Goal: Task Accomplishment & Management: Use online tool/utility

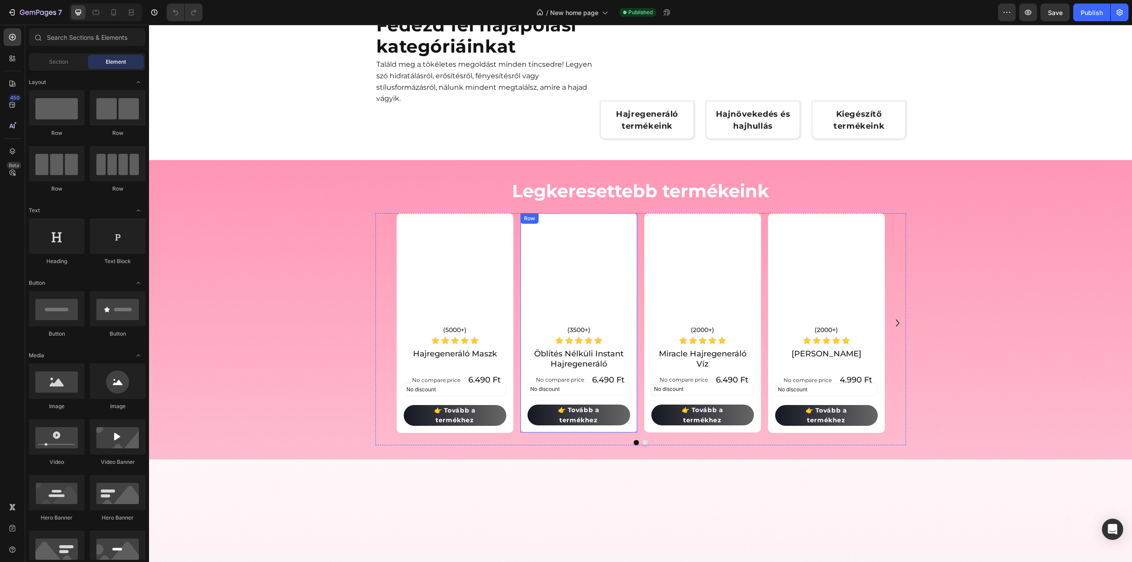
scroll to position [177, 0]
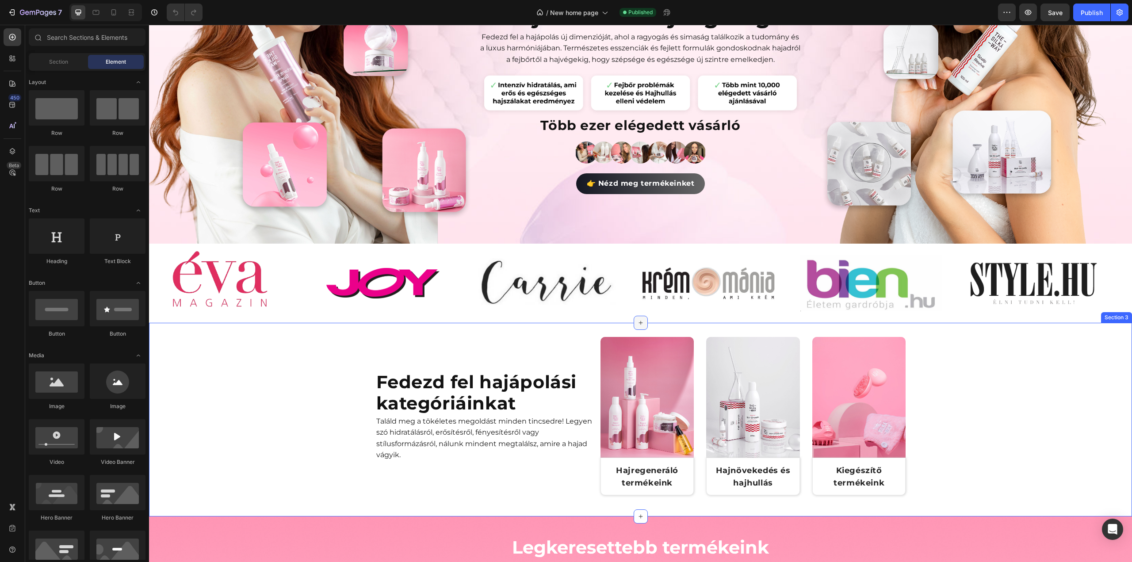
click at [637, 320] on icon at bounding box center [640, 322] width 7 height 7
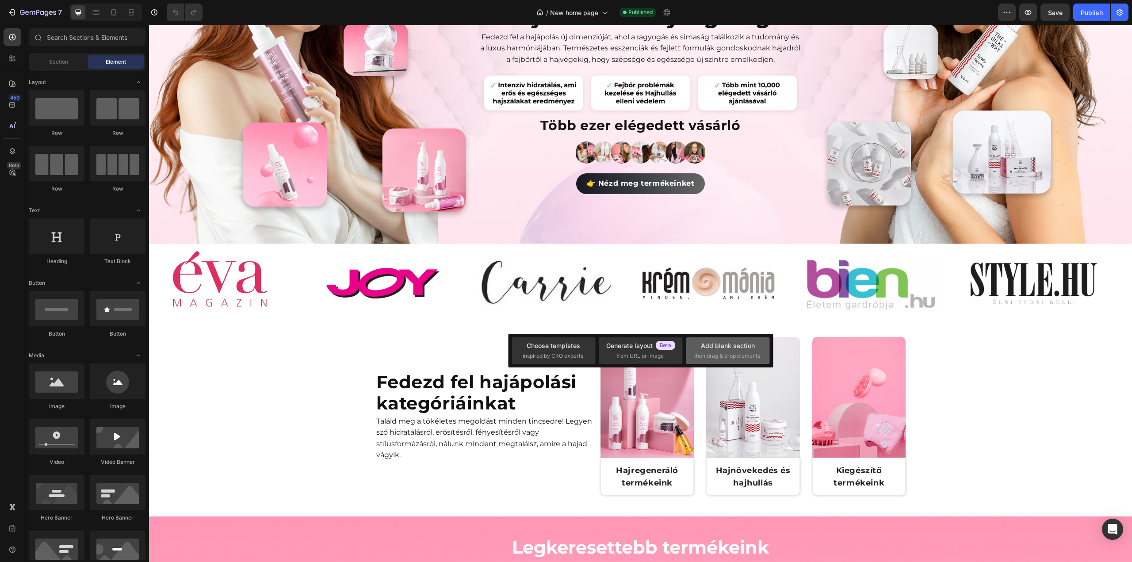
click at [715, 356] on span "then drag & drop elements" at bounding box center [727, 356] width 66 height 8
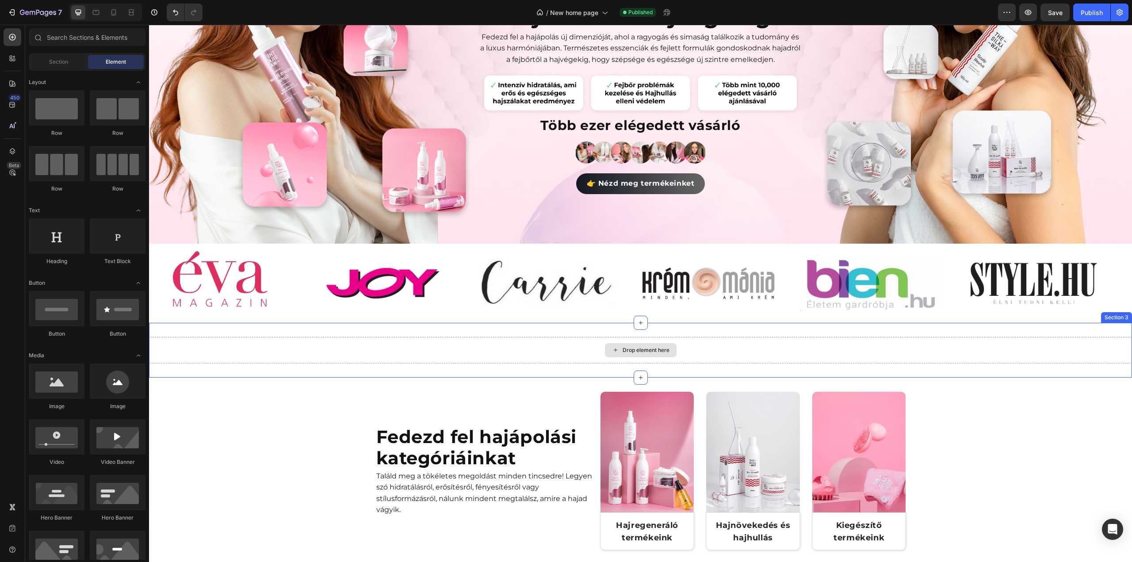
click at [551, 351] on div "Drop element here" at bounding box center [640, 350] width 983 height 27
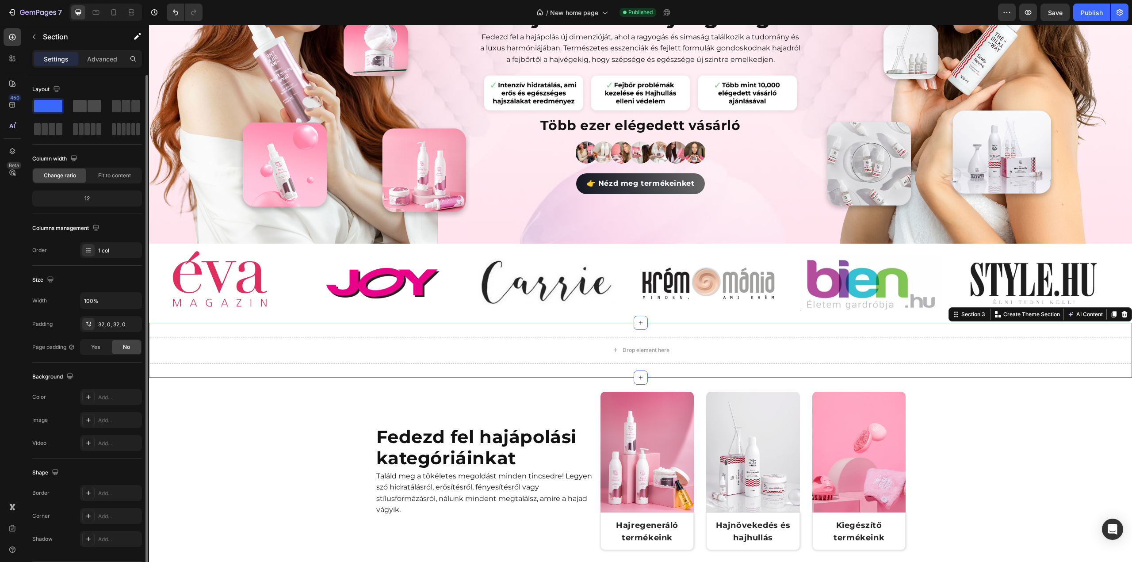
click at [93, 107] on span at bounding box center [95, 106] width 14 height 12
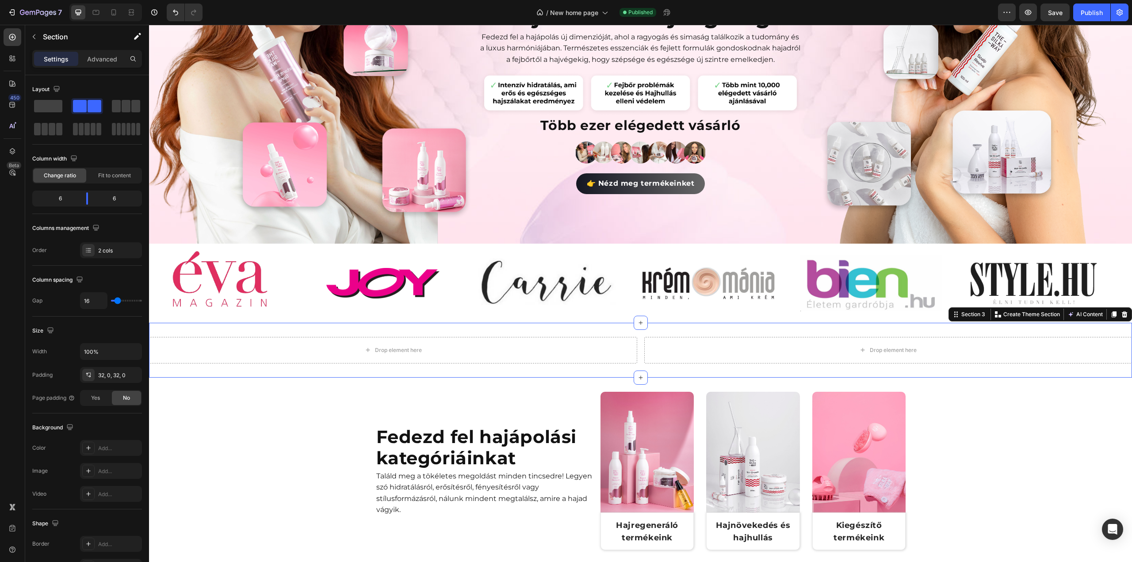
click at [612, 329] on div "Drop element here Drop element here Section 3 Create Theme Section AI Content W…" at bounding box center [640, 350] width 983 height 55
click at [111, 61] on p "Advanced" at bounding box center [102, 58] width 30 height 9
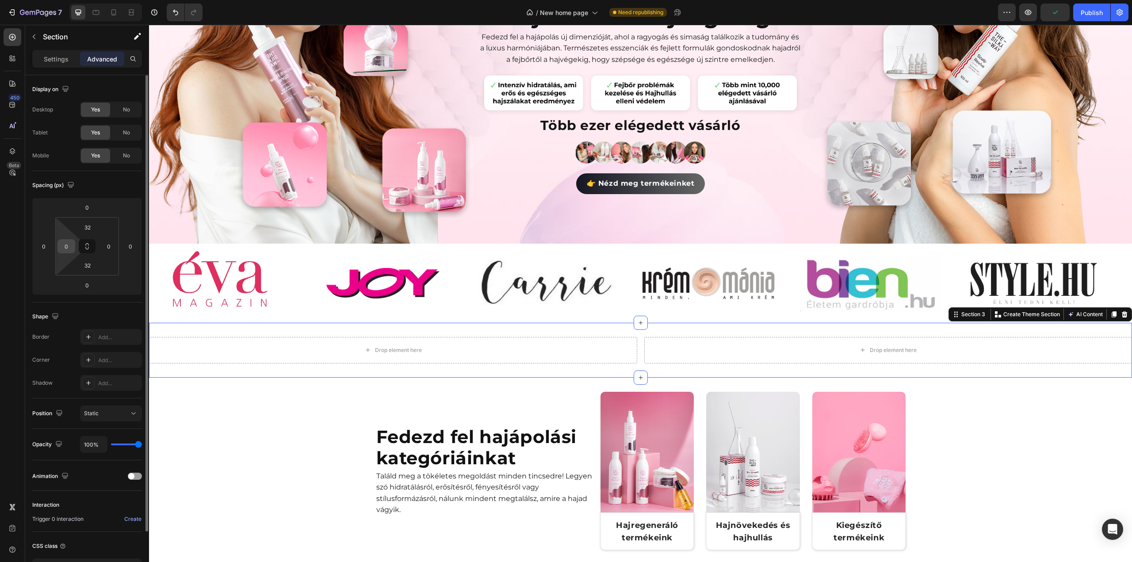
click at [66, 246] on input "0" at bounding box center [66, 246] width 13 height 13
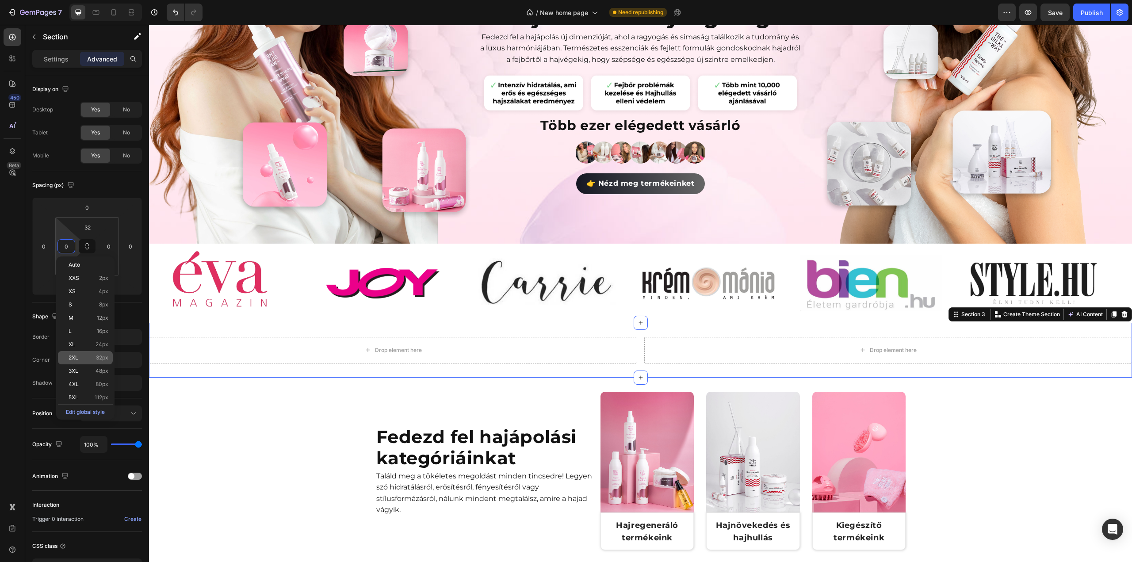
click at [77, 358] on span "2XL" at bounding box center [74, 358] width 10 height 6
type input "32"
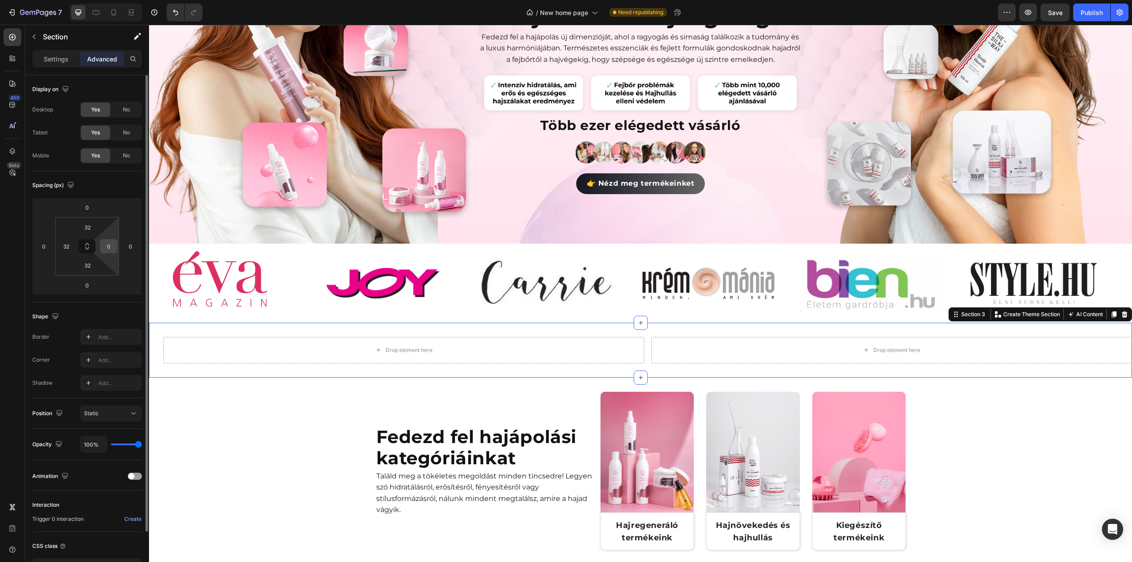
click at [105, 246] on input "0" at bounding box center [108, 246] width 13 height 13
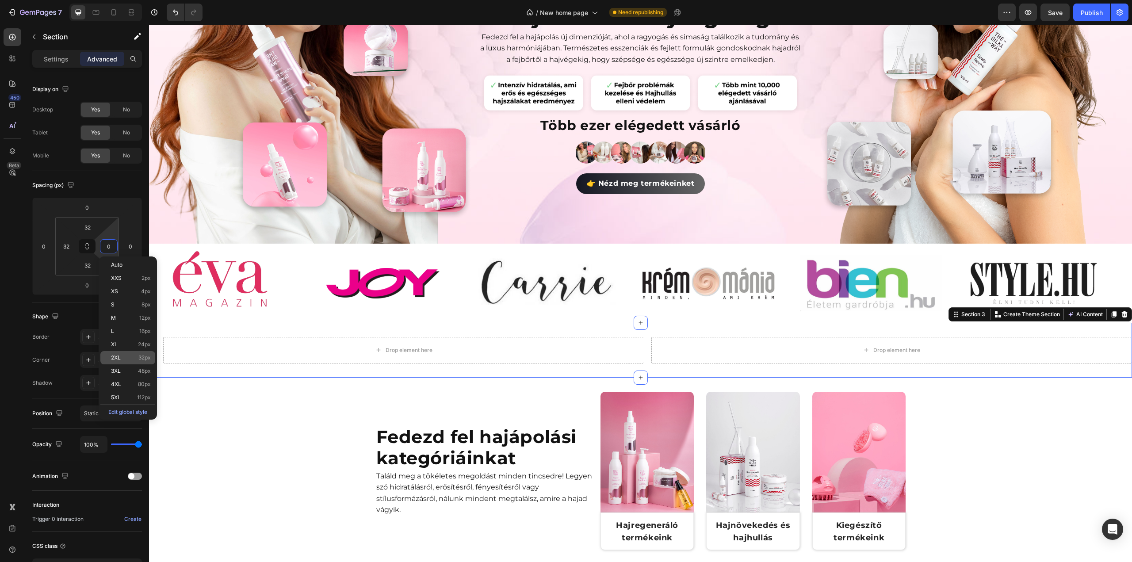
click at [104, 360] on div "2XL 32px" at bounding box center [127, 357] width 55 height 13
type input "32"
click at [220, 324] on div "Drop element here Drop element here Section 3 Create Theme Section AI Content W…" at bounding box center [640, 350] width 983 height 55
click at [10, 34] on icon at bounding box center [12, 37] width 9 height 9
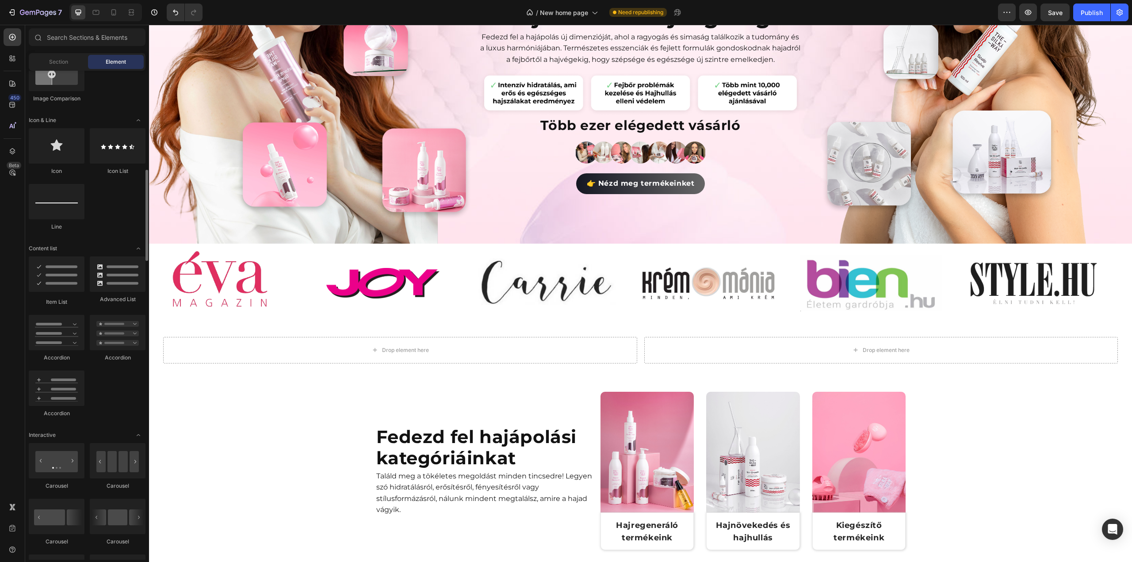
scroll to position [575, 0]
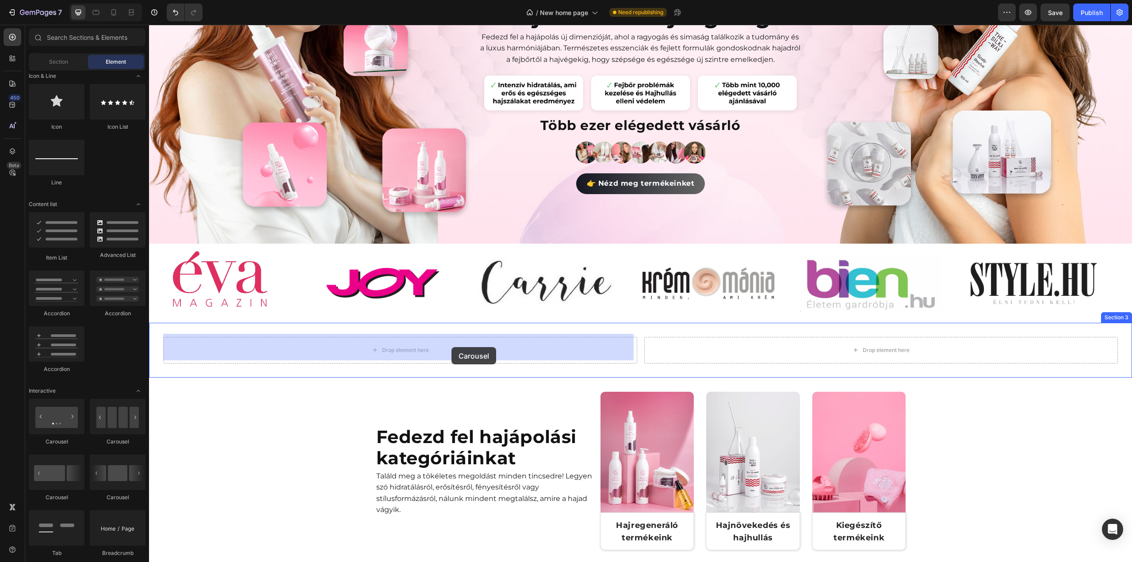
drag, startPoint x: 209, startPoint y: 505, endPoint x: 452, endPoint y: 347, distance: 289.2
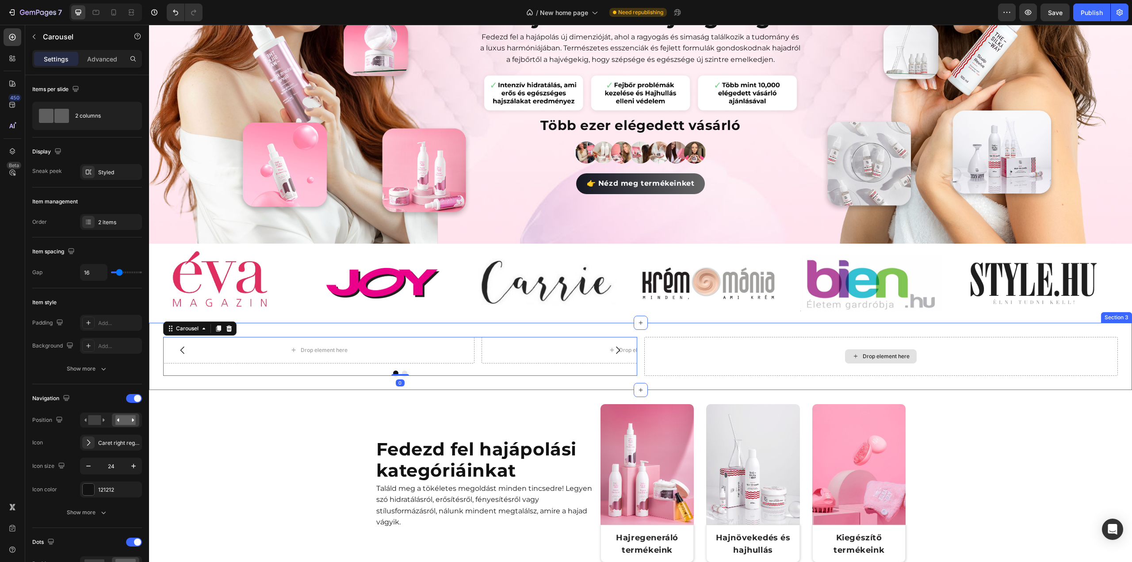
click at [685, 346] on div "Drop element here" at bounding box center [881, 356] width 474 height 39
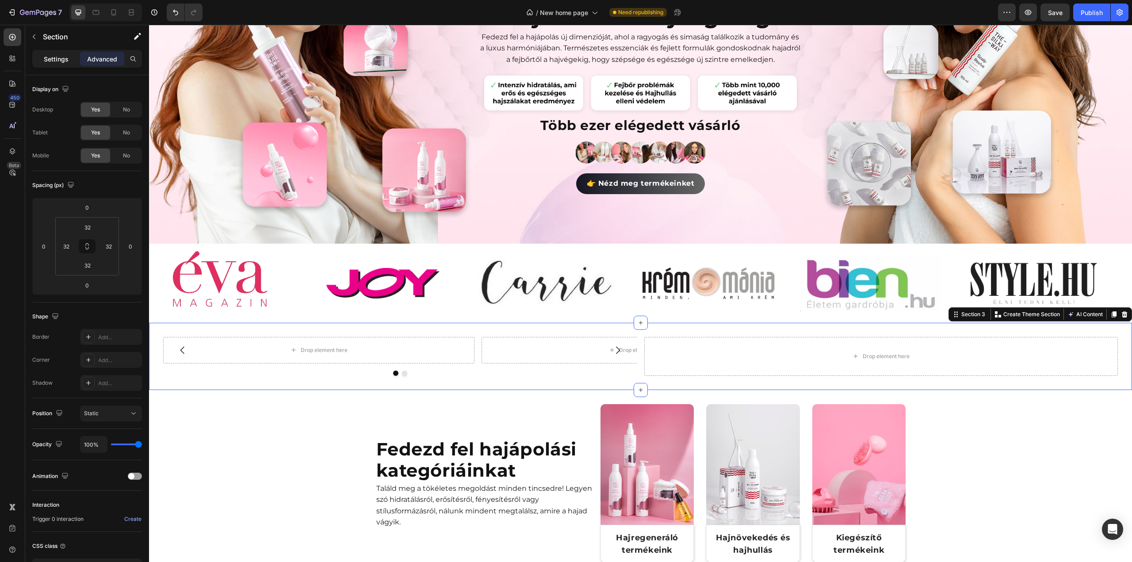
click at [48, 56] on p "Settings" at bounding box center [56, 58] width 25 height 9
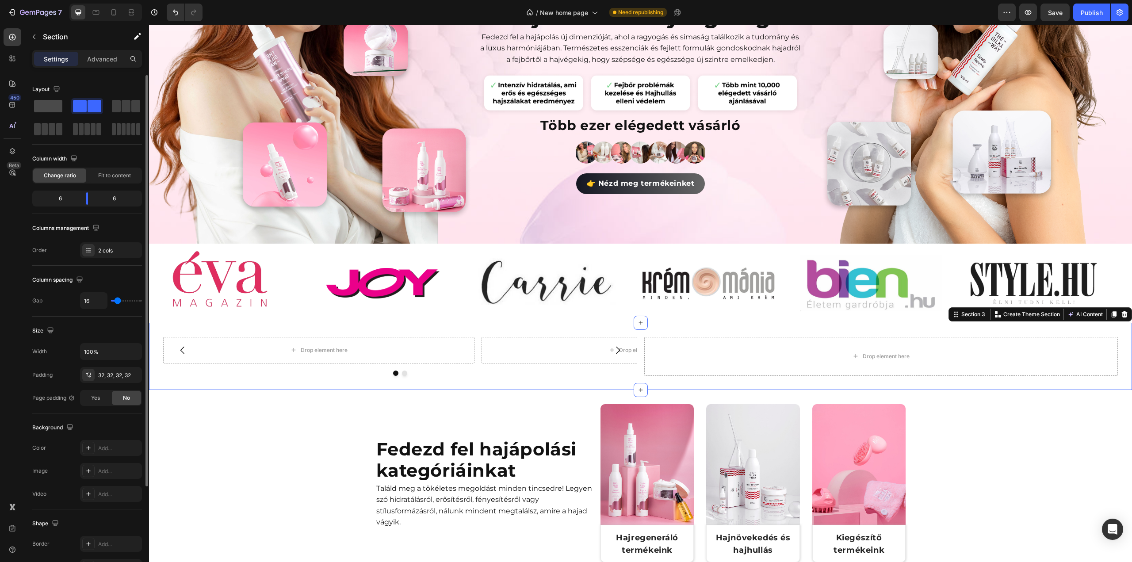
click at [55, 110] on span at bounding box center [48, 106] width 28 height 12
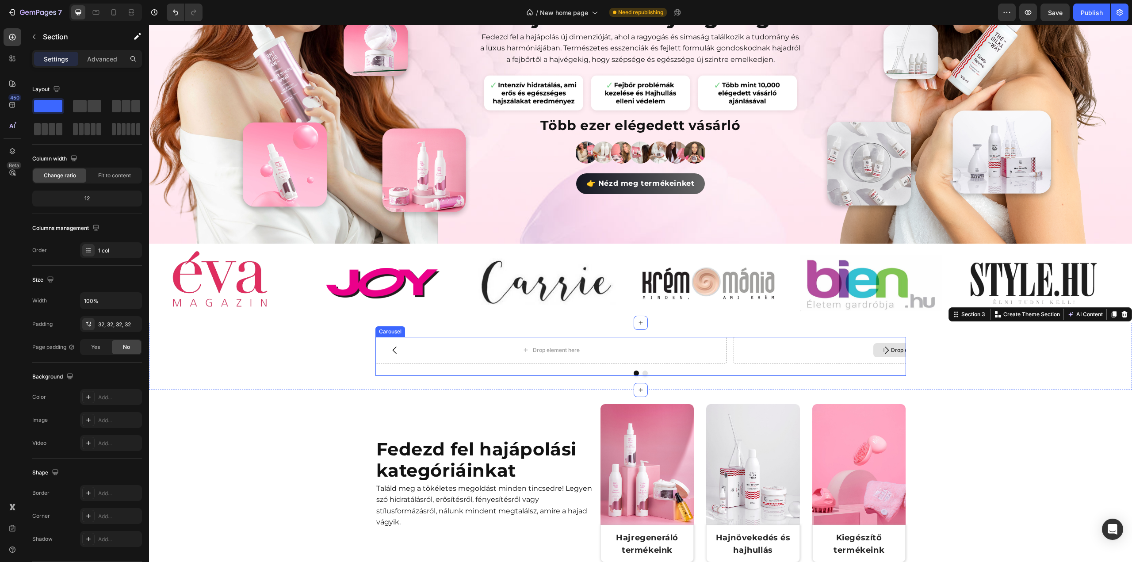
click at [825, 346] on div "Drop element here" at bounding box center [910, 350] width 352 height 27
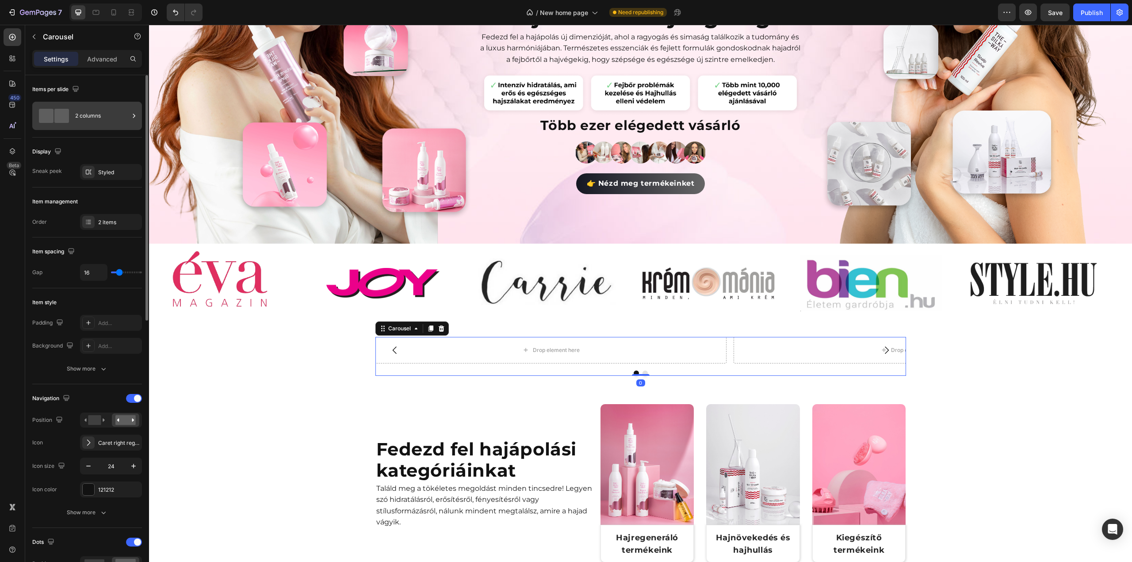
click at [54, 115] on span at bounding box center [61, 116] width 15 height 14
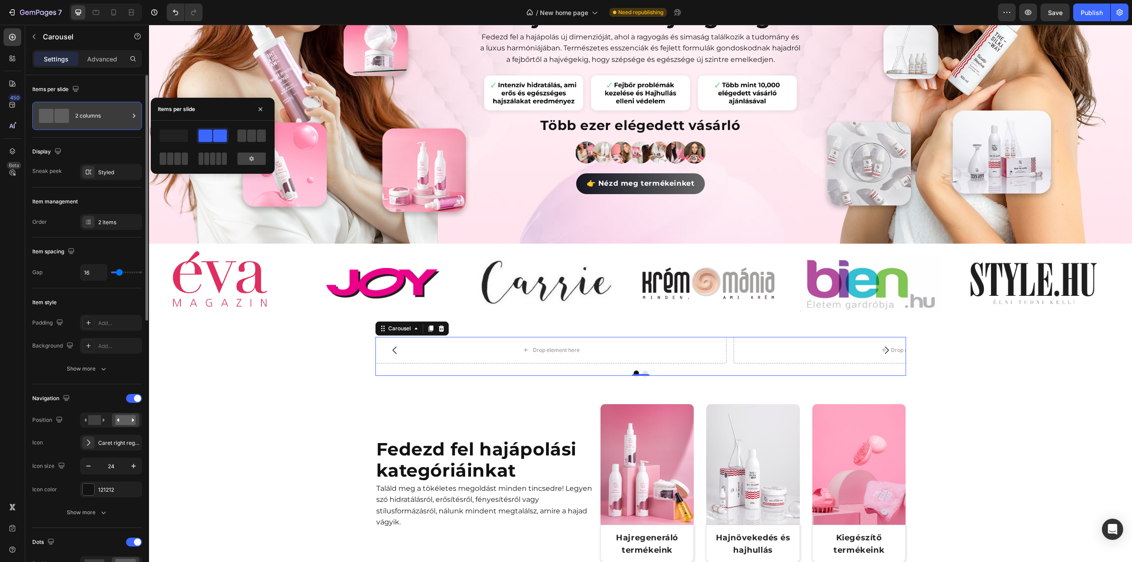
click at [54, 115] on span at bounding box center [61, 116] width 15 height 14
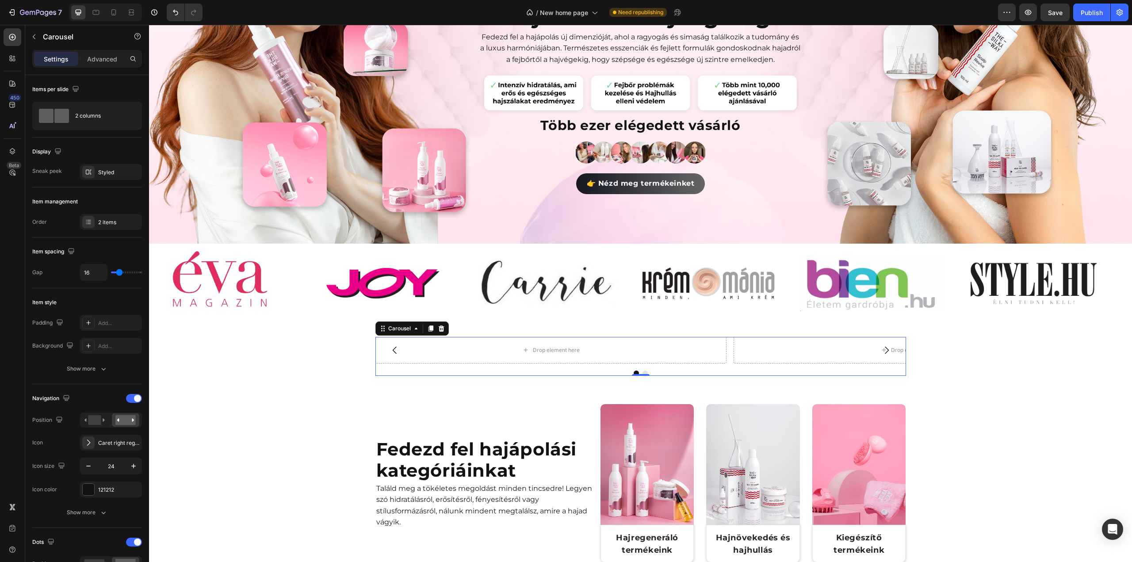
click at [719, 364] on div "Drop element here Drop element here Carousel 0" at bounding box center [640, 356] width 531 height 39
click at [326, 340] on div "Drop element here Drop element here Carousel 0" at bounding box center [640, 356] width 955 height 39
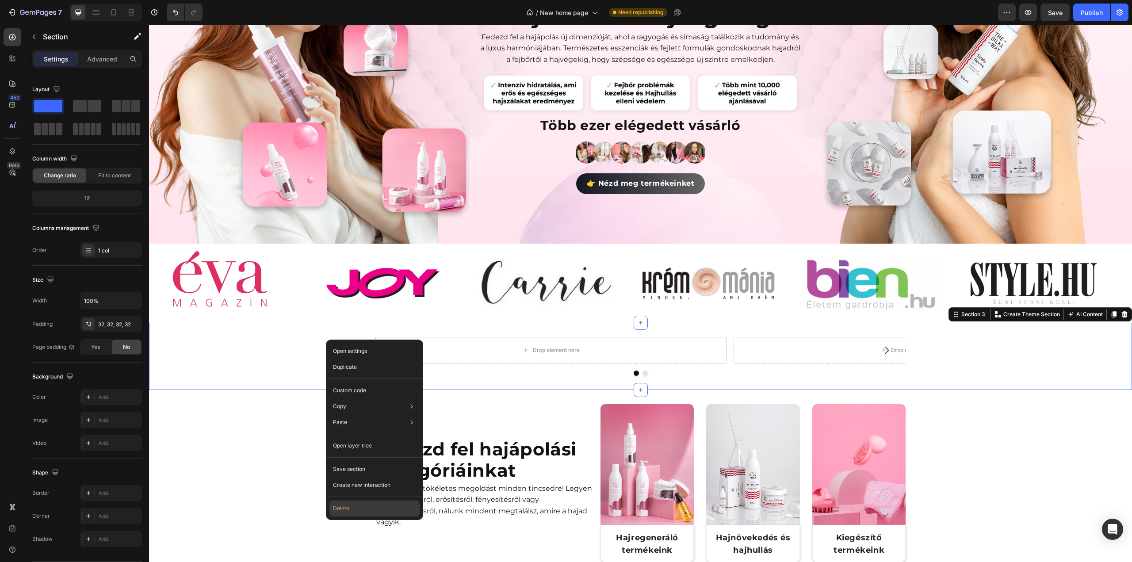
click at [354, 512] on button "Delete" at bounding box center [374, 509] width 90 height 16
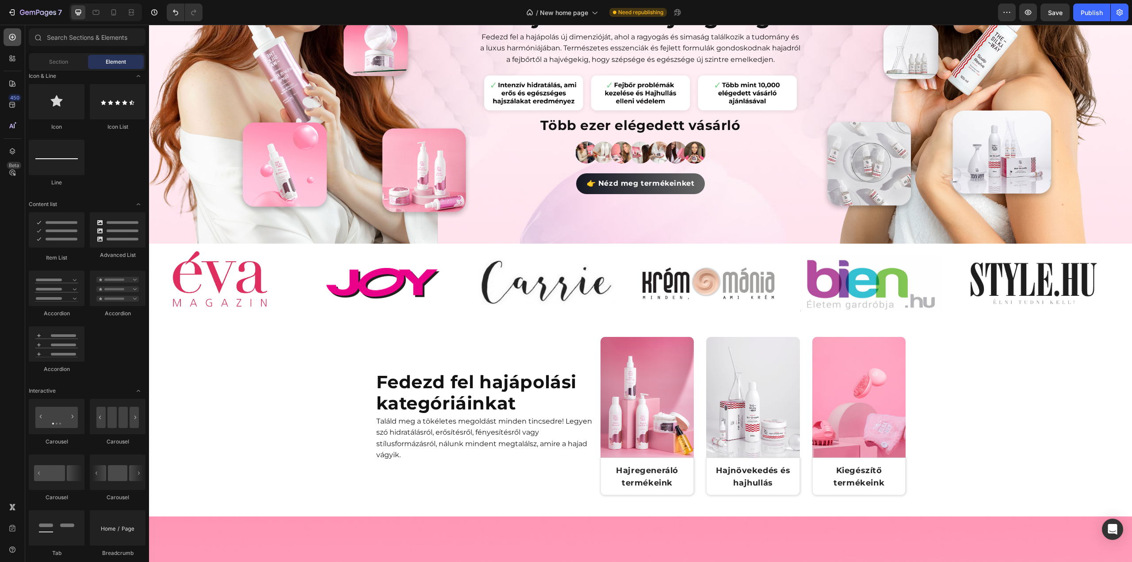
click at [9, 41] on icon at bounding box center [12, 37] width 9 height 9
click at [50, 480] on div at bounding box center [57, 472] width 56 height 35
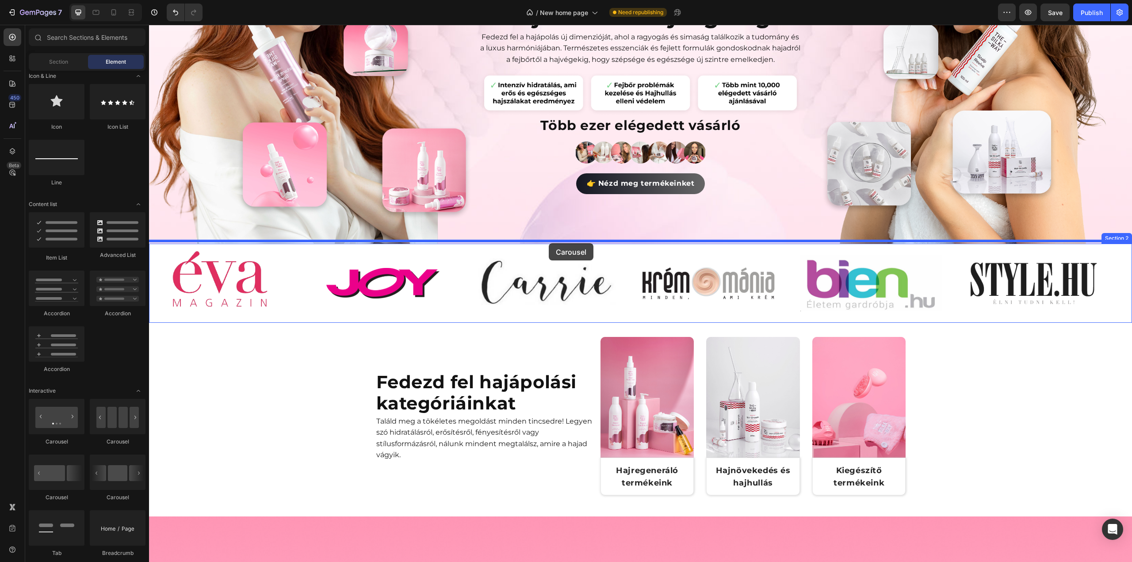
drag, startPoint x: 198, startPoint y: 451, endPoint x: 549, endPoint y: 243, distance: 408.0
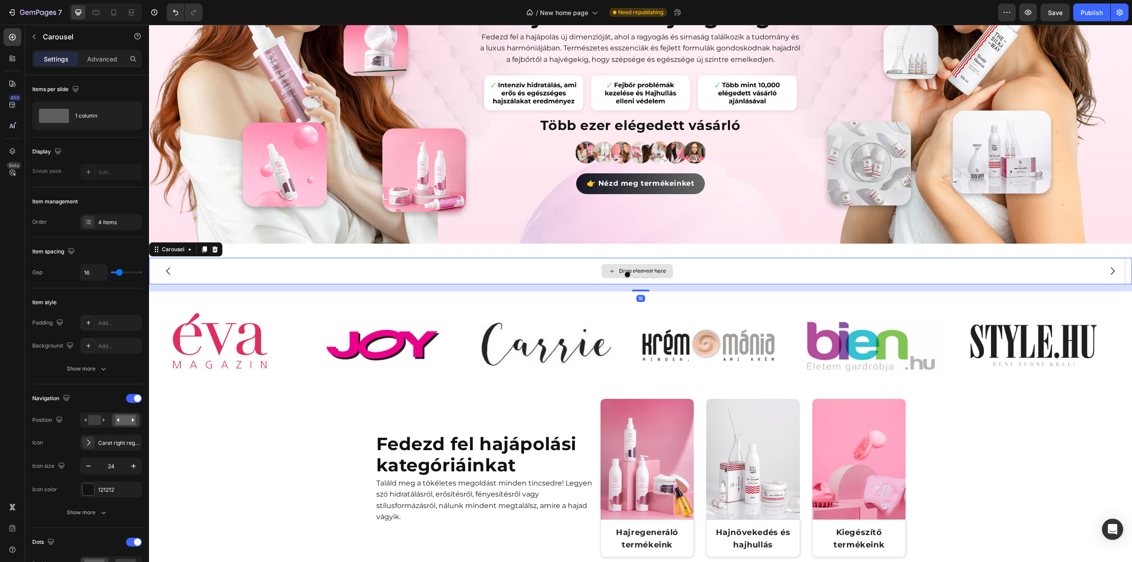
click at [470, 266] on div "Drop element here" at bounding box center [637, 271] width 976 height 27
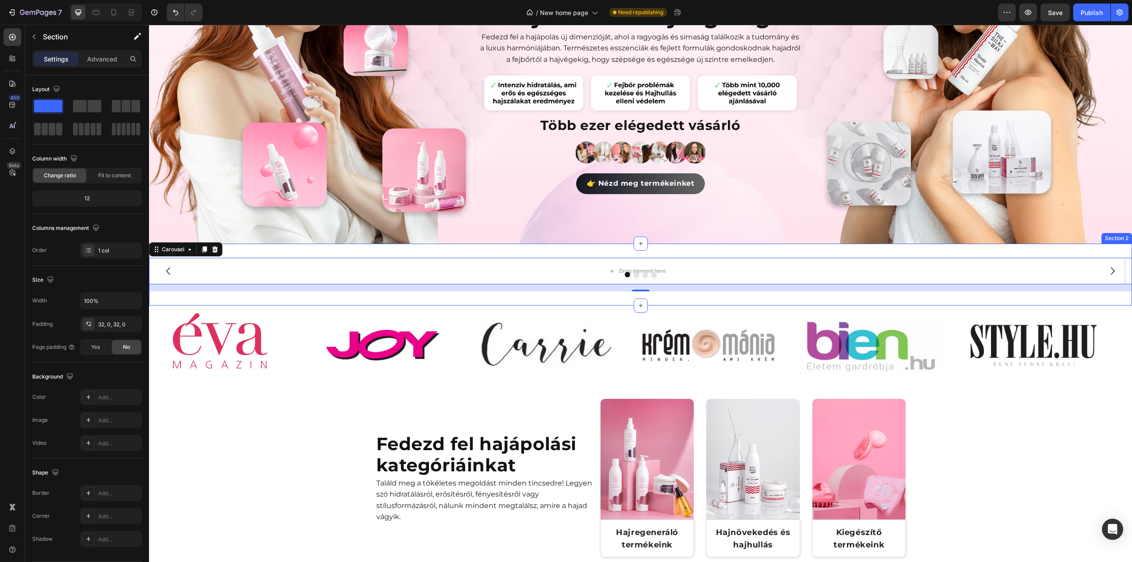
click at [574, 248] on div "Drop element here Drop element here Drop element here Drop element here Carouse…" at bounding box center [640, 275] width 983 height 62
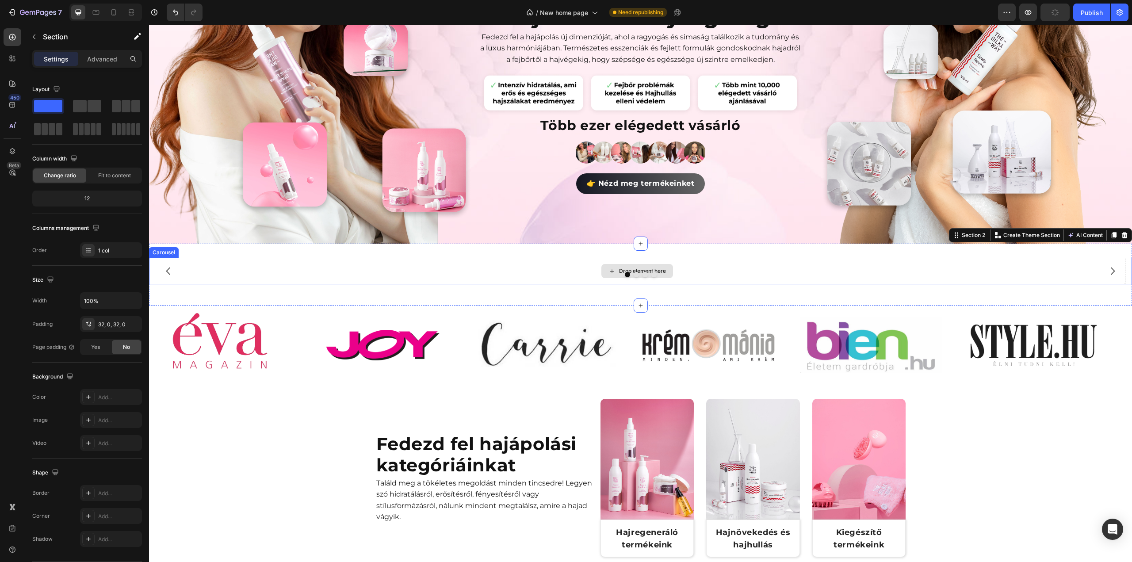
click at [577, 264] on div "Drop element here" at bounding box center [637, 271] width 976 height 27
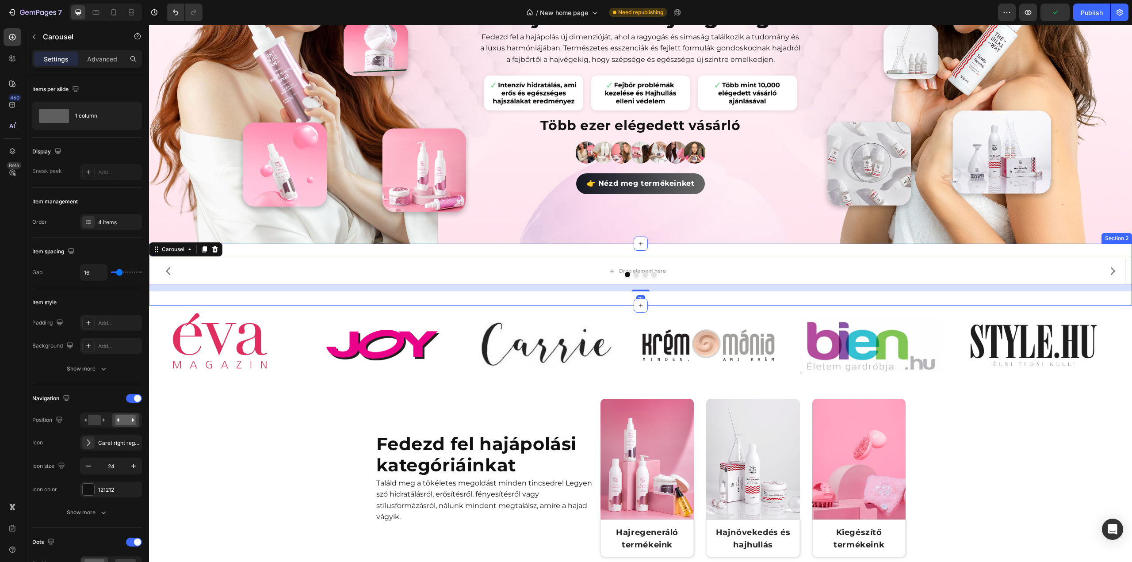
click at [518, 245] on div "Drop element here Drop element here Drop element here Drop element here Carouse…" at bounding box center [640, 275] width 983 height 62
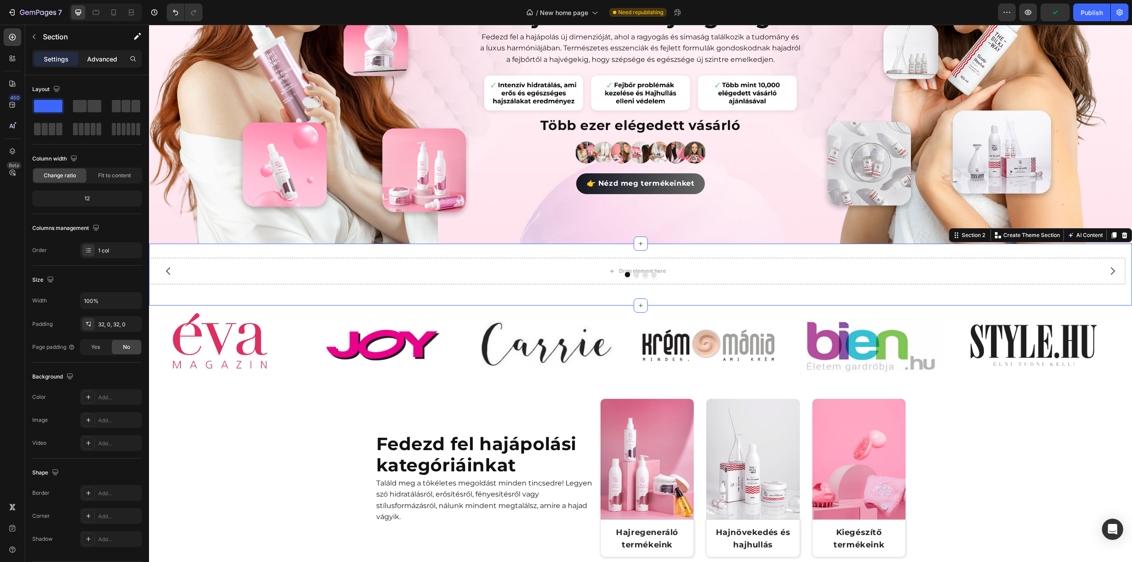
click at [100, 52] on div "Advanced" at bounding box center [102, 59] width 44 height 14
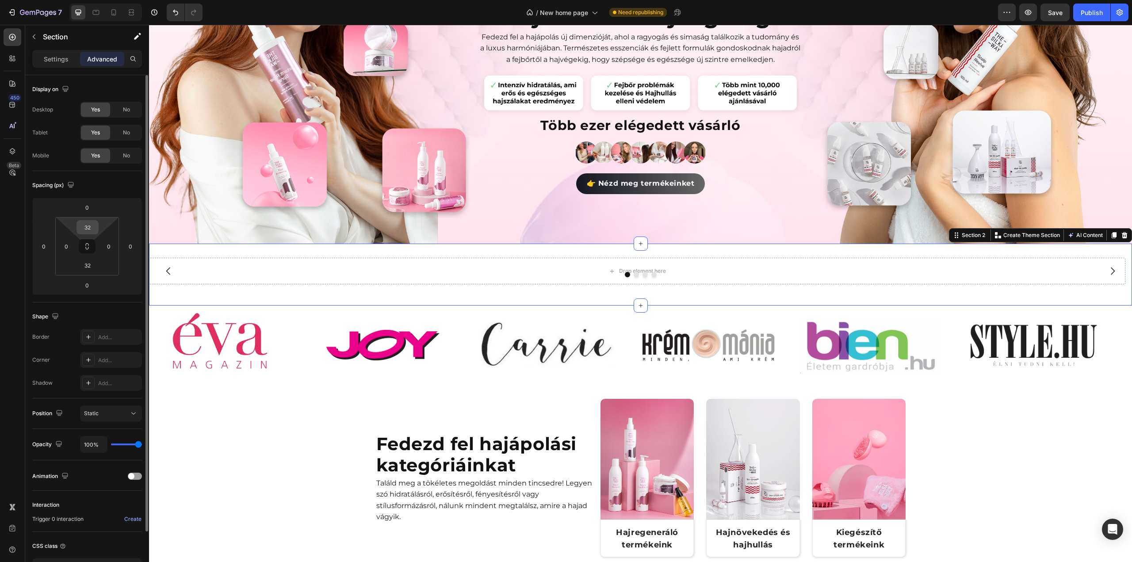
click at [92, 229] on input "32" at bounding box center [88, 227] width 18 height 13
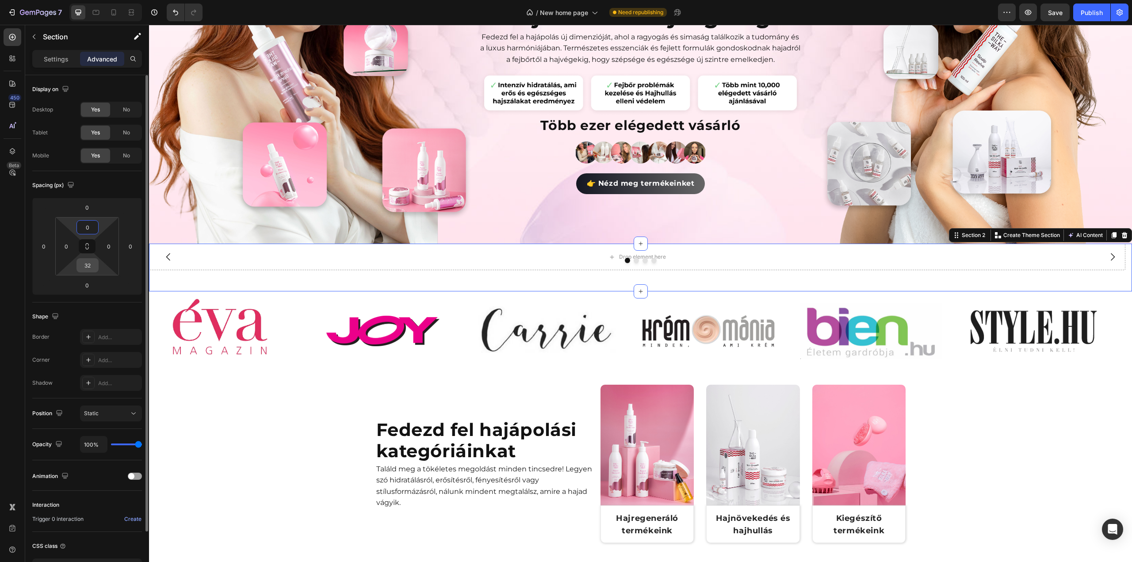
type input "0"
click at [88, 264] on input "32" at bounding box center [88, 265] width 18 height 13
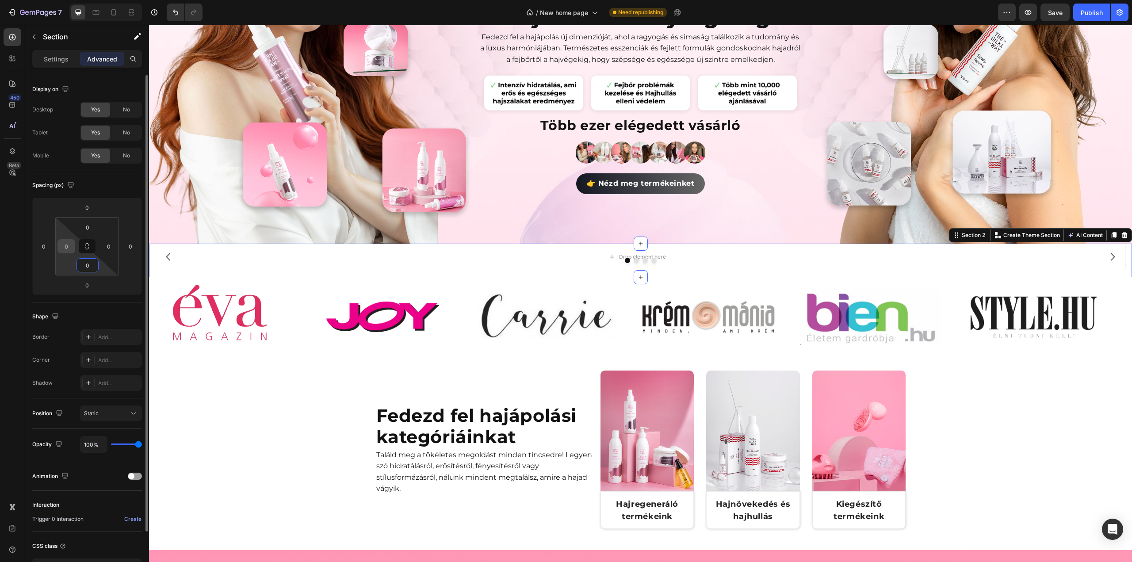
type input "0"
click at [69, 245] on input "0" at bounding box center [66, 246] width 13 height 13
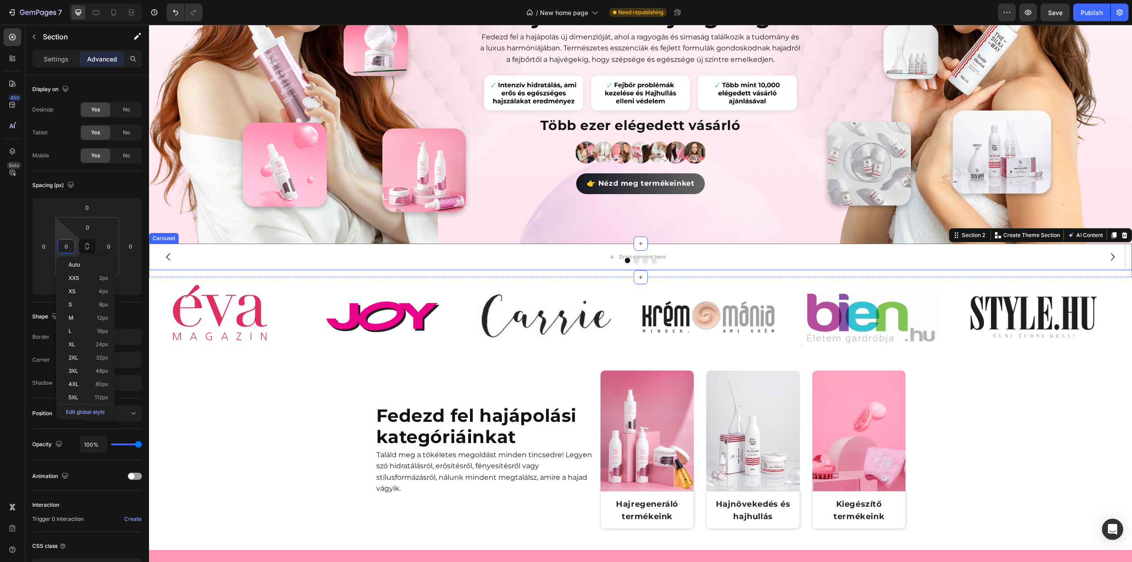
click at [347, 258] on div at bounding box center [640, 260] width 983 height 5
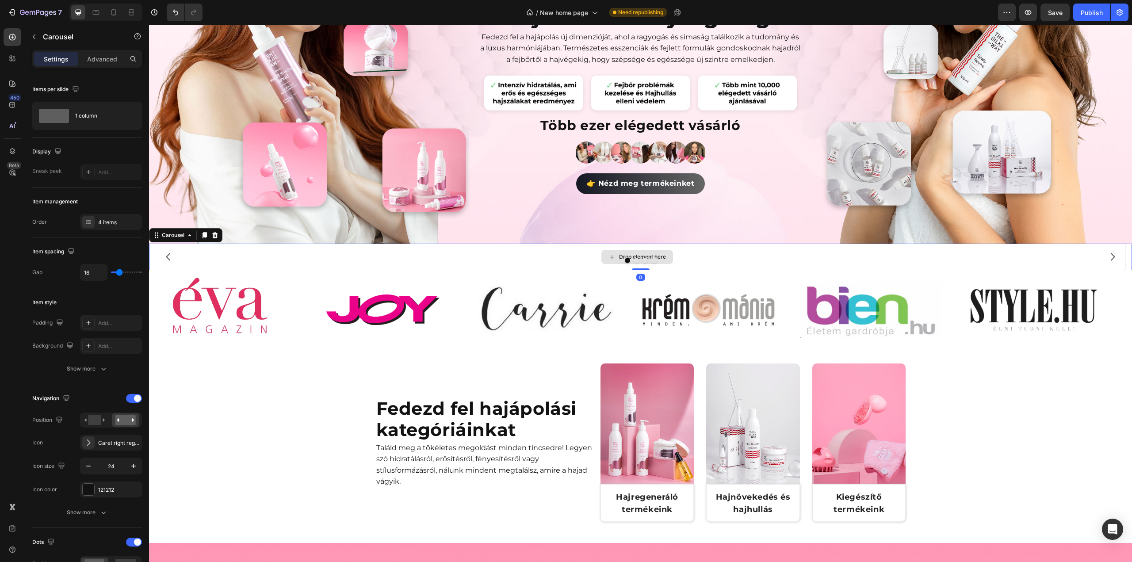
drag, startPoint x: 639, startPoint y: 273, endPoint x: 642, endPoint y: 262, distance: 10.8
click at [642, 262] on div "Drop element here Drop element here Drop element here Drop element here Carouse…" at bounding box center [640, 257] width 983 height 27
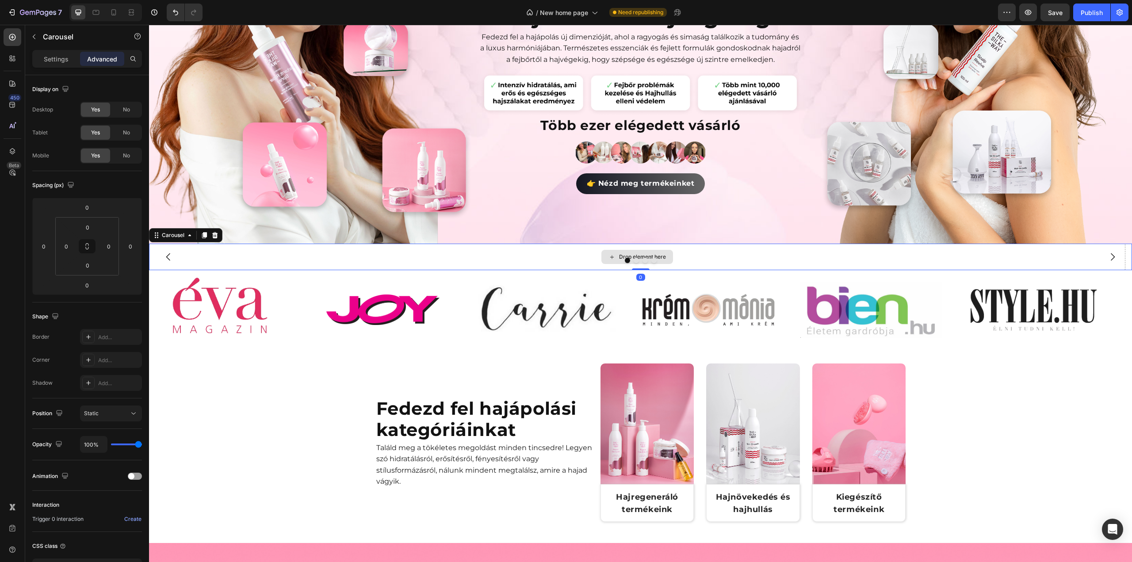
click at [535, 253] on div "Drop element here" at bounding box center [637, 257] width 976 height 27
click at [13, 31] on div at bounding box center [13, 37] width 18 height 18
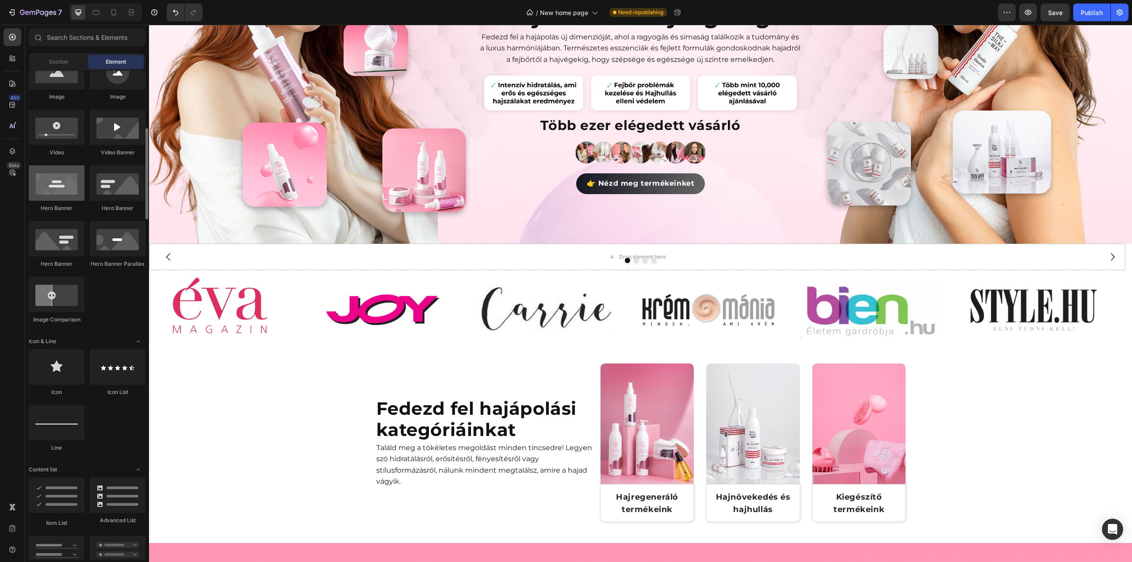
scroll to position [0, 0]
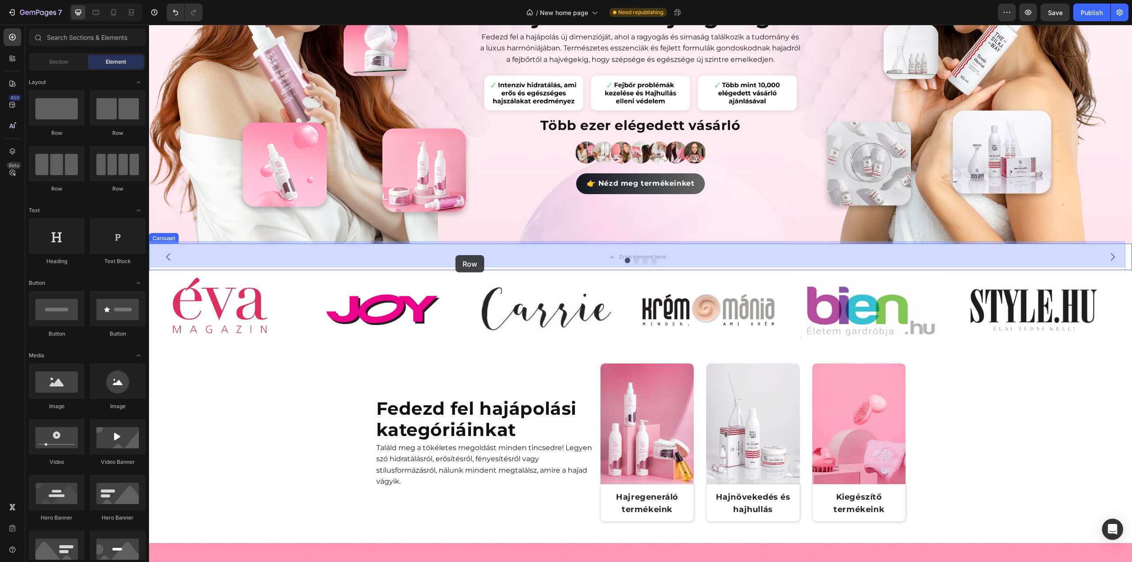
drag, startPoint x: 209, startPoint y: 134, endPoint x: 455, endPoint y: 255, distance: 274.7
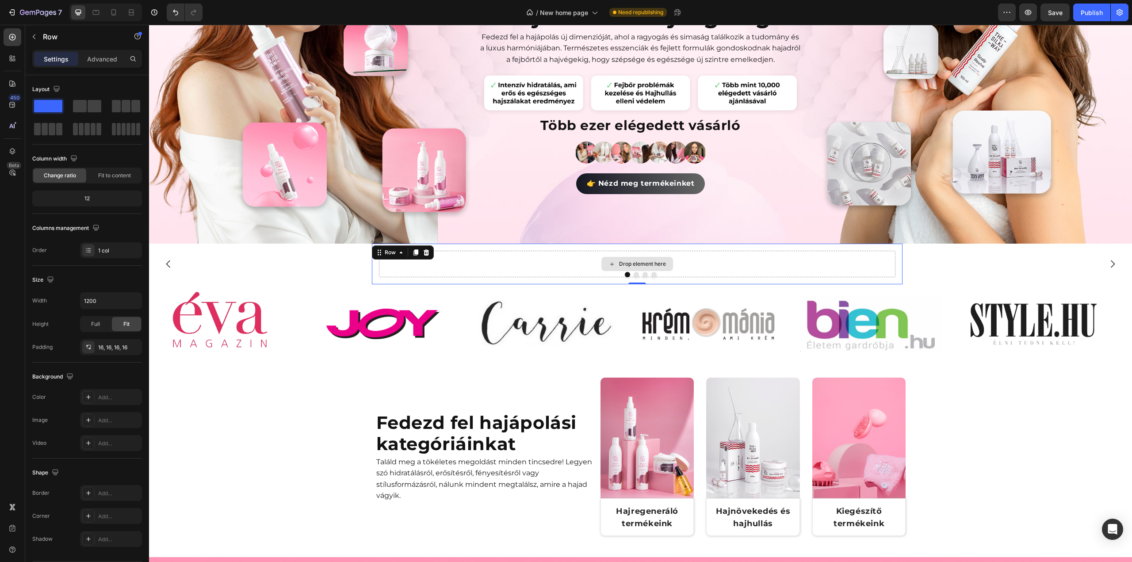
click at [505, 266] on div "Drop element here" at bounding box center [637, 264] width 517 height 27
click at [91, 108] on span at bounding box center [95, 106] width 14 height 12
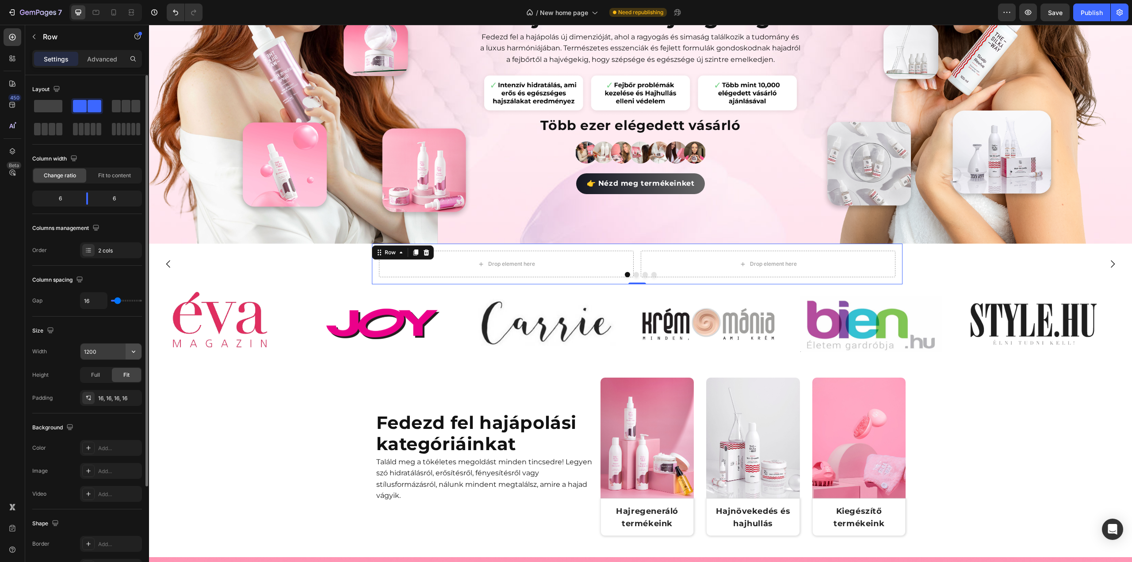
click at [131, 352] on icon "button" at bounding box center [133, 351] width 9 height 9
click at [116, 383] on div "Full 100%" at bounding box center [101, 389] width 73 height 17
type input "100%"
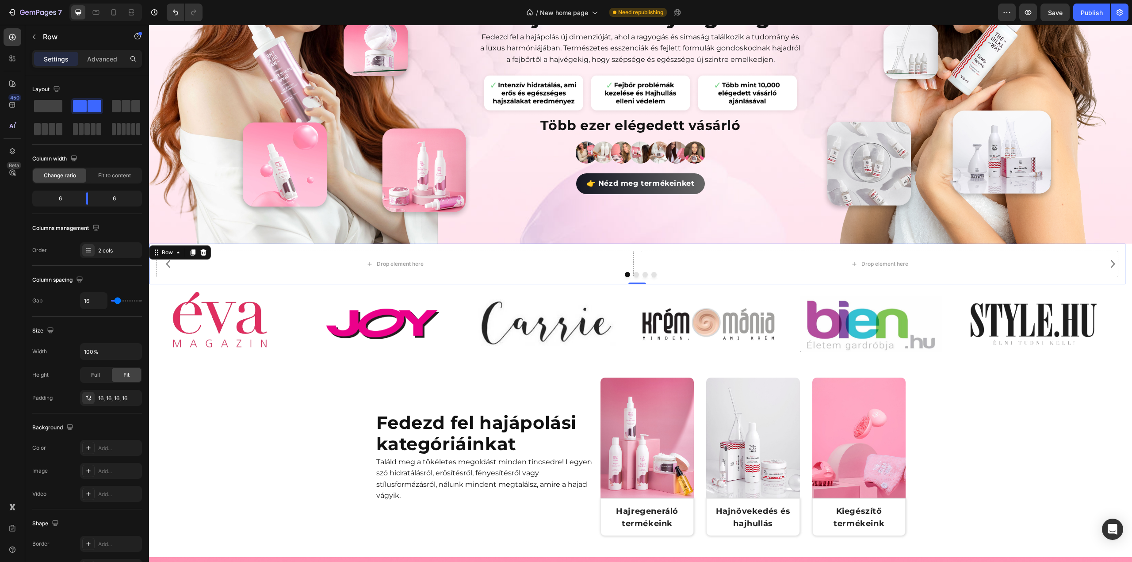
click at [432, 278] on div "Drop element here Drop element here Row 0" at bounding box center [637, 264] width 976 height 41
click at [240, 276] on div "Drop element here Drop element here Row 0" at bounding box center [637, 264] width 976 height 41
click at [104, 247] on div "2 cols" at bounding box center [119, 251] width 42 height 8
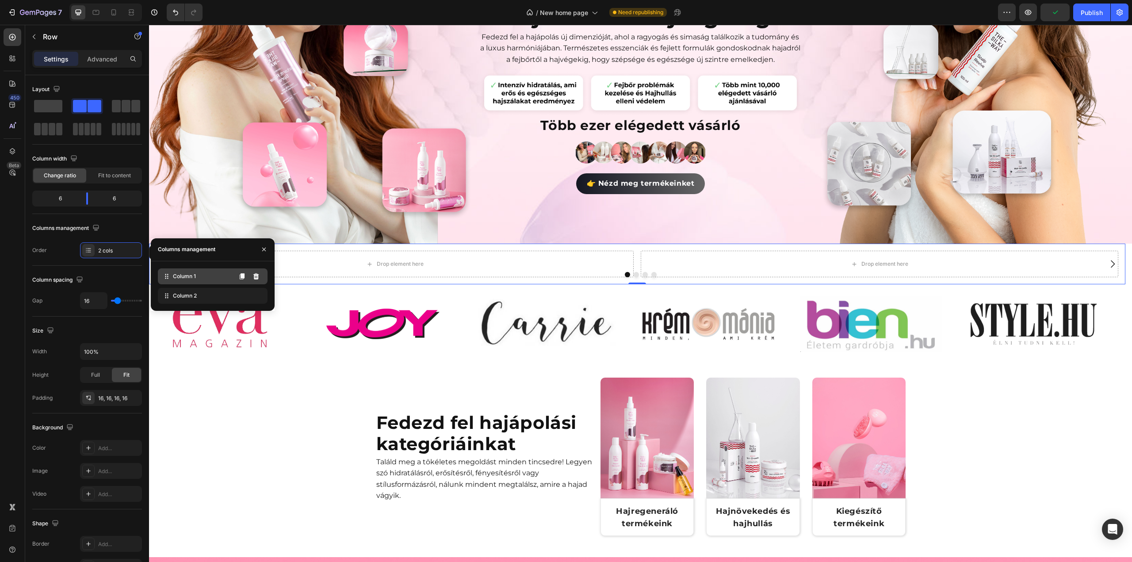
click at [196, 276] on span "Column 1" at bounding box center [184, 276] width 23 height 8
click at [211, 299] on div "Column 2" at bounding box center [213, 296] width 110 height 16
click at [217, 279] on div "Column 1" at bounding box center [213, 276] width 110 height 16
click at [258, 295] on icon at bounding box center [256, 295] width 7 height 7
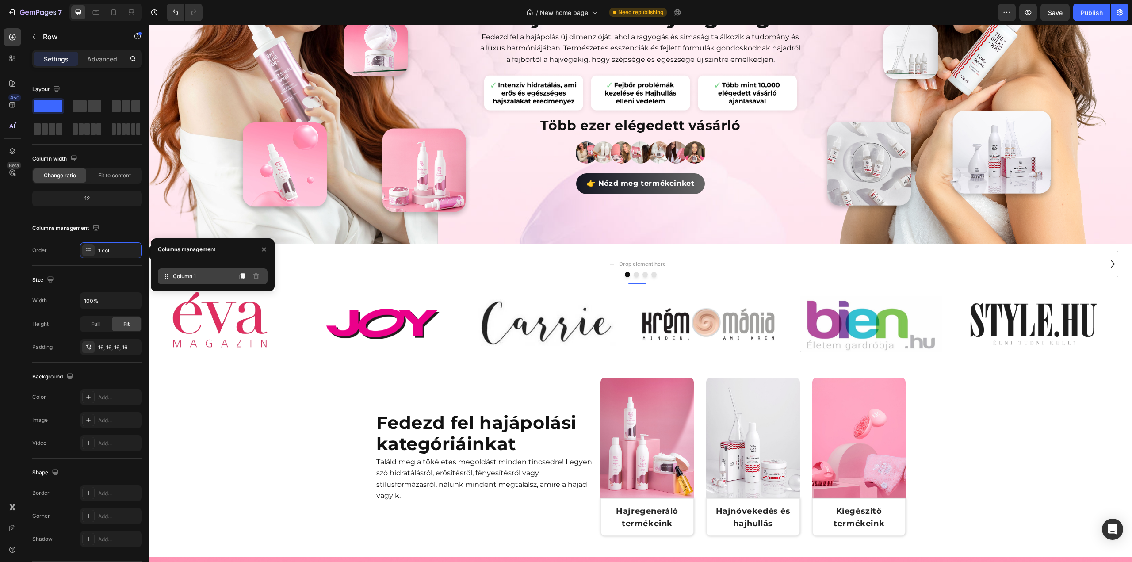
click at [226, 281] on div "Column 1" at bounding box center [213, 276] width 110 height 16
click at [85, 107] on span at bounding box center [80, 106] width 14 height 12
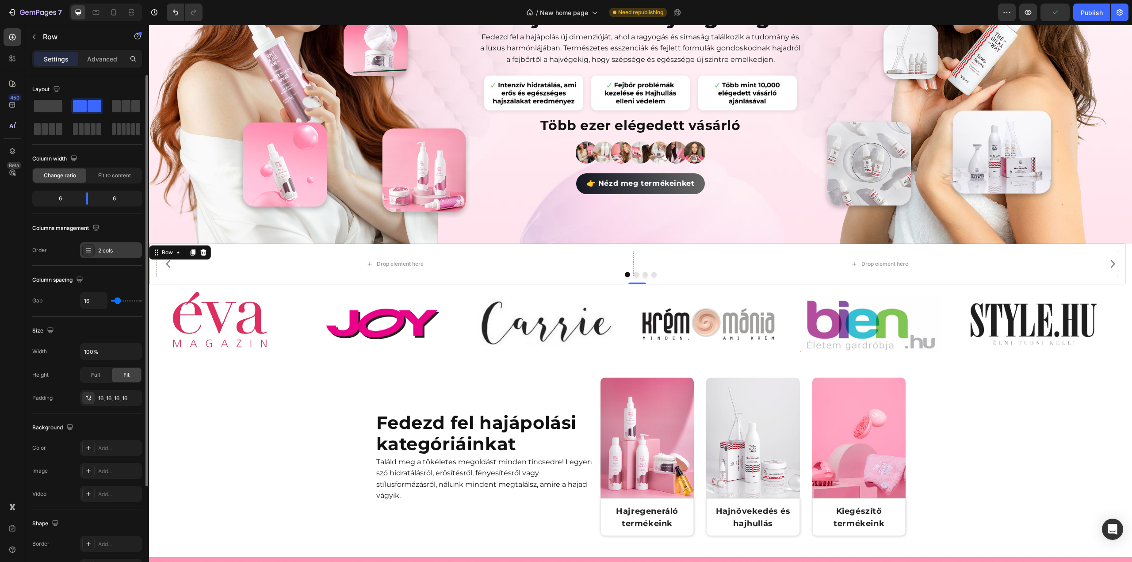
click at [119, 250] on div "2 cols" at bounding box center [119, 251] width 42 height 8
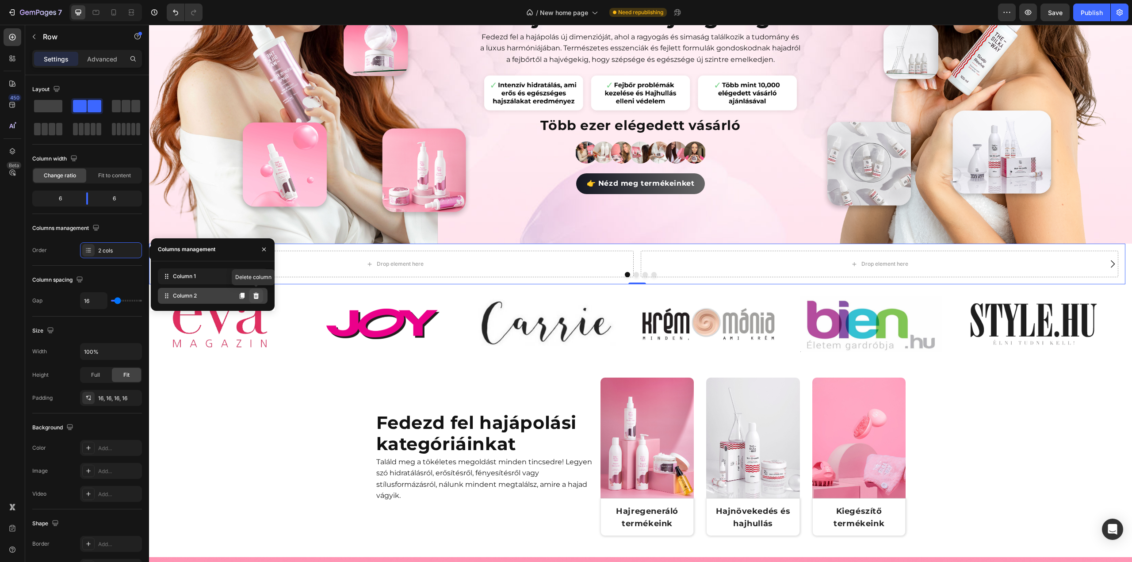
click at [256, 294] on icon at bounding box center [256, 296] width 6 height 6
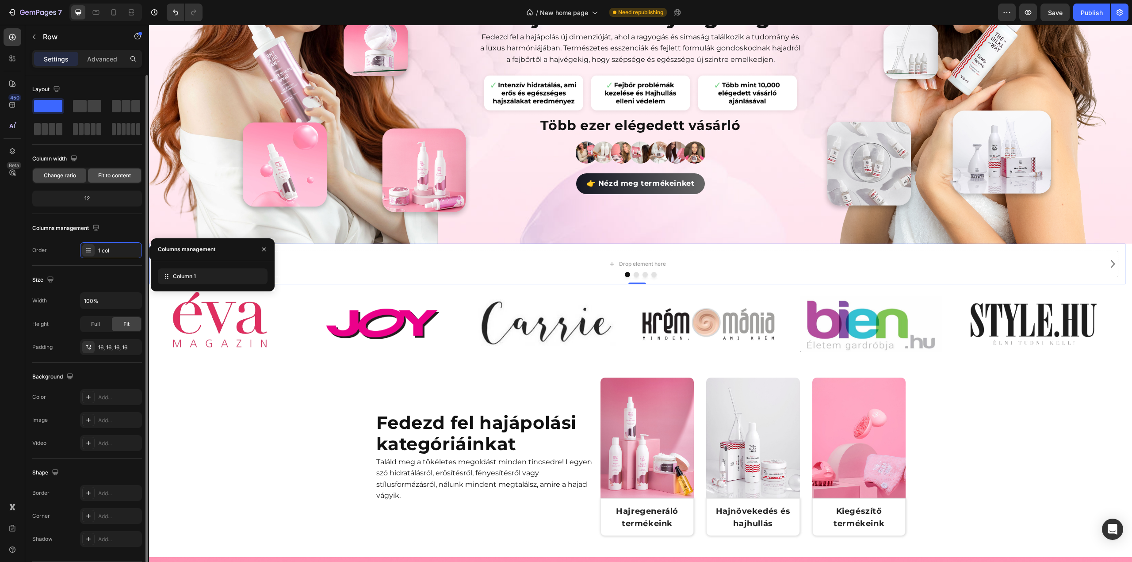
click at [113, 175] on span "Fit to content" at bounding box center [114, 176] width 33 height 8
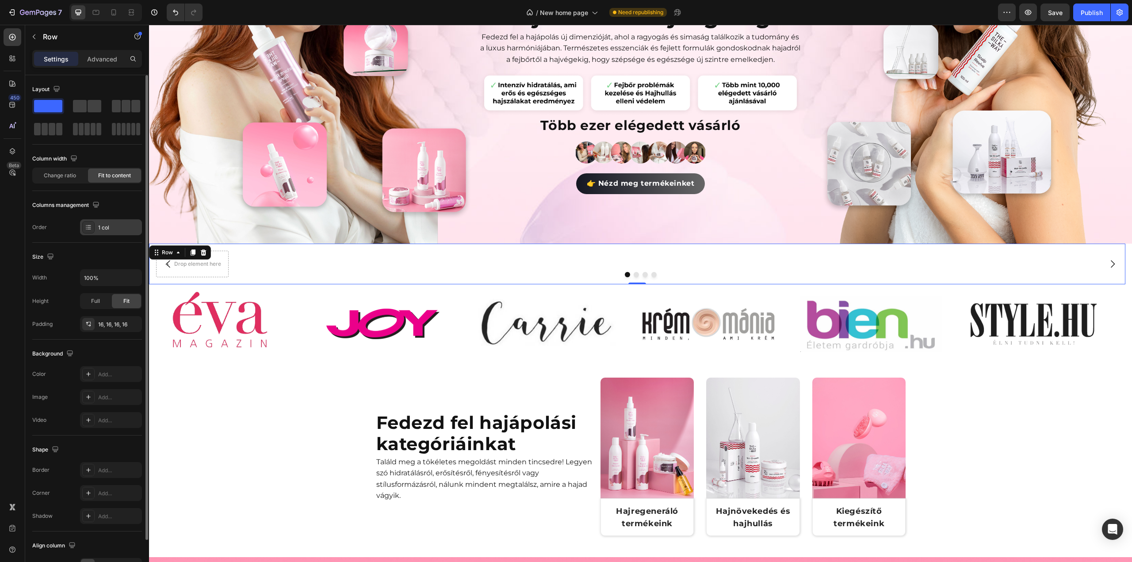
click at [122, 228] on div "1 col" at bounding box center [119, 228] width 42 height 8
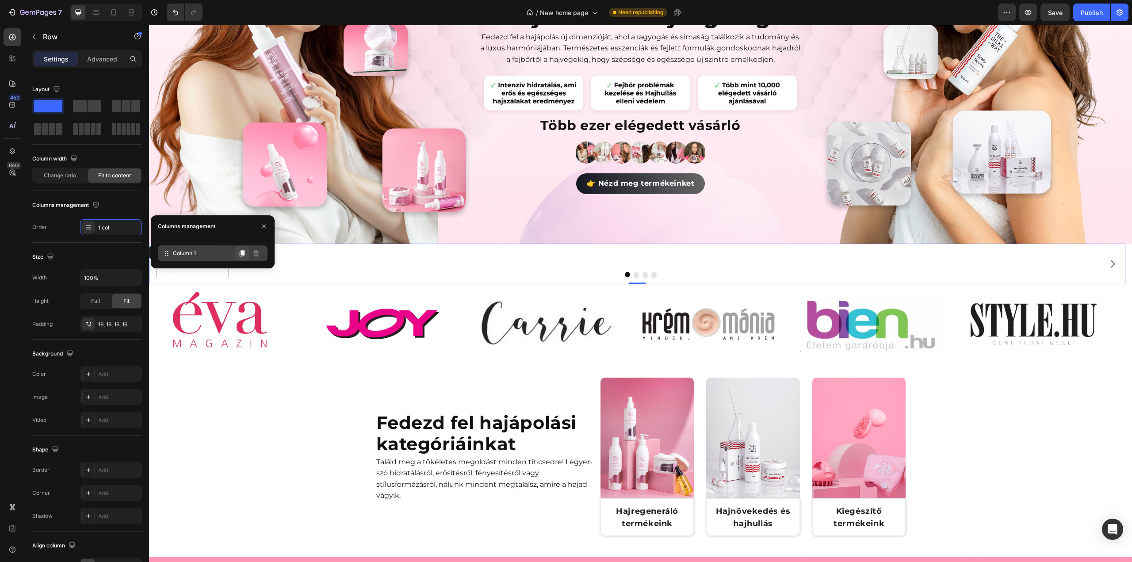
click at [241, 253] on icon at bounding box center [242, 253] width 5 height 6
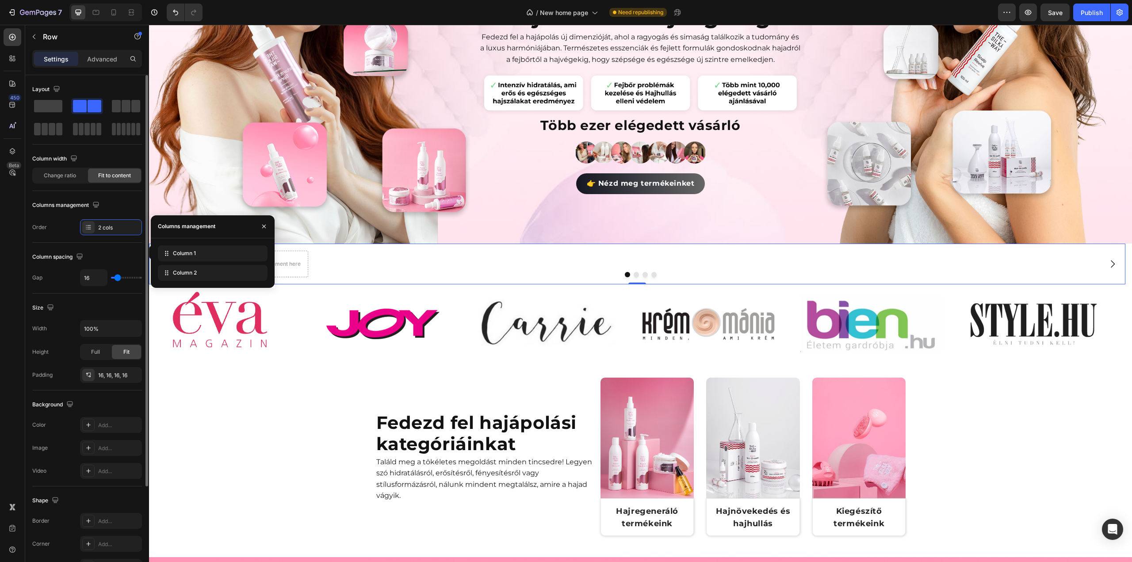
click at [121, 203] on div "Columns management" at bounding box center [87, 205] width 110 height 14
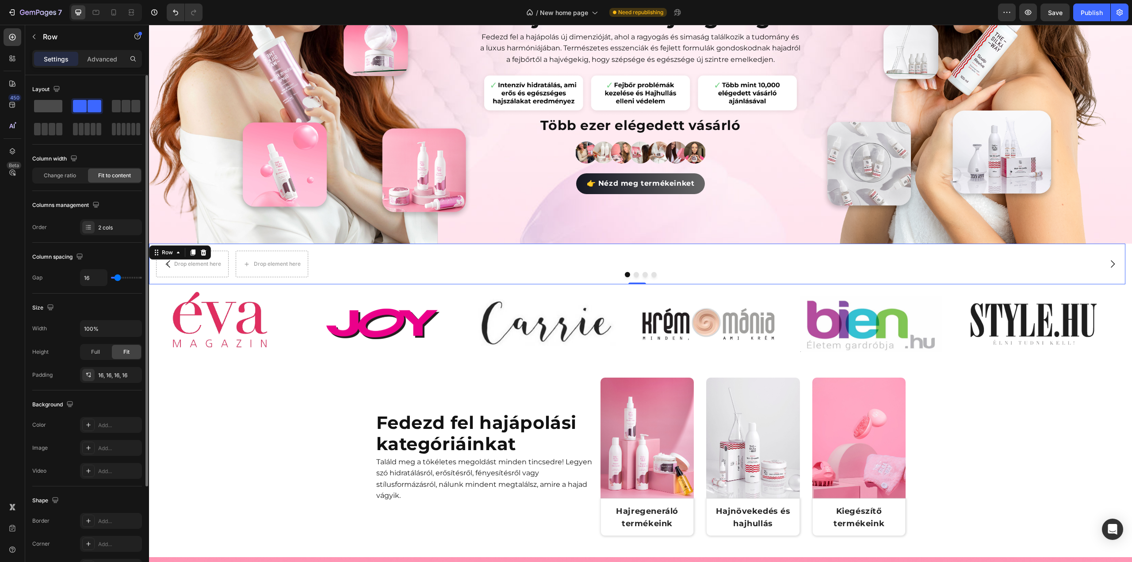
click at [45, 100] on span at bounding box center [48, 106] width 28 height 12
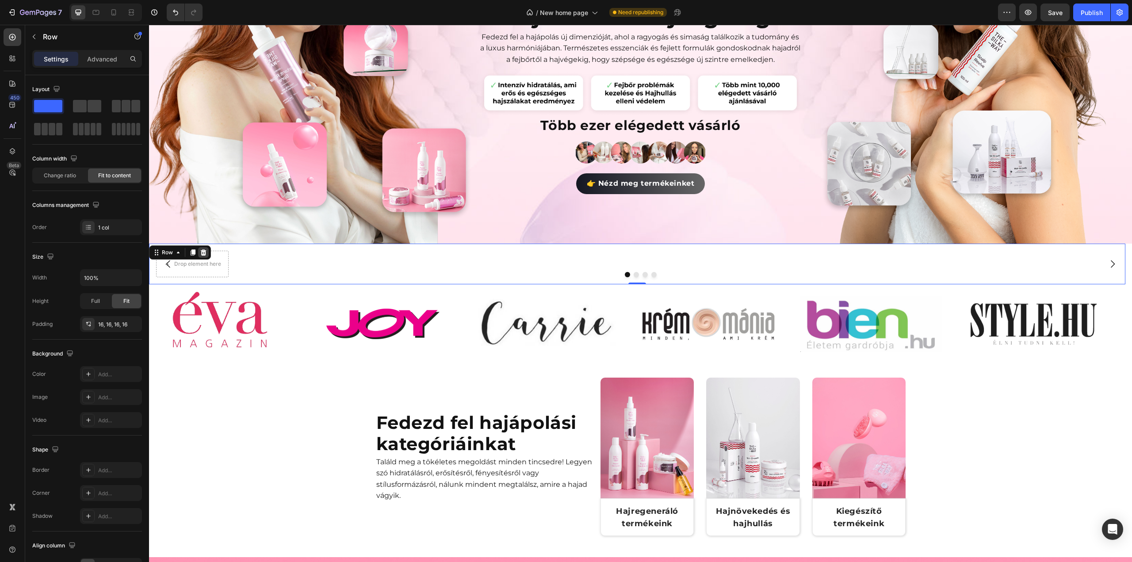
click at [198, 249] on div at bounding box center [203, 252] width 11 height 11
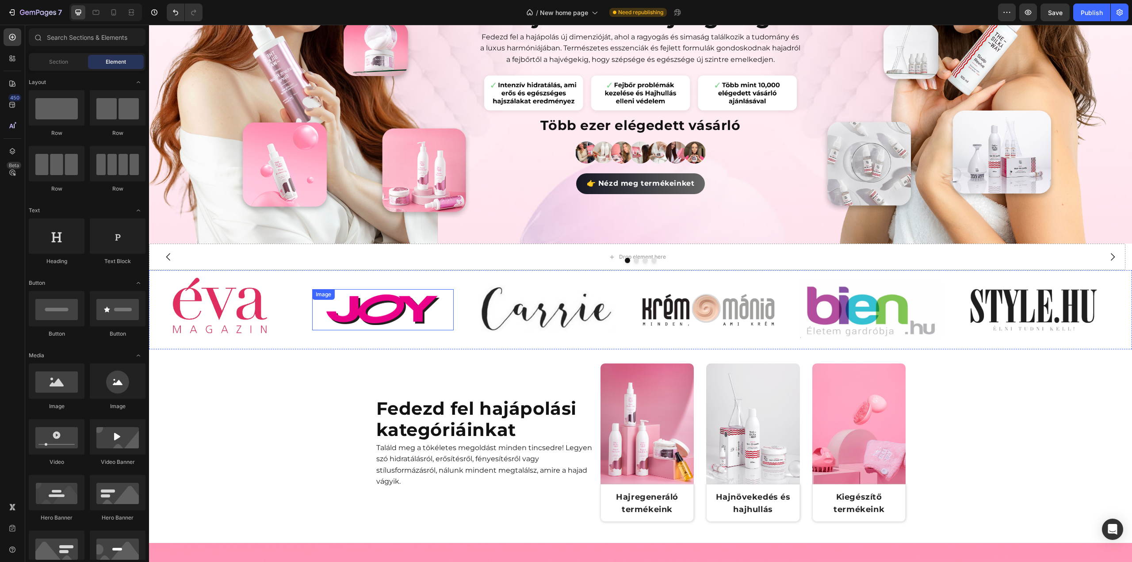
click at [452, 280] on div "Image Image Image Image Image Image" at bounding box center [637, 310] width 976 height 79
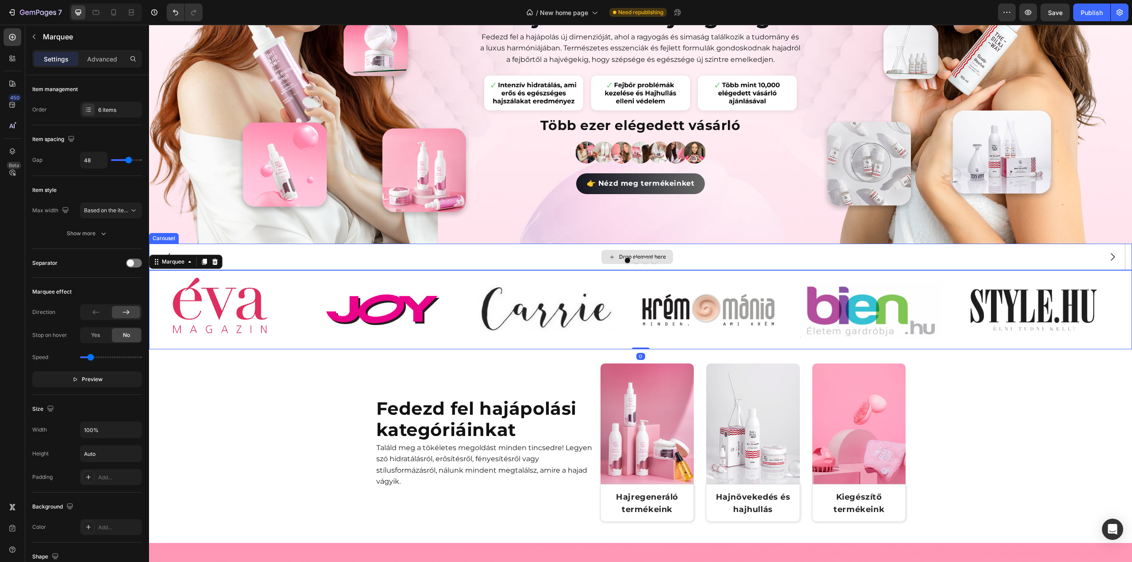
click at [440, 261] on div "Drop element here" at bounding box center [637, 257] width 976 height 27
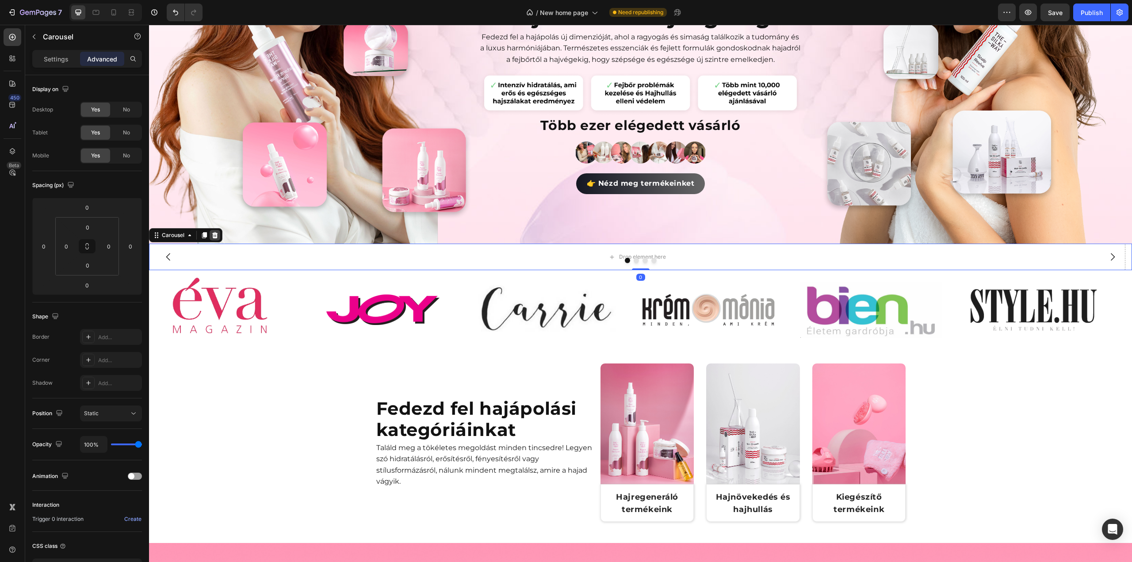
click at [213, 232] on icon at bounding box center [215, 235] width 6 height 6
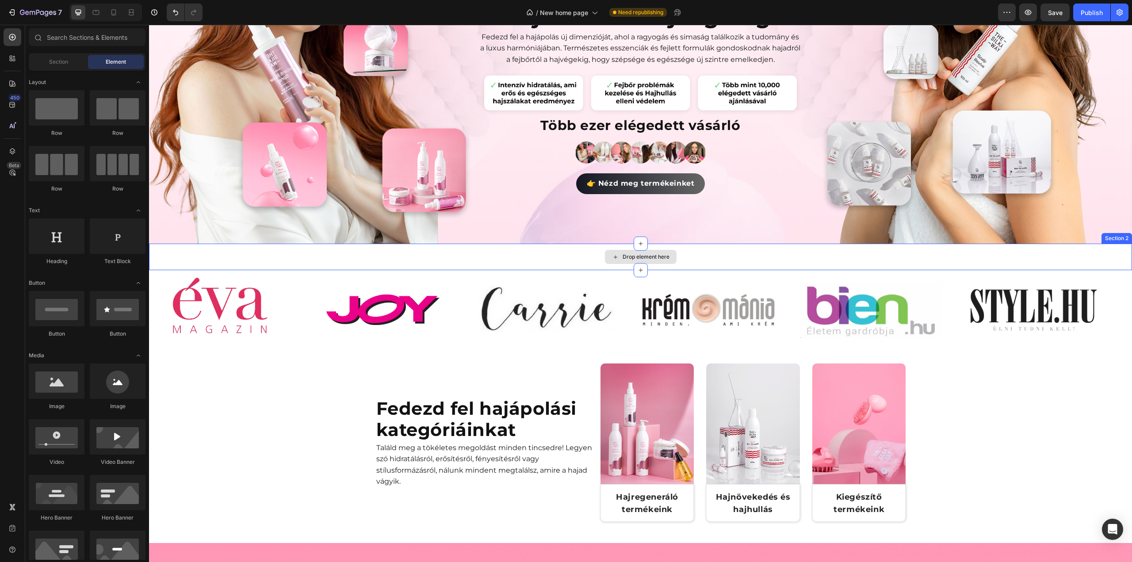
click at [253, 254] on div "Drop element here" at bounding box center [640, 257] width 983 height 27
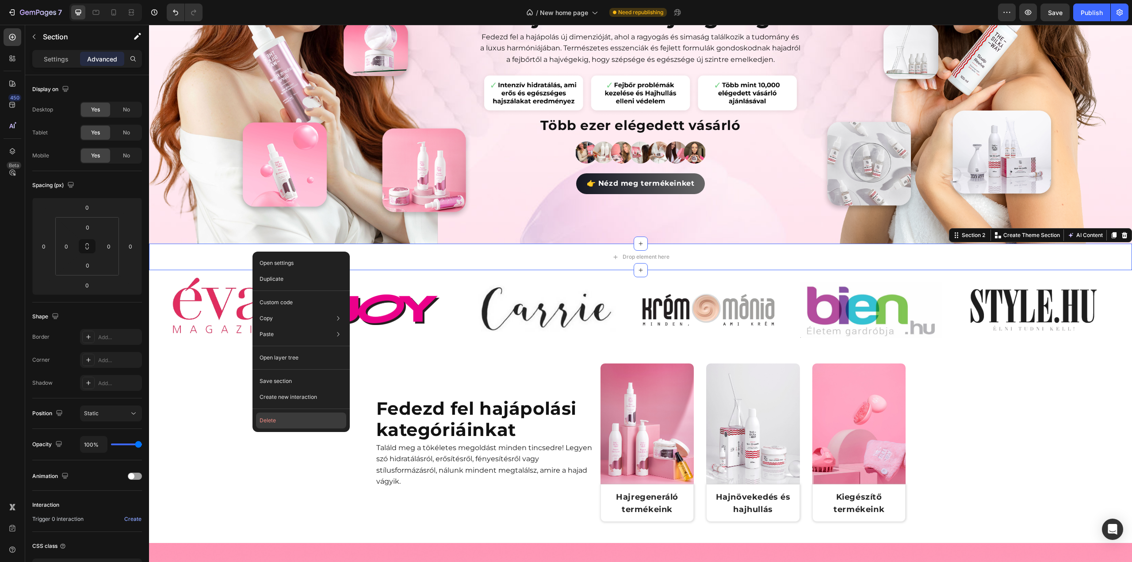
click at [262, 422] on button "Delete" at bounding box center [301, 421] width 90 height 16
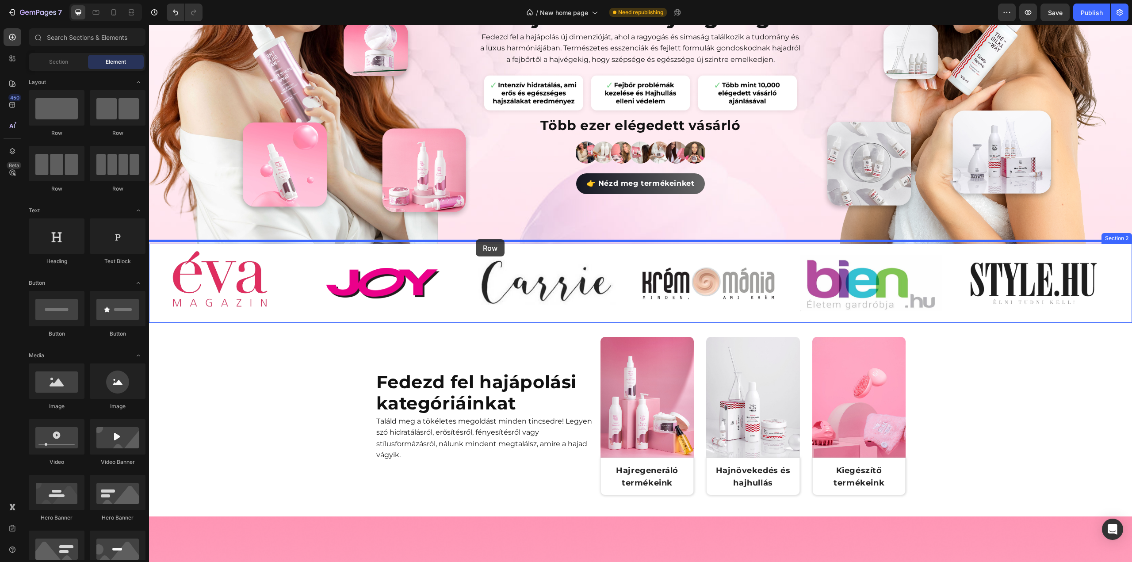
drag, startPoint x: 212, startPoint y: 142, endPoint x: 478, endPoint y: 240, distance: 283.3
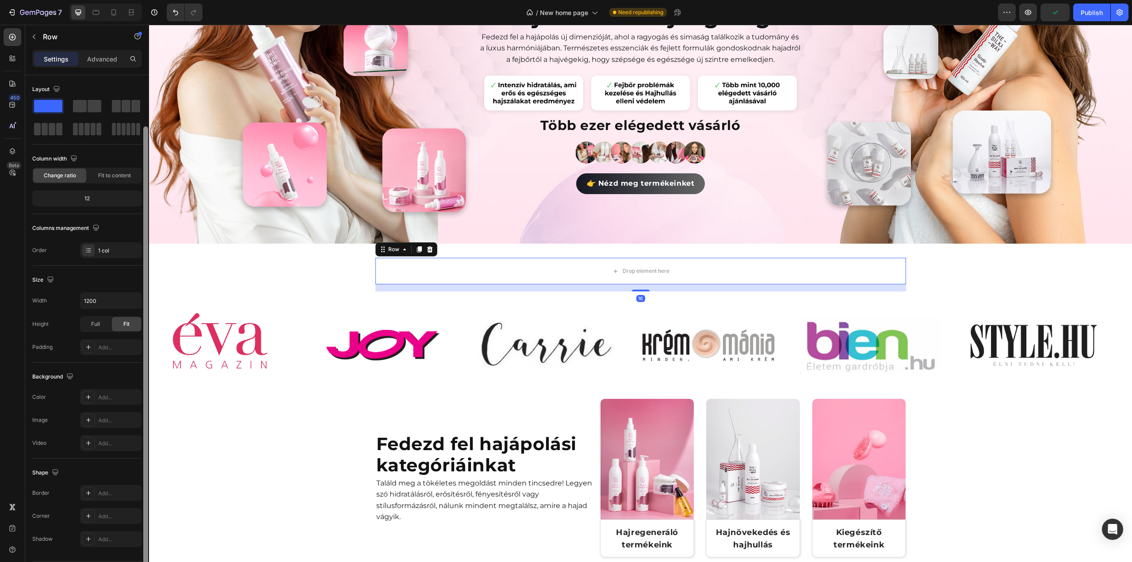
click at [143, 302] on div at bounding box center [145, 357] width 7 height 513
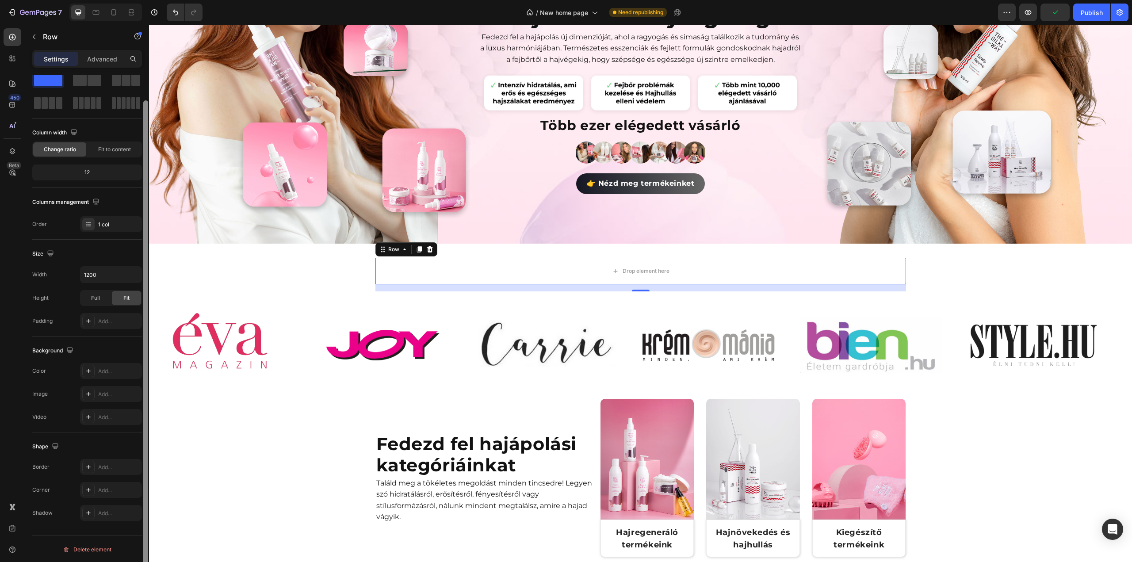
click at [144, 273] on div at bounding box center [145, 331] width 7 height 513
click at [133, 273] on icon "button" at bounding box center [133, 274] width 9 height 9
click at [120, 306] on div "Full 100%" at bounding box center [101, 313] width 73 height 17
type input "100%"
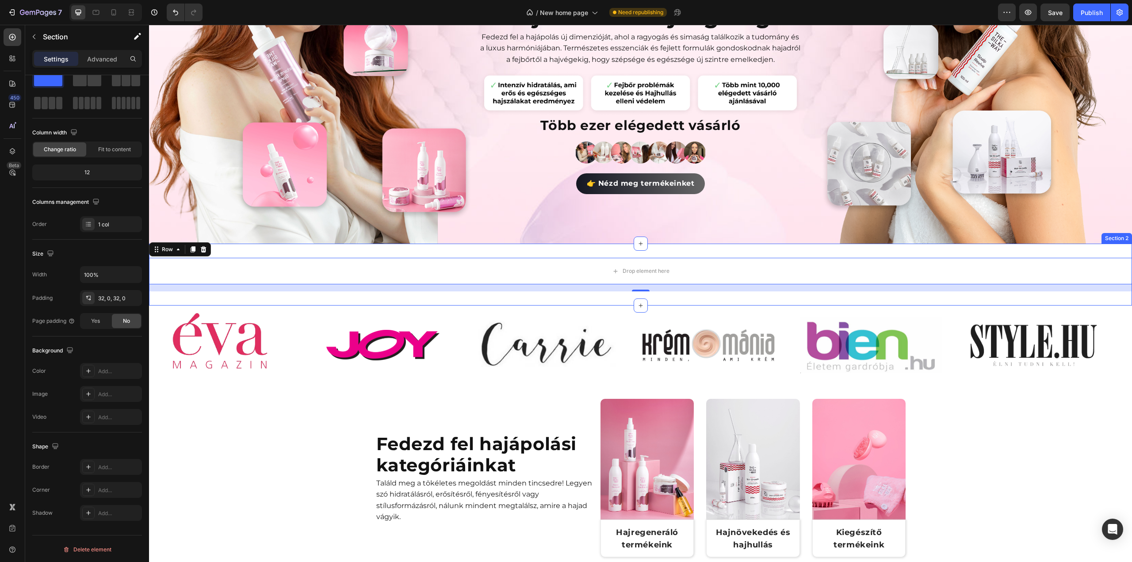
click at [291, 245] on div "Drop element here Row 16 Section 2" at bounding box center [640, 275] width 983 height 62
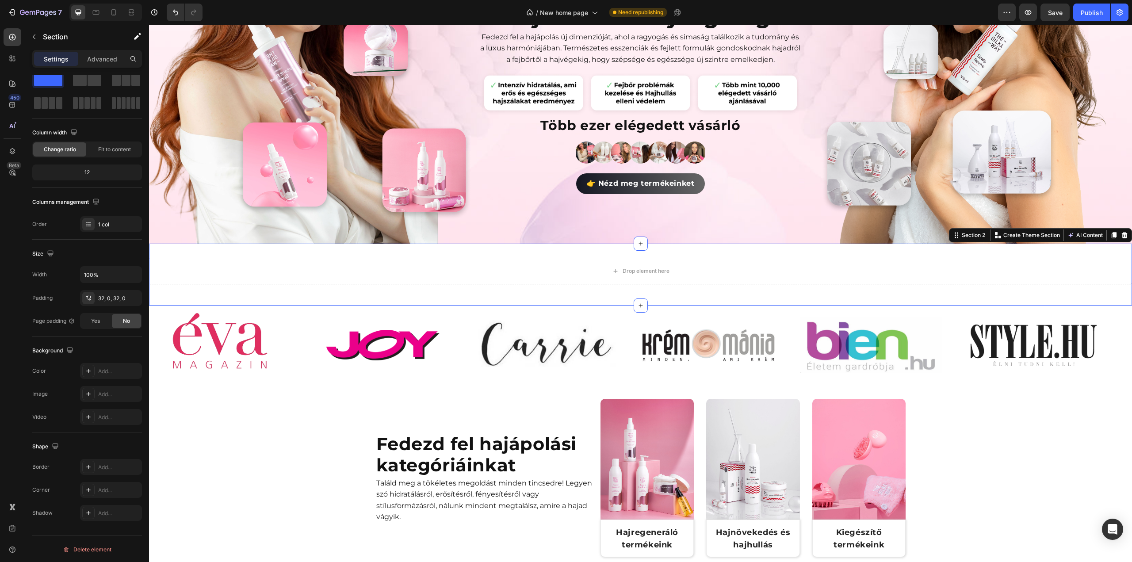
scroll to position [0, 0]
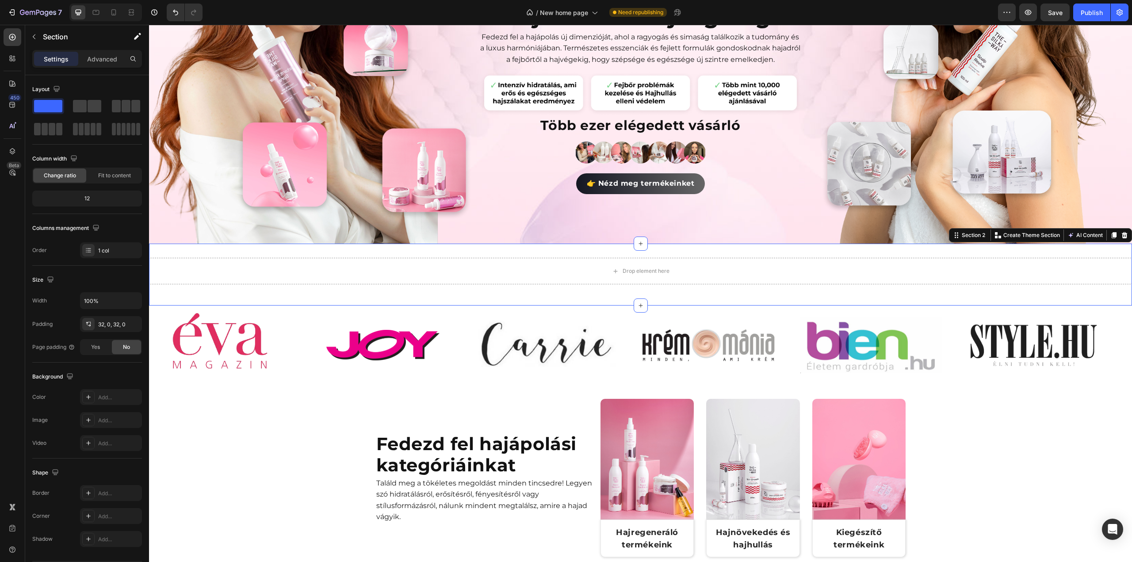
click at [90, 51] on div "Settings Advanced" at bounding box center [87, 59] width 110 height 18
click at [96, 59] on p "Advanced" at bounding box center [102, 58] width 30 height 9
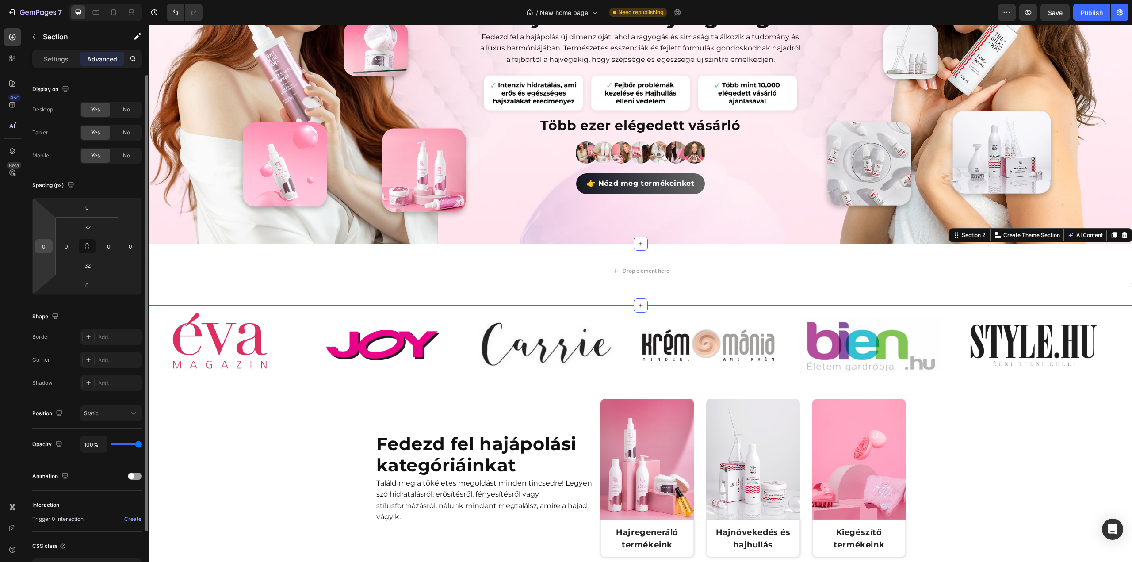
click at [46, 249] on input "0" at bounding box center [43, 246] width 13 height 13
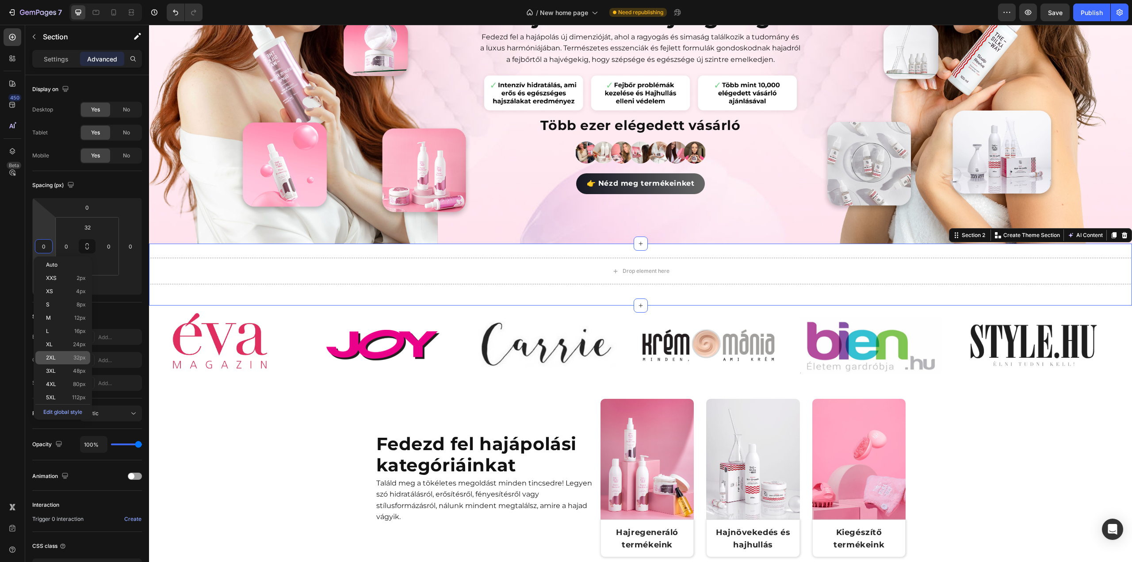
click at [53, 355] on span "2XL" at bounding box center [51, 358] width 10 height 6
type input "32"
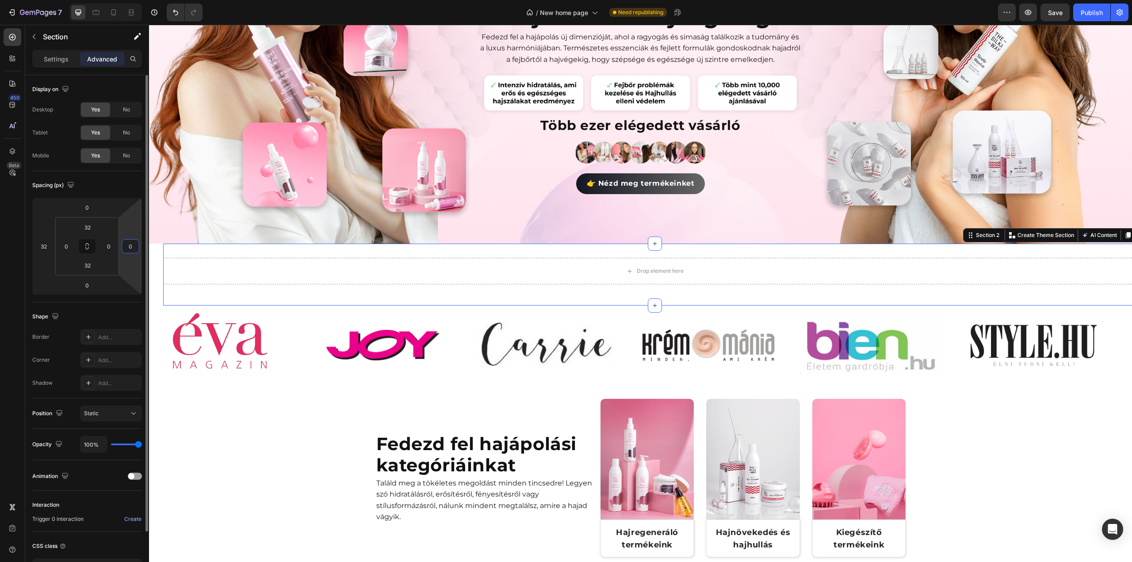
click at [131, 244] on input "0" at bounding box center [130, 246] width 13 height 13
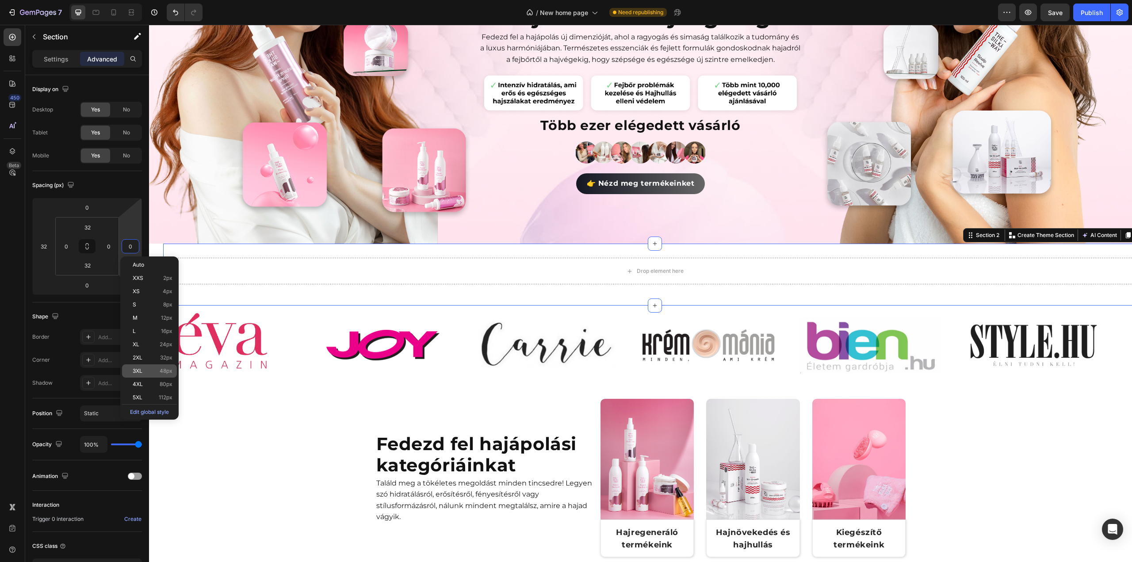
click at [144, 367] on div "3XL 48px" at bounding box center [149, 370] width 55 height 13
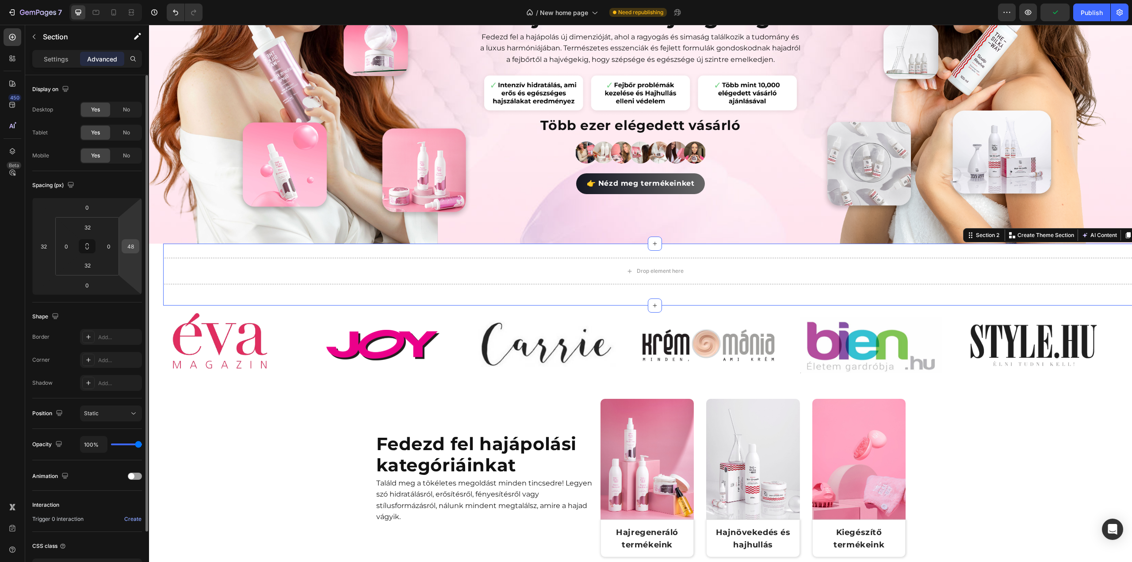
click at [127, 247] on input "48" at bounding box center [130, 246] width 13 height 13
type input "0"
click at [42, 248] on input "32" at bounding box center [43, 246] width 13 height 13
click at [47, 247] on input "032" at bounding box center [43, 246] width 13 height 13
click at [47, 247] on input "0302" at bounding box center [43, 246] width 13 height 13
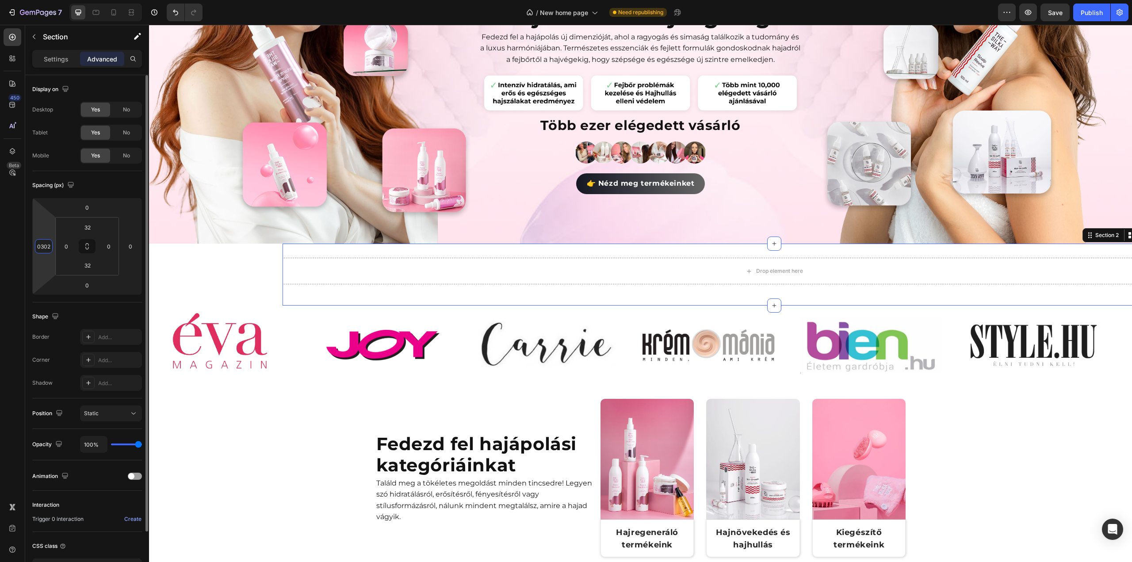
click at [47, 247] on input "0302" at bounding box center [43, 246] width 13 height 13
type input "0"
click at [67, 246] on input "0" at bounding box center [66, 246] width 13 height 13
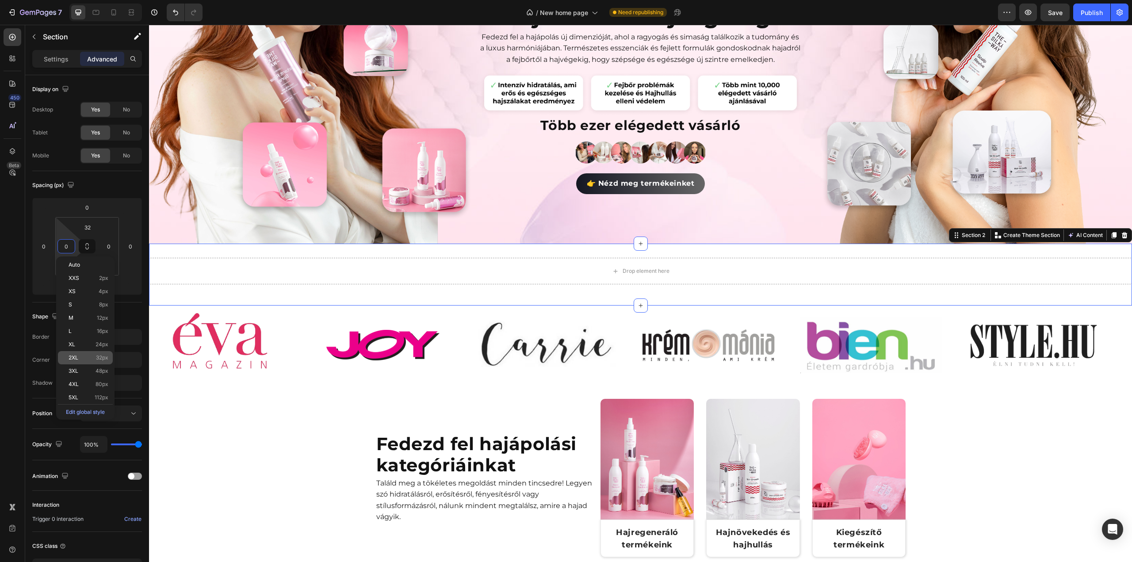
click at [82, 352] on div "2XL 32px" at bounding box center [85, 357] width 55 height 13
type input "32"
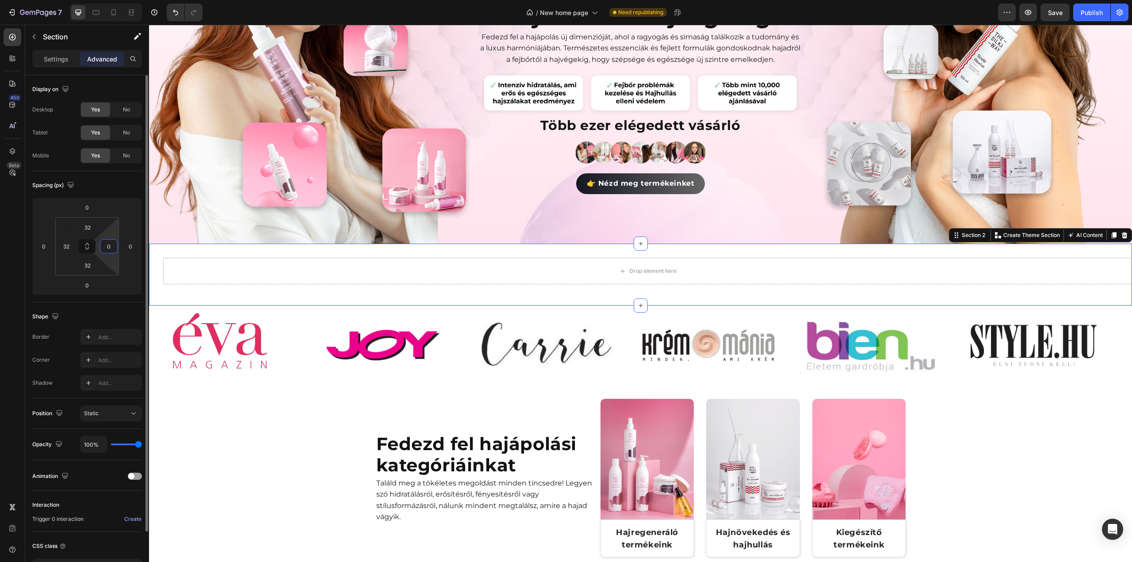
click at [107, 244] on input "0" at bounding box center [108, 246] width 13 height 13
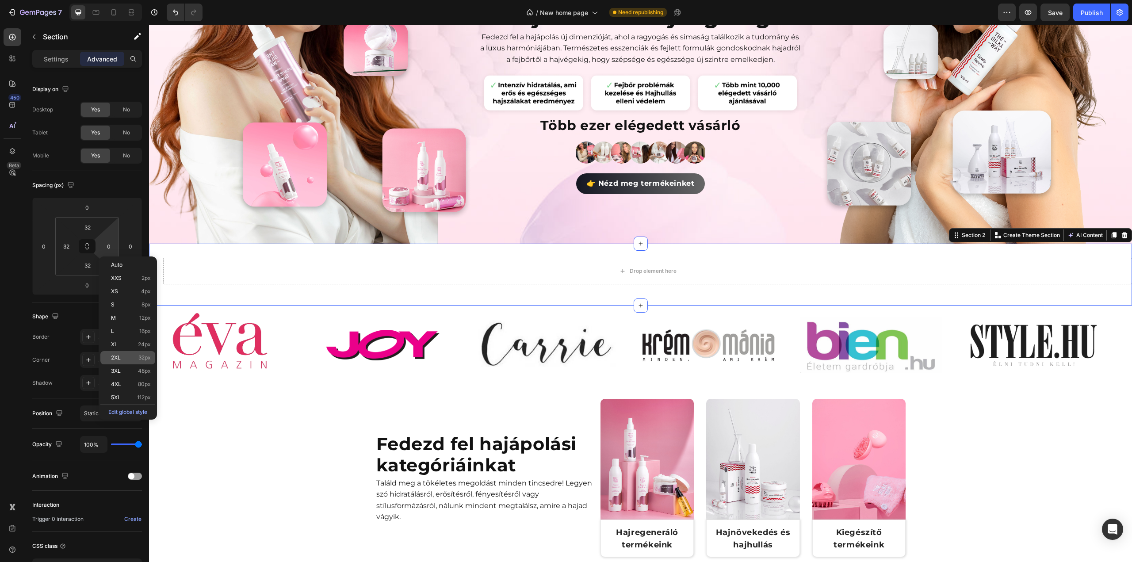
click at [119, 356] on span "2XL" at bounding box center [116, 358] width 10 height 6
type input "32"
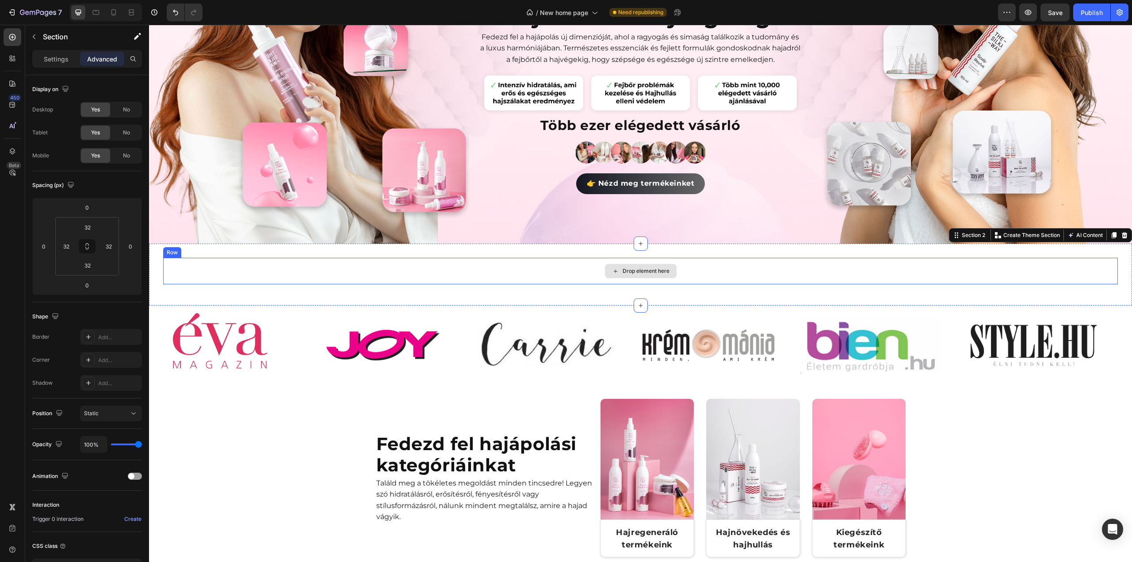
click at [335, 271] on div "Drop element here" at bounding box center [640, 271] width 955 height 27
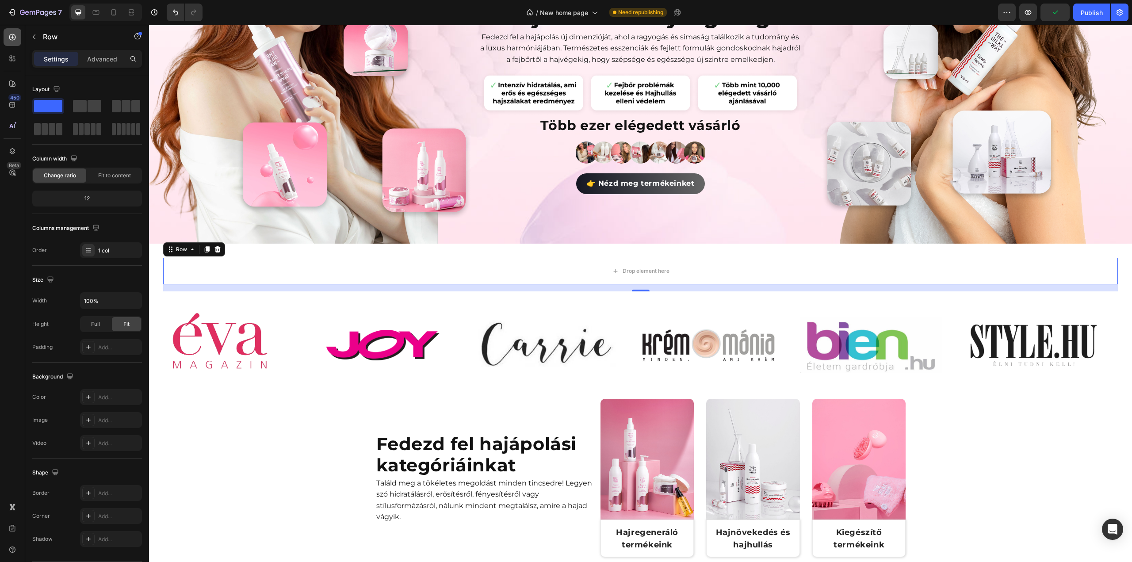
click at [11, 41] on icon at bounding box center [12, 37] width 9 height 9
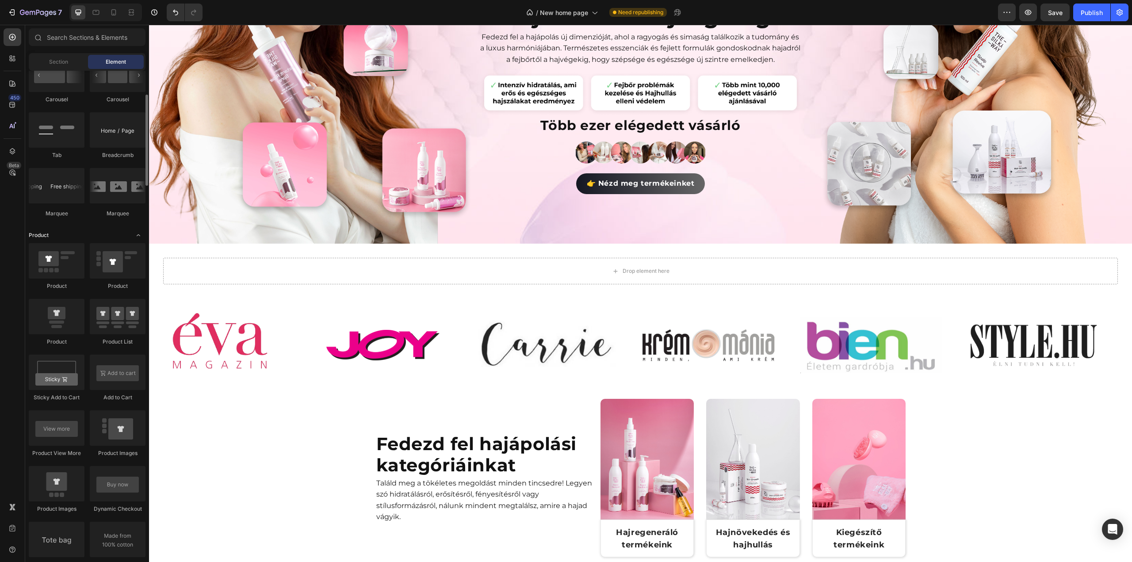
scroll to position [796, 0]
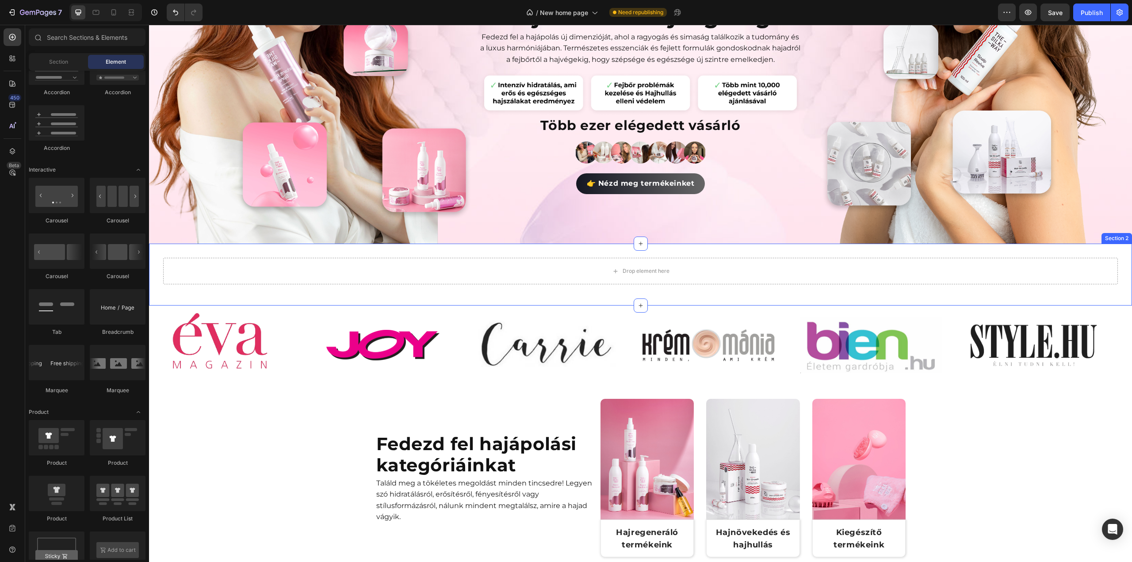
click at [256, 270] on div "Drop element here" at bounding box center [640, 271] width 955 height 27
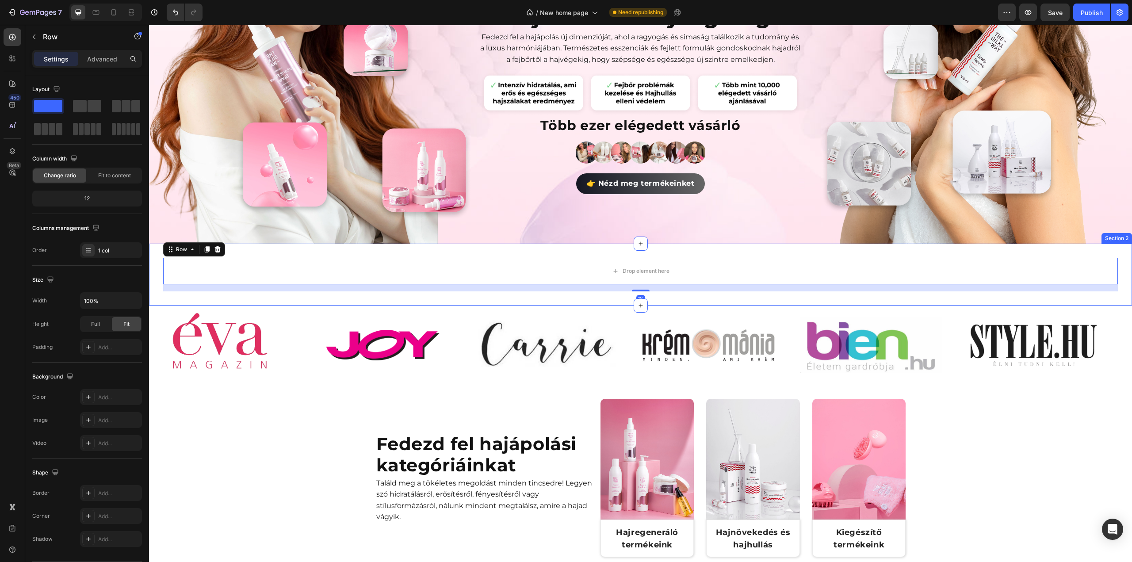
click at [153, 266] on div "Drop element here Row 16 Section 2" at bounding box center [640, 275] width 983 height 62
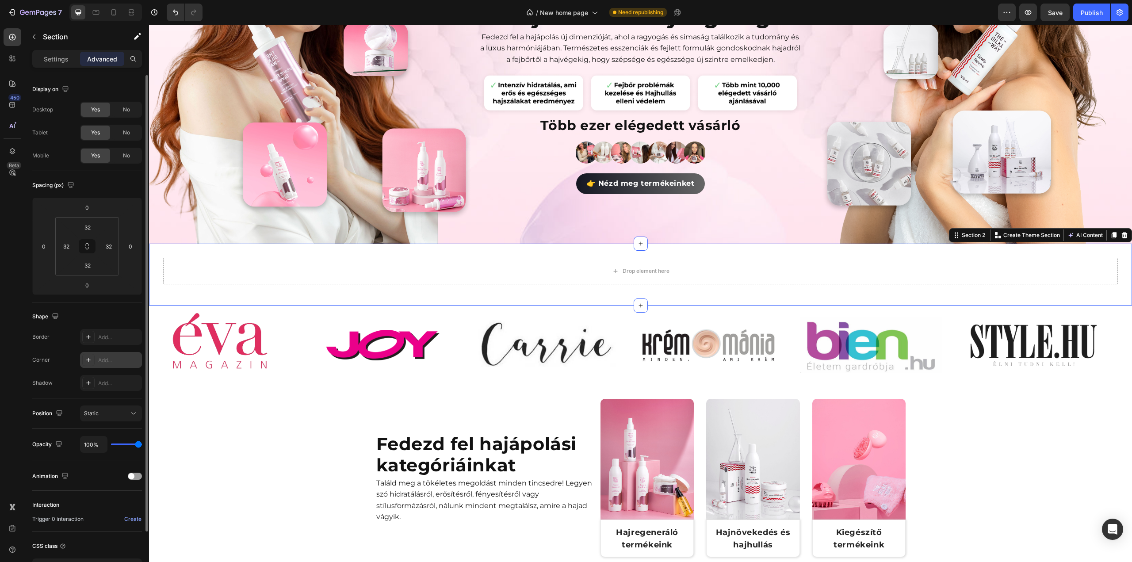
scroll to position [44, 0]
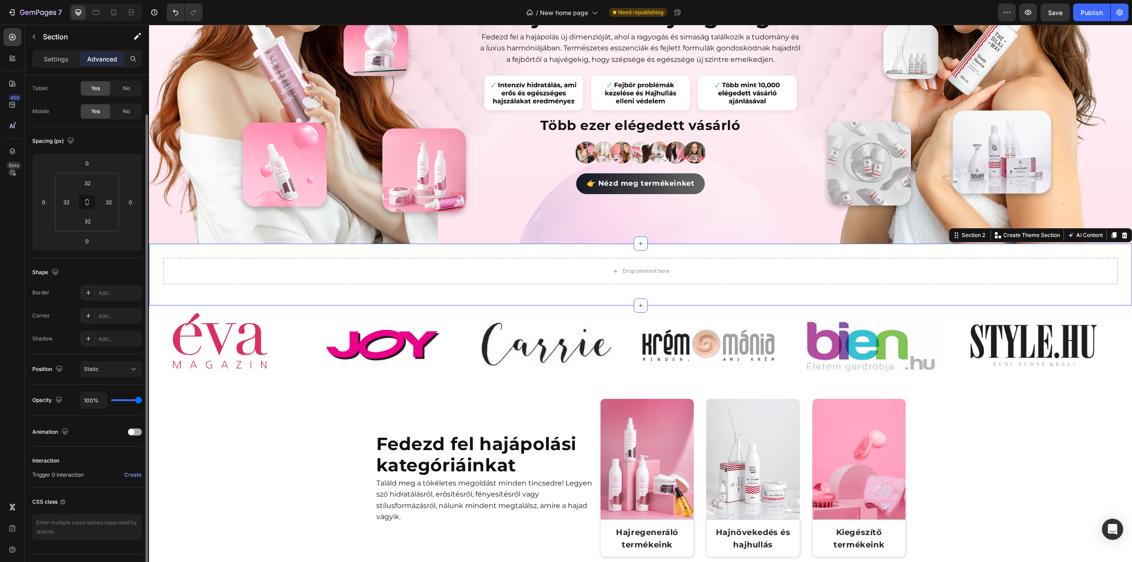
click at [134, 430] on span at bounding box center [131, 432] width 6 height 6
click at [134, 430] on div at bounding box center [135, 432] width 14 height 7
click at [136, 429] on div at bounding box center [135, 432] width 14 height 7
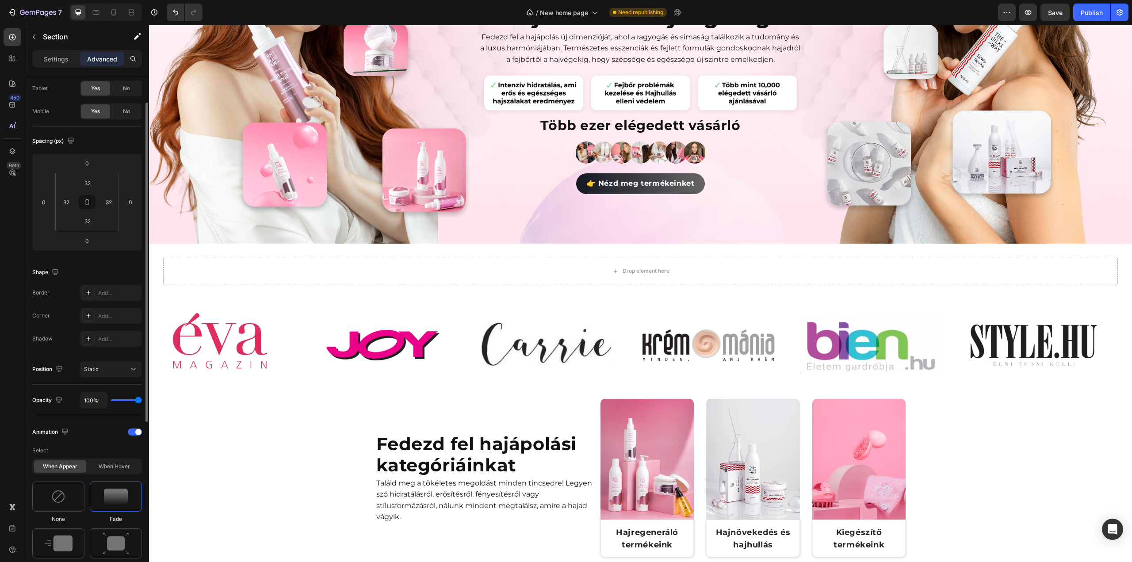
scroll to position [177, 0]
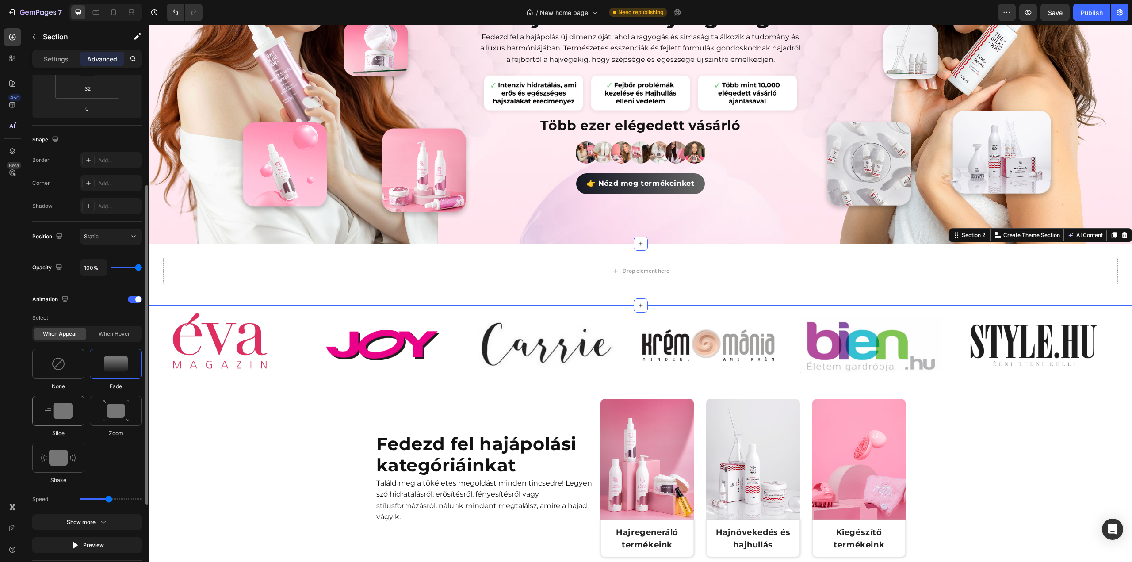
click at [69, 403] on img at bounding box center [59, 411] width 28 height 16
click at [130, 301] on div at bounding box center [135, 299] width 14 height 7
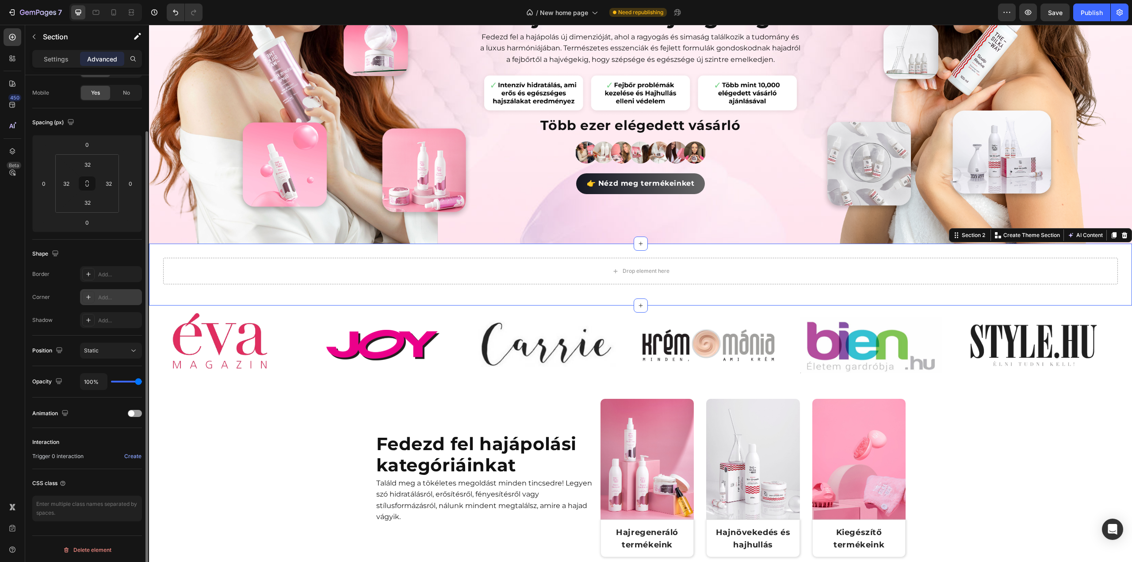
scroll to position [0, 0]
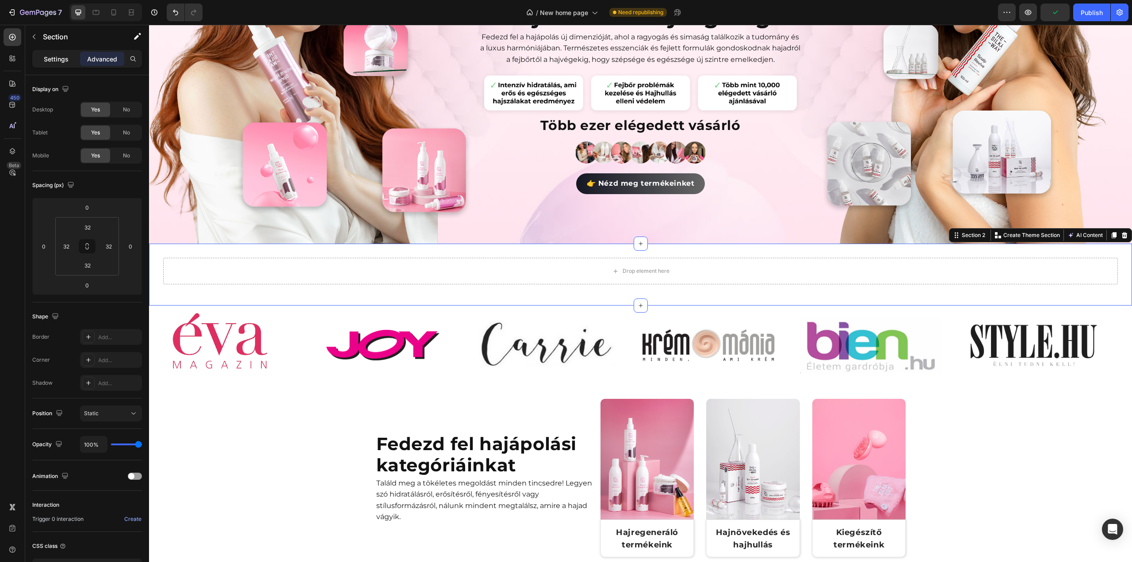
click at [47, 57] on p "Settings" at bounding box center [56, 58] width 25 height 9
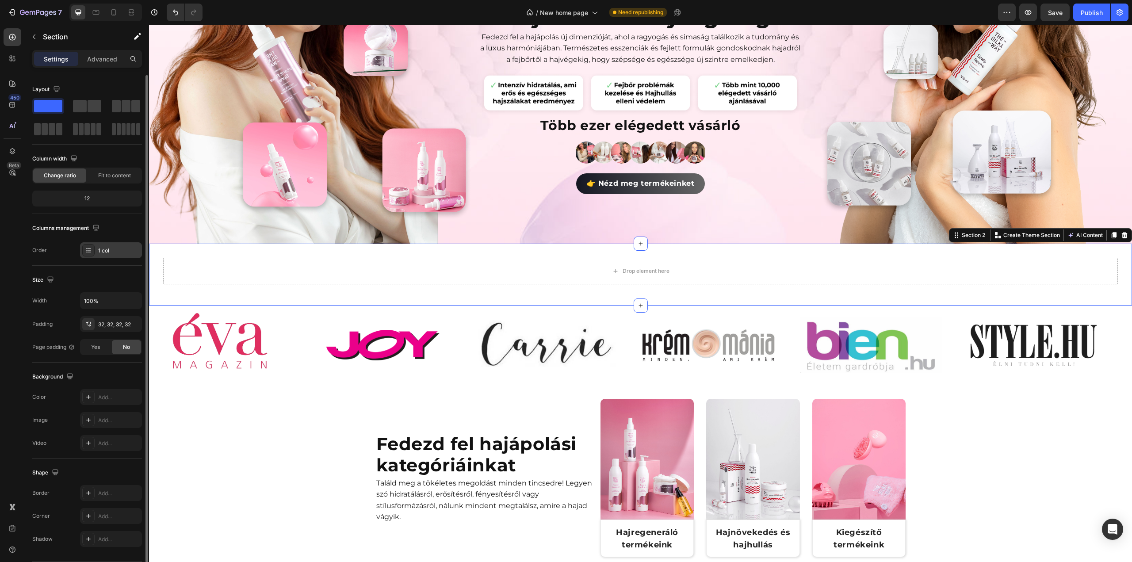
click at [122, 251] on div "1 col" at bounding box center [119, 251] width 42 height 8
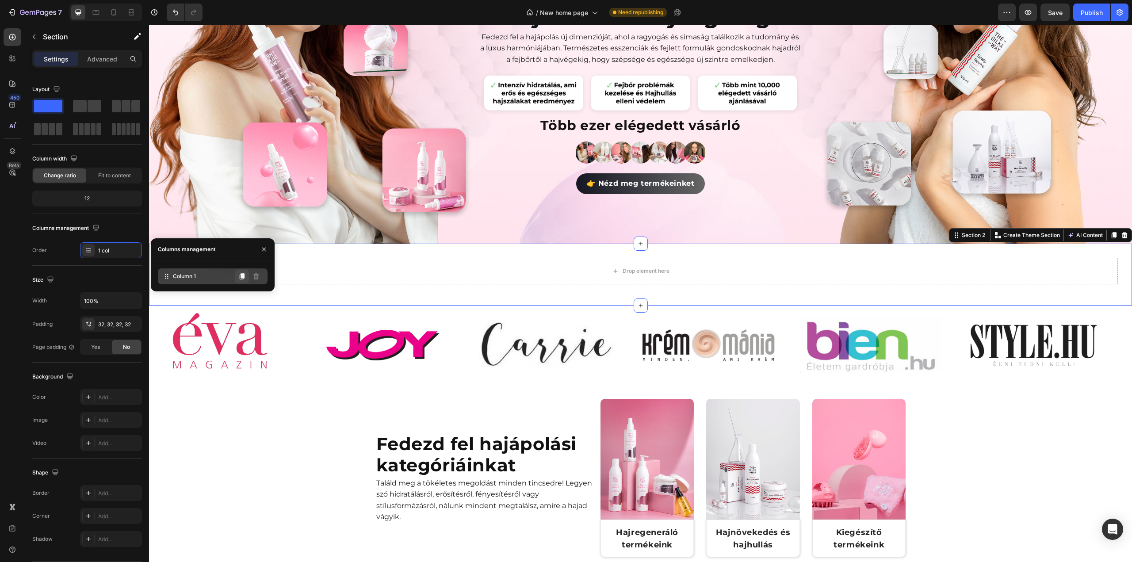
click at [241, 278] on icon at bounding box center [242, 276] width 5 height 6
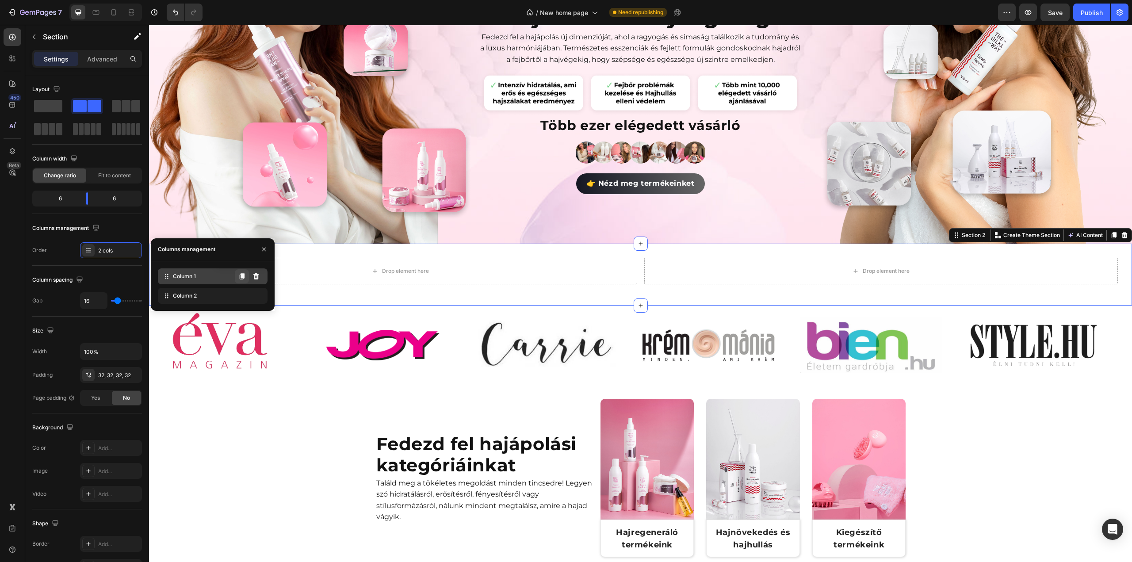
click at [242, 278] on icon at bounding box center [242, 276] width 5 height 6
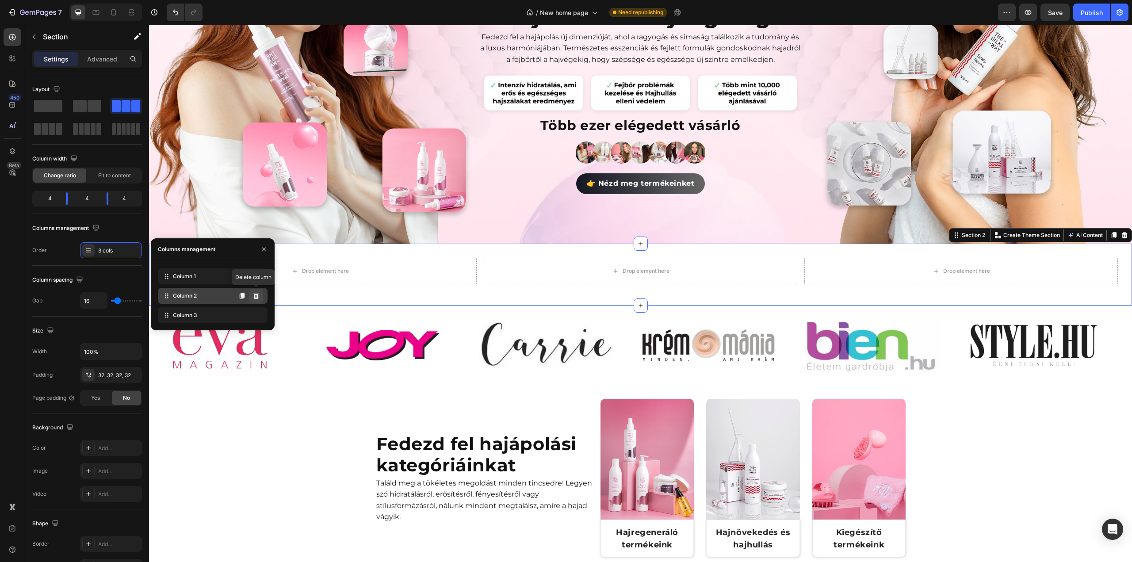
click at [256, 294] on icon at bounding box center [256, 296] width 6 height 6
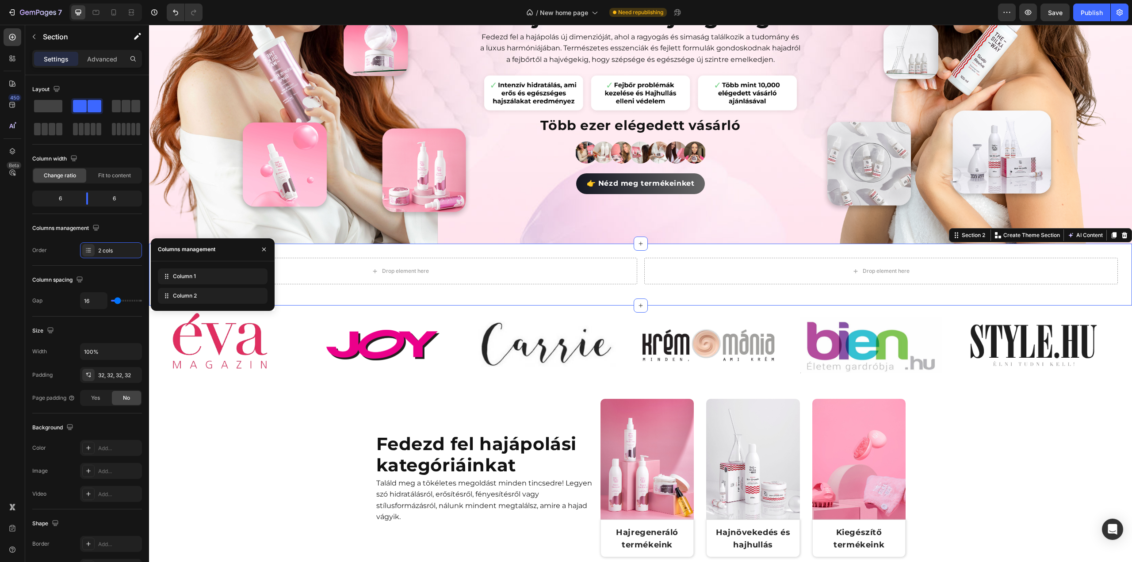
click at [0, 0] on icon at bounding box center [0, 0] width 0 height 0
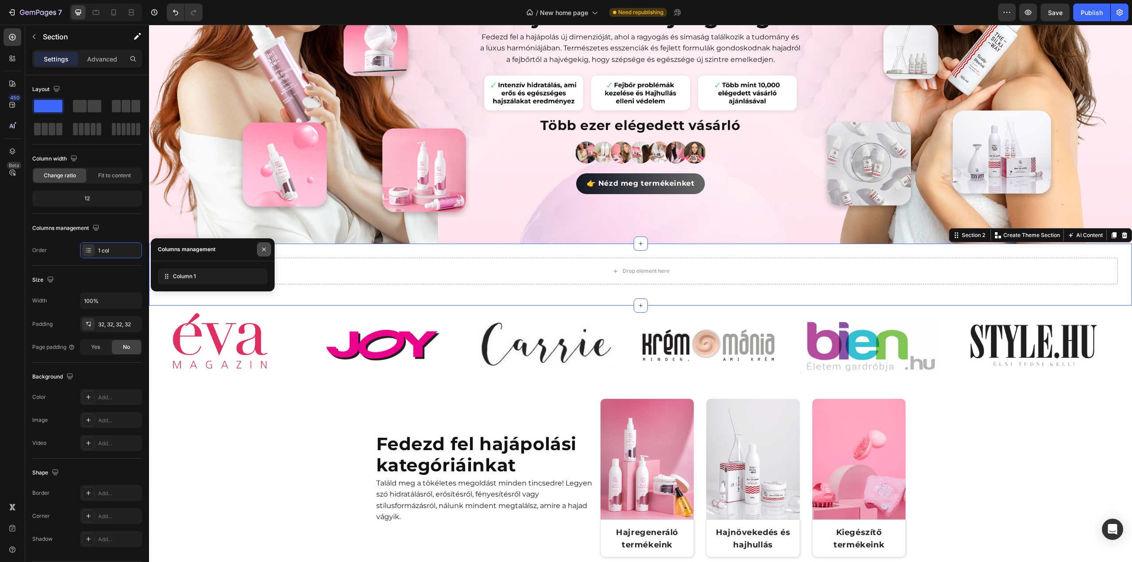
click at [262, 252] on icon "button" at bounding box center [263, 249] width 7 height 7
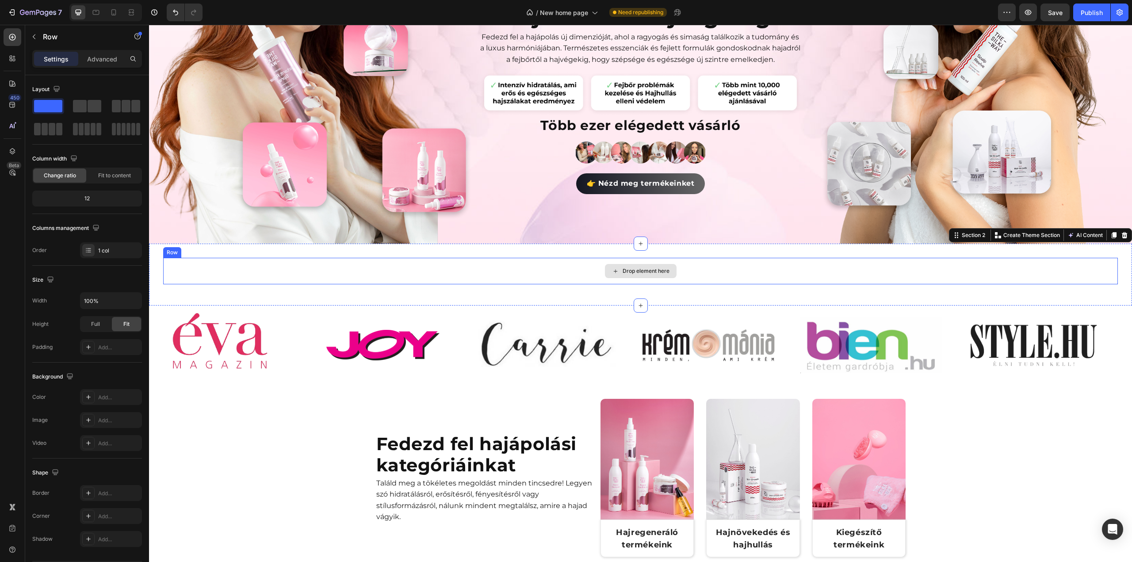
click at [403, 262] on div "Drop element here" at bounding box center [640, 271] width 955 height 27
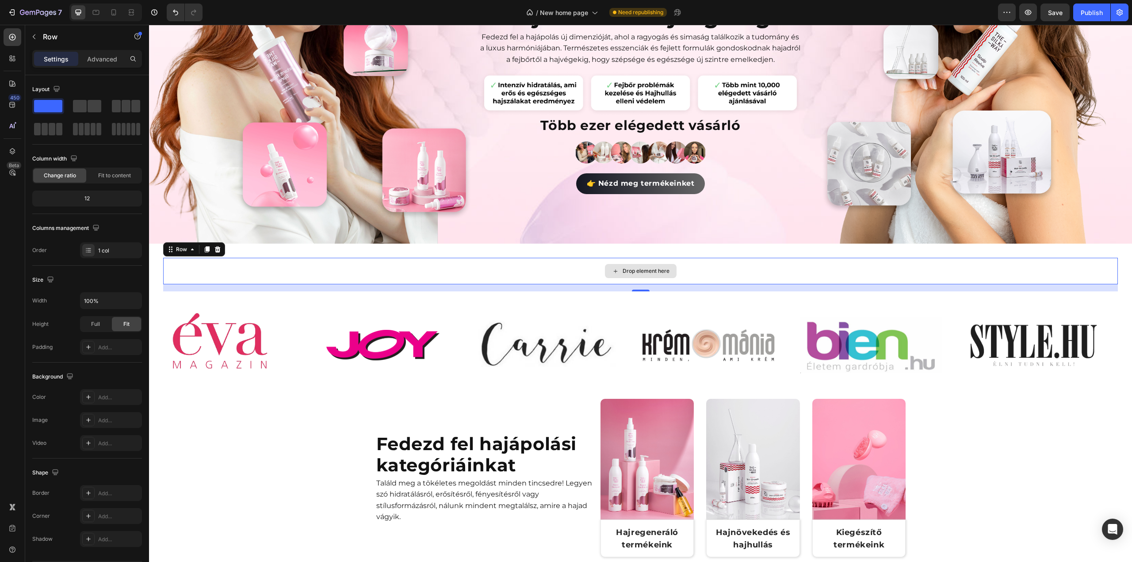
click at [401, 270] on div "Drop element here" at bounding box center [640, 271] width 955 height 27
click at [13, 38] on icon at bounding box center [12, 37] width 9 height 9
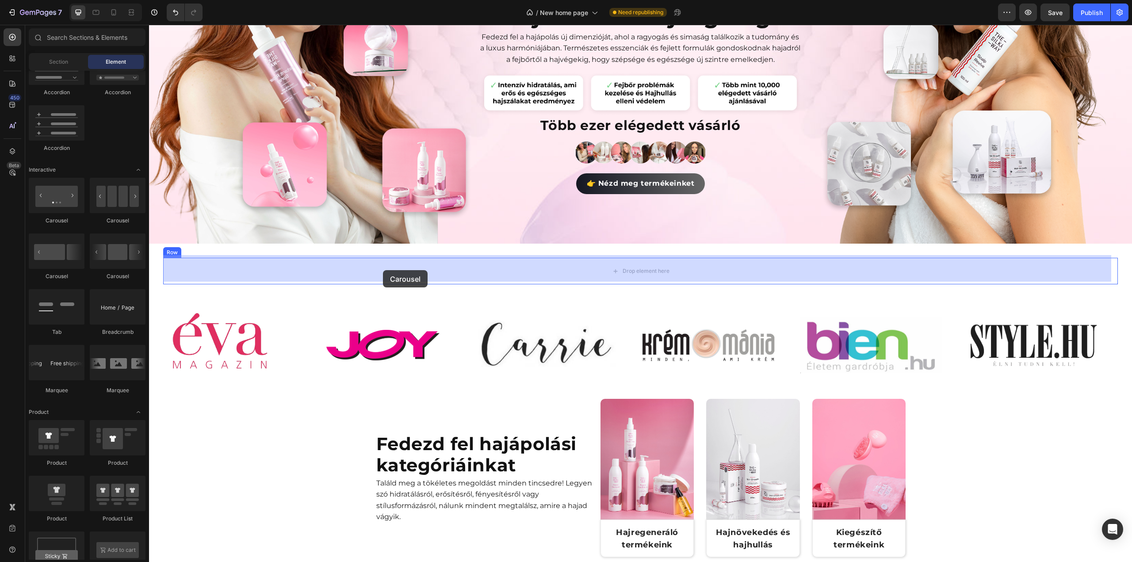
drag, startPoint x: 205, startPoint y: 230, endPoint x: 383, endPoint y: 270, distance: 182.6
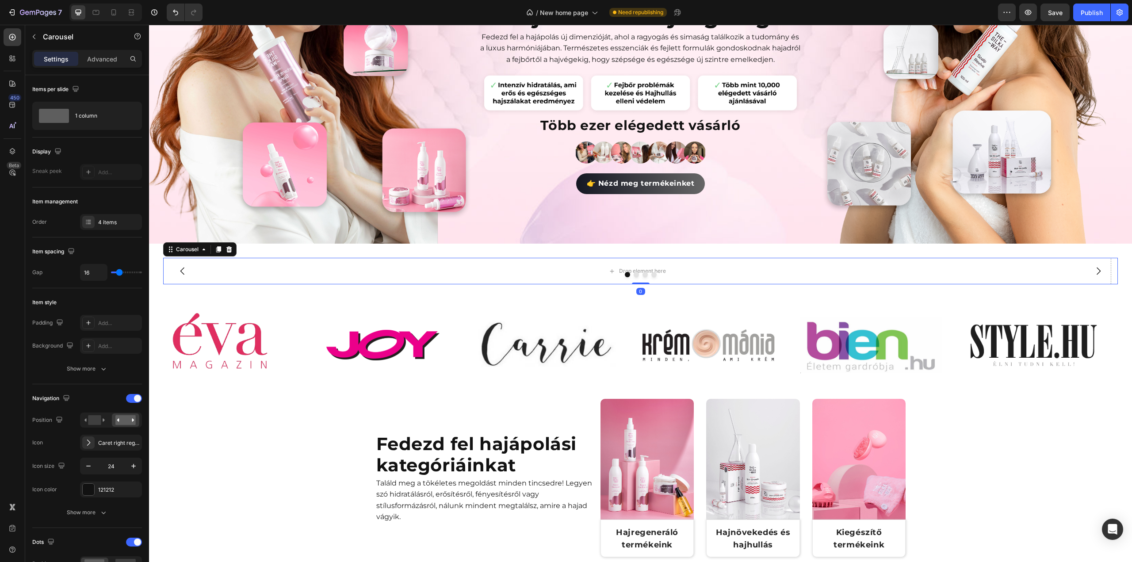
click at [383, 272] on div at bounding box center [640, 274] width 955 height 5
click at [96, 416] on rect at bounding box center [94, 420] width 13 height 10
click at [125, 419] on rect at bounding box center [125, 420] width 20 height 10
click at [133, 401] on div at bounding box center [134, 398] width 16 height 9
click at [293, 267] on div "Drop element here" at bounding box center [637, 271] width 948 height 27
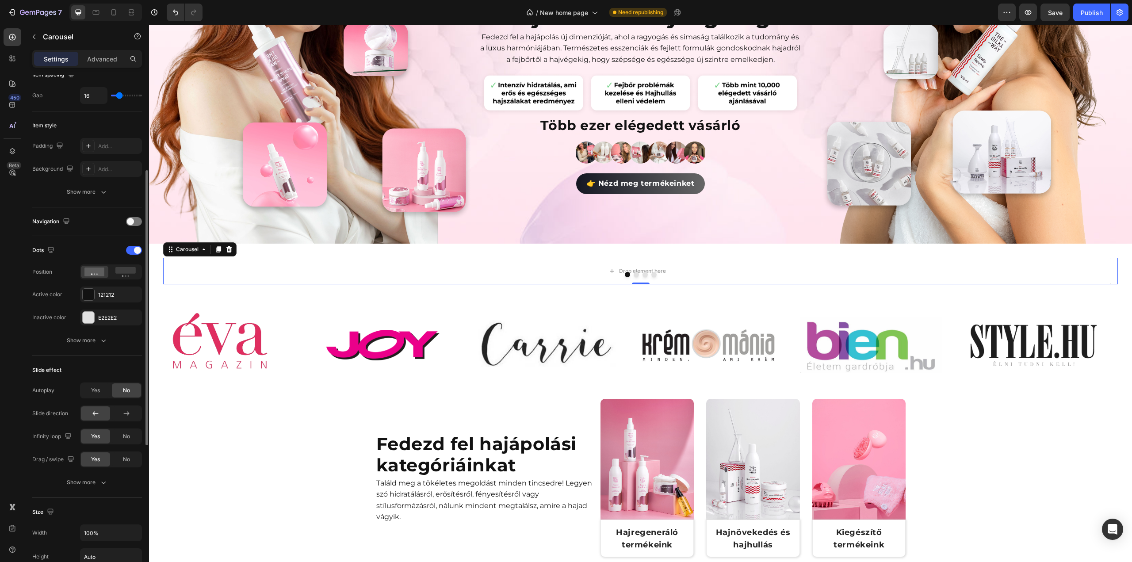
scroll to position [310, 0]
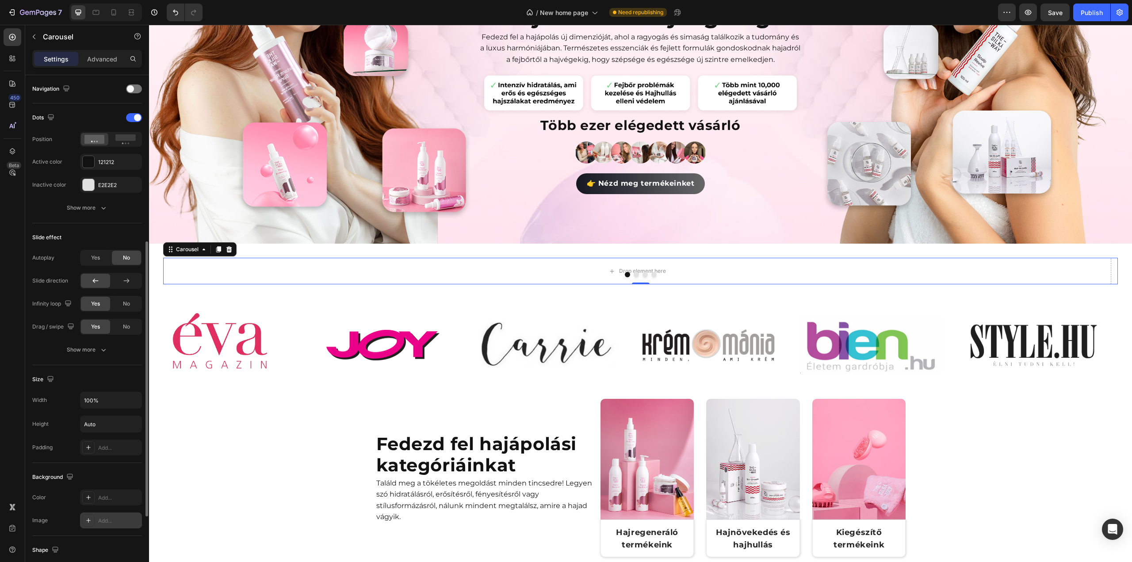
click at [100, 517] on div "Add..." at bounding box center [119, 521] width 42 height 8
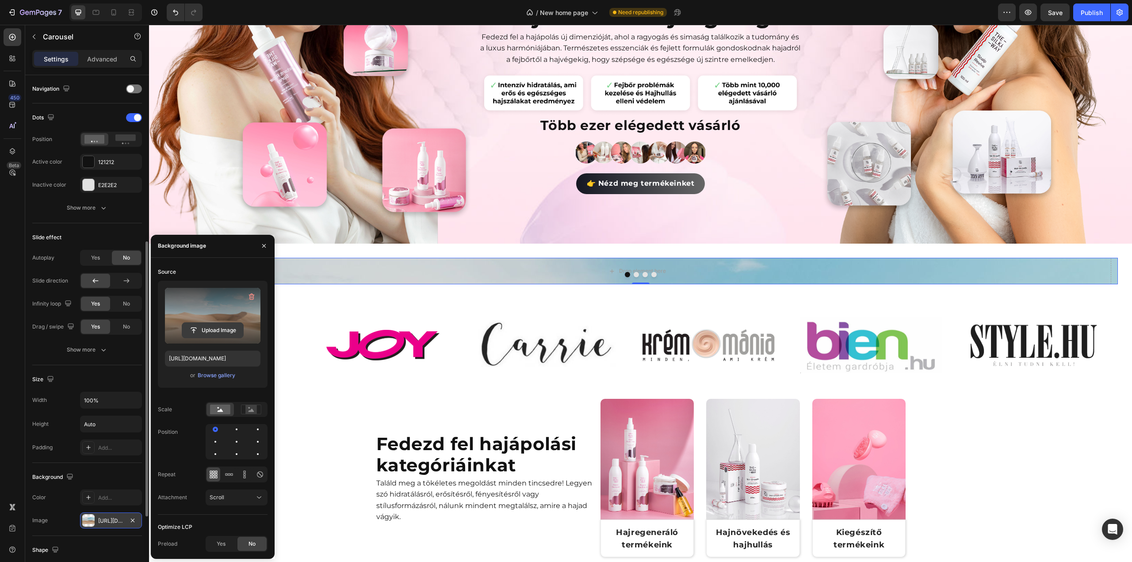
click at [216, 331] on input "file" at bounding box center [212, 330] width 61 height 15
type input "[URL][DOMAIN_NAME]"
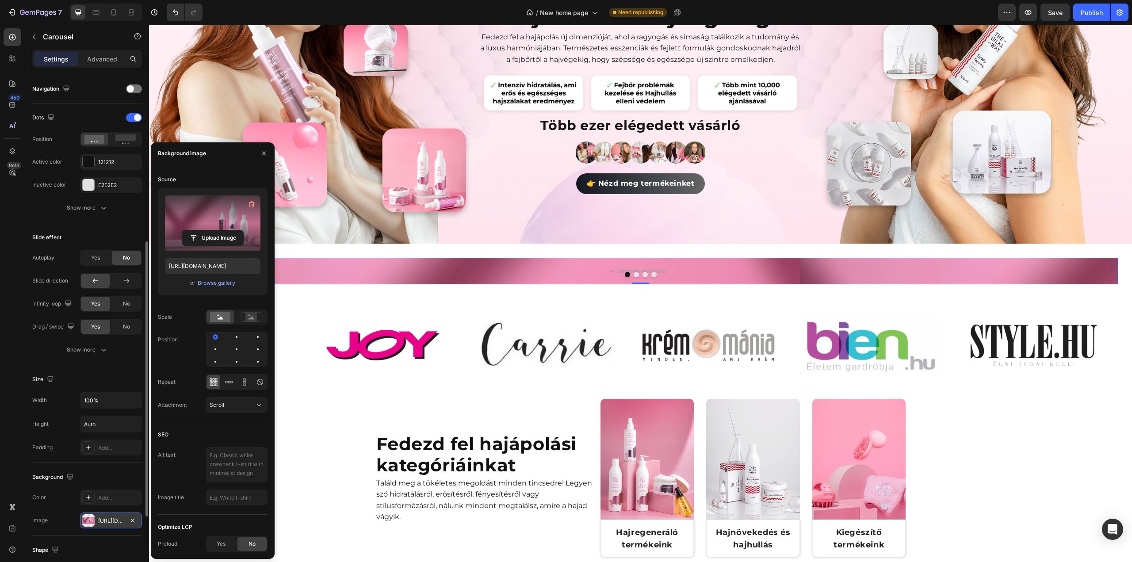
click at [383, 273] on div at bounding box center [640, 274] width 955 height 5
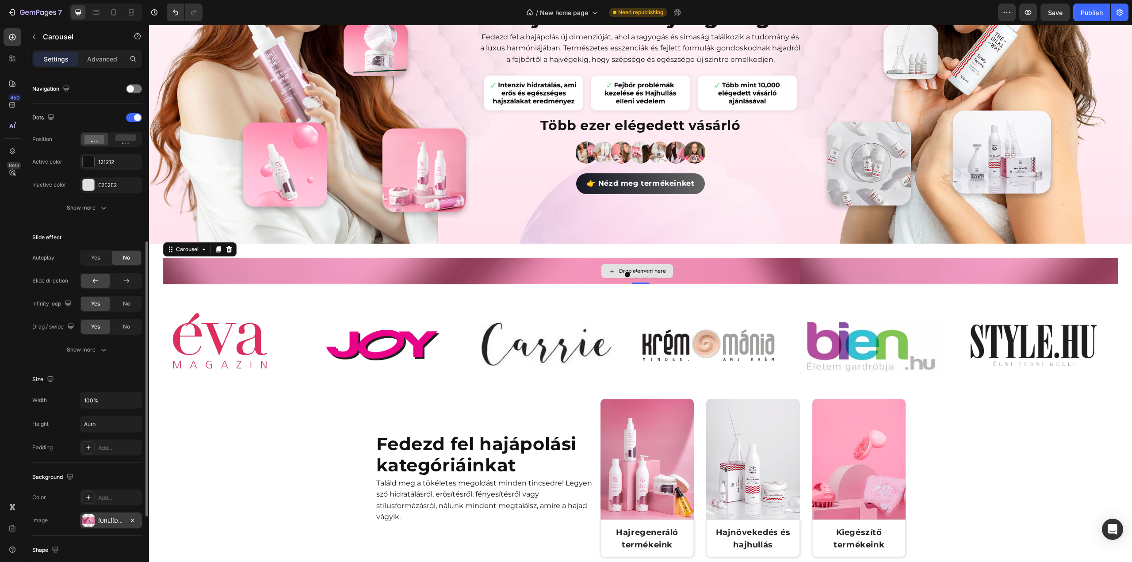
click at [413, 268] on div "Drop element here" at bounding box center [637, 271] width 948 height 27
click at [9, 40] on icon at bounding box center [12, 37] width 9 height 9
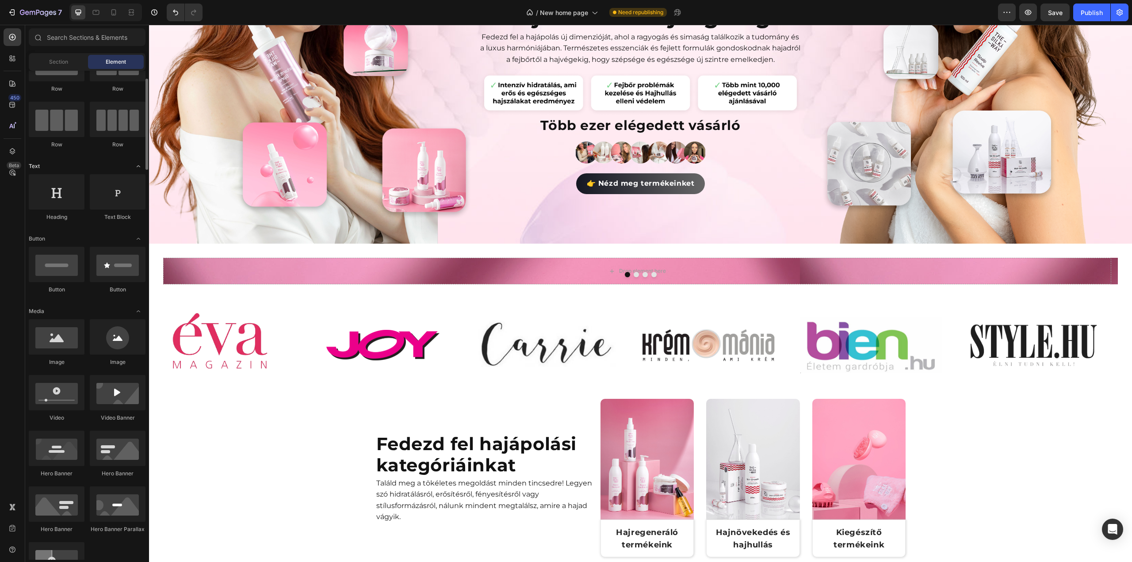
scroll to position [0, 0]
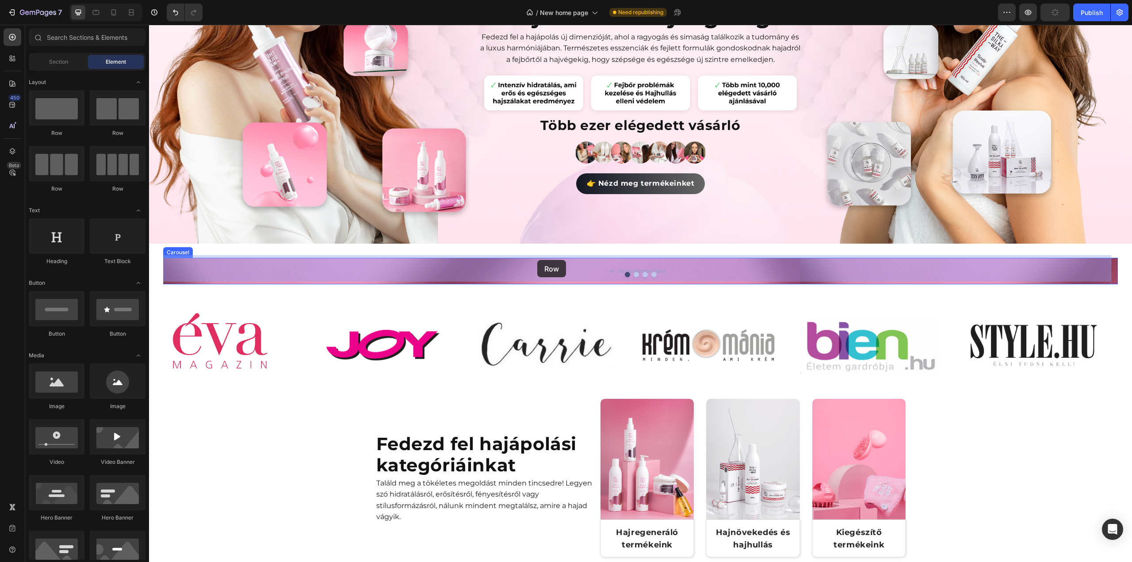
drag, startPoint x: 263, startPoint y: 136, endPoint x: 537, endPoint y: 260, distance: 301.4
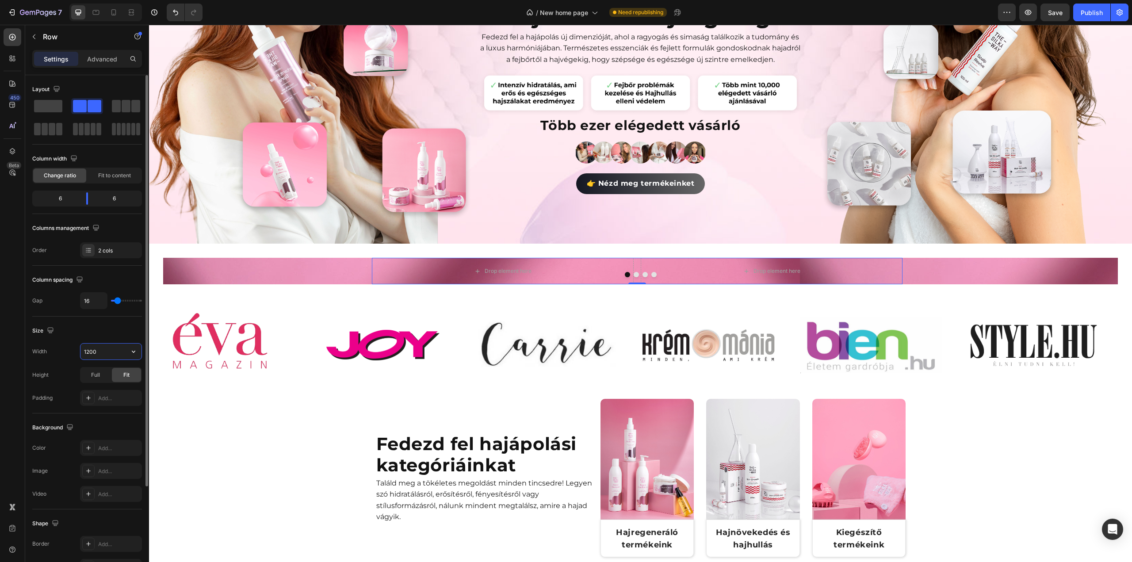
click at [112, 351] on input "1200" at bounding box center [110, 352] width 61 height 16
click at [134, 349] on icon "button" at bounding box center [133, 351] width 9 height 9
click at [121, 384] on div "Full 100%" at bounding box center [101, 389] width 73 height 17
type input "100%"
click at [7, 33] on div at bounding box center [13, 37] width 18 height 18
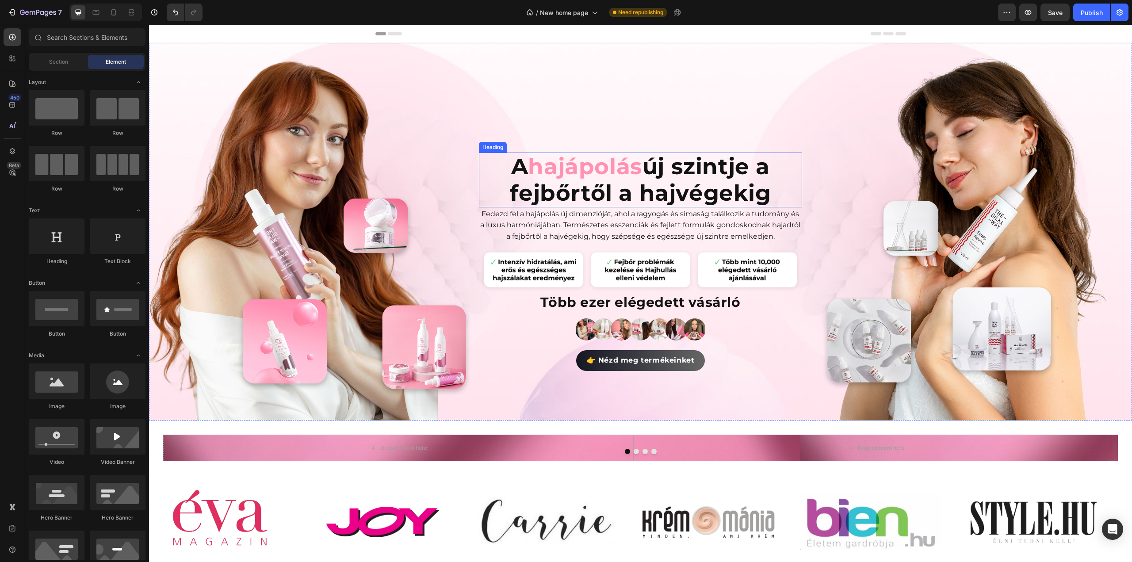
click at [571, 160] on span "hajápolás" at bounding box center [585, 166] width 114 height 27
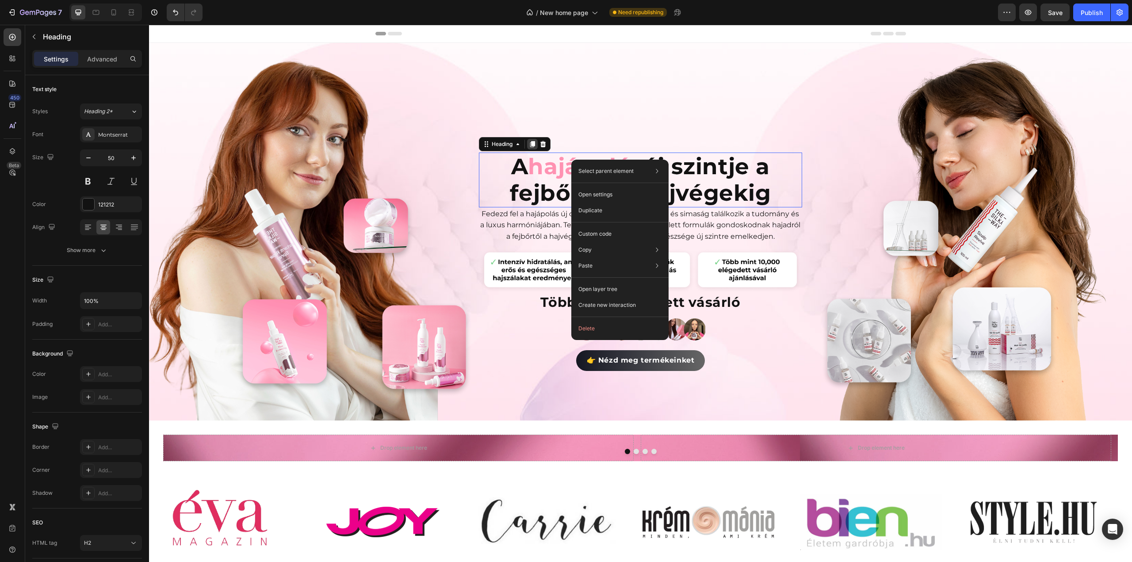
click at [529, 141] on icon at bounding box center [532, 144] width 7 height 7
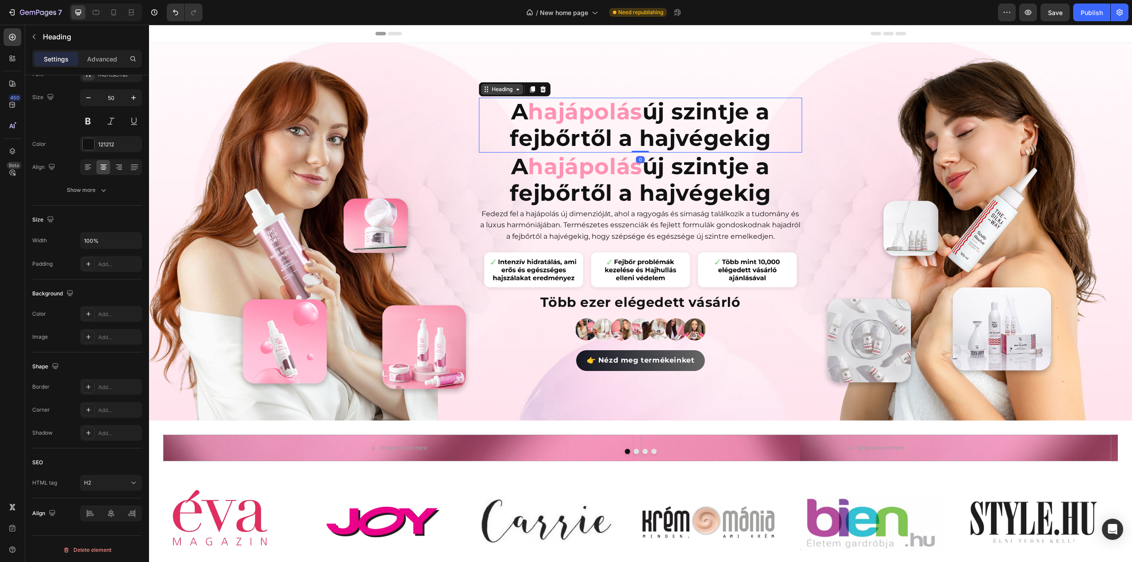
scroll to position [60, 0]
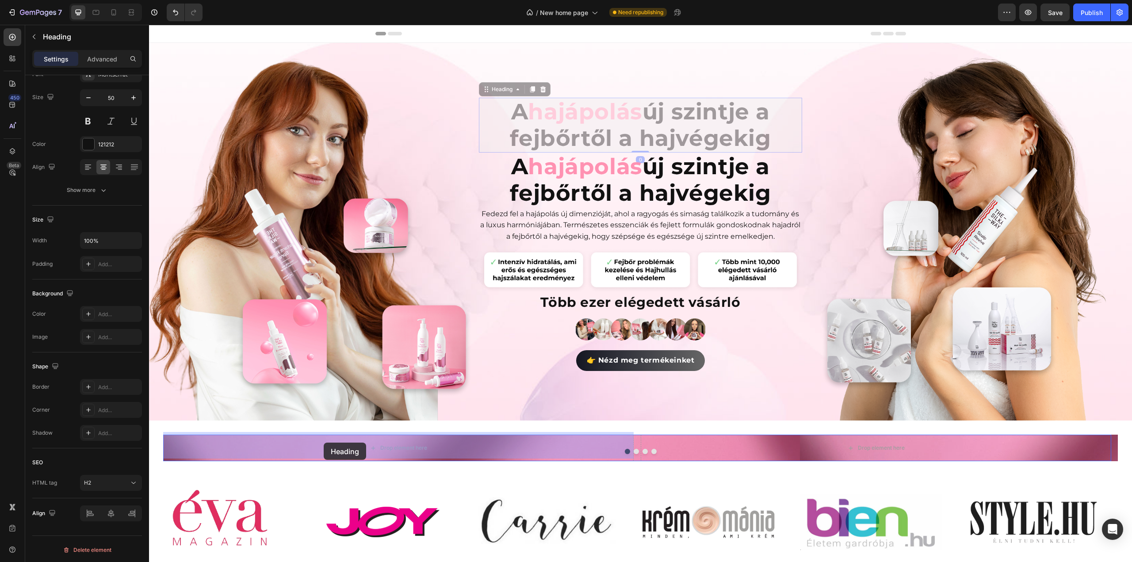
drag, startPoint x: 486, startPoint y: 92, endPoint x: 324, endPoint y: 443, distance: 386.2
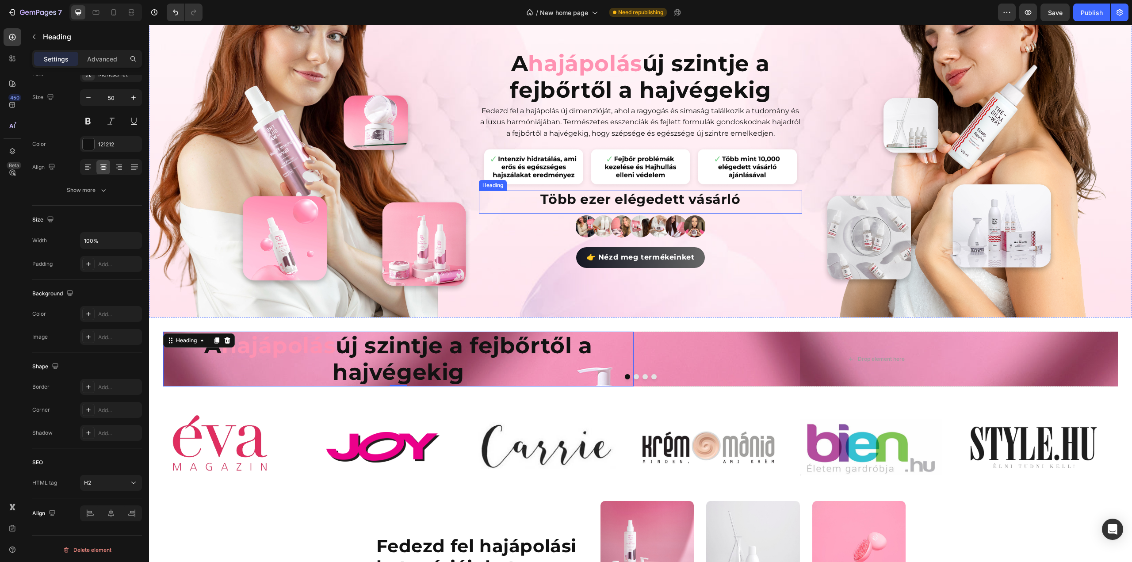
scroll to position [44, 0]
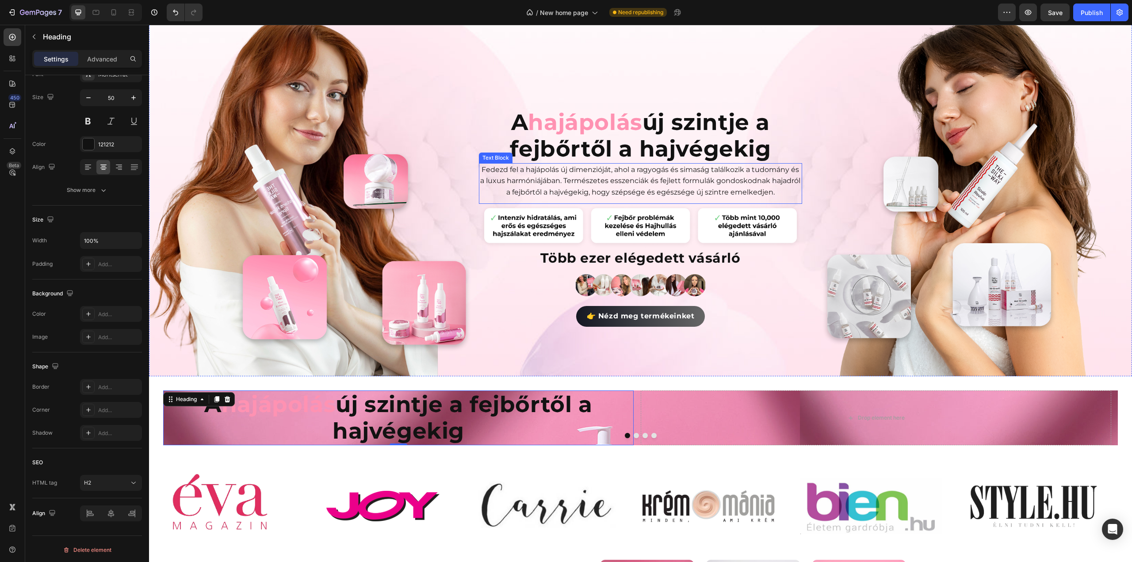
click at [530, 175] on p "Fedezd fel a hajápolás új dimenzióját, ahol a ragyogás és simaság találkozik a …" at bounding box center [640, 181] width 321 height 34
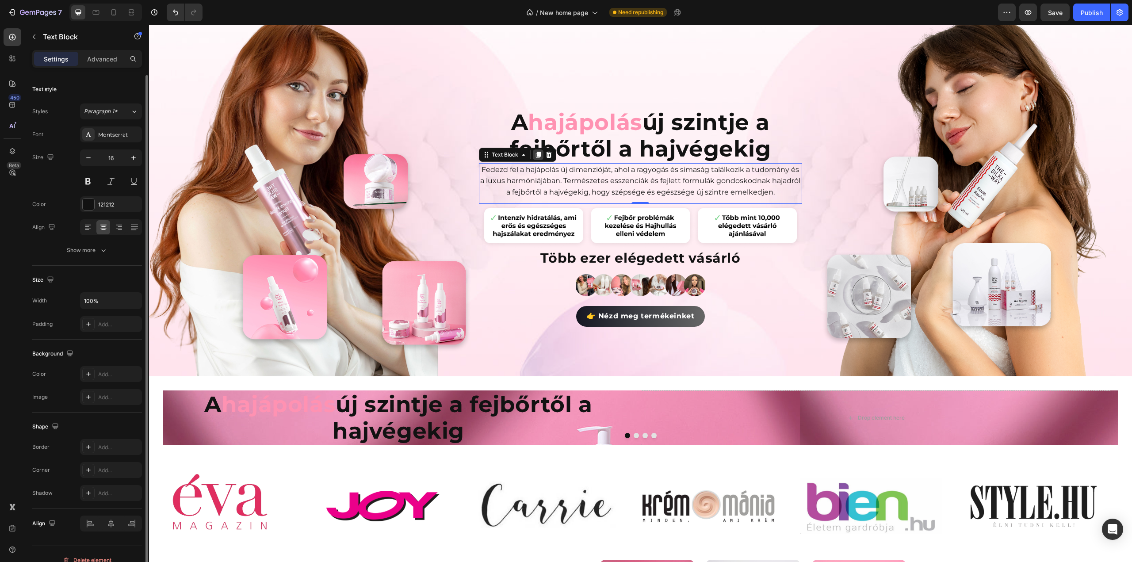
click at [536, 152] on icon at bounding box center [538, 155] width 5 height 6
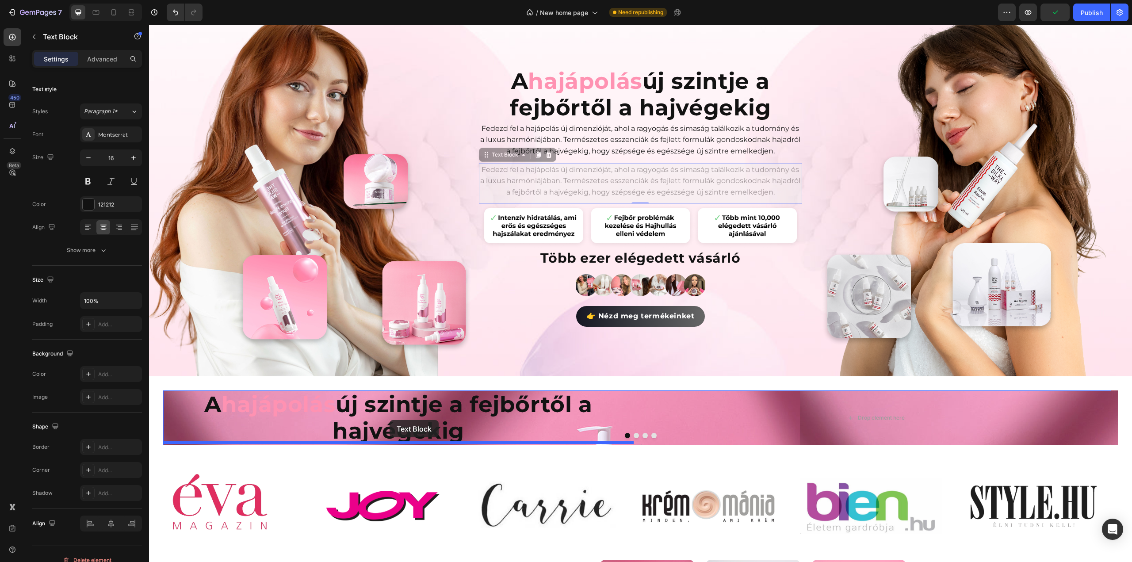
drag, startPoint x: 484, startPoint y: 153, endPoint x: 390, endPoint y: 420, distance: 283.2
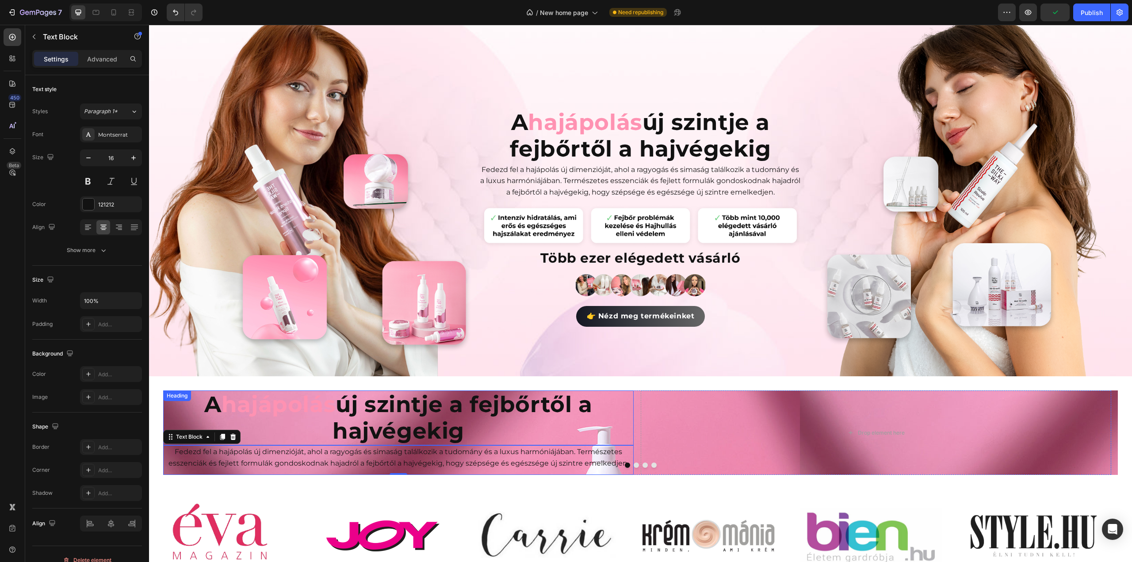
scroll to position [177, 0]
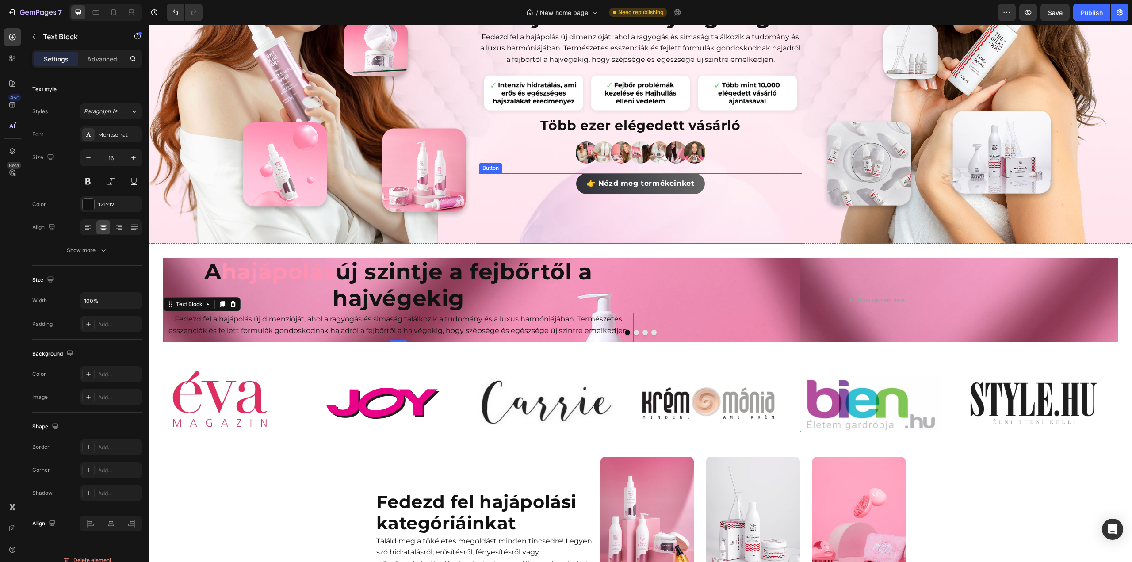
click at [578, 178] on link "👉 Nézd meg termékeinket" at bounding box center [640, 183] width 129 height 21
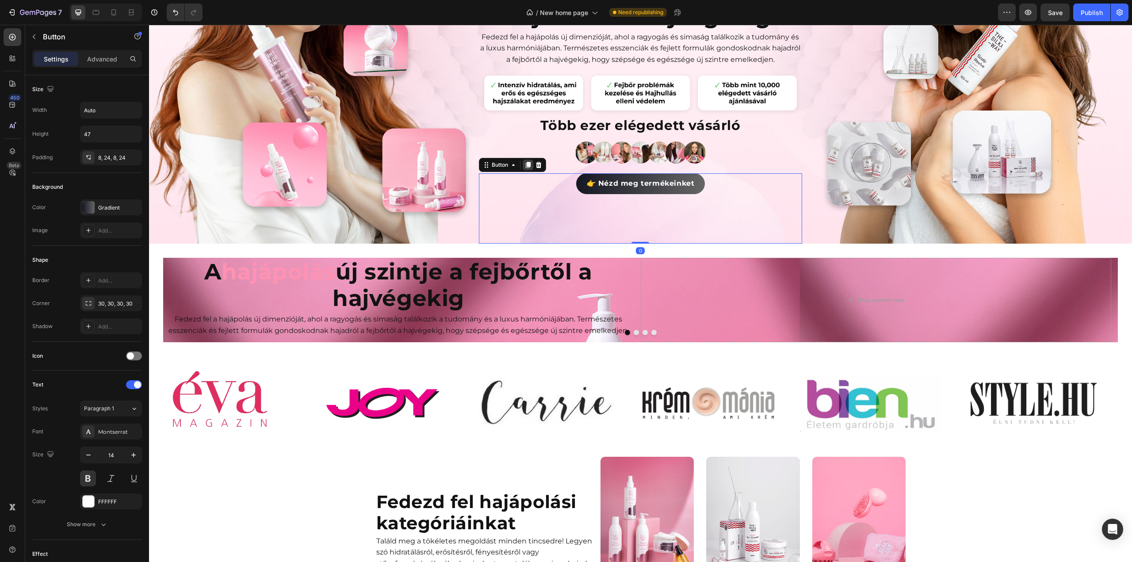
click at [526, 163] on icon at bounding box center [528, 165] width 5 height 6
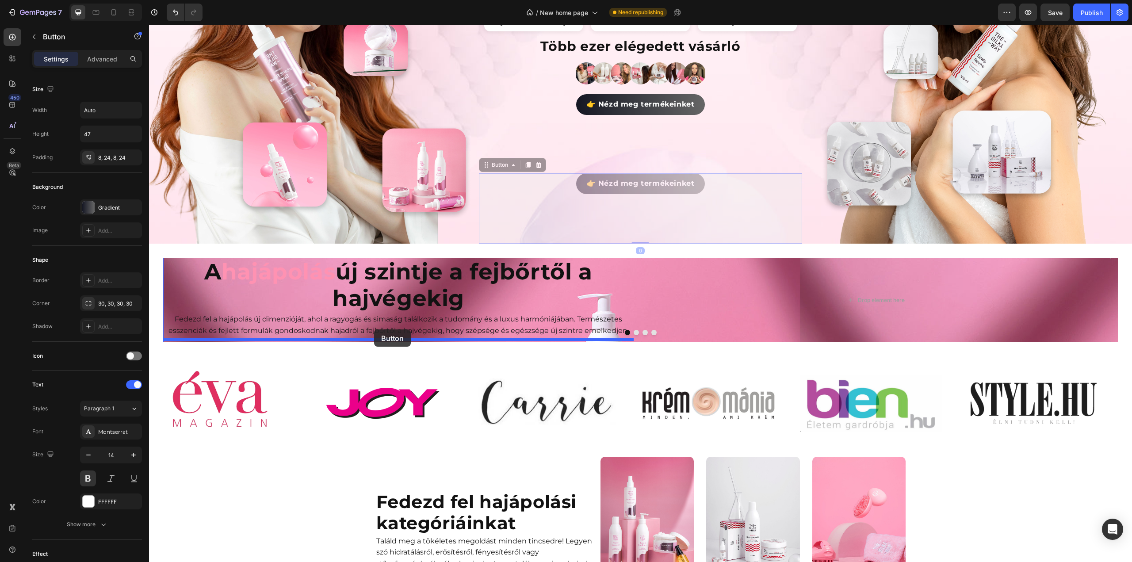
drag, startPoint x: 485, startPoint y: 163, endPoint x: 374, endPoint y: 329, distance: 199.7
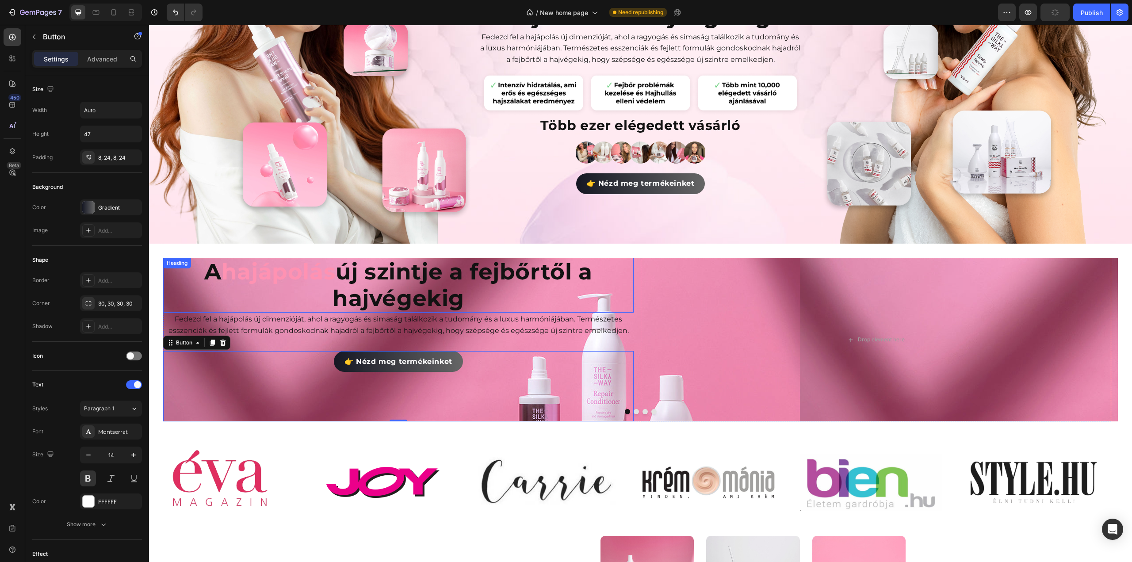
click at [181, 262] on div "Heading" at bounding box center [177, 263] width 24 height 8
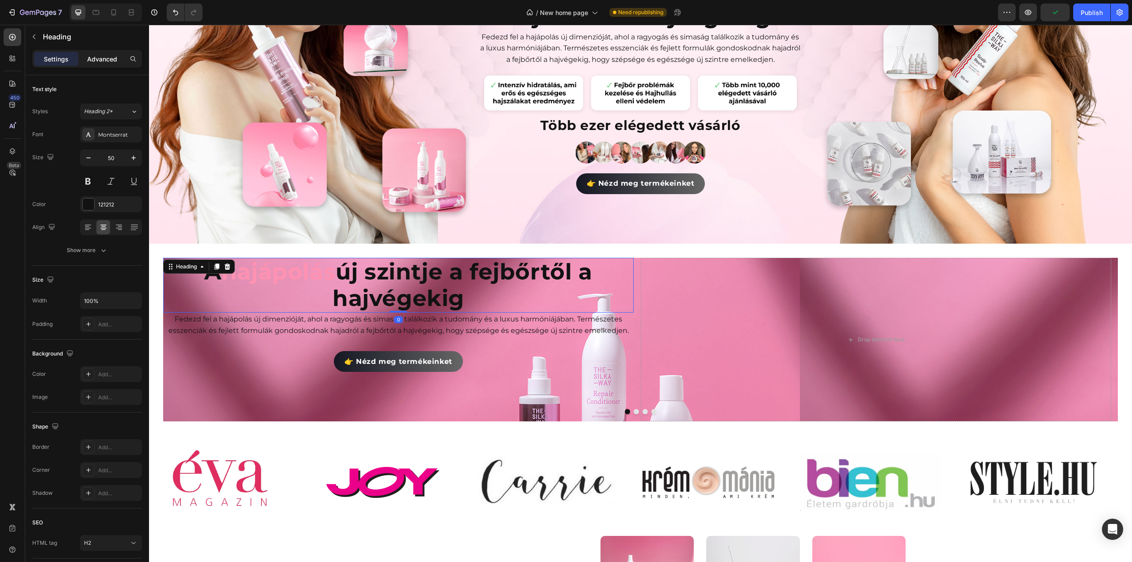
click at [117, 57] on div "Advanced" at bounding box center [102, 59] width 44 height 14
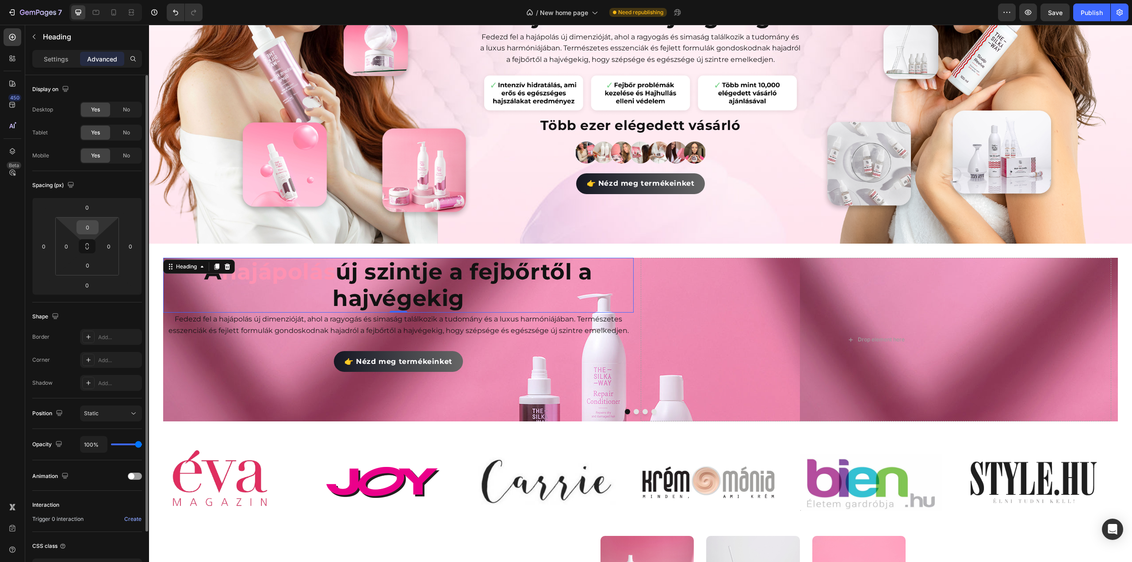
click at [90, 230] on input "0" at bounding box center [88, 227] width 18 height 13
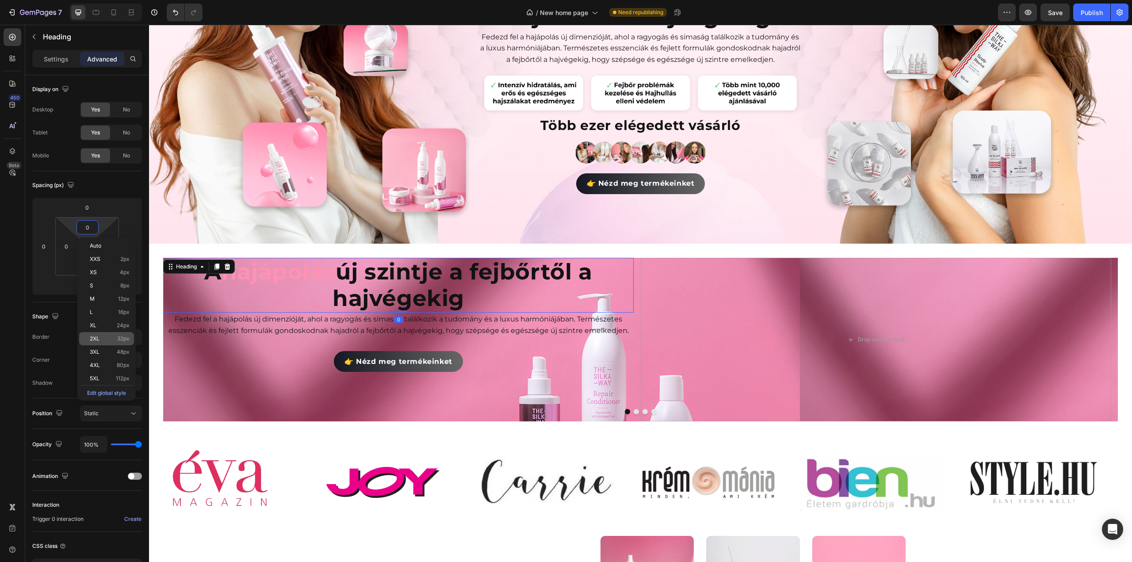
click at [96, 334] on div "2XL 32px" at bounding box center [106, 338] width 55 height 13
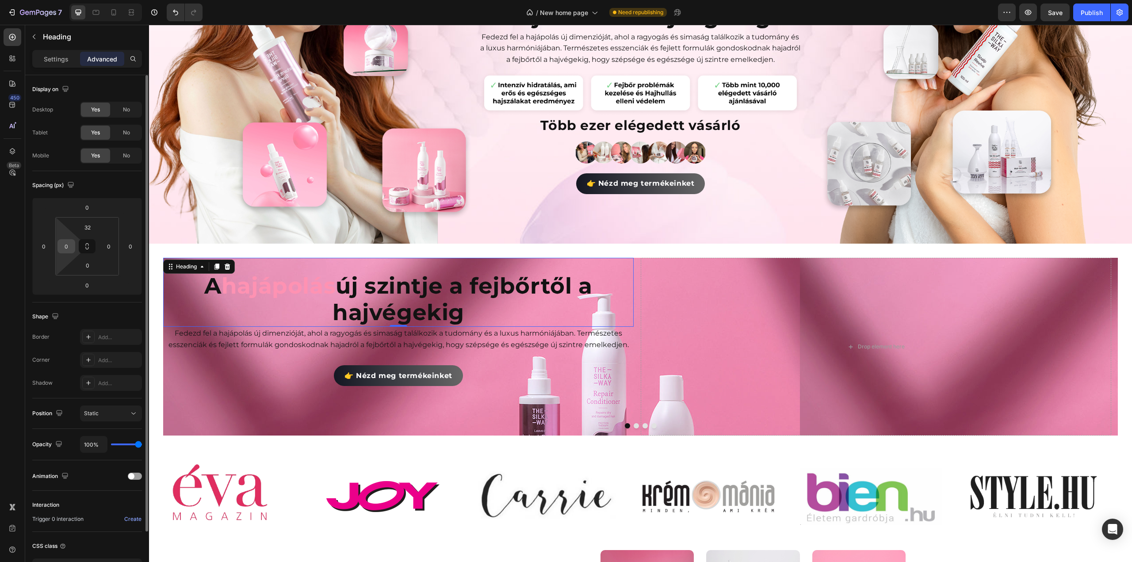
click at [66, 251] on input "0" at bounding box center [66, 246] width 13 height 13
click at [88, 227] on input "32" at bounding box center [88, 227] width 18 height 13
type input "0"
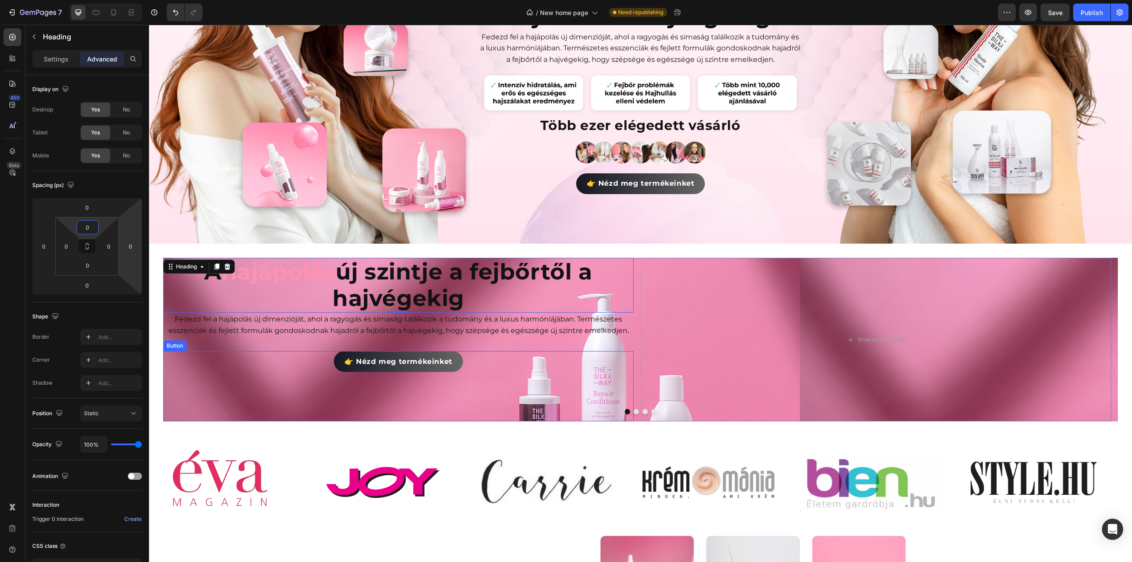
click at [255, 360] on div "👉 Nézd meg termékeinket Button" at bounding box center [398, 386] width 471 height 70
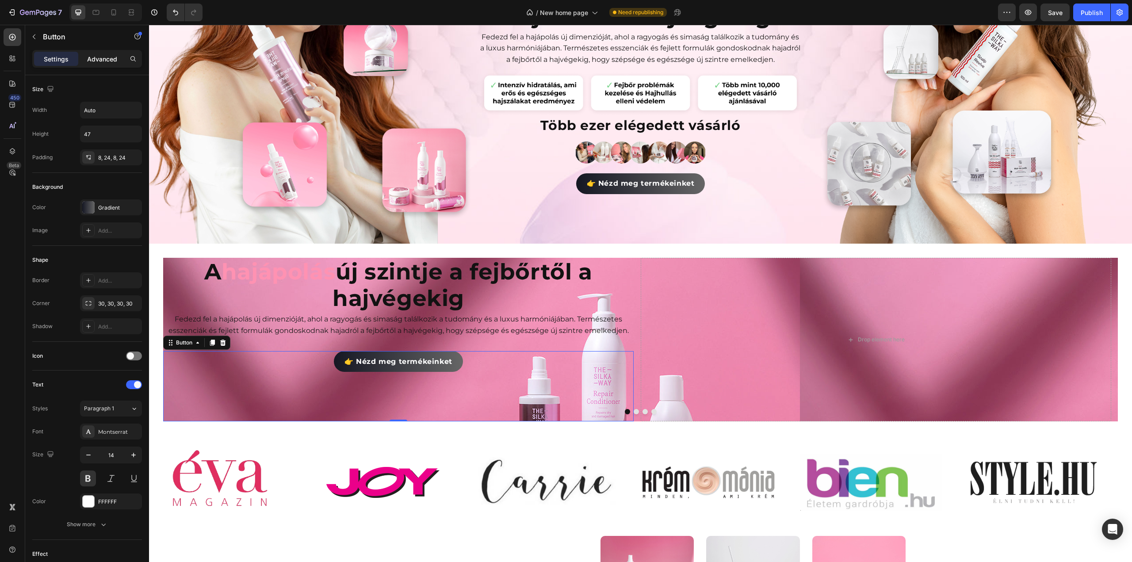
click at [96, 61] on p "Advanced" at bounding box center [102, 58] width 30 height 9
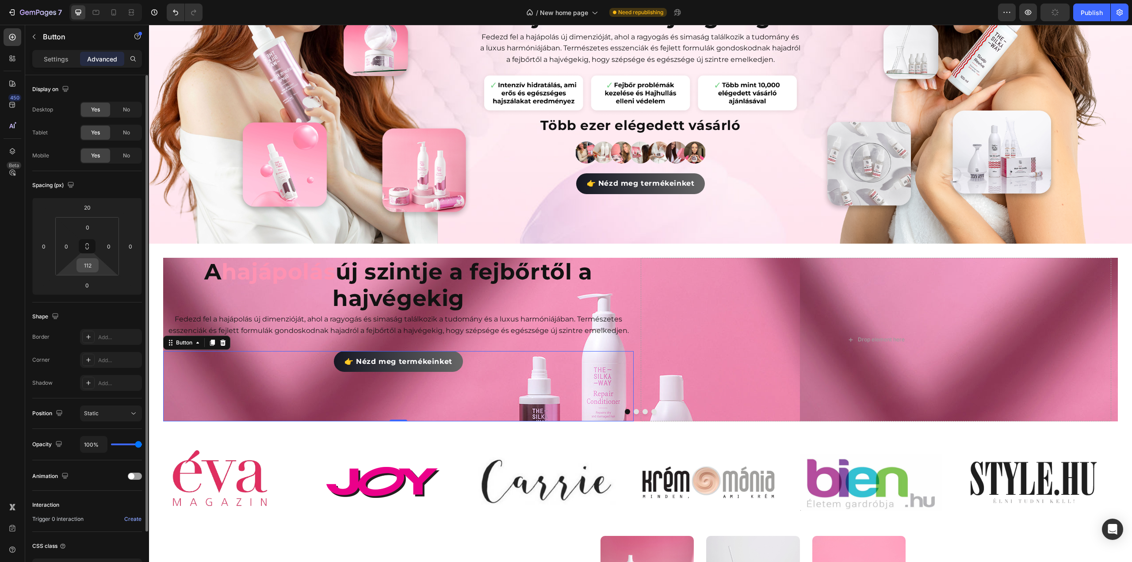
click at [94, 268] on input "112" at bounding box center [88, 265] width 18 height 13
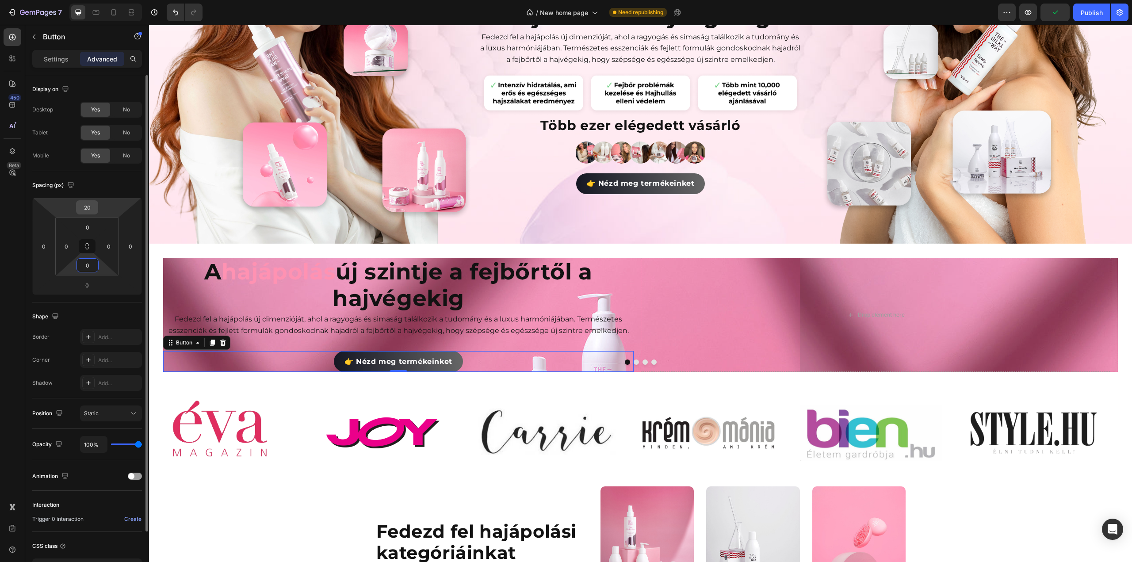
type input "0"
click at [91, 208] on input "20" at bounding box center [87, 207] width 18 height 13
type input "0"
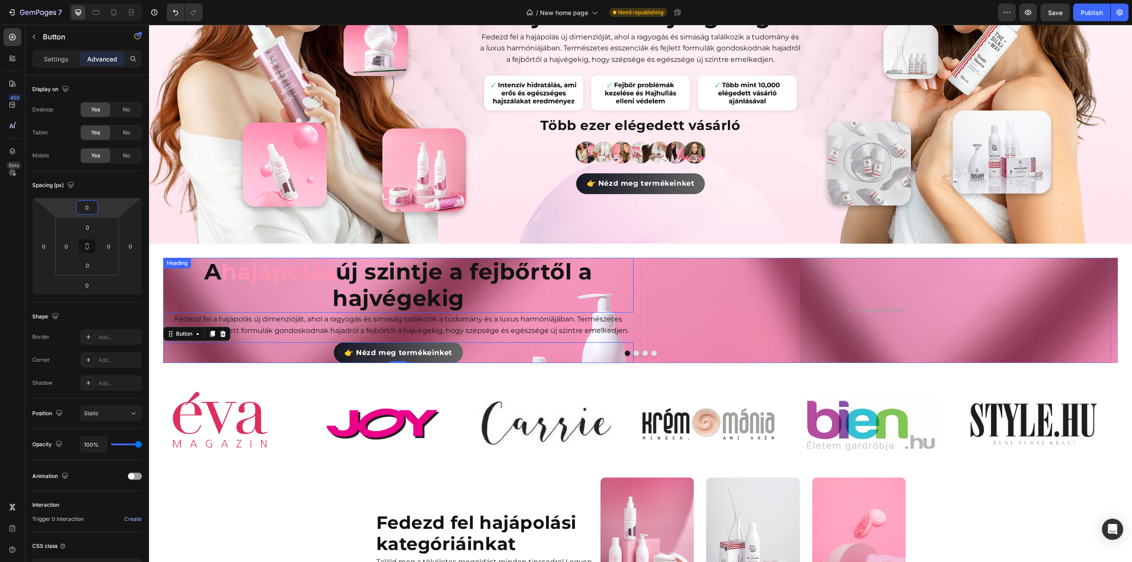
click at [181, 261] on div "Heading" at bounding box center [177, 263] width 24 height 8
click at [189, 266] on div "Heading" at bounding box center [186, 267] width 24 height 8
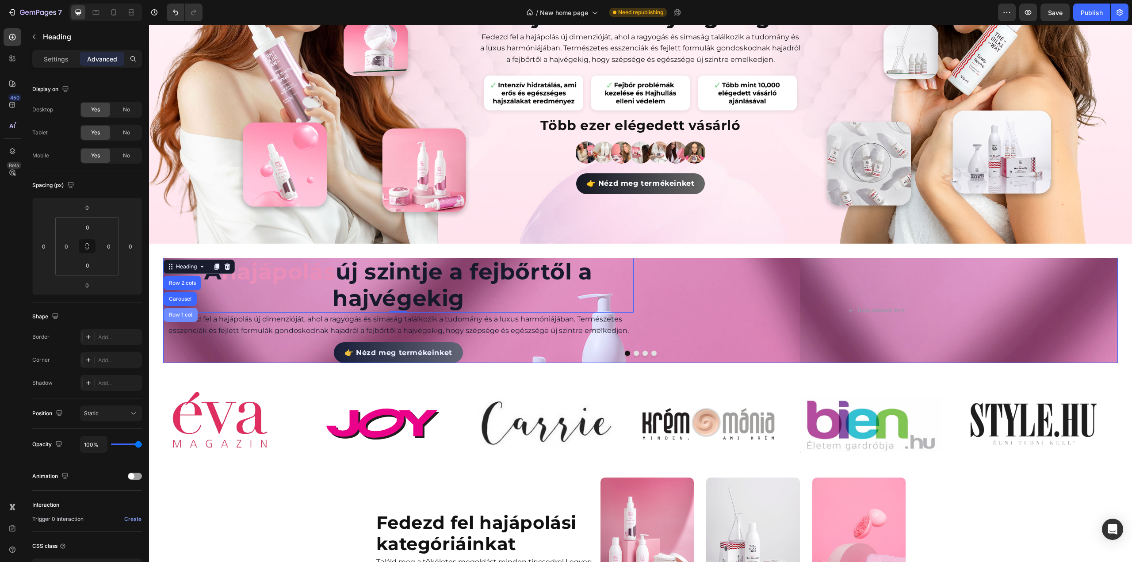
click at [187, 308] on div "Row 1 col" at bounding box center [181, 315] width 34 height 14
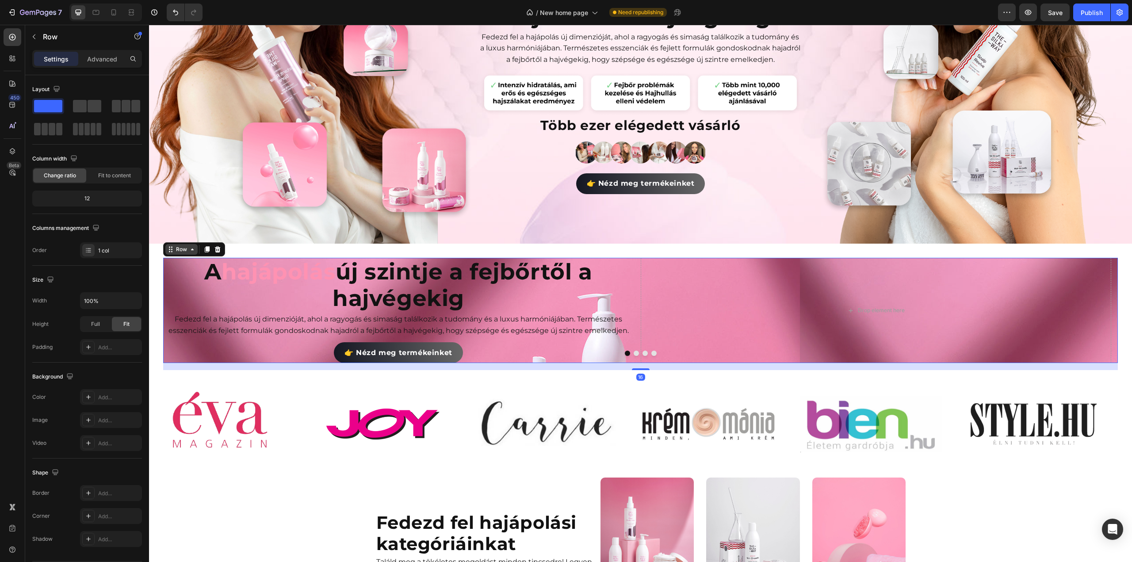
click at [190, 246] on icon at bounding box center [192, 249] width 7 height 7
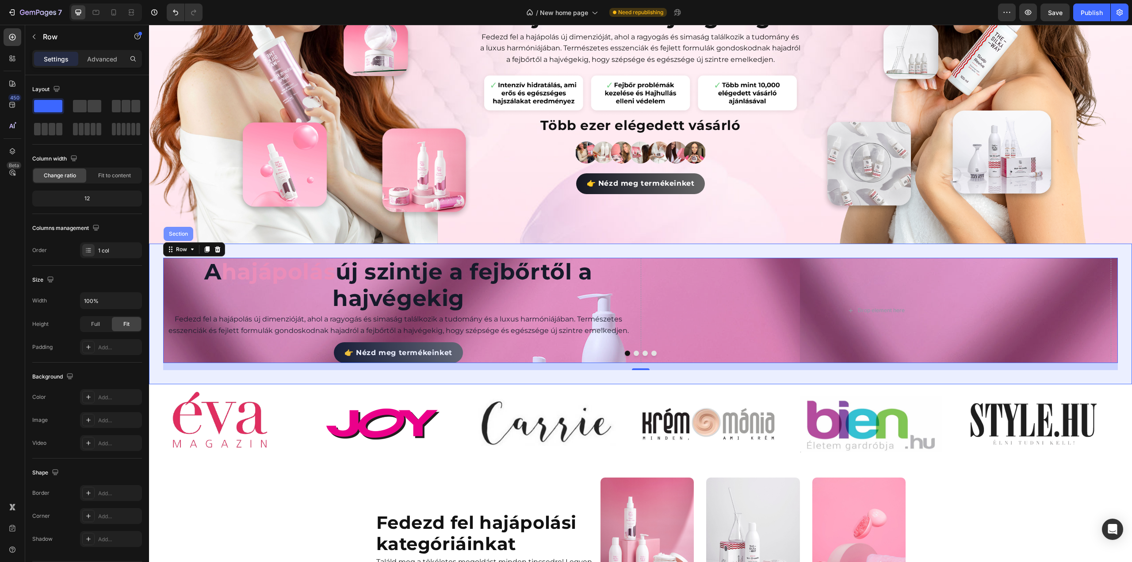
click at [184, 232] on div "Section" at bounding box center [178, 233] width 23 height 5
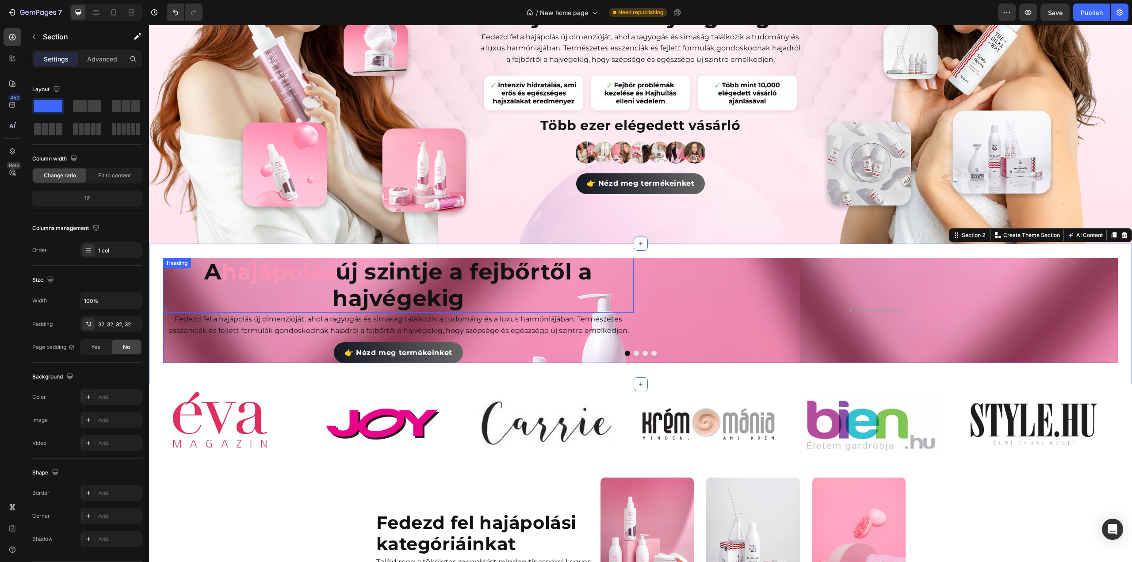
click at [184, 262] on div "Heading" at bounding box center [177, 263] width 24 height 8
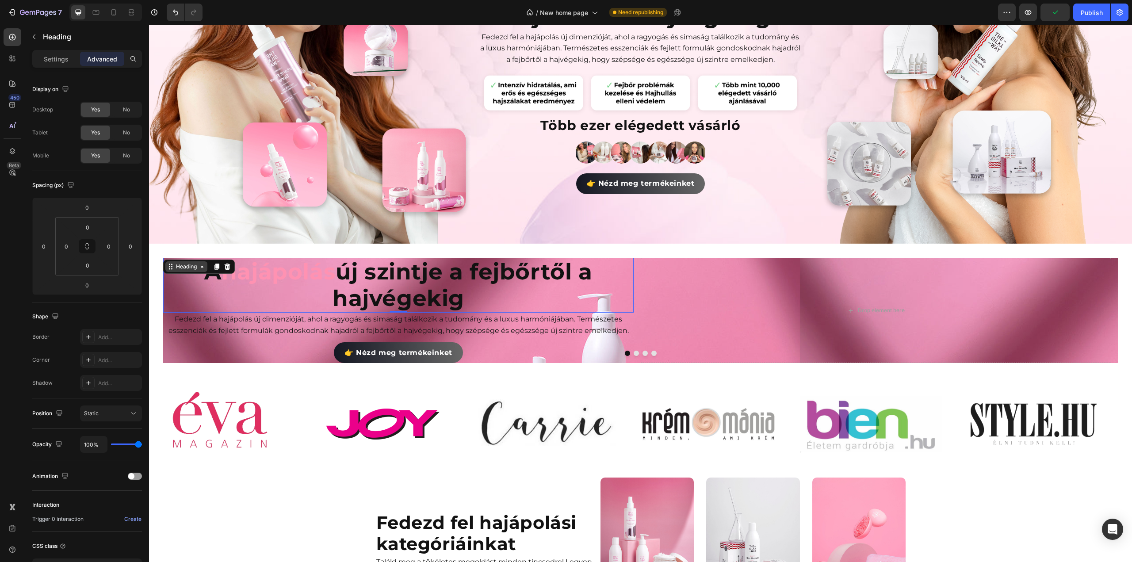
click at [189, 267] on div "Heading" at bounding box center [186, 267] width 24 height 8
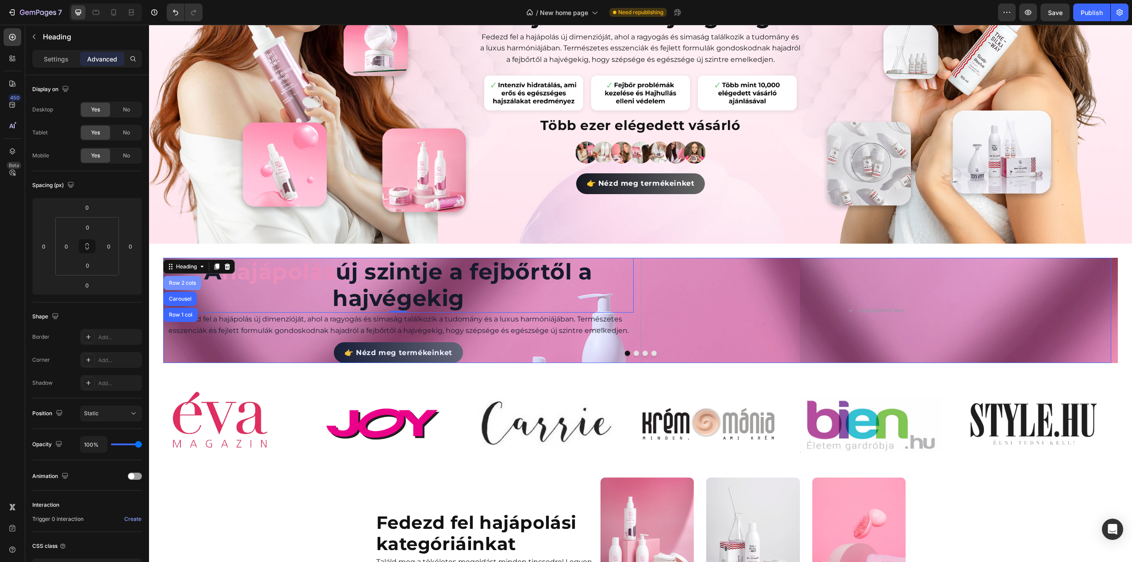
click at [187, 283] on div "Row 2 cols" at bounding box center [182, 282] width 31 height 5
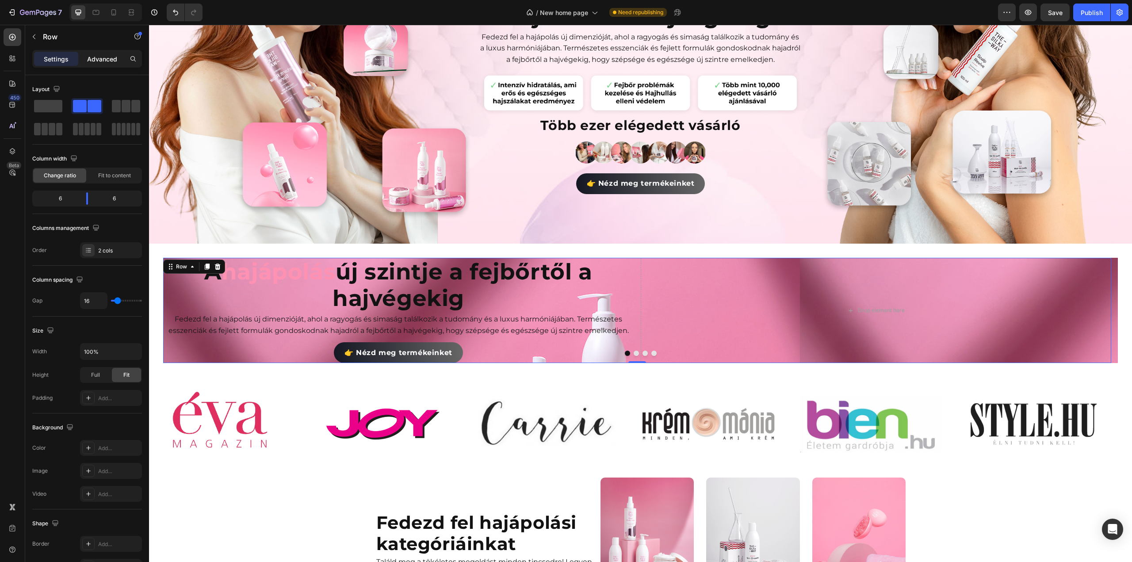
click at [97, 63] on p "Advanced" at bounding box center [102, 58] width 30 height 9
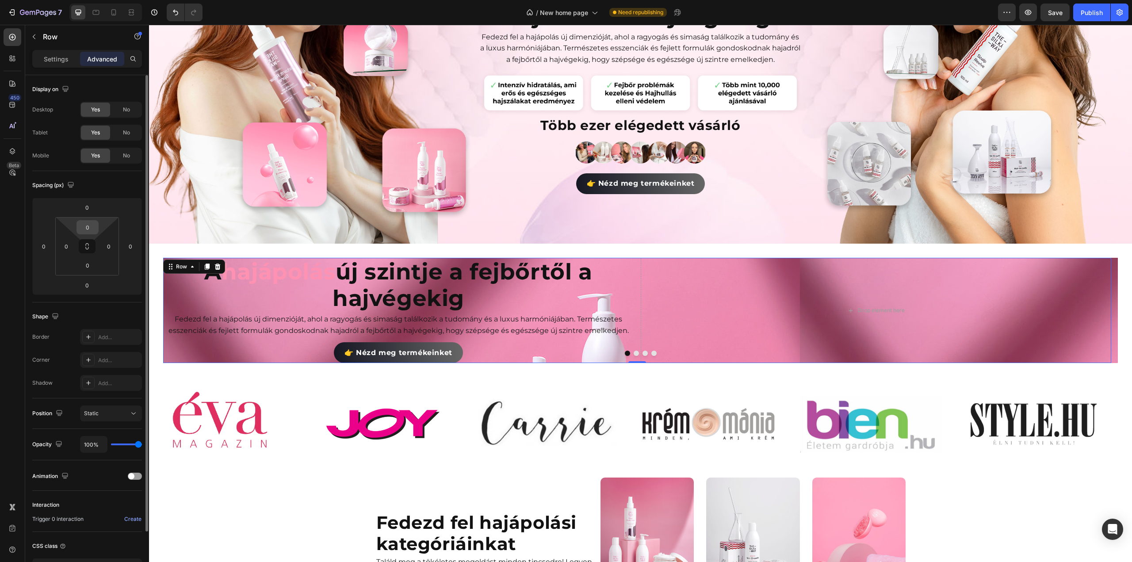
click at [91, 225] on input "0" at bounding box center [88, 227] width 18 height 13
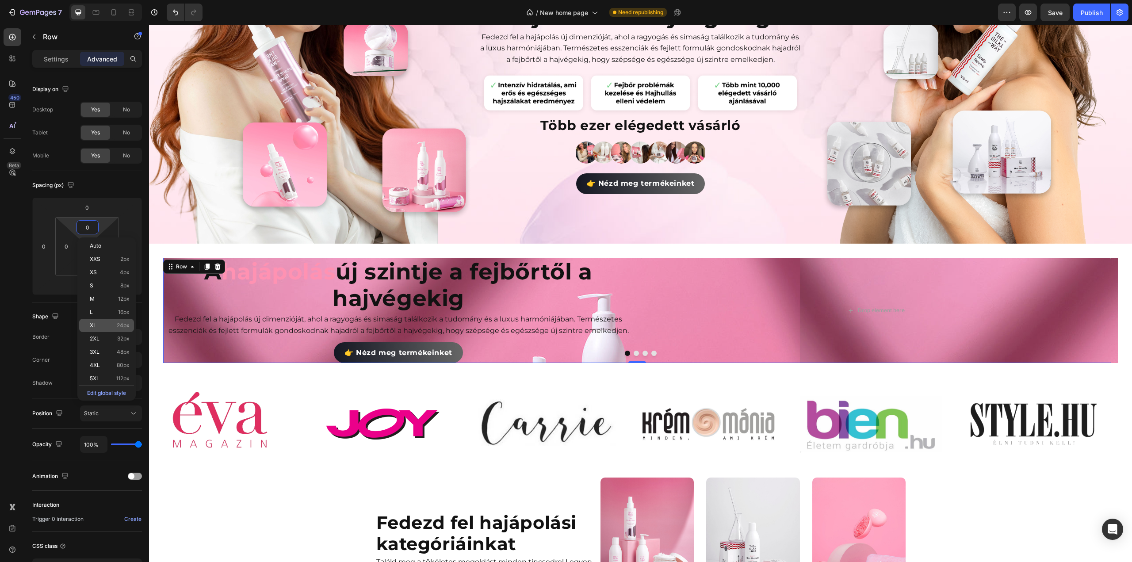
click at [103, 325] on p "XL 24px" at bounding box center [110, 325] width 40 height 6
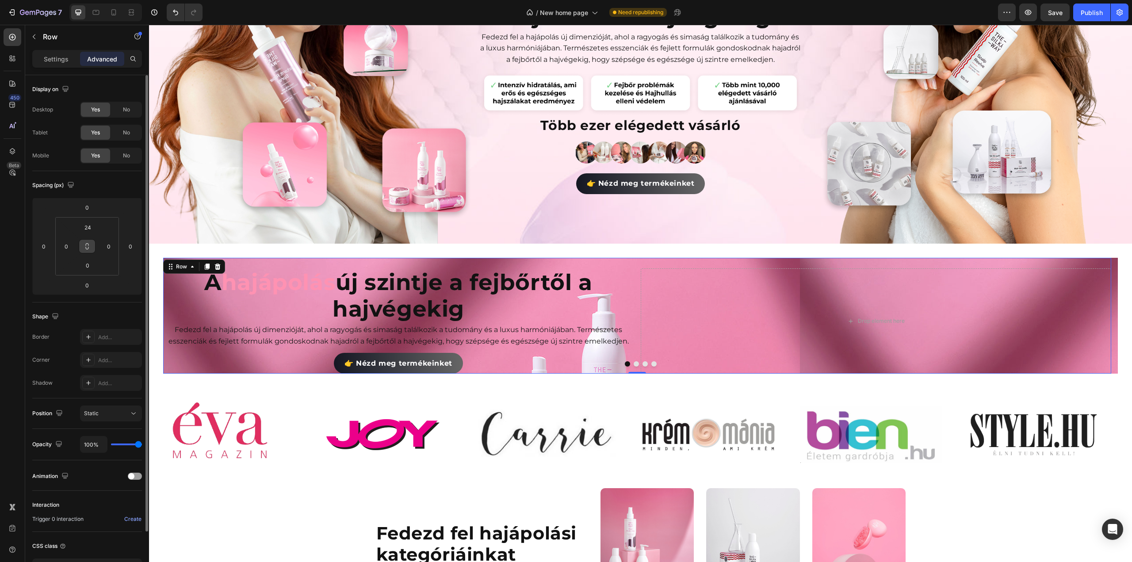
click at [88, 243] on icon at bounding box center [87, 246] width 7 height 7
click at [110, 245] on input "0" at bounding box center [108, 246] width 13 height 13
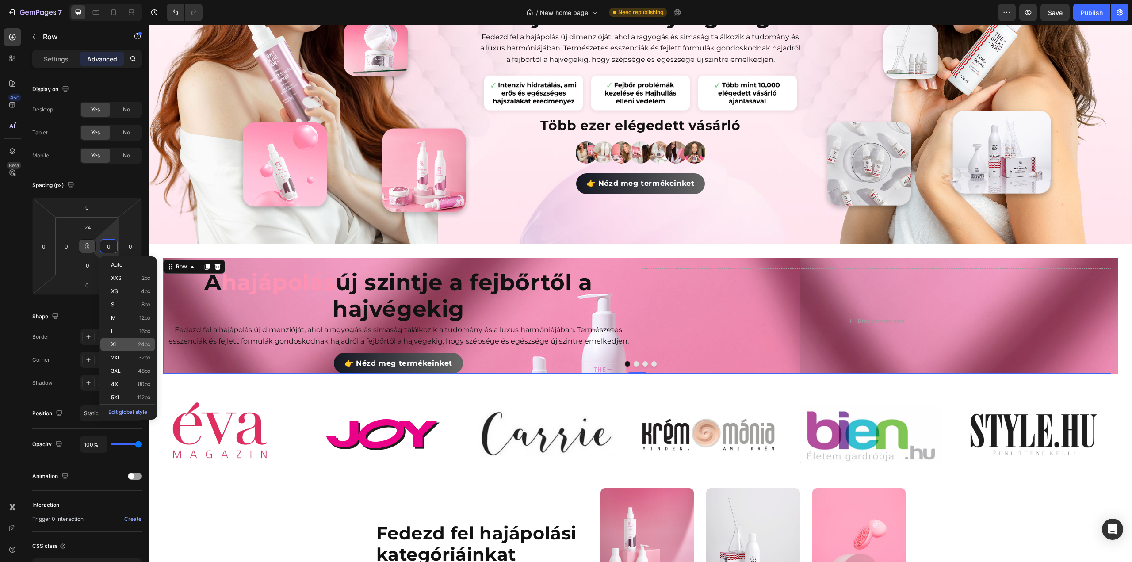
click at [122, 341] on div "XL 24px" at bounding box center [127, 344] width 55 height 13
type input "24"
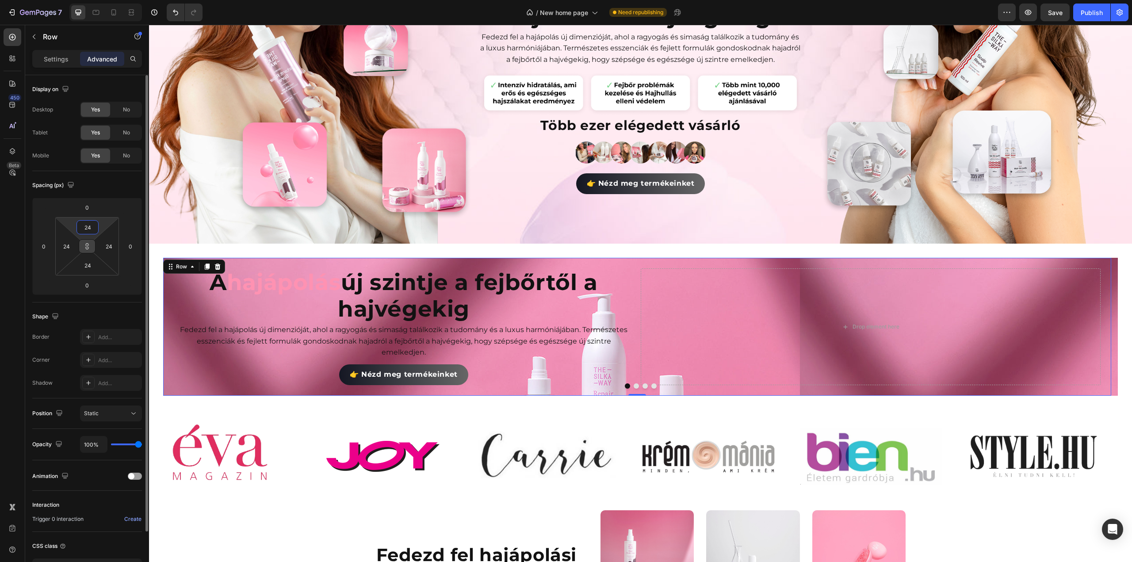
click at [93, 225] on input "24" at bounding box center [88, 227] width 18 height 13
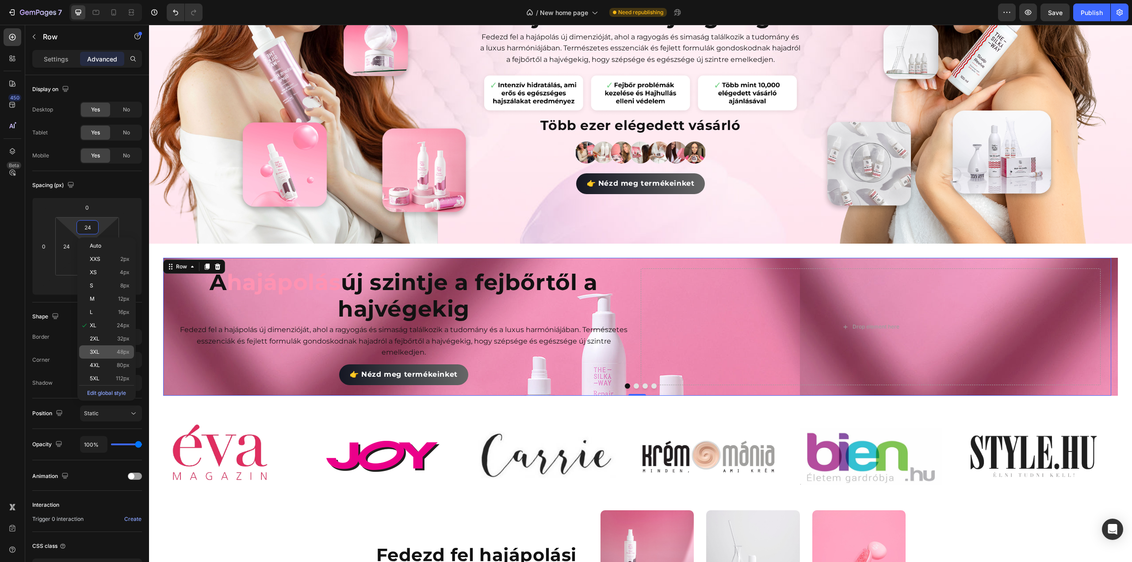
click at [99, 352] on span "3XL" at bounding box center [95, 352] width 10 height 6
type input "48"
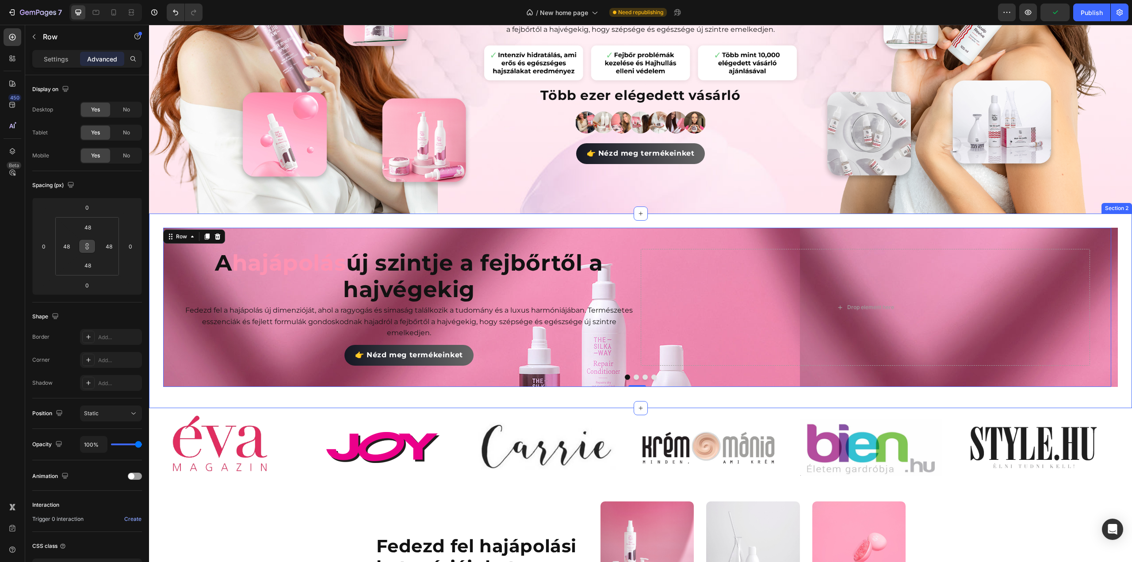
scroll to position [221, 0]
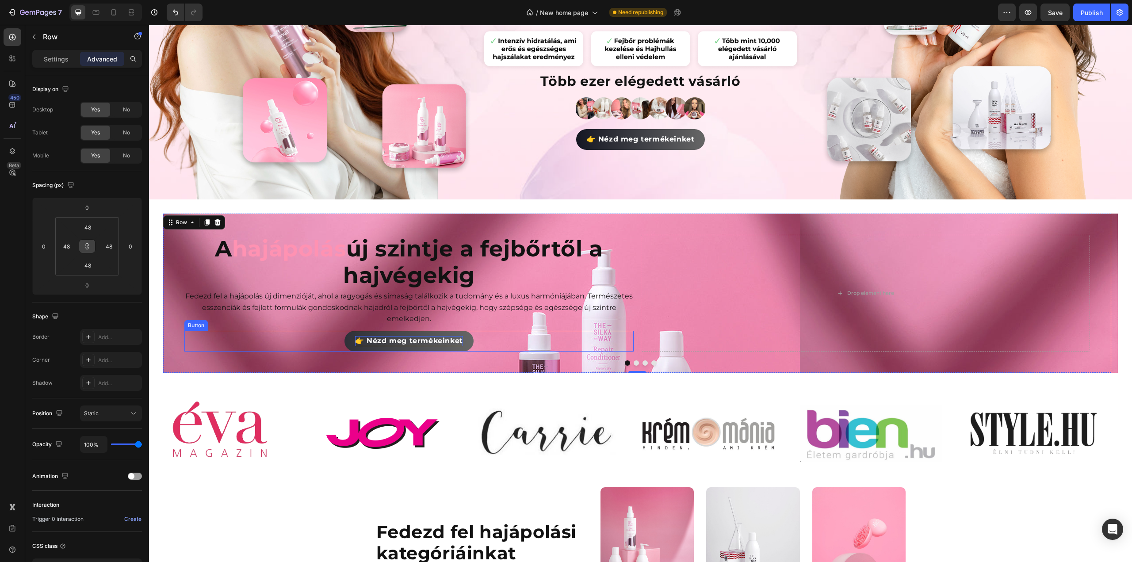
click at [377, 339] on span "👉 Nézd meg termékeinket" at bounding box center [409, 341] width 108 height 8
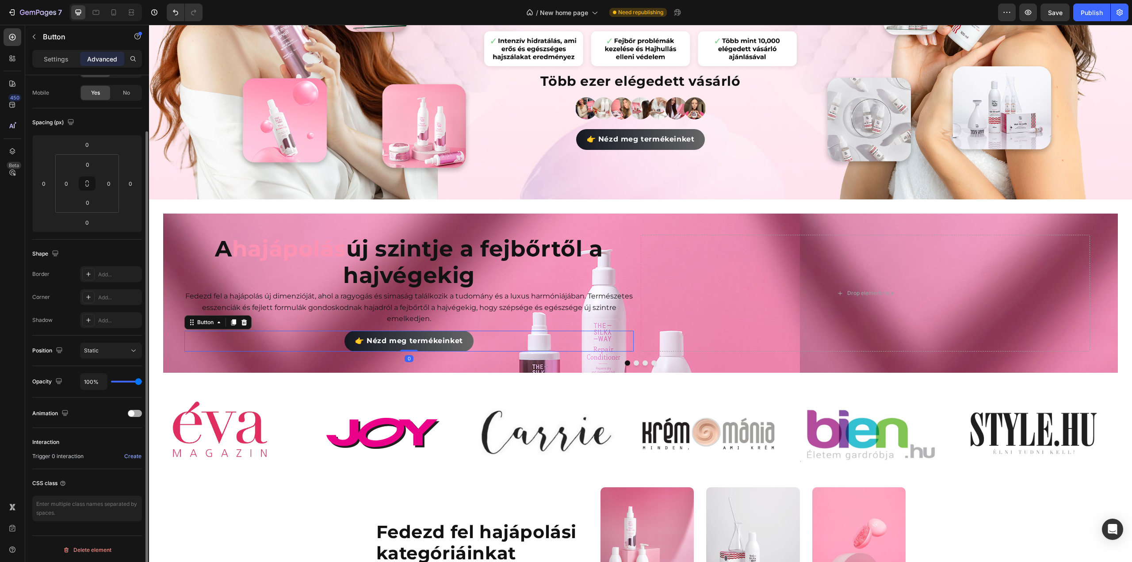
scroll to position [0, 0]
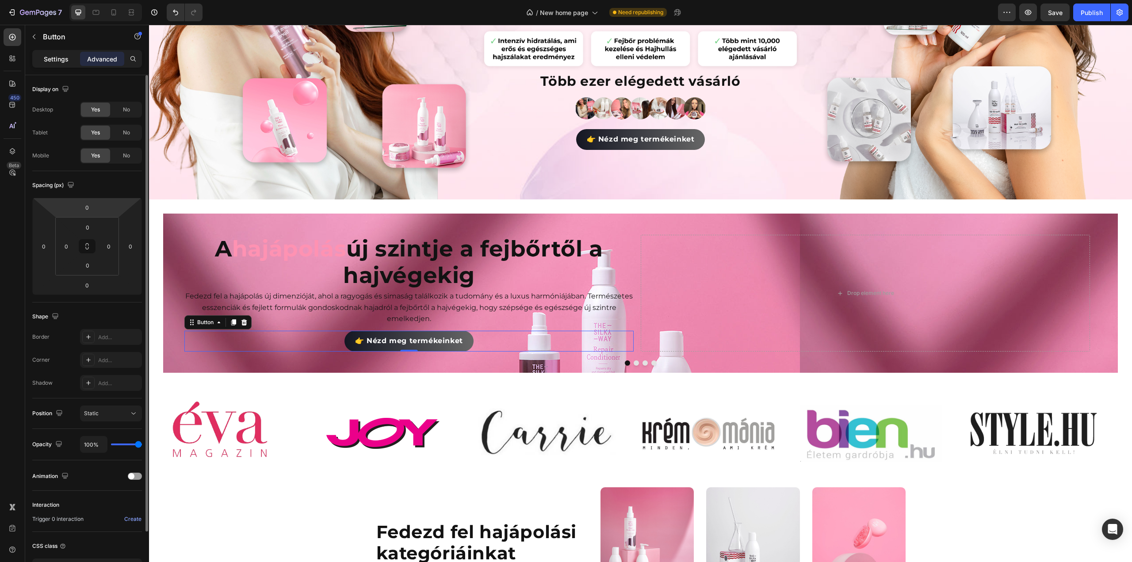
click at [62, 61] on p "Settings" at bounding box center [56, 58] width 25 height 9
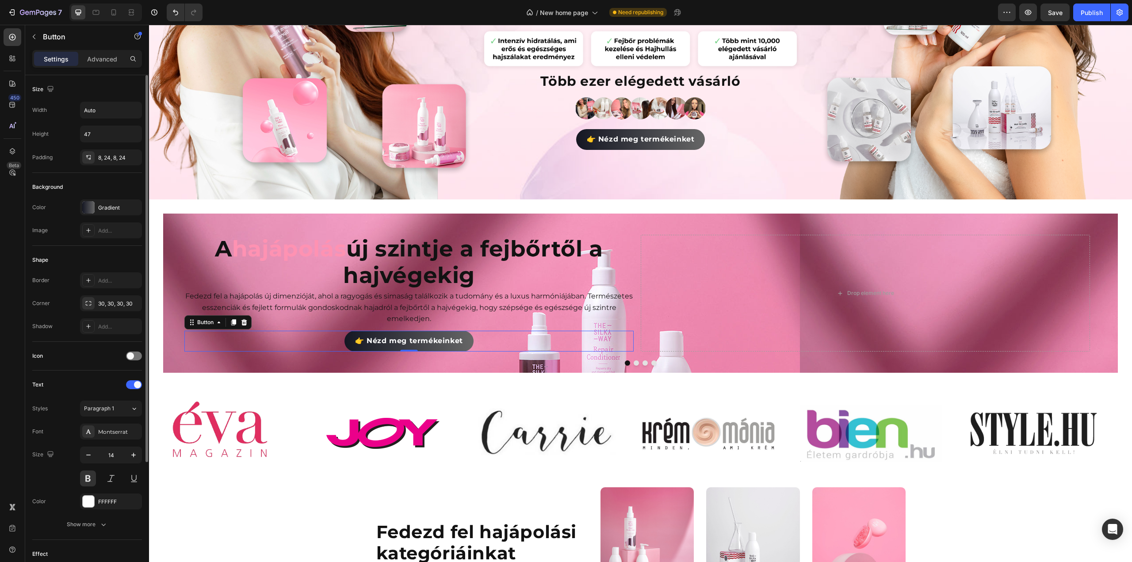
scroll to position [166, 0]
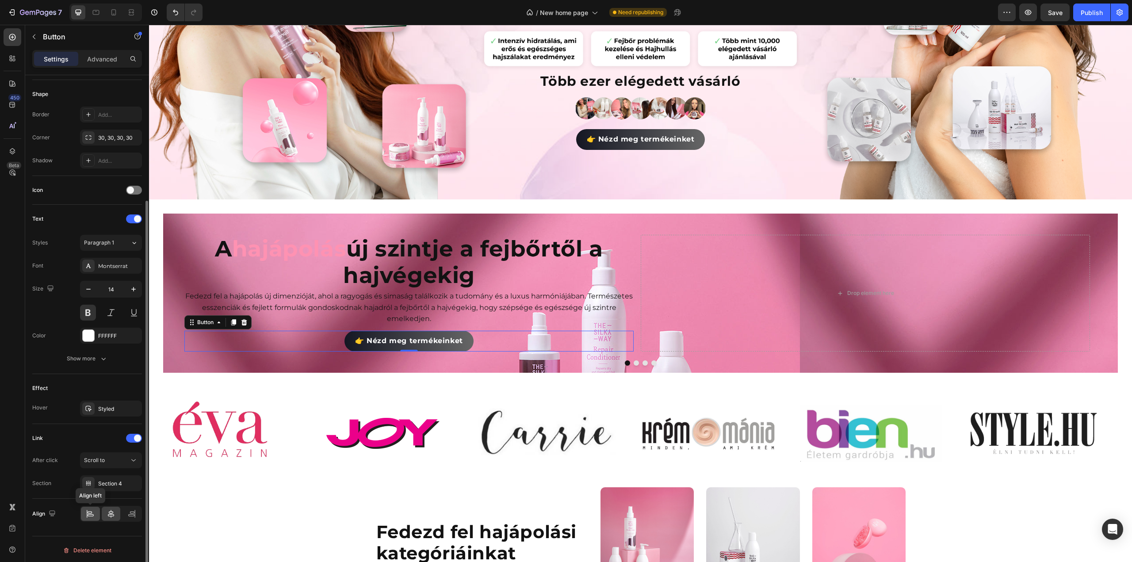
click at [86, 516] on div at bounding box center [90, 514] width 19 height 14
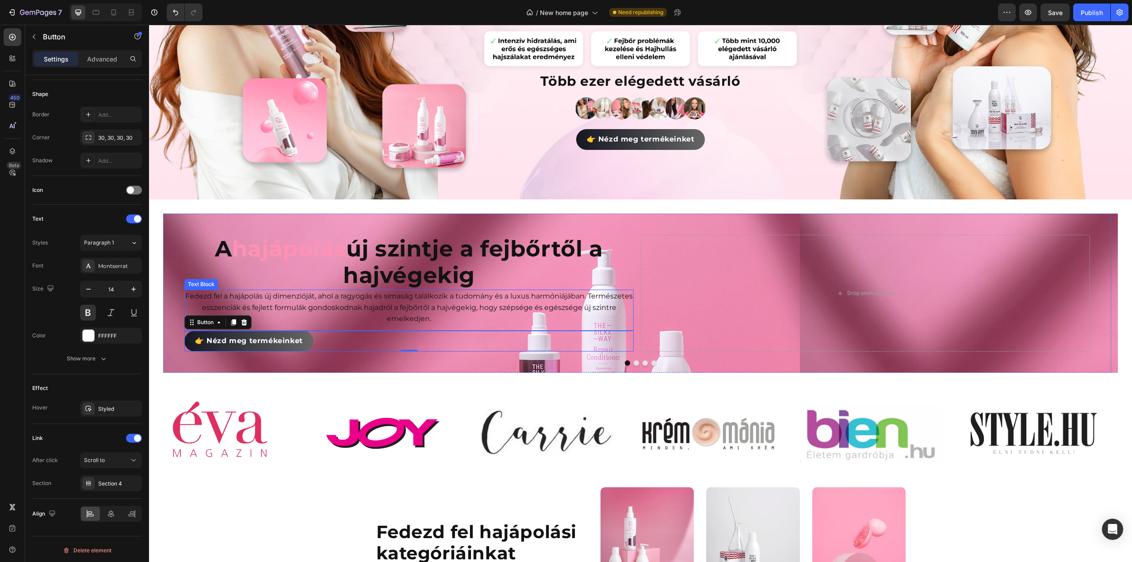
click at [276, 299] on p "Fedezd fel a hajápolás új dimenzióját, ahol a ragyogás és simaság találkozik a …" at bounding box center [409, 308] width 448 height 34
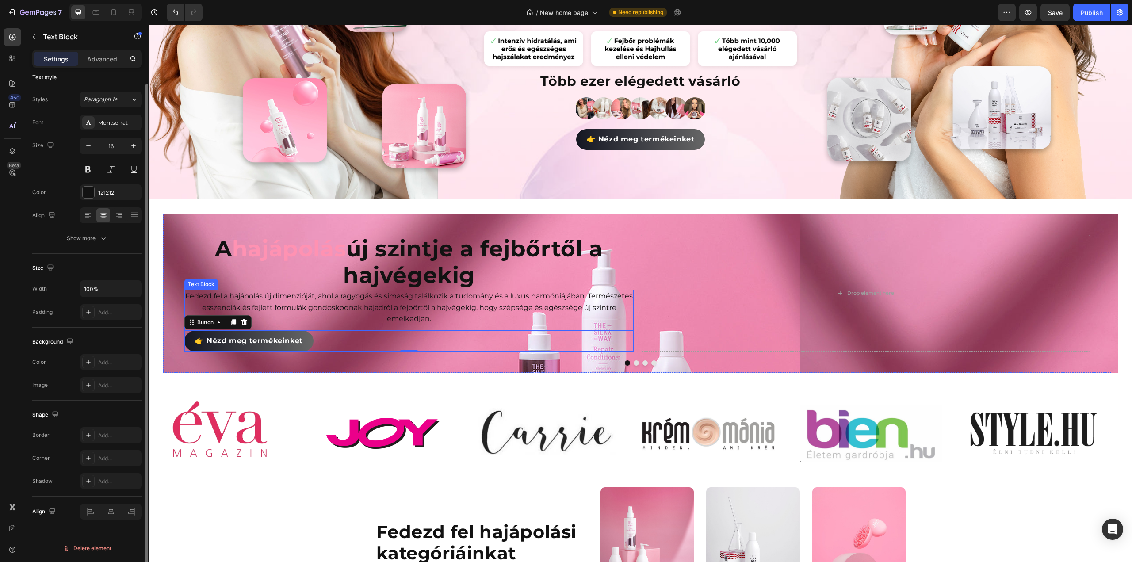
scroll to position [0, 0]
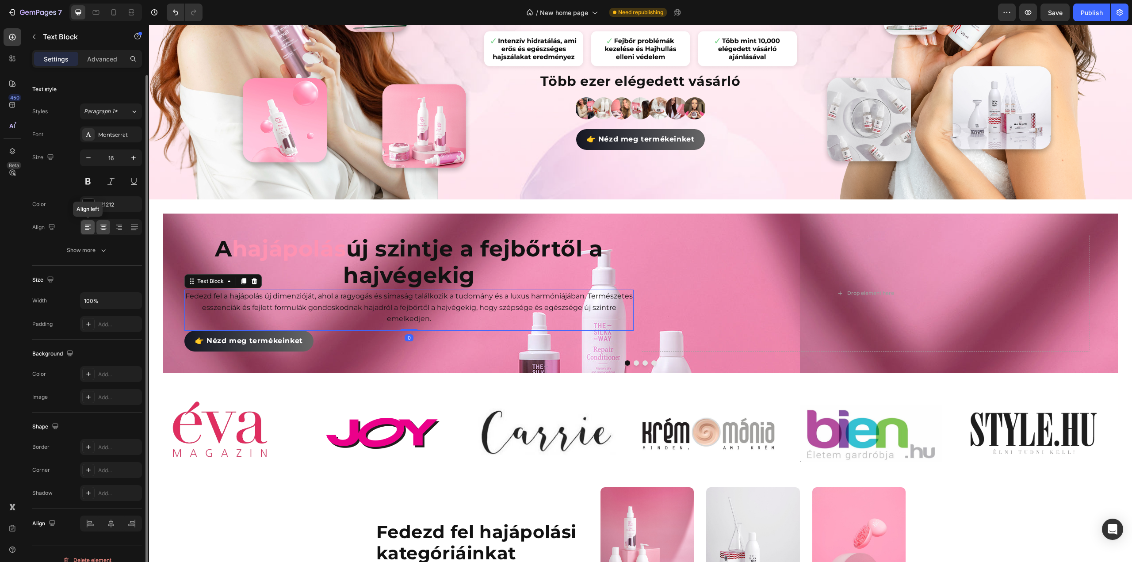
click at [88, 228] on icon at bounding box center [88, 228] width 6 height 1
click at [336, 262] on p "A hajápolás új szintje a fejbőrtől a hajvégekig" at bounding box center [409, 262] width 448 height 53
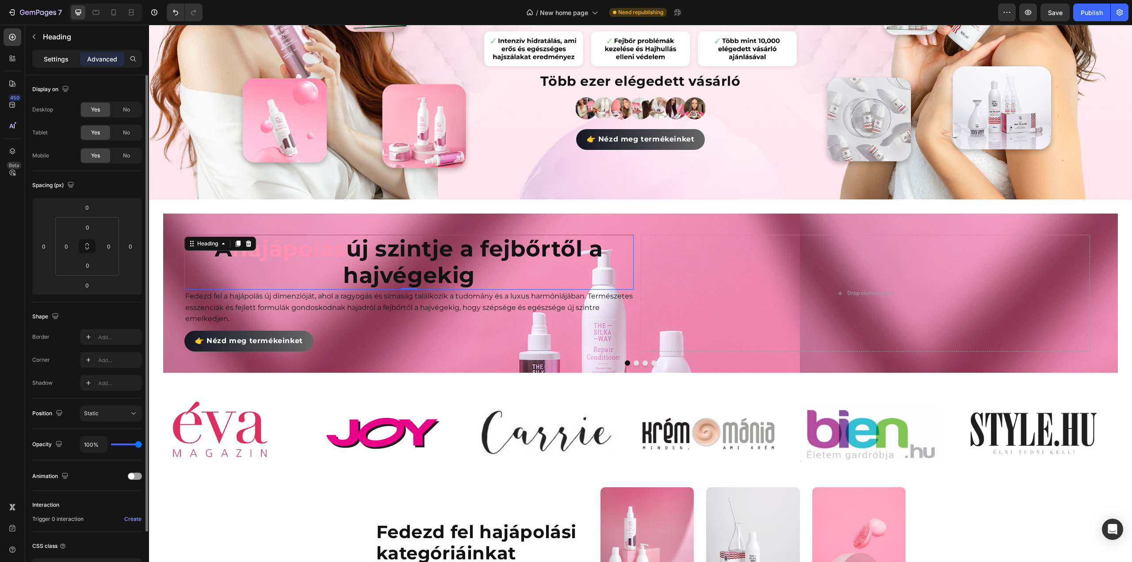
click at [44, 54] on p "Settings" at bounding box center [56, 58] width 25 height 9
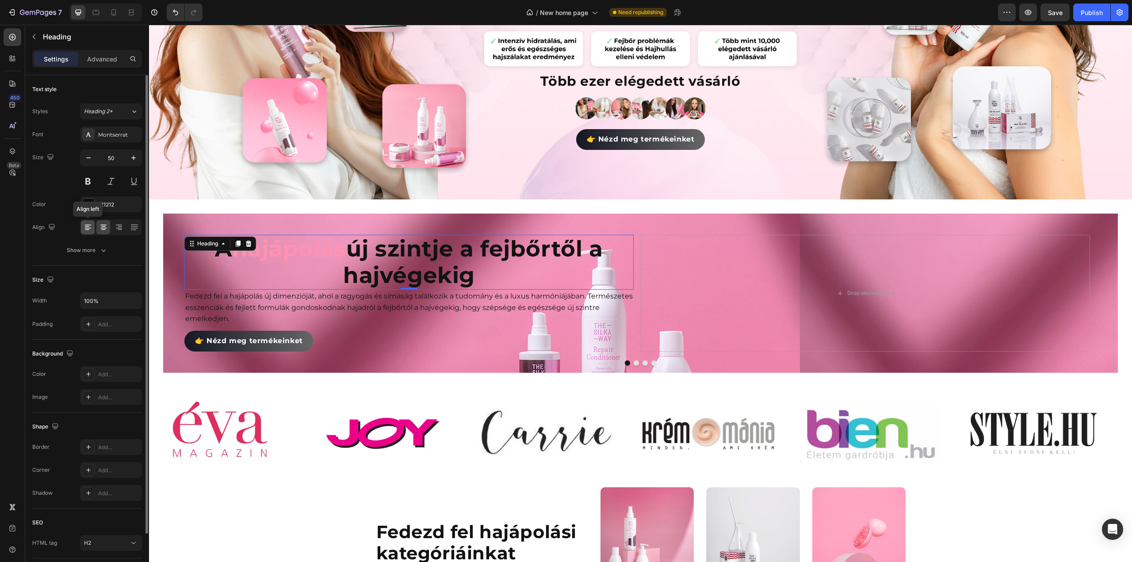
click at [91, 224] on icon at bounding box center [88, 227] width 9 height 9
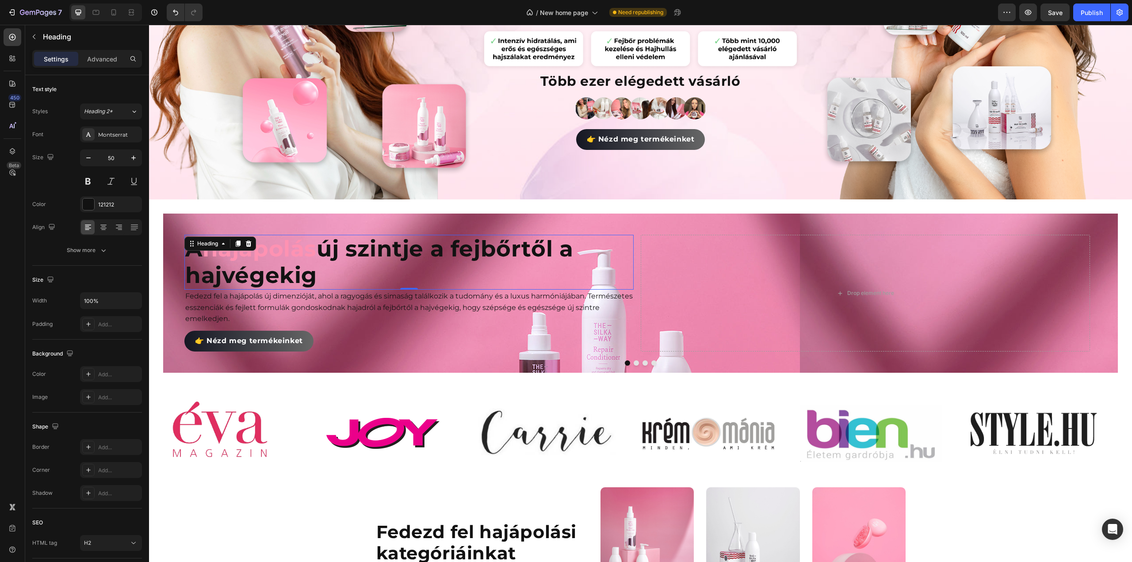
click at [276, 259] on p "A hajápolás új szintje a fejbőrtől a hajvégekig" at bounding box center [409, 262] width 448 height 53
click at [88, 201] on div at bounding box center [88, 204] width 11 height 11
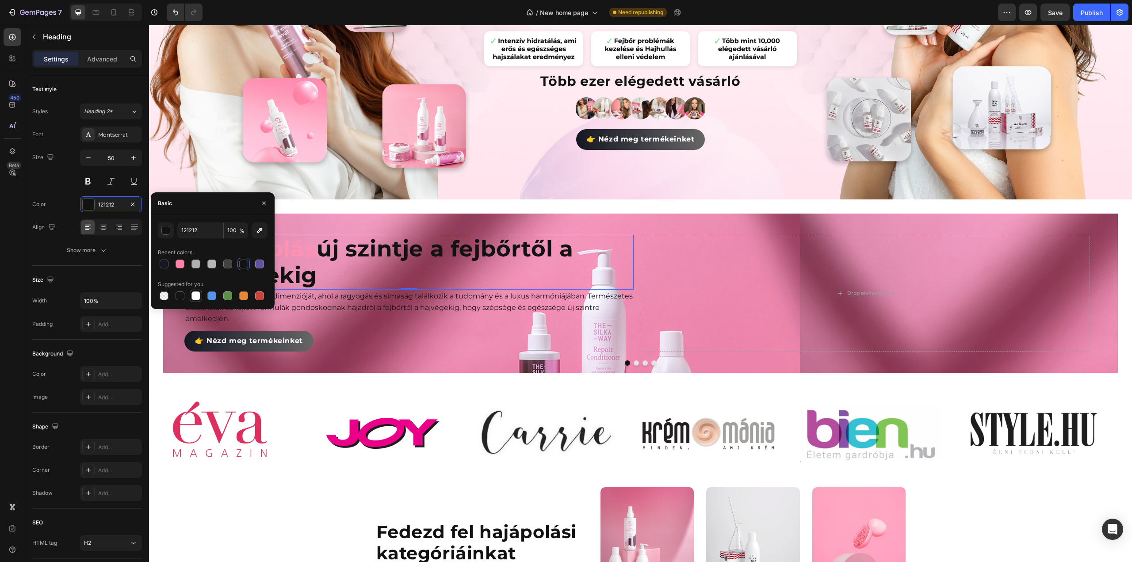
click at [195, 295] on div at bounding box center [195, 295] width 9 height 9
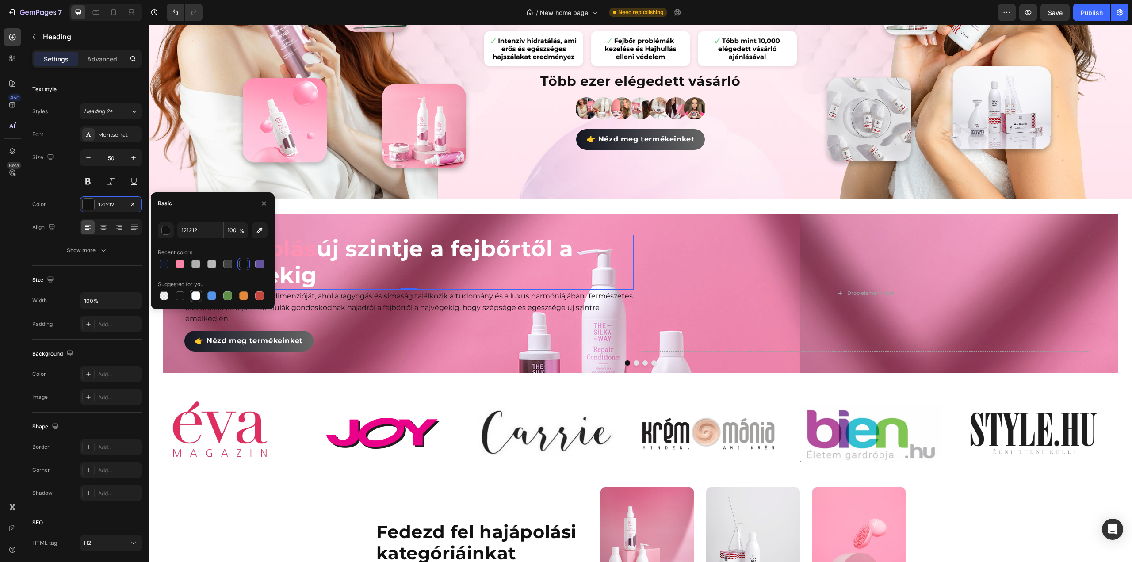
type input "FFFFFF"
click at [607, 333] on div "👉 Nézd meg termékeinket Button" at bounding box center [408, 341] width 449 height 21
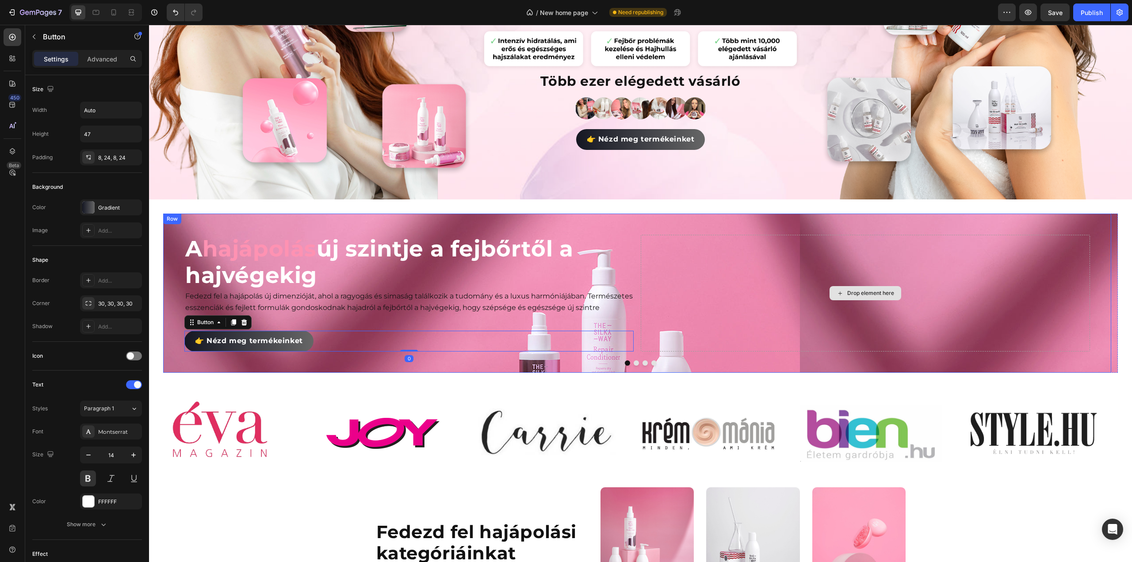
click at [692, 320] on div "Drop element here" at bounding box center [865, 293] width 449 height 117
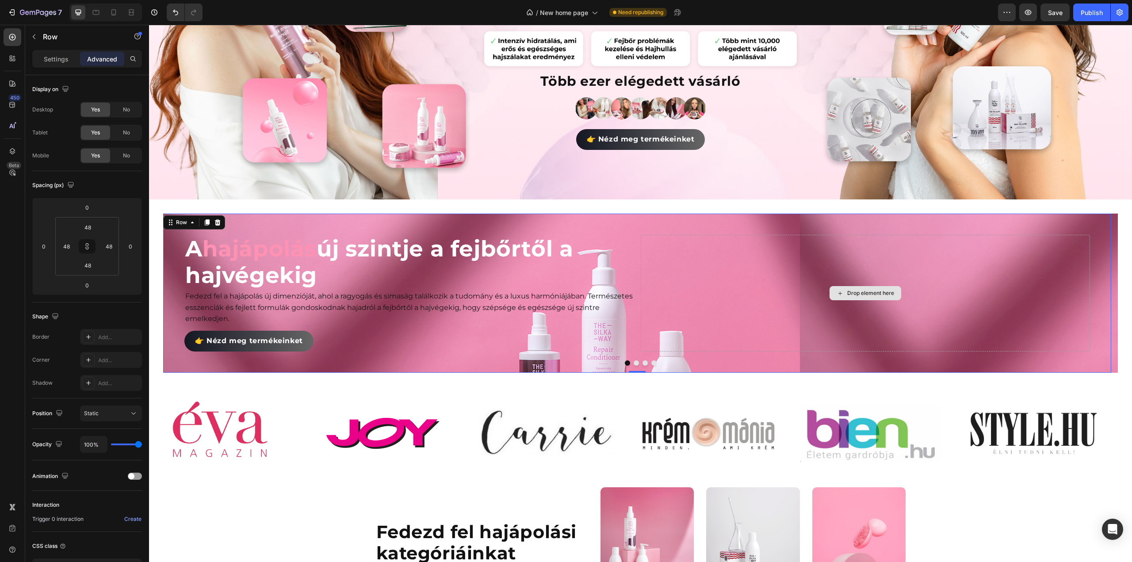
click at [706, 311] on div "Drop element here" at bounding box center [865, 293] width 449 height 117
click at [674, 360] on div at bounding box center [640, 362] width 955 height 5
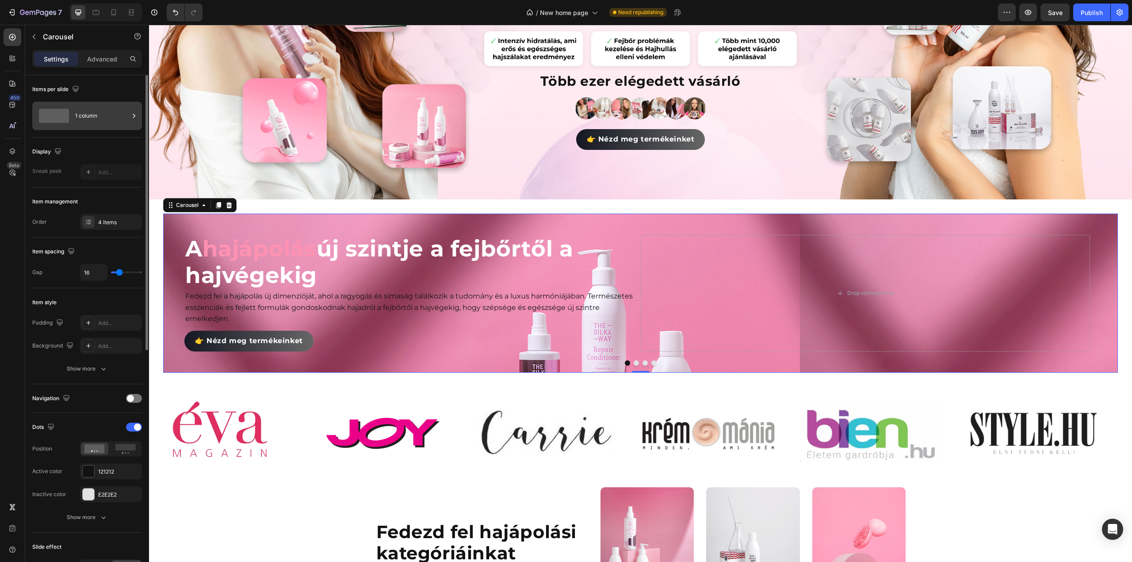
click at [53, 113] on span at bounding box center [54, 116] width 30 height 14
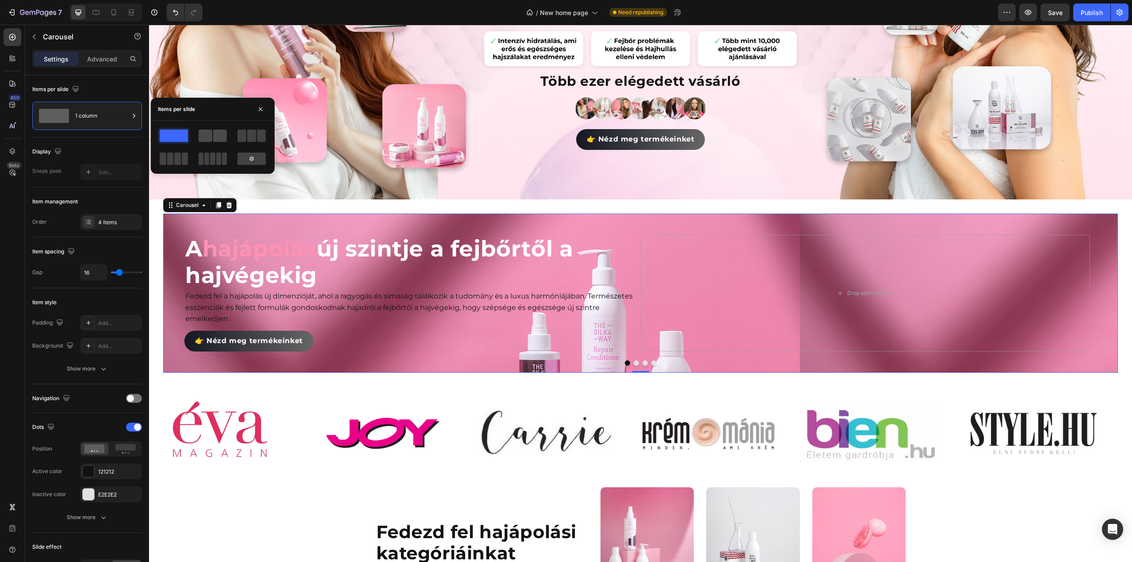
click at [208, 134] on span at bounding box center [206, 136] width 14 height 12
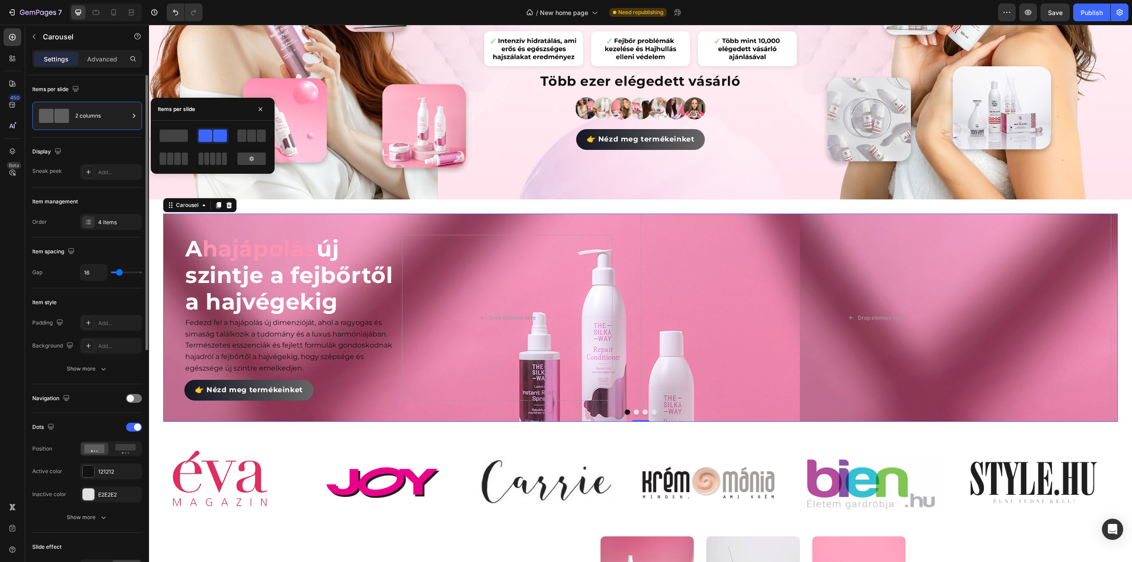
click at [114, 145] on div "Display" at bounding box center [87, 152] width 110 height 14
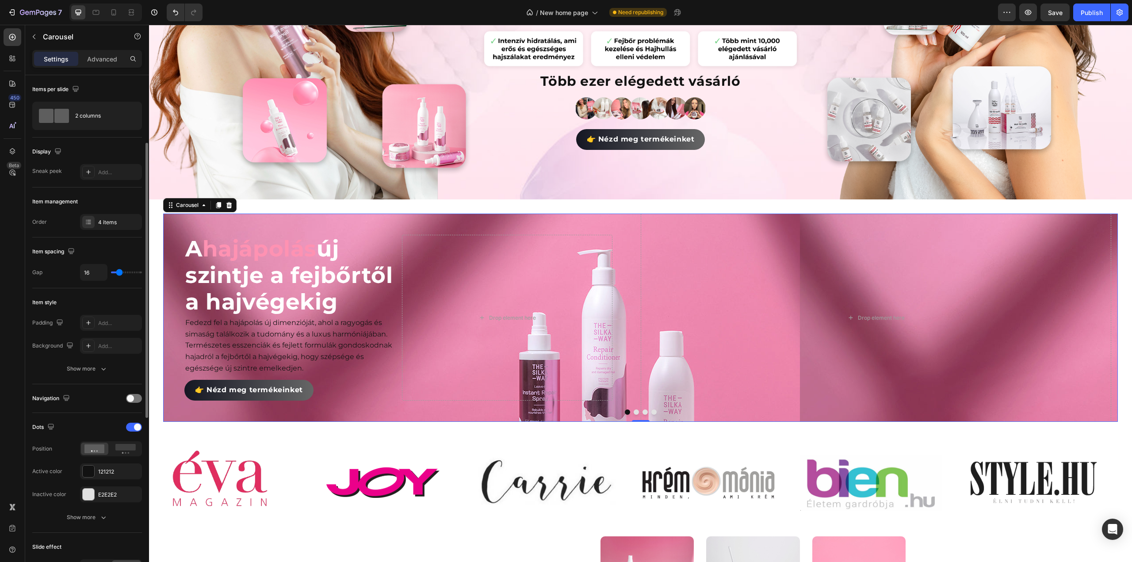
scroll to position [88, 0]
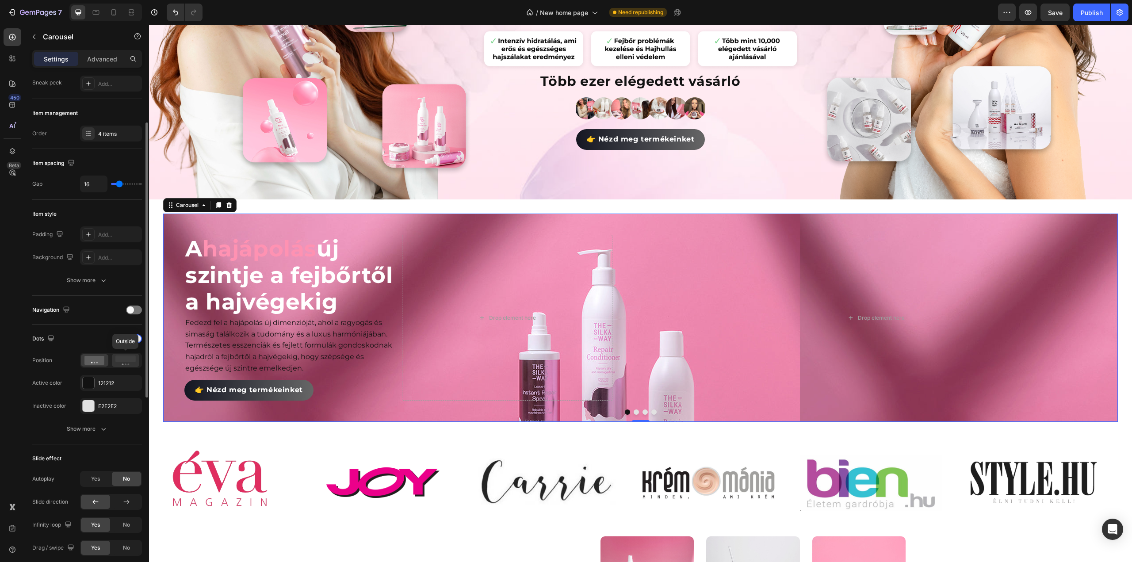
click at [125, 359] on rect at bounding box center [125, 359] width 20 height 7
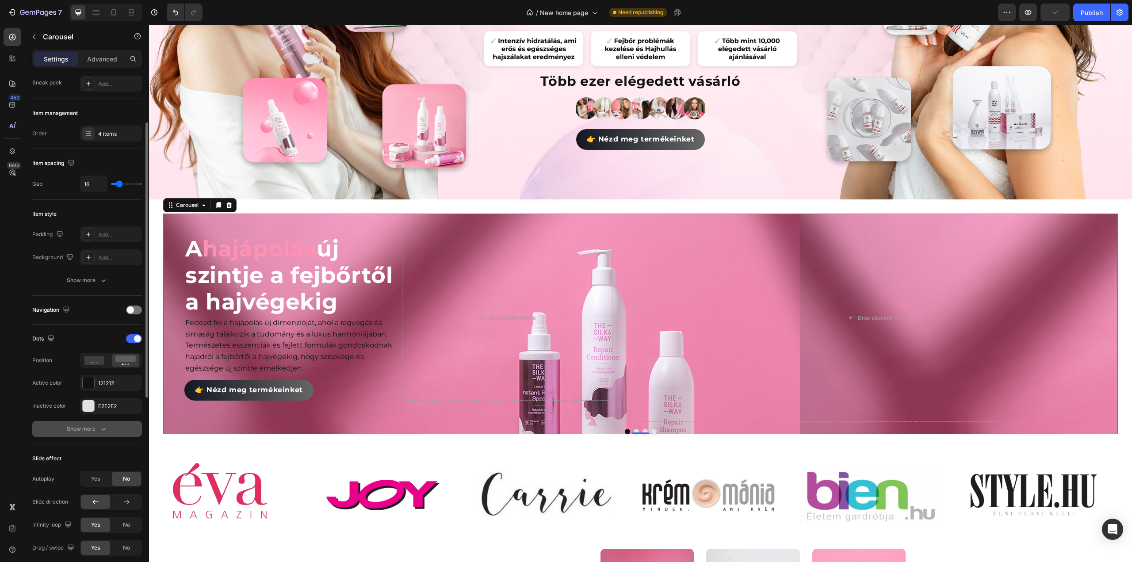
click at [103, 428] on icon "button" at bounding box center [103, 429] width 4 height 3
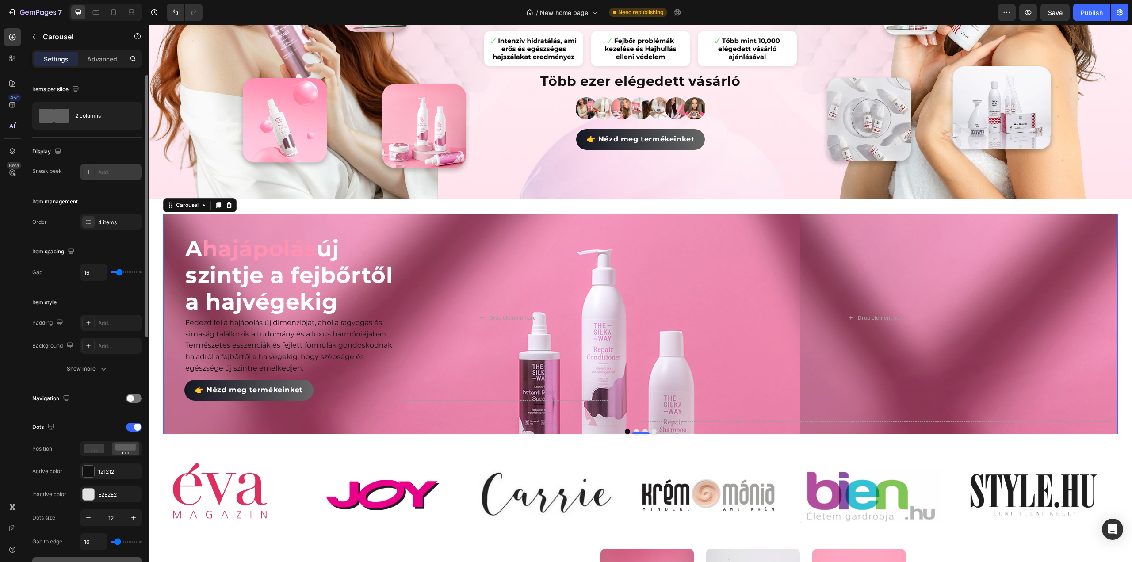
click at [89, 168] on icon at bounding box center [88, 171] width 7 height 7
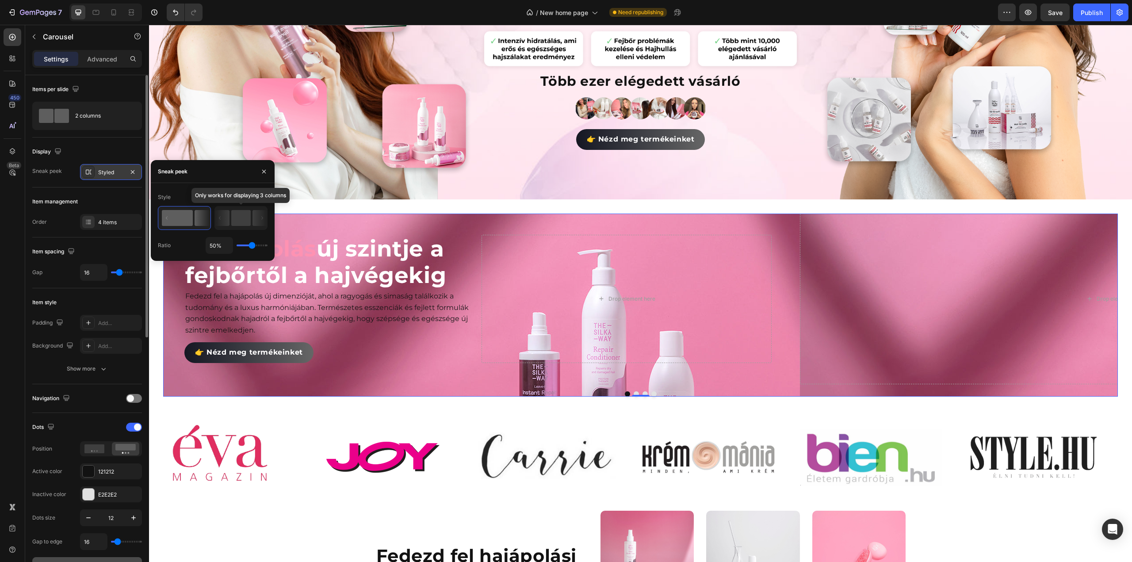
click at [244, 215] on rect at bounding box center [240, 218] width 19 height 16
type input "1%"
type input "1"
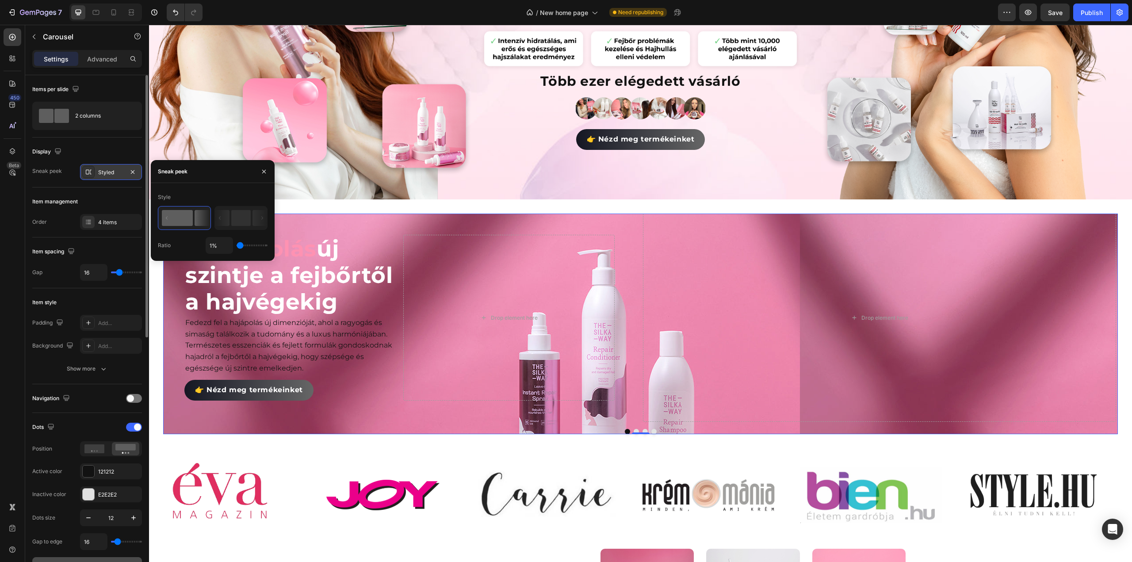
type input "32%"
type input "32"
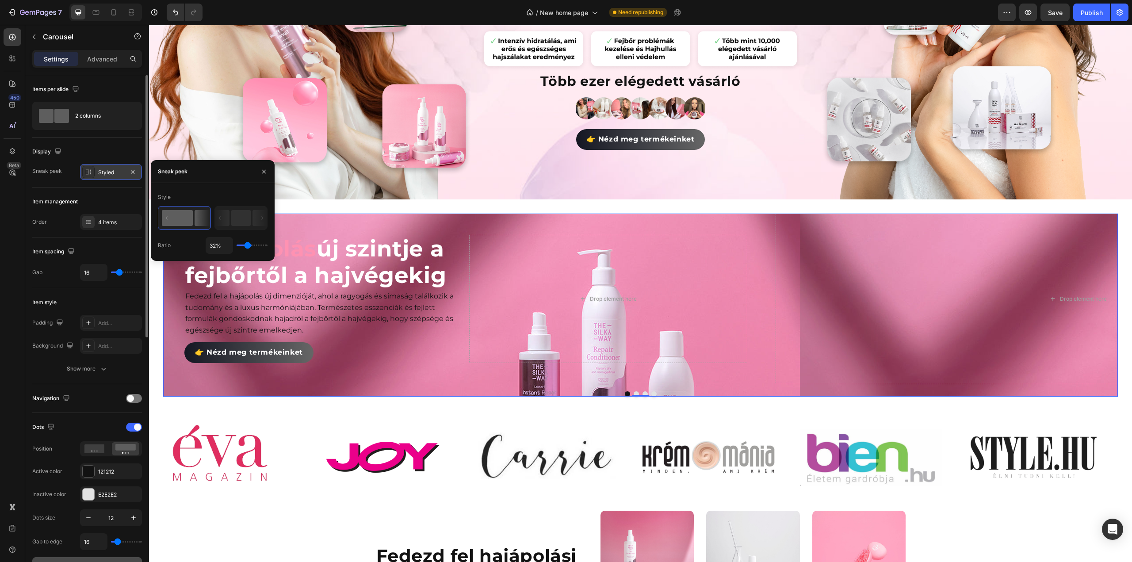
type input "44%"
type input "44"
type input "29%"
type input "29"
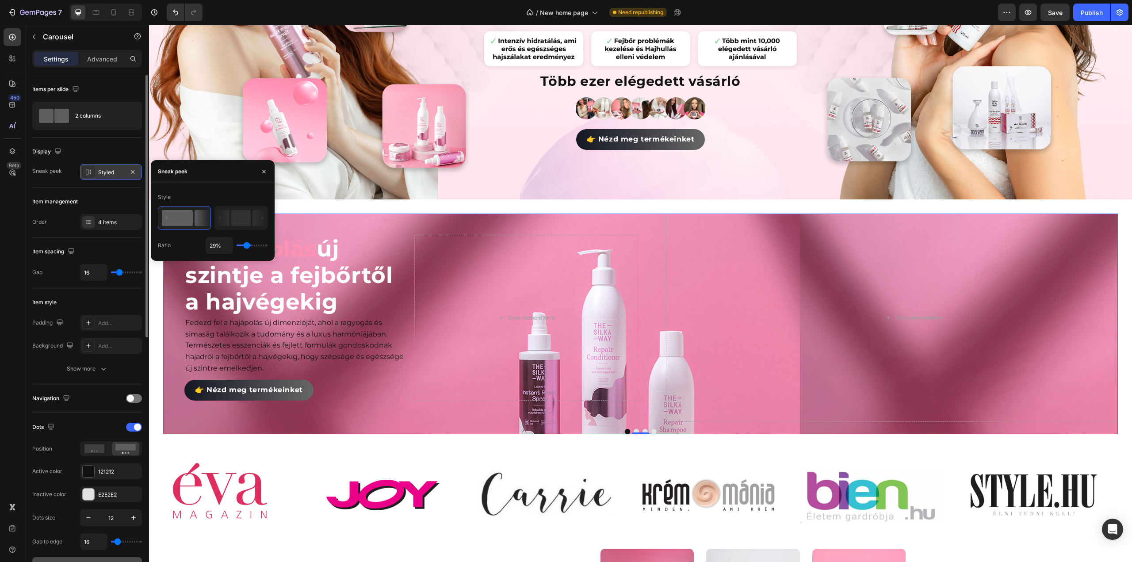
type input "10%"
type input "10"
type input "1%"
type input "1"
type input "26%"
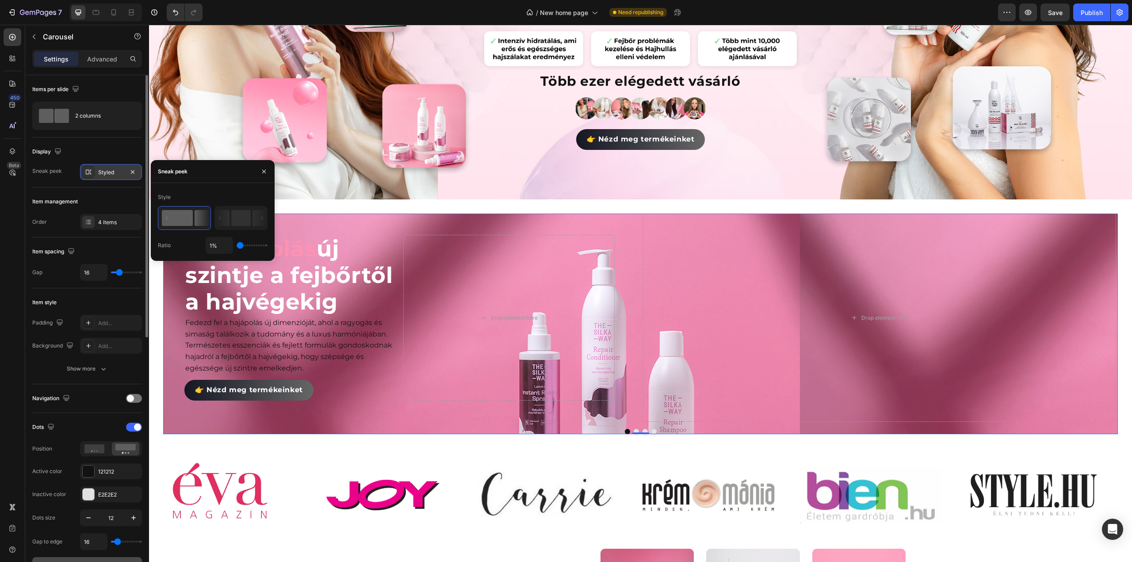
type input "26"
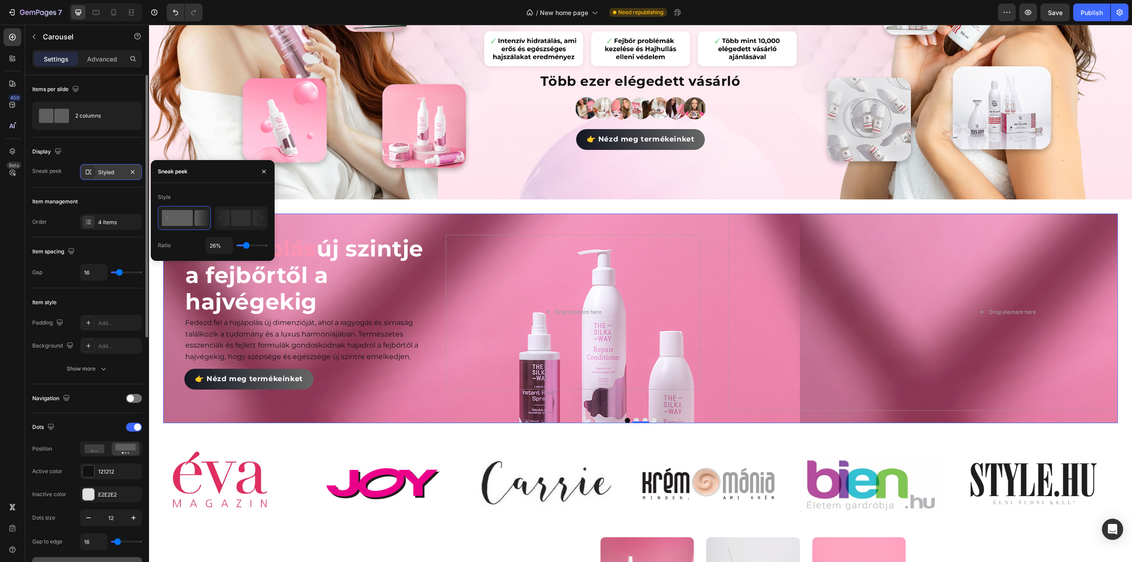
type input "31%"
type input "31"
type input "47%"
type input "47"
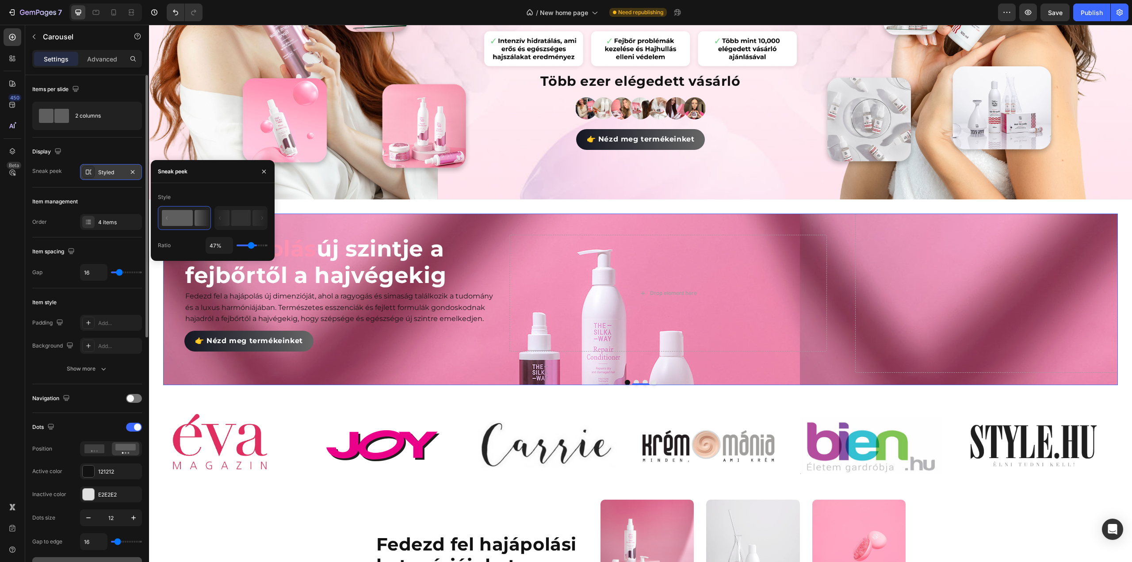
type input "62%"
type input "62"
type input "64%"
type input "64"
type input "70%"
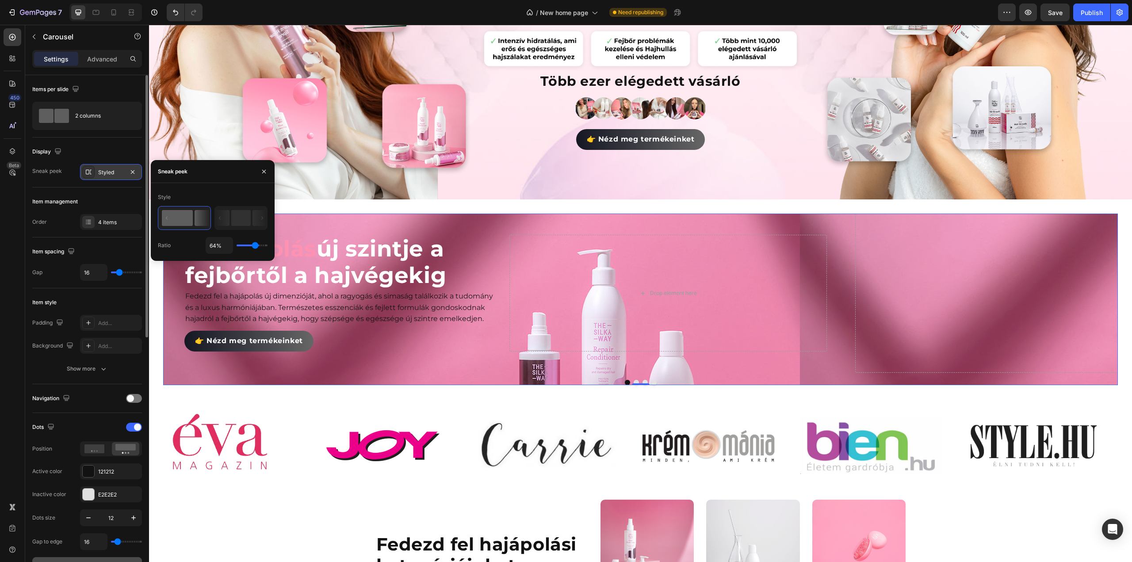
type input "70"
type input "72%"
type input "72"
type input "60%"
type input "60"
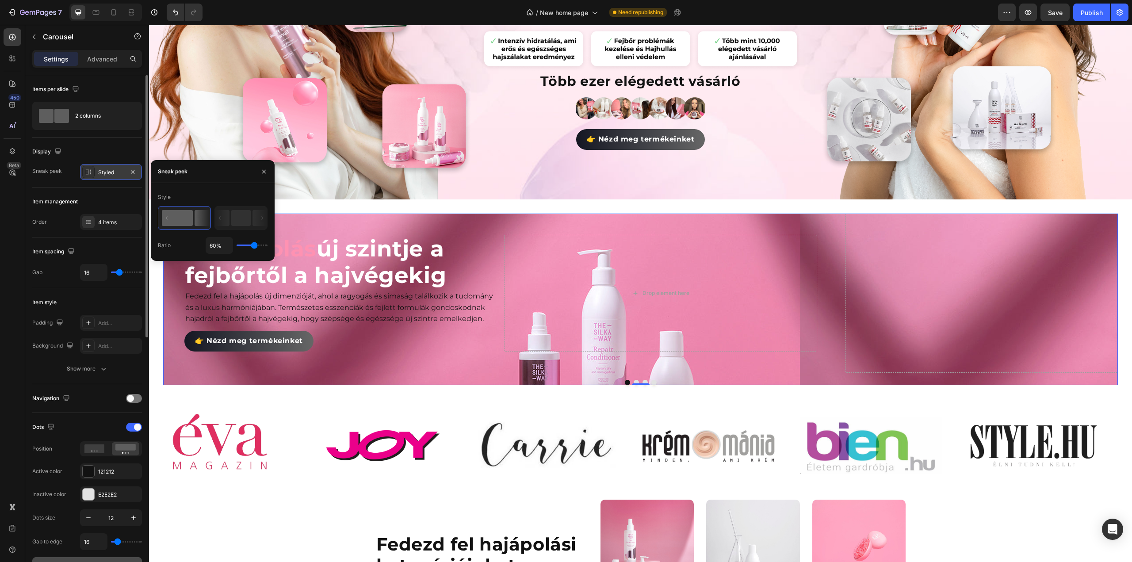
type input "59%"
type input "59"
type input "54%"
type input "54"
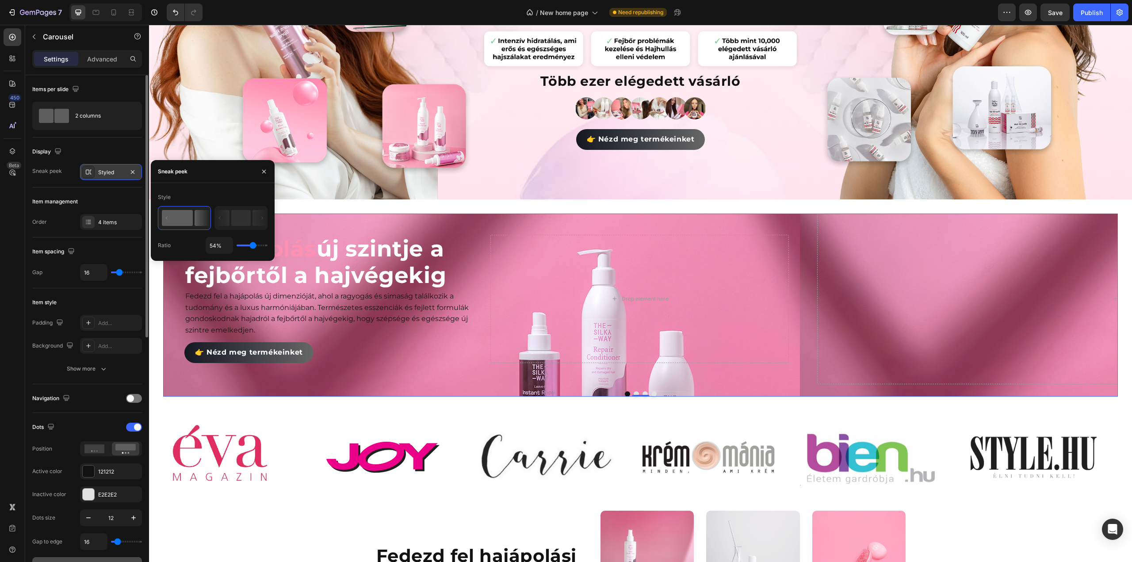
type input "53%"
type input "53"
type input "52%"
type input "52"
type input "48%"
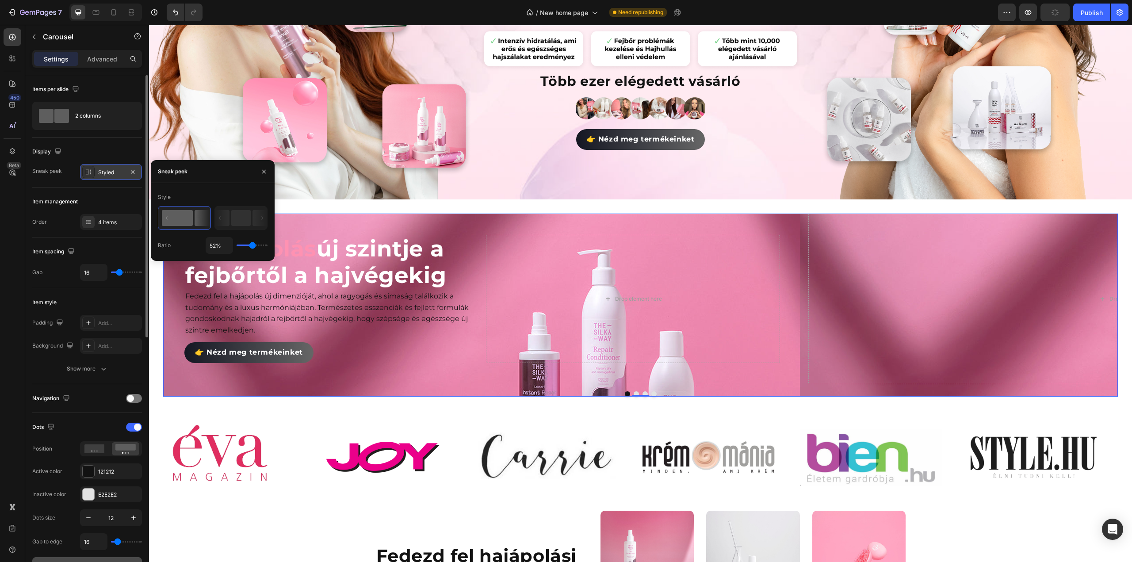
type input "48"
type input "51%"
drag, startPoint x: 248, startPoint y: 244, endPoint x: 252, endPoint y: 245, distance: 4.8
type input "51"
click at [252, 245] on input "range" at bounding box center [252, 246] width 31 height 2
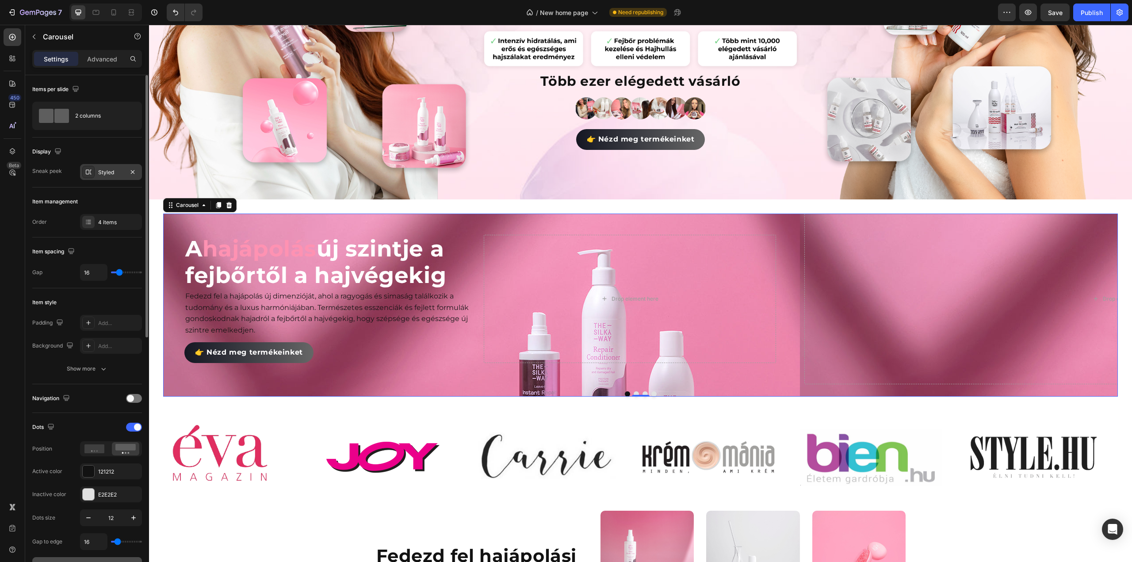
click at [90, 151] on div "Display" at bounding box center [87, 152] width 110 height 14
click at [119, 121] on div "2 columns" at bounding box center [102, 116] width 54 height 20
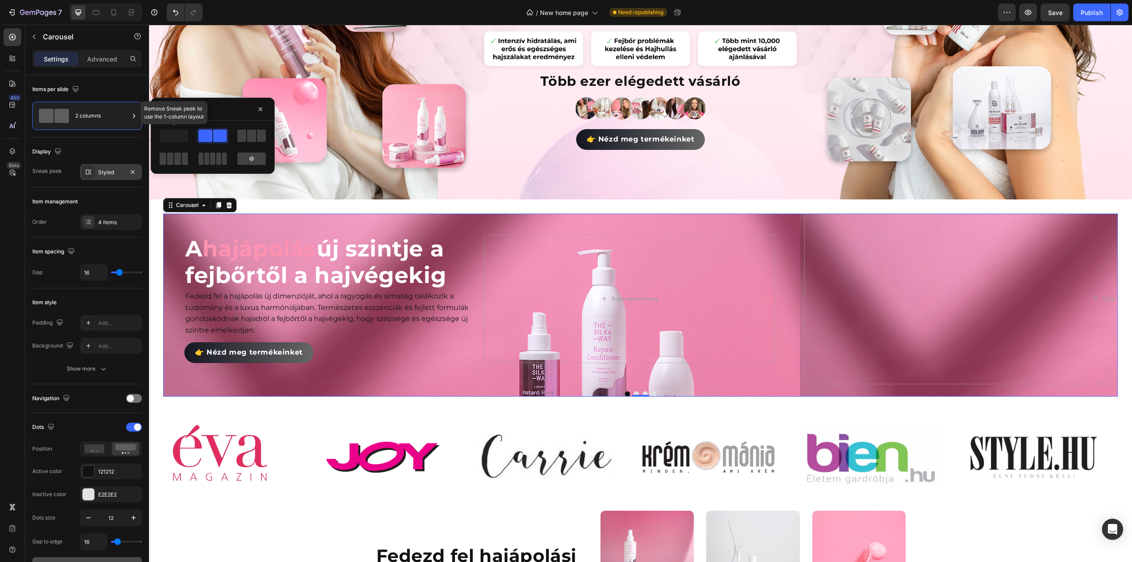
click at [180, 140] on span at bounding box center [174, 136] width 28 height 12
click at [245, 136] on span at bounding box center [241, 136] width 9 height 12
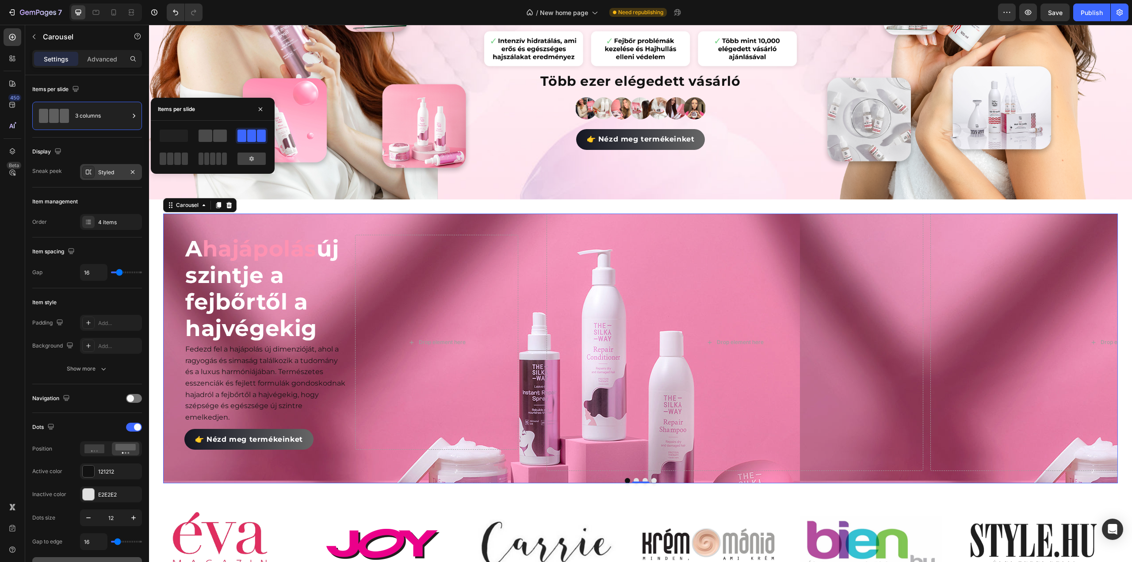
click at [209, 137] on span at bounding box center [206, 136] width 14 height 12
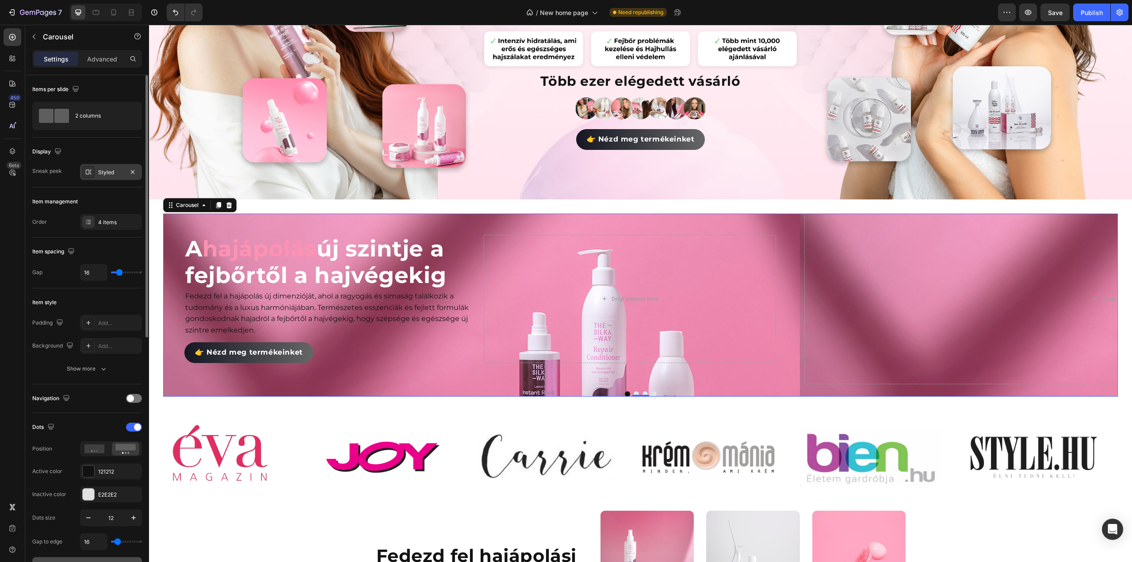
click at [50, 268] on div "Gap 16" at bounding box center [87, 272] width 110 height 17
click at [634, 391] on button "Dot" at bounding box center [636, 393] width 5 height 5
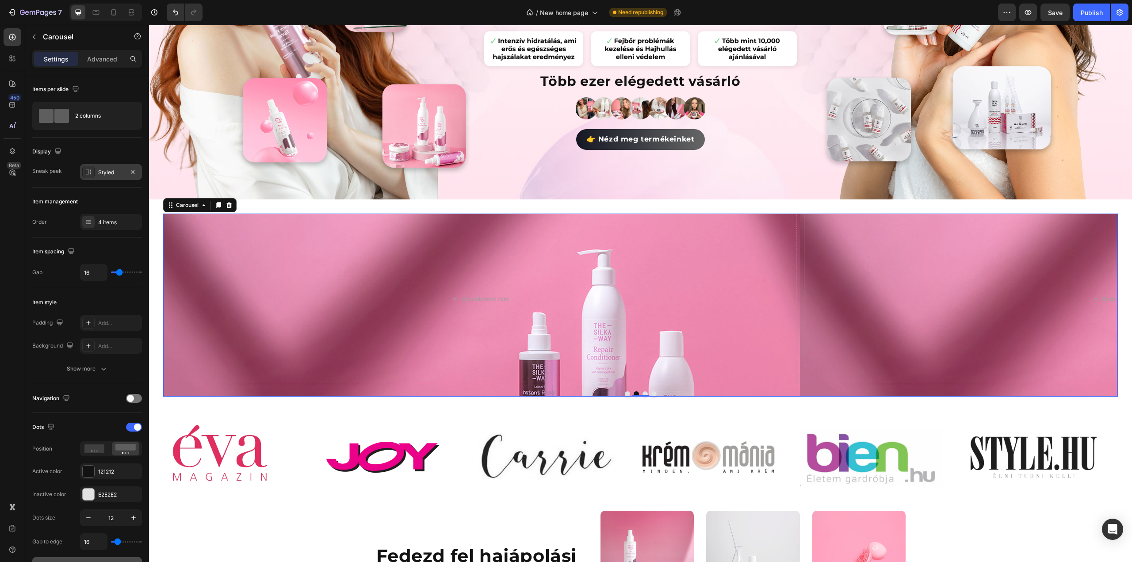
click at [625, 391] on button "Dot" at bounding box center [627, 393] width 5 height 5
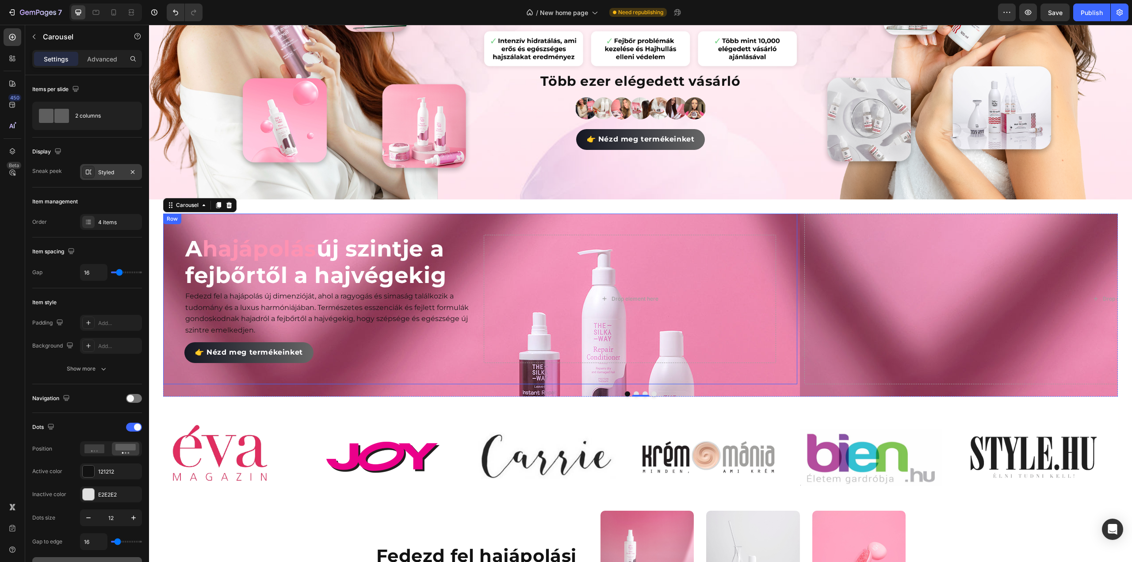
click at [468, 219] on div "A hajápolás új szintje a fejbőrtől a hajvégekig Heading Fedezd fel a hajápolás …" at bounding box center [480, 299] width 634 height 170
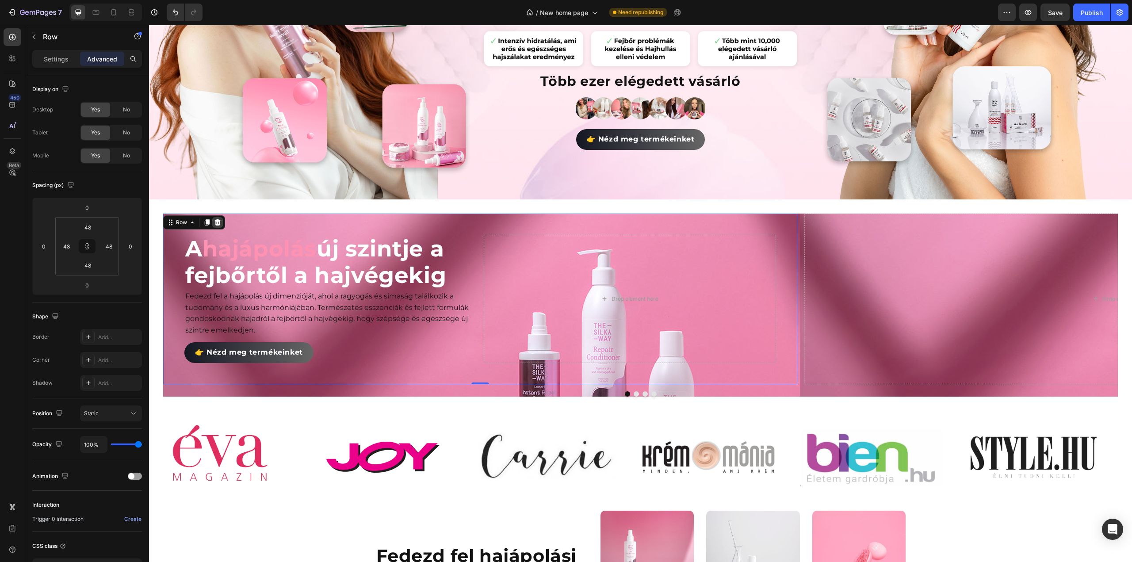
click at [218, 221] on icon at bounding box center [218, 222] width 6 height 6
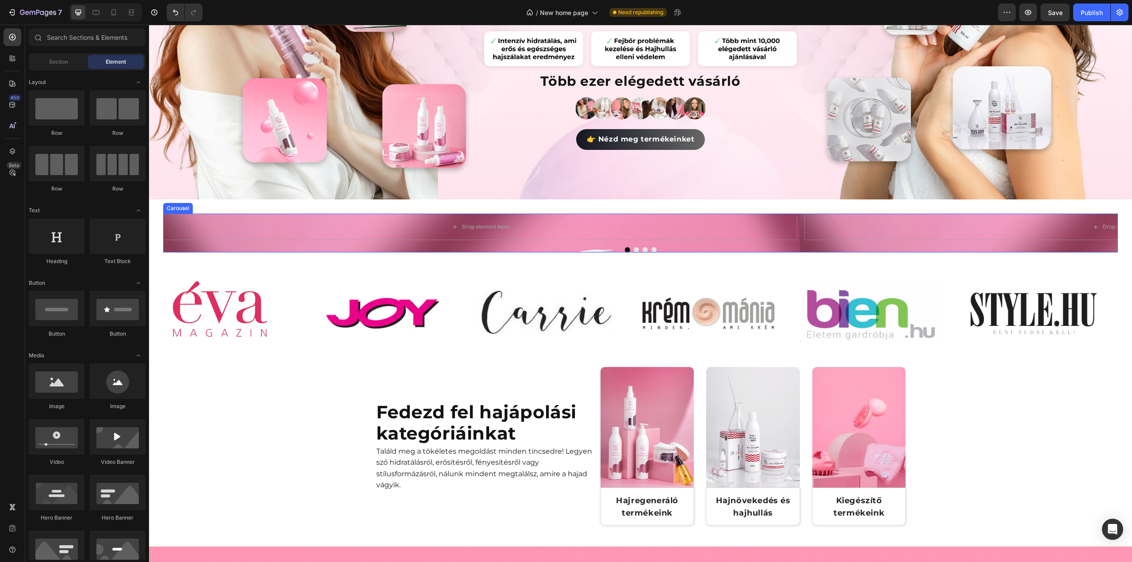
click at [291, 247] on div at bounding box center [640, 249] width 955 height 5
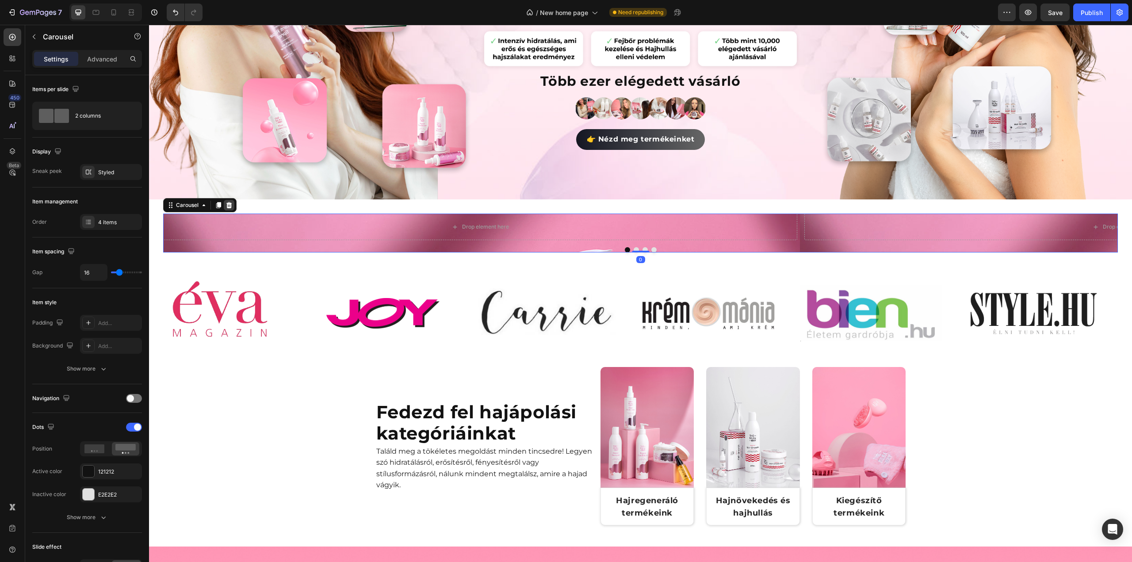
click at [230, 202] on icon at bounding box center [229, 205] width 7 height 7
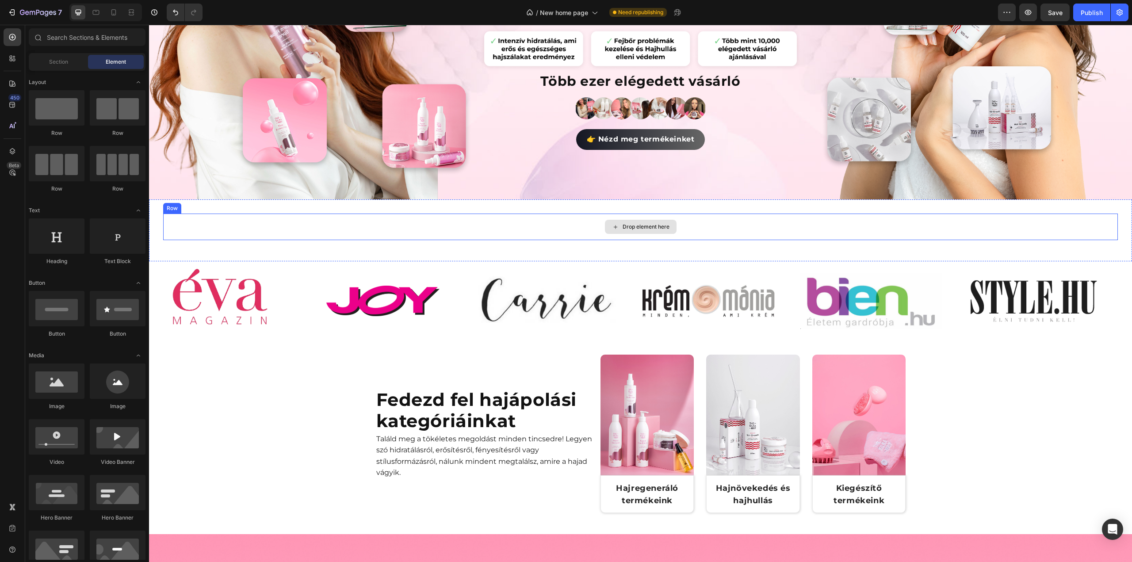
click at [444, 218] on div "Drop element here" at bounding box center [640, 227] width 955 height 27
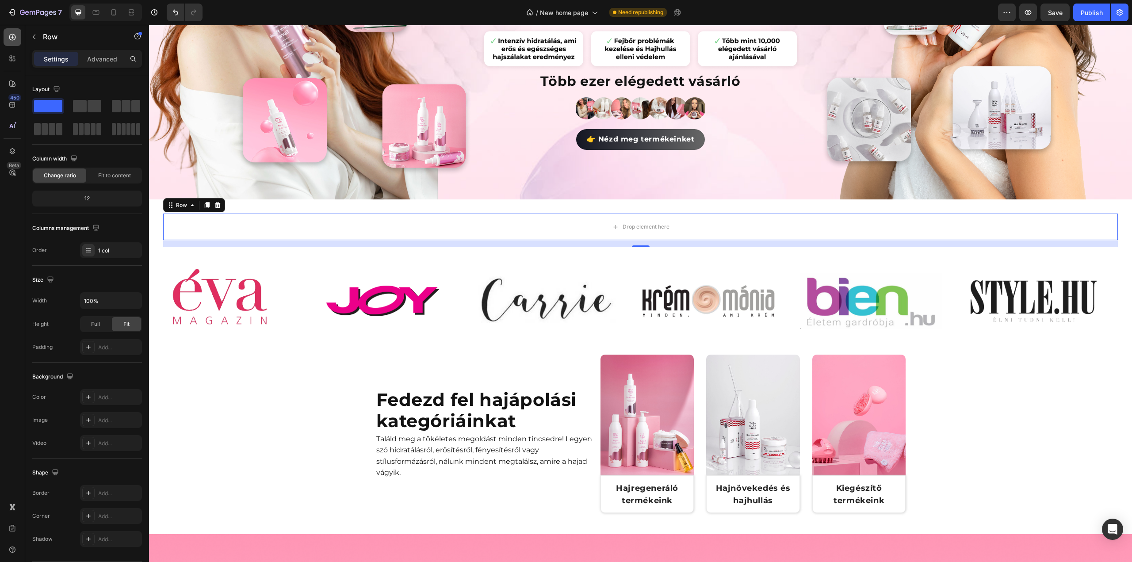
click at [11, 44] on div at bounding box center [13, 37] width 18 height 18
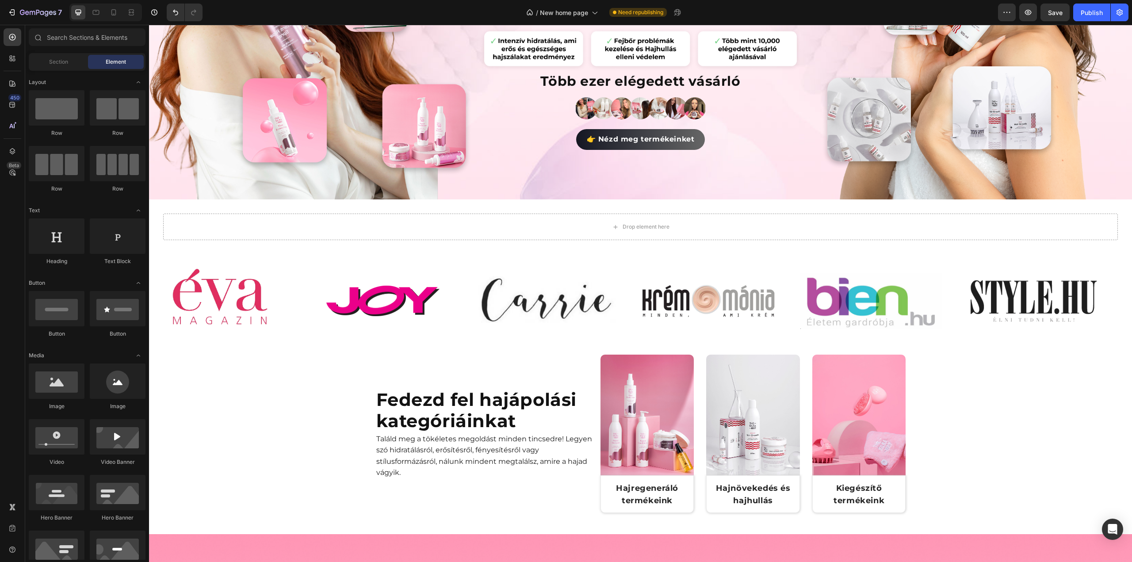
scroll to position [177, 0]
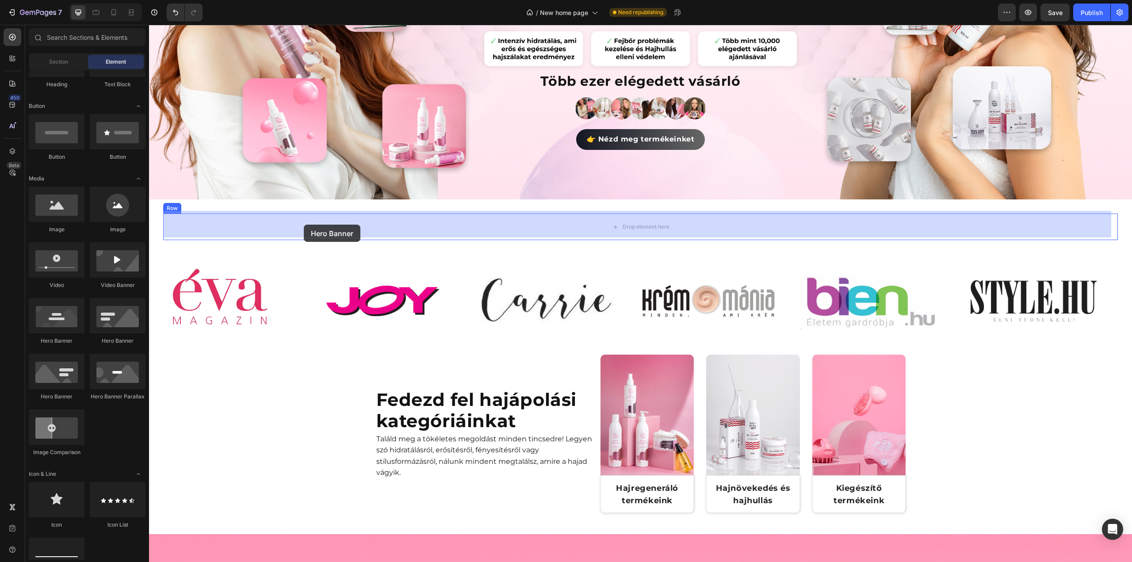
drag, startPoint x: 208, startPoint y: 291, endPoint x: 304, endPoint y: 225, distance: 116.5
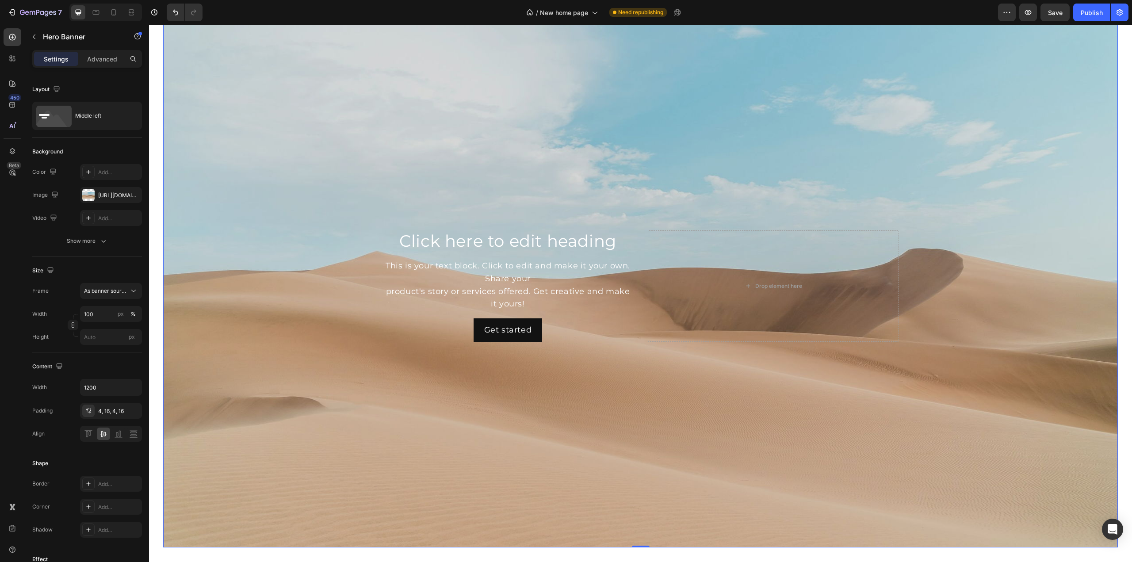
scroll to position [354, 0]
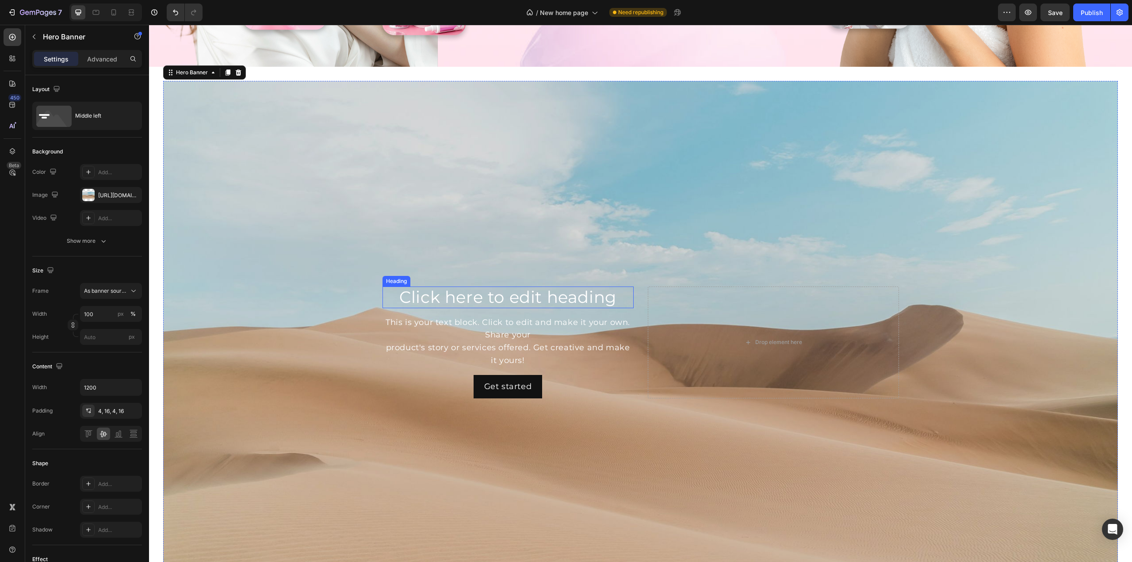
click at [463, 292] on h2 "Click here to edit heading" at bounding box center [508, 297] width 251 height 21
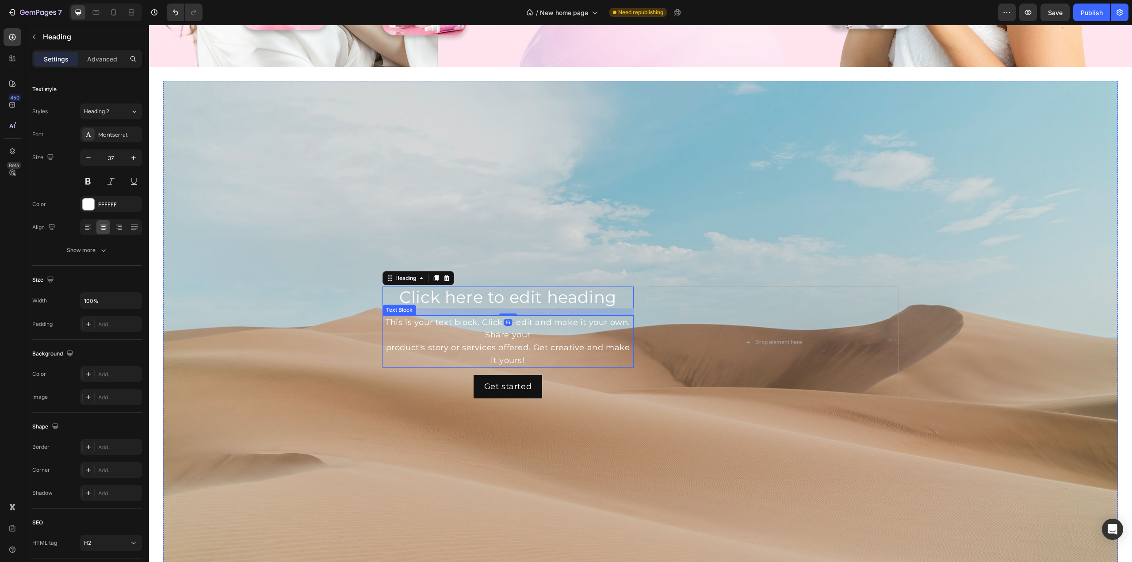
click at [484, 328] on div "This is your text block. Click to edit and make it your own. Share your product…" at bounding box center [508, 341] width 251 height 53
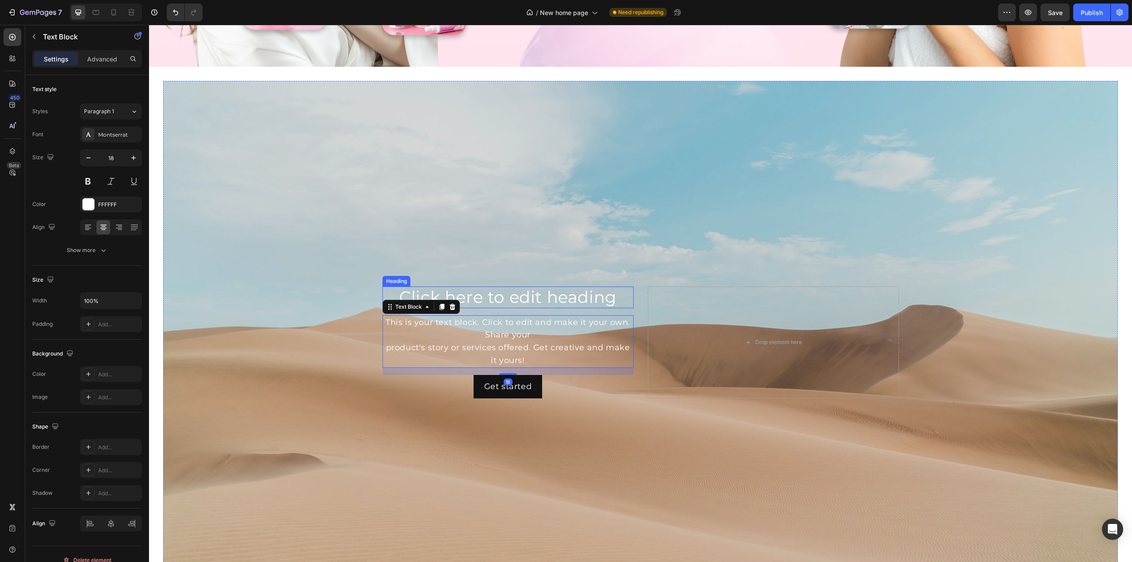
click at [479, 287] on h2 "Click here to edit heading" at bounding box center [508, 297] width 251 height 21
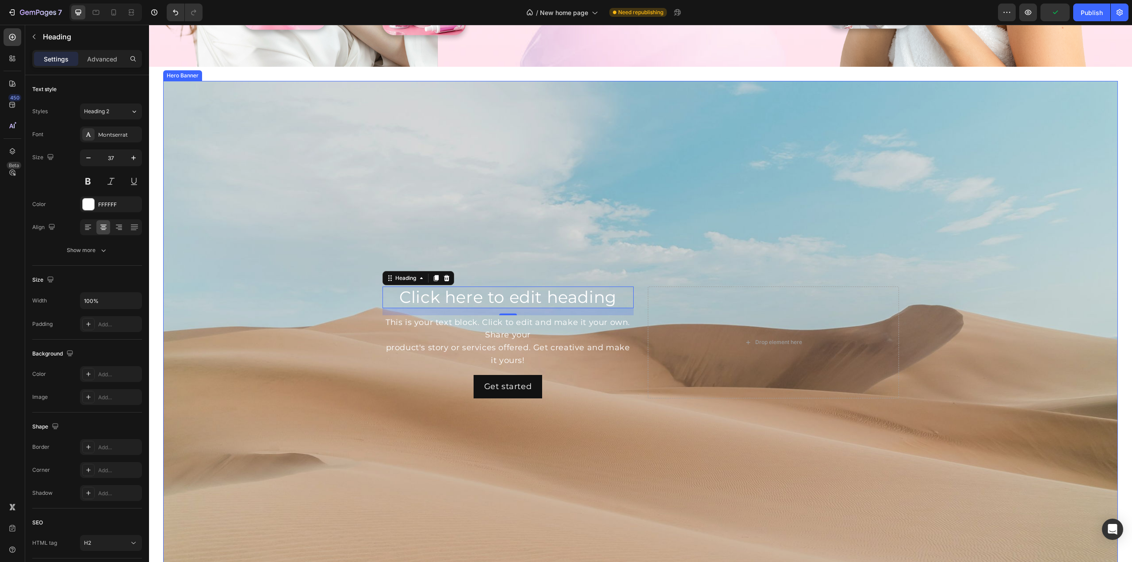
click at [280, 165] on div "Background Image" at bounding box center [640, 342] width 955 height 523
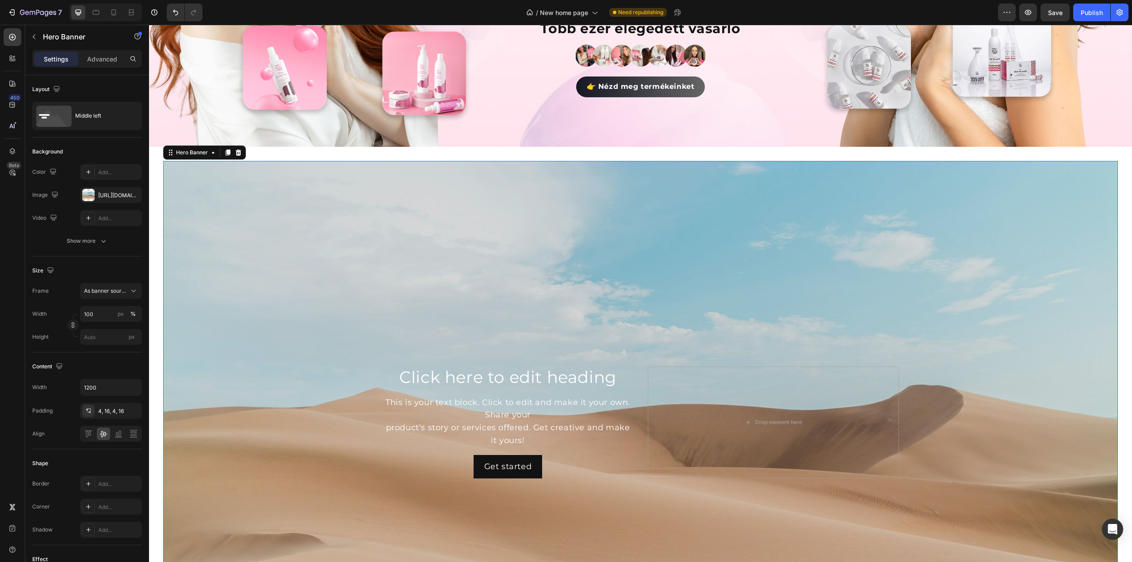
scroll to position [265, 0]
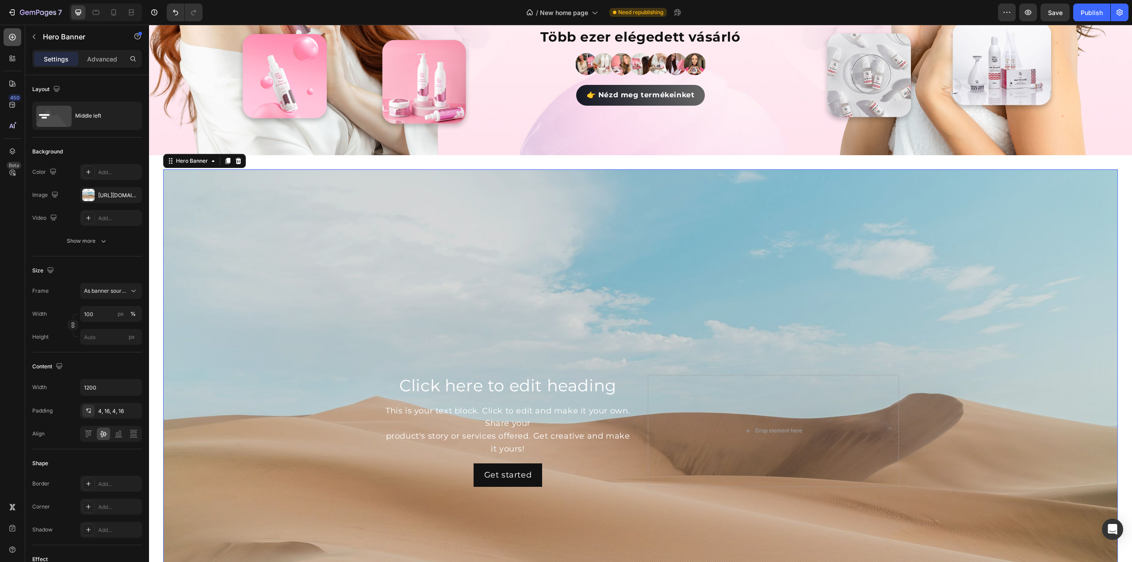
click at [9, 35] on icon at bounding box center [12, 37] width 9 height 9
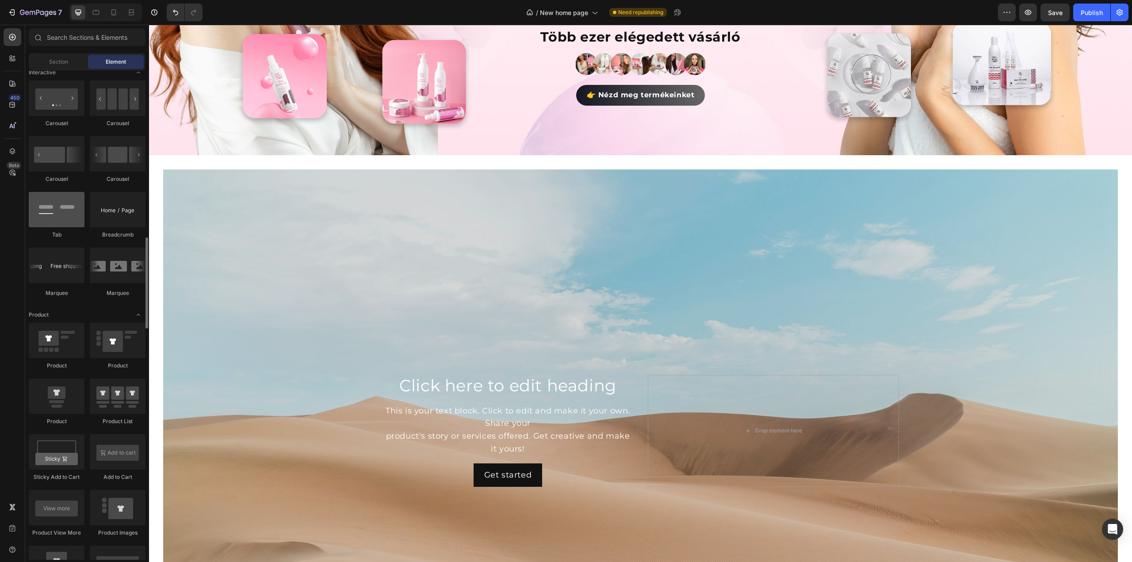
scroll to position [849, 0]
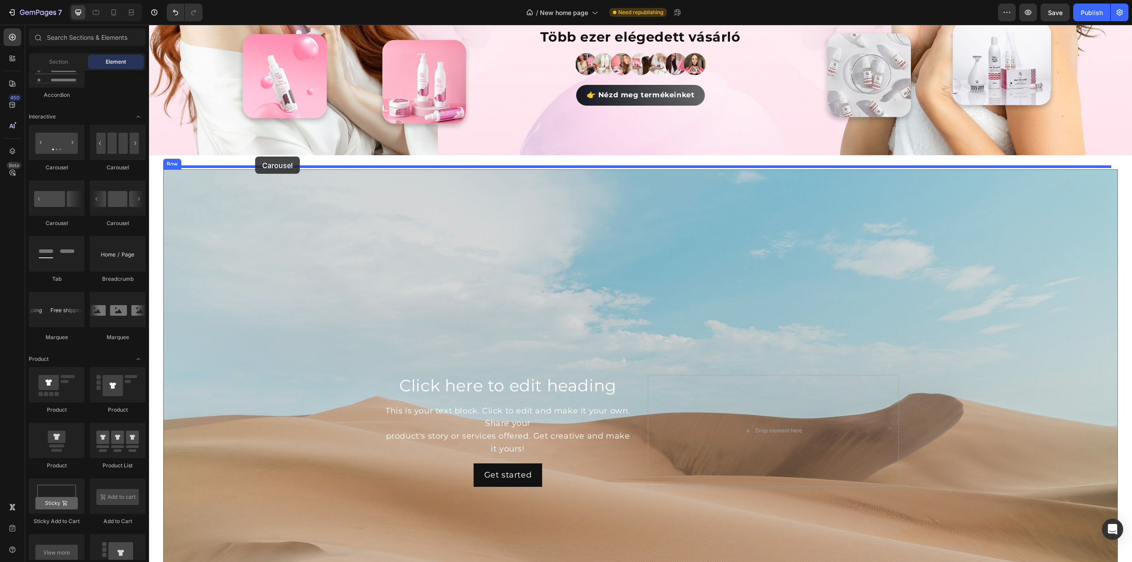
drag, startPoint x: 202, startPoint y: 173, endPoint x: 255, endPoint y: 157, distance: 56.0
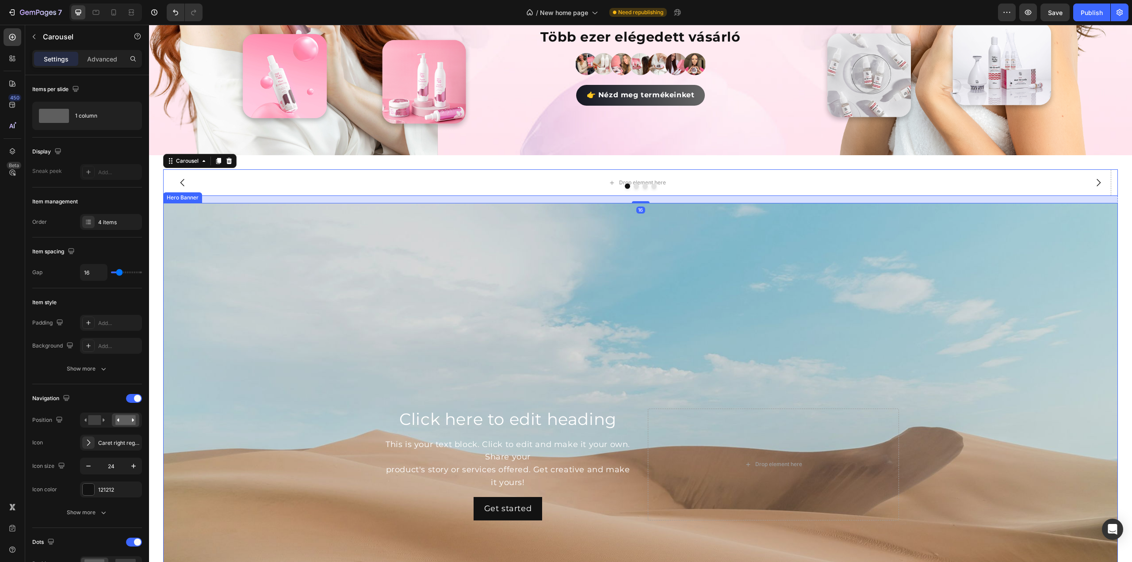
click at [290, 298] on div "Background Image" at bounding box center [640, 464] width 955 height 523
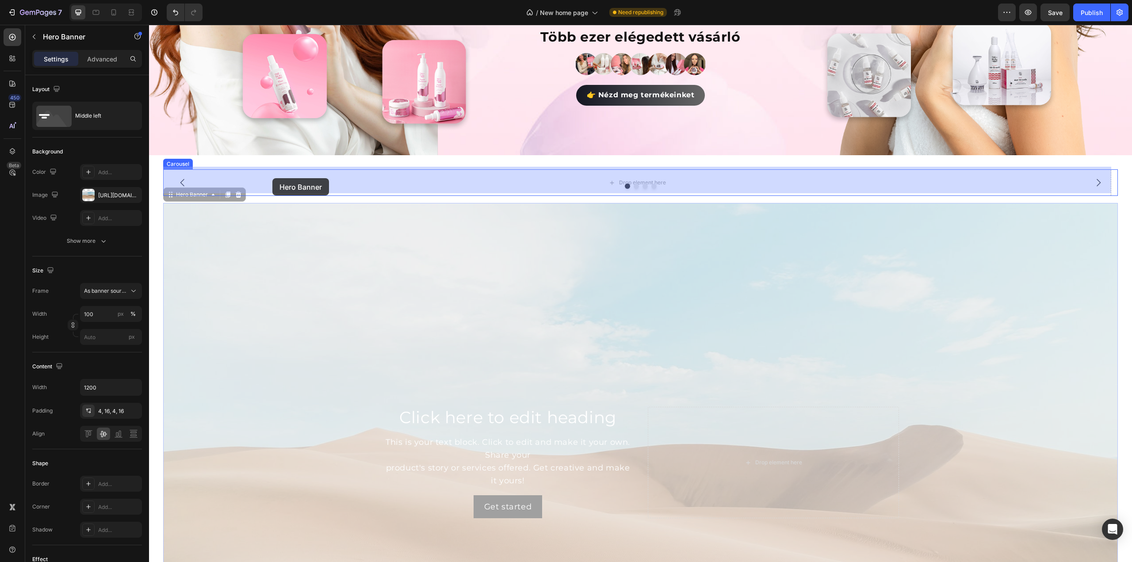
drag, startPoint x: 172, startPoint y: 195, endPoint x: 272, endPoint y: 178, distance: 102.2
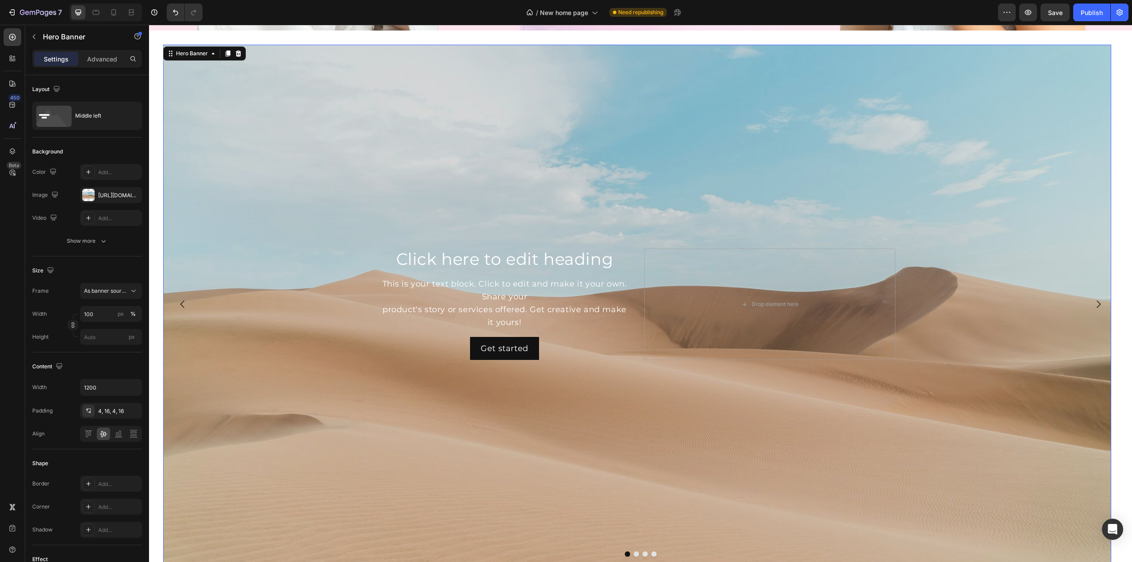
scroll to position [398, 0]
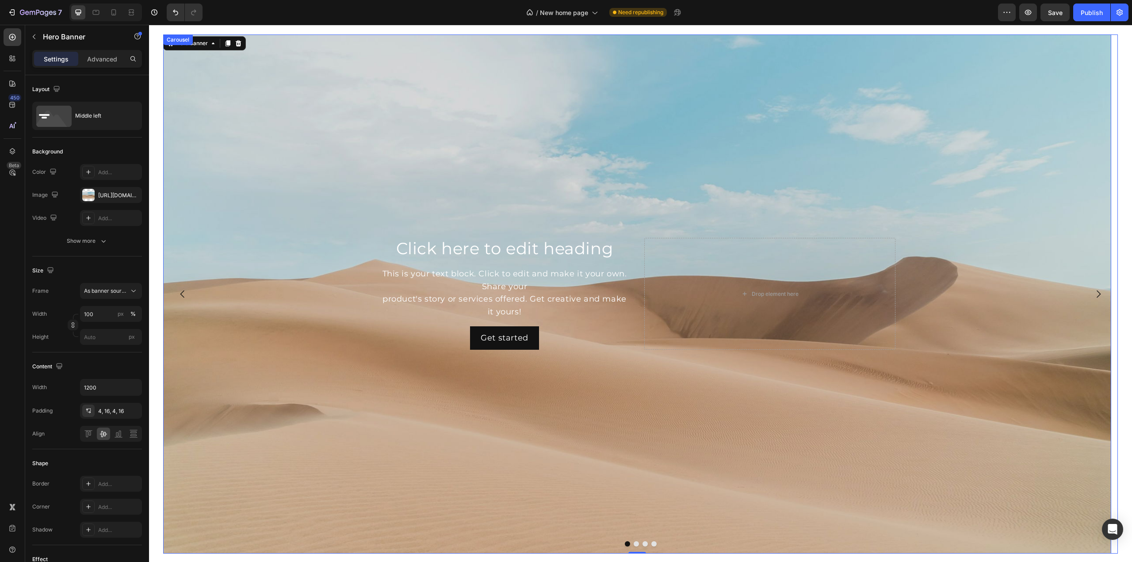
click at [634, 544] on button "Dot" at bounding box center [636, 543] width 5 height 5
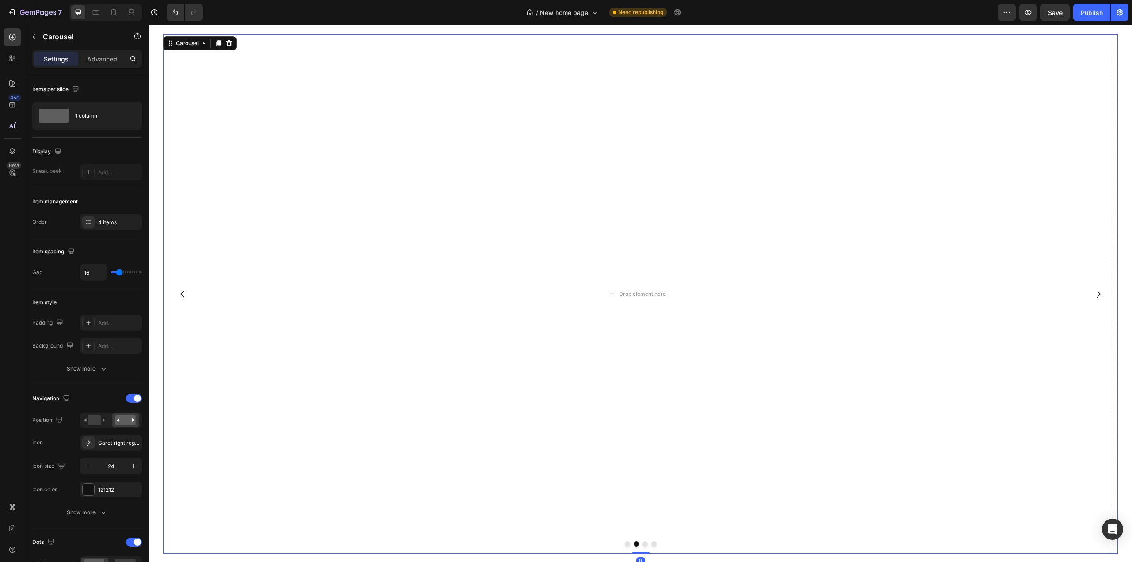
click at [625, 543] on button "Dot" at bounding box center [627, 543] width 5 height 5
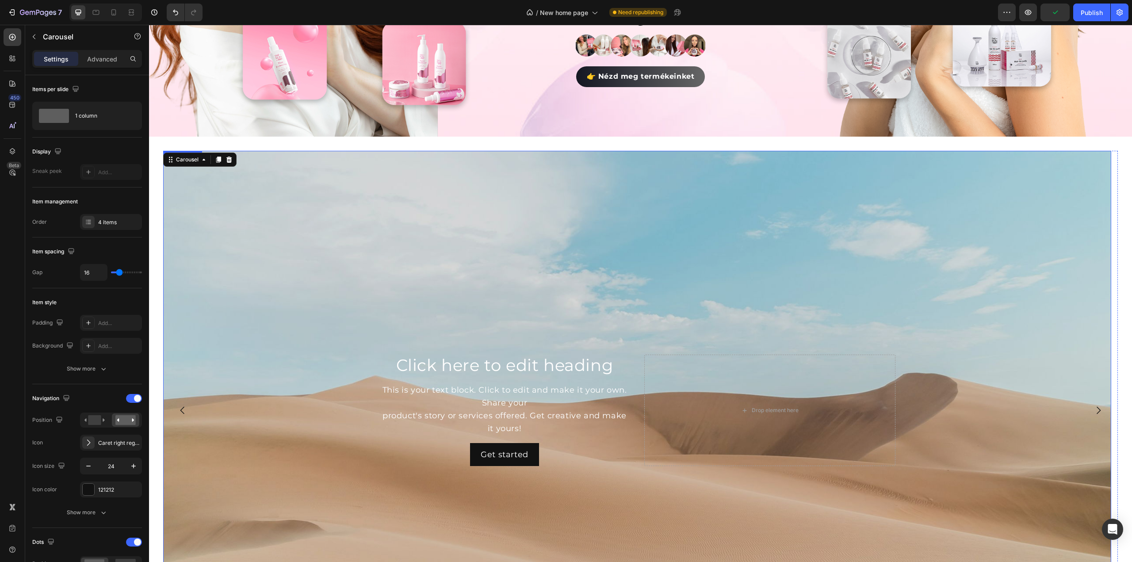
scroll to position [265, 0]
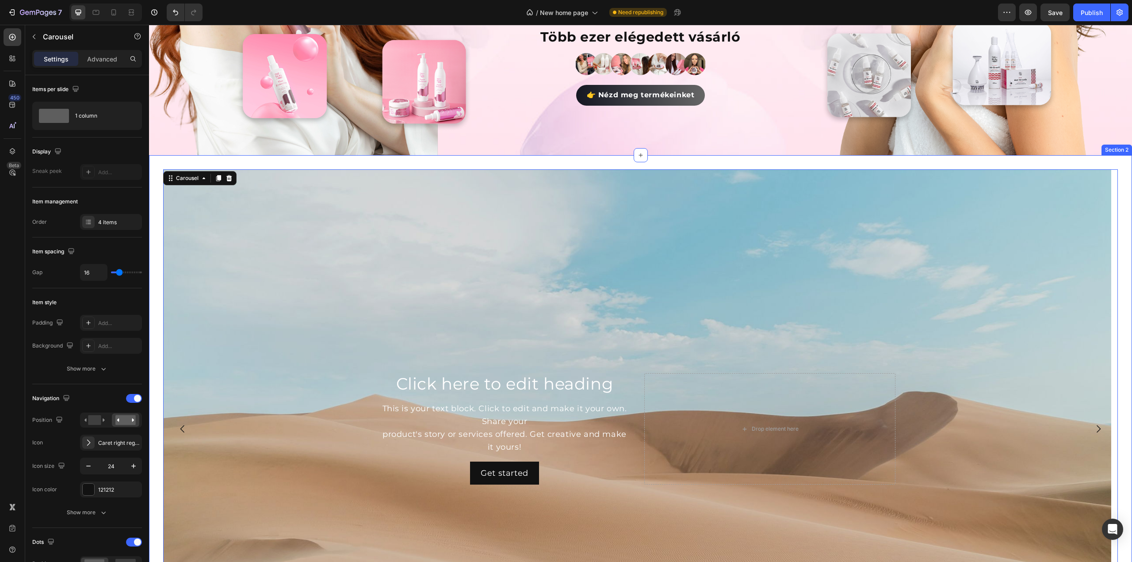
click at [156, 157] on div "Click here to edit heading Heading This is your text block. Click to edit and m…" at bounding box center [640, 432] width 983 height 555
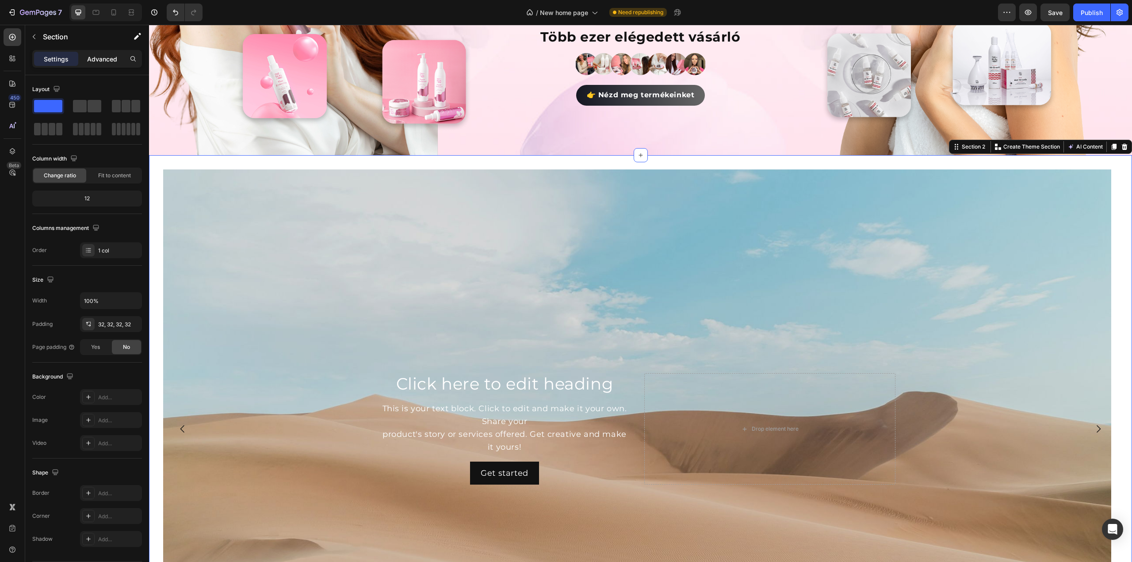
click at [99, 58] on p "Advanced" at bounding box center [102, 58] width 30 height 9
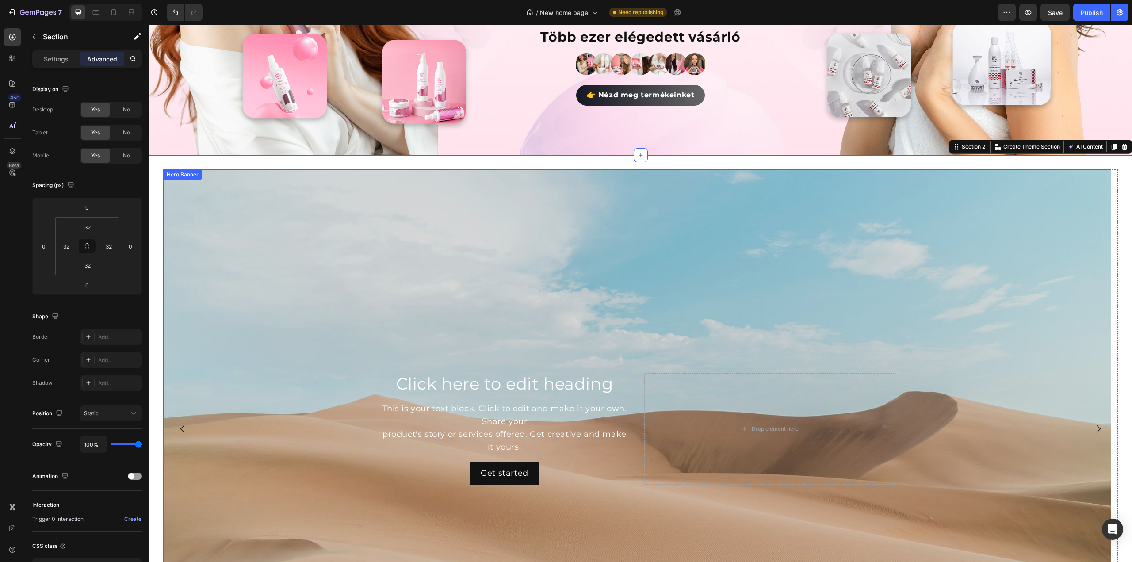
click at [367, 245] on div "Background Image" at bounding box center [637, 428] width 948 height 519
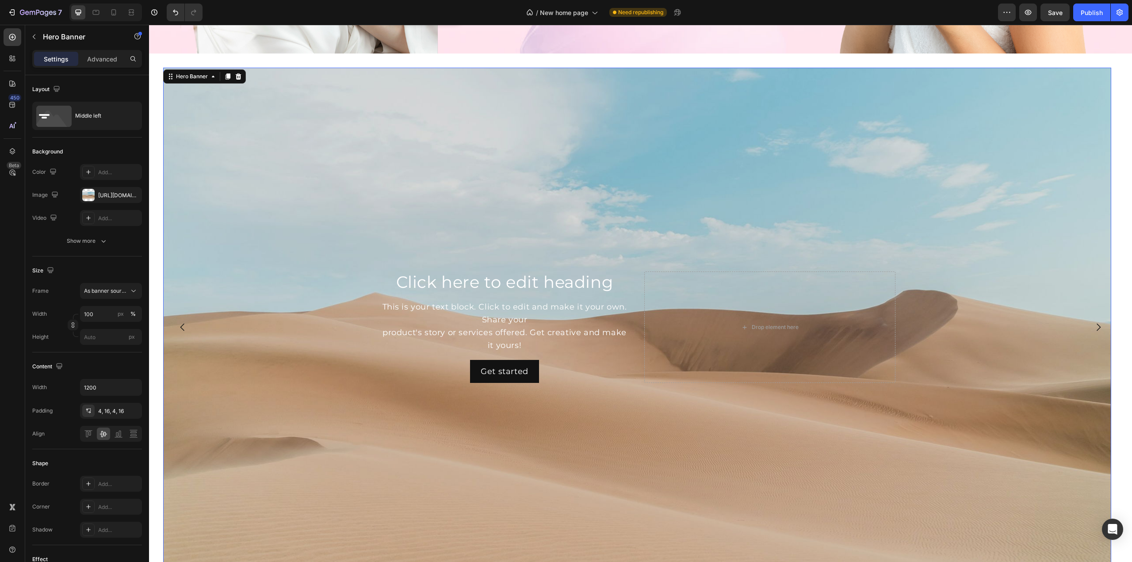
scroll to position [398, 0]
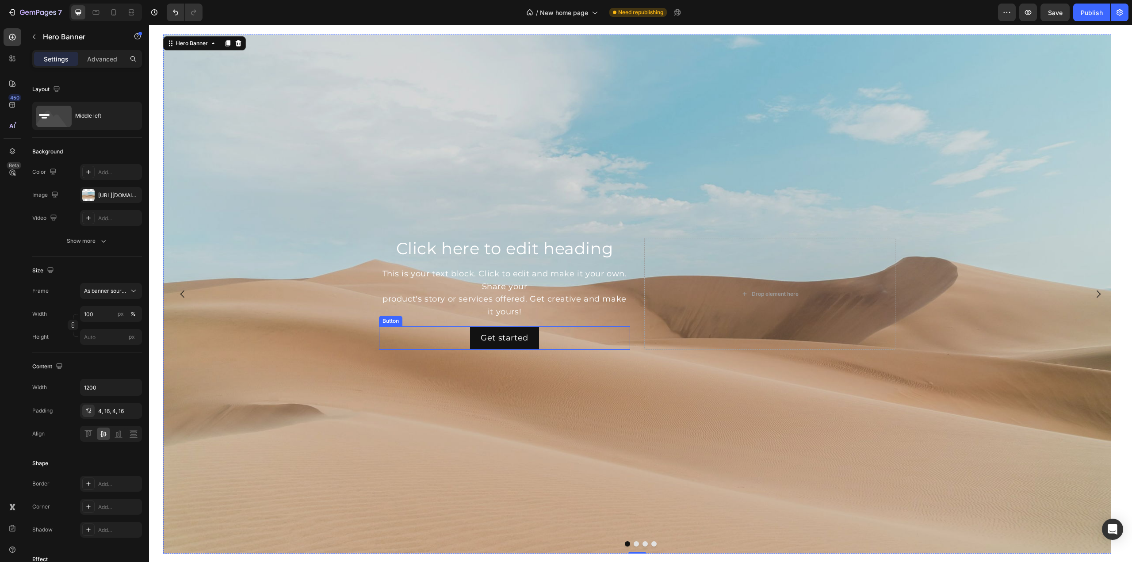
click at [444, 337] on div "Get started Button" at bounding box center [504, 337] width 251 height 23
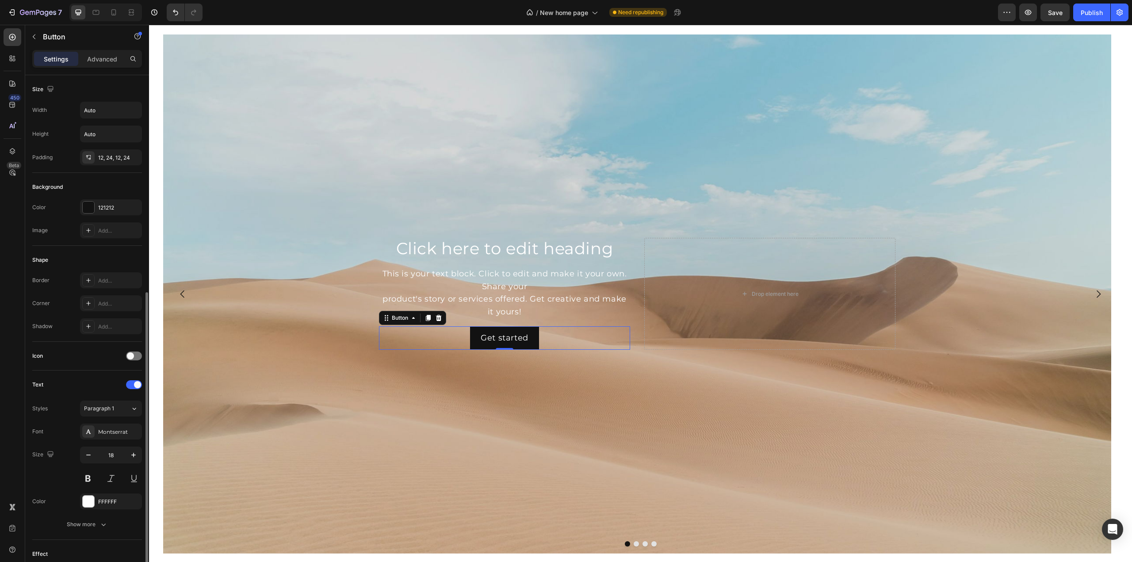
scroll to position [120, 0]
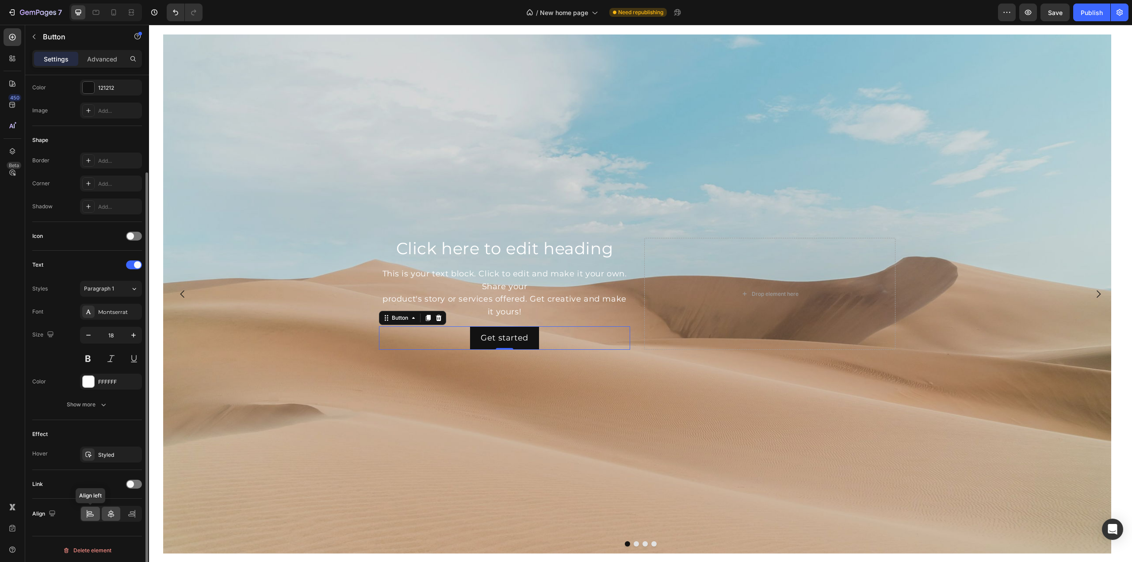
click at [89, 514] on icon at bounding box center [90, 513] width 9 height 9
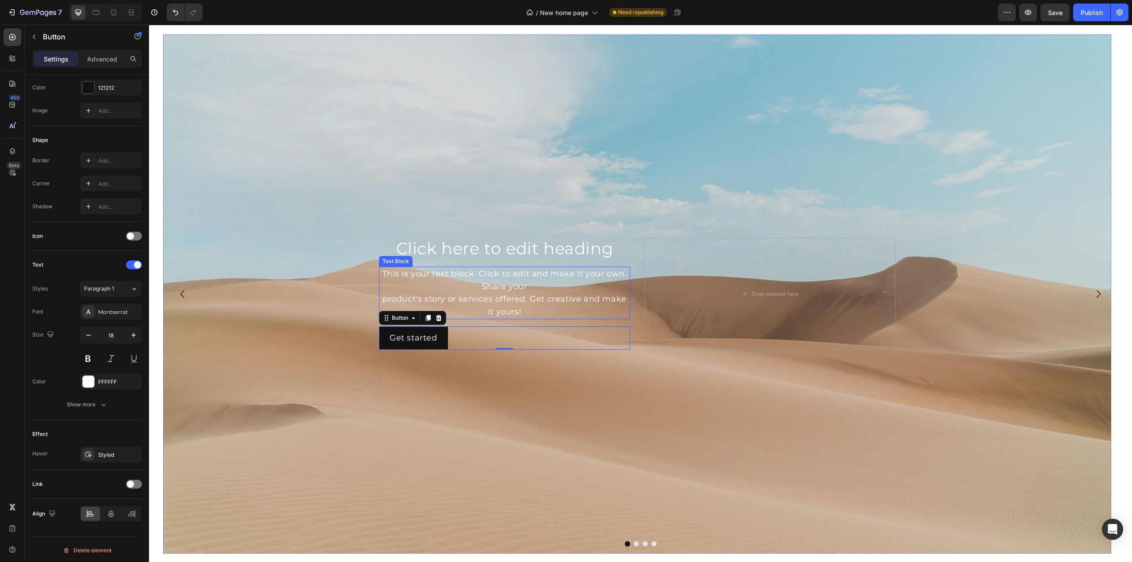
click at [444, 286] on div "This is your text block. Click to edit and make it your own. Share your product…" at bounding box center [504, 293] width 251 height 53
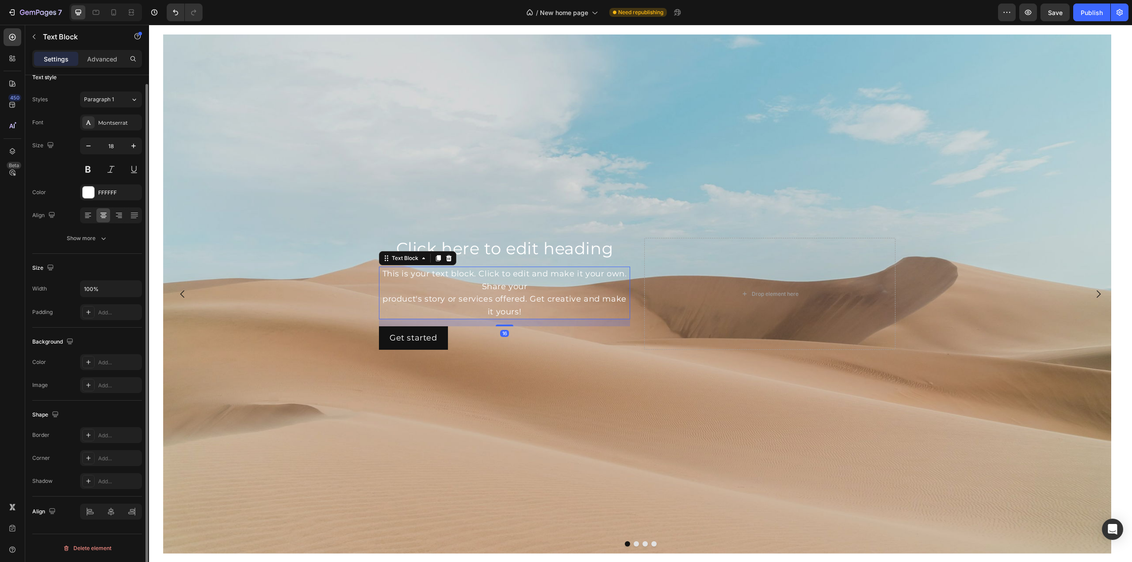
scroll to position [0, 0]
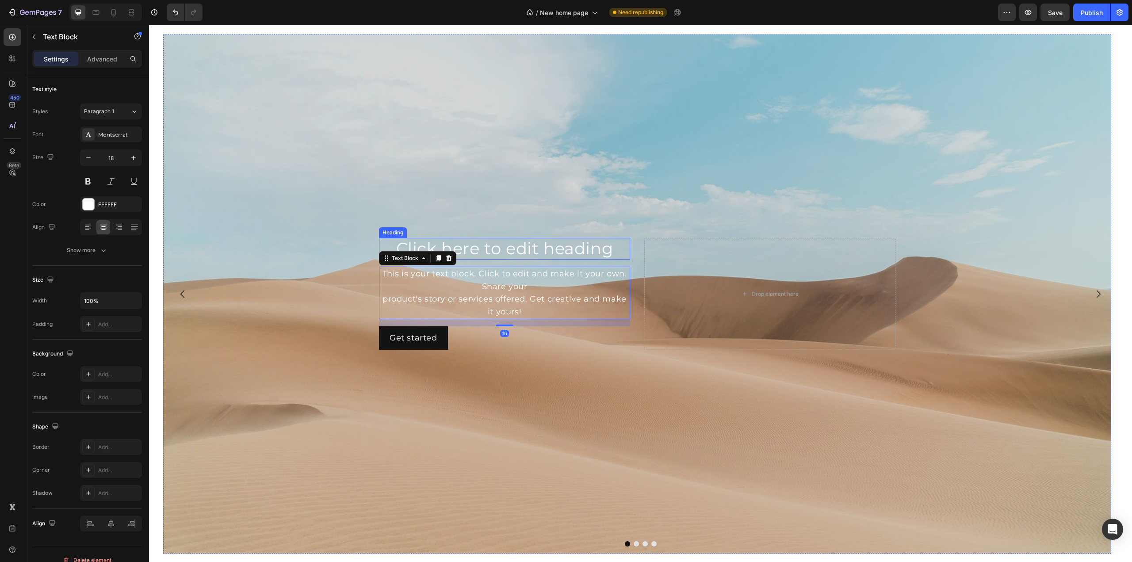
click at [451, 242] on h2 "Click here to edit heading" at bounding box center [504, 248] width 251 height 21
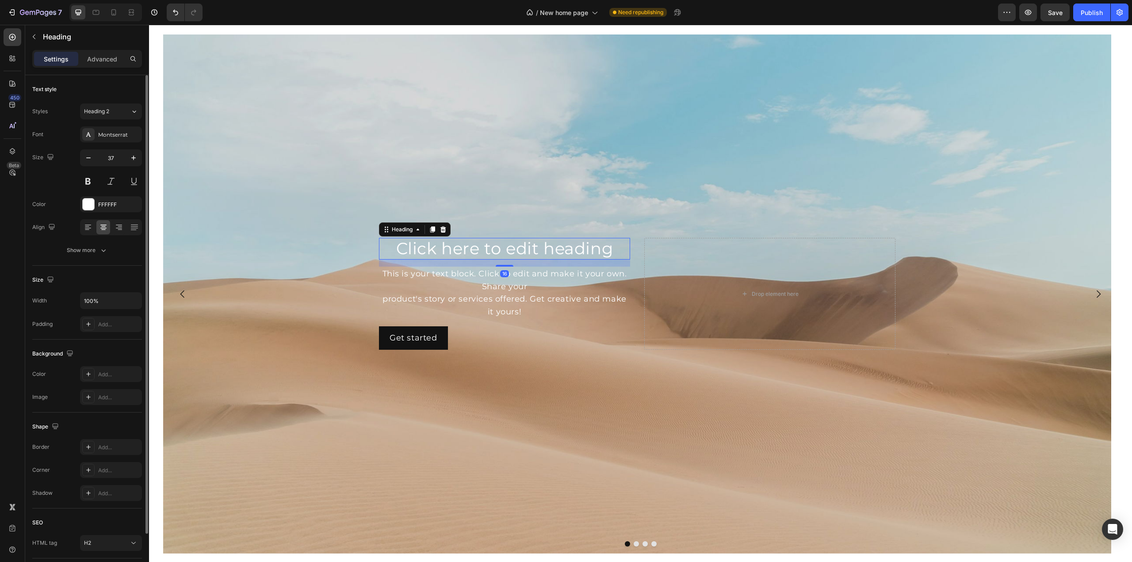
click at [86, 219] on div at bounding box center [111, 227] width 62 height 16
click at [90, 225] on icon at bounding box center [88, 227] width 9 height 9
click at [440, 273] on div "This is your text block. Click to edit and make it your own. Share your product…" at bounding box center [504, 293] width 251 height 53
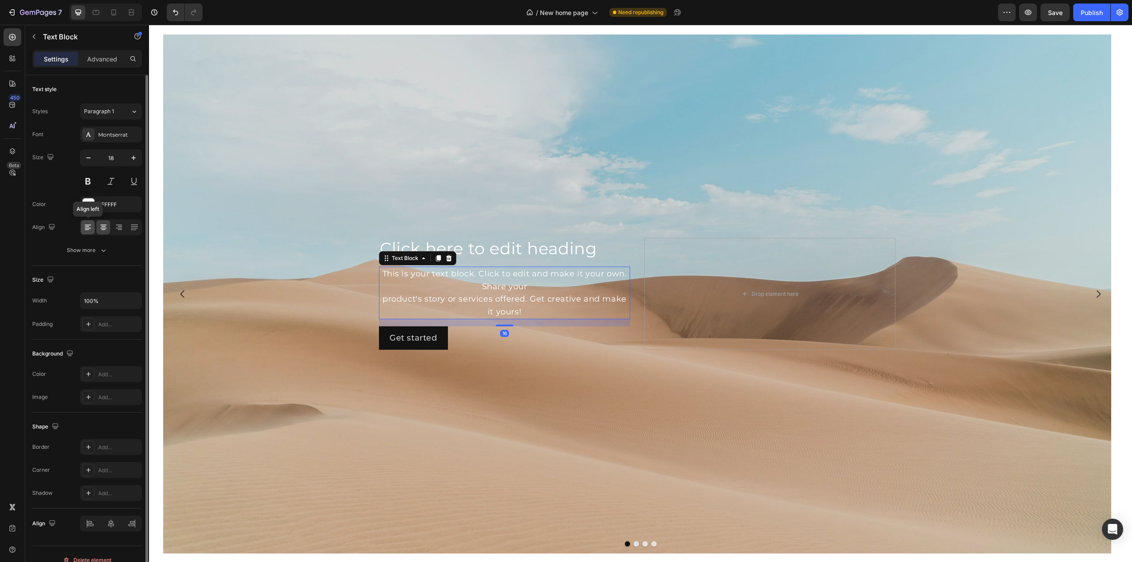
click at [89, 228] on icon at bounding box center [88, 227] width 9 height 9
click at [645, 213] on div "Background Image" at bounding box center [637, 293] width 948 height 519
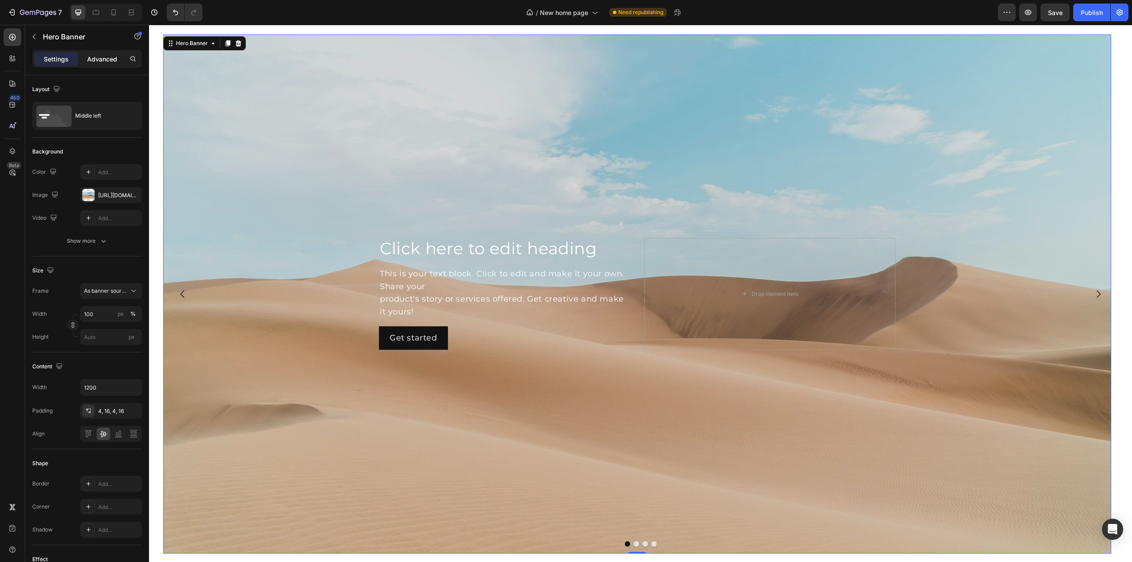
click at [93, 57] on p "Advanced" at bounding box center [102, 58] width 30 height 9
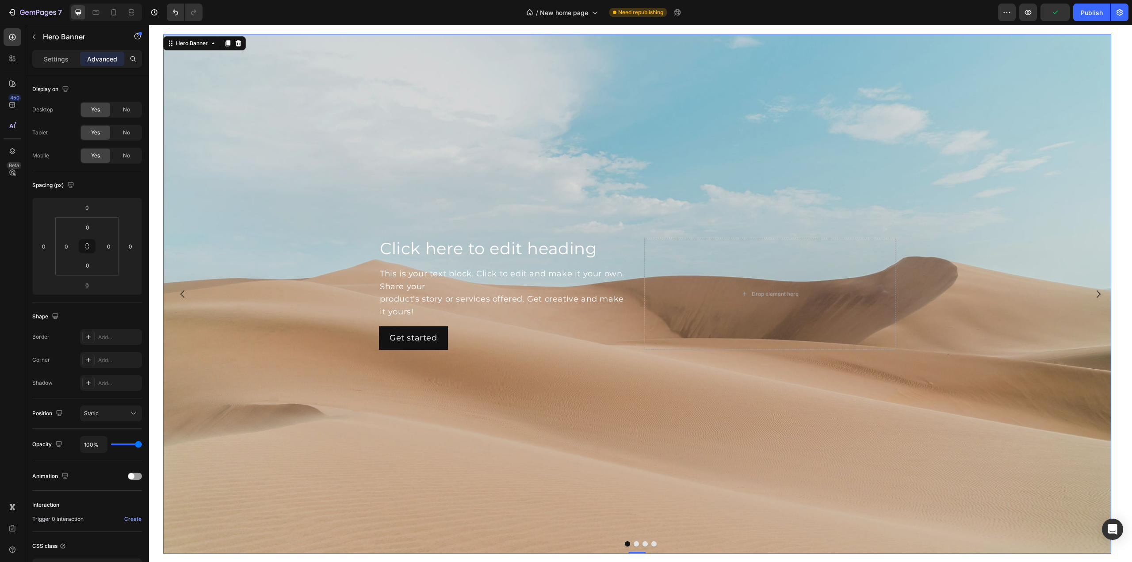
click at [314, 366] on div "Background Image" at bounding box center [637, 293] width 948 height 519
click at [50, 65] on div "Settings" at bounding box center [56, 59] width 44 height 14
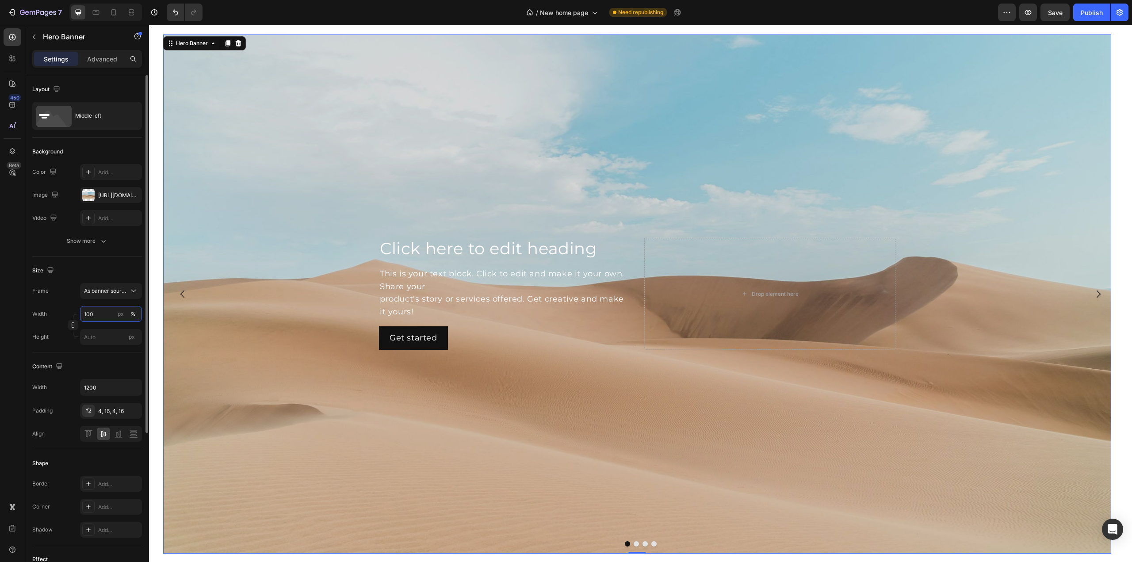
click at [107, 314] on input "100" at bounding box center [111, 314] width 62 height 16
click at [142, 288] on div "Layout Middle left Background The changes might be hidden by the video. Color A…" at bounding box center [87, 442] width 124 height 735
click at [135, 288] on icon at bounding box center [133, 291] width 9 height 9
click at [111, 326] on div "Custom" at bounding box center [109, 328] width 51 height 8
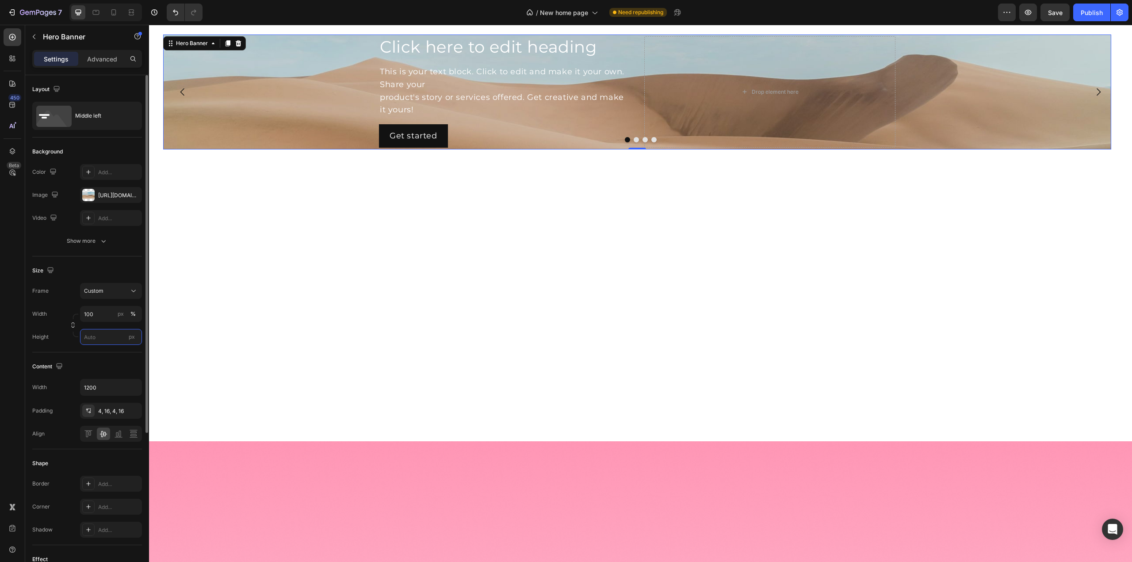
click at [104, 333] on input "px" at bounding box center [111, 337] width 62 height 16
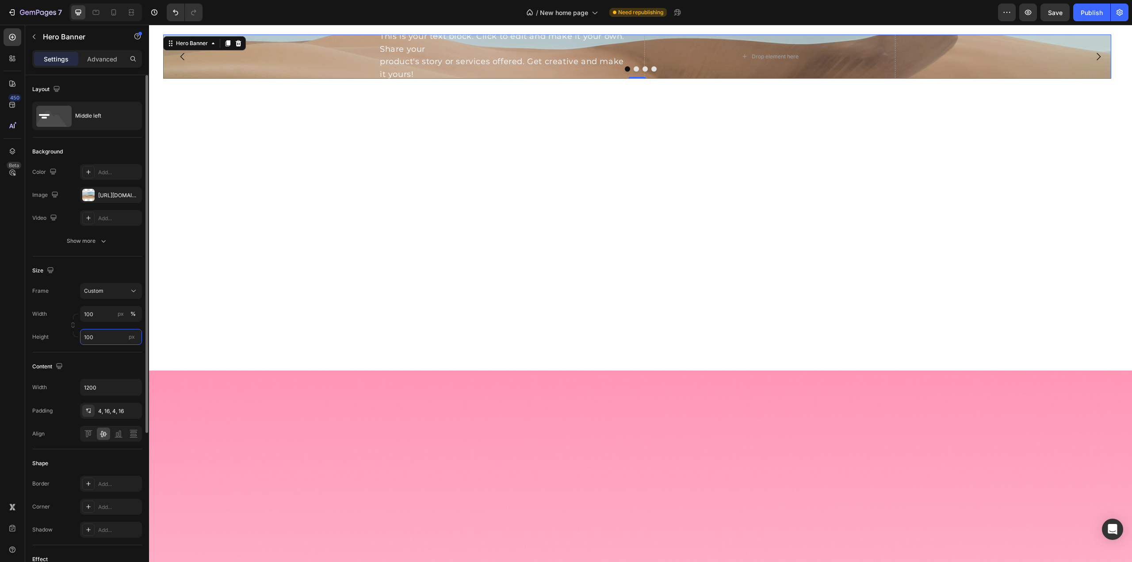
drag, startPoint x: 103, startPoint y: 336, endPoint x: 83, endPoint y: 335, distance: 19.9
click at [83, 335] on input "100" at bounding box center [111, 337] width 62 height 16
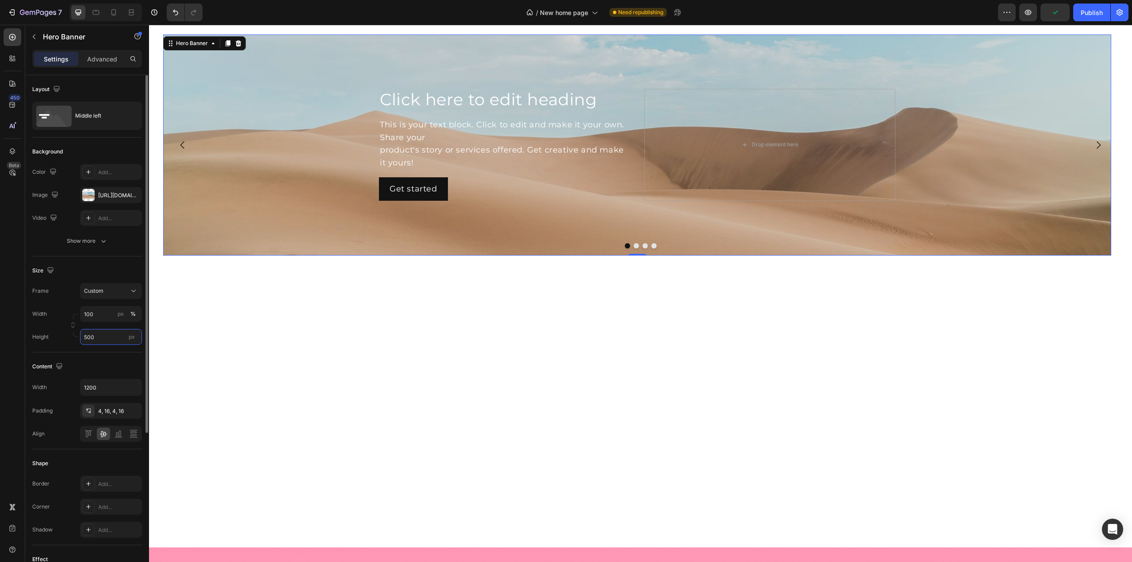
click at [105, 332] on input "500" at bounding box center [111, 337] width 62 height 16
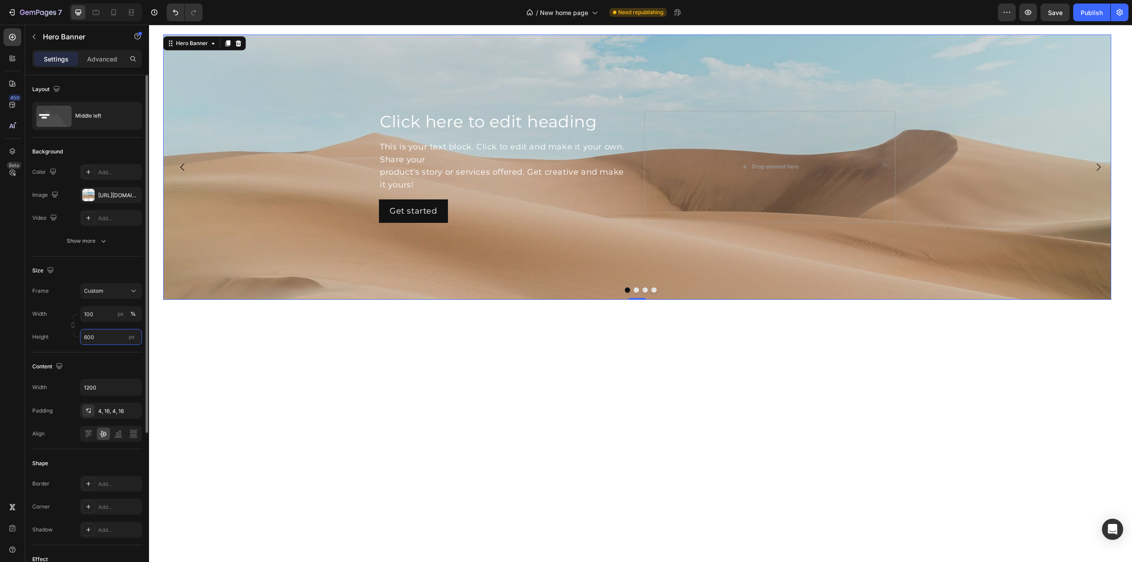
click at [105, 332] on input "600" at bounding box center [111, 337] width 62 height 16
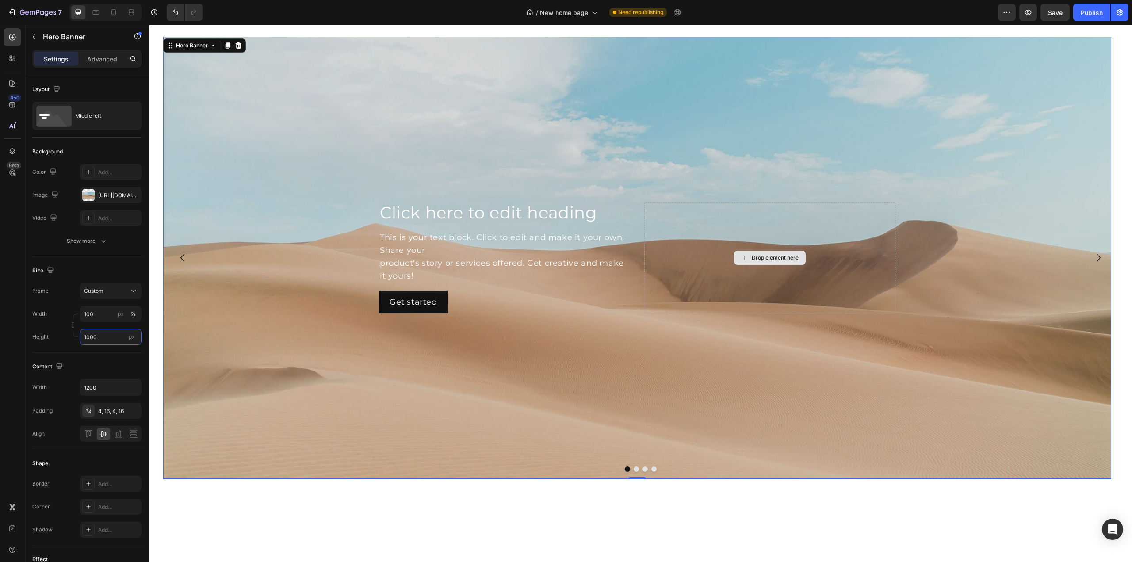
scroll to position [265, 0]
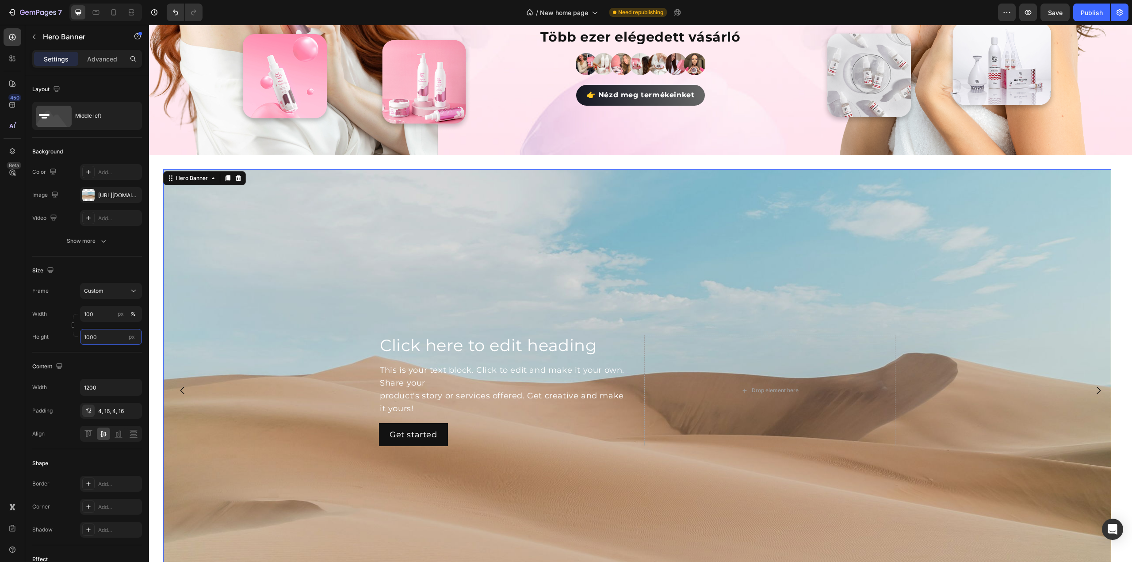
type input "1000"
click at [332, 358] on div "Background Image" at bounding box center [637, 390] width 948 height 442
click at [130, 383] on icon "button" at bounding box center [133, 387] width 9 height 9
click at [104, 440] on span "Fit content" at bounding box center [97, 443] width 27 height 8
type input "Auto"
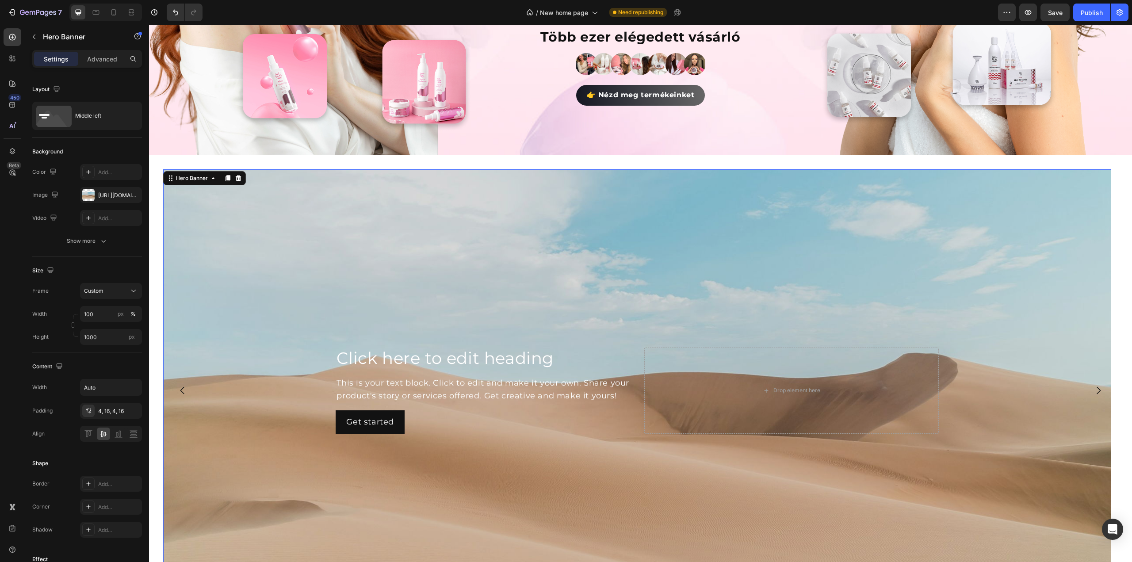
click at [243, 346] on div "Background Image" at bounding box center [637, 390] width 948 height 442
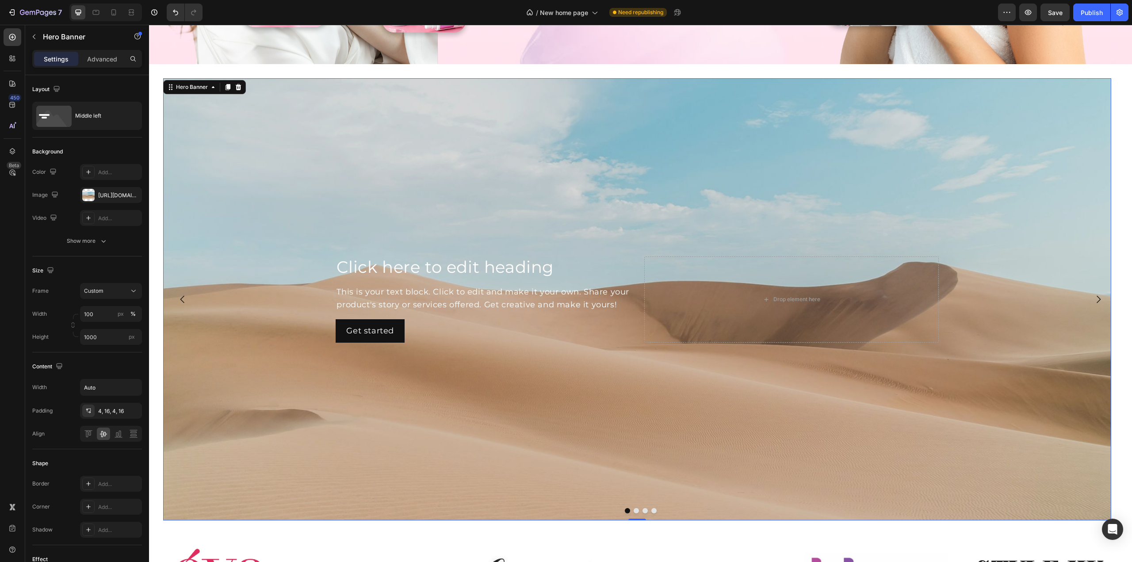
scroll to position [354, 0]
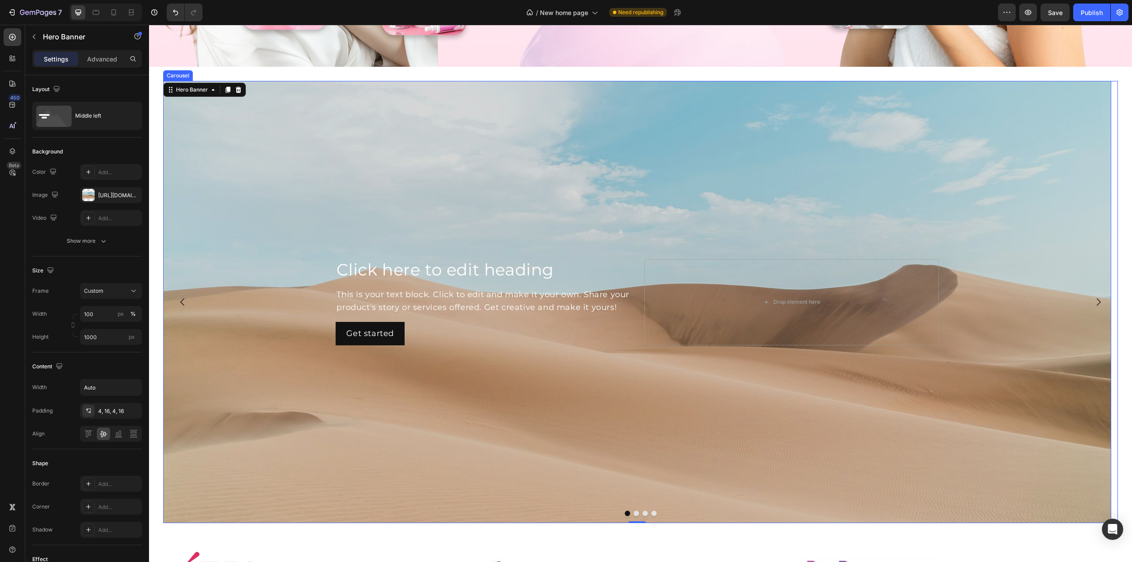
click at [634, 511] on button "Dot" at bounding box center [636, 513] width 5 height 5
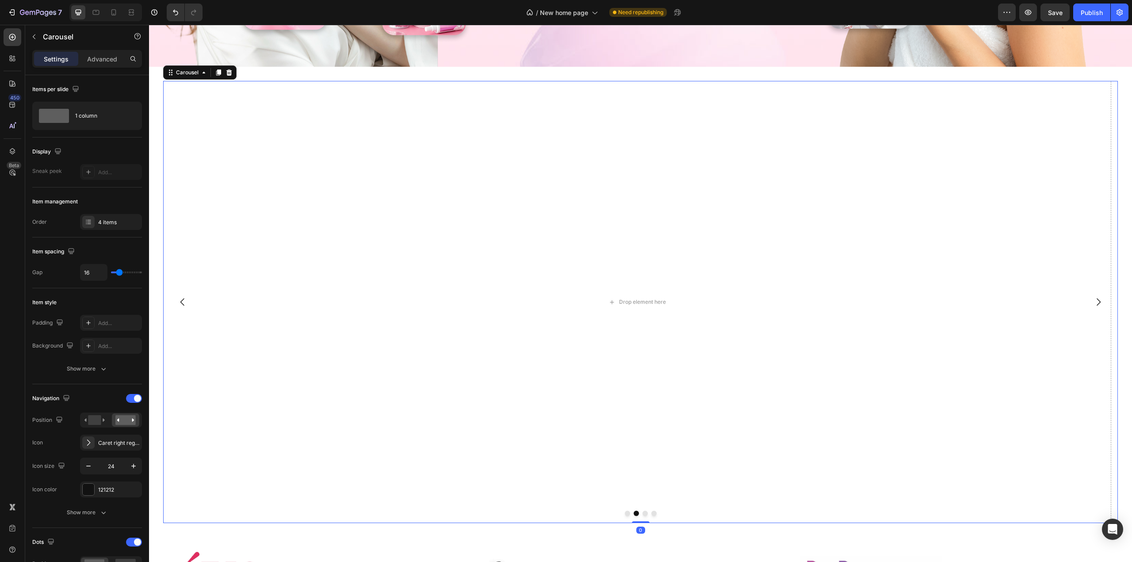
click at [643, 511] on button "Dot" at bounding box center [645, 513] width 5 height 5
click at [651, 511] on button "Dot" at bounding box center [653, 513] width 5 height 5
click at [625, 512] on button "Dot" at bounding box center [627, 513] width 5 height 5
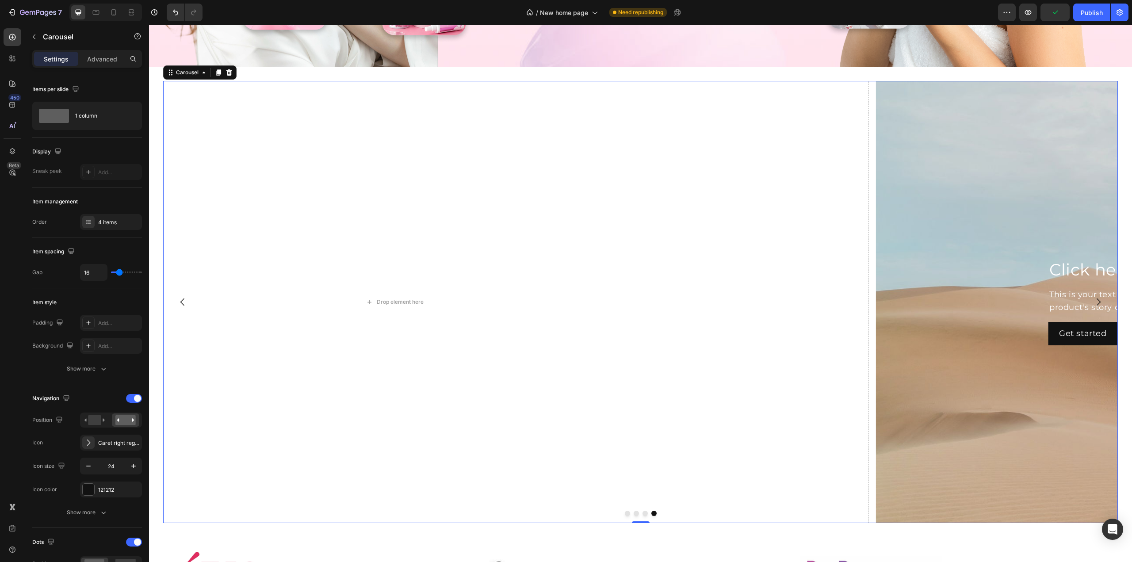
click at [625, 512] on button "Dot" at bounding box center [627, 513] width 5 height 5
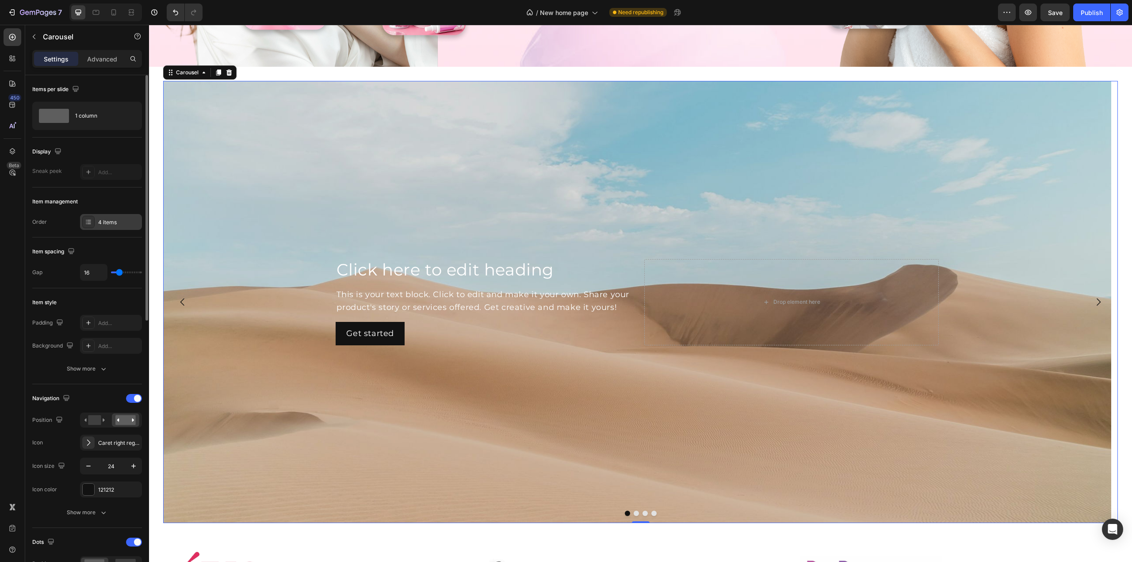
click at [118, 224] on div "4 items" at bounding box center [119, 222] width 42 height 8
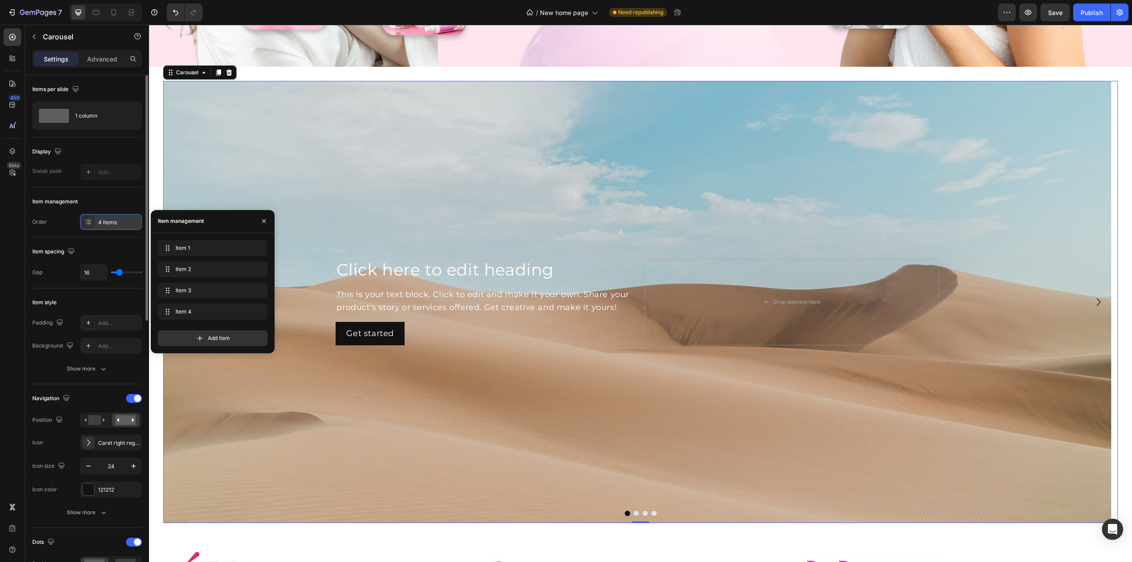
click at [118, 224] on div "4 items" at bounding box center [119, 222] width 42 height 8
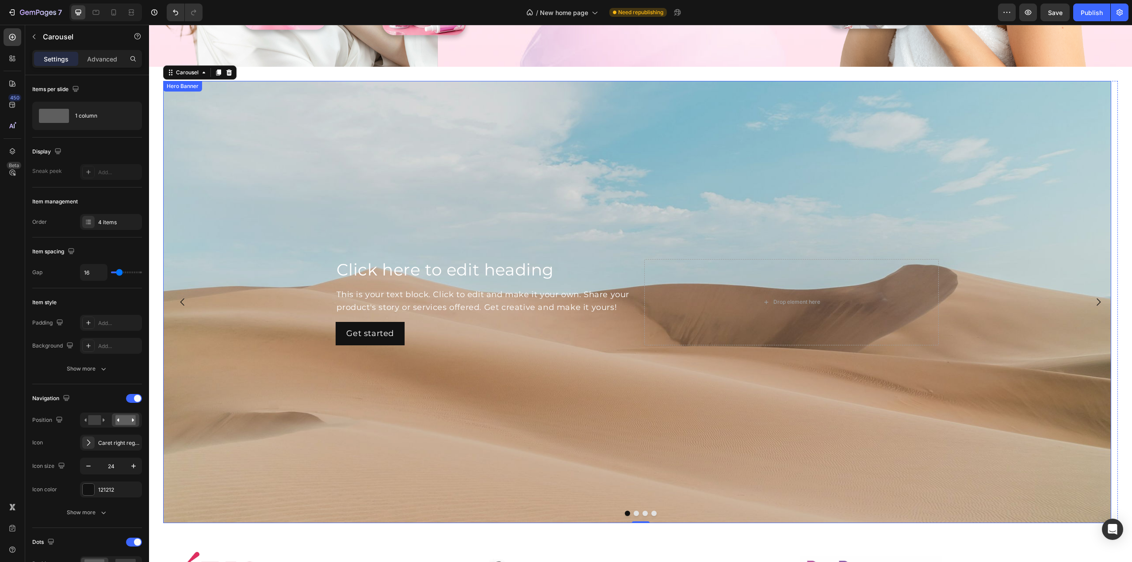
click at [241, 256] on div "Background Image" at bounding box center [637, 302] width 948 height 442
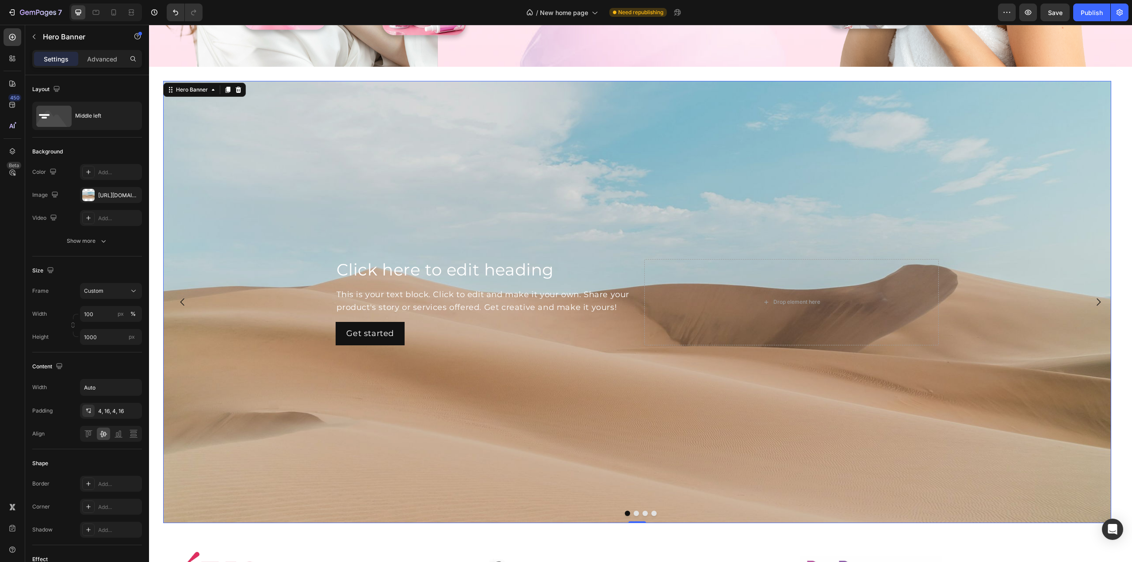
click at [489, 203] on div "Background Image" at bounding box center [637, 302] width 948 height 442
click at [89, 195] on div at bounding box center [88, 195] width 12 height 12
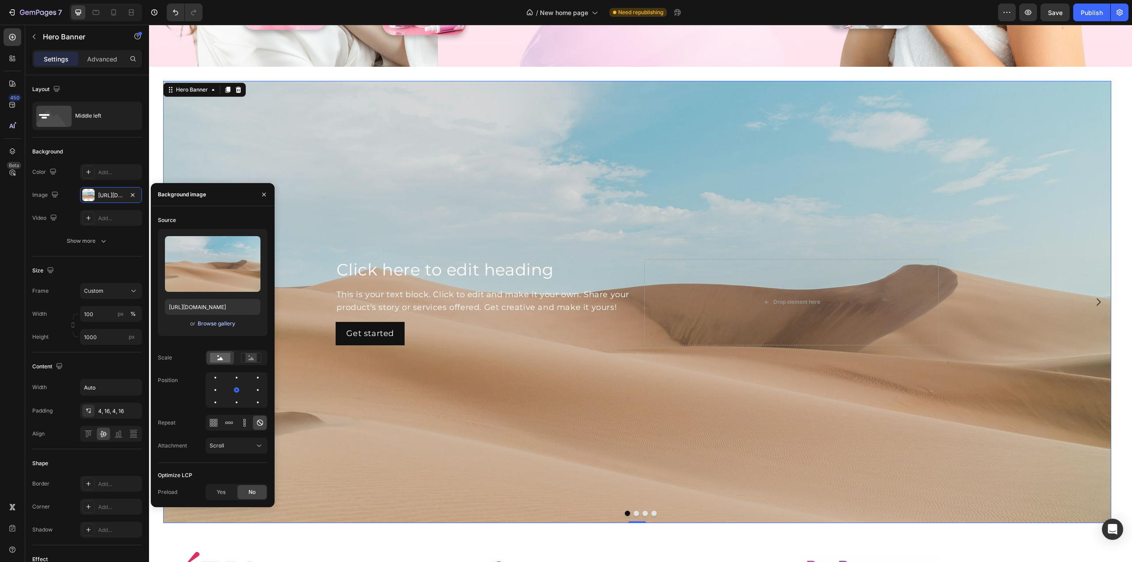
click at [203, 323] on div "Browse gallery" at bounding box center [217, 324] width 38 height 8
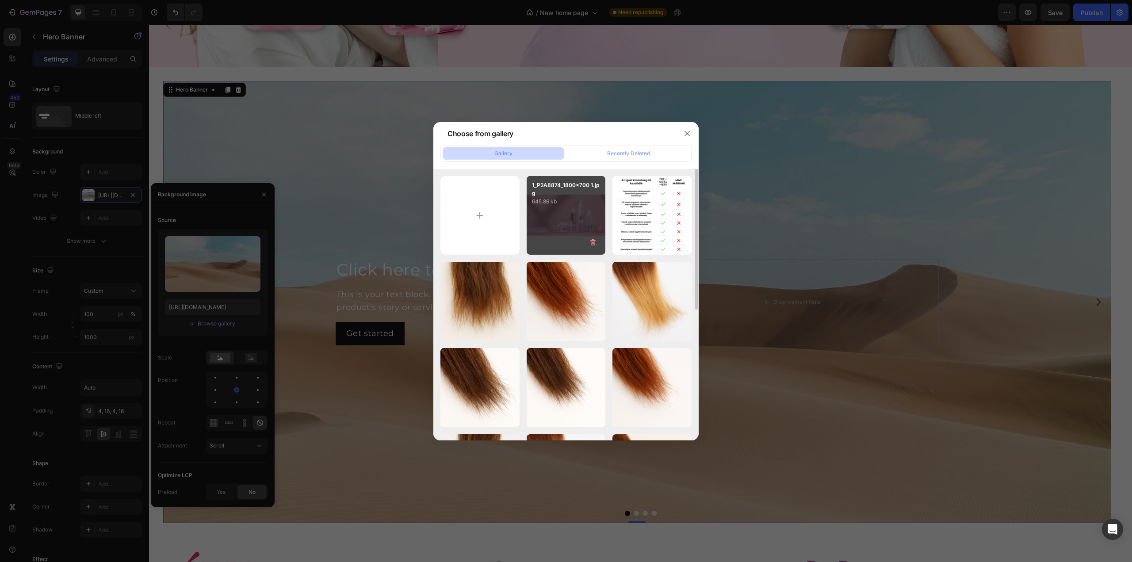
click at [559, 220] on div "1_P2A8874_1800x700 1.jpg 645.86 kb" at bounding box center [566, 215] width 79 height 79
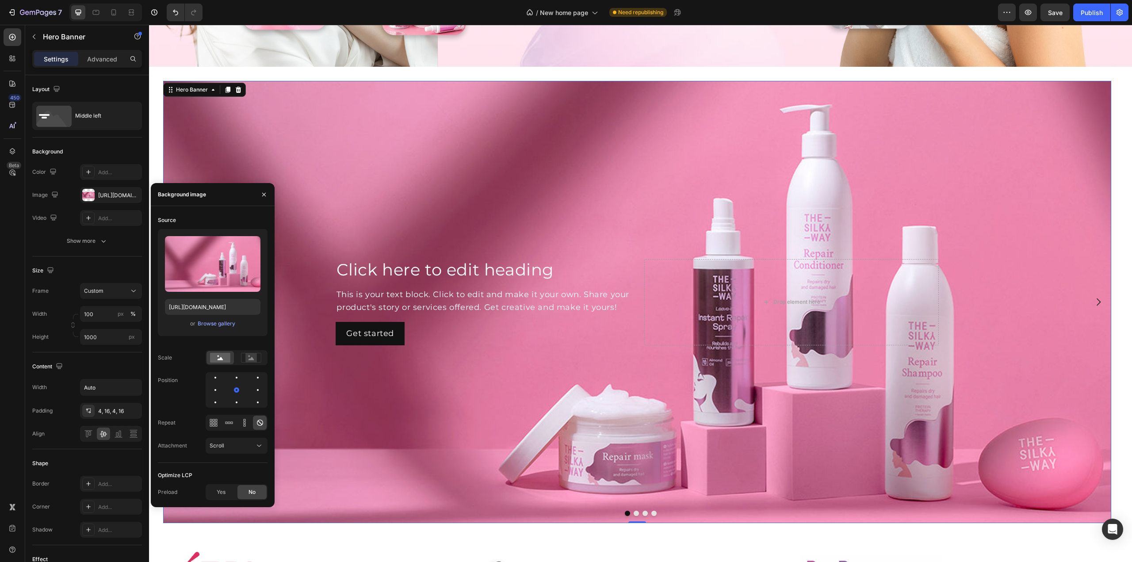
click at [435, 166] on div "Background Image" at bounding box center [637, 302] width 948 height 442
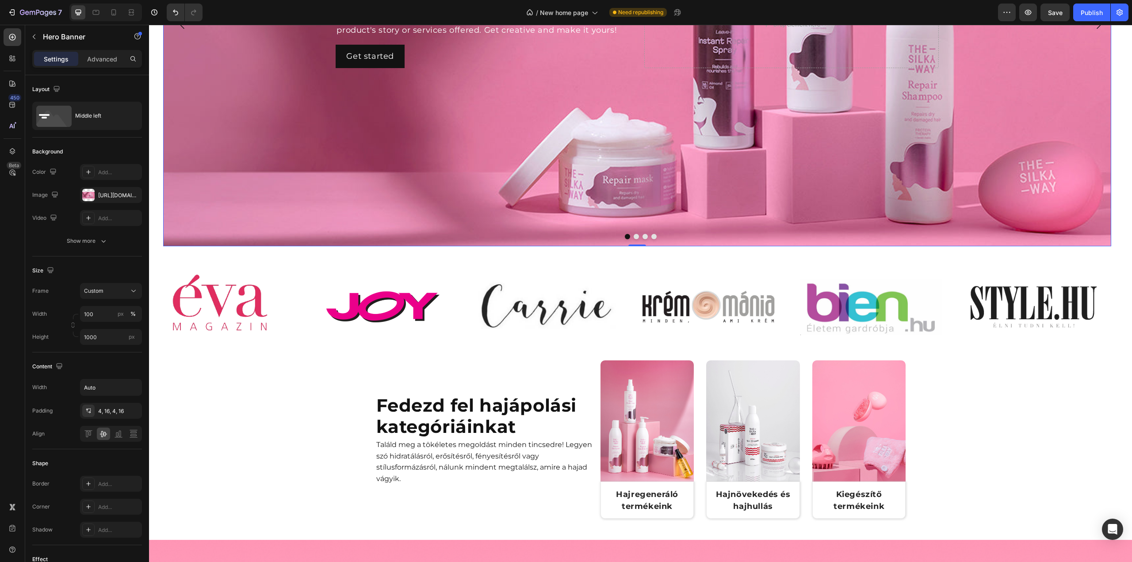
scroll to position [663, 0]
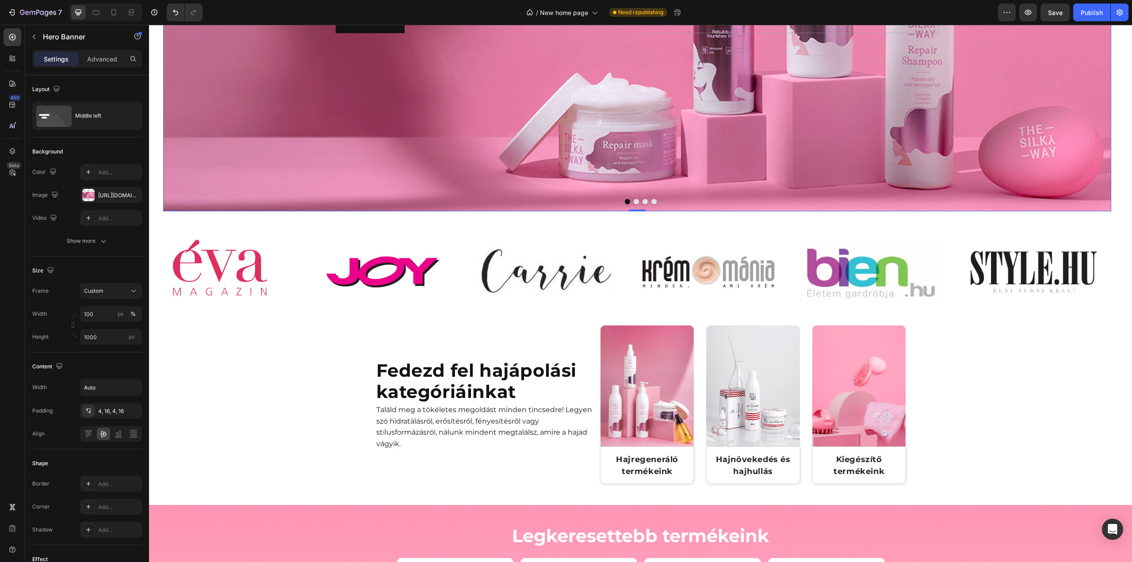
click at [94, 193] on div at bounding box center [88, 195] width 12 height 12
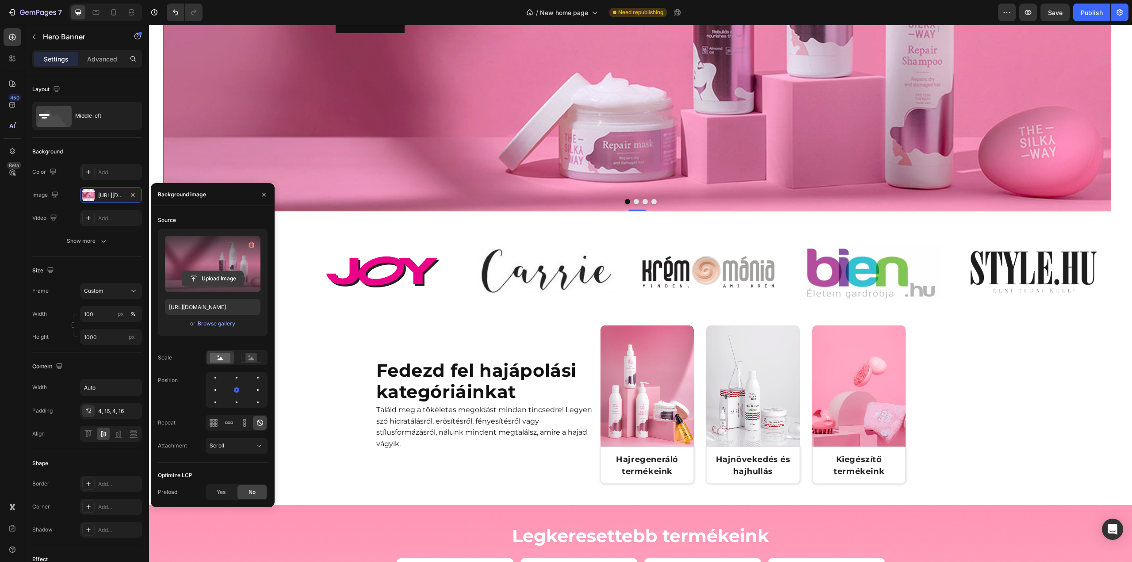
click at [210, 275] on input "file" at bounding box center [212, 278] width 61 height 15
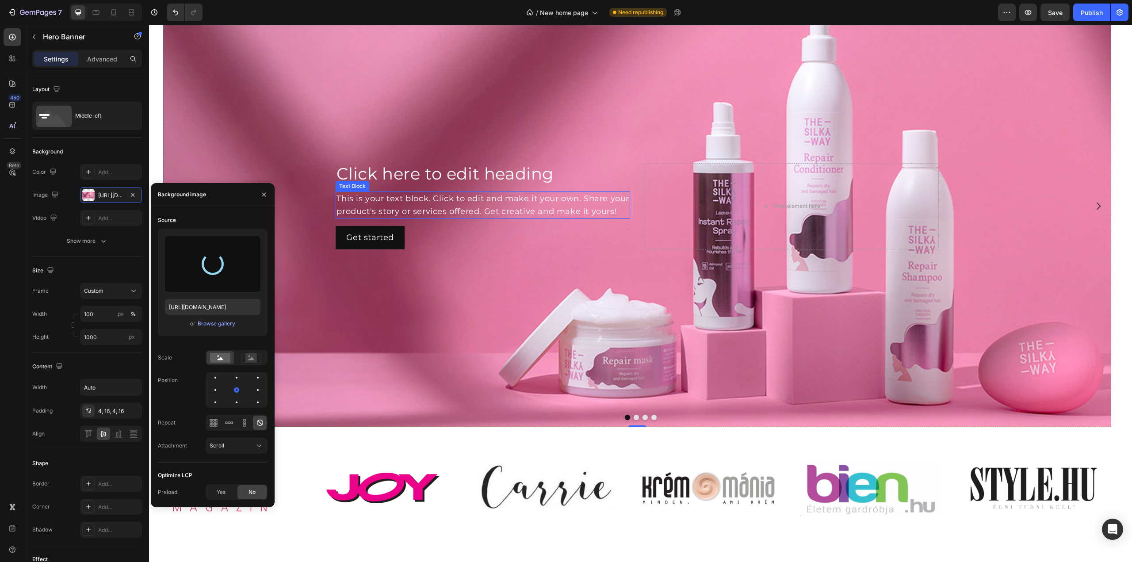
scroll to position [354, 0]
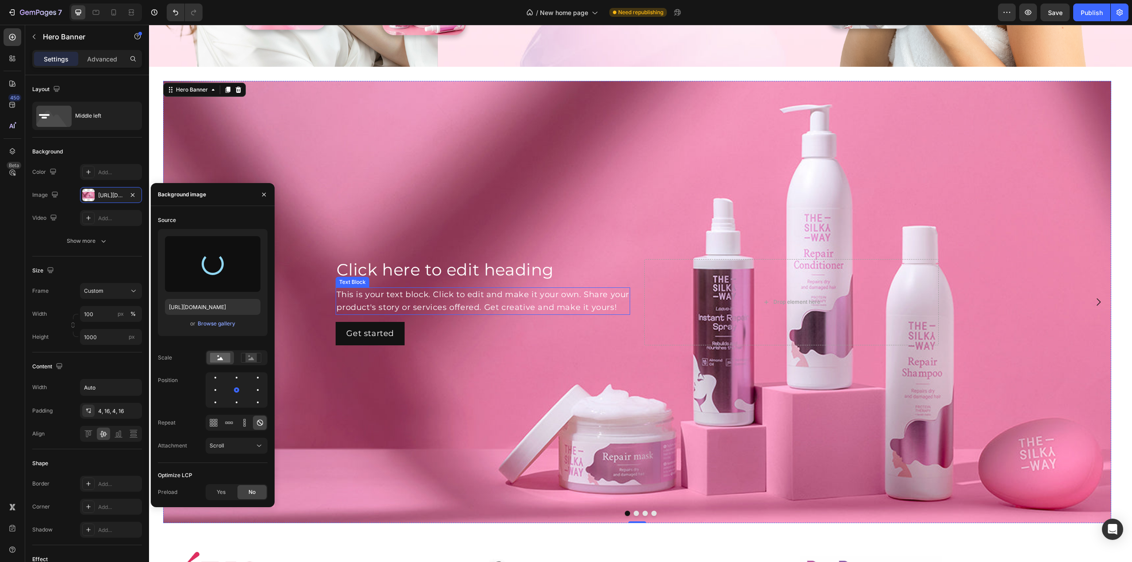
type input "[URL][DOMAIN_NAME]"
click at [551, 185] on div "Background Image" at bounding box center [637, 302] width 948 height 442
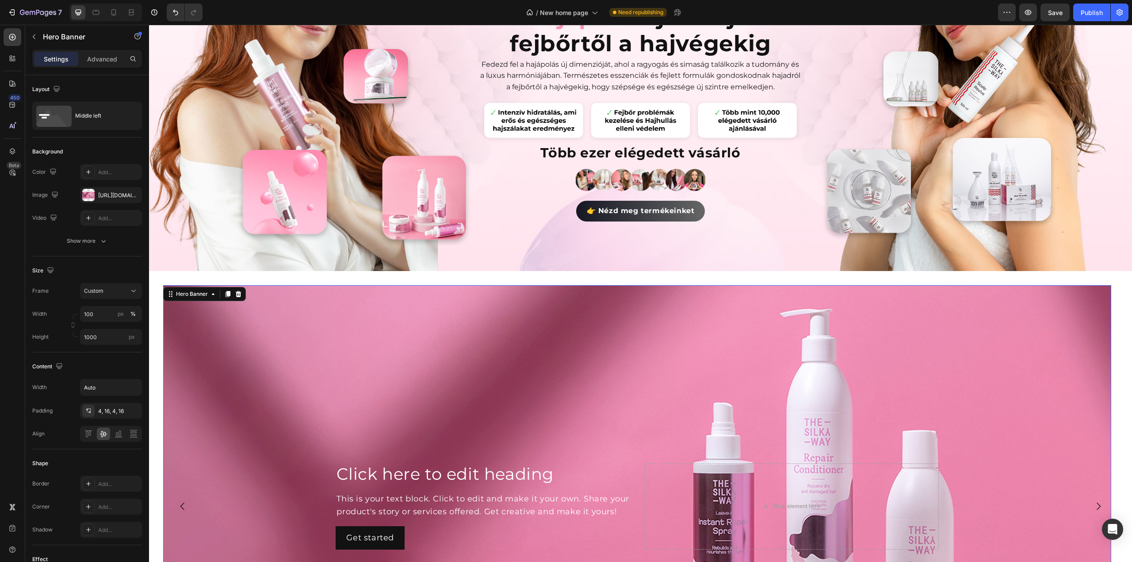
scroll to position [44, 0]
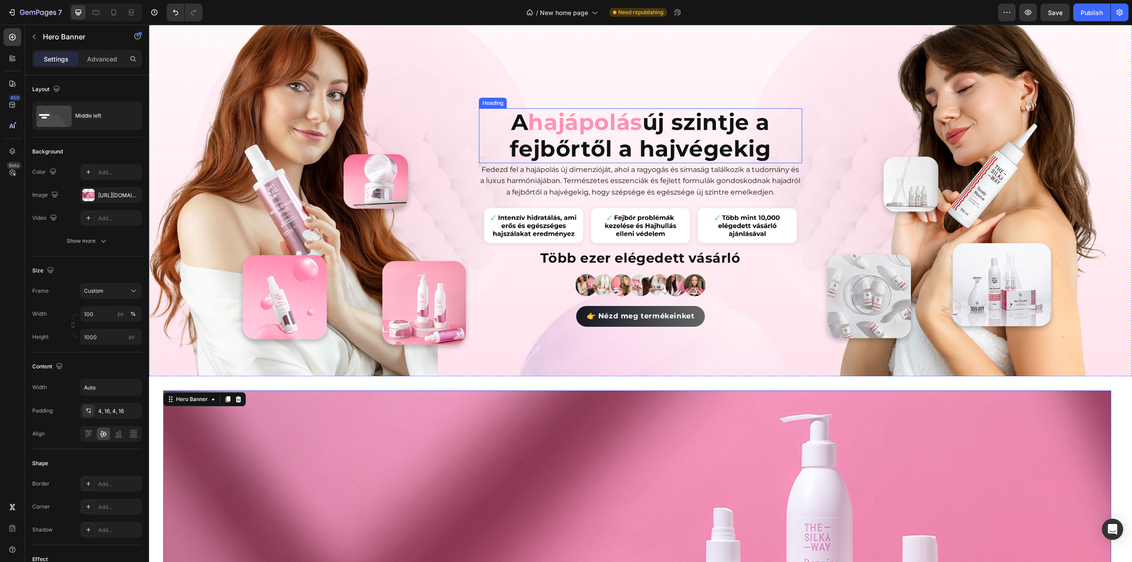
click at [556, 130] on span "hajápolás" at bounding box center [585, 122] width 114 height 27
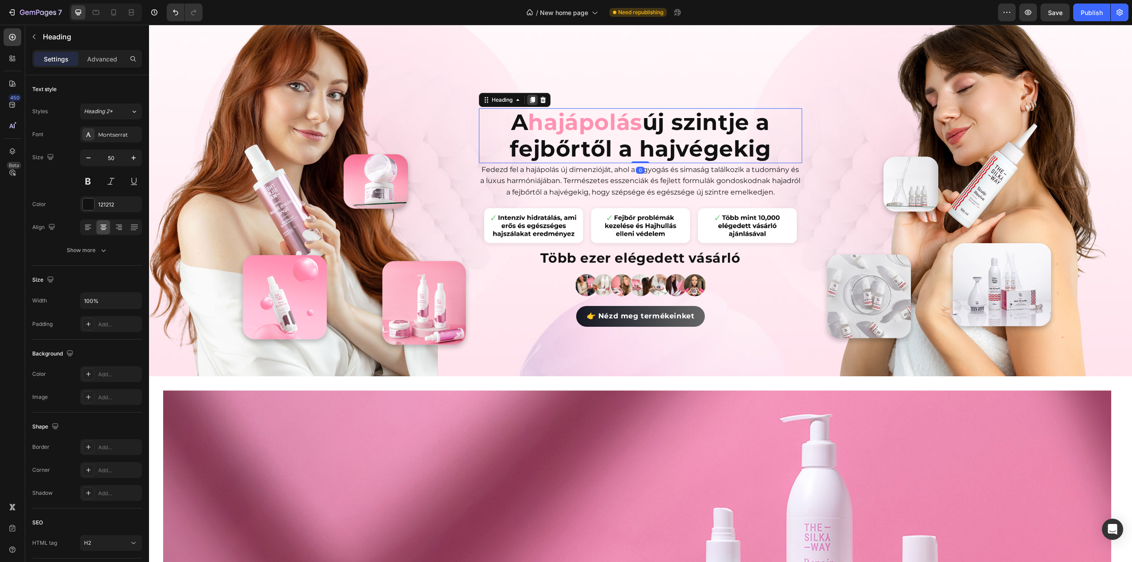
click at [530, 97] on icon at bounding box center [532, 100] width 5 height 6
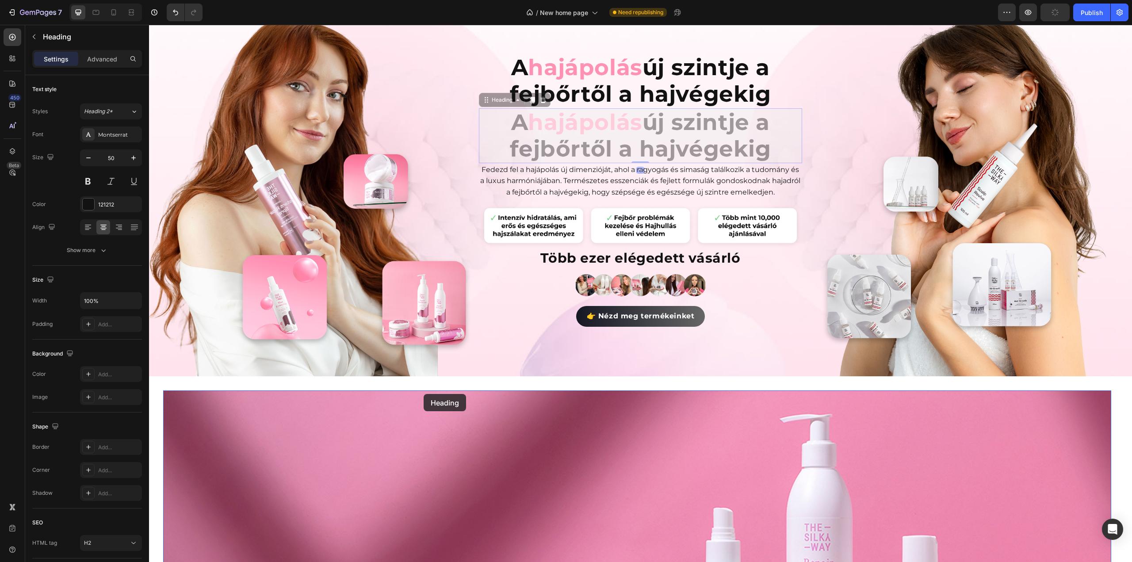
scroll to position [221, 0]
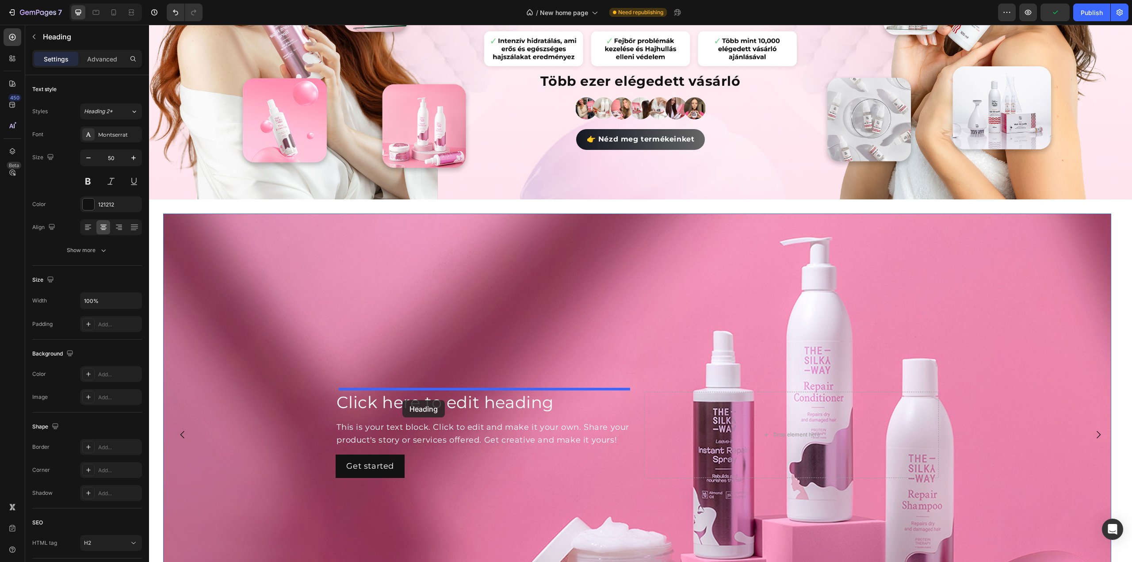
drag, startPoint x: 484, startPoint y: 97, endPoint x: 402, endPoint y: 400, distance: 314.2
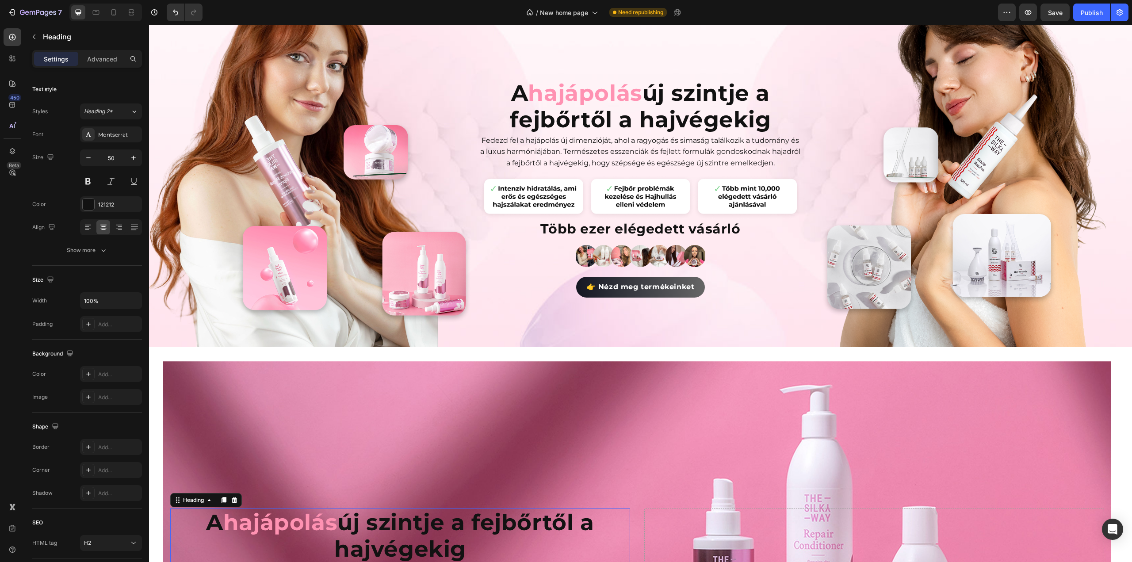
scroll to position [0, 0]
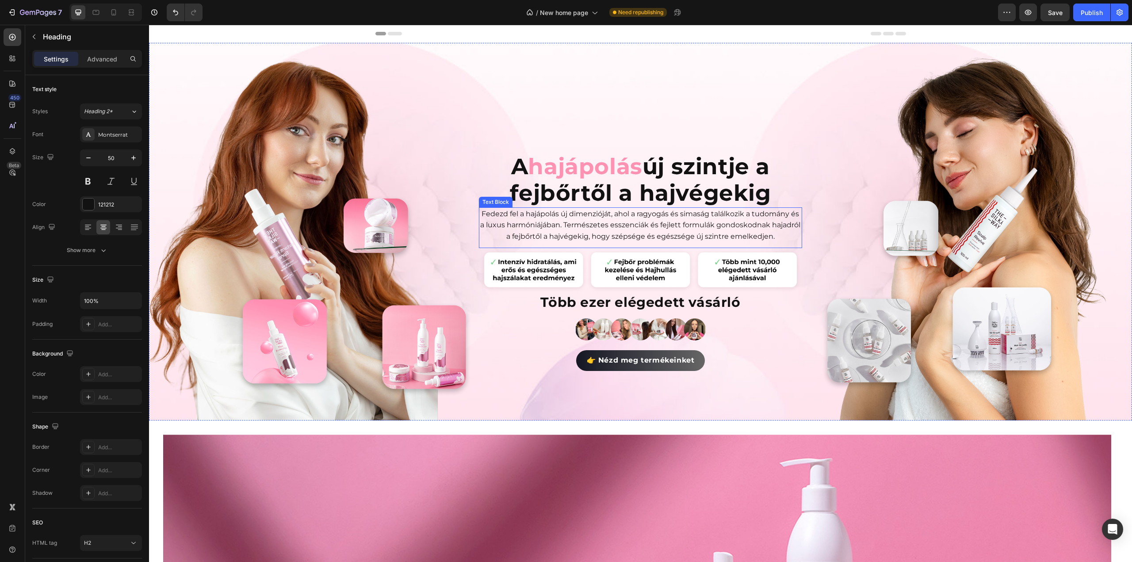
click at [507, 209] on p "Fedezd fel a hajápolás új dimenzióját, ahol a ragyogás és simaság találkozik a …" at bounding box center [640, 225] width 321 height 34
click at [535, 198] on icon at bounding box center [538, 198] width 7 height 7
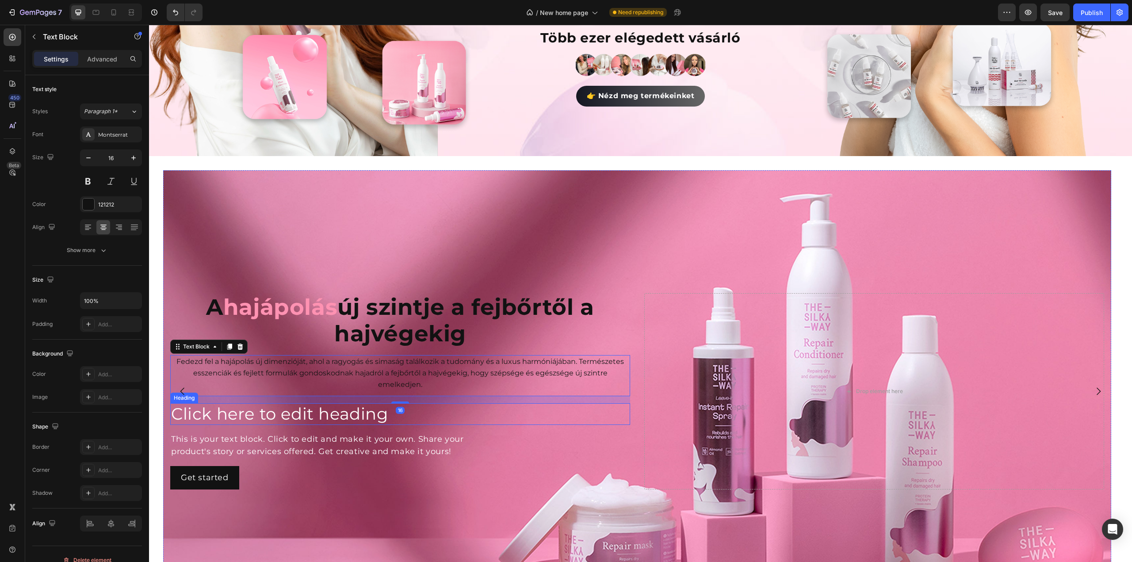
scroll to position [265, 0]
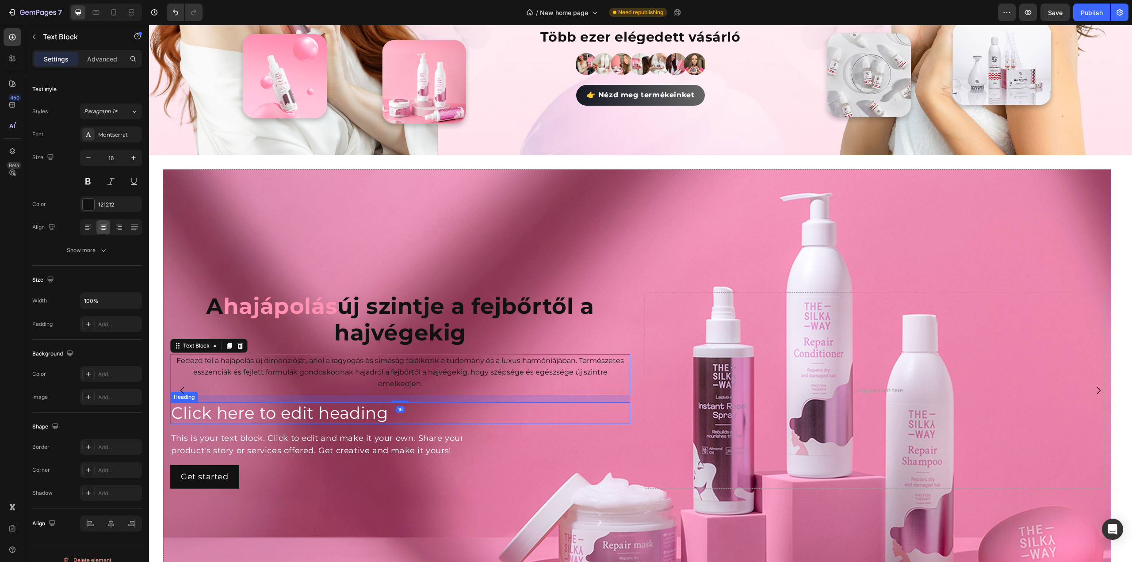
click at [312, 412] on h2 "Click here to edit heading" at bounding box center [400, 412] width 460 height 21
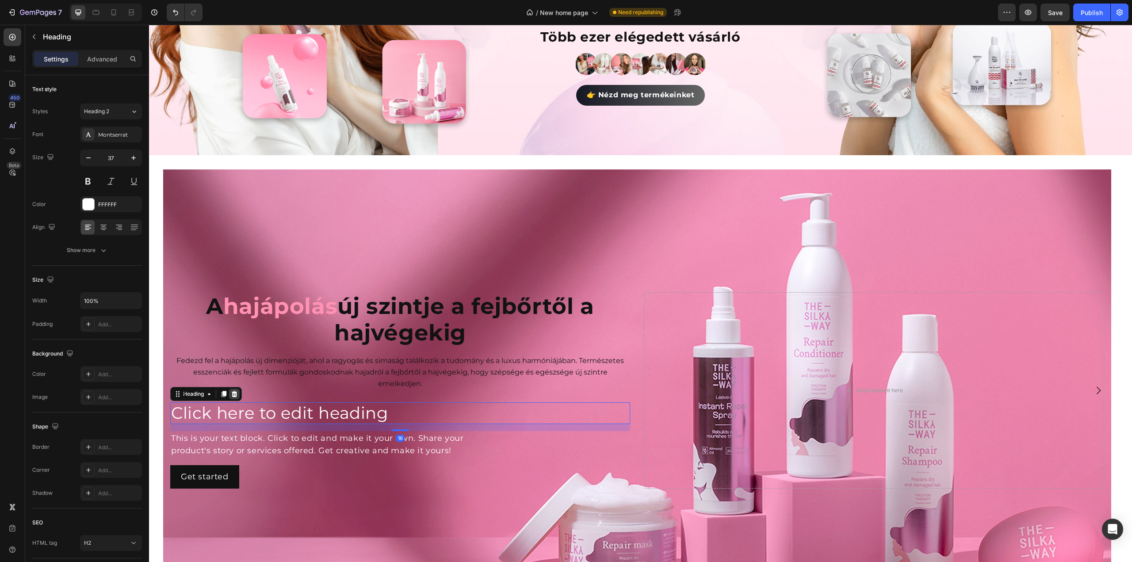
click at [236, 391] on icon at bounding box center [235, 394] width 6 height 6
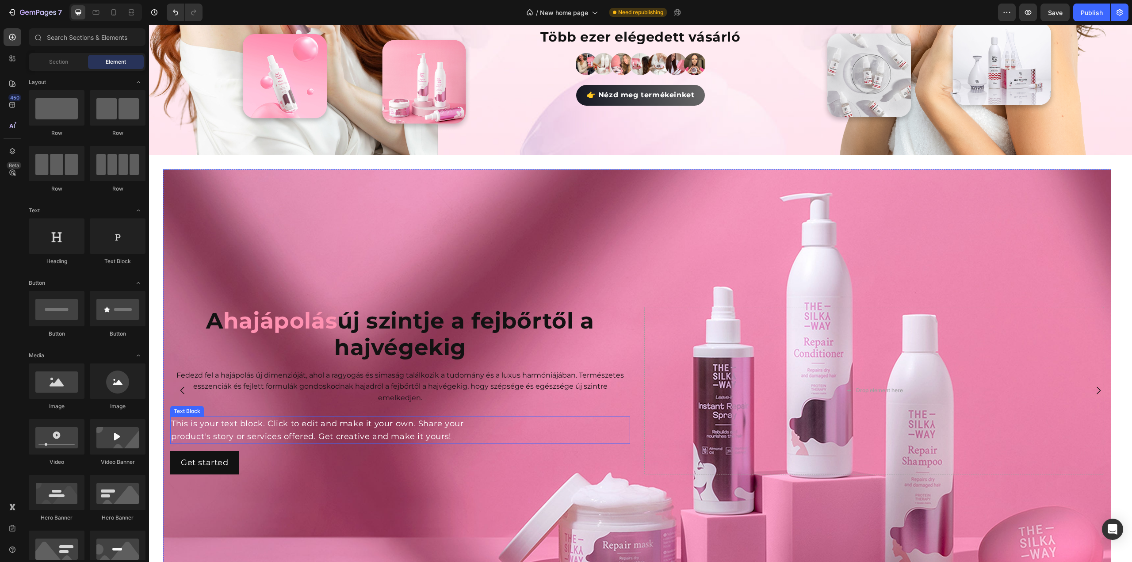
click at [296, 428] on div "This is your text block. Click to edit and make it your own. Share your product…" at bounding box center [400, 430] width 460 height 27
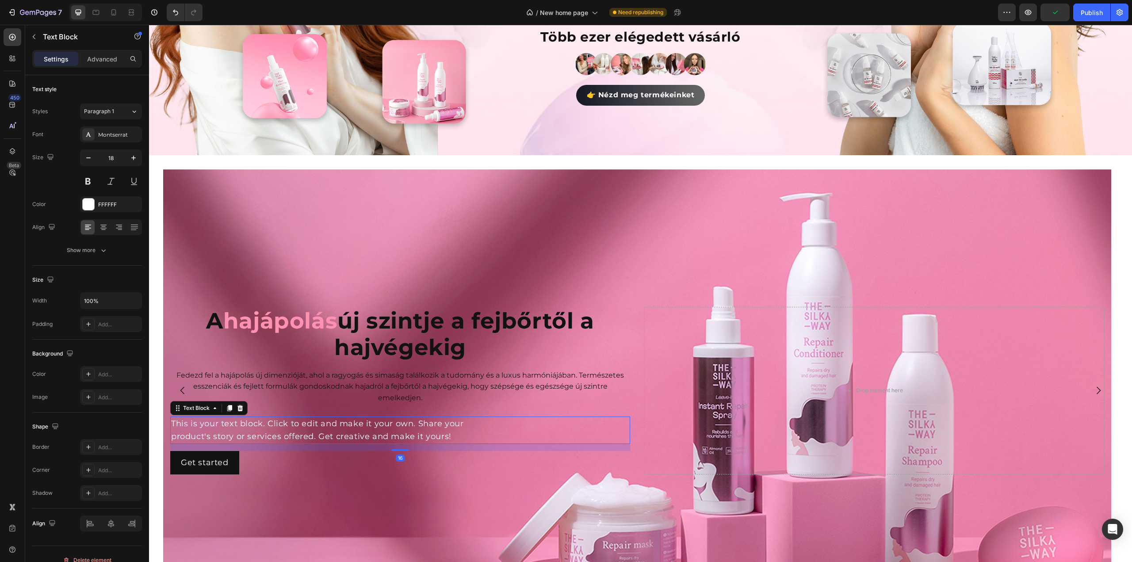
click at [245, 402] on div "Text Block" at bounding box center [208, 408] width 77 height 14
click at [244, 405] on div at bounding box center [240, 408] width 11 height 11
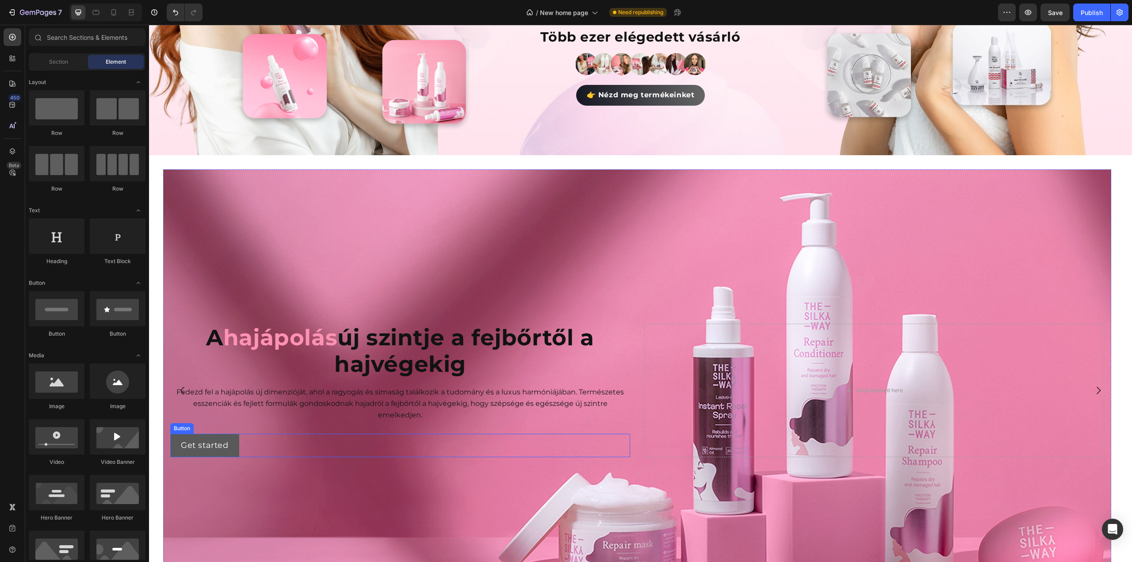
click at [235, 435] on button "Get started" at bounding box center [204, 445] width 69 height 23
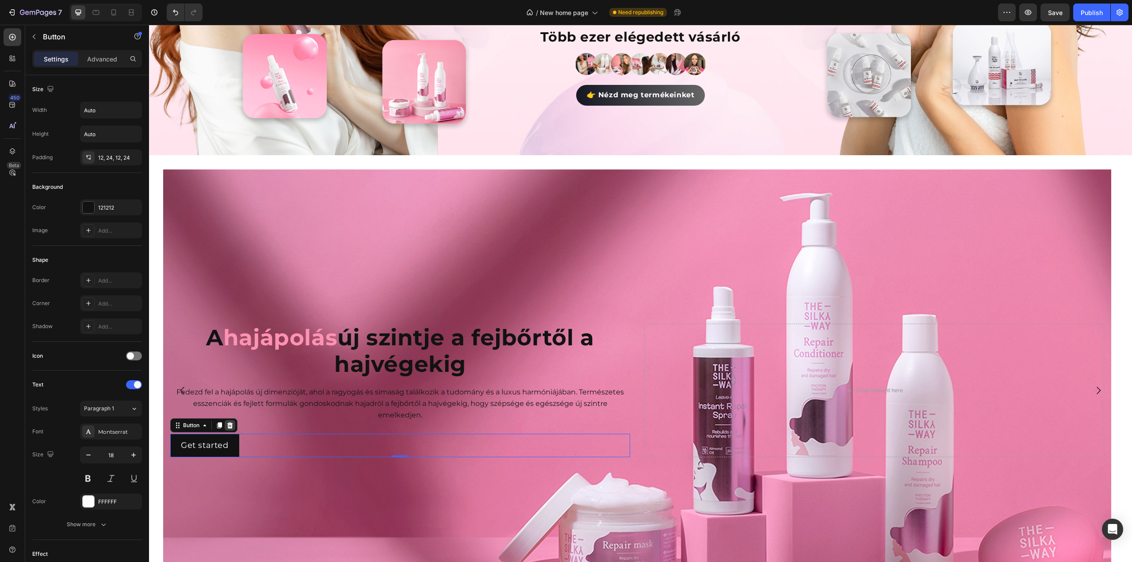
click at [230, 424] on icon at bounding box center [229, 425] width 7 height 7
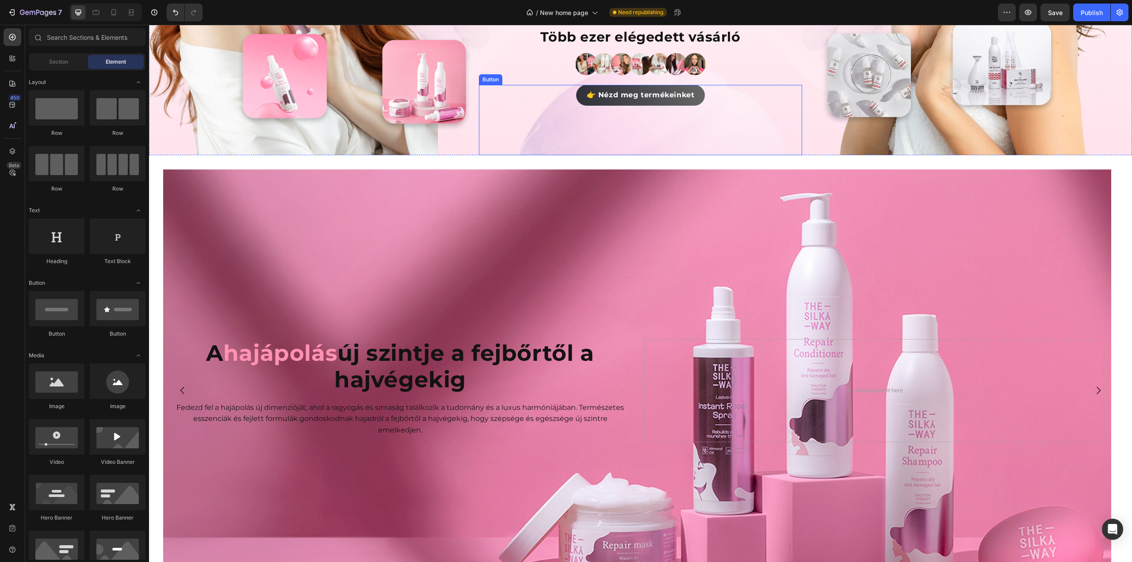
click at [577, 97] on link "👉 Nézd meg termékeinket" at bounding box center [640, 95] width 129 height 21
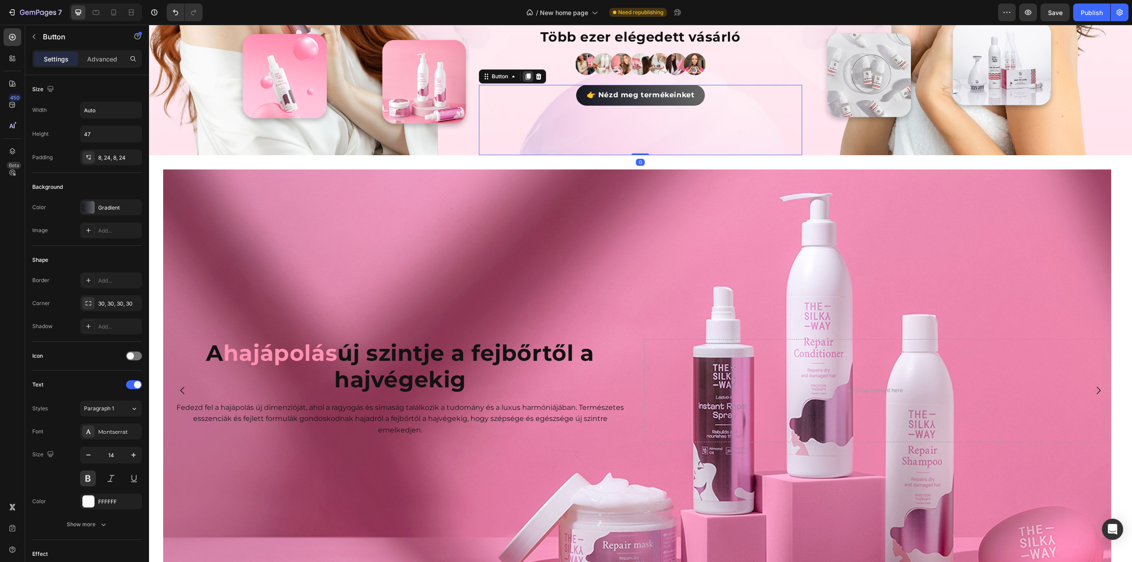
click at [524, 73] on icon at bounding box center [527, 76] width 7 height 7
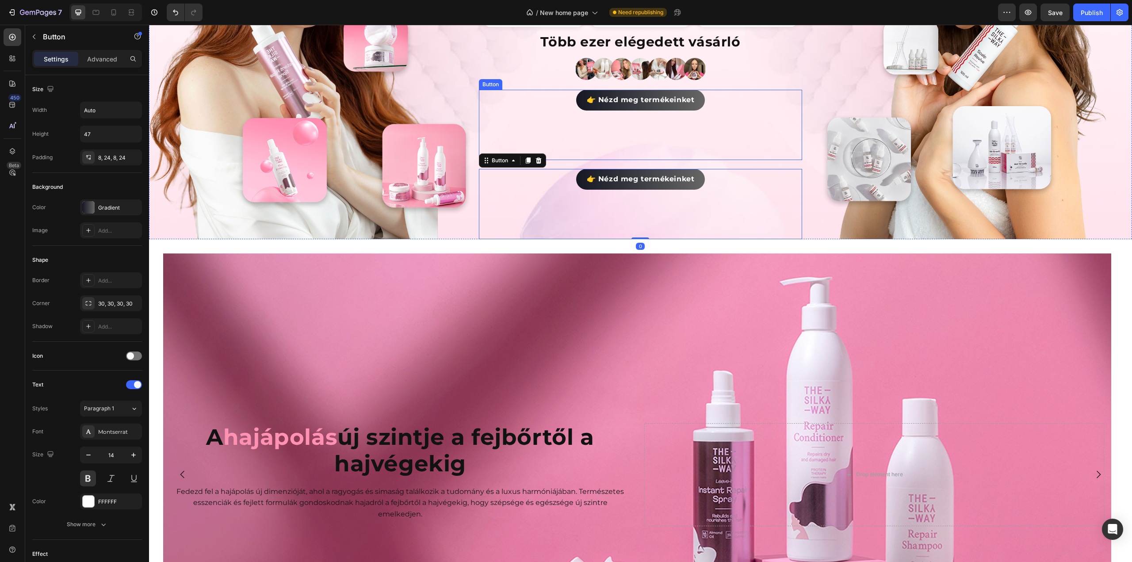
scroll to position [177, 0]
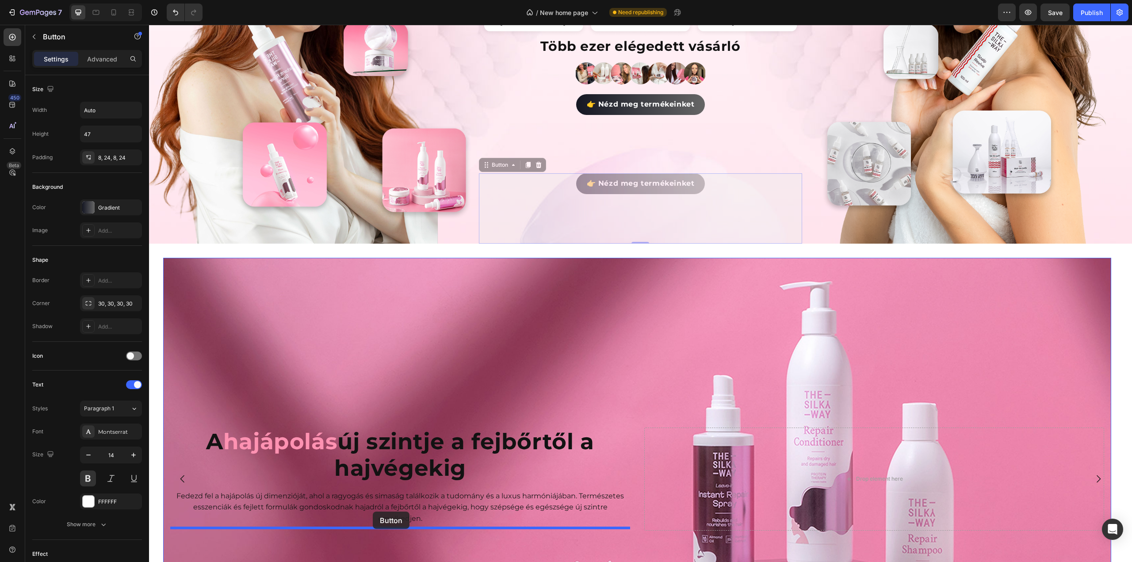
drag, startPoint x: 484, startPoint y: 165, endPoint x: 373, endPoint y: 512, distance: 364.0
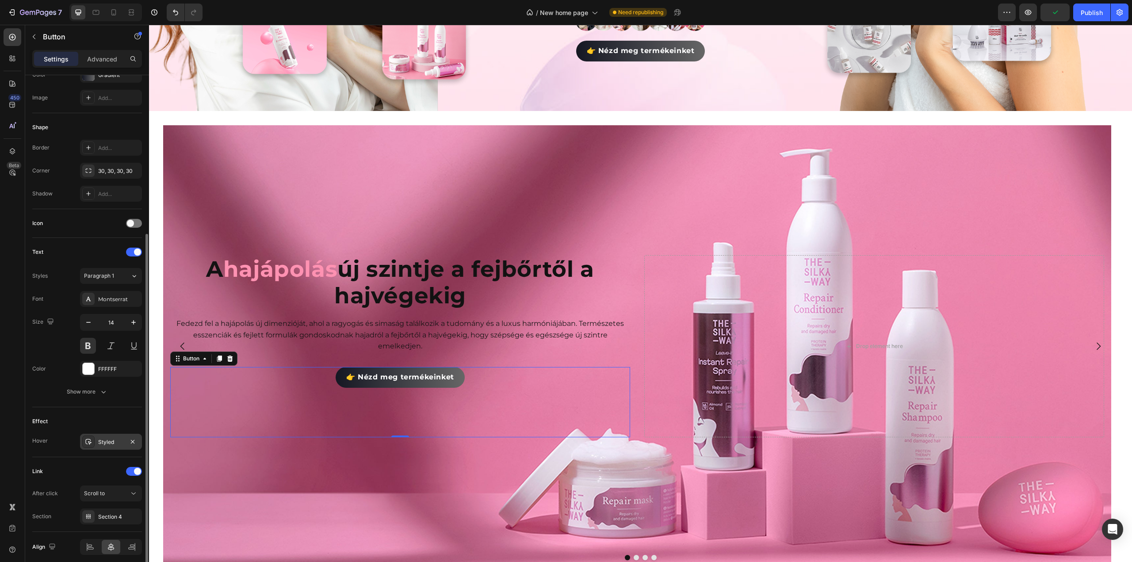
scroll to position [166, 0]
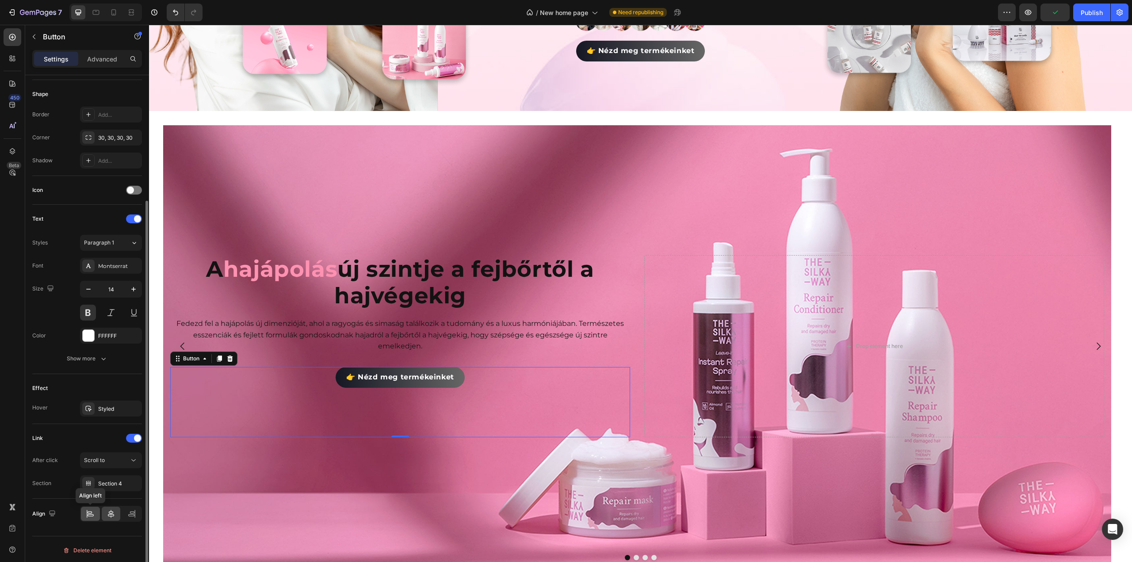
click at [84, 508] on div at bounding box center [90, 514] width 19 height 14
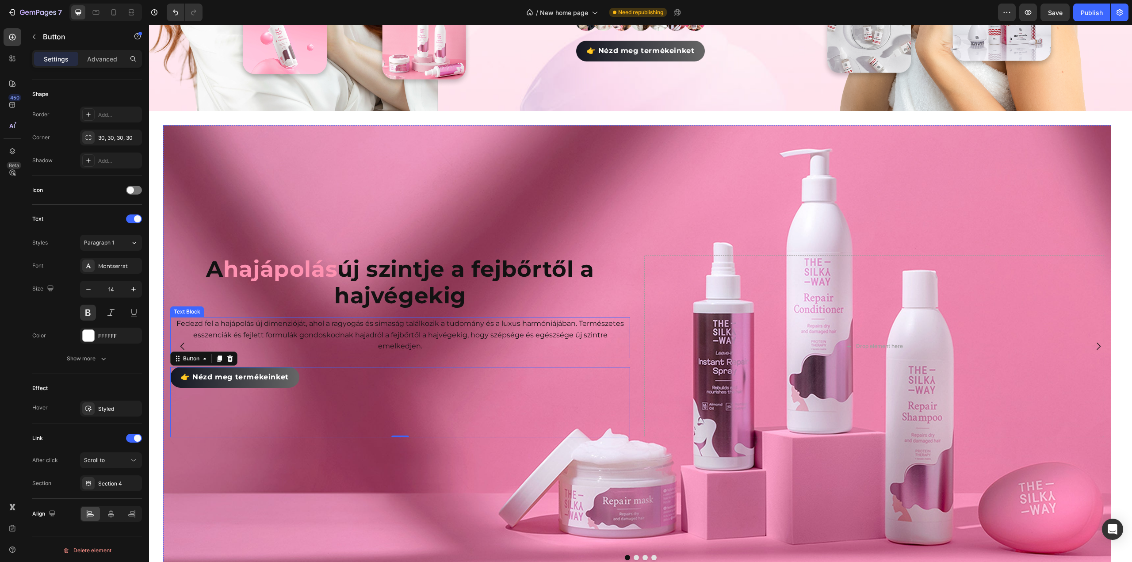
click at [252, 329] on p "Fedezd fel a hajápolás új dimenzióját, ahol a ragyogás és simaság találkozik a …" at bounding box center [400, 335] width 458 height 34
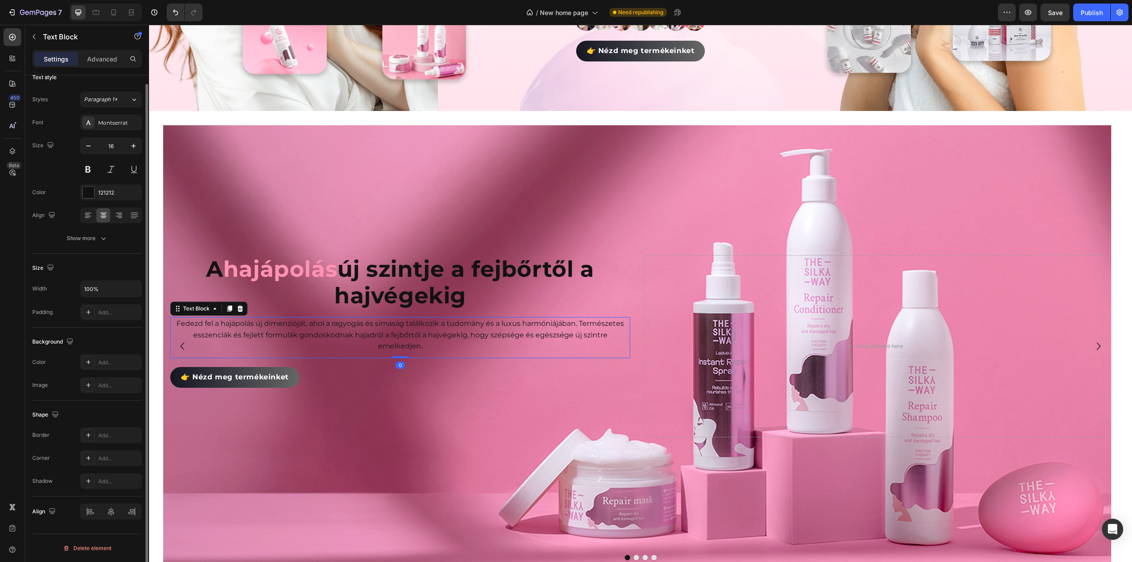
scroll to position [0, 0]
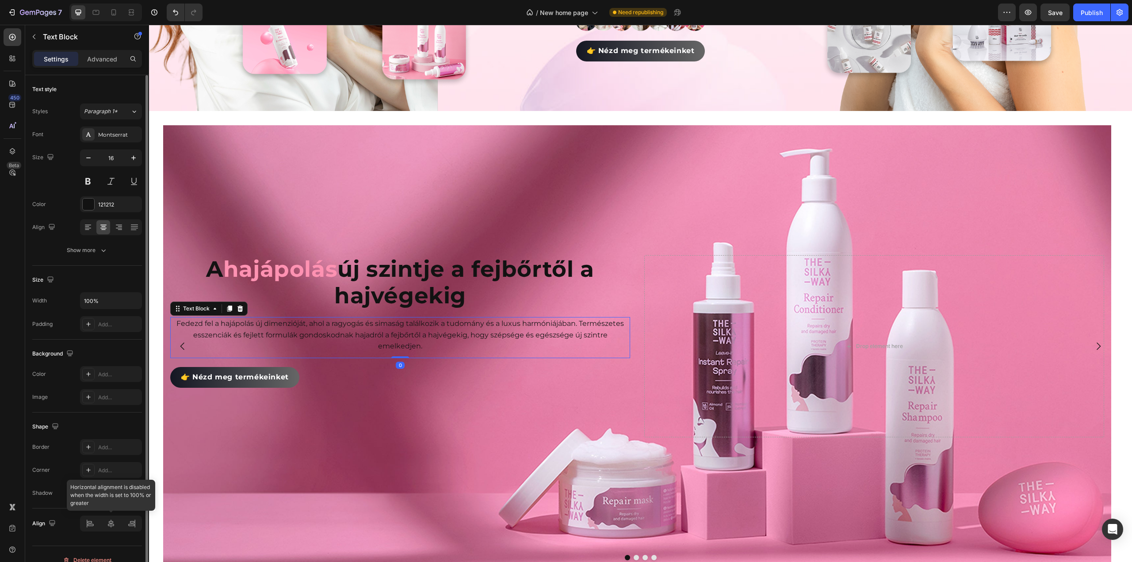
click at [89, 525] on div at bounding box center [111, 524] width 62 height 16
click at [88, 228] on icon at bounding box center [88, 228] width 6 height 1
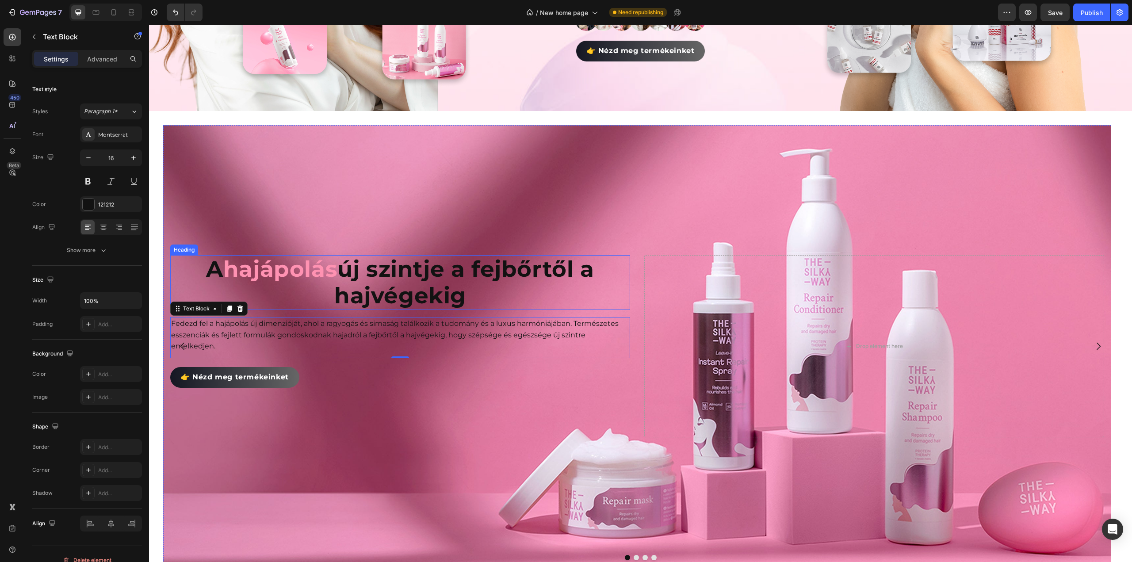
click at [348, 277] on p "A hajápolás új szintje a fejbőrtől a hajvégekig" at bounding box center [400, 282] width 458 height 53
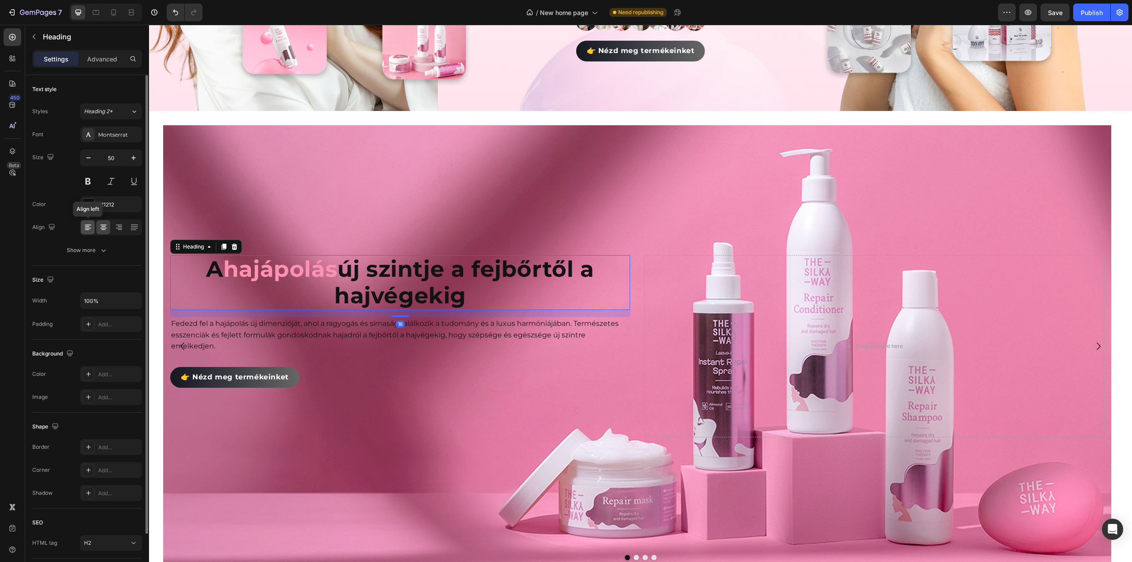
click at [84, 224] on icon at bounding box center [88, 227] width 9 height 9
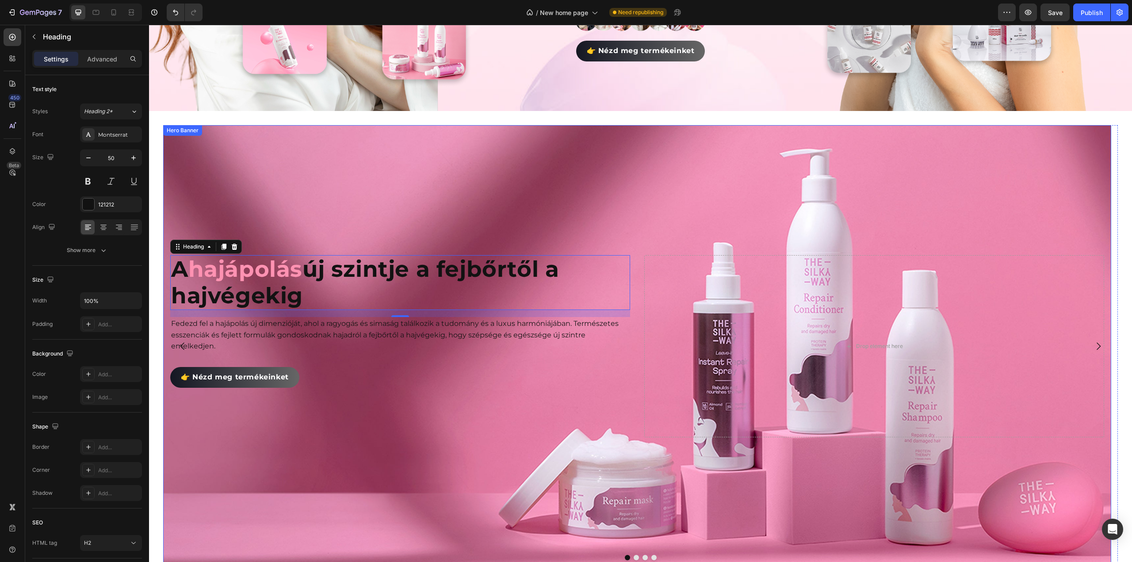
click at [567, 195] on div "Background Image" at bounding box center [637, 346] width 948 height 442
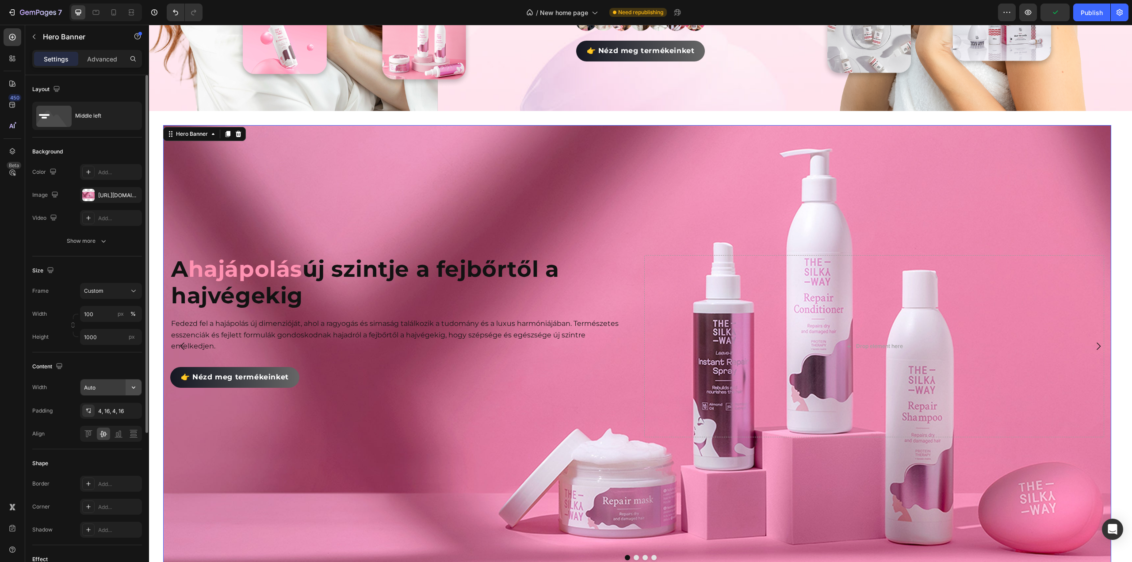
click at [129, 385] on icon "button" at bounding box center [133, 387] width 9 height 9
click at [111, 424] on p "Default 1200px" at bounding box center [109, 426] width 50 height 8
type input "1200"
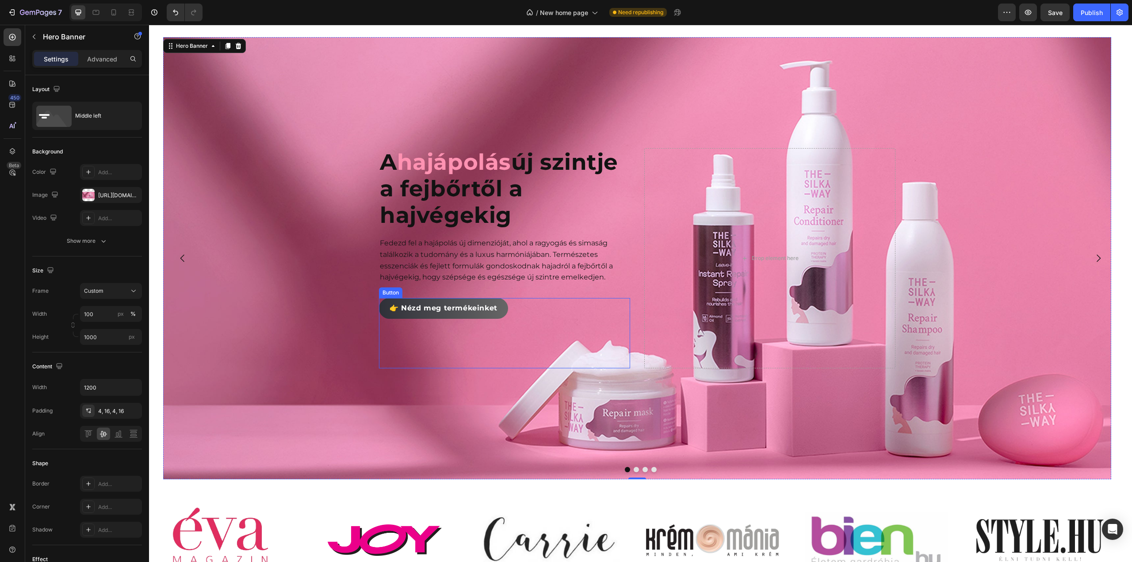
scroll to position [354, 0]
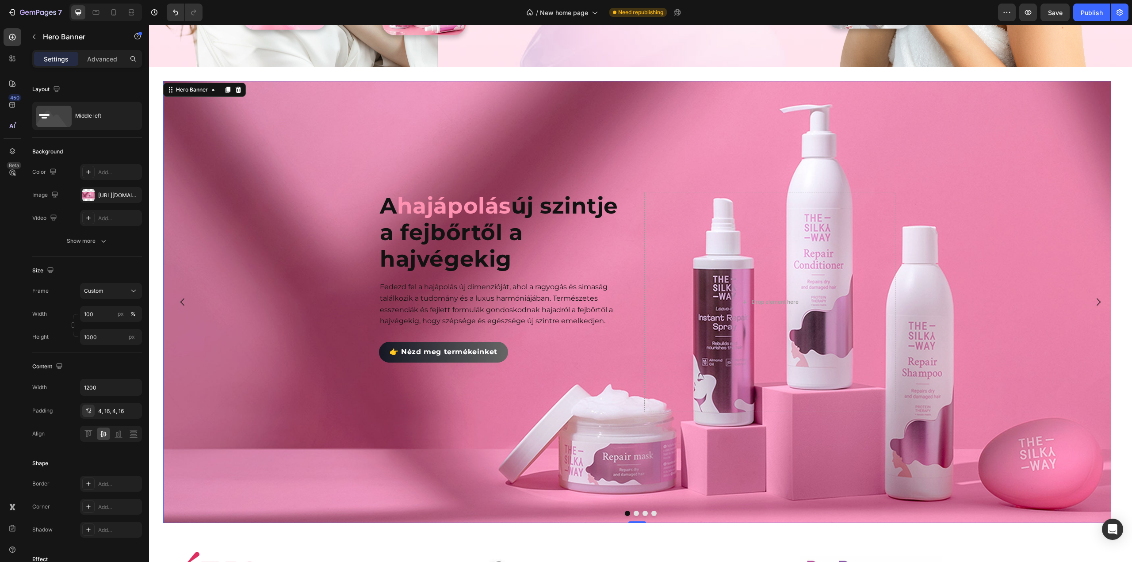
click at [286, 217] on div "Background Image" at bounding box center [637, 302] width 948 height 442
click at [107, 338] on input "1000" at bounding box center [111, 337] width 62 height 16
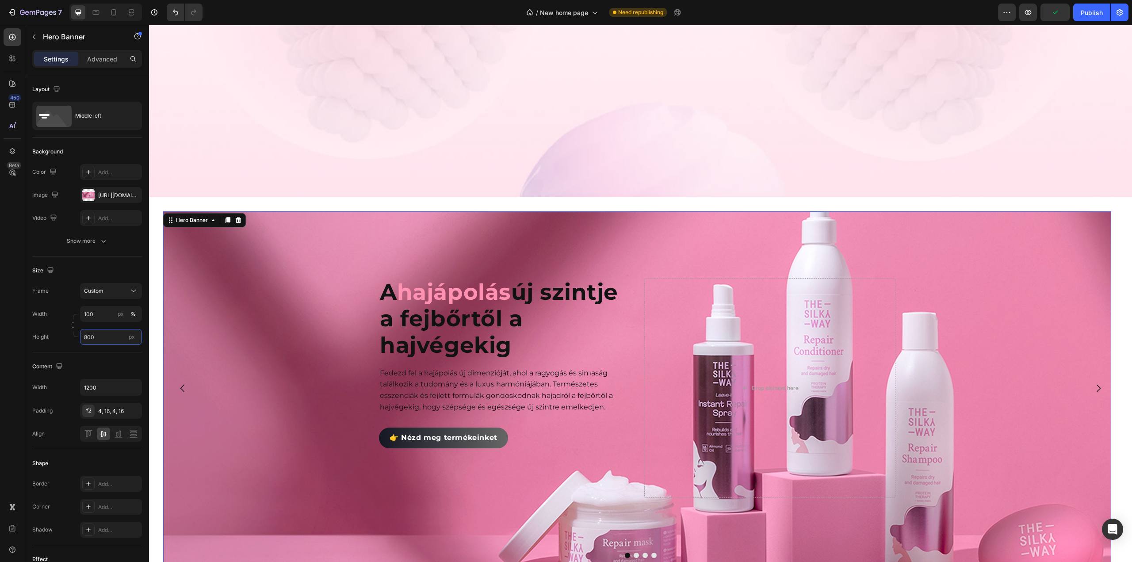
scroll to position [398, 0]
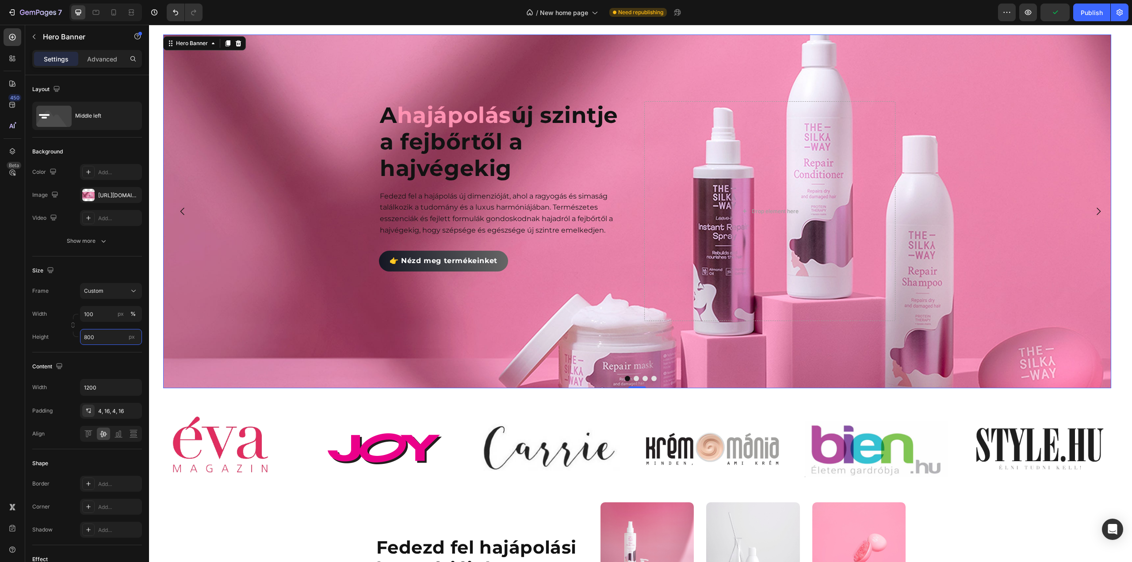
type input "800"
click at [319, 214] on div "Background Image" at bounding box center [637, 211] width 948 height 354
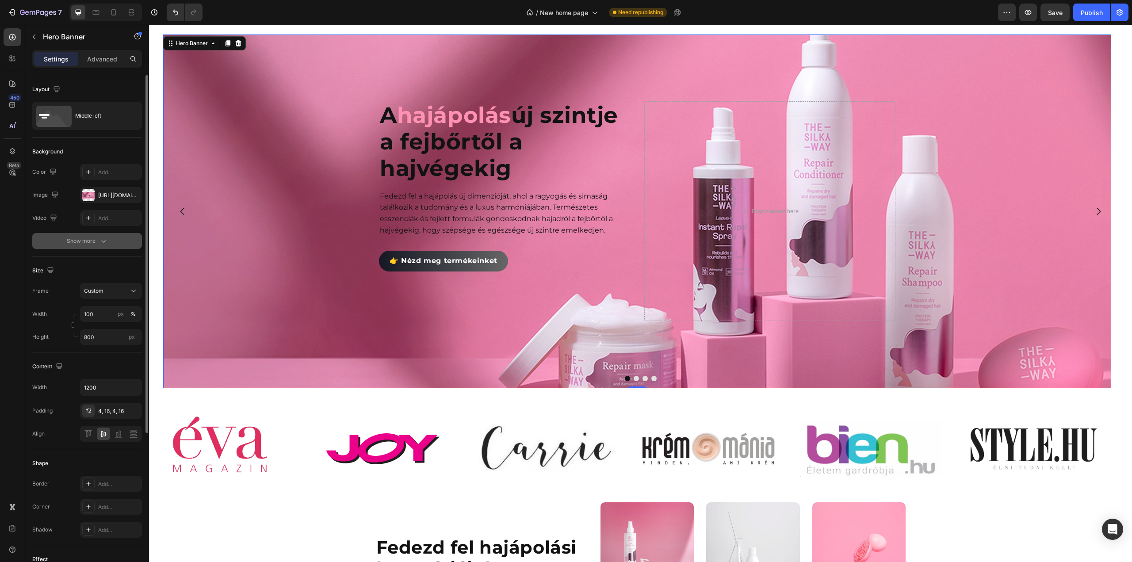
click at [96, 241] on div "Show more" at bounding box center [87, 241] width 41 height 9
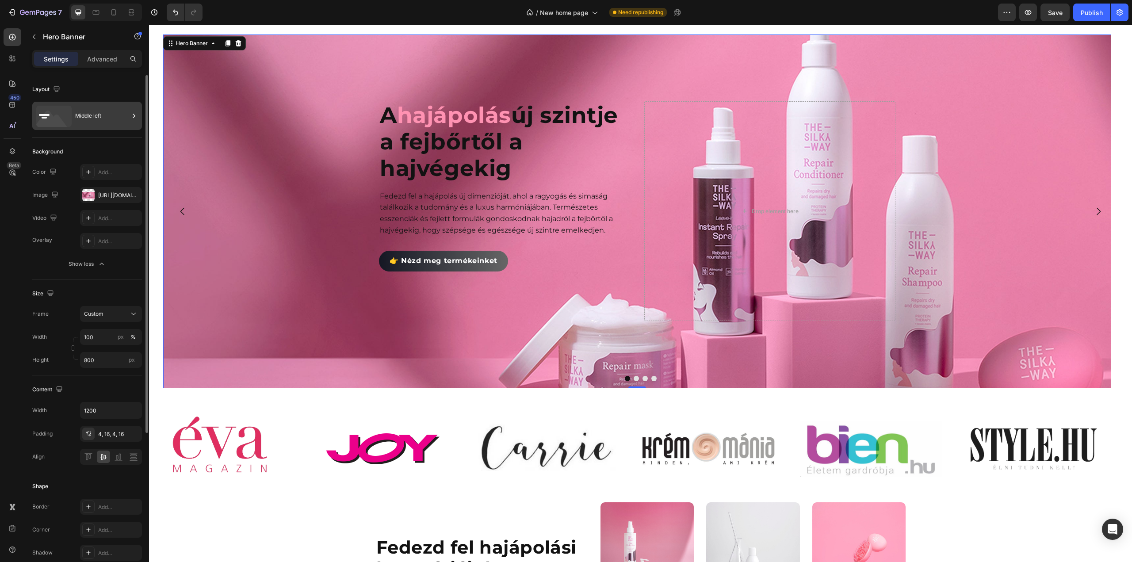
click at [57, 119] on icon at bounding box center [52, 121] width 32 height 21
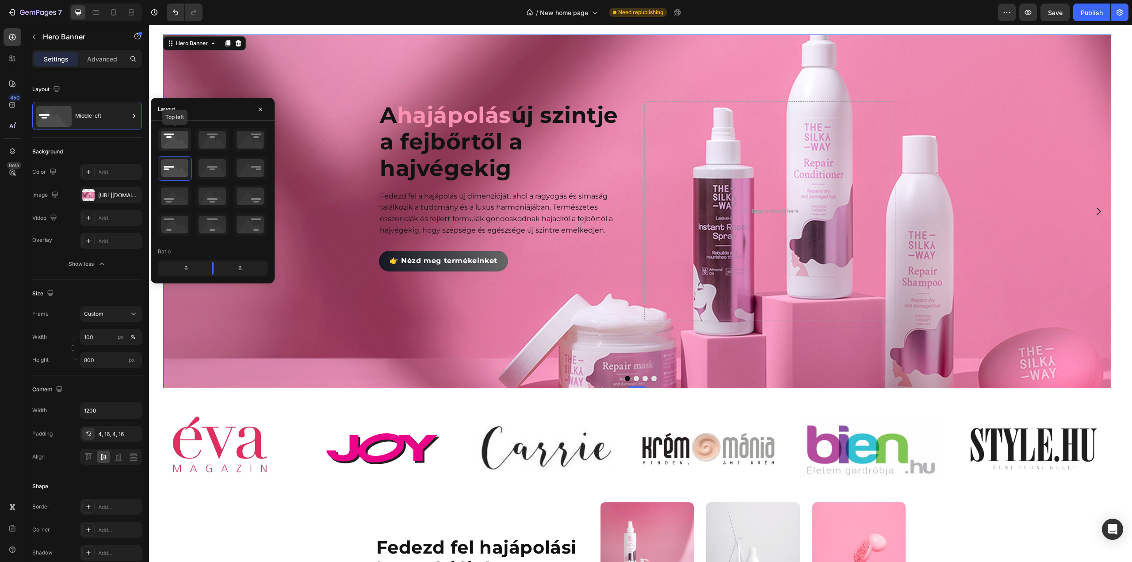
click at [171, 145] on icon at bounding box center [174, 139] width 33 height 23
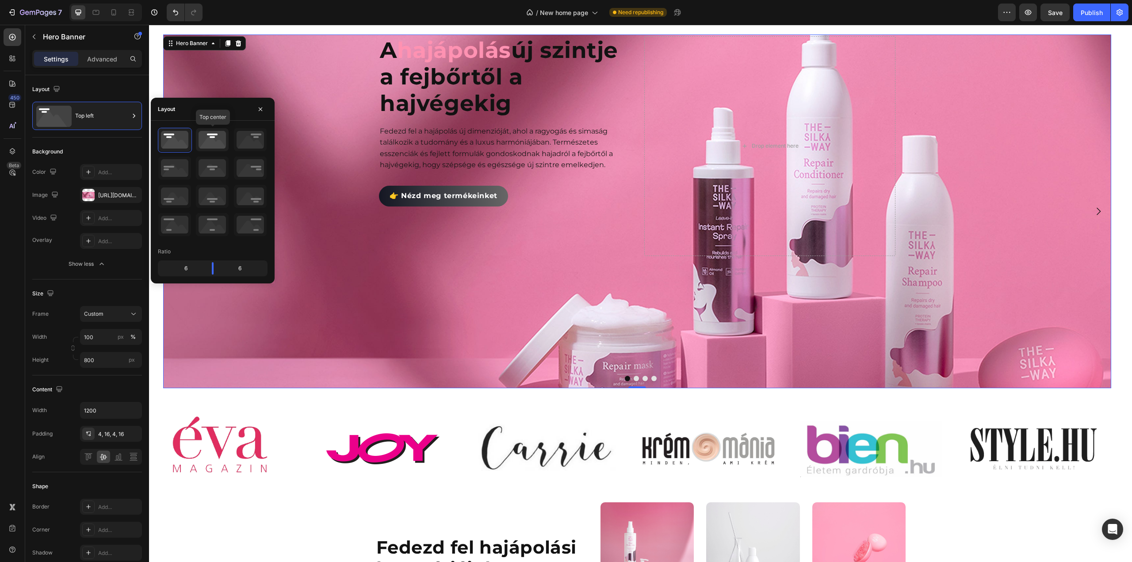
click at [208, 145] on icon at bounding box center [212, 139] width 33 height 23
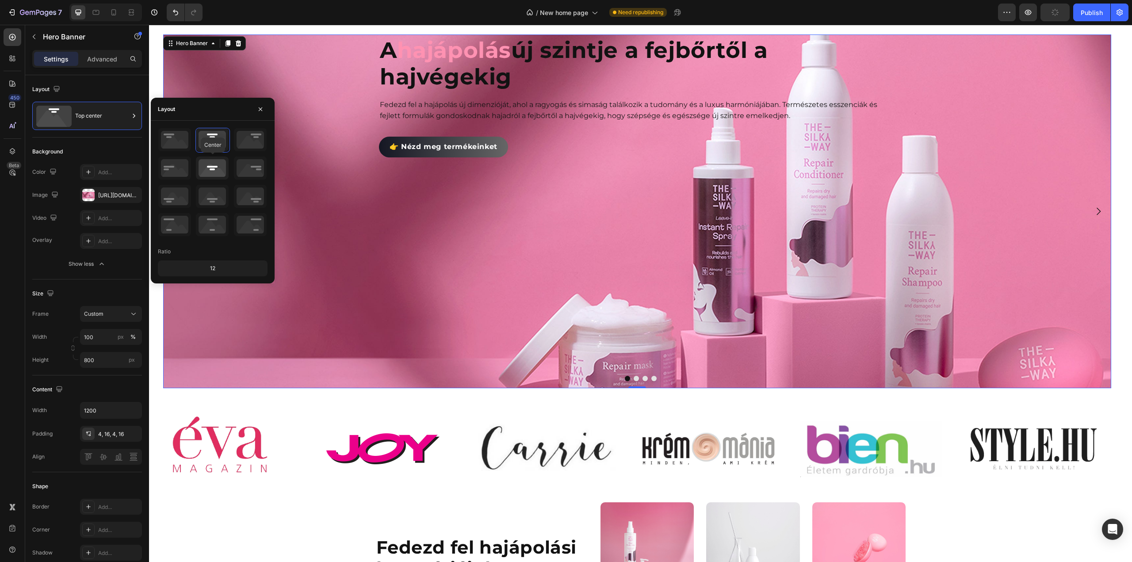
click at [209, 177] on icon at bounding box center [212, 168] width 33 height 23
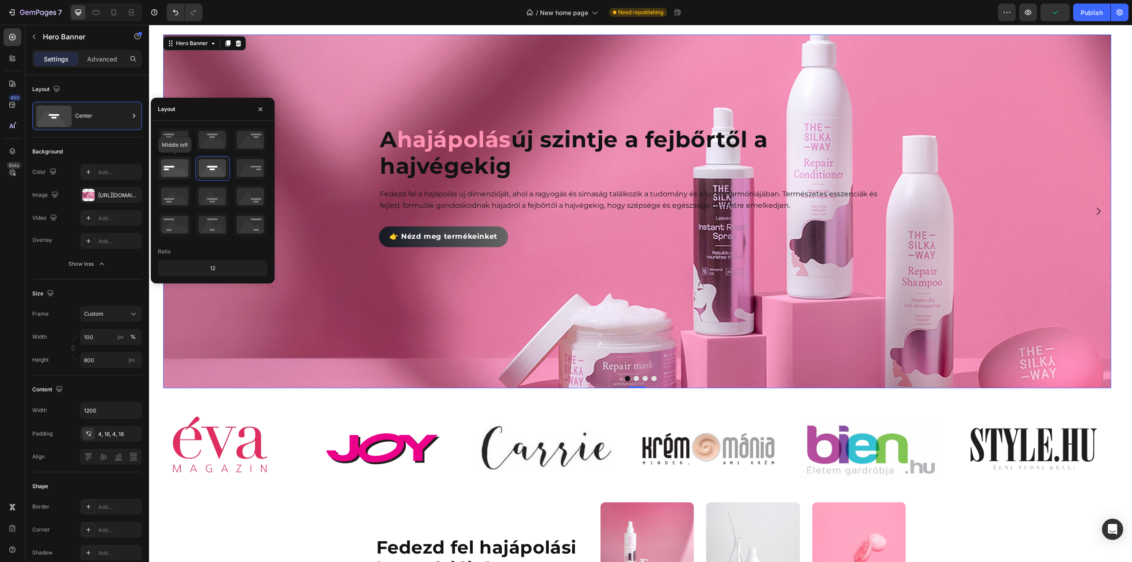
click at [183, 171] on icon at bounding box center [174, 168] width 33 height 23
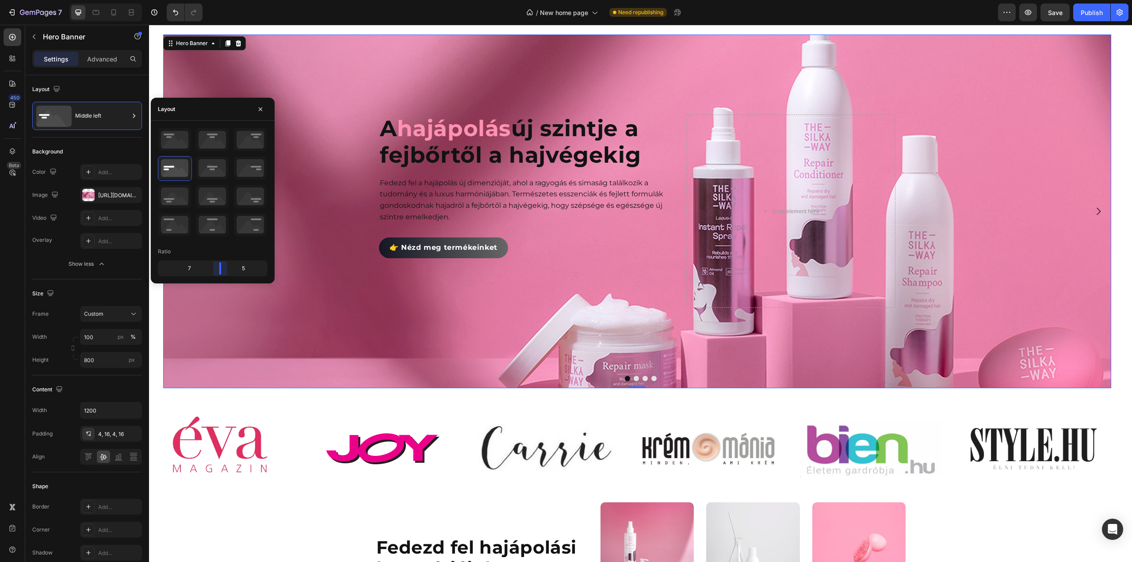
drag, startPoint x: 210, startPoint y: 267, endPoint x: 225, endPoint y: 269, distance: 14.7
click at [225, 0] on body "7 Version history / New home page Need republishing Preview Save Publish 450 Be…" at bounding box center [566, 0] width 1132 height 0
click at [416, 314] on div "Background Image" at bounding box center [637, 211] width 948 height 354
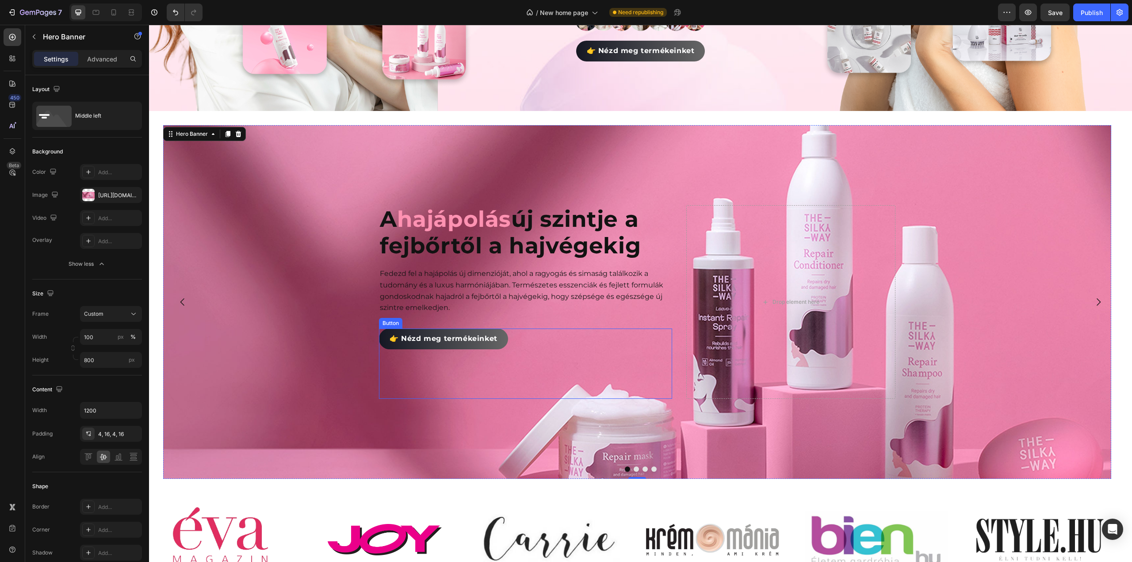
scroll to position [354, 0]
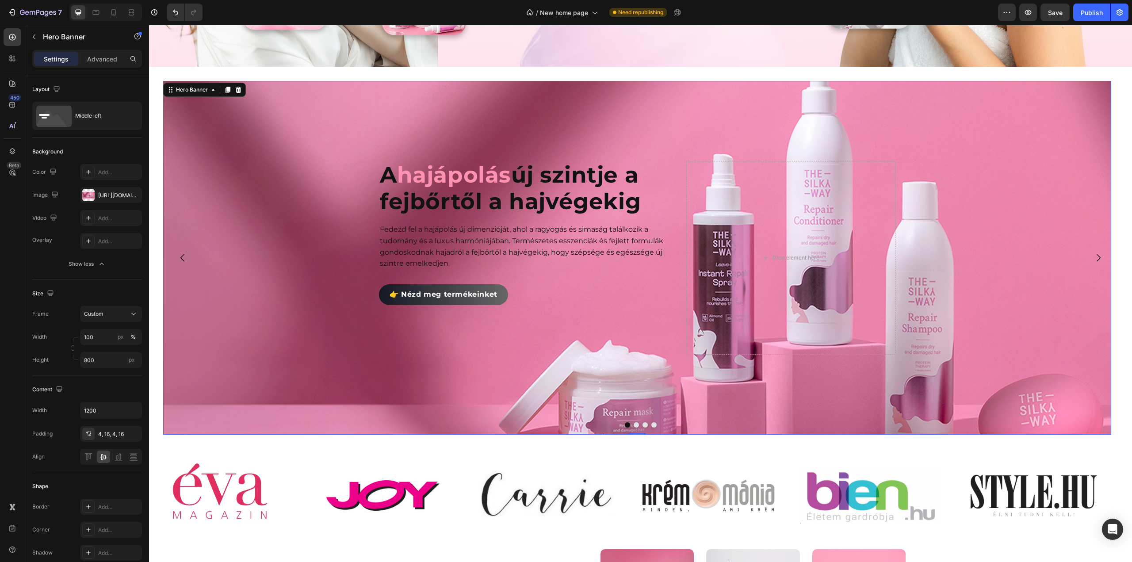
click at [673, 124] on div "Background Image" at bounding box center [637, 258] width 948 height 354
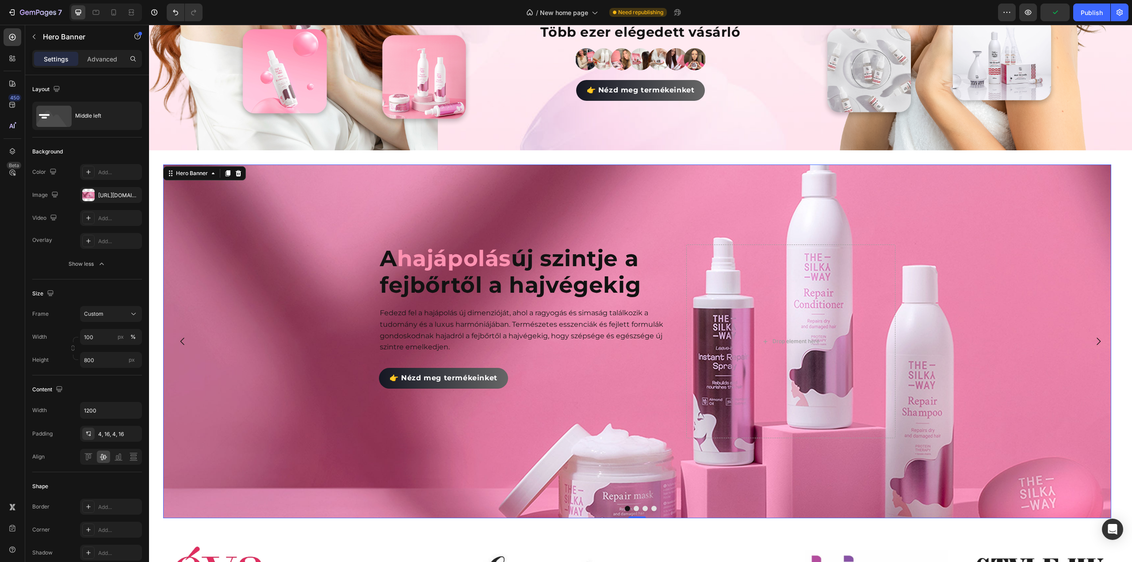
scroll to position [310, 0]
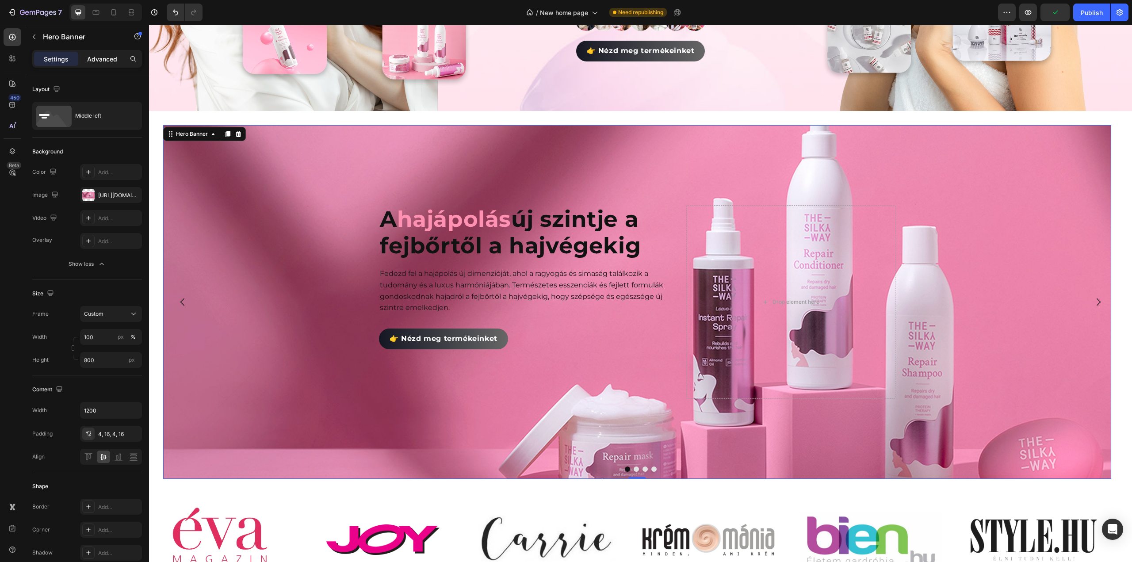
click at [104, 62] on p "Advanced" at bounding box center [102, 58] width 30 height 9
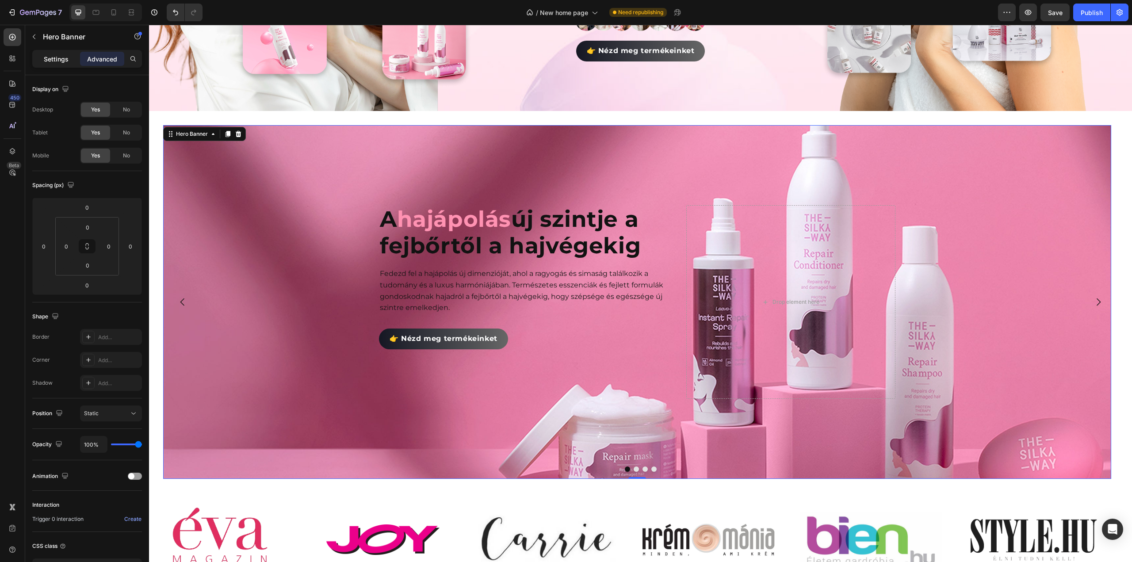
click at [57, 61] on p "Settings" at bounding box center [56, 58] width 25 height 9
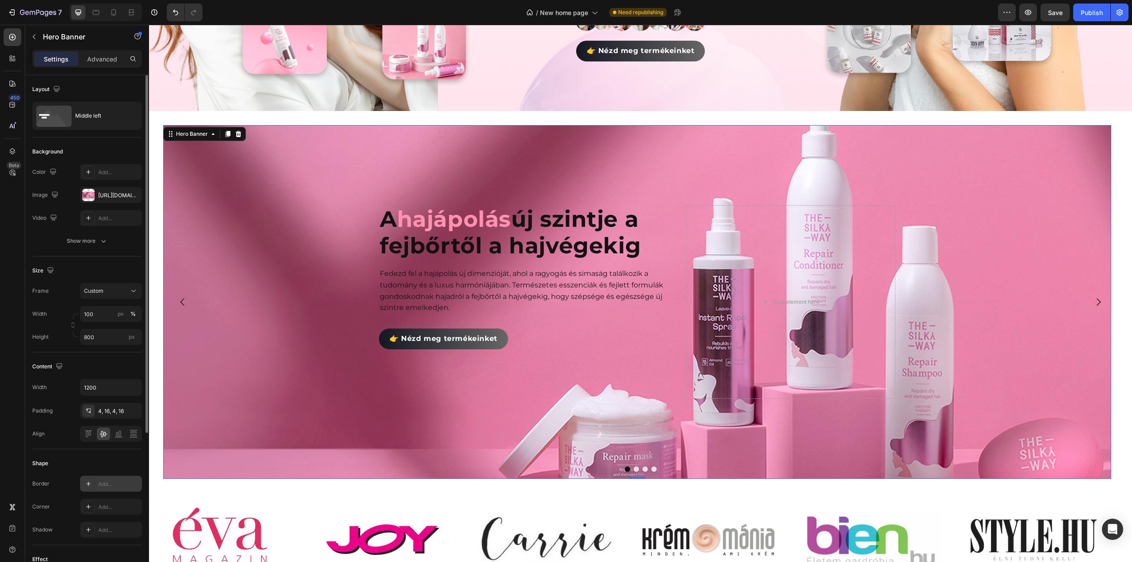
scroll to position [133, 0]
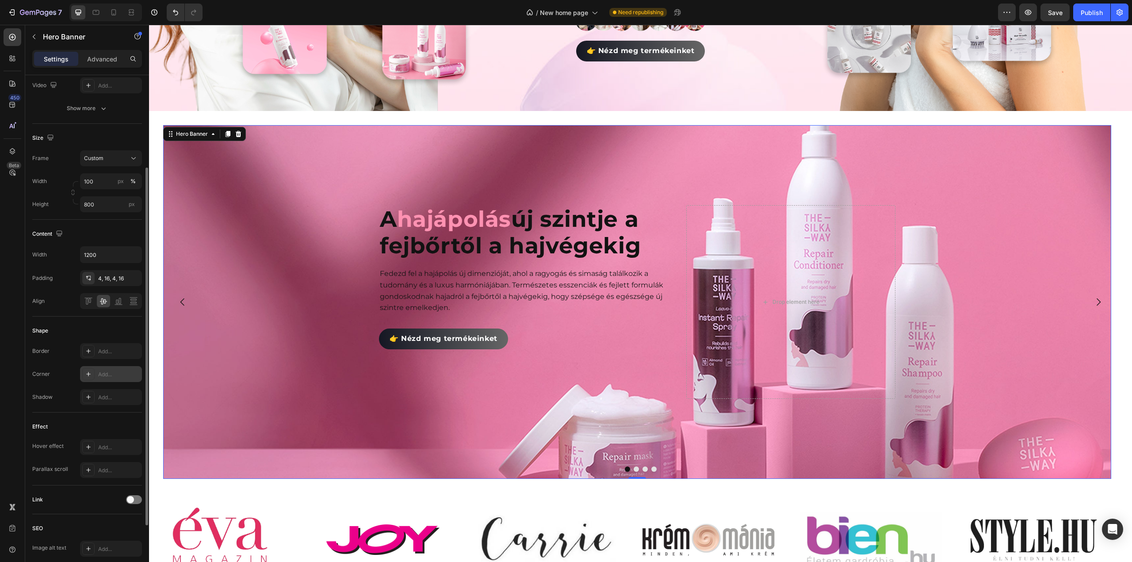
click at [109, 375] on div "Add..." at bounding box center [119, 375] width 42 height 8
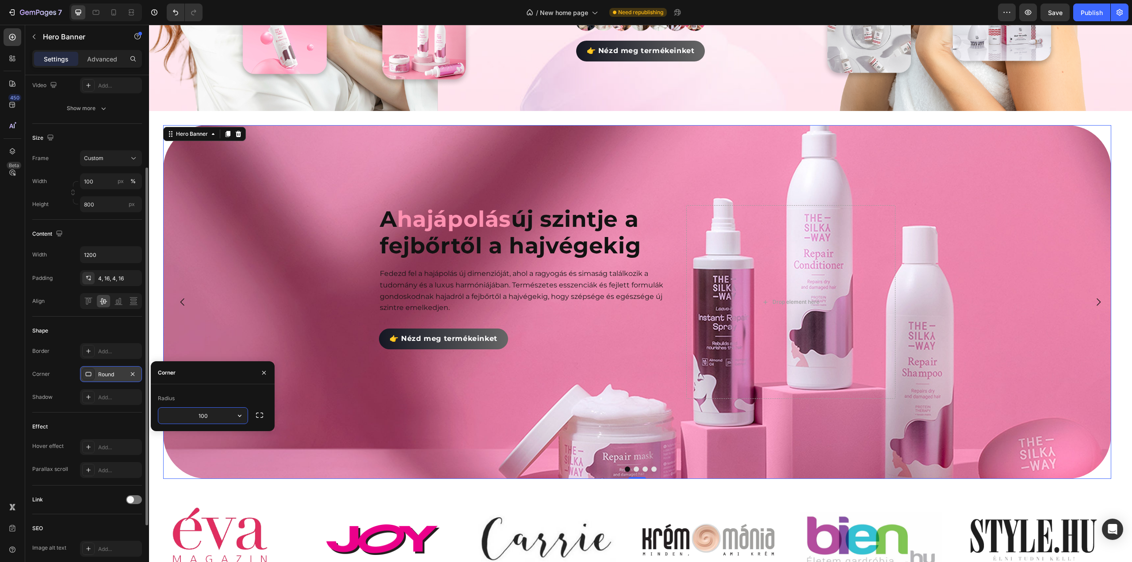
click at [205, 416] on input "100" at bounding box center [202, 416] width 89 height 16
click at [205, 416] on input "50" at bounding box center [202, 416] width 89 height 16
drag, startPoint x: 210, startPoint y: 414, endPoint x: 181, endPoint y: 413, distance: 28.4
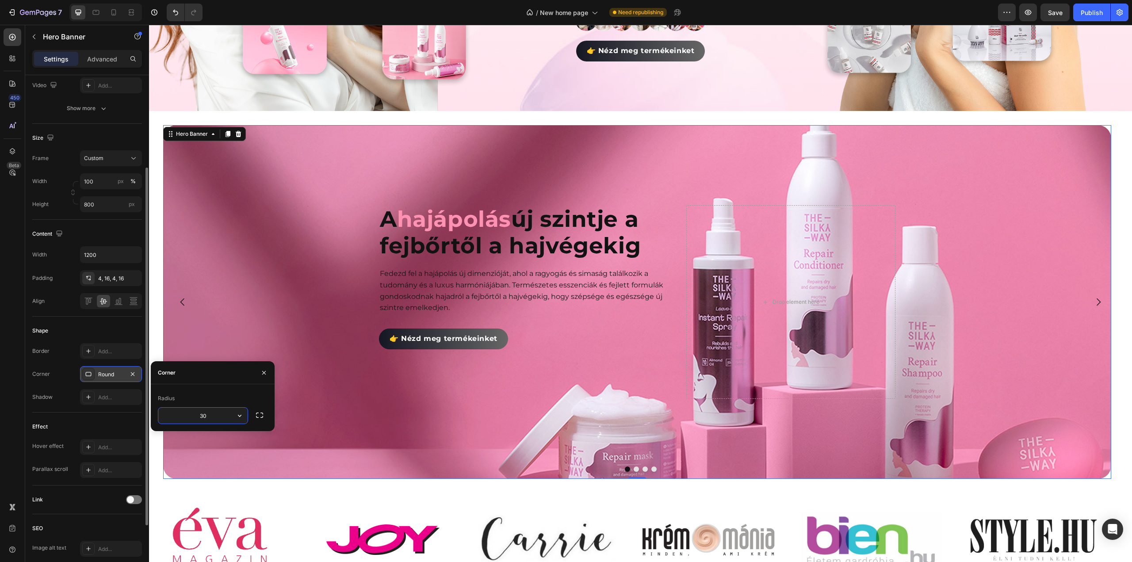
click at [181, 413] on input "30" at bounding box center [202, 416] width 89 height 16
type input "0"
click at [5, 362] on div "450 Beta" at bounding box center [13, 263] width 18 height 470
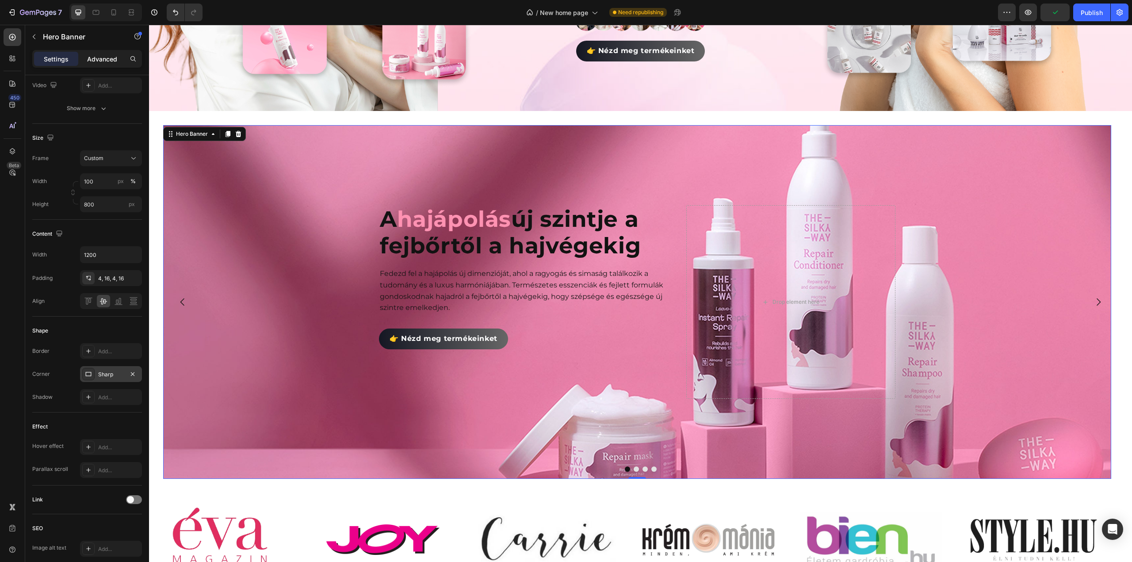
click at [100, 59] on p "Advanced" at bounding box center [102, 58] width 30 height 9
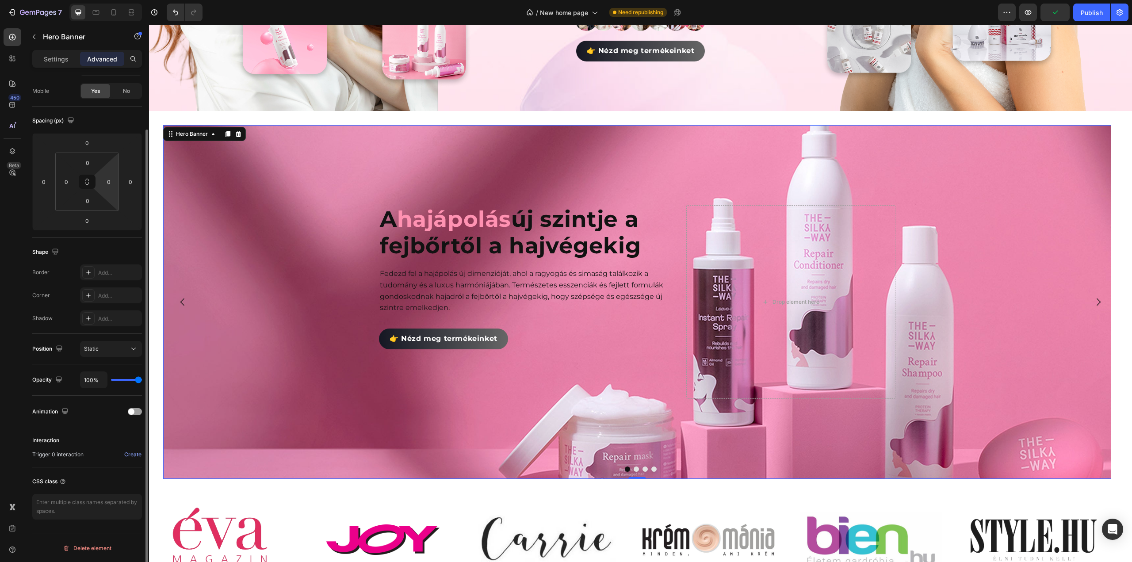
scroll to position [63, 0]
click at [160, 276] on div "A hajápolás új szintje a fejbőrtől a hajvégekig Heading Fedezd fel a hajápolás …" at bounding box center [640, 305] width 983 height 389
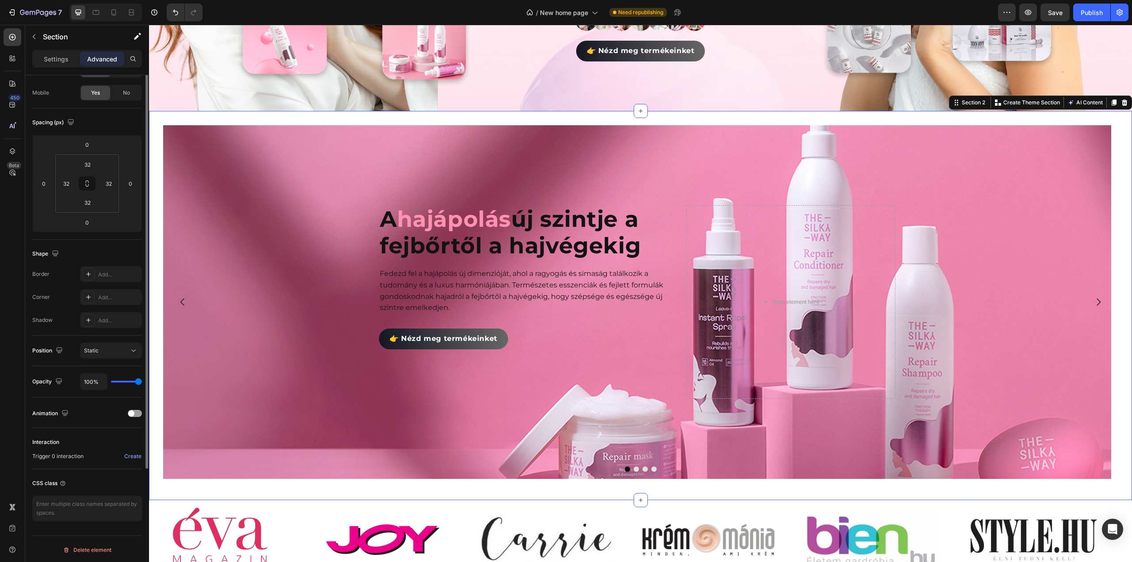
scroll to position [0, 0]
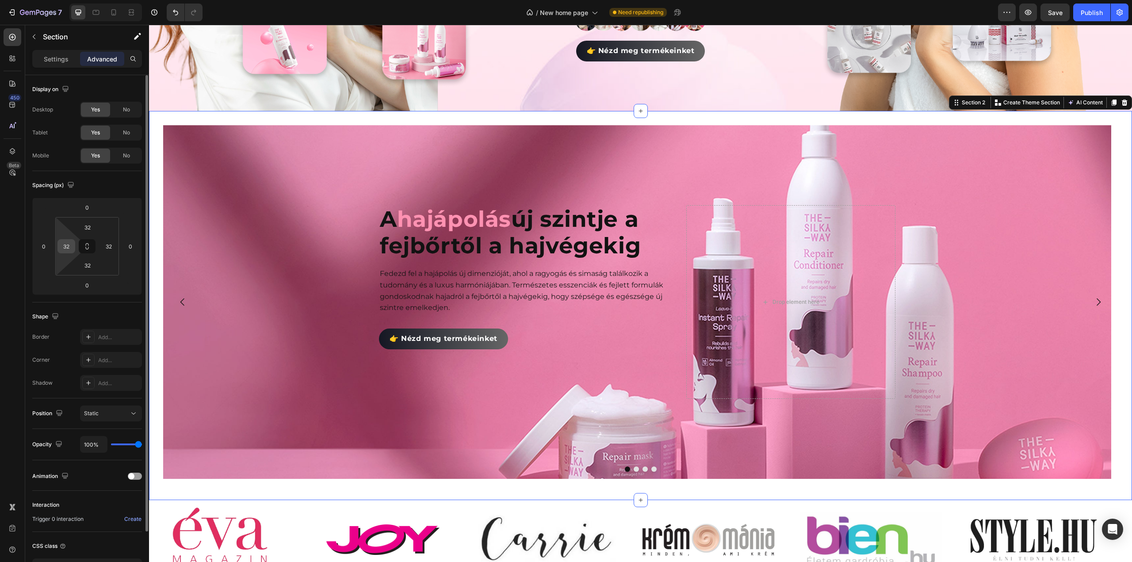
click at [67, 246] on input "32" at bounding box center [66, 246] width 13 height 13
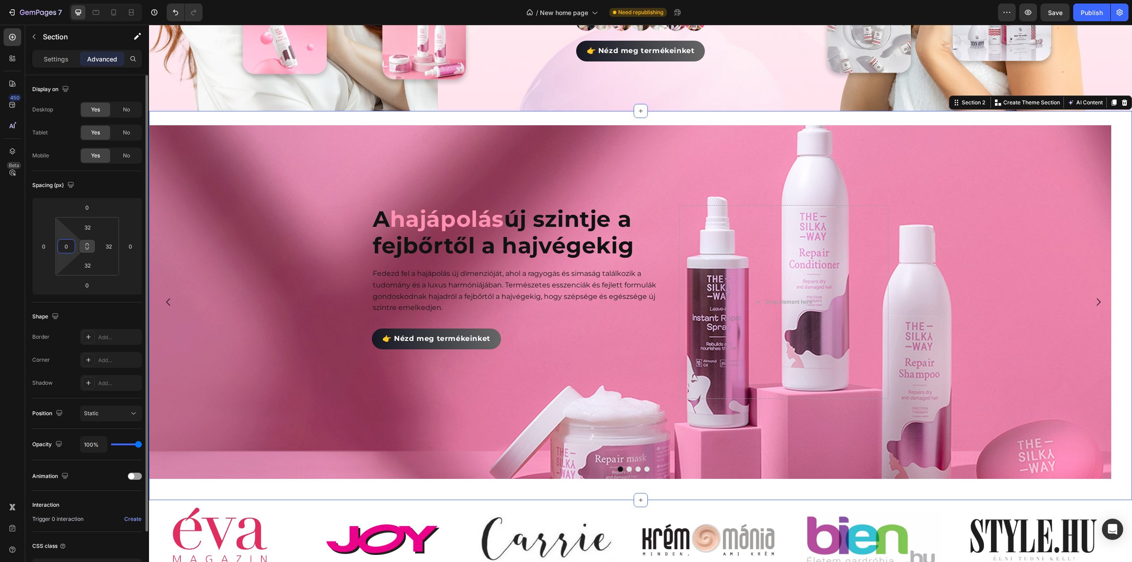
type input "0"
click at [86, 246] on icon at bounding box center [87, 246] width 7 height 7
click at [89, 269] on input "32" at bounding box center [88, 265] width 18 height 13
type input "0"
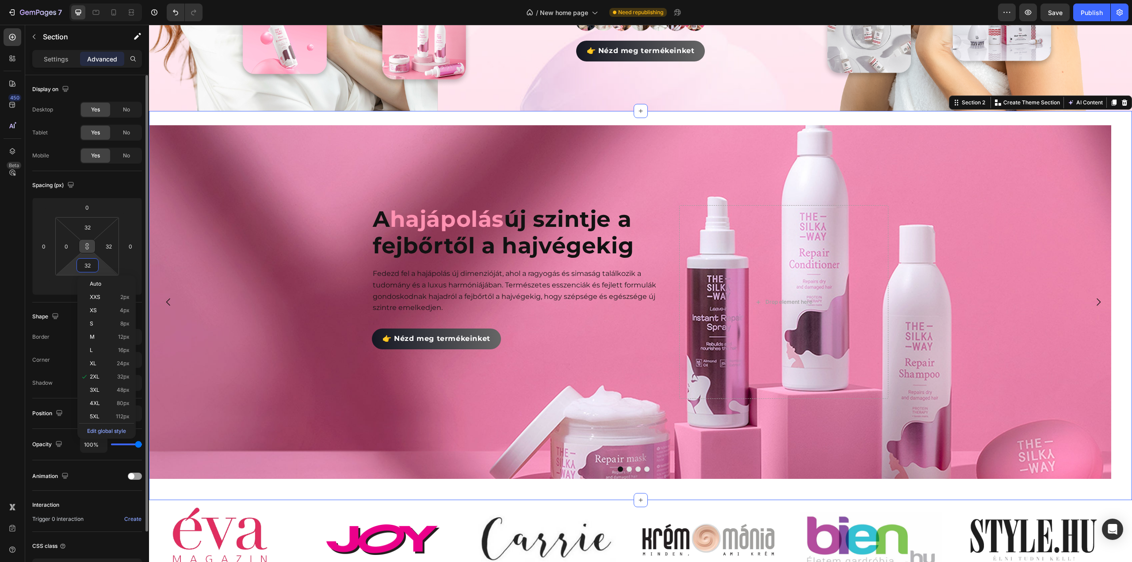
type input "0"
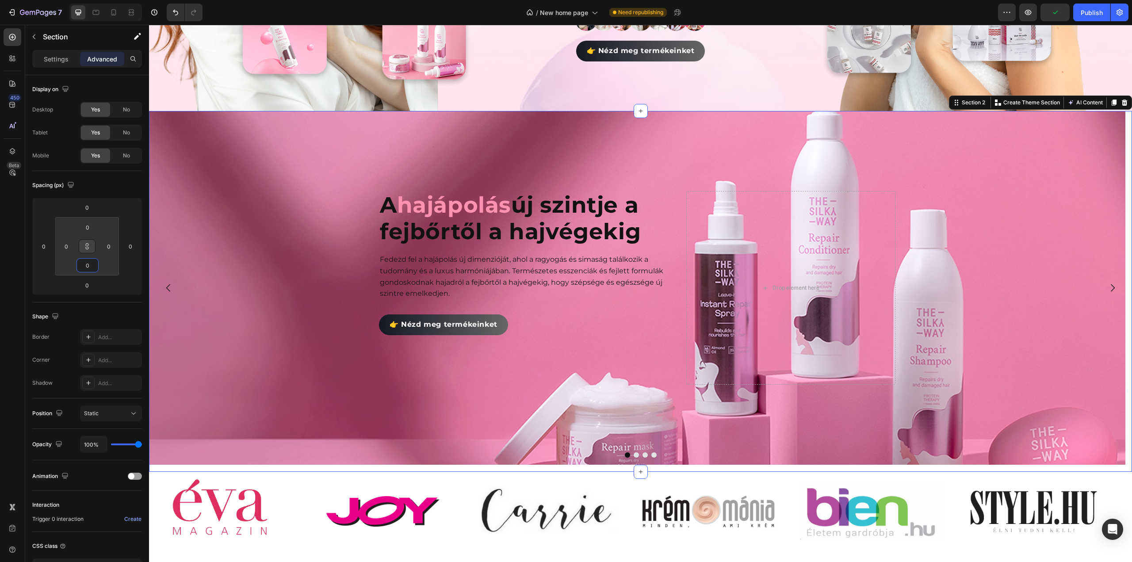
type input "0"
click at [175, 467] on div "A hajápolás új szintje a fejbőrtől a hajvégekig Heading Fedezd fel a hajápolás …" at bounding box center [640, 291] width 983 height 361
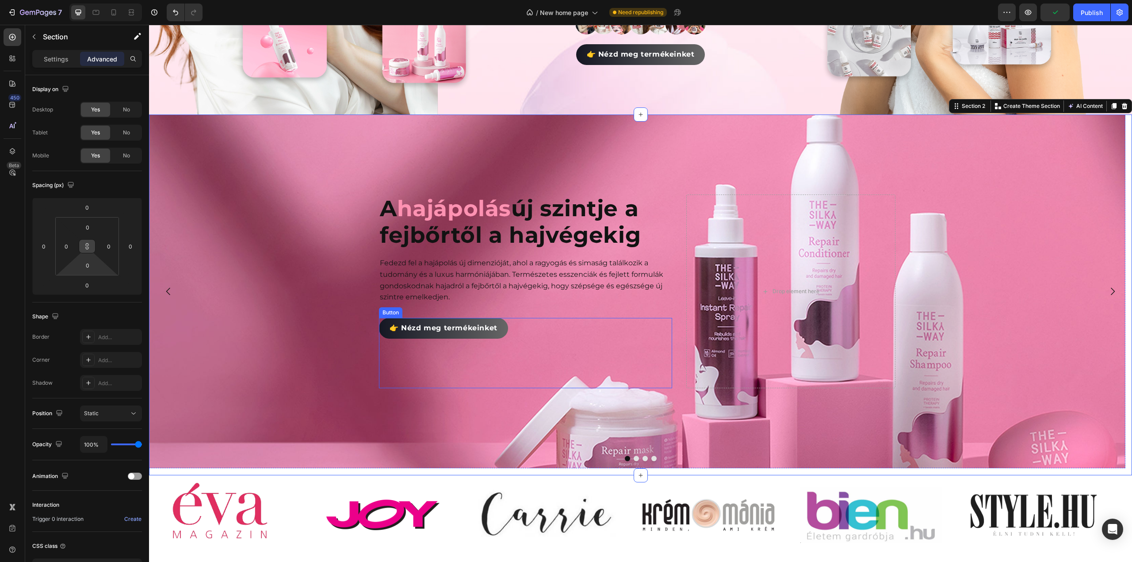
scroll to position [354, 0]
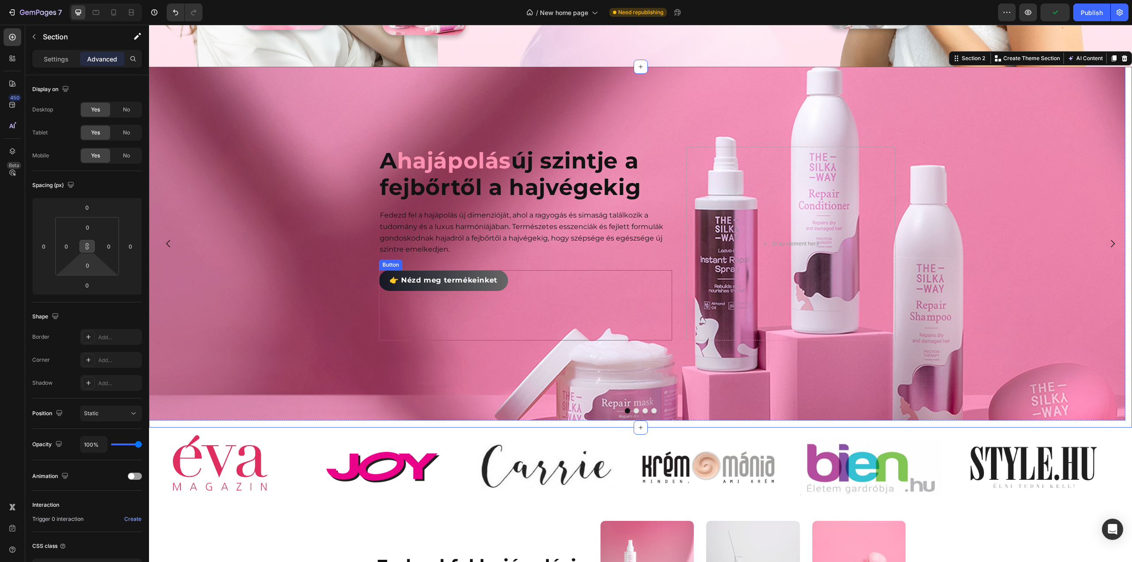
click at [425, 253] on div "Fedezd fel a hajápolás új dimenzióját, ahol a ragyogás és simaság találkozik a …" at bounding box center [525, 232] width 293 height 47
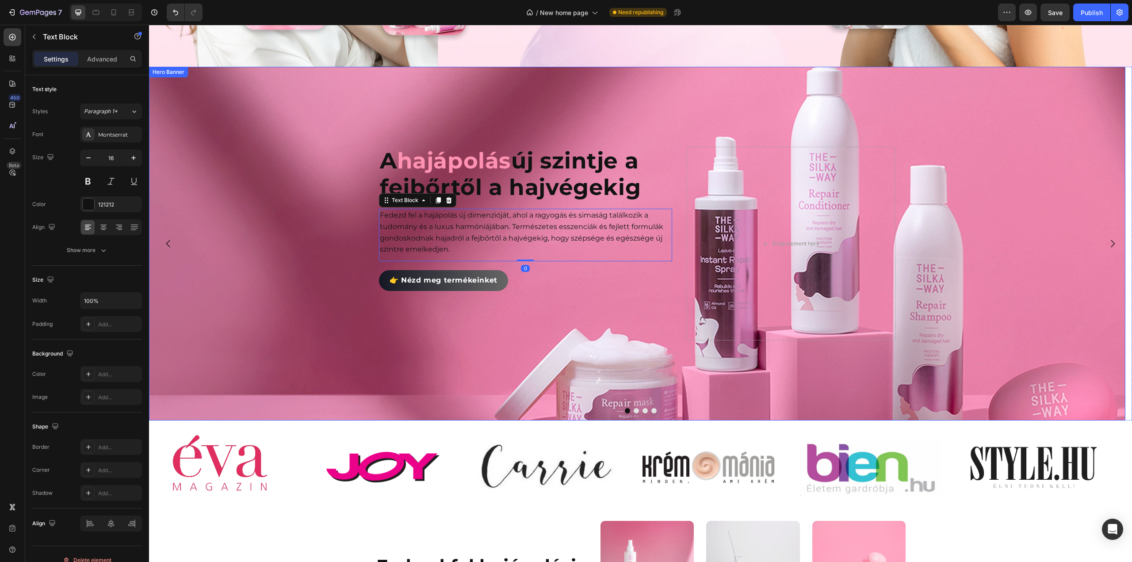
click at [254, 344] on div "Background Image" at bounding box center [637, 244] width 976 height 354
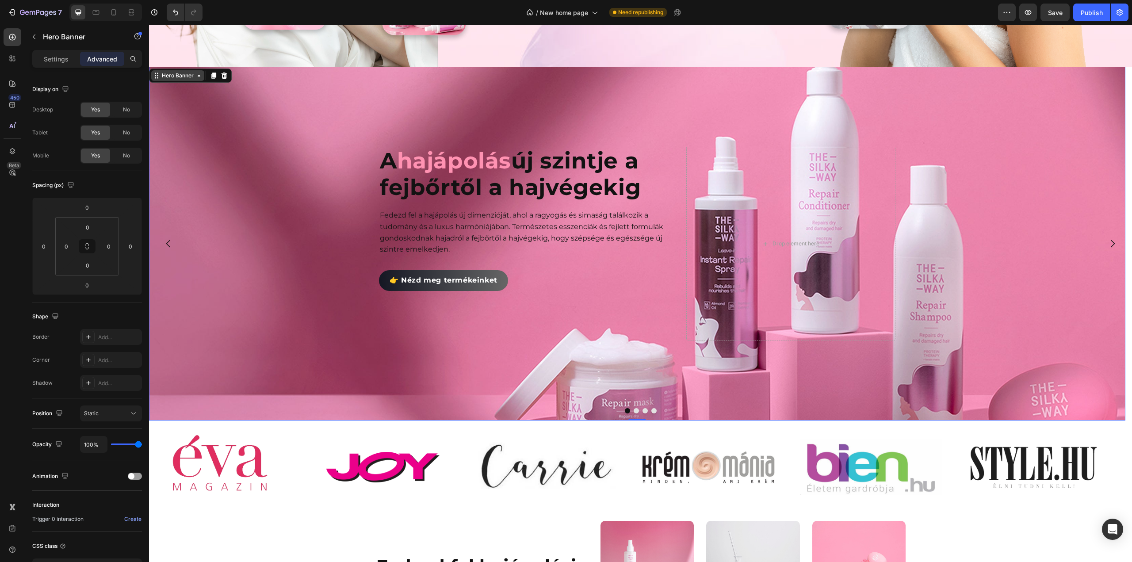
click at [197, 74] on icon at bounding box center [198, 75] width 7 height 7
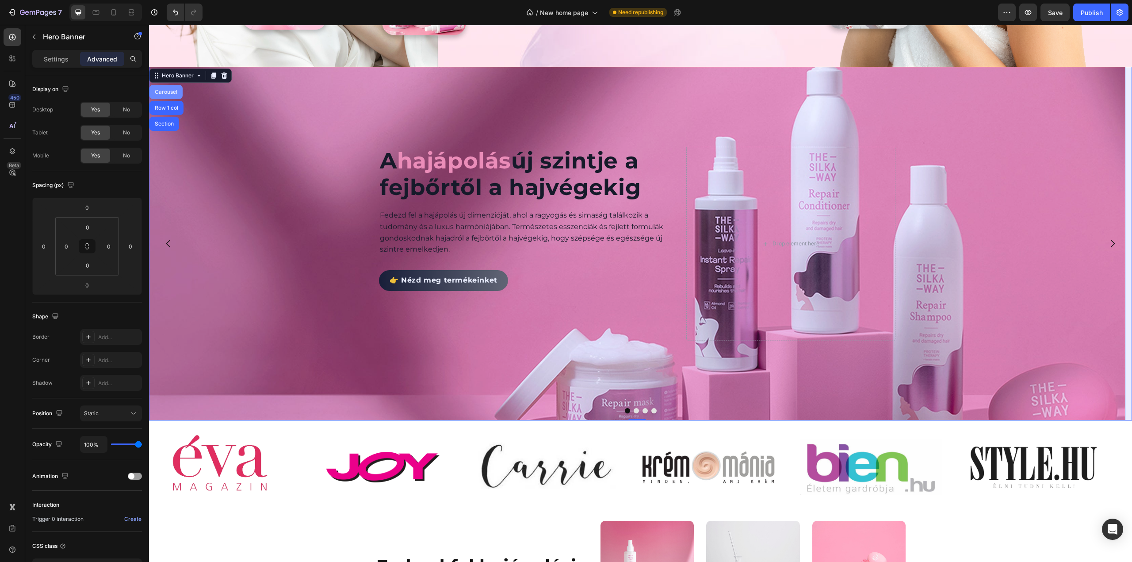
click at [179, 89] on div "Carousel" at bounding box center [166, 91] width 26 height 5
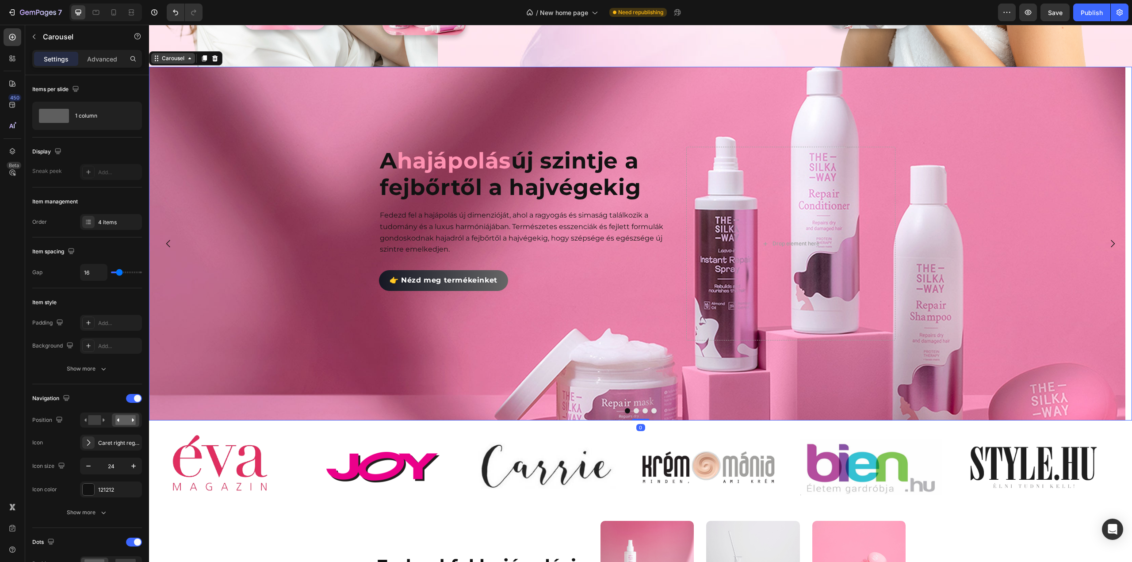
click at [184, 54] on div "Carousel" at bounding box center [173, 58] width 26 height 8
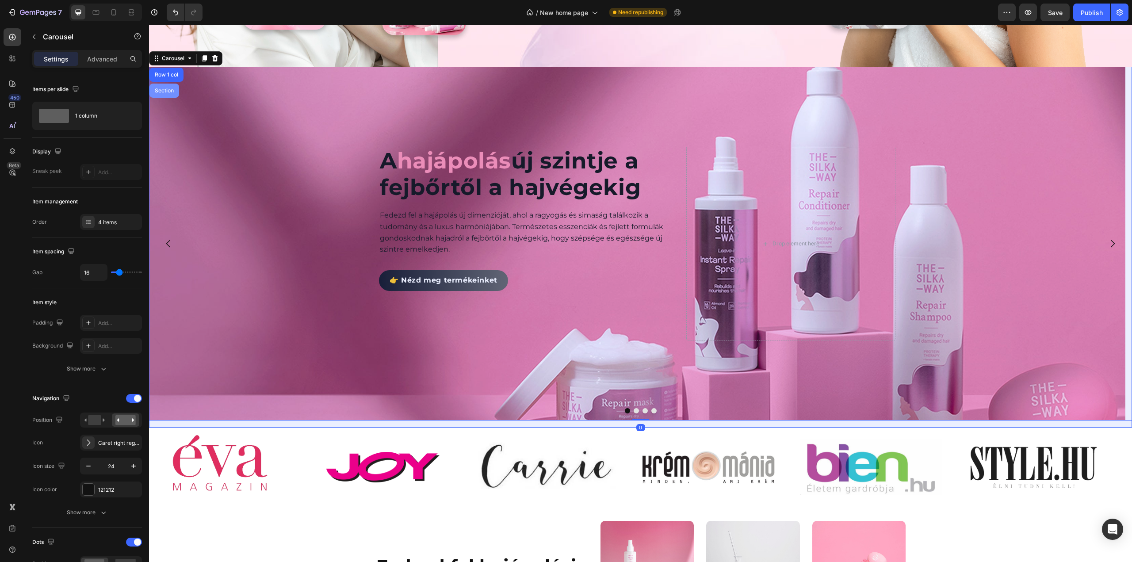
click at [172, 88] on div "Section" at bounding box center [164, 90] width 23 height 5
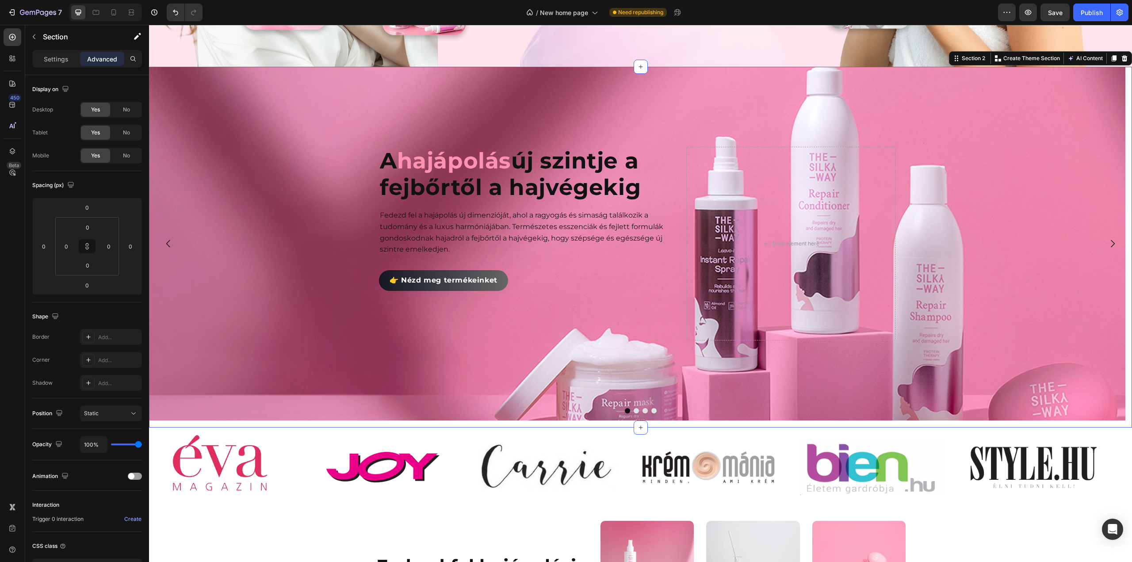
click at [253, 420] on div "A hajápolás új szintje a fejbőrtől a hajvégekig Heading Fedezd fel a hajápolás …" at bounding box center [640, 247] width 983 height 361
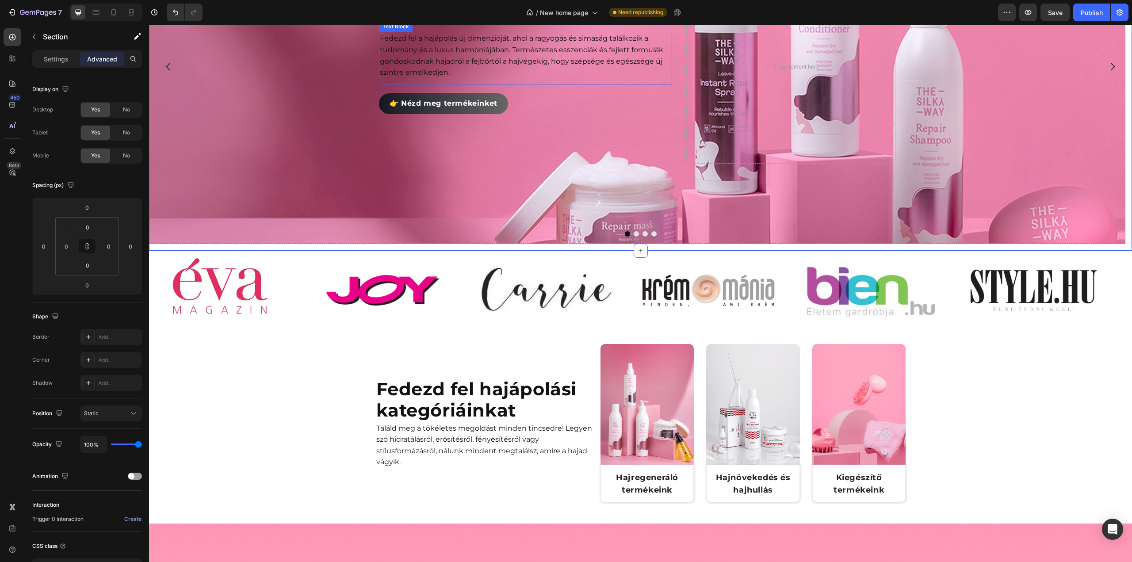
scroll to position [310, 0]
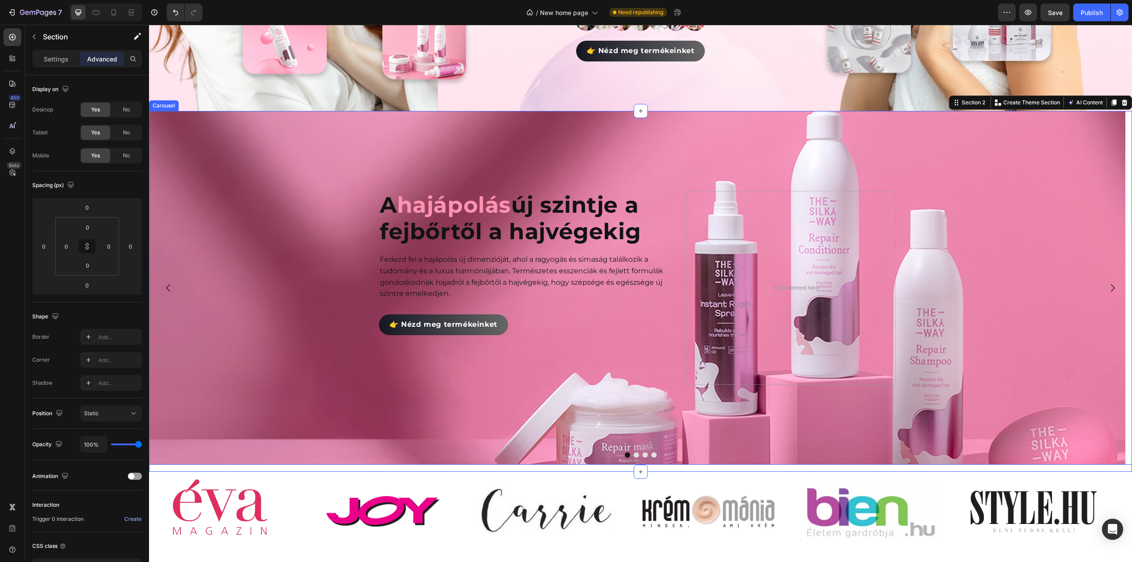
click at [634, 453] on button "Dot" at bounding box center [636, 454] width 5 height 5
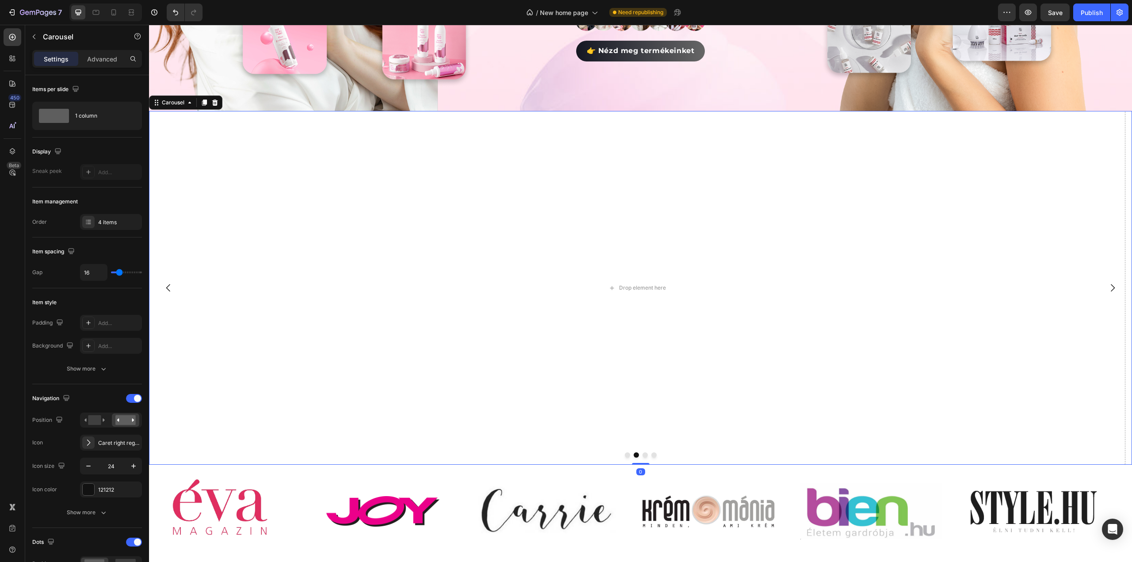
click at [621, 454] on div at bounding box center [640, 454] width 983 height 5
click at [625, 452] on button "Dot" at bounding box center [627, 454] width 5 height 5
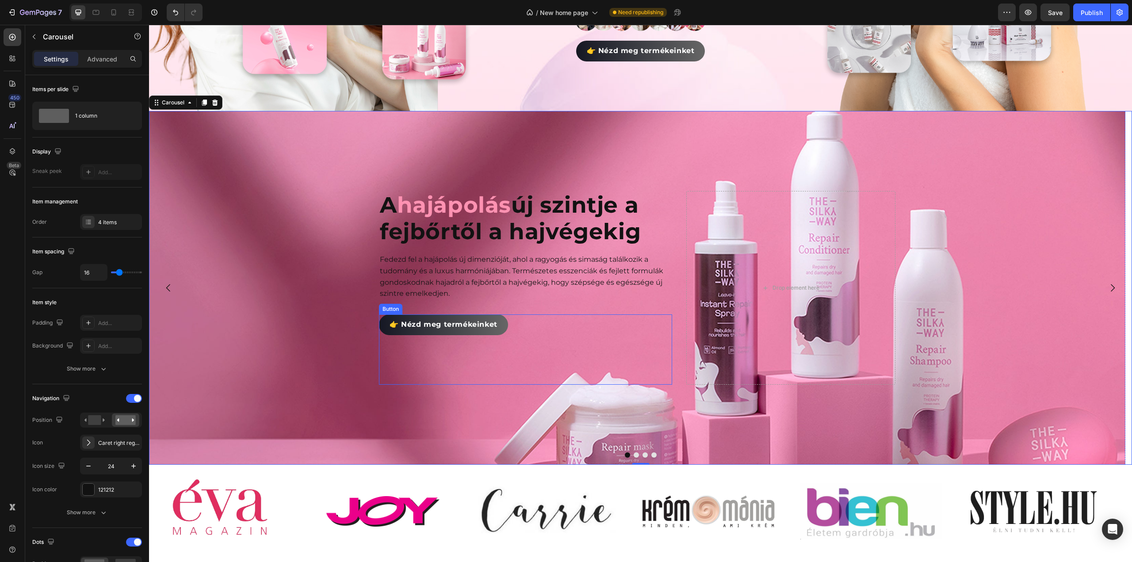
click at [543, 381] on div "👉 Nézd meg termékeinket Button" at bounding box center [525, 349] width 293 height 70
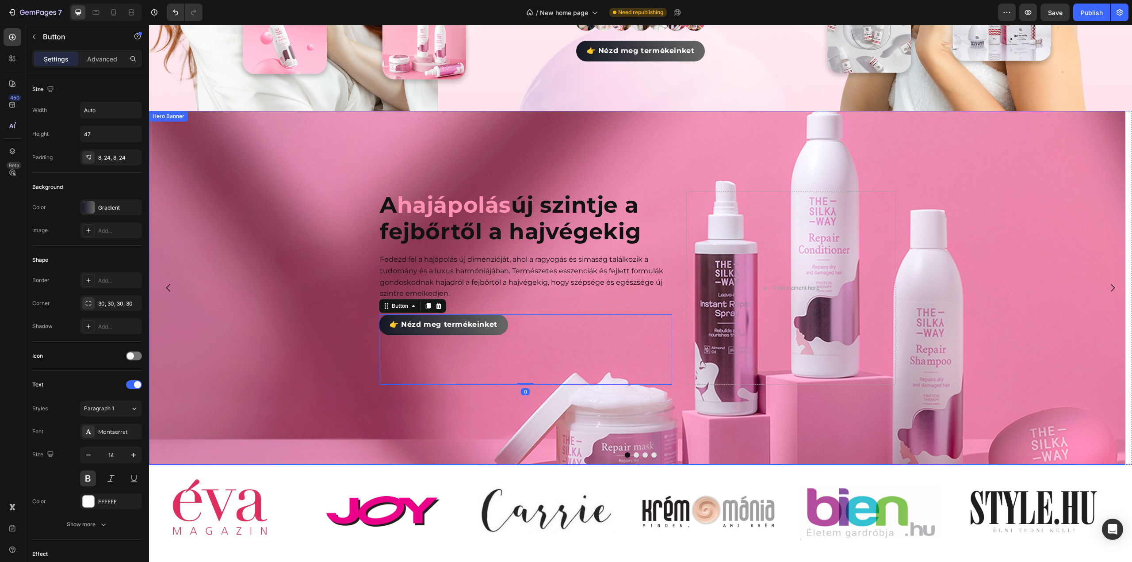
click at [366, 429] on div "Background Image" at bounding box center [637, 288] width 976 height 354
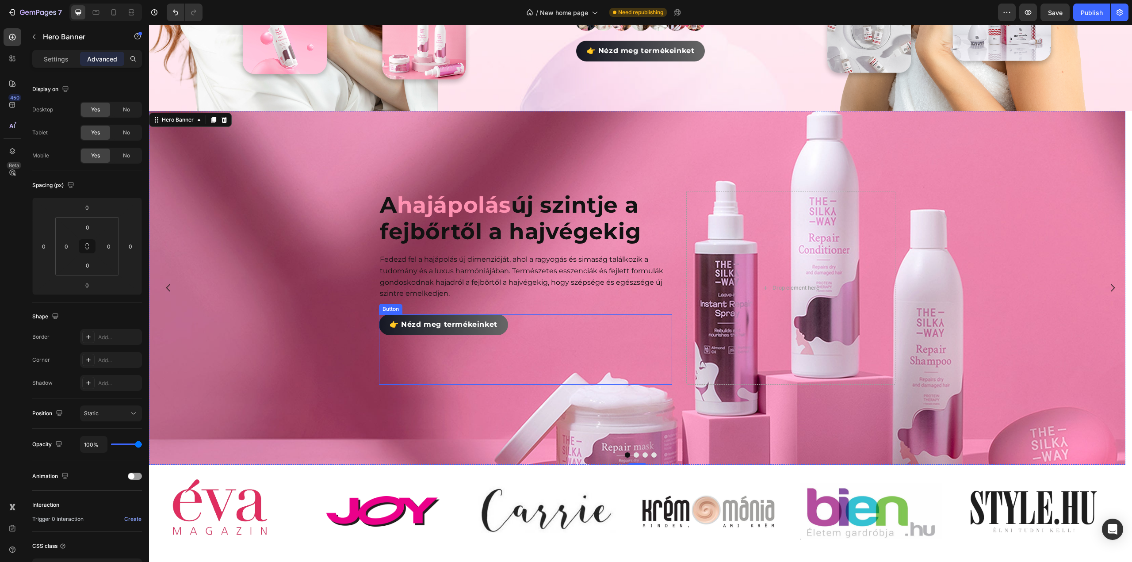
click at [465, 368] on div "👉 Nézd meg termékeinket Button" at bounding box center [525, 349] width 293 height 70
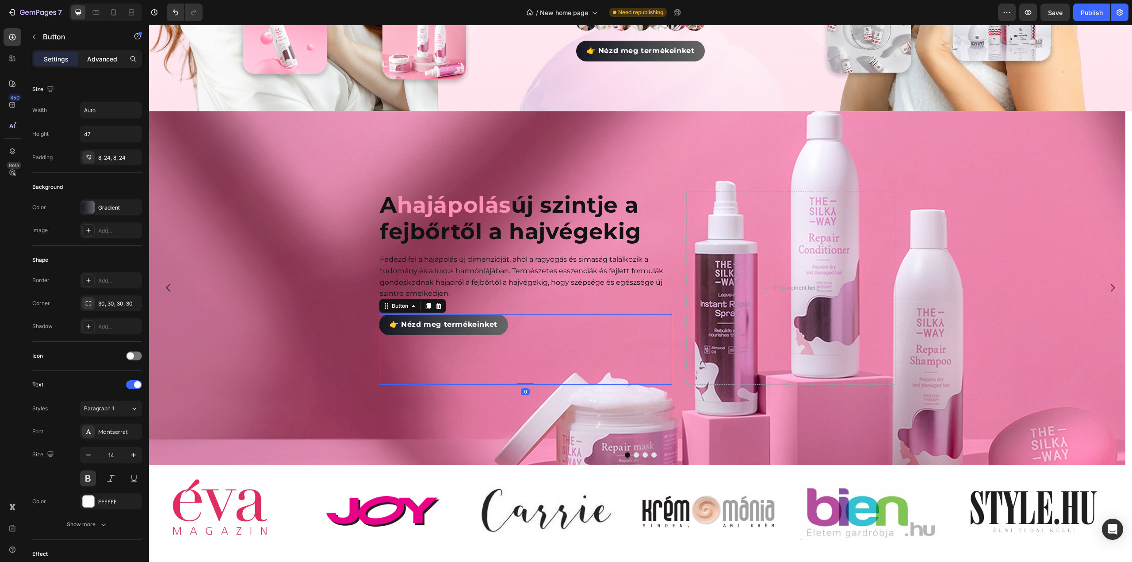
click at [99, 63] on p "Advanced" at bounding box center [102, 58] width 30 height 9
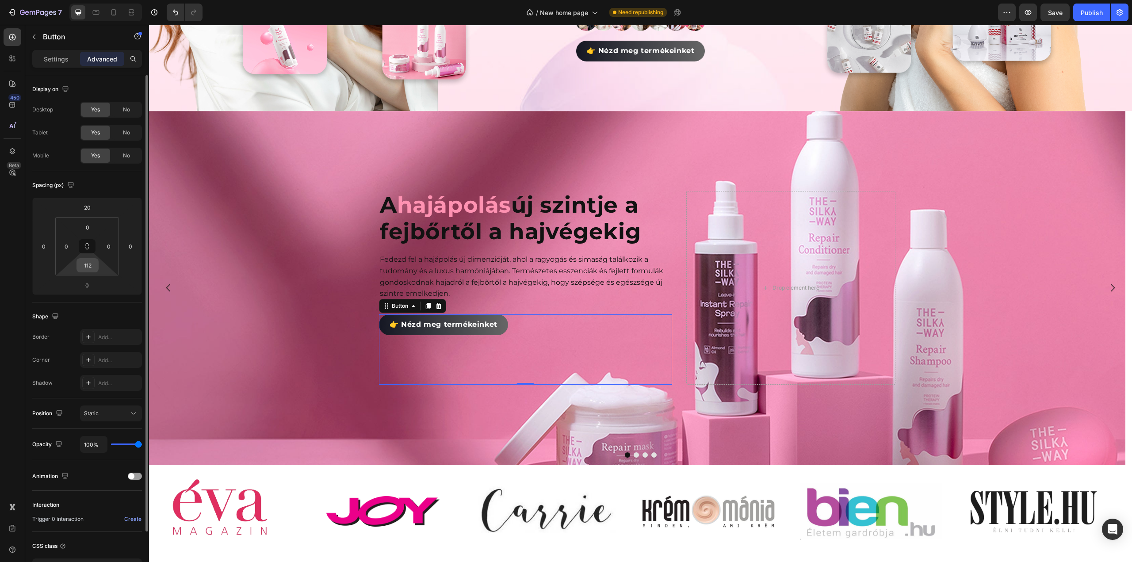
click at [92, 268] on input "112" at bounding box center [88, 265] width 18 height 13
type input "0"
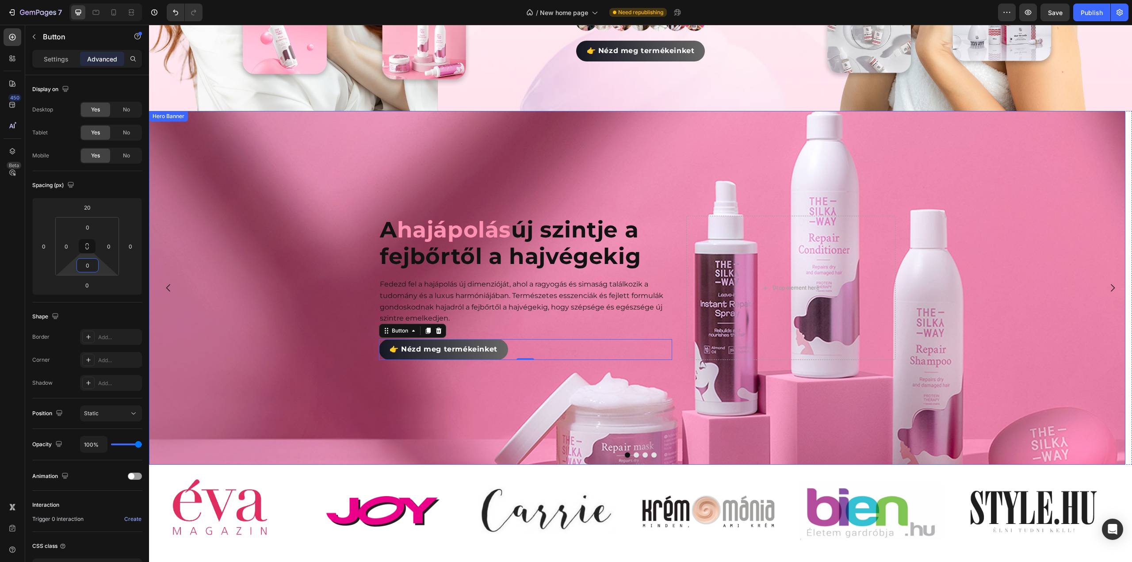
click at [254, 291] on div "Background Image" at bounding box center [637, 288] width 976 height 354
click at [500, 227] on span "hajápolás" at bounding box center [454, 229] width 114 height 27
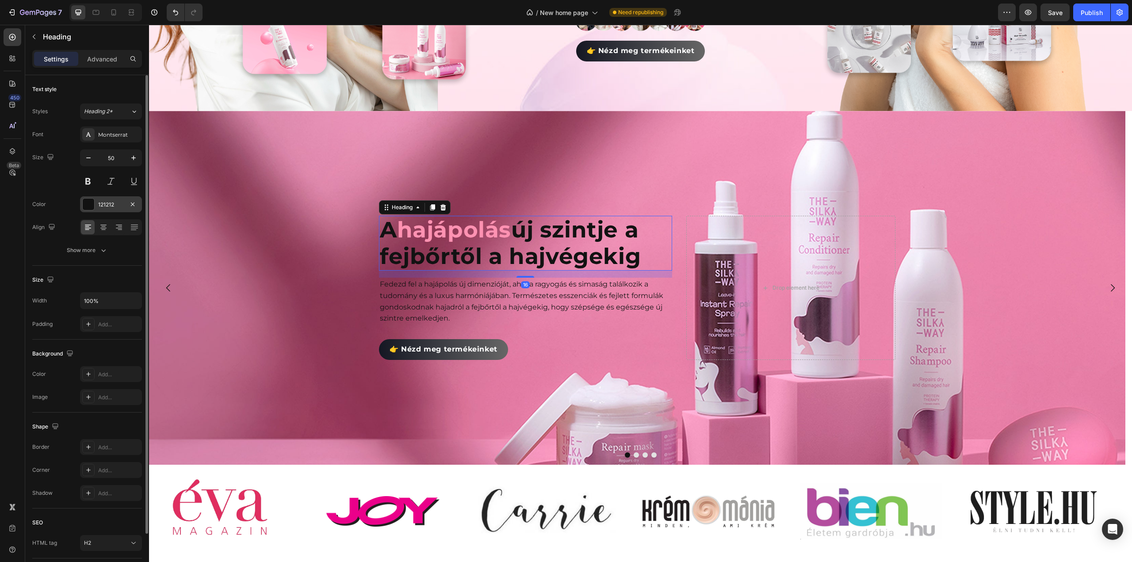
click at [89, 202] on div at bounding box center [88, 204] width 11 height 11
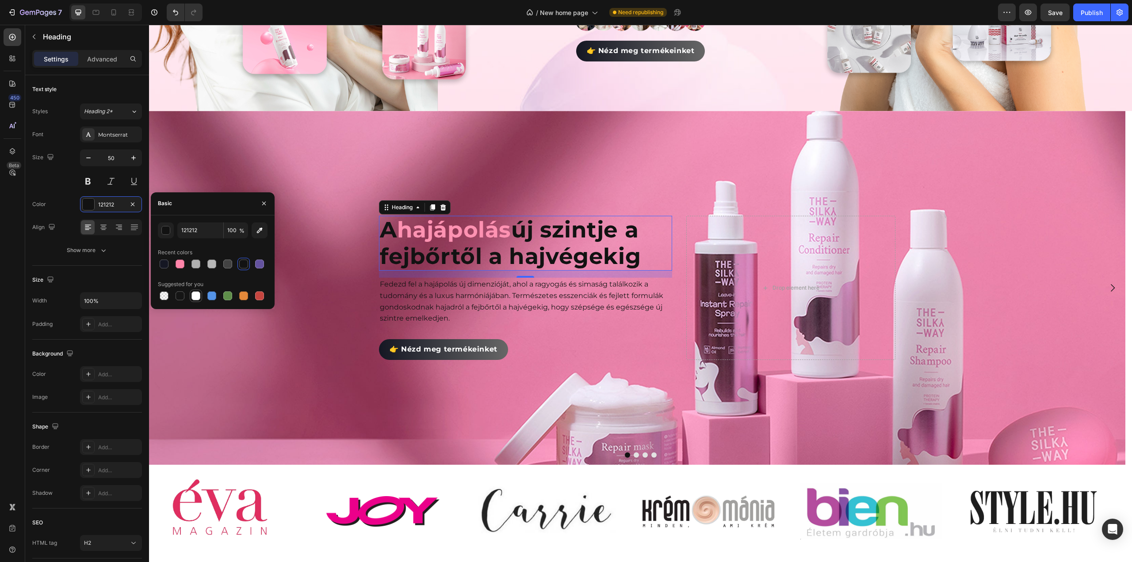
click at [195, 295] on div at bounding box center [195, 295] width 9 height 9
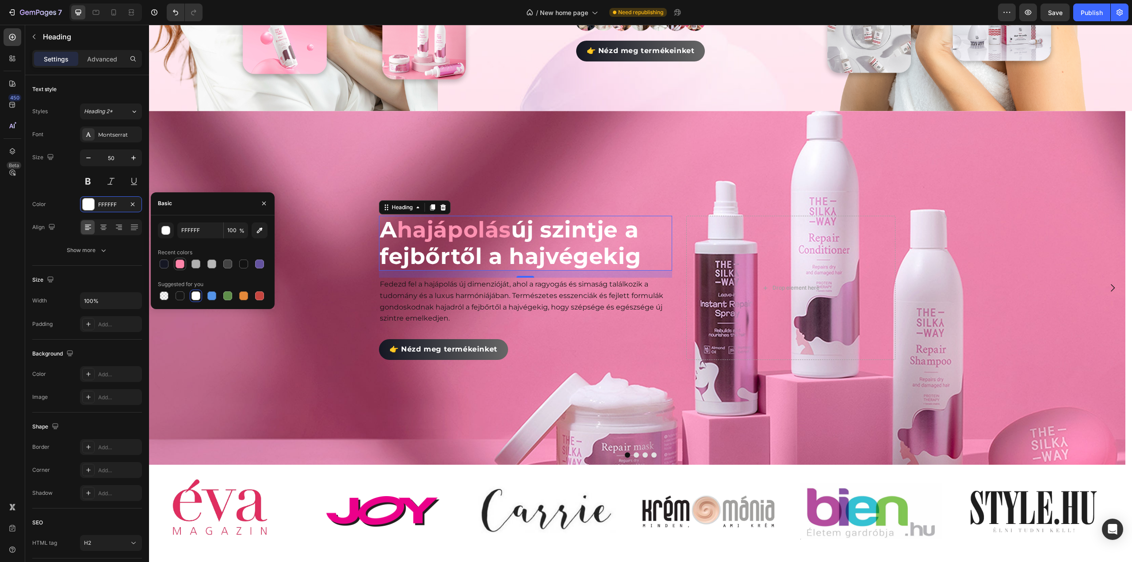
click at [176, 263] on div at bounding box center [180, 264] width 9 height 9
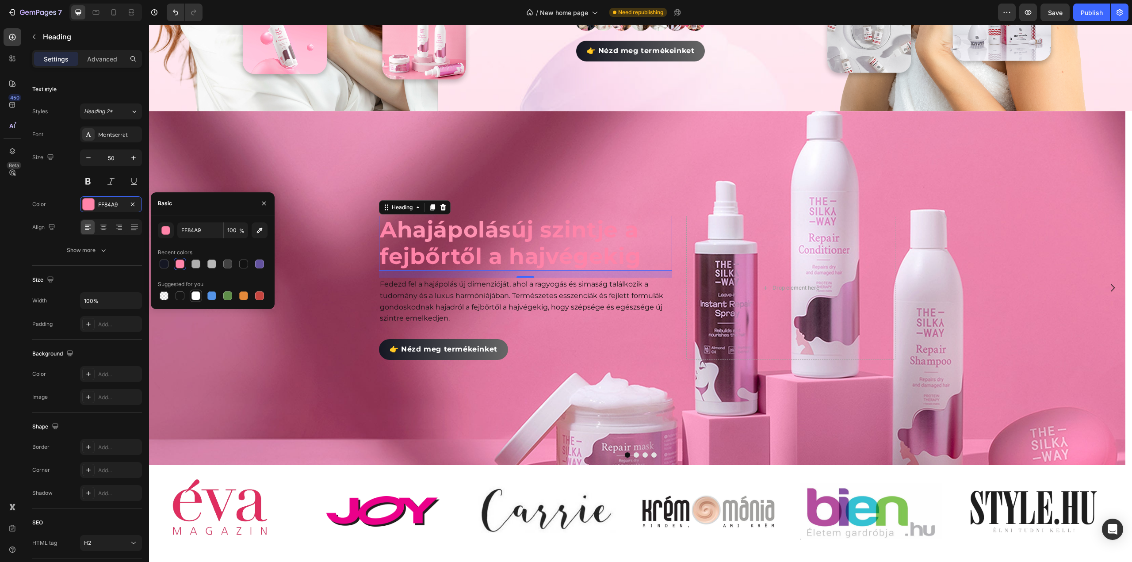
click at [197, 296] on div at bounding box center [195, 295] width 9 height 9
type input "FFFFFF"
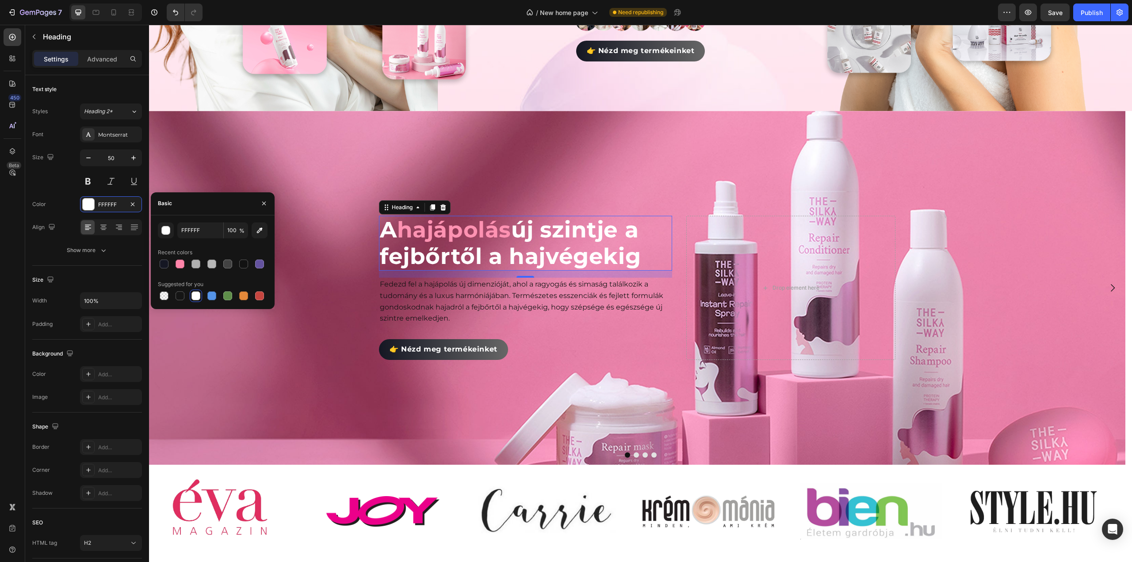
click at [448, 230] on span "hajápolás" at bounding box center [454, 229] width 114 height 27
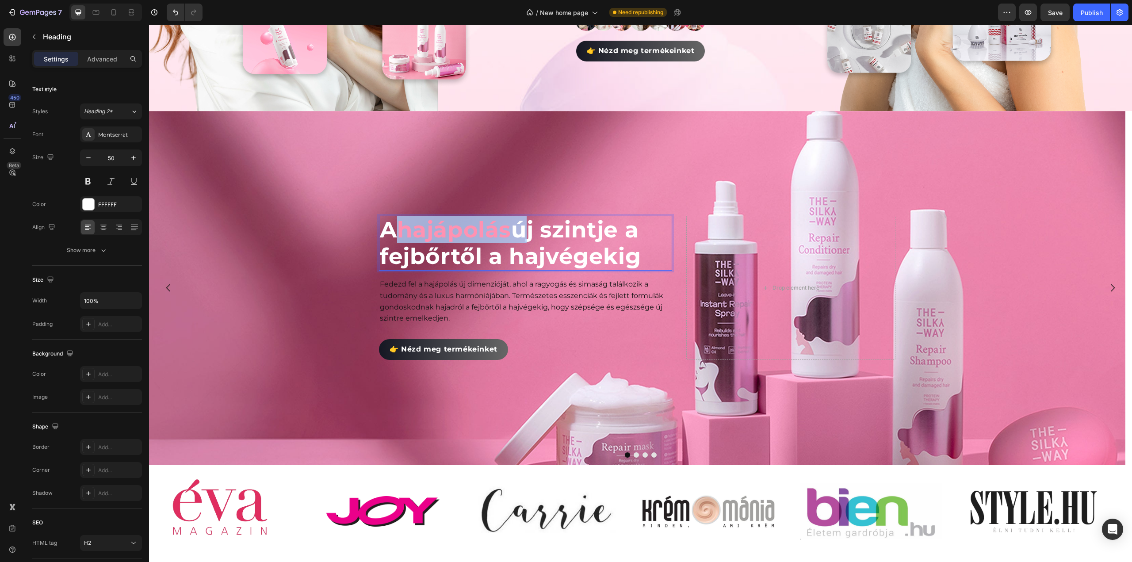
click at [448, 230] on span "hajápolás" at bounding box center [454, 229] width 114 height 27
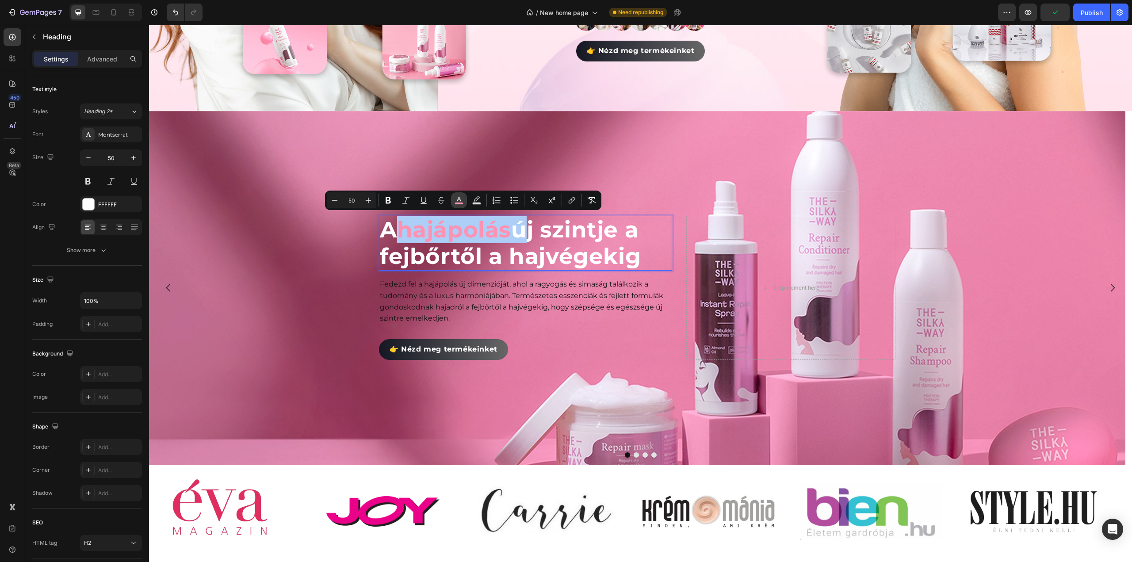
click at [459, 199] on icon "Editor contextual toolbar" at bounding box center [459, 199] width 4 height 5
type input "FF92B2"
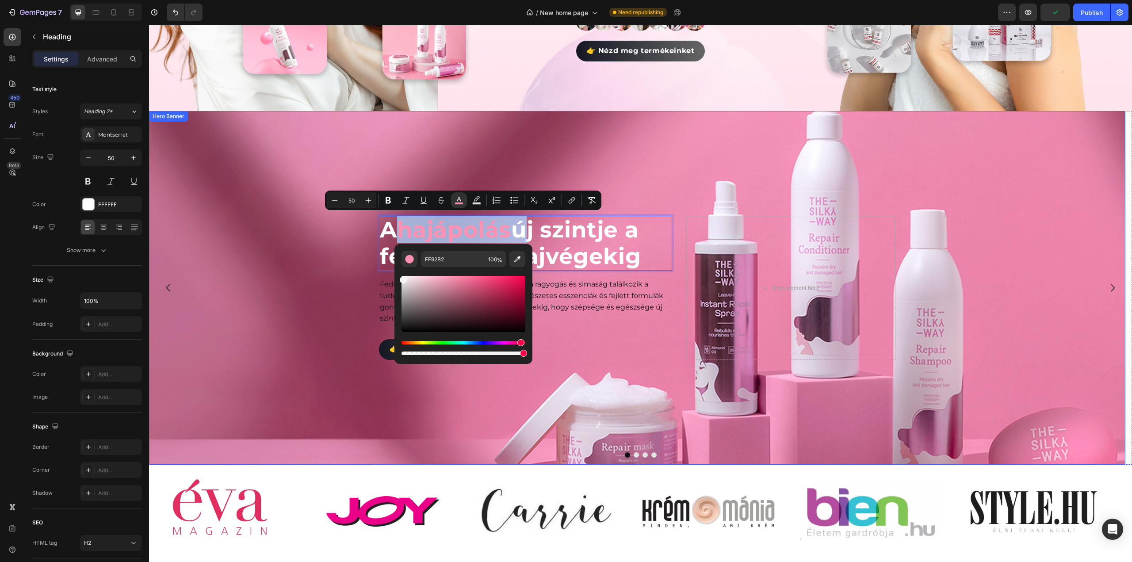
type input "F4F4F4"
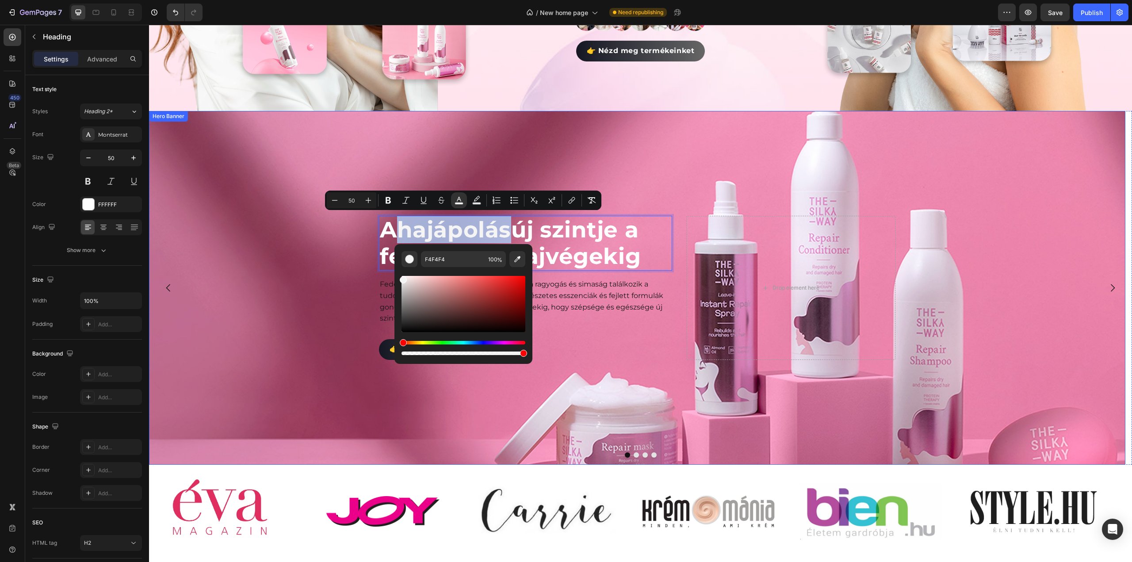
drag, startPoint x: 582, startPoint y: 326, endPoint x: 341, endPoint y: 230, distance: 258.8
click at [260, 215] on div "Background Image" at bounding box center [637, 288] width 976 height 354
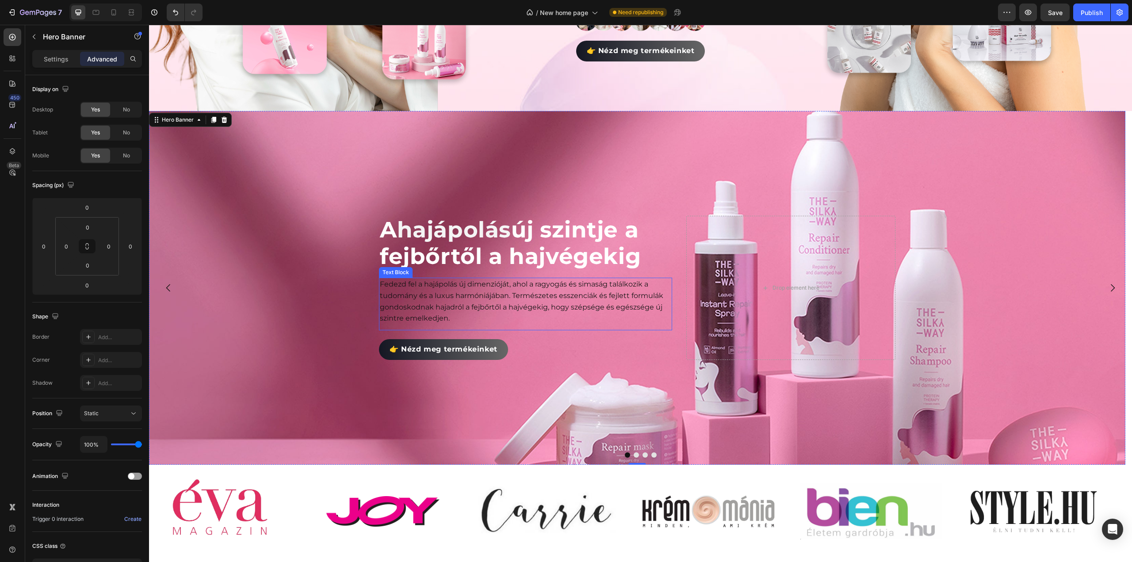
click at [535, 299] on p "Fedezd fel a hajápolás új dimenzióját, ahol a ragyogás és simaság találkozik a …" at bounding box center [525, 301] width 291 height 45
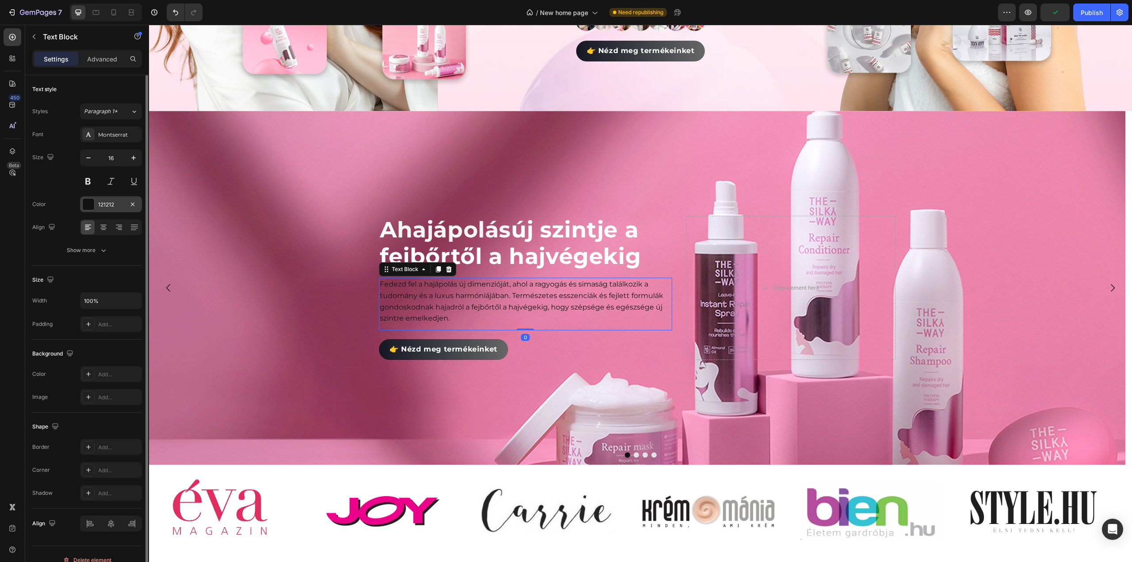
click at [86, 199] on div at bounding box center [88, 204] width 11 height 11
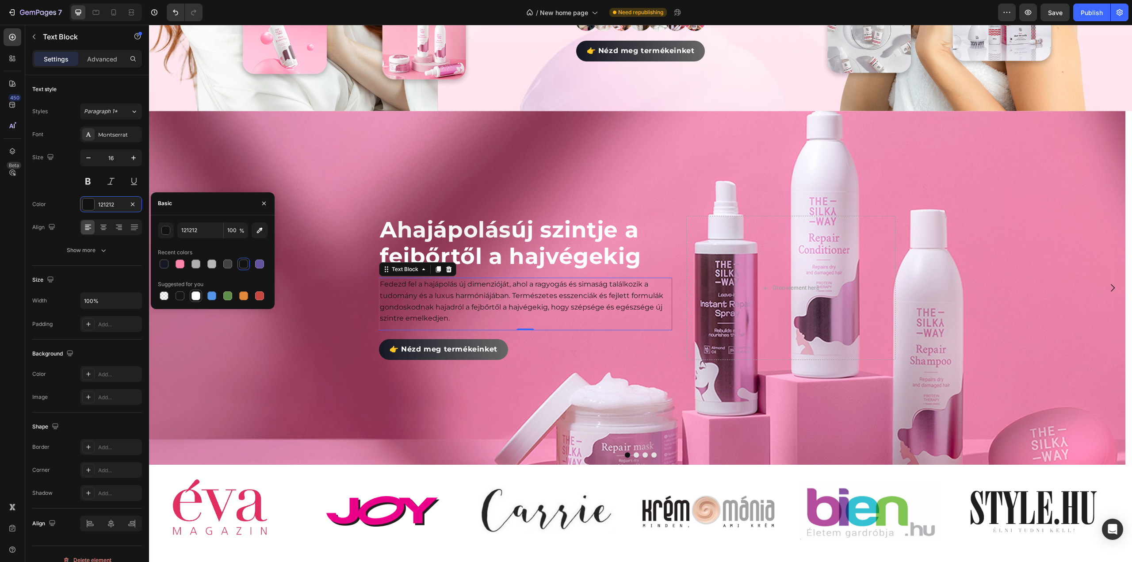
click at [196, 298] on div at bounding box center [195, 295] width 9 height 9
type input "FFFFFF"
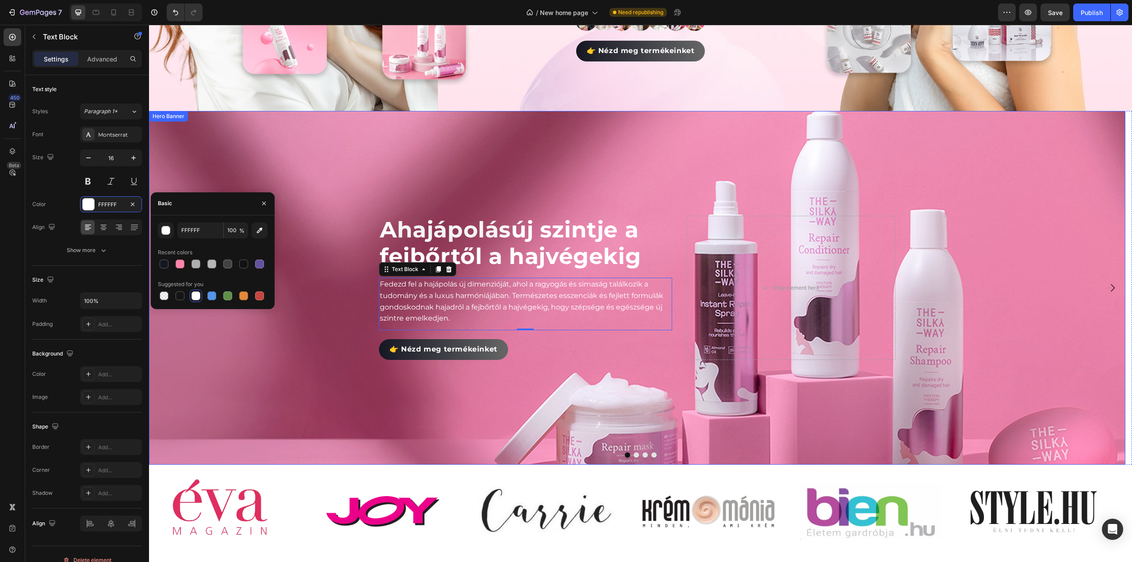
click at [251, 332] on div "Background Image" at bounding box center [637, 288] width 976 height 354
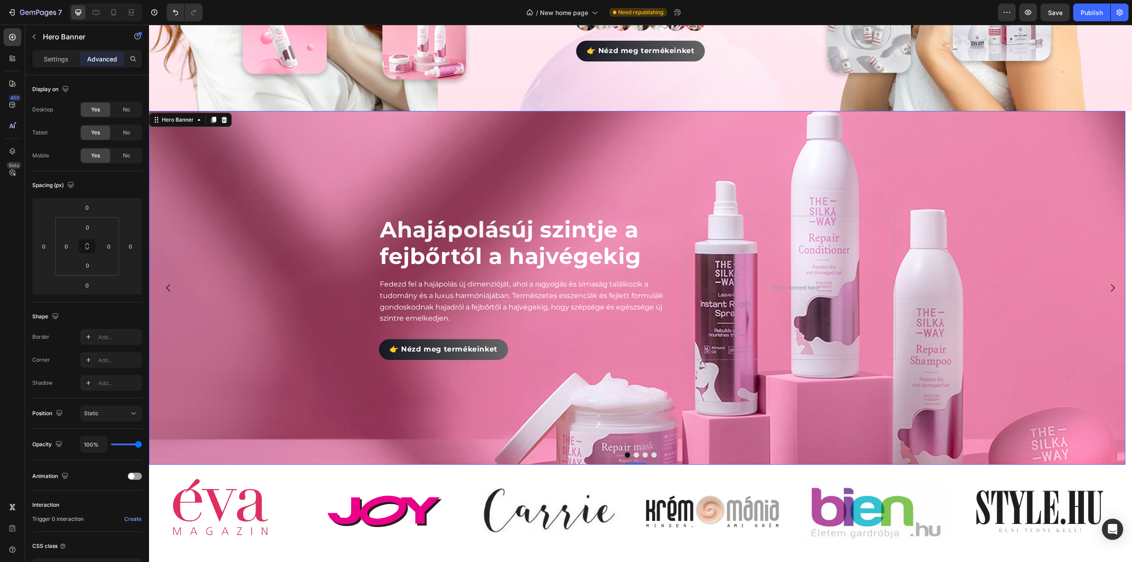
click at [574, 167] on div "Background Image" at bounding box center [637, 288] width 976 height 354
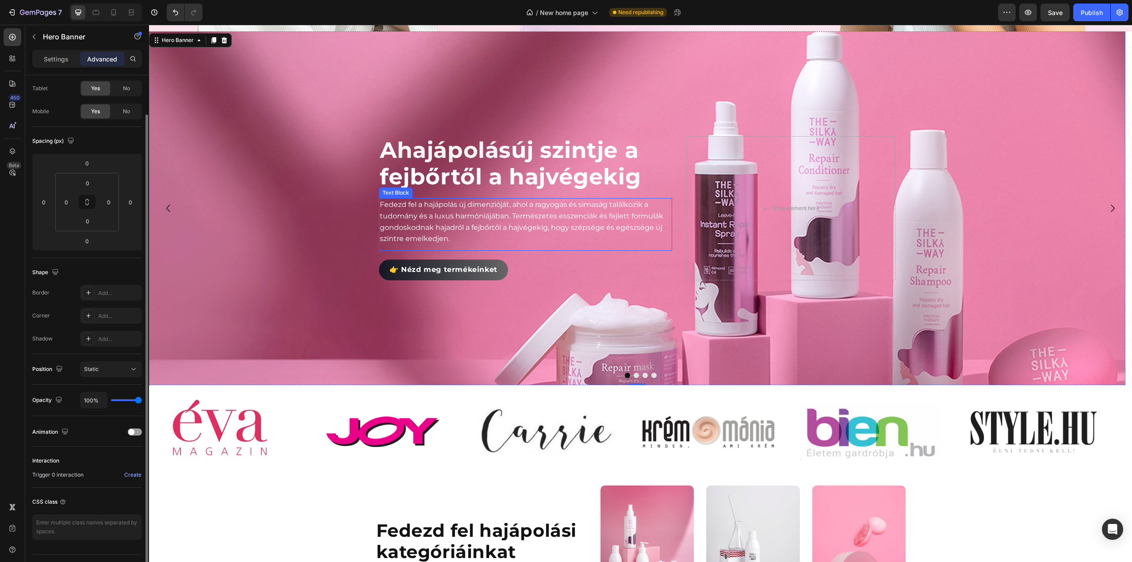
scroll to position [398, 0]
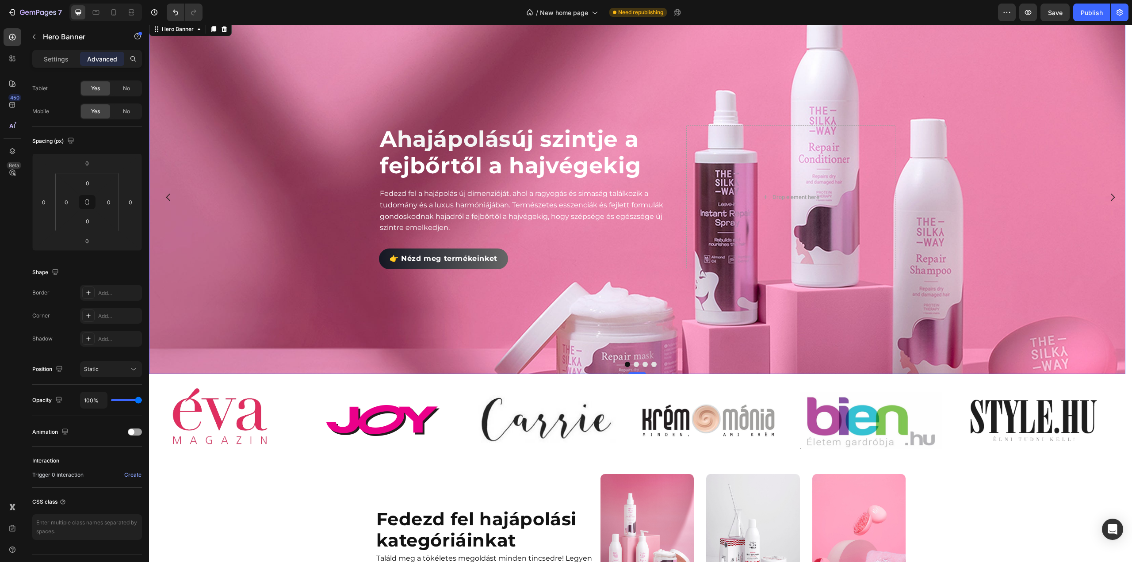
click at [330, 266] on div "Background Image" at bounding box center [637, 197] width 976 height 354
click at [58, 58] on p "Settings" at bounding box center [56, 58] width 25 height 9
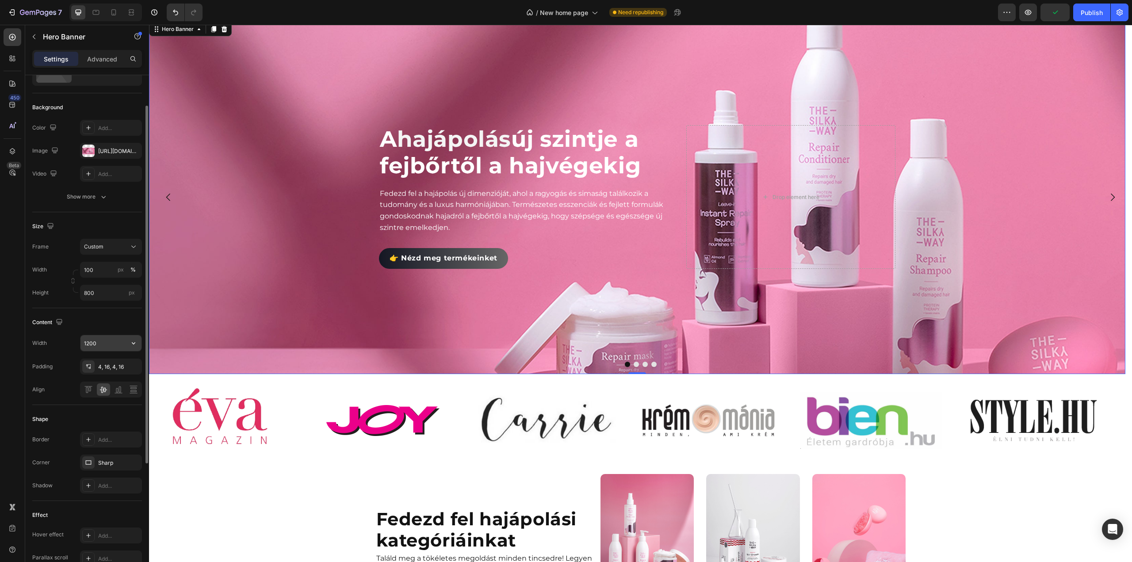
click at [122, 341] on input "1200" at bounding box center [110, 343] width 61 height 16
click at [70, 353] on div "Width 1200 Padding 4, 16, 4, 16 Align" at bounding box center [87, 366] width 110 height 63
click at [134, 295] on span "px" at bounding box center [132, 292] width 6 height 7
click at [134, 295] on input "800" at bounding box center [111, 293] width 62 height 16
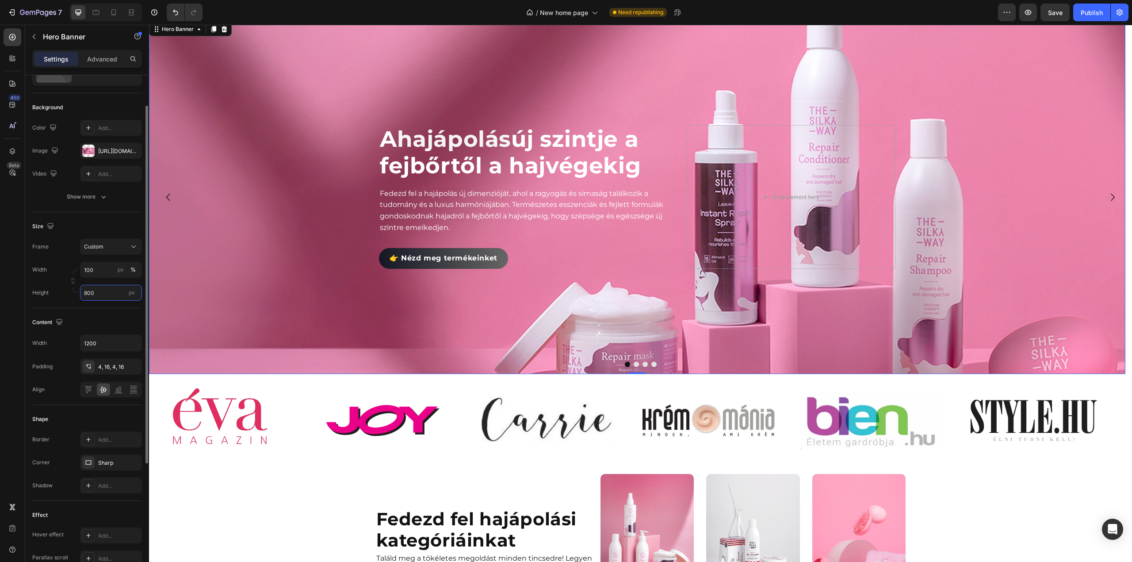
click at [116, 293] on input "800" at bounding box center [111, 293] width 62 height 16
click at [103, 311] on span "Fit content" at bounding box center [97, 314] width 27 height 8
click at [110, 293] on input "Auto" at bounding box center [111, 293] width 62 height 16
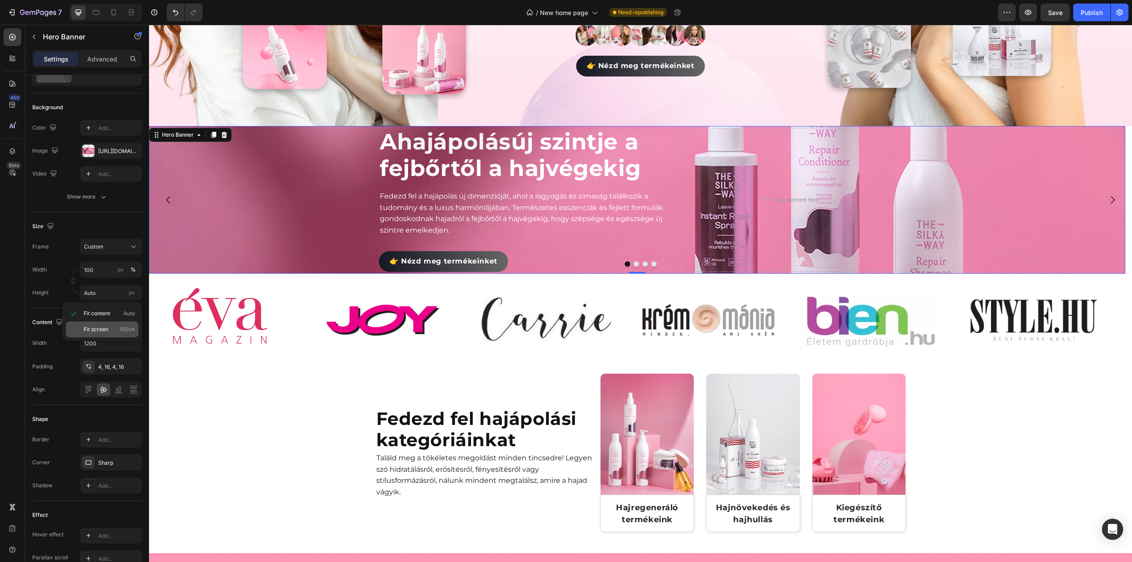
click at [109, 329] on p "Fit screen 100vh" at bounding box center [109, 329] width 51 height 8
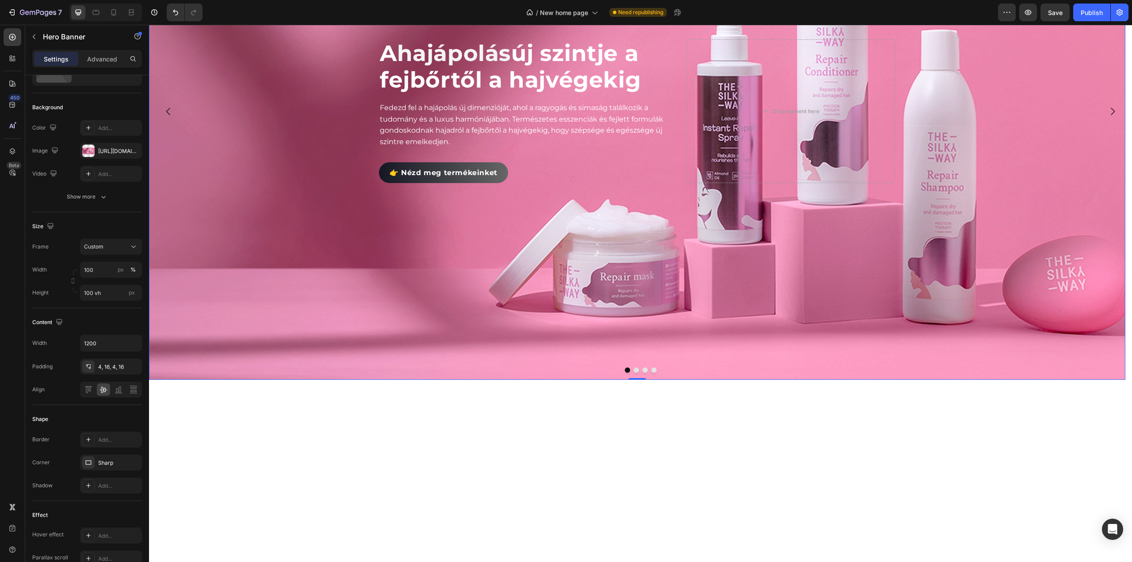
scroll to position [357, 0]
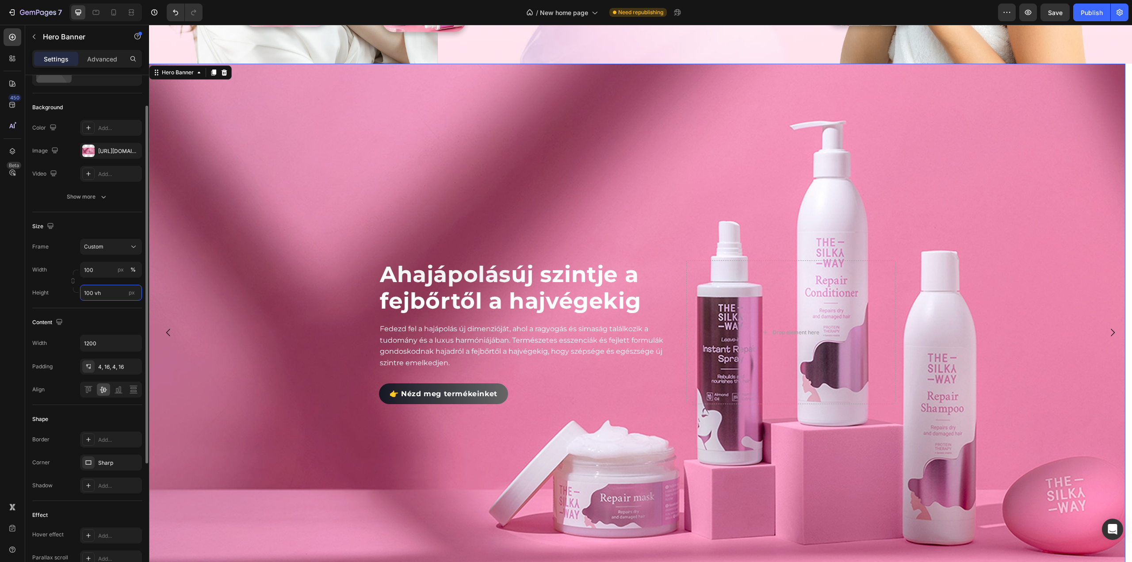
click at [113, 296] on input "100 vh" at bounding box center [111, 293] width 62 height 16
click at [111, 316] on p "Fit content Auto" at bounding box center [109, 314] width 51 height 8
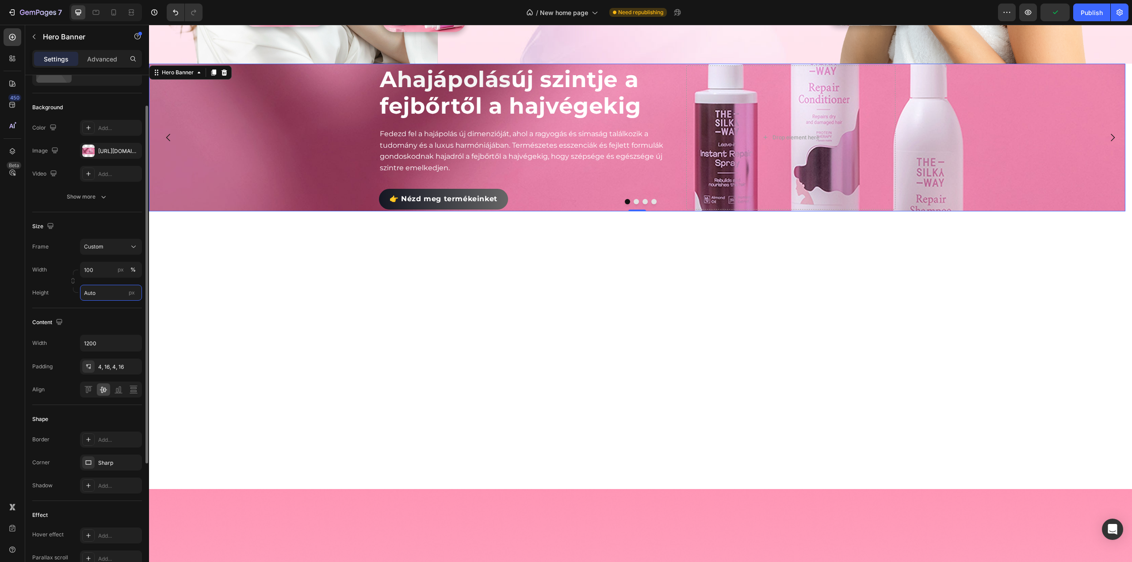
click at [111, 294] on input "Auto" at bounding box center [111, 293] width 62 height 16
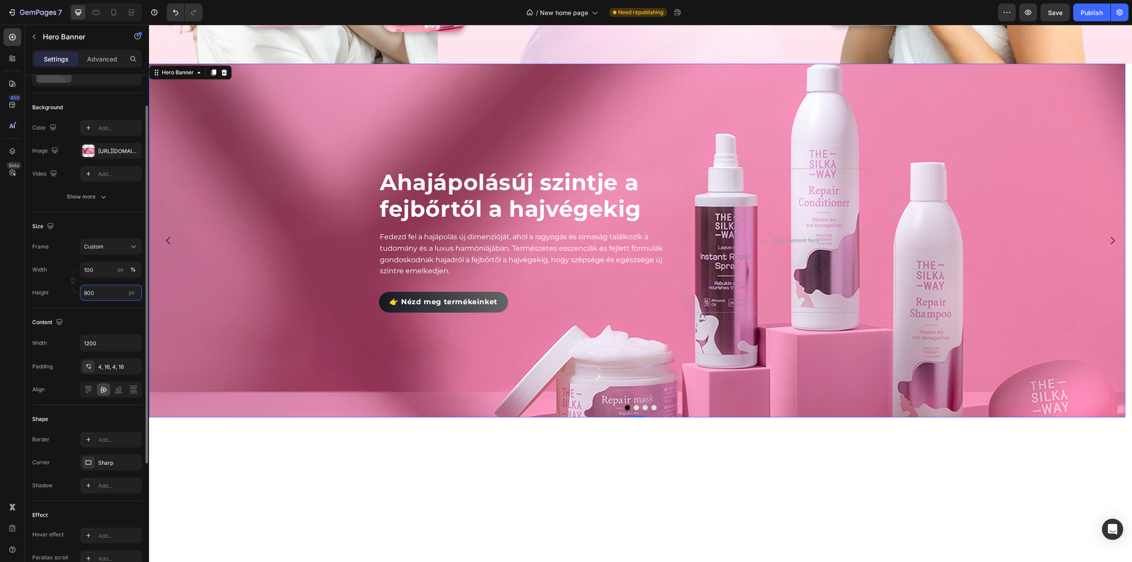
click at [112, 291] on input "800" at bounding box center [111, 293] width 62 height 16
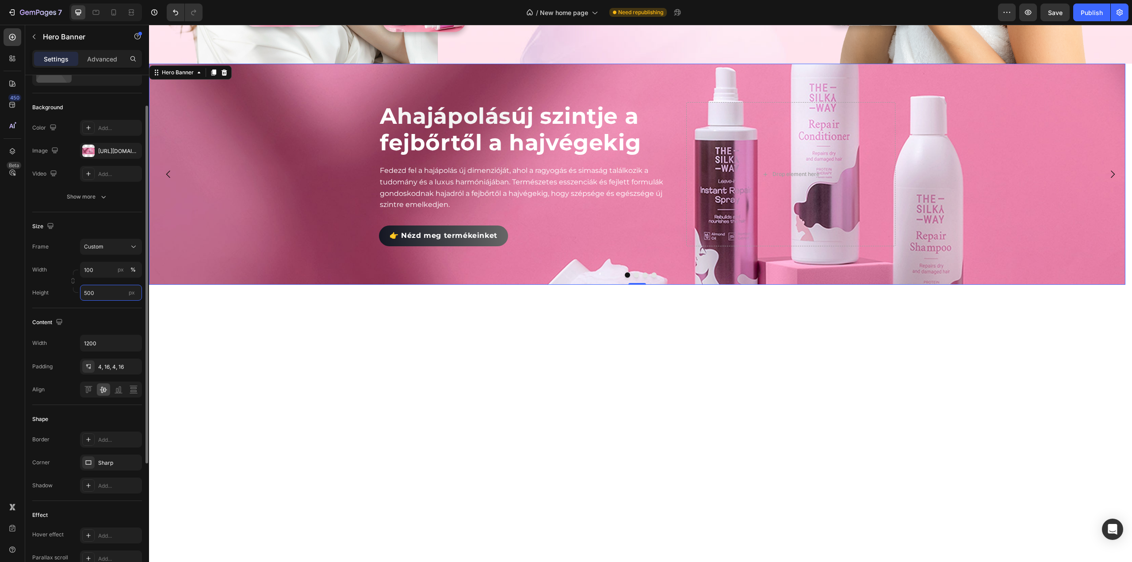
click at [111, 293] on input "500" at bounding box center [111, 293] width 62 height 16
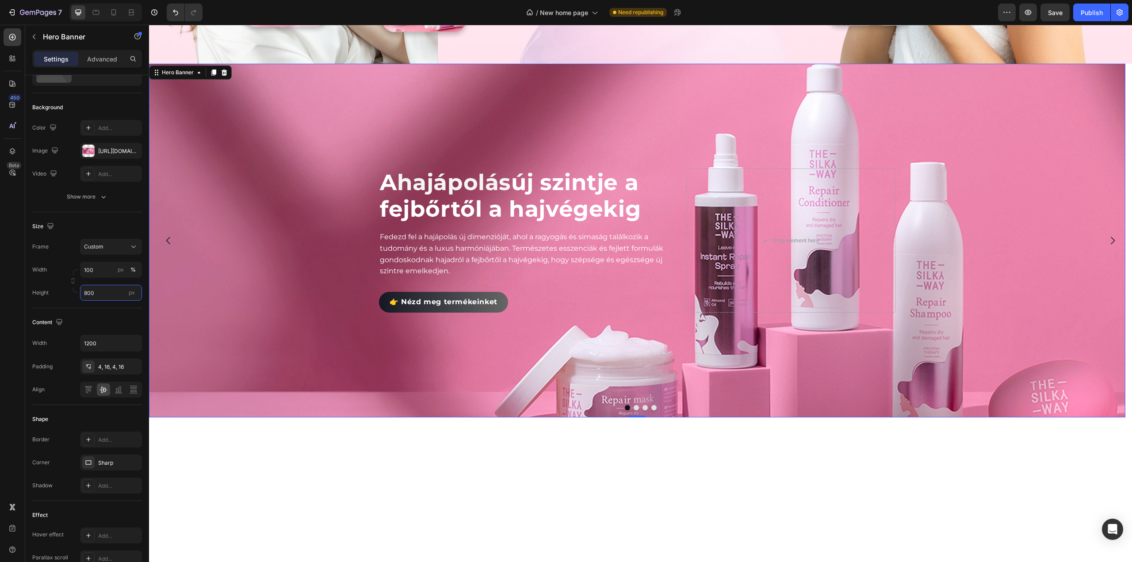
type input "800"
click at [669, 134] on div "Background Image" at bounding box center [637, 241] width 976 height 354
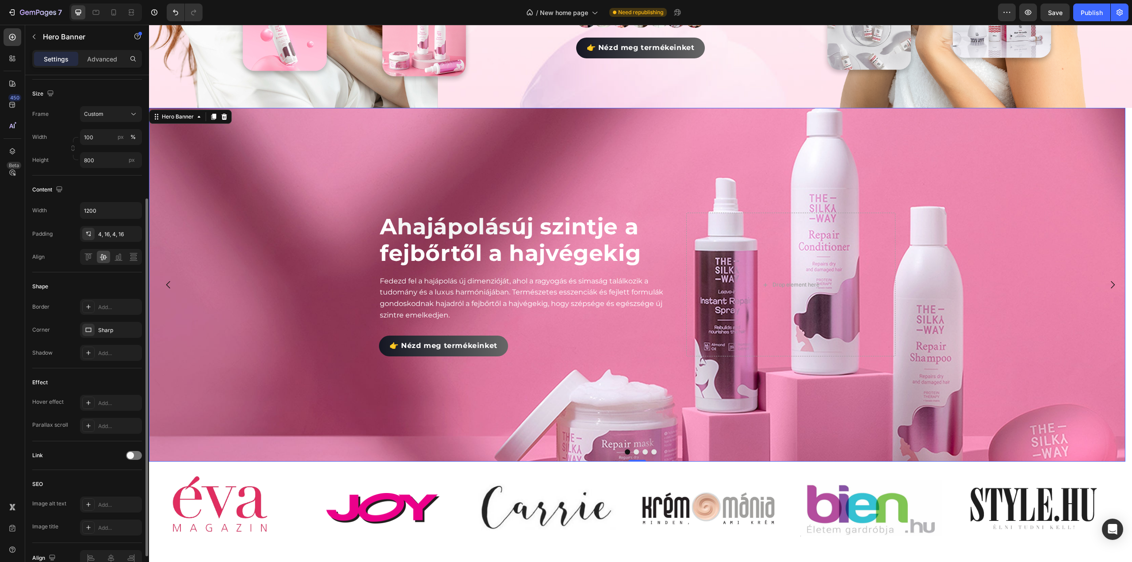
scroll to position [222, 0]
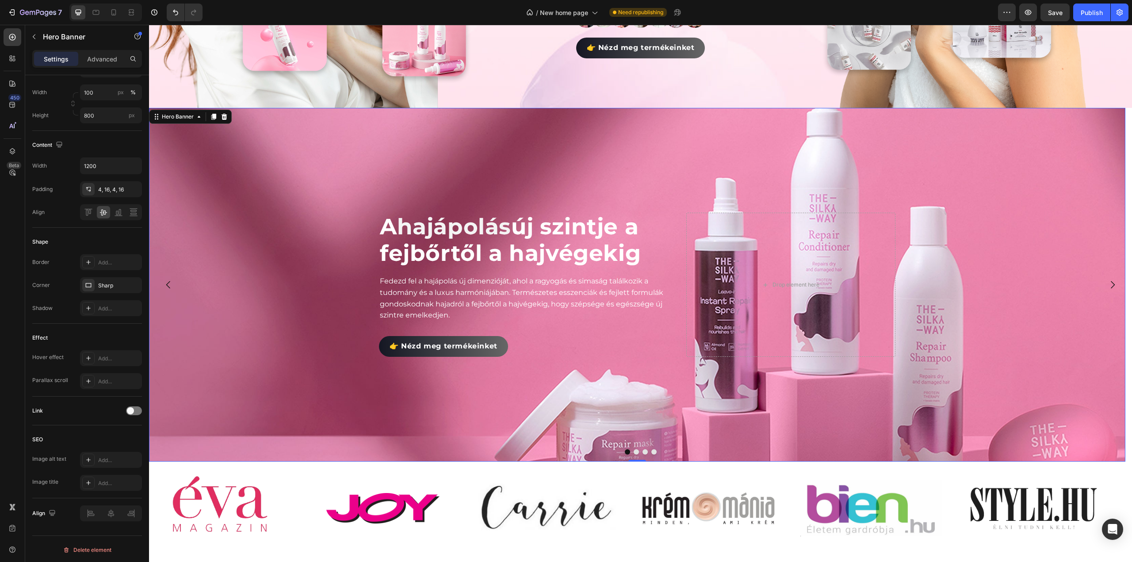
click at [239, 265] on div "Background Image" at bounding box center [637, 285] width 976 height 354
click at [194, 122] on div "Background Image" at bounding box center [637, 285] width 976 height 354
click at [190, 115] on div "Hero Banner" at bounding box center [177, 117] width 35 height 8
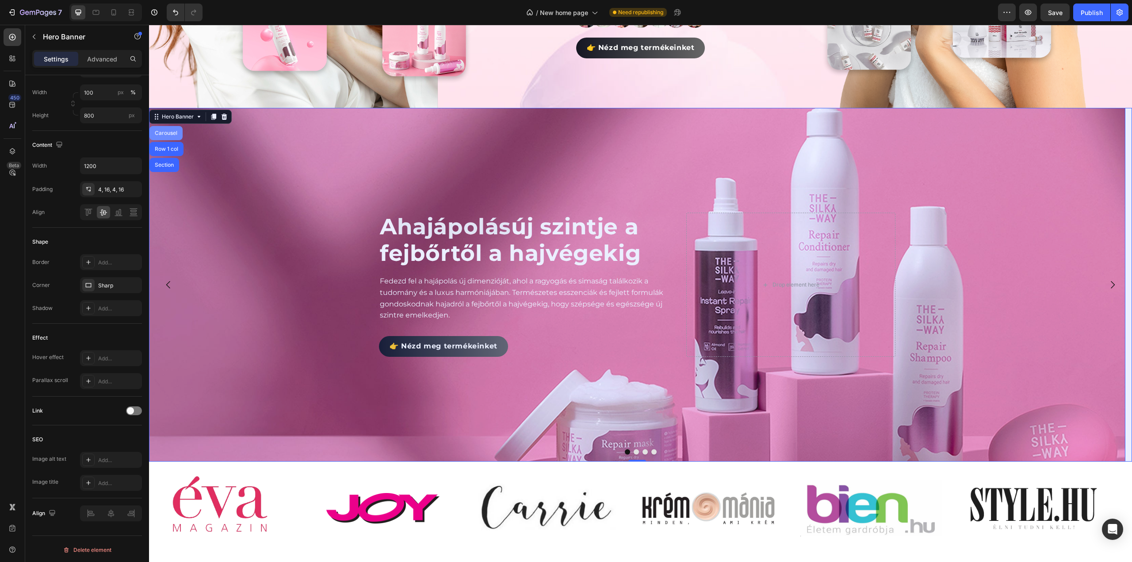
click at [175, 131] on div "Carousel" at bounding box center [166, 132] width 26 height 5
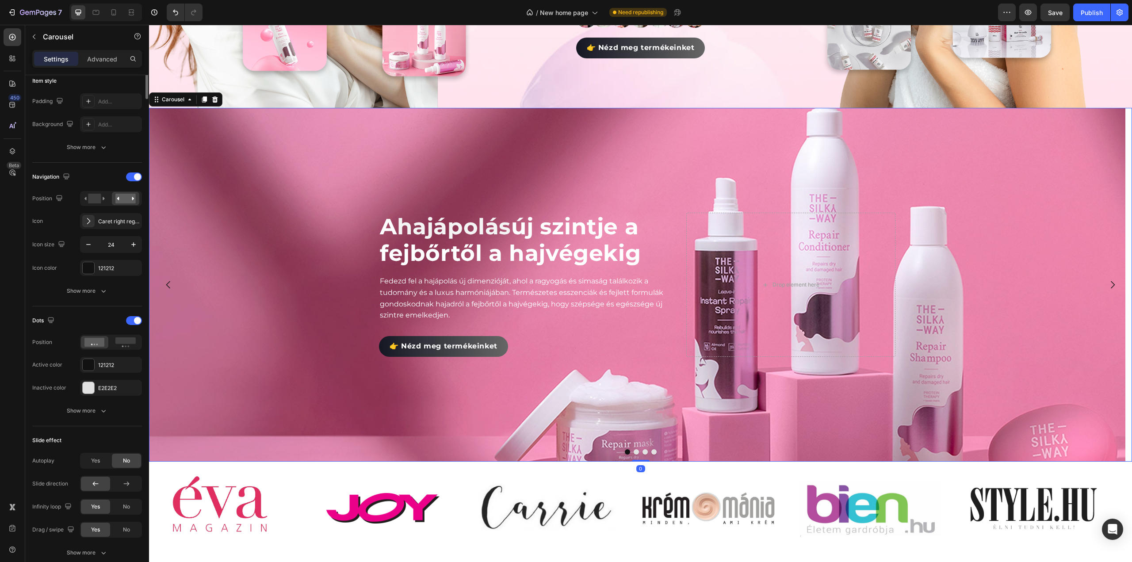
scroll to position [0, 0]
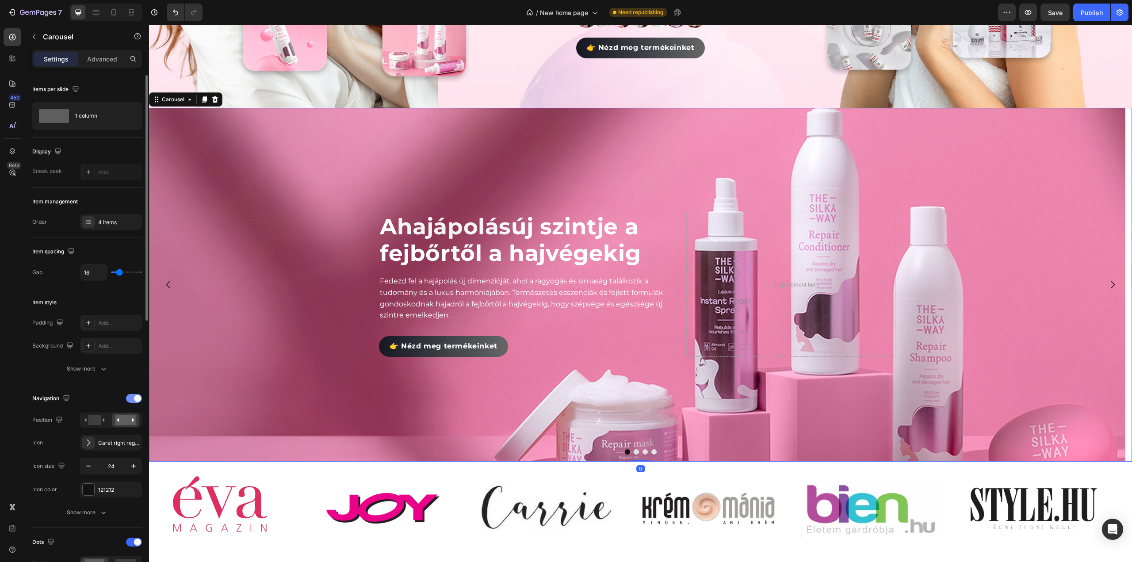
click at [132, 398] on div at bounding box center [134, 398] width 16 height 9
click at [85, 472] on div at bounding box center [88, 471] width 11 height 11
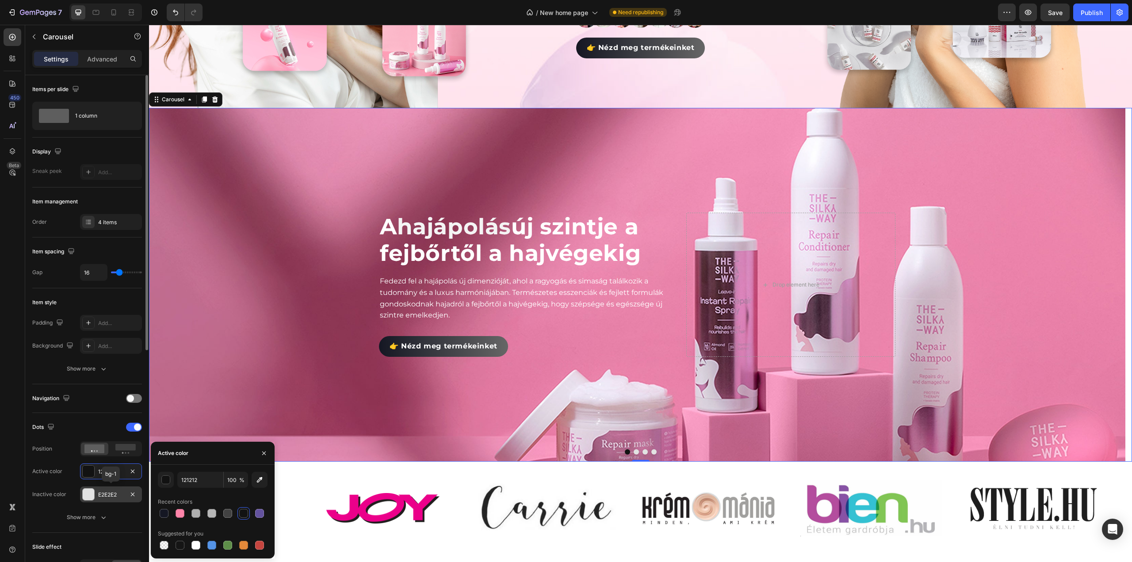
click at [90, 492] on div at bounding box center [88, 494] width 11 height 11
click at [165, 482] on div "button" at bounding box center [166, 480] width 9 height 9
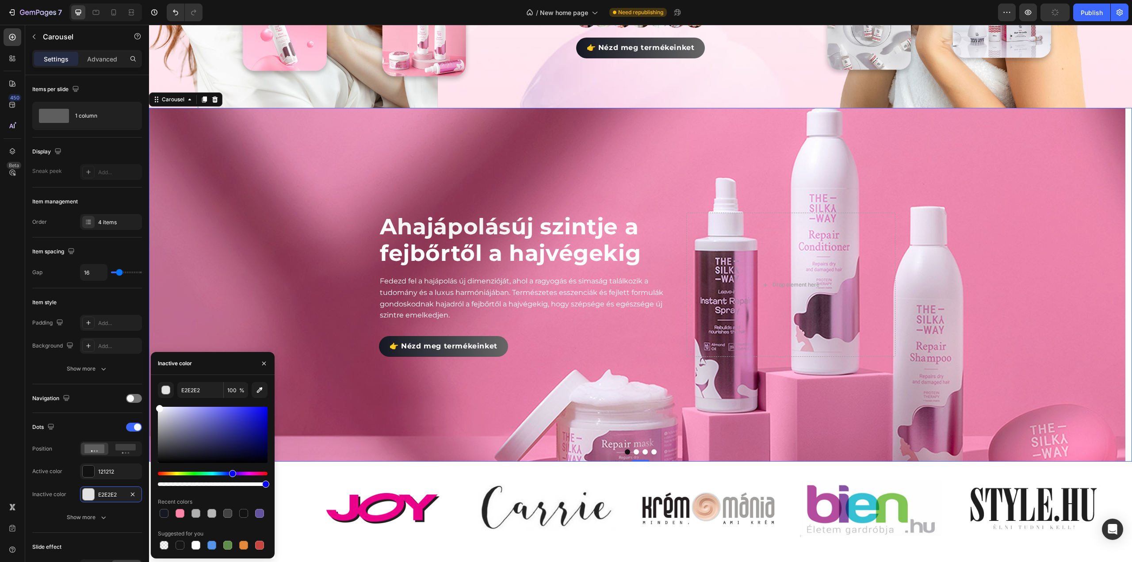
drag, startPoint x: 153, startPoint y: 395, endPoint x: 136, endPoint y: 356, distance: 42.4
click at [136, 356] on div "450 Beta Sections(18) Elements(83) Section Element Hero Section Product Detail …" at bounding box center [74, 293] width 149 height 537
type input "FFFFFF"
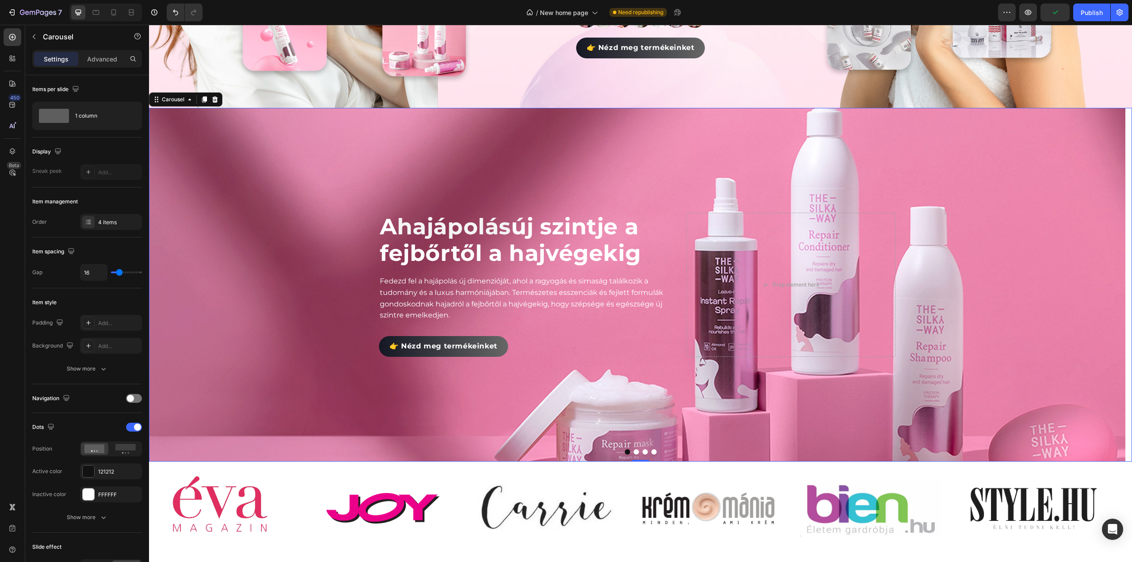
click at [20, 361] on div "450 Beta" at bounding box center [13, 263] width 18 height 470
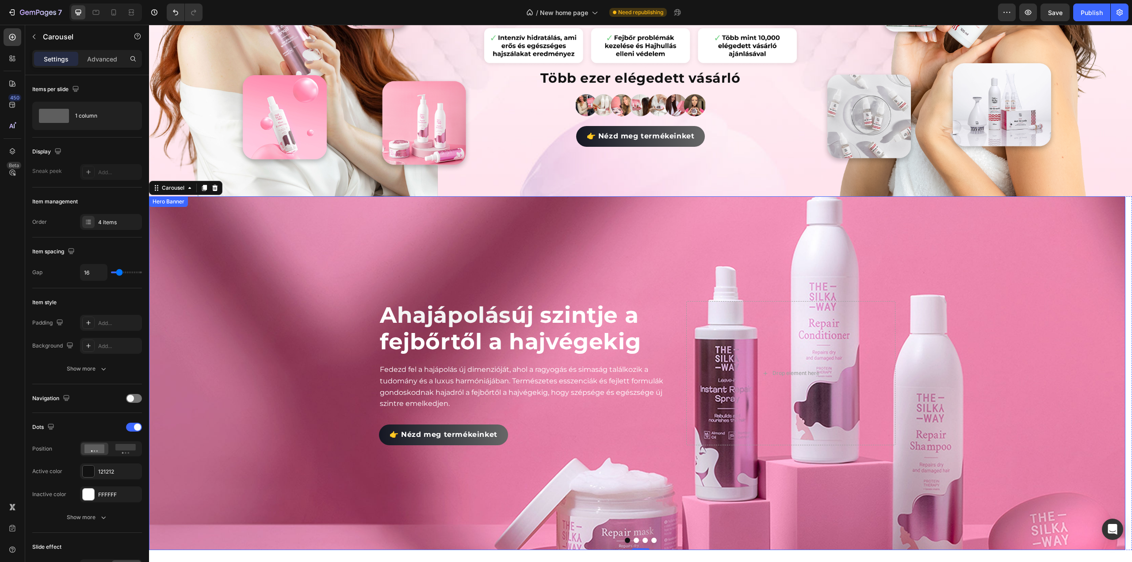
scroll to position [357, 0]
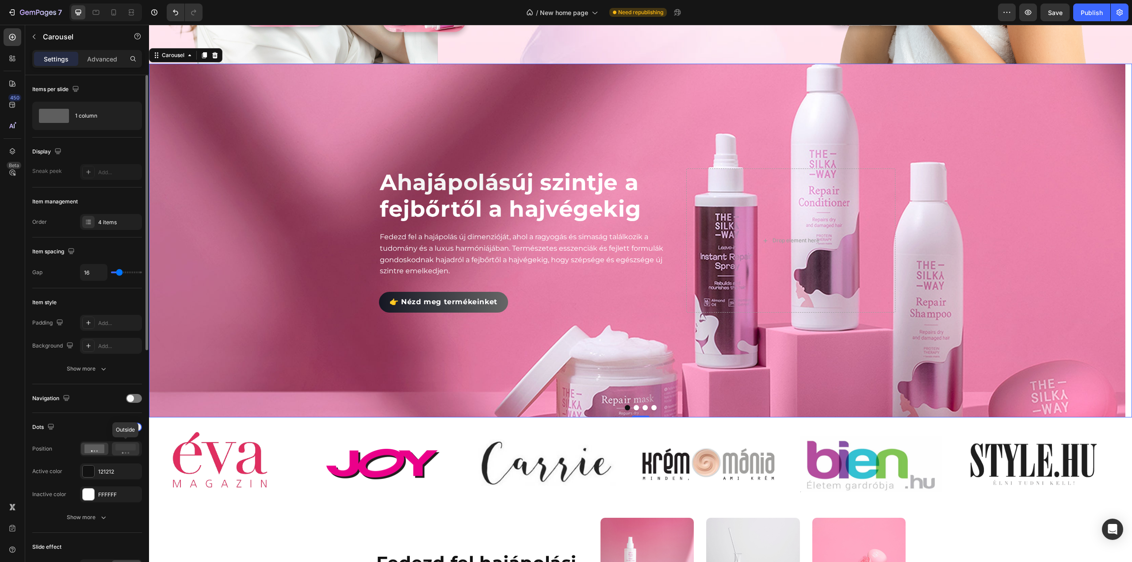
click at [122, 450] on icon at bounding box center [125, 449] width 20 height 10
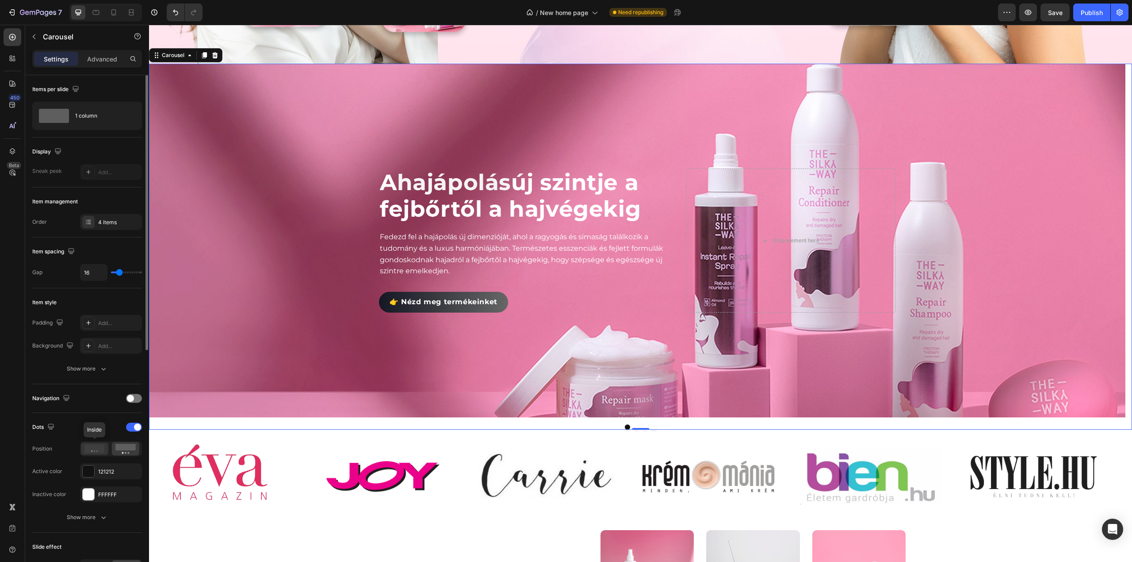
click at [92, 450] on circle at bounding box center [91, 450] width 1 height 1
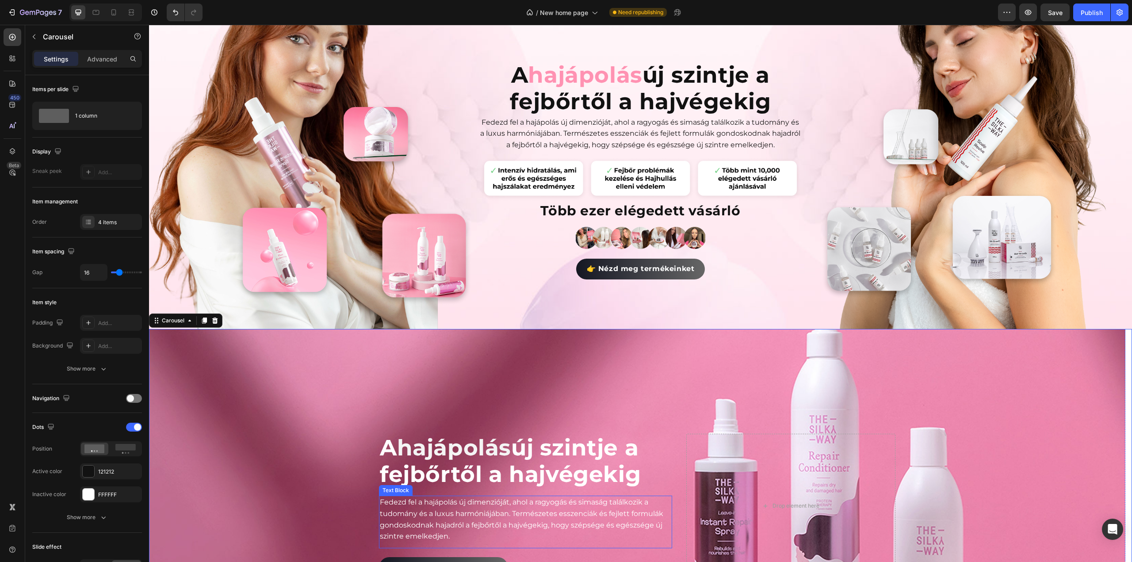
scroll to position [268, 0]
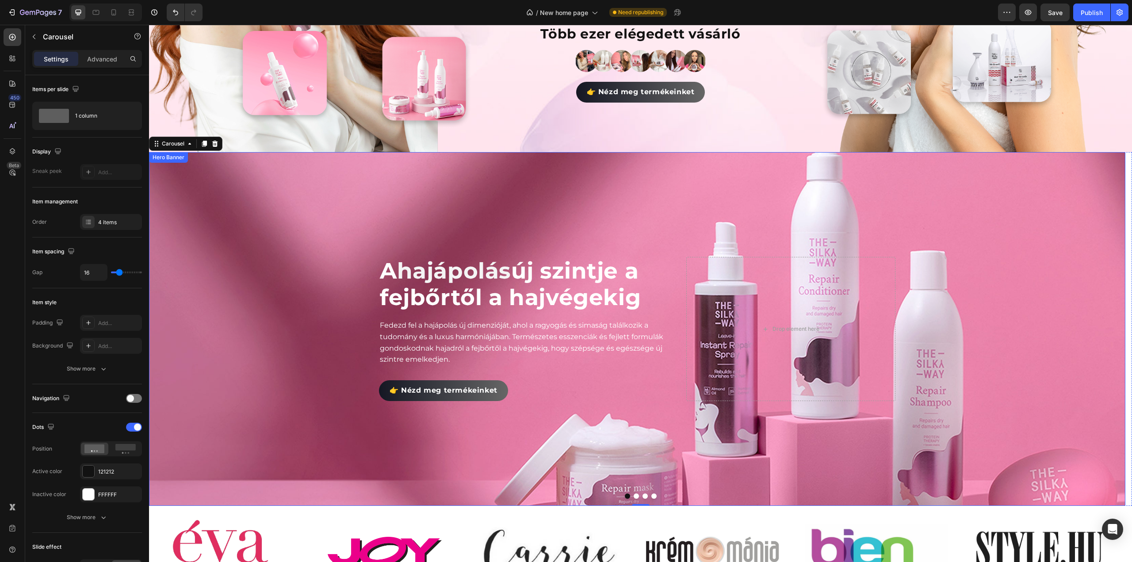
click at [384, 205] on div "Background Image" at bounding box center [637, 329] width 976 height 354
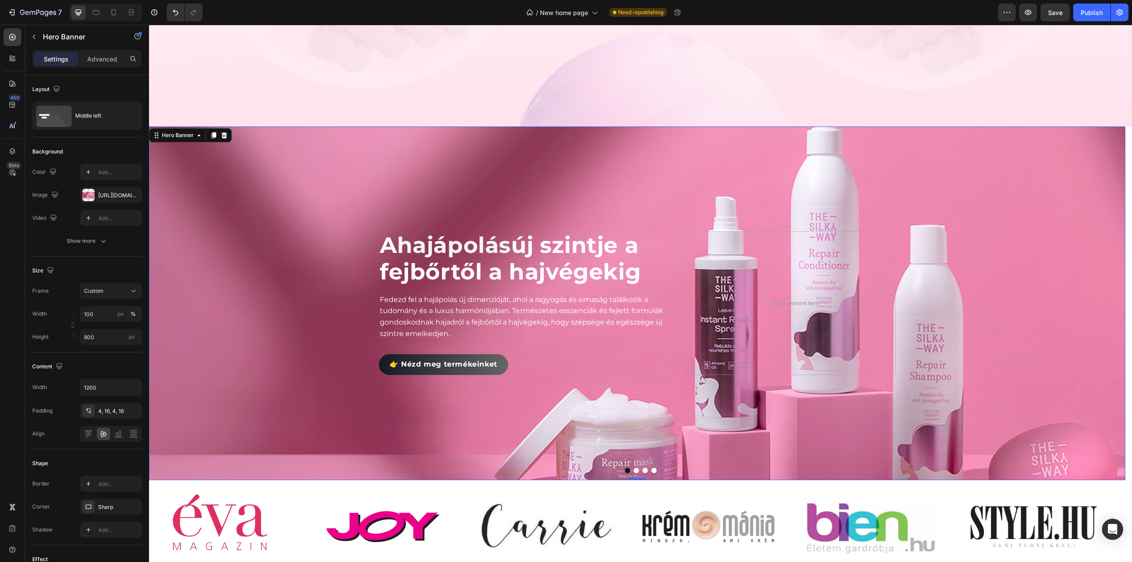
scroll to position [445, 0]
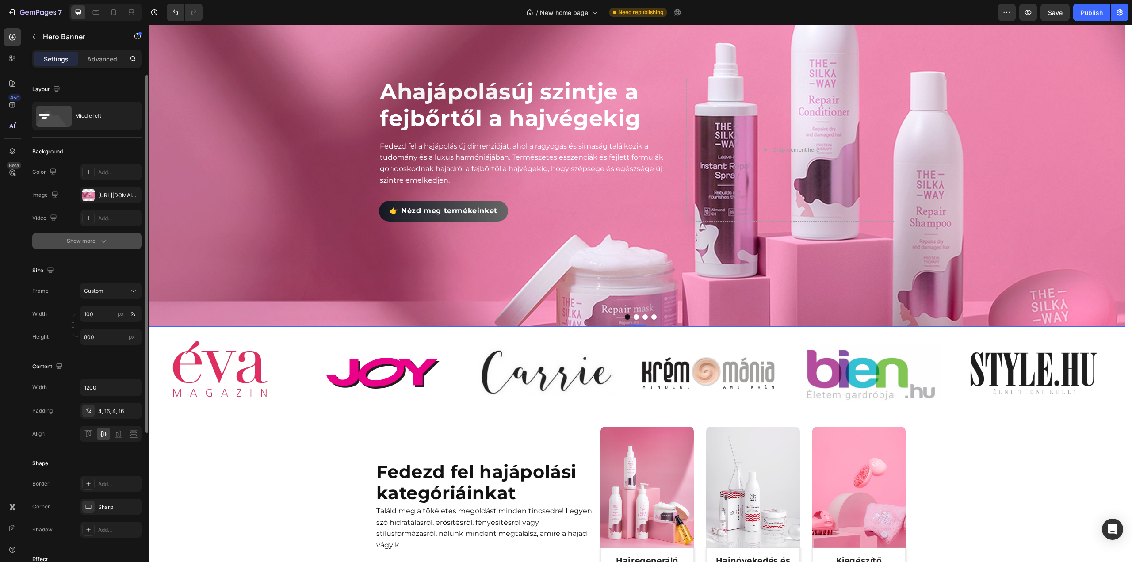
click at [99, 241] on icon "button" at bounding box center [103, 241] width 9 height 9
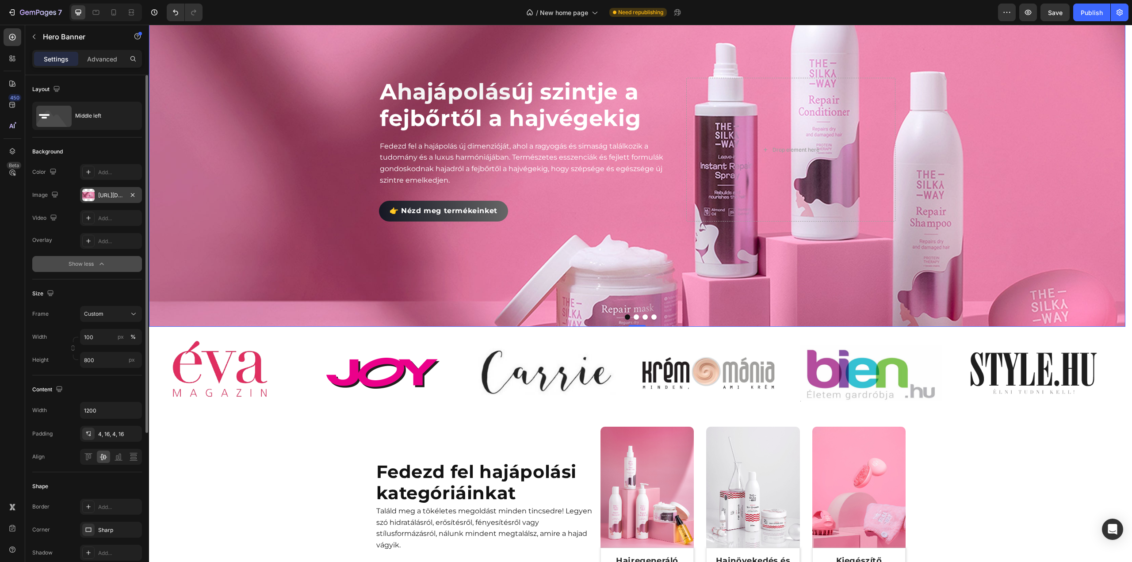
click at [104, 198] on div "[URL][DOMAIN_NAME]" at bounding box center [111, 195] width 26 height 8
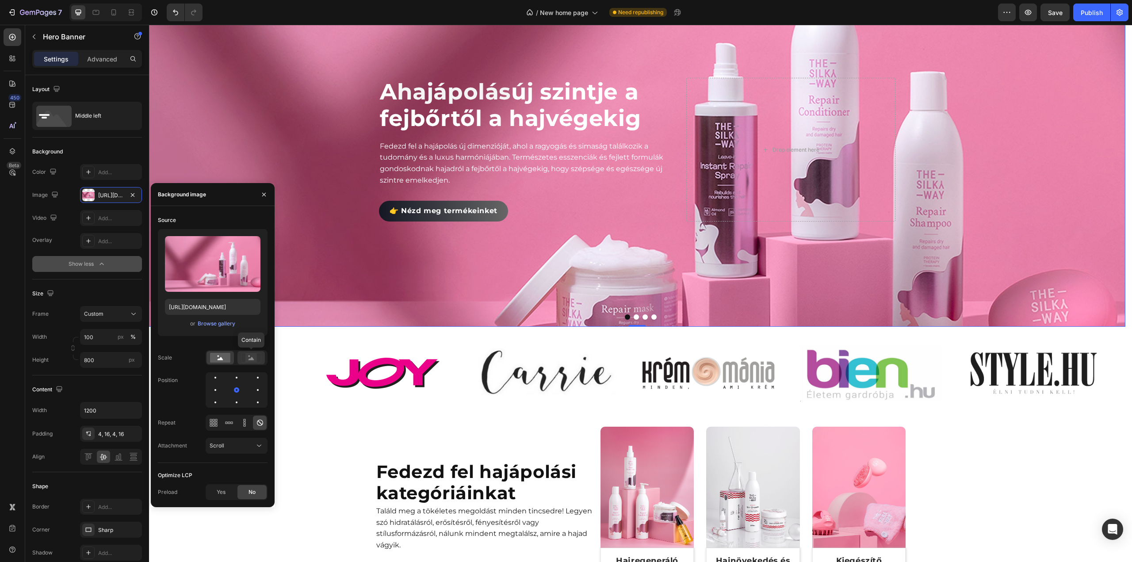
click at [252, 357] on icon at bounding box center [252, 358] width 6 height 3
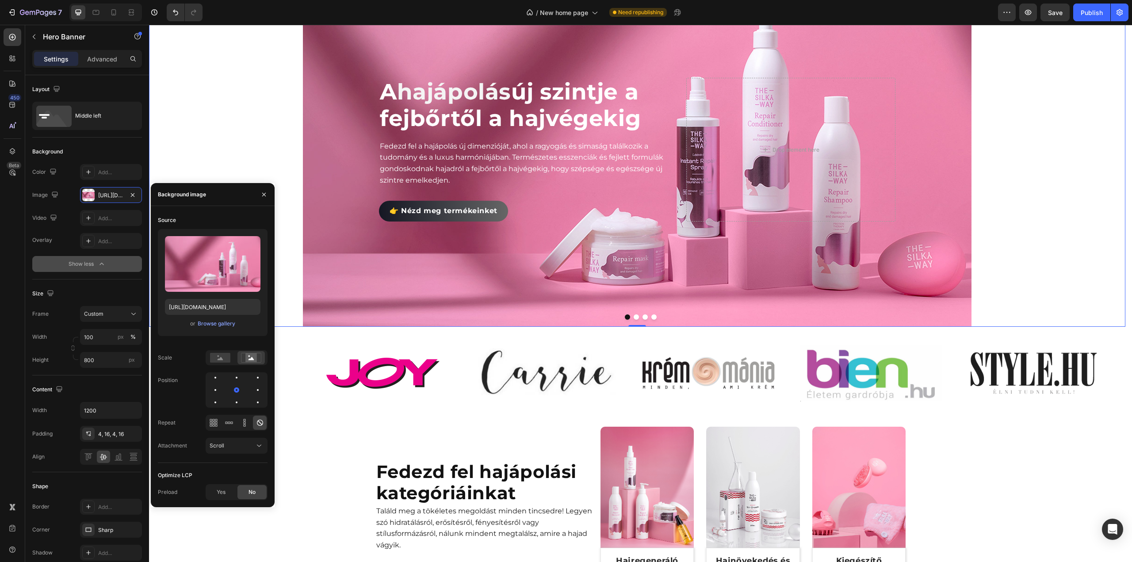
click at [254, 147] on div "Background Image" at bounding box center [637, 150] width 976 height 354
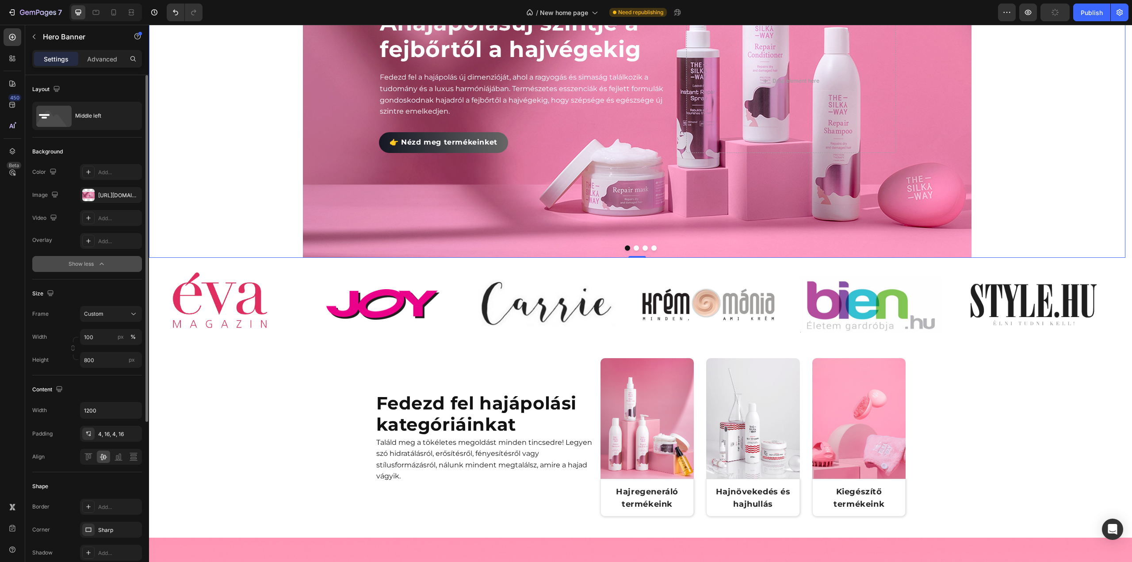
scroll to position [357, 0]
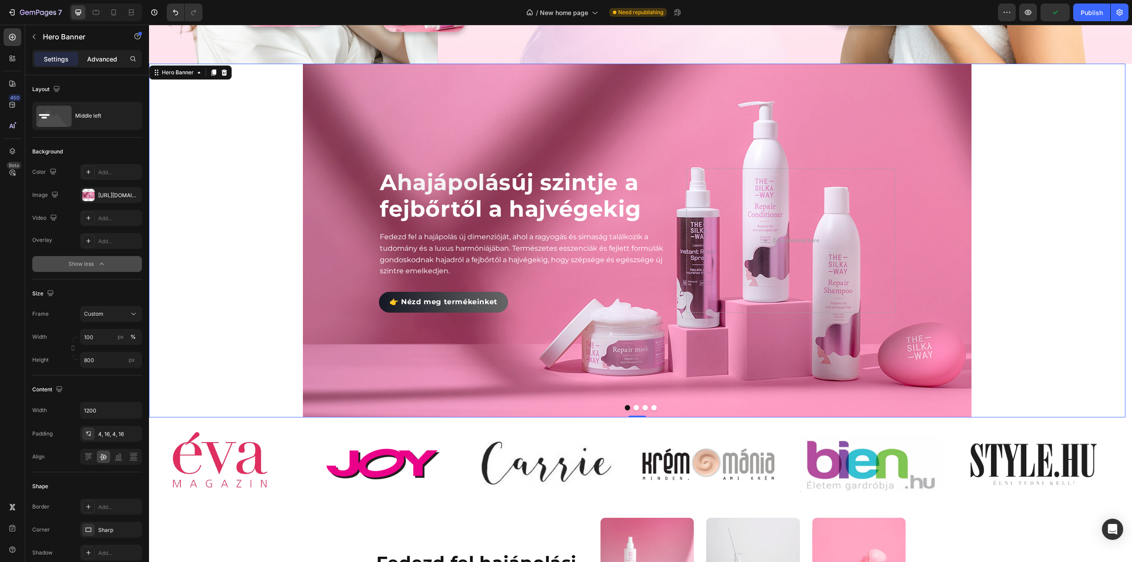
click at [103, 56] on p "Advanced" at bounding box center [102, 58] width 30 height 9
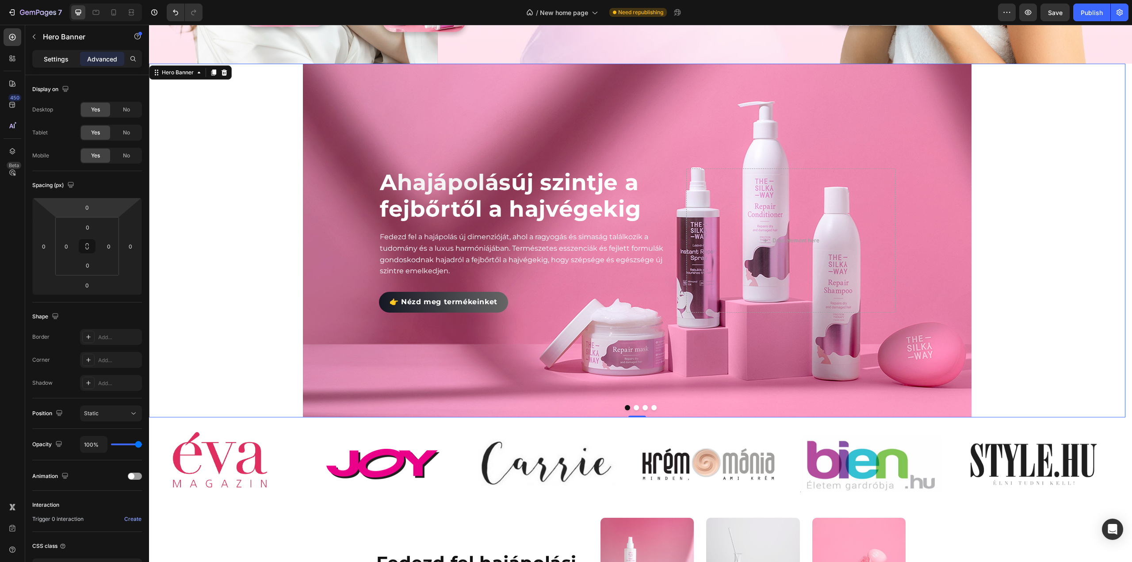
click at [63, 61] on p "Settings" at bounding box center [56, 58] width 25 height 9
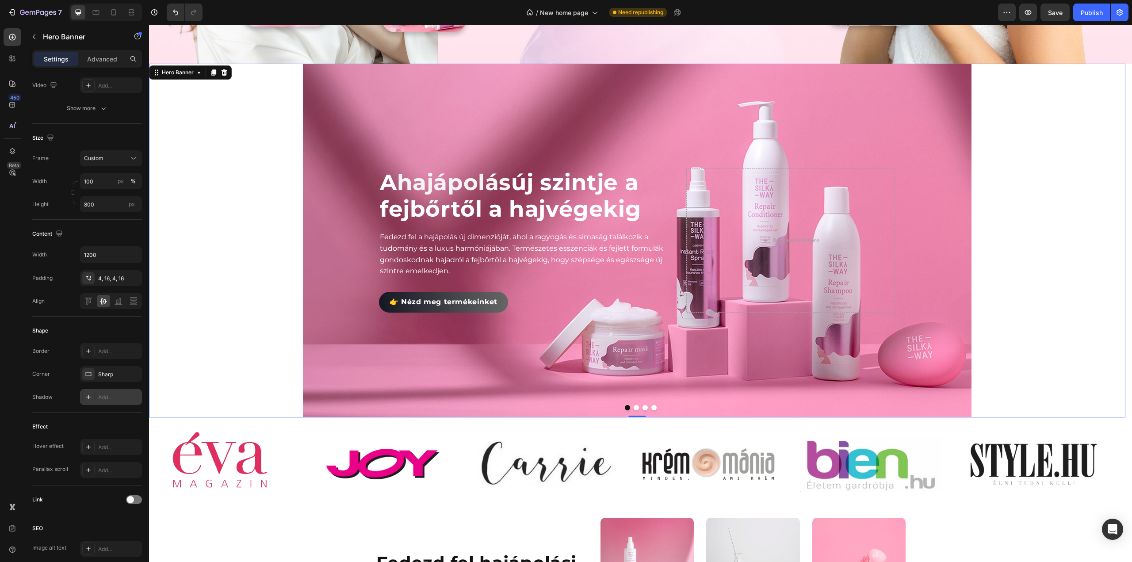
scroll to position [44, 0]
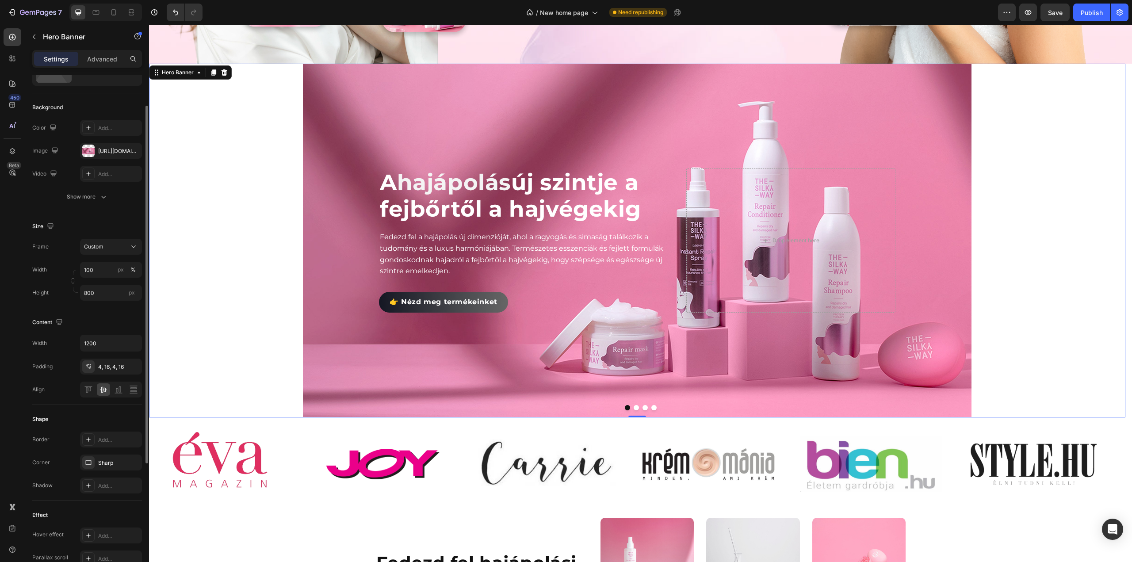
click at [206, 177] on div "Background Image" at bounding box center [637, 241] width 976 height 354
click at [199, 72] on icon at bounding box center [198, 72] width 7 height 7
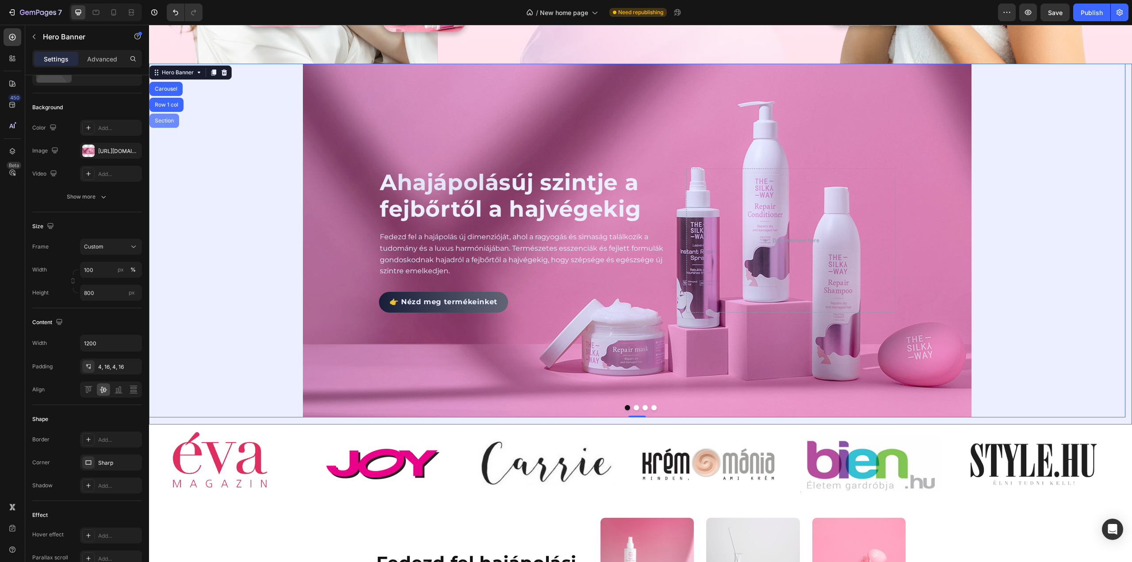
click at [174, 119] on div "Section" at bounding box center [164, 120] width 23 height 5
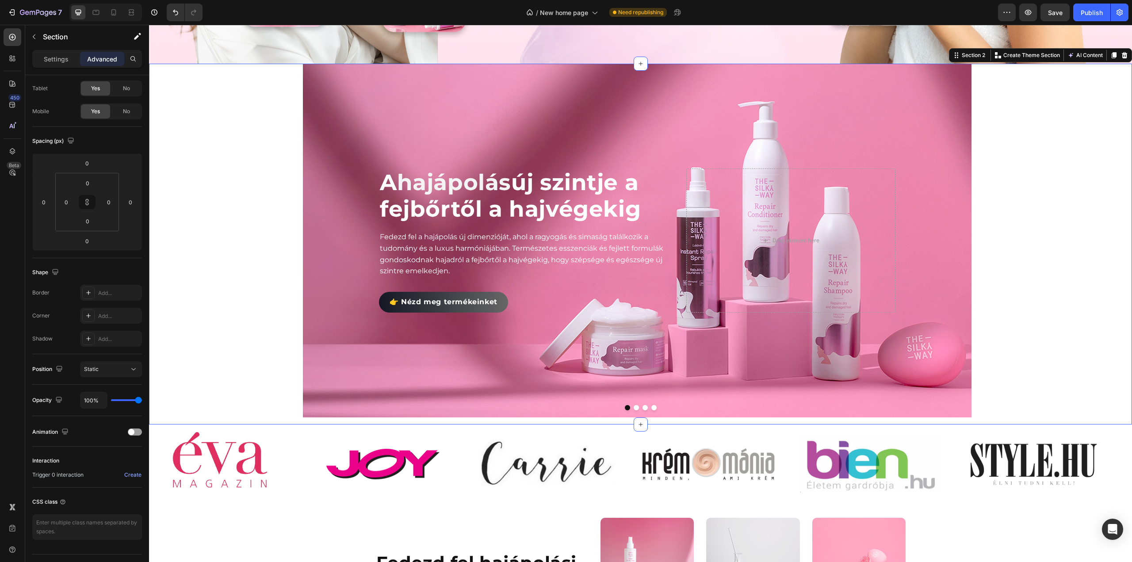
scroll to position [0, 0]
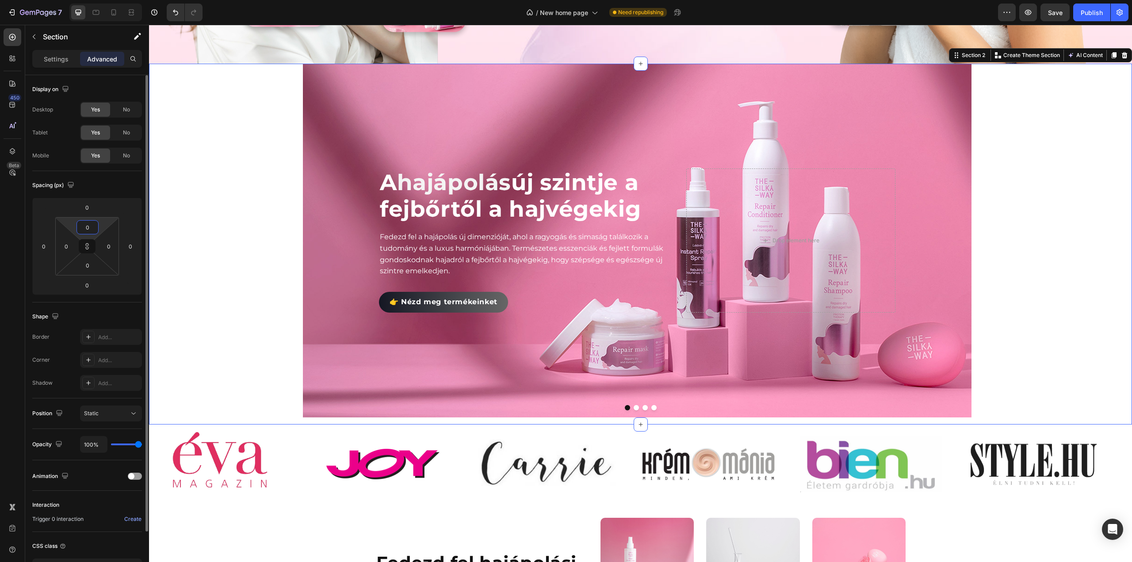
click at [87, 225] on input "0" at bounding box center [88, 227] width 18 height 13
type input "1"
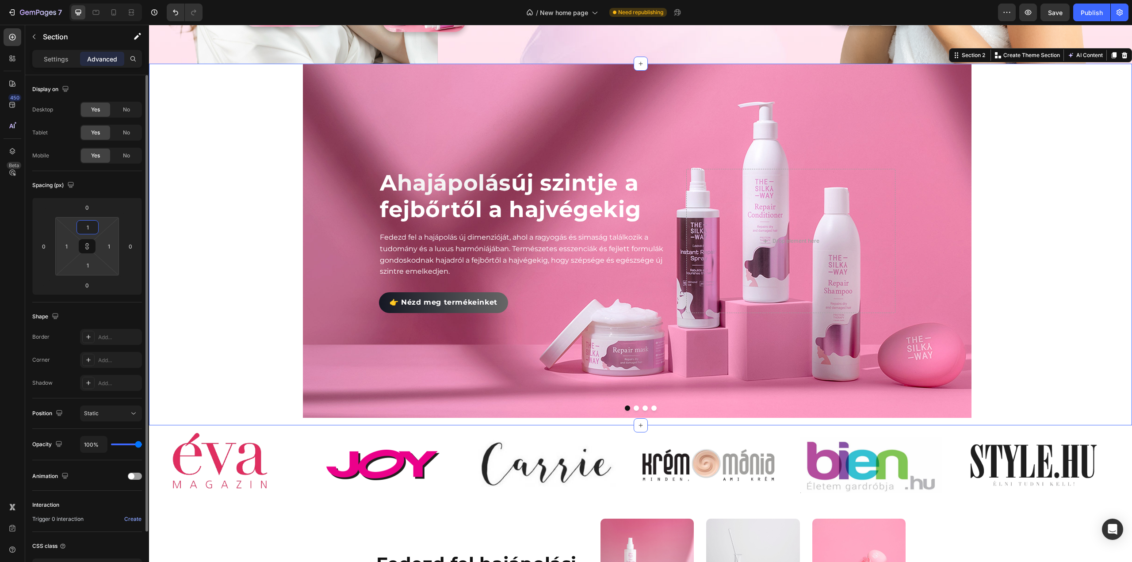
click at [89, 225] on input "1" at bounding box center [88, 227] width 18 height 13
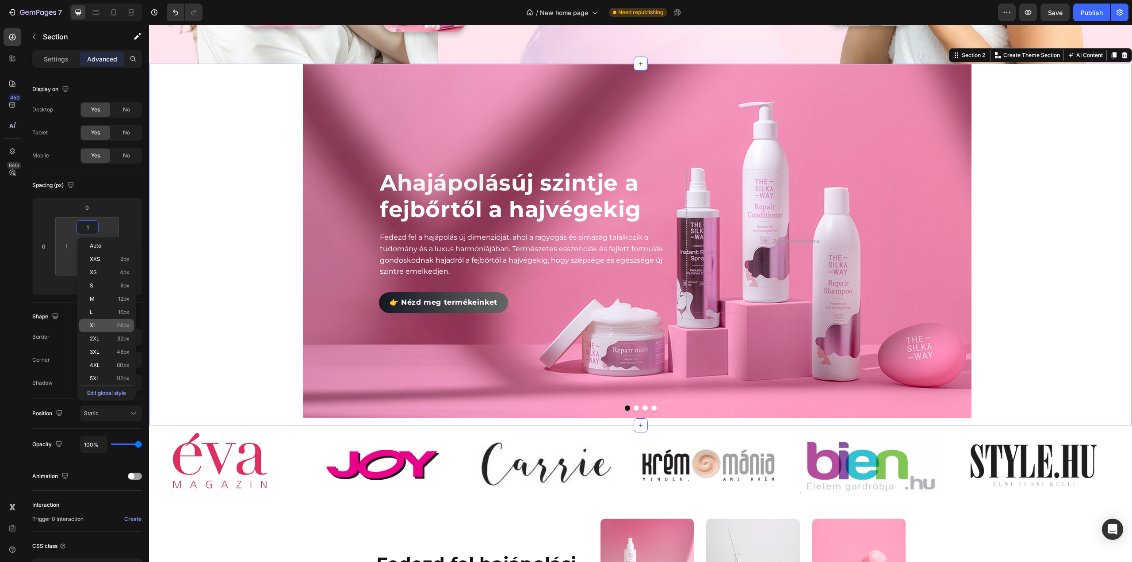
click at [103, 321] on div "XL 24px" at bounding box center [106, 325] width 55 height 13
type input "24"
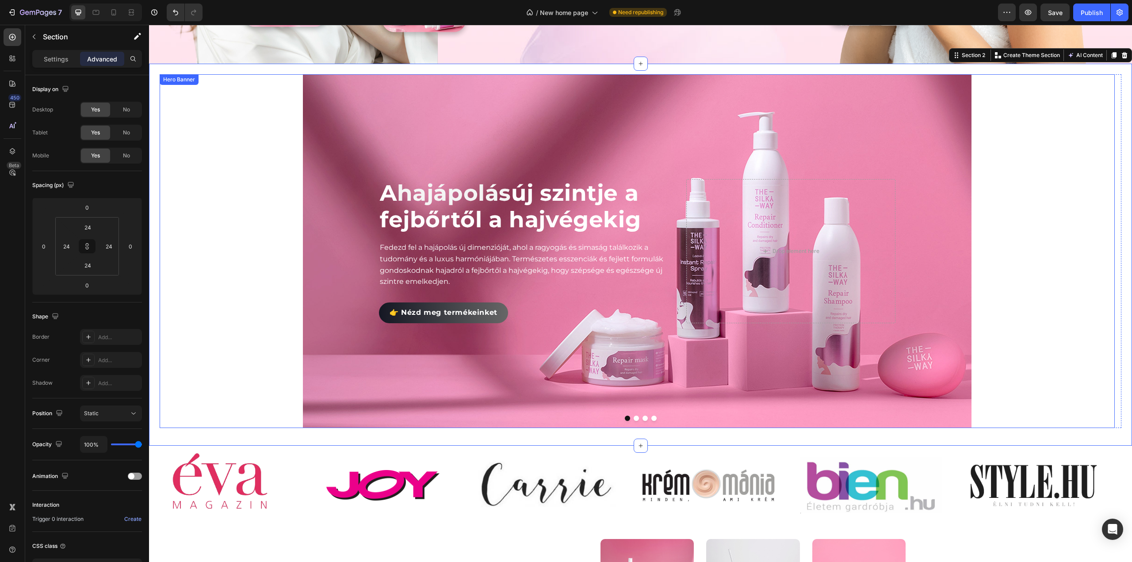
click at [236, 173] on div "Background Image" at bounding box center [637, 251] width 955 height 354
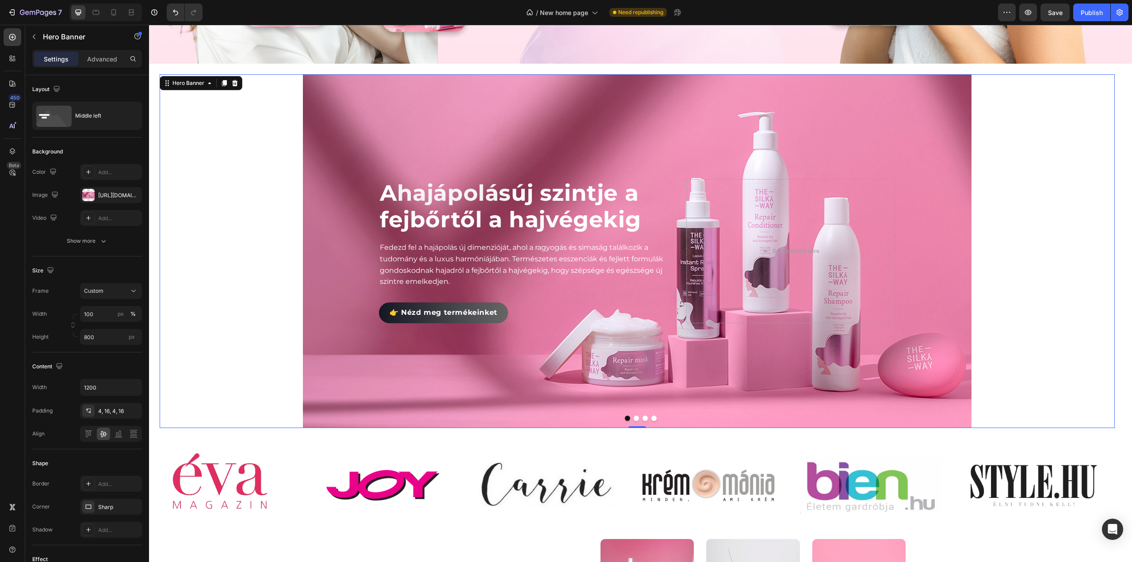
click at [628, 151] on div "Background Image" at bounding box center [637, 251] width 955 height 354
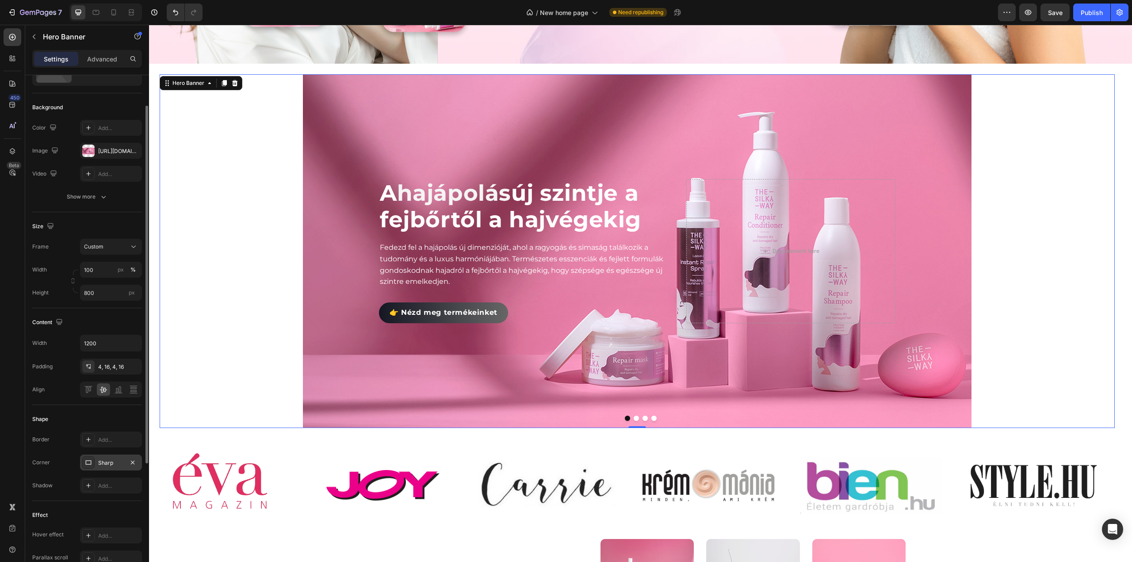
click at [113, 460] on div "Sharp" at bounding box center [111, 463] width 26 height 8
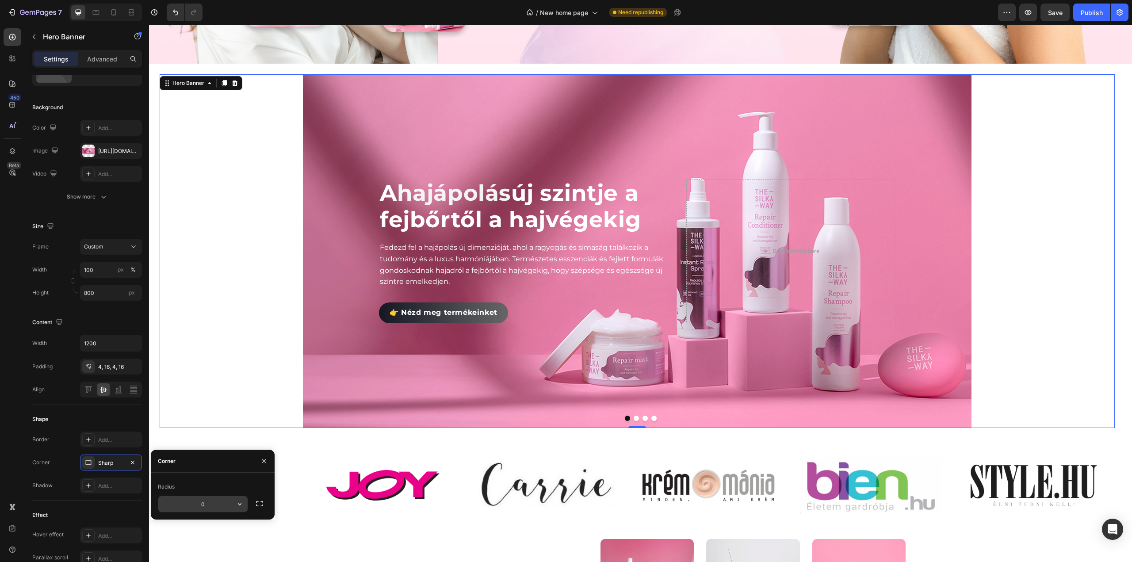
click at [203, 506] on input "0" at bounding box center [202, 504] width 89 height 16
drag, startPoint x: 206, startPoint y: 505, endPoint x: 176, endPoint y: 503, distance: 29.3
click at [176, 503] on input "30" at bounding box center [202, 504] width 89 height 16
type input "0"
click at [0, 440] on div "450 Beta" at bounding box center [12, 293] width 25 height 537
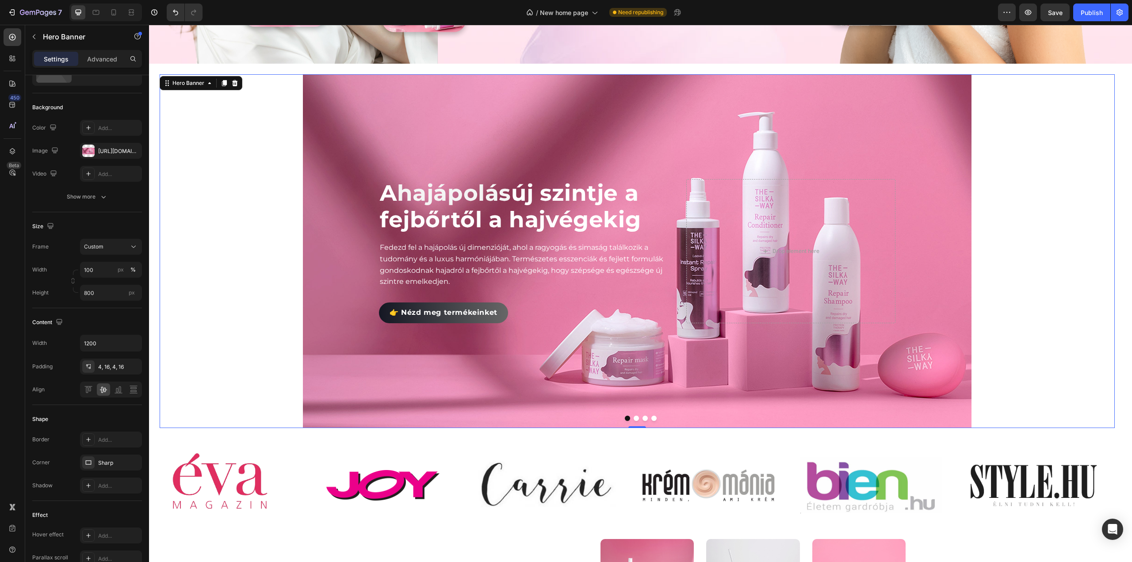
click at [325, 222] on div "Background Image" at bounding box center [637, 251] width 955 height 354
click at [210, 80] on icon at bounding box center [209, 83] width 7 height 7
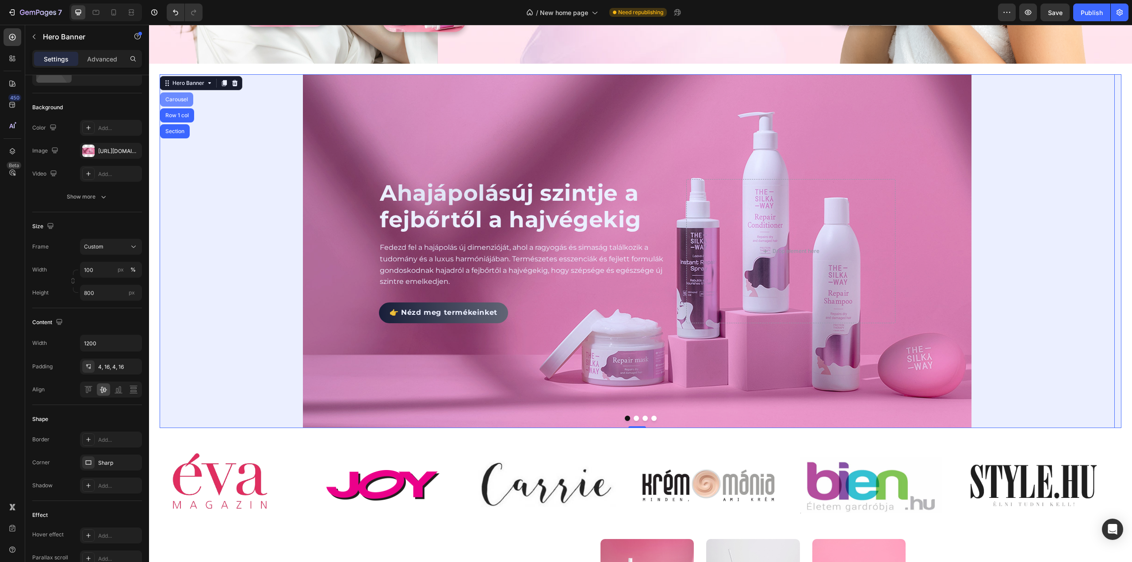
click at [182, 100] on div "Carousel" at bounding box center [176, 99] width 33 height 14
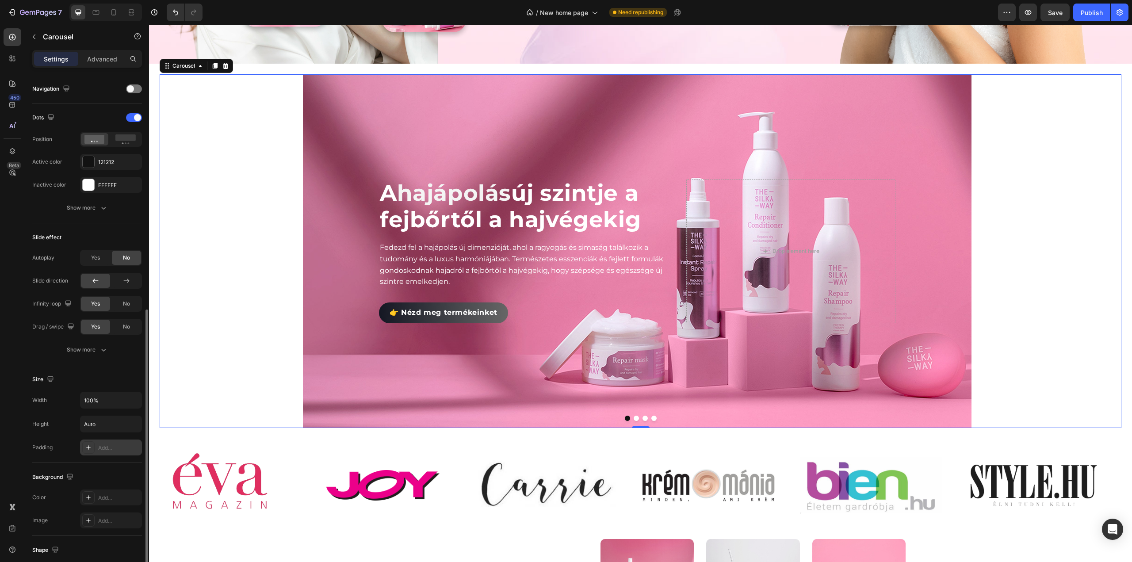
scroll to position [354, 0]
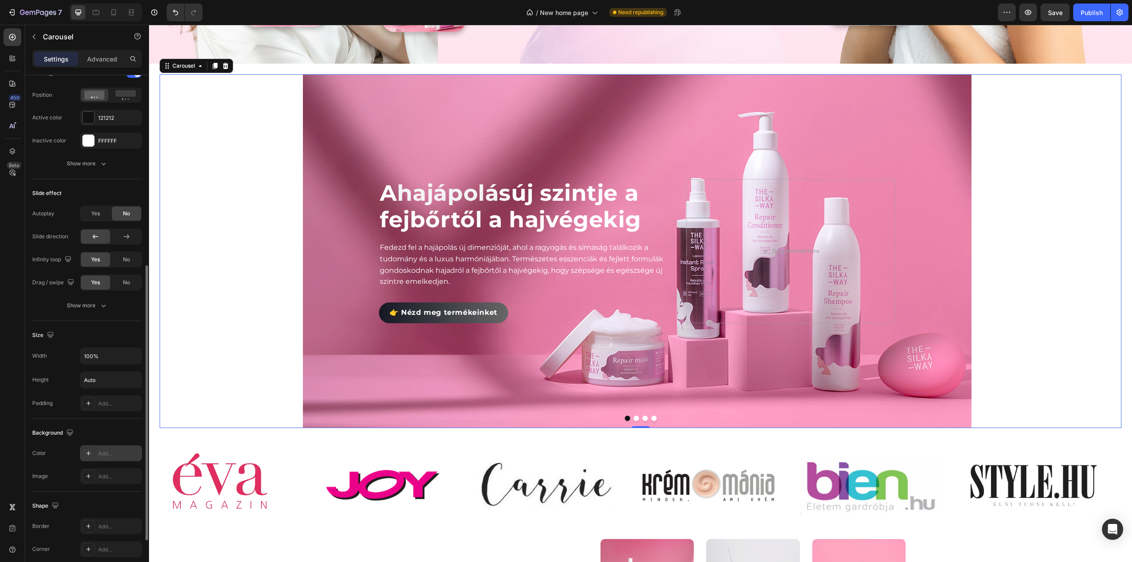
click at [119, 451] on div "Add..." at bounding box center [119, 454] width 42 height 8
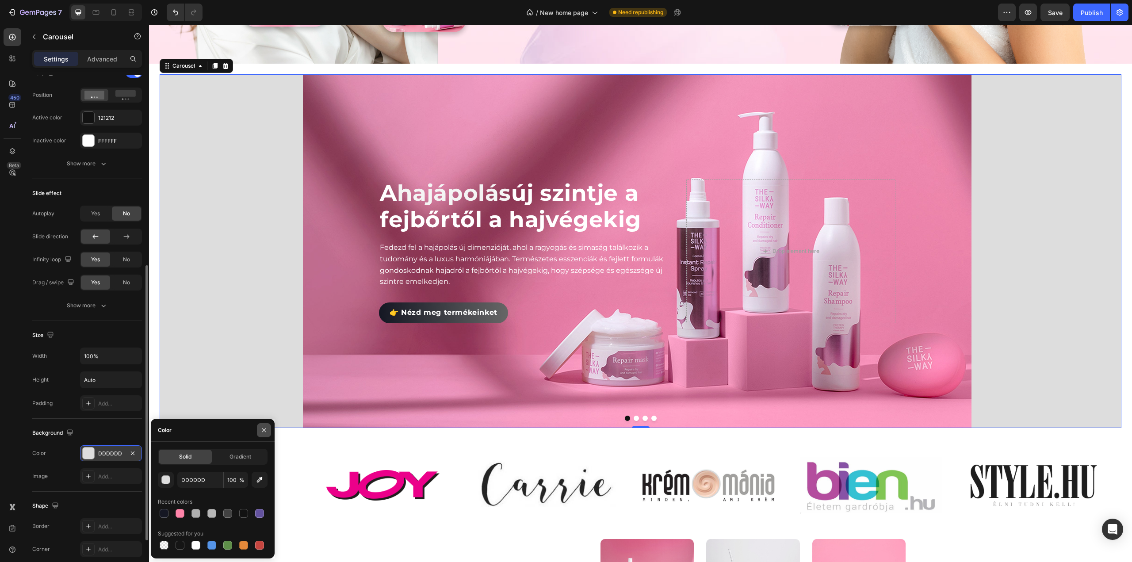
click at [260, 431] on button "button" at bounding box center [264, 430] width 14 height 14
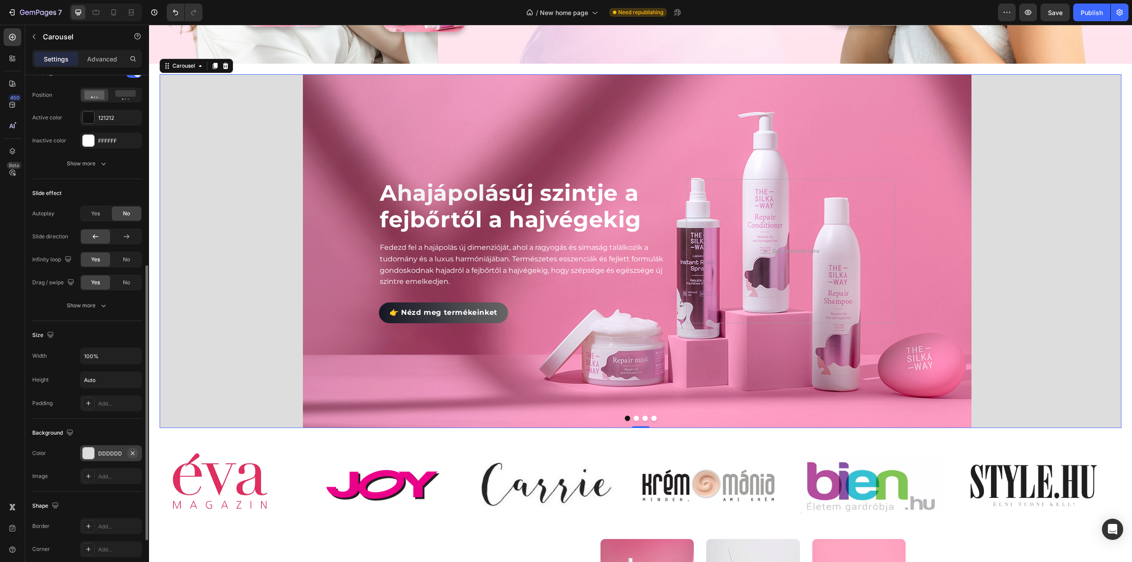
click at [133, 450] on icon "button" at bounding box center [132, 453] width 7 height 7
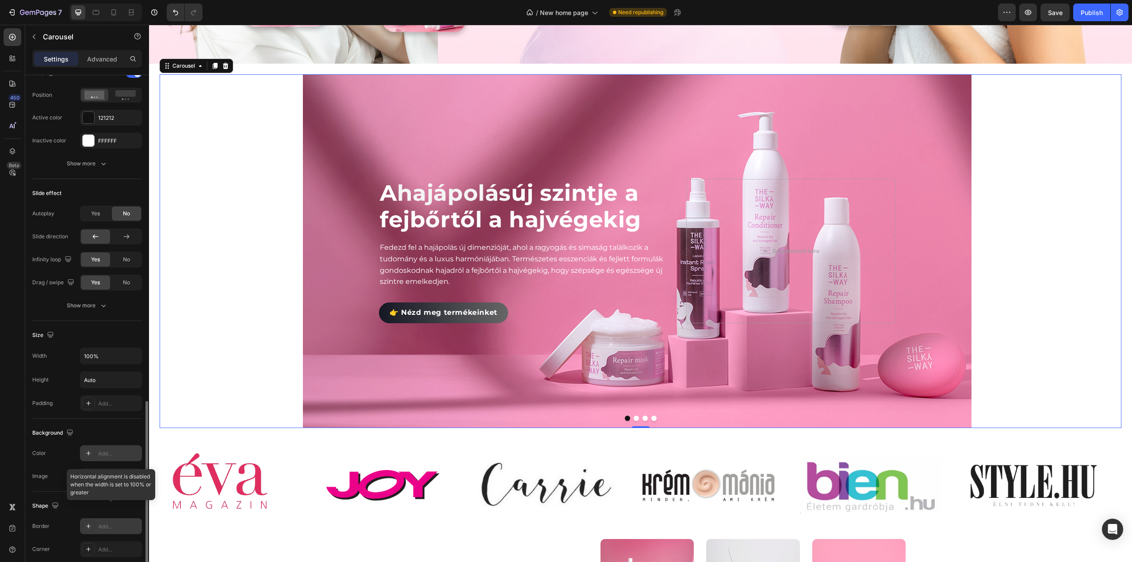
scroll to position [442, 0]
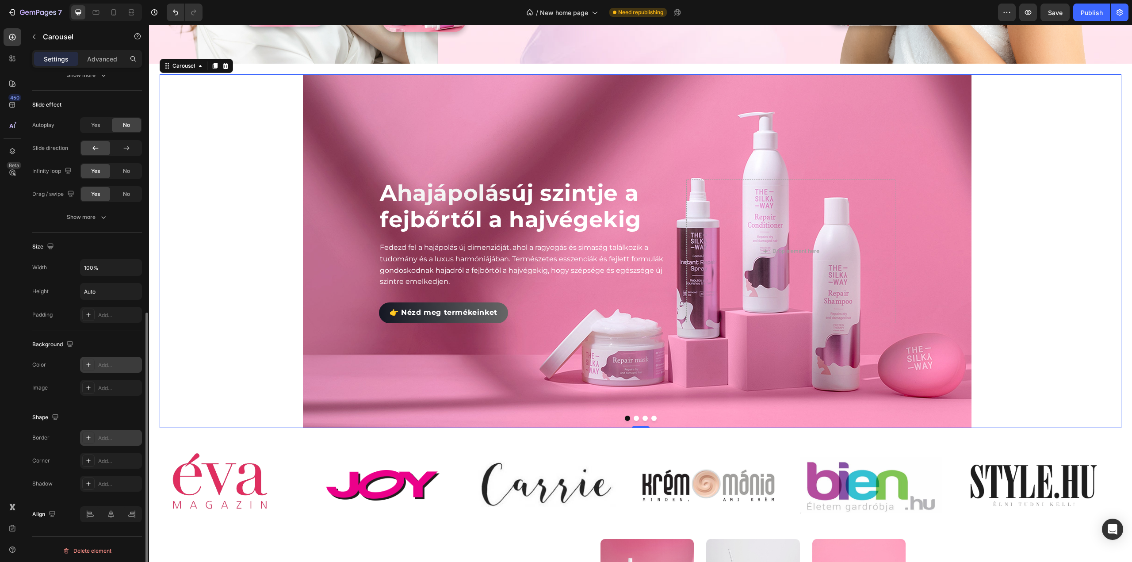
click at [107, 435] on div "Add..." at bounding box center [119, 438] width 42 height 8
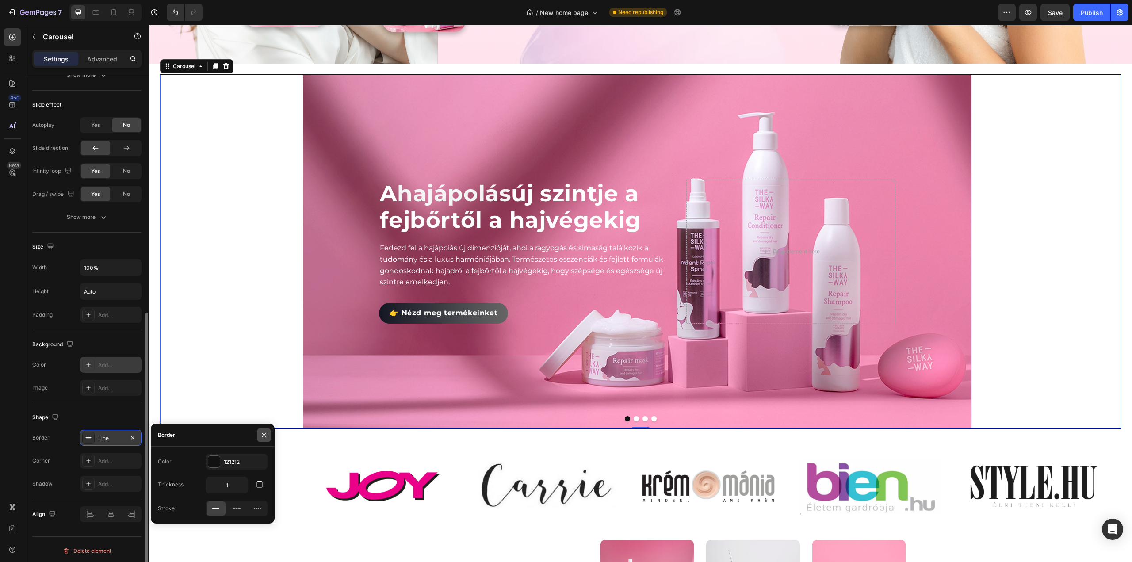
click at [262, 436] on icon "button" at bounding box center [263, 435] width 7 height 7
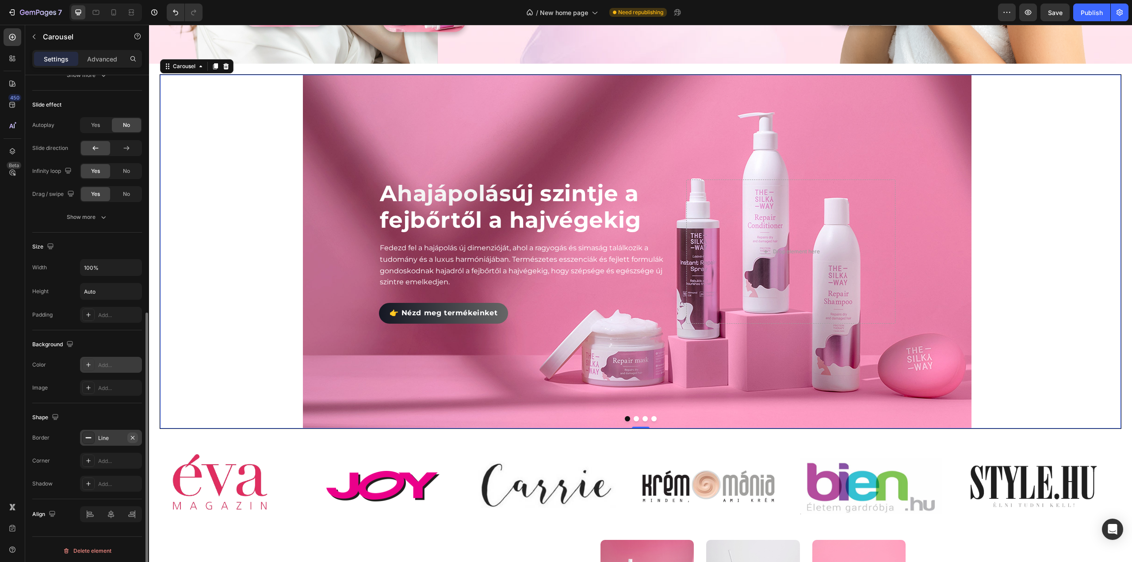
click at [132, 437] on icon "button" at bounding box center [132, 437] width 7 height 7
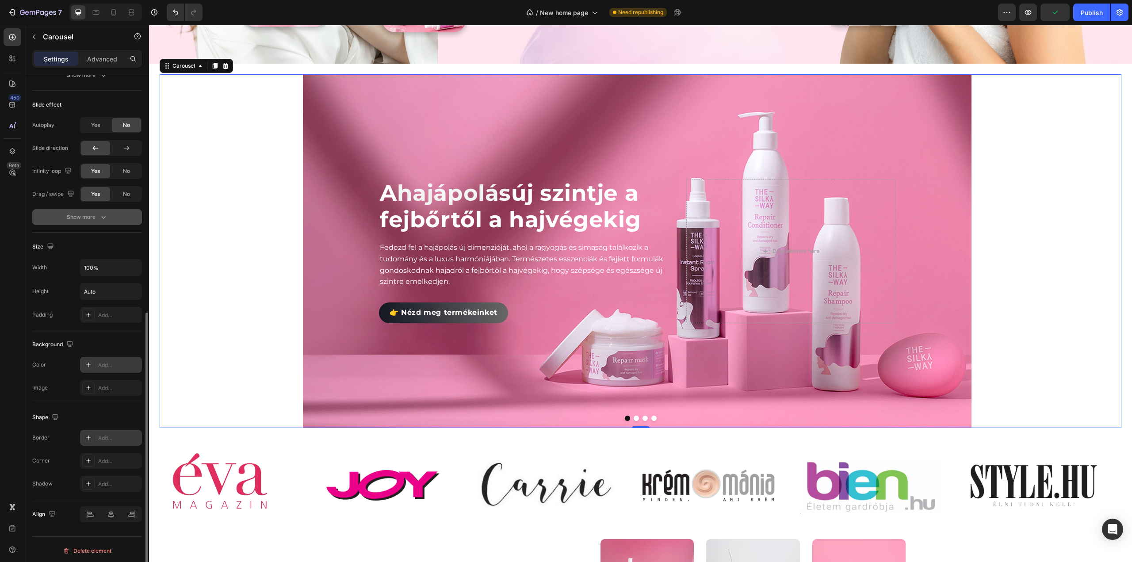
scroll to position [265, 0]
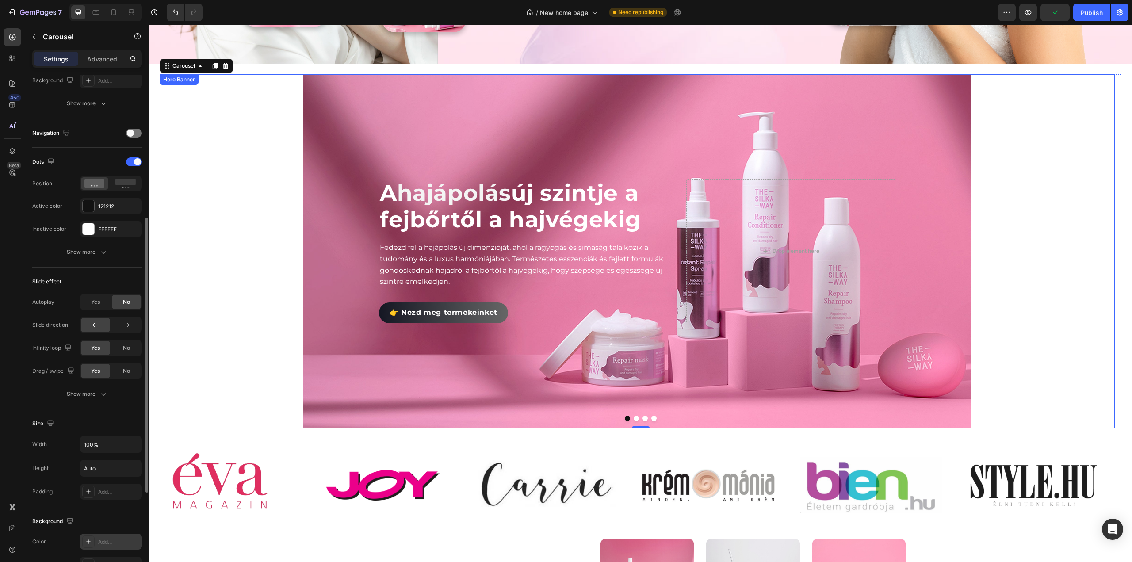
click at [318, 239] on div "Background Image" at bounding box center [637, 251] width 955 height 354
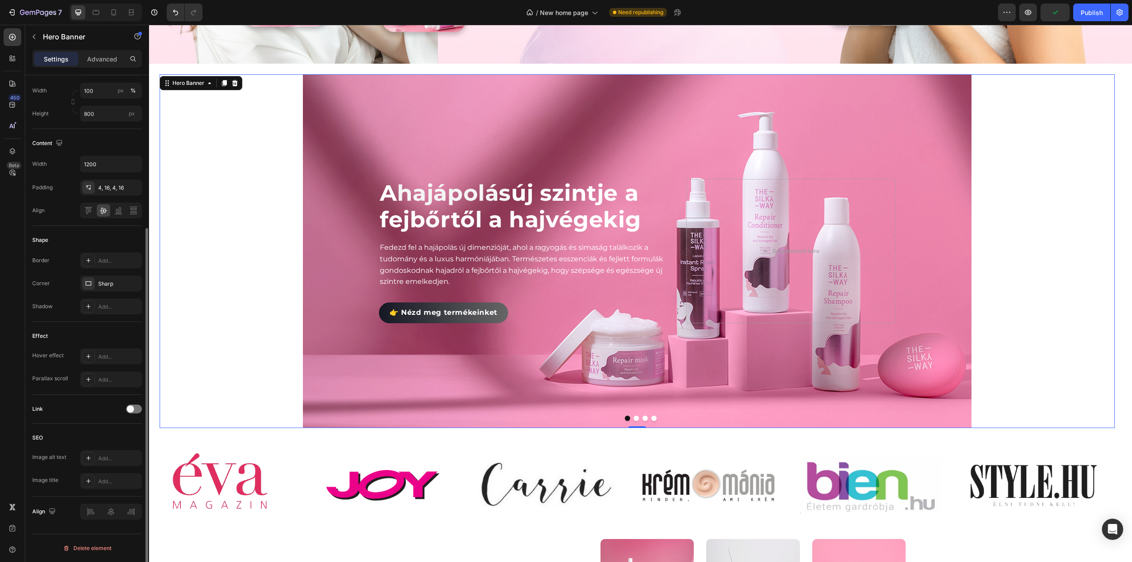
scroll to position [0, 0]
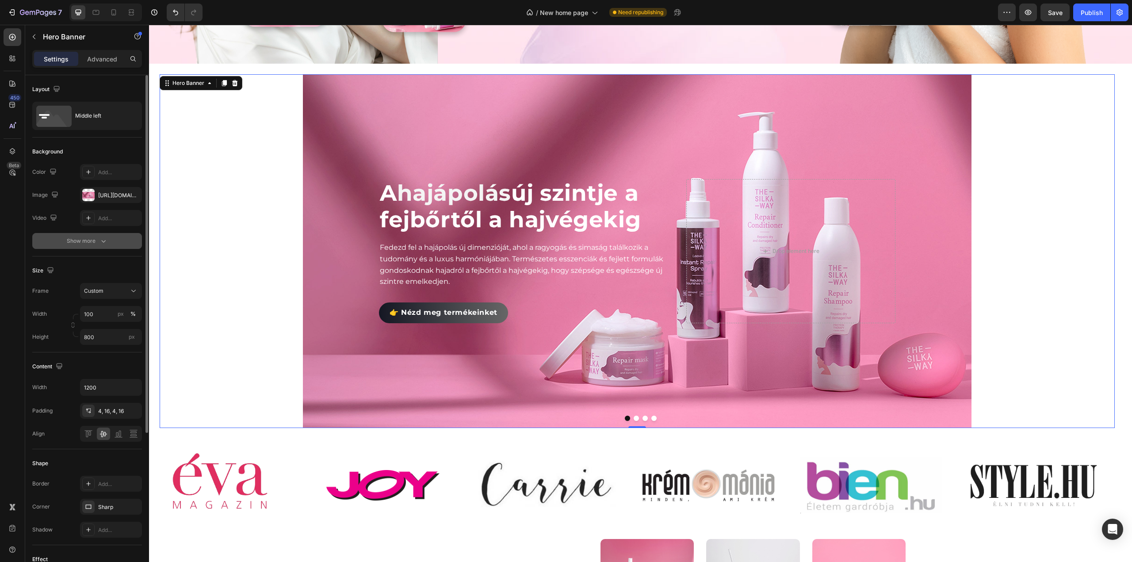
click at [95, 240] on div "Show more" at bounding box center [87, 241] width 41 height 9
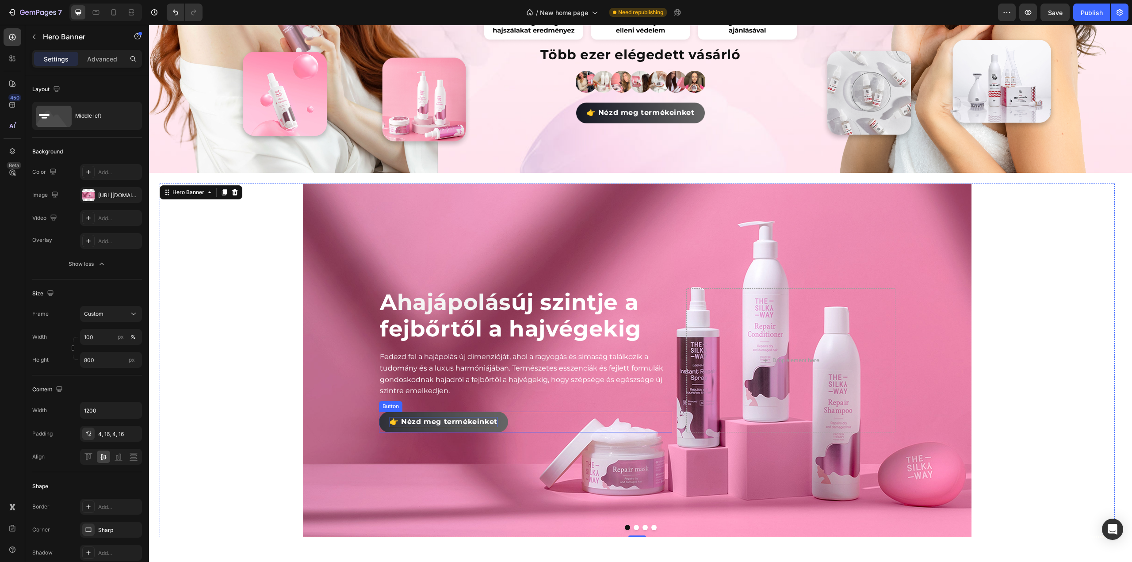
scroll to position [313, 0]
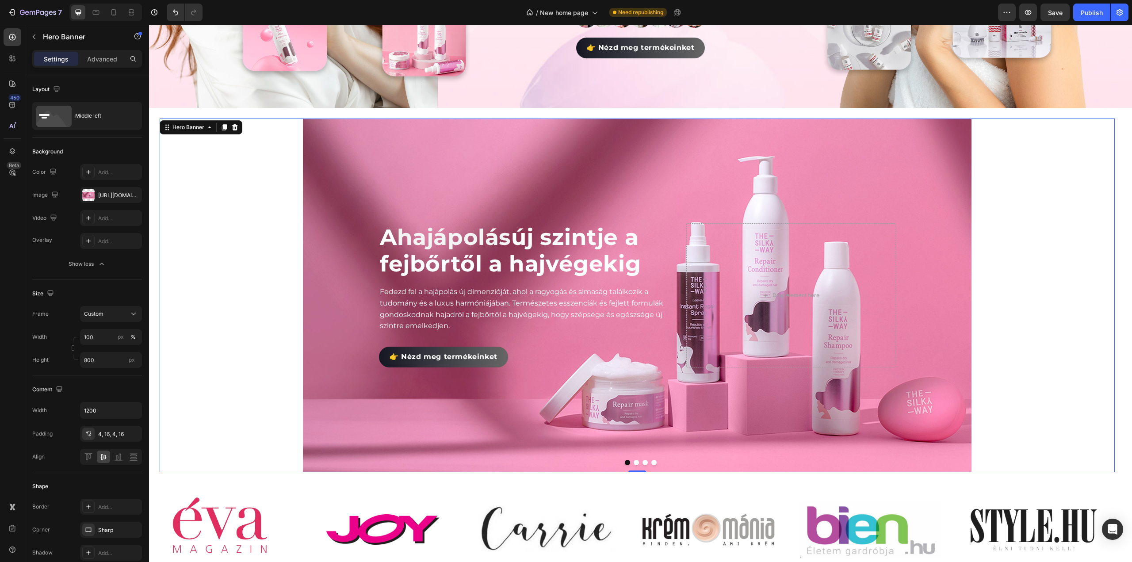
click at [426, 183] on div "Background Image" at bounding box center [637, 296] width 955 height 354
click at [100, 265] on icon "button" at bounding box center [101, 264] width 9 height 9
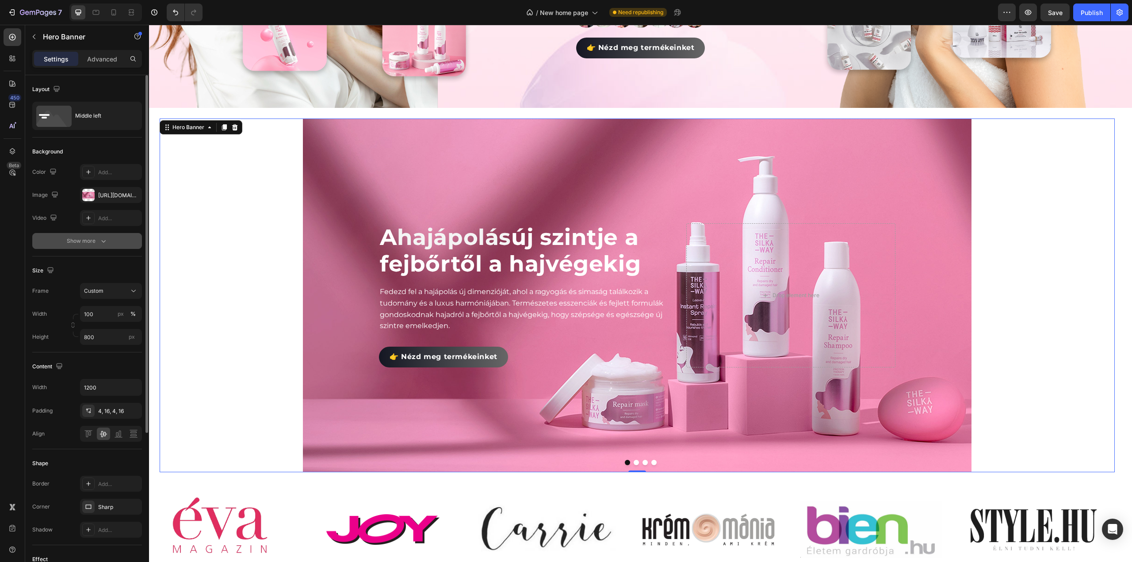
click at [88, 244] on div "Show more" at bounding box center [87, 241] width 41 height 9
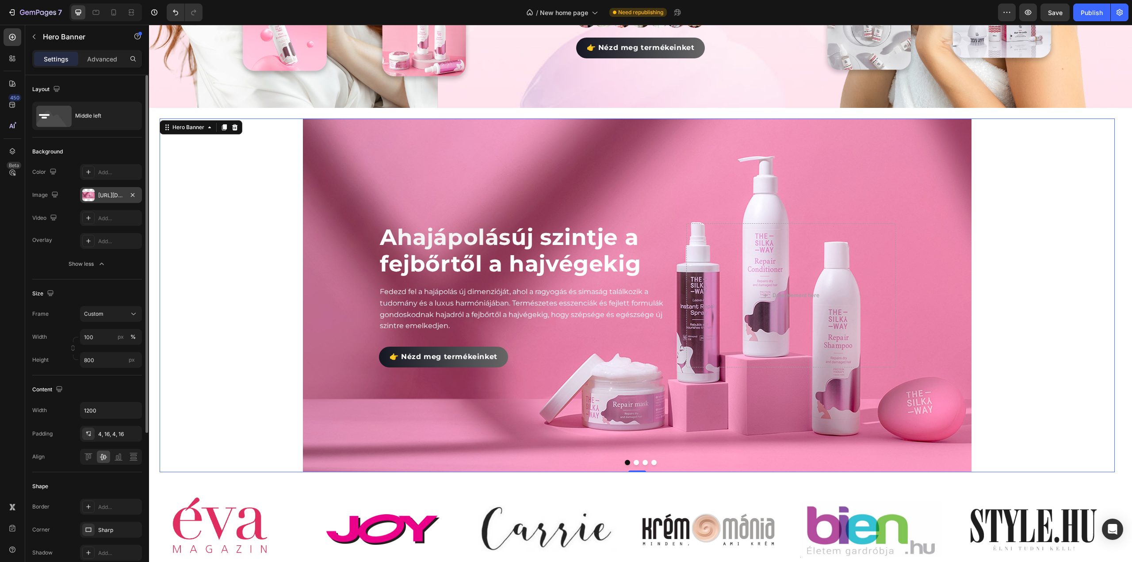
click at [117, 194] on div "[URL][DOMAIN_NAME]" at bounding box center [111, 195] width 26 height 8
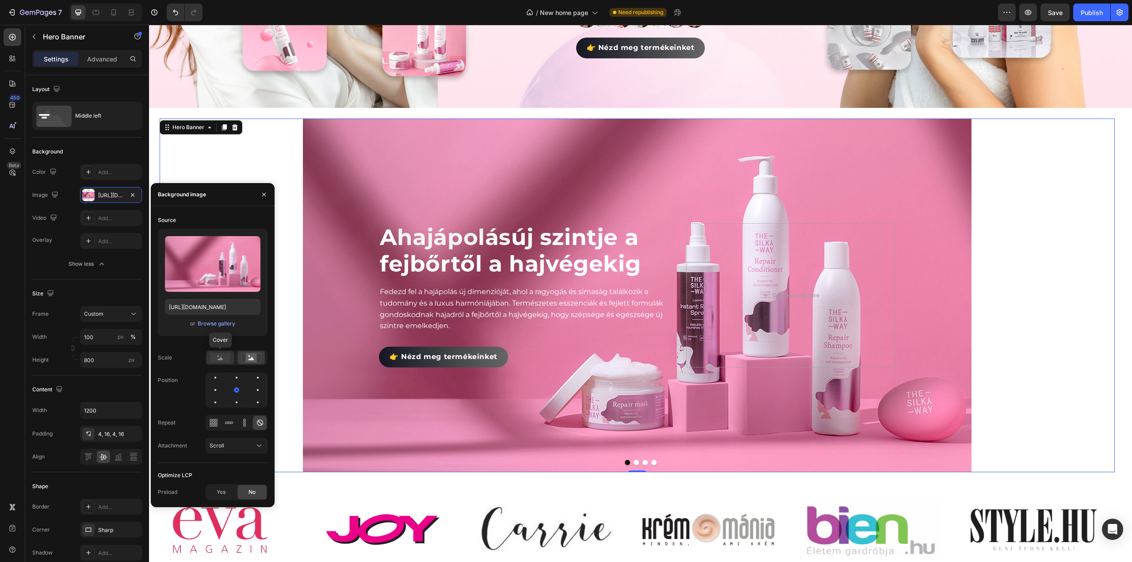
click at [220, 359] on icon at bounding box center [221, 358] width 6 height 3
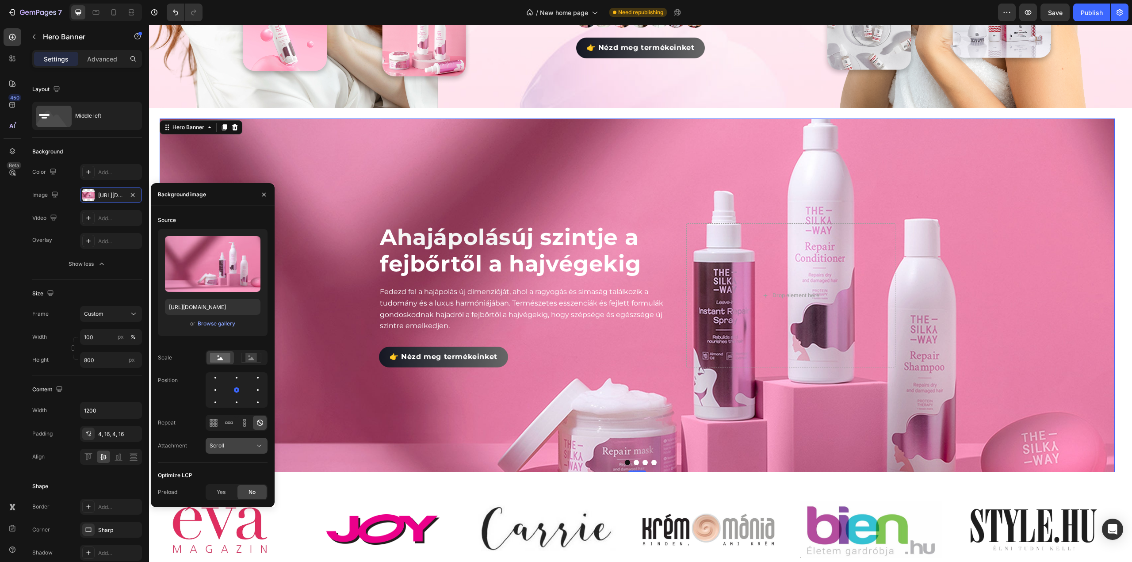
click at [239, 449] on div "Scroll" at bounding box center [232, 446] width 45 height 8
click at [232, 493] on div "Fixed" at bounding box center [227, 501] width 73 height 17
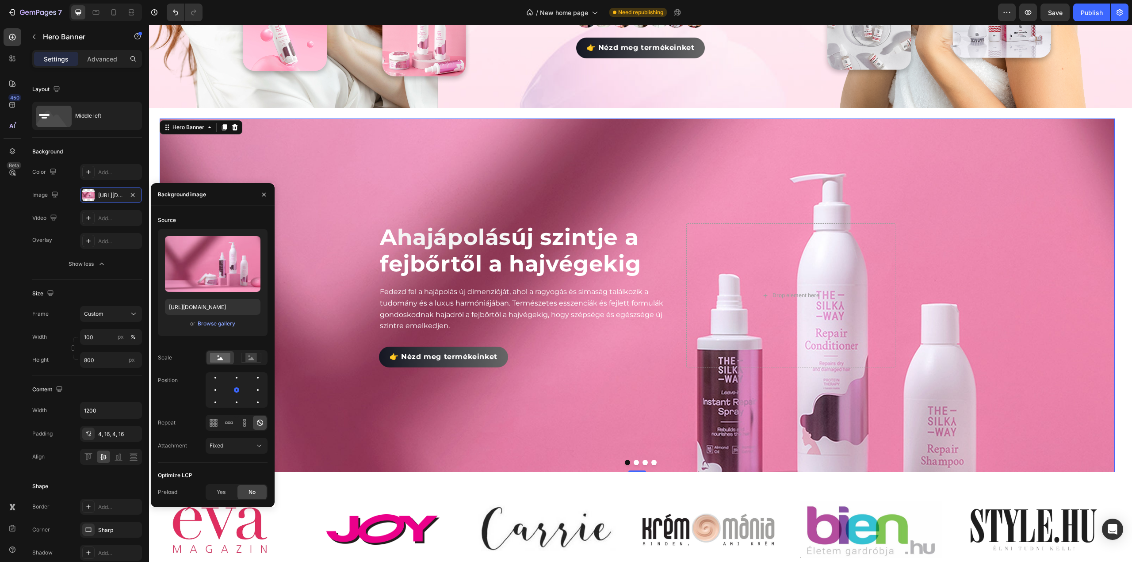
scroll to position [401, 0]
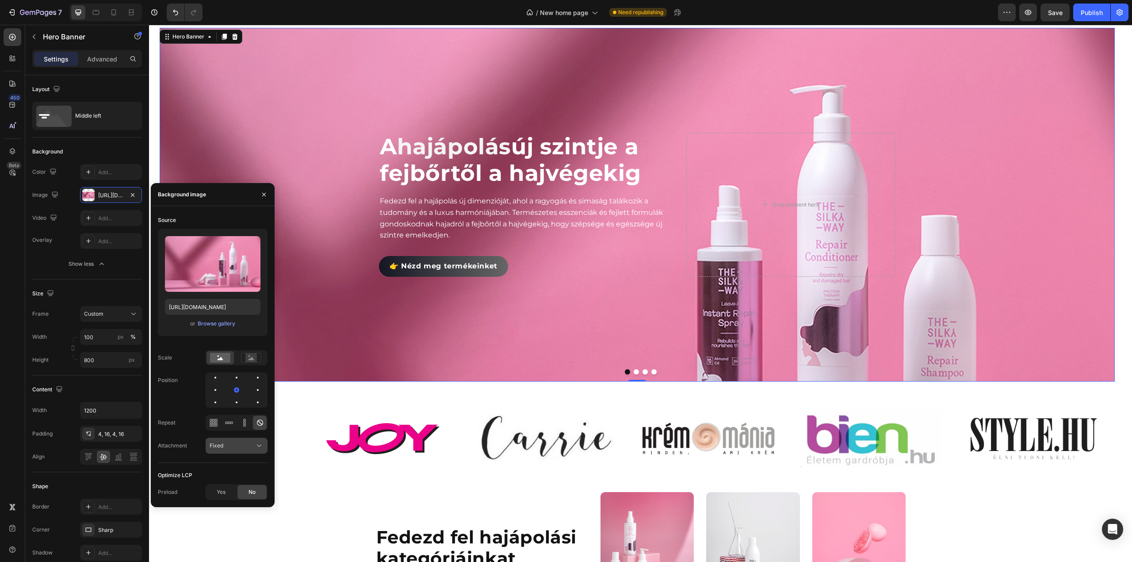
click at [224, 449] on div "Fixed" at bounding box center [232, 446] width 45 height 8
click at [220, 470] on span "Scroll" at bounding box center [217, 467] width 15 height 8
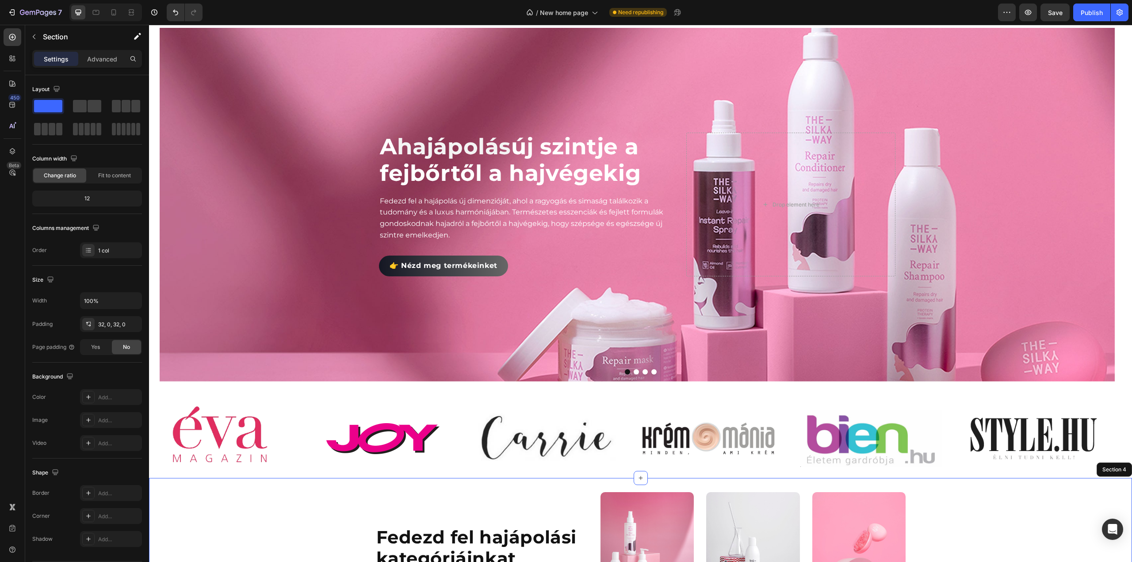
scroll to position [357, 0]
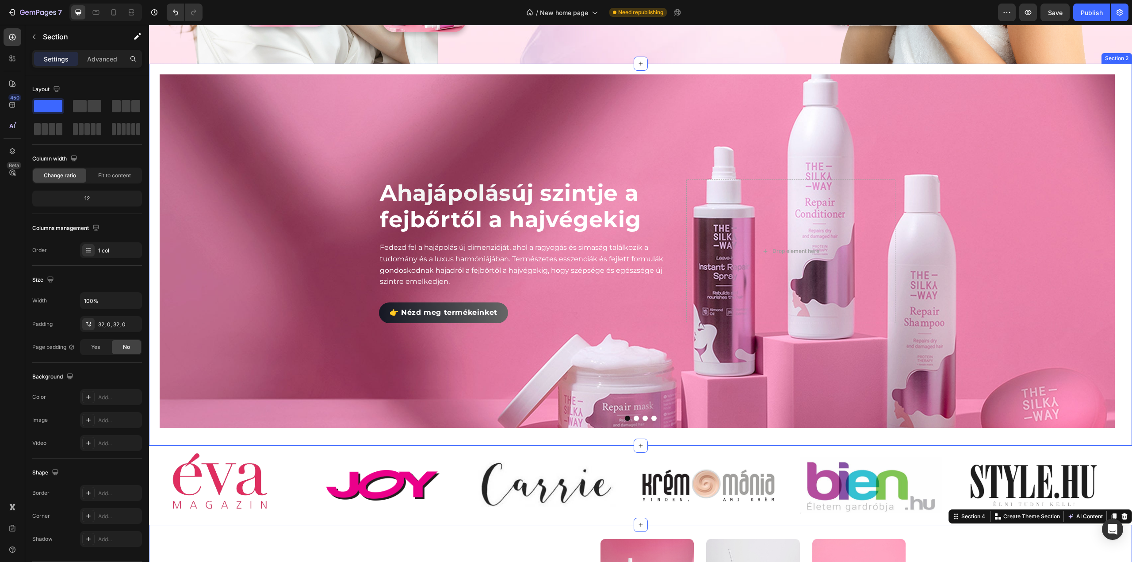
click at [151, 160] on div "A hajápolás új szintje a fejbőrtől a hajvégekig Heading Fedezd fel a hajápolás …" at bounding box center [640, 255] width 983 height 382
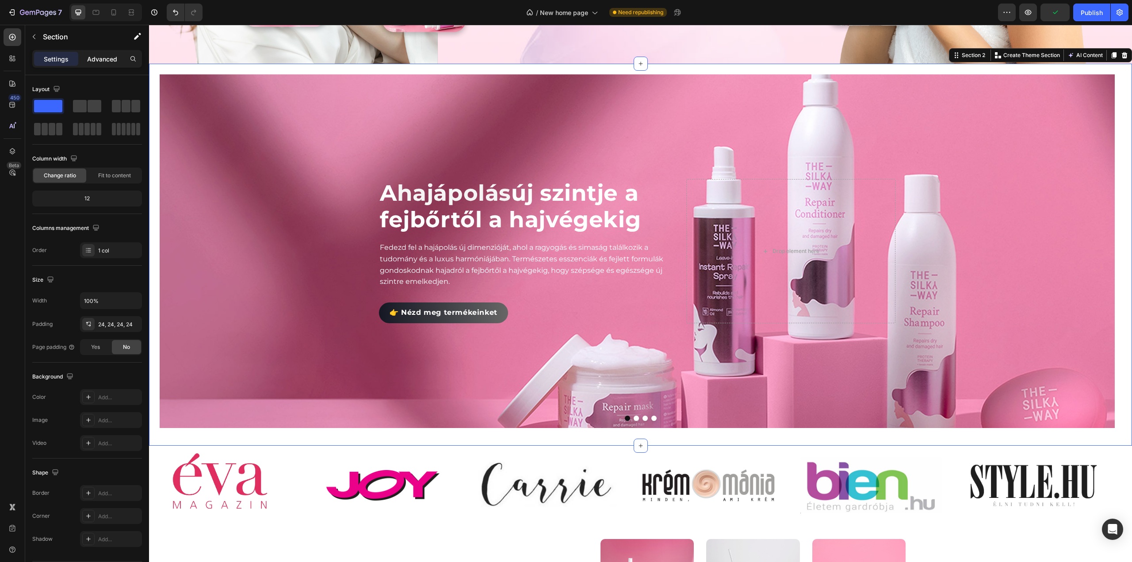
click at [109, 62] on p "Advanced" at bounding box center [102, 58] width 30 height 9
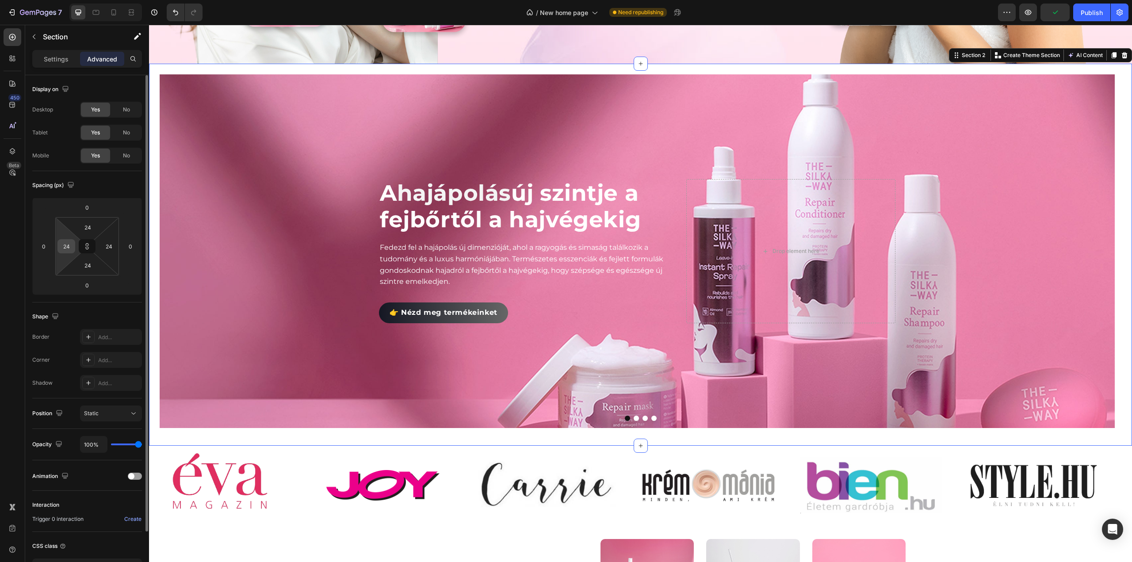
click at [66, 245] on input "24" at bounding box center [66, 246] width 13 height 13
type input "0"
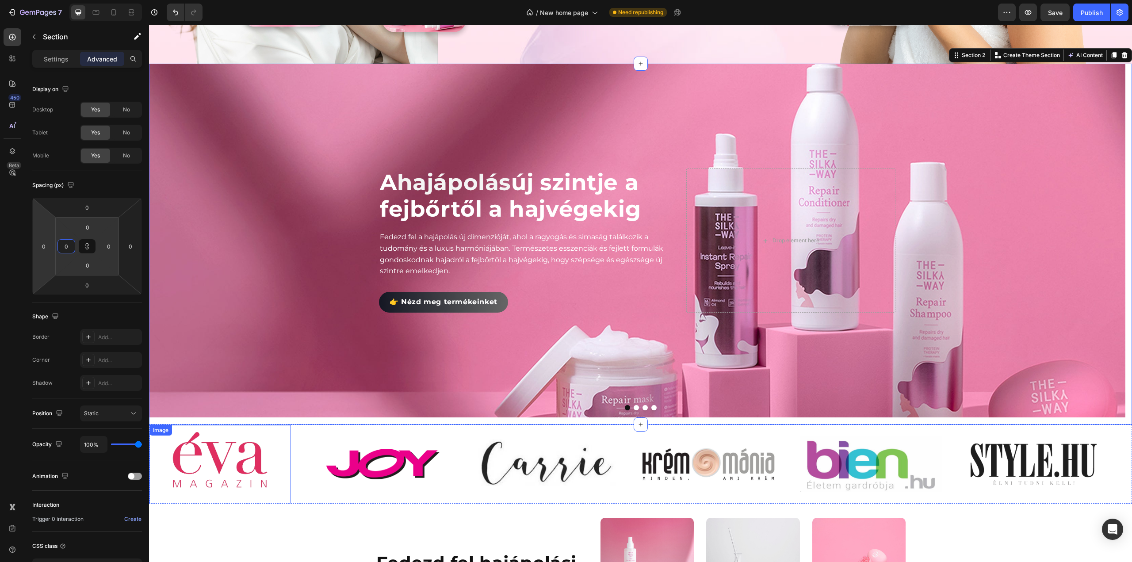
click at [165, 440] on img at bounding box center [220, 464] width 113 height 68
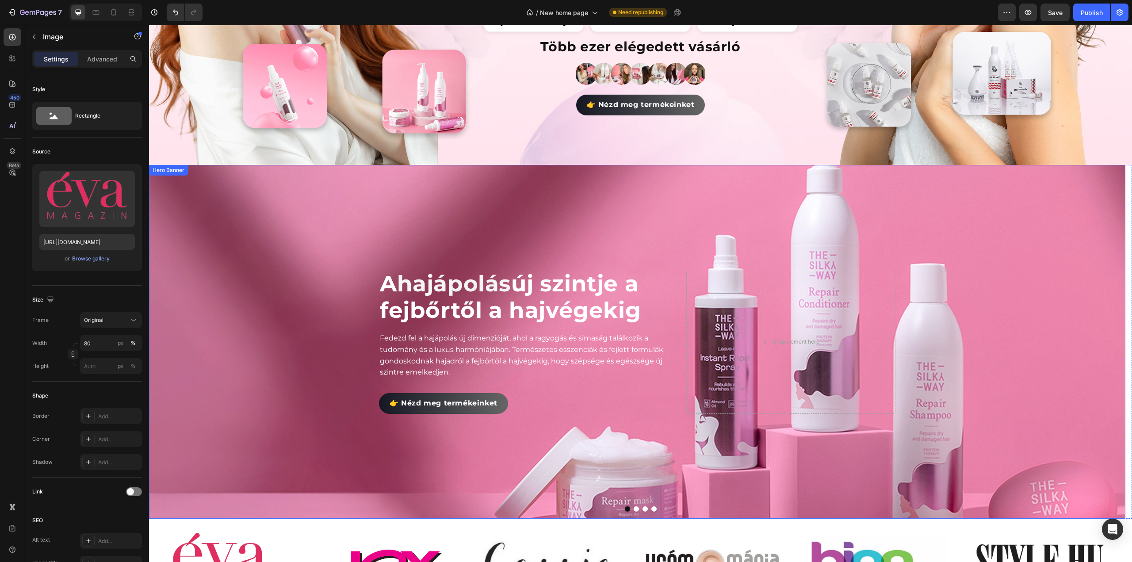
scroll to position [265, 0]
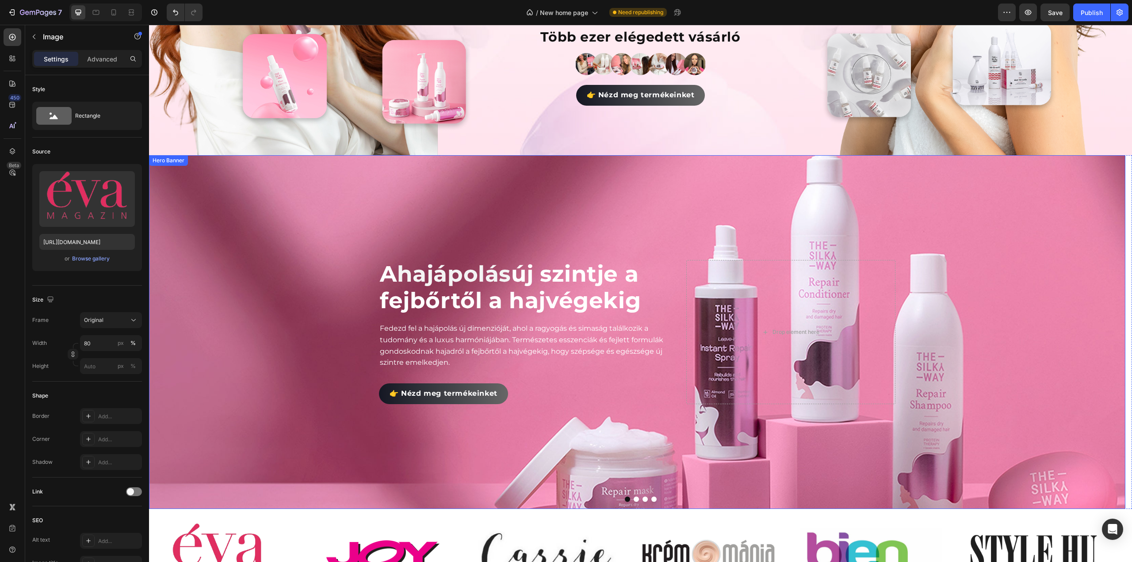
click at [315, 239] on div "Background Image" at bounding box center [637, 332] width 976 height 354
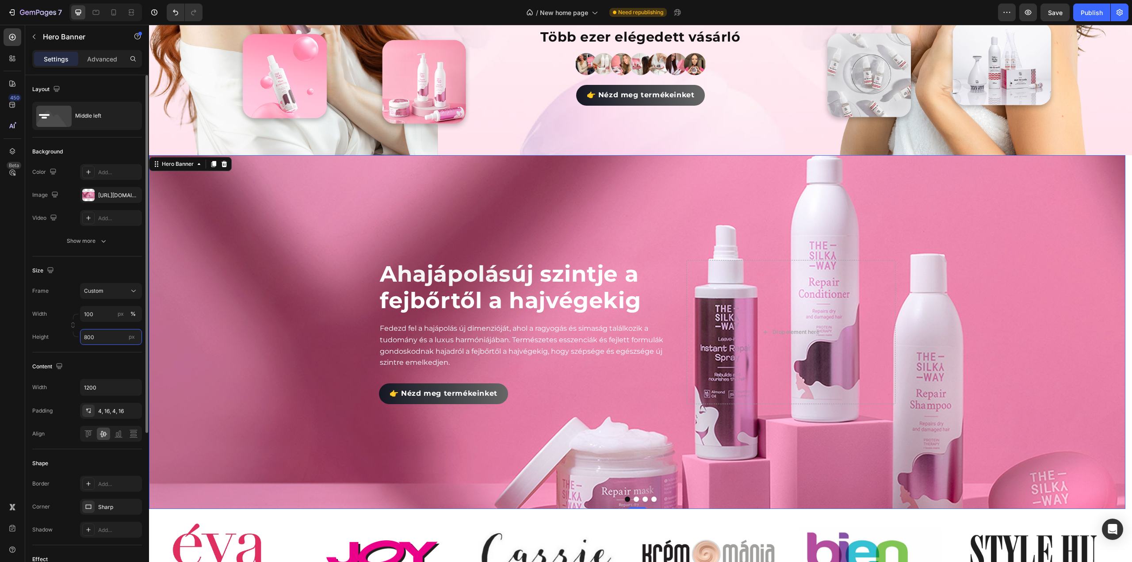
click at [100, 340] on input "800" at bounding box center [111, 337] width 62 height 16
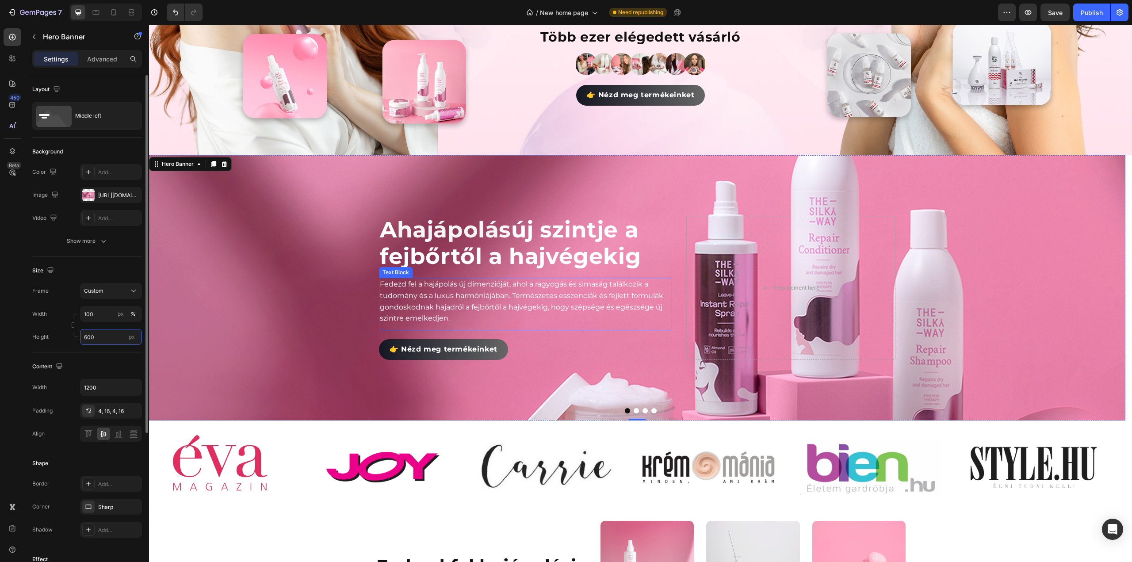
click at [109, 337] on input "600" at bounding box center [111, 337] width 62 height 16
click at [96, 335] on input "600" at bounding box center [111, 337] width 62 height 16
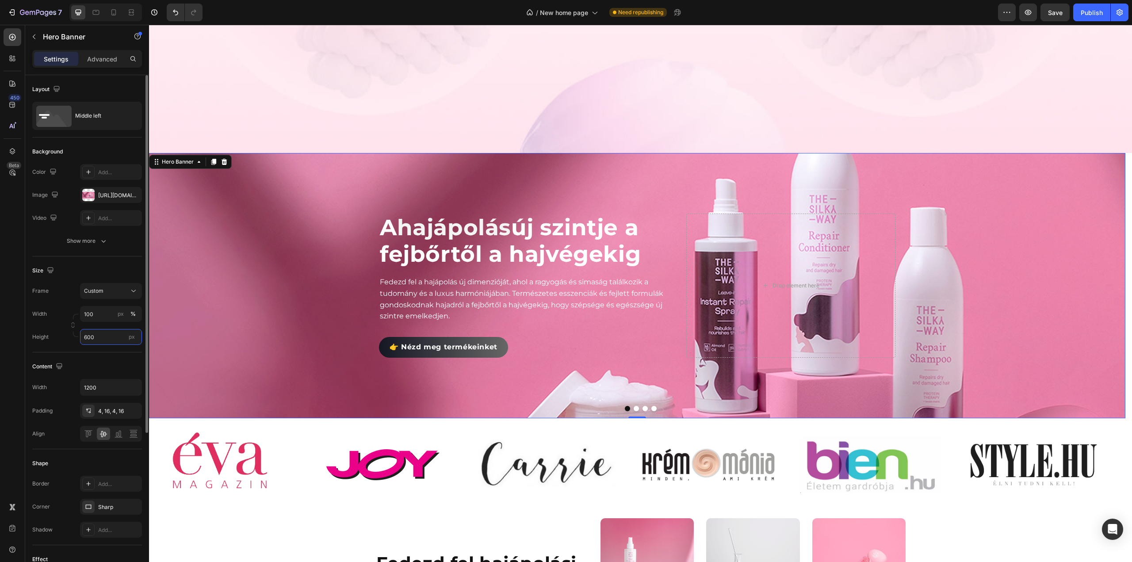
scroll to position [486, 0]
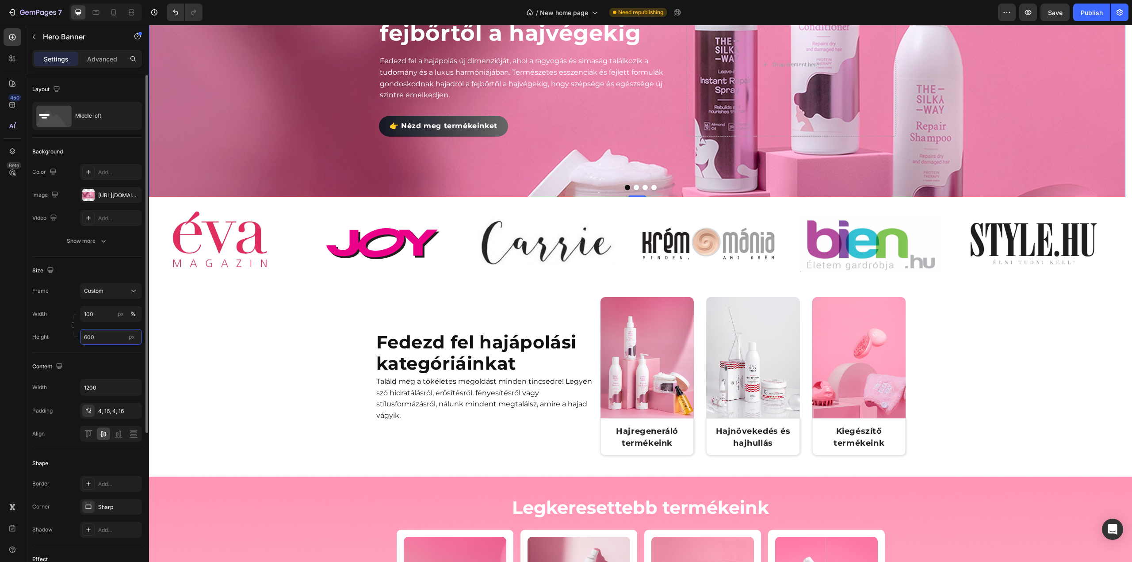
click at [96, 335] on input "600" at bounding box center [111, 337] width 62 height 16
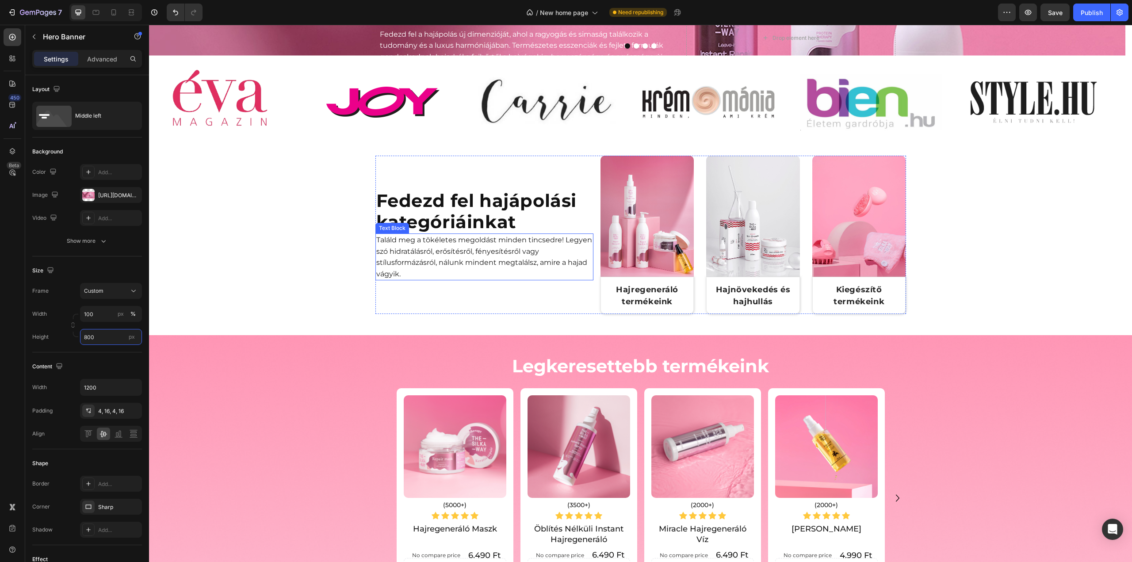
scroll to position [221, 0]
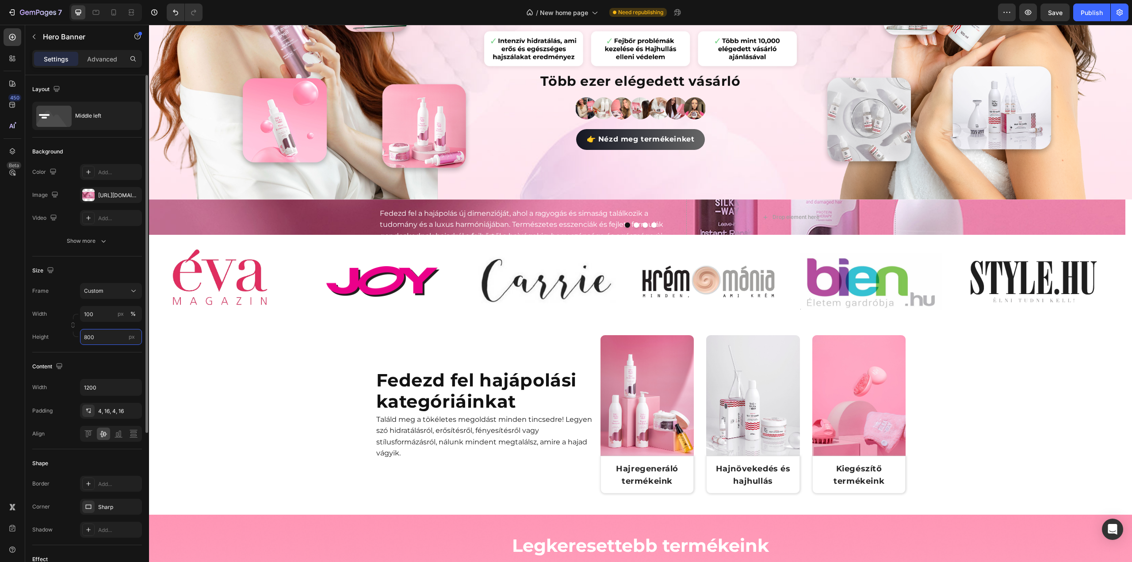
click at [98, 334] on input "800" at bounding box center [111, 337] width 62 height 16
click at [98, 334] on input "80" at bounding box center [111, 337] width 62 height 16
click at [123, 347] on div "Size Frame Custom Width 100 px % Height 800 px" at bounding box center [87, 304] width 110 height 96
click at [126, 338] on div "px" at bounding box center [131, 336] width 13 height 11
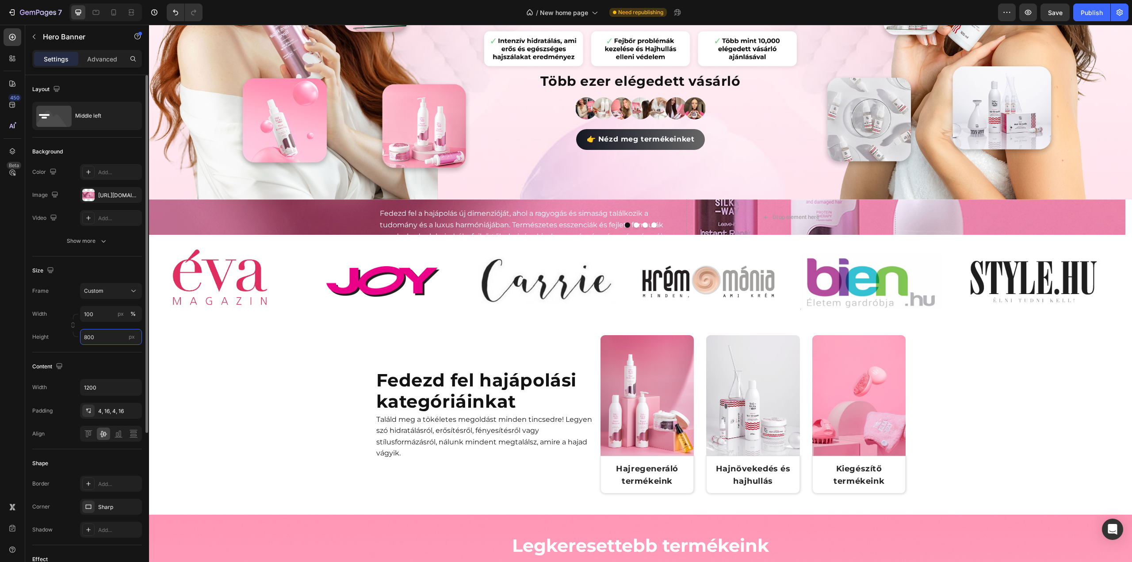
click at [126, 338] on input "800" at bounding box center [111, 337] width 62 height 16
drag, startPoint x: 105, startPoint y: 339, endPoint x: 111, endPoint y: 336, distance: 6.4
click at [106, 339] on input "80" at bounding box center [111, 337] width 62 height 16
click at [115, 336] on input "80" at bounding box center [111, 337] width 62 height 16
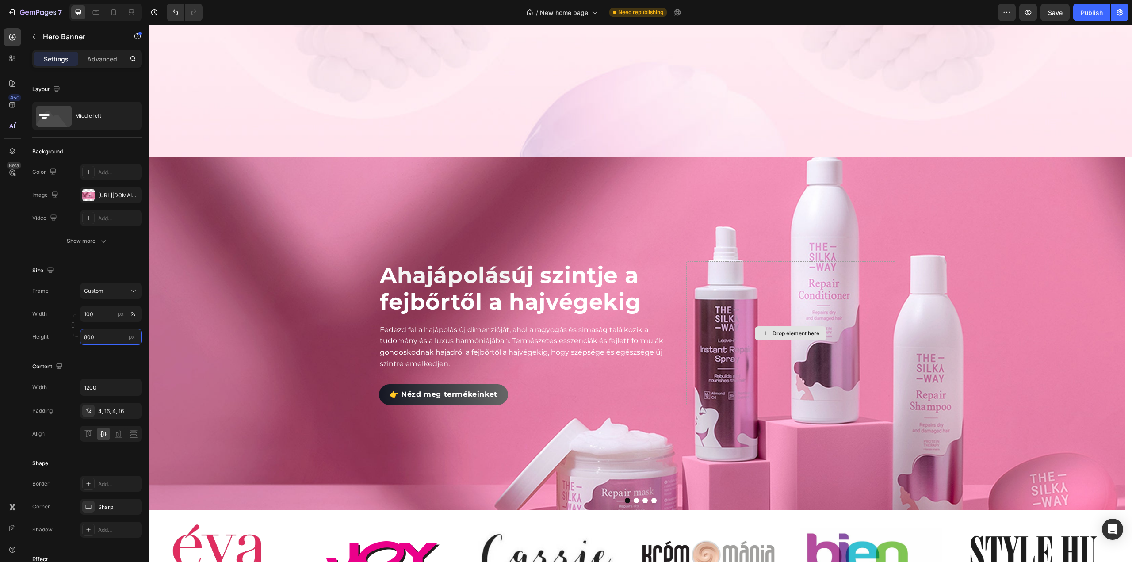
scroll to position [398, 0]
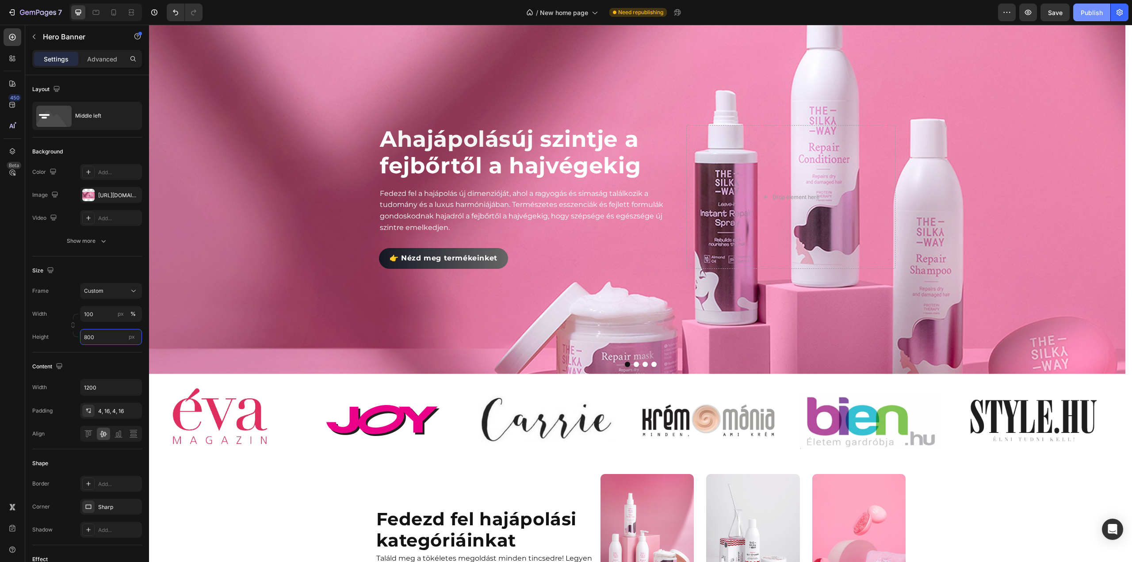
type input "800"
click at [1091, 14] on div "Publish" at bounding box center [1092, 12] width 22 height 9
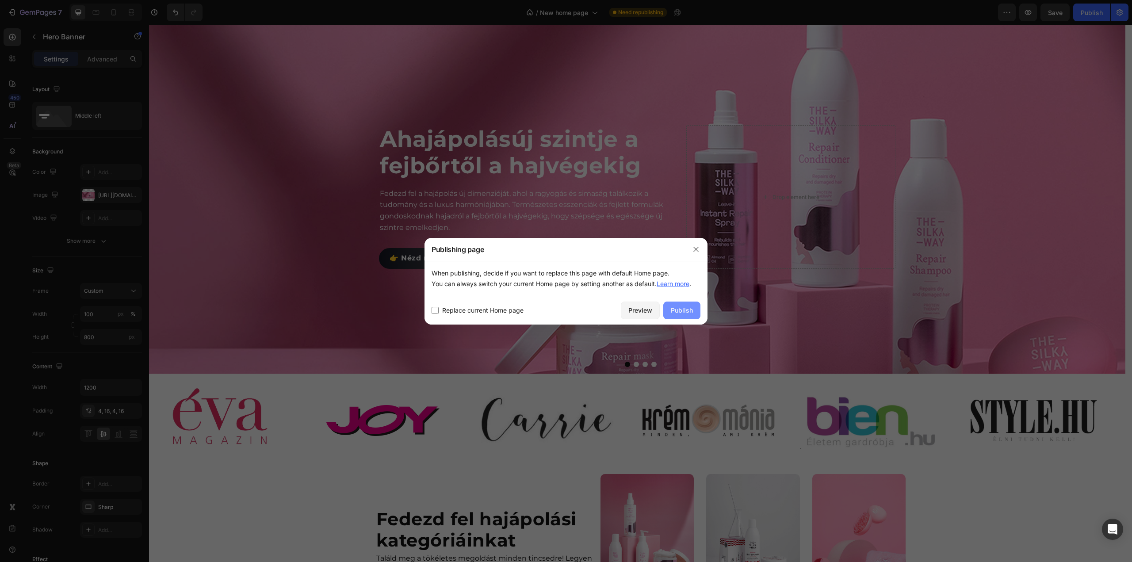
click at [686, 310] on div "Publish" at bounding box center [682, 310] width 22 height 9
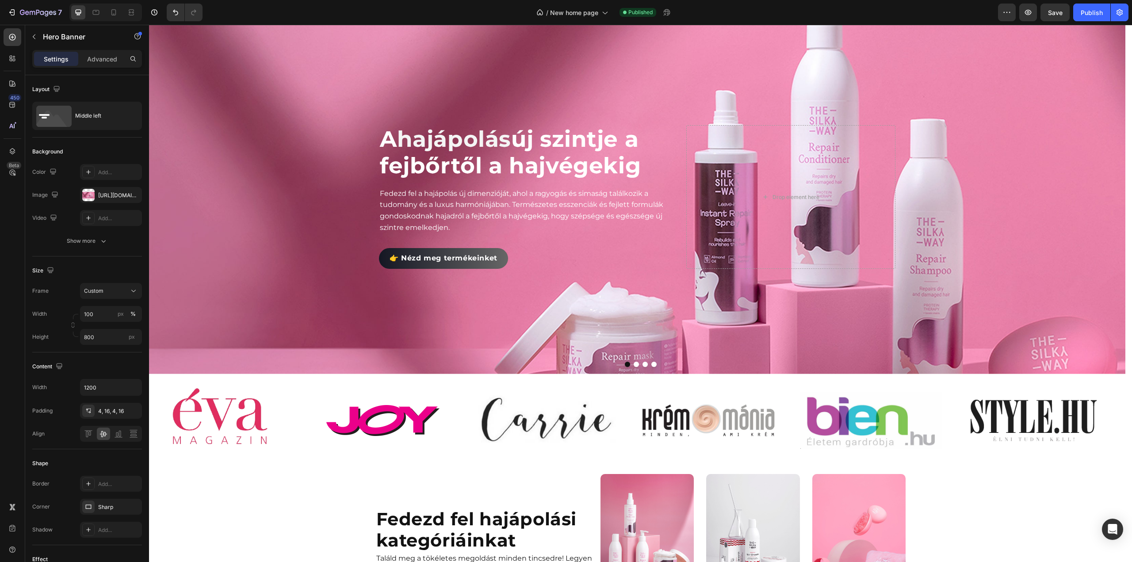
click at [311, 208] on div "Background Image" at bounding box center [637, 197] width 976 height 354
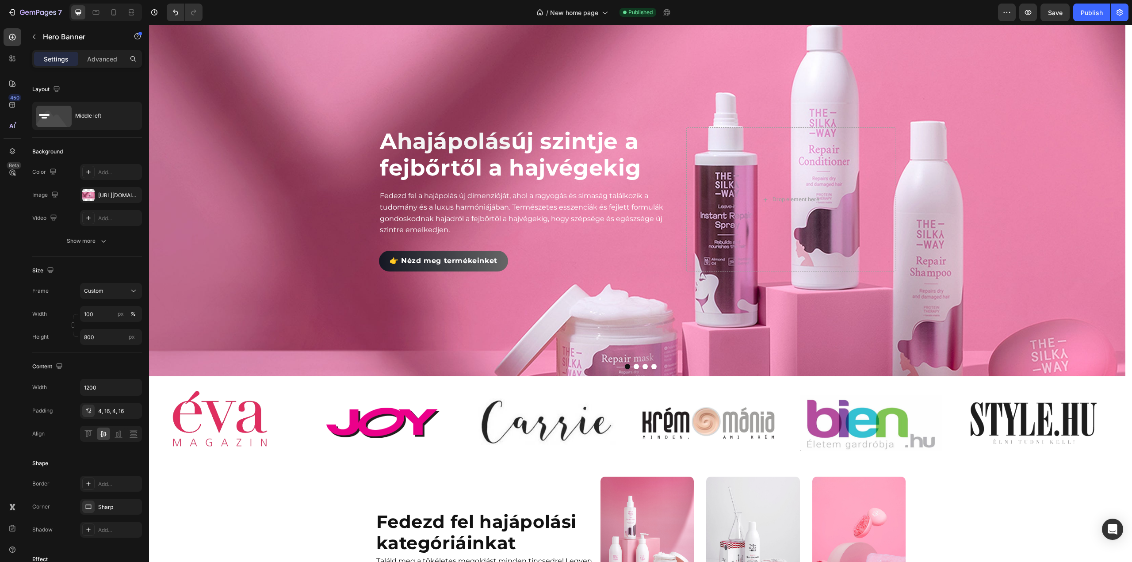
scroll to position [265, 0]
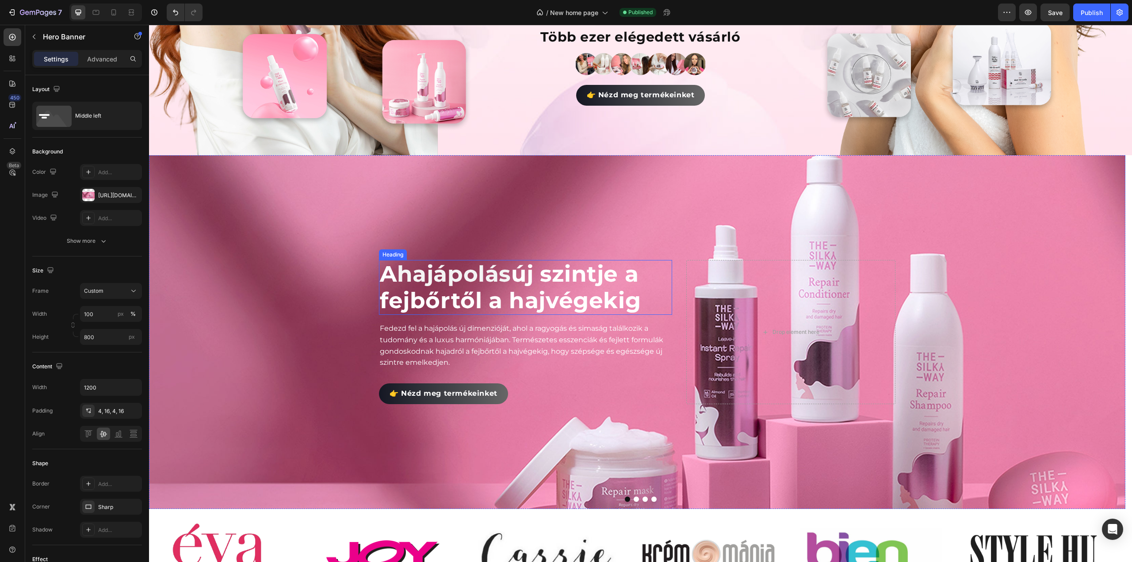
click at [404, 254] on div "Heading" at bounding box center [393, 255] width 24 height 8
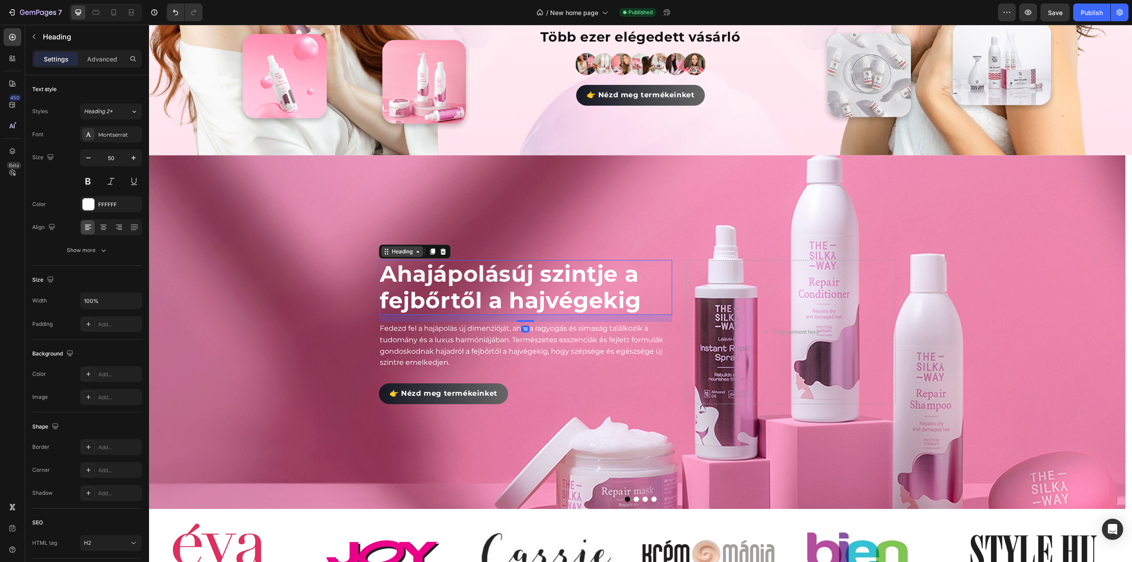
click at [404, 248] on div "Heading" at bounding box center [402, 252] width 24 height 8
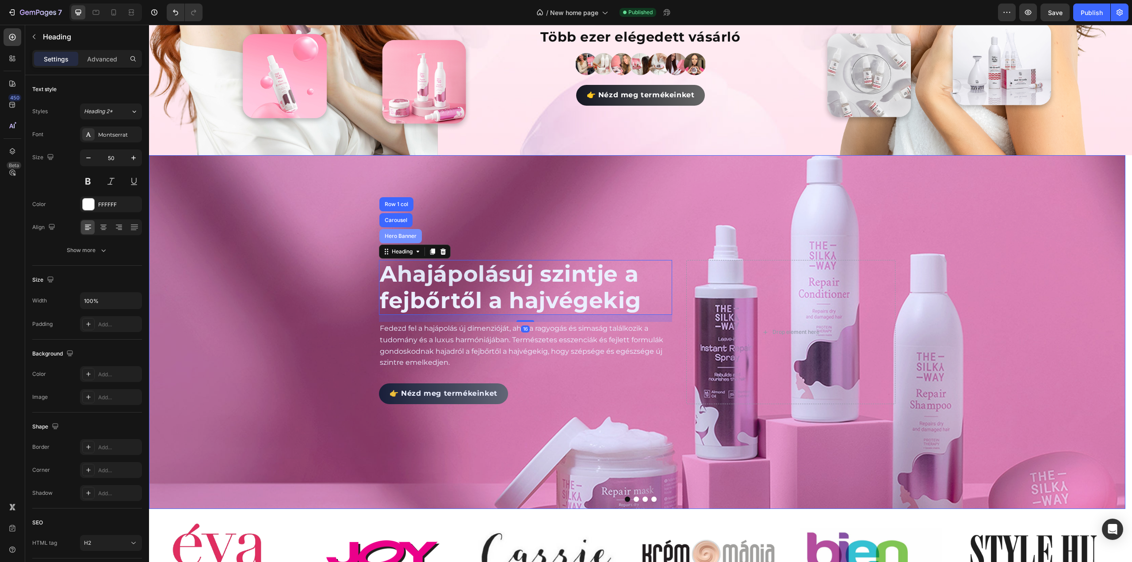
click at [396, 229] on div "Hero Banner" at bounding box center [400, 236] width 42 height 14
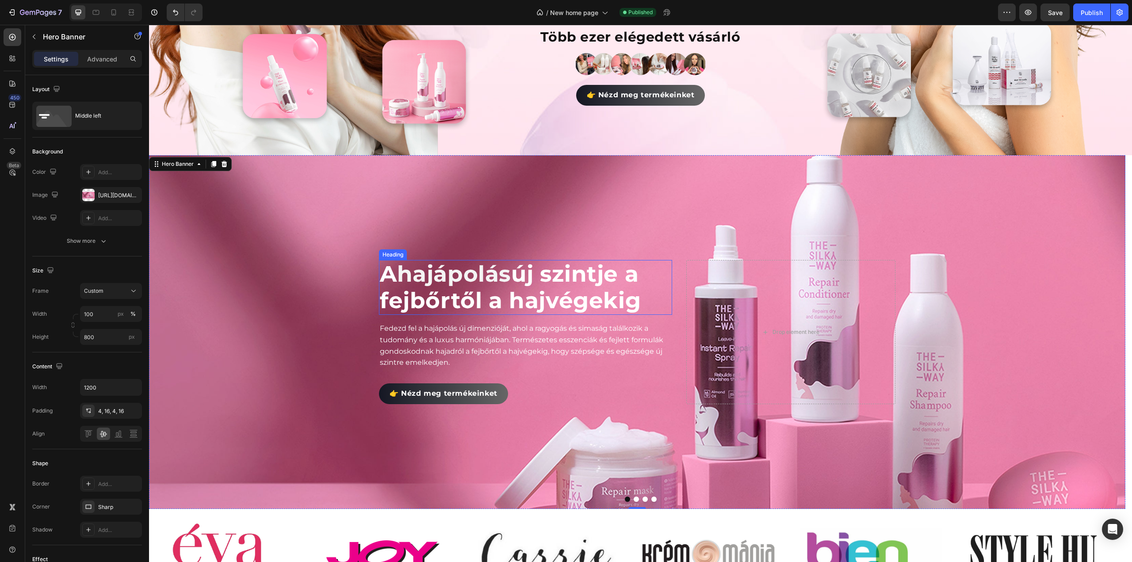
click at [398, 253] on div "Heading" at bounding box center [393, 255] width 24 height 8
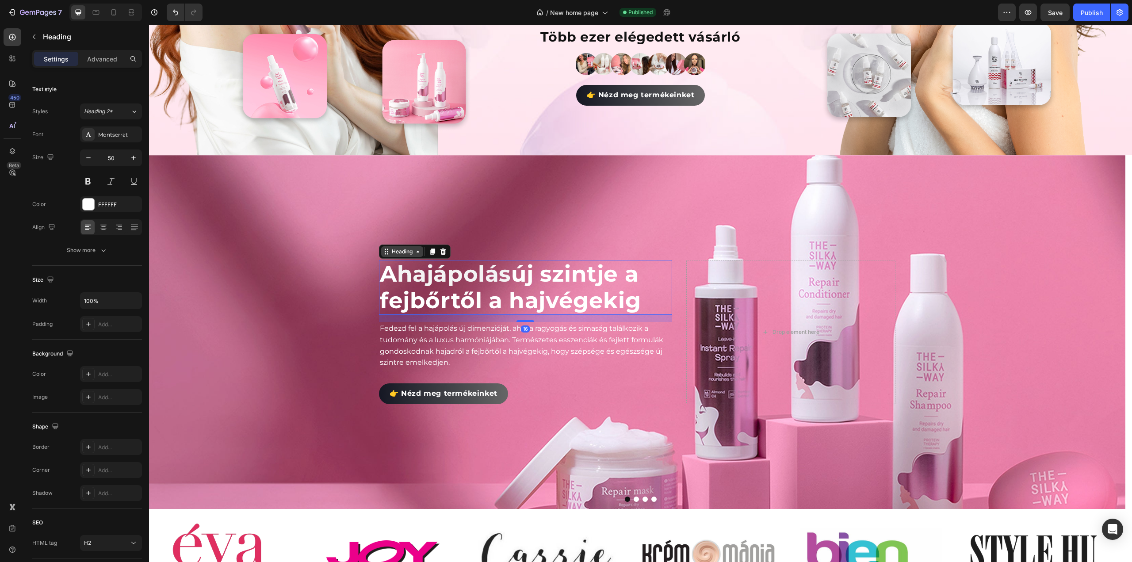
click at [416, 248] on icon at bounding box center [417, 251] width 7 height 7
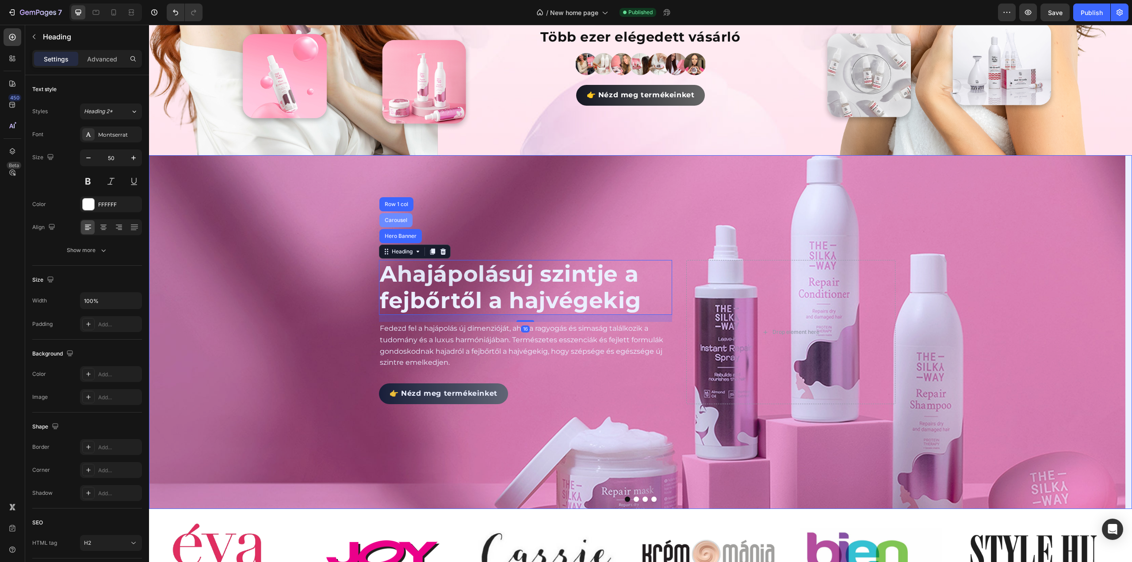
click at [406, 218] on div "Carousel" at bounding box center [396, 220] width 26 height 5
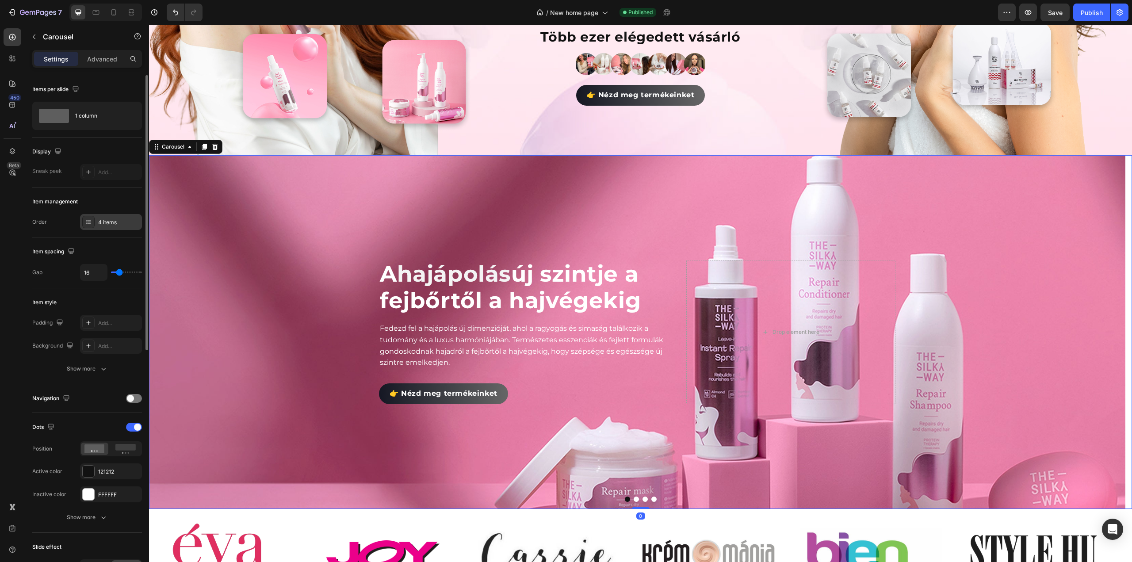
click at [133, 220] on div "4 items" at bounding box center [119, 222] width 42 height 8
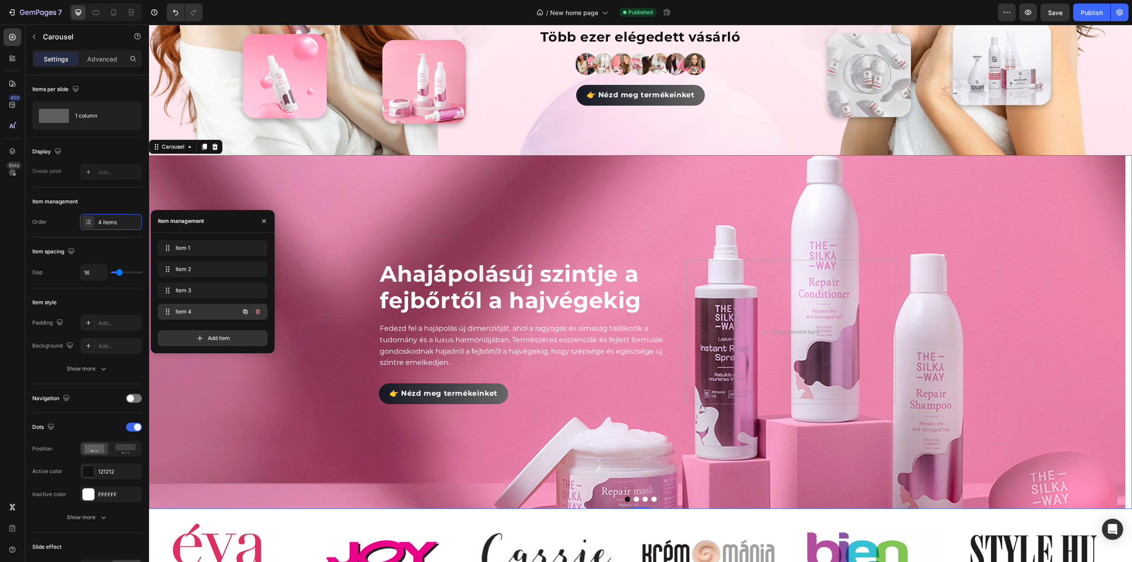
click at [258, 314] on icon "button" at bounding box center [257, 311] width 7 height 7
click at [257, 312] on div "Delete" at bounding box center [252, 312] width 16 height 8
click at [255, 291] on icon "button" at bounding box center [257, 290] width 7 height 7
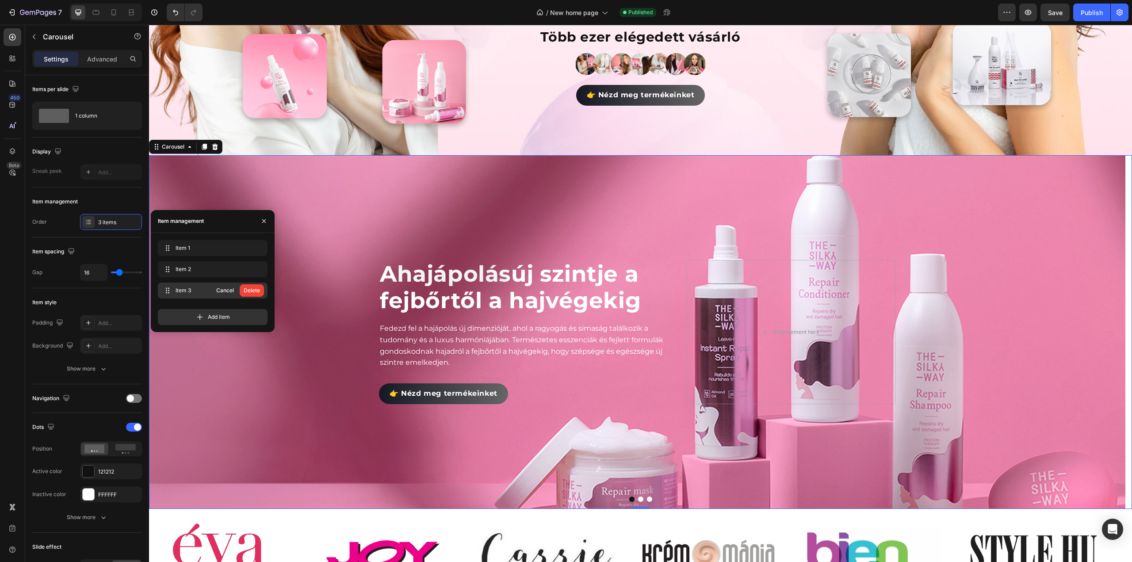
click at [255, 291] on div "Delete" at bounding box center [252, 291] width 16 height 8
click at [257, 271] on icon "button" at bounding box center [257, 269] width 7 height 7
click at [257, 271] on div "Delete" at bounding box center [252, 269] width 16 height 8
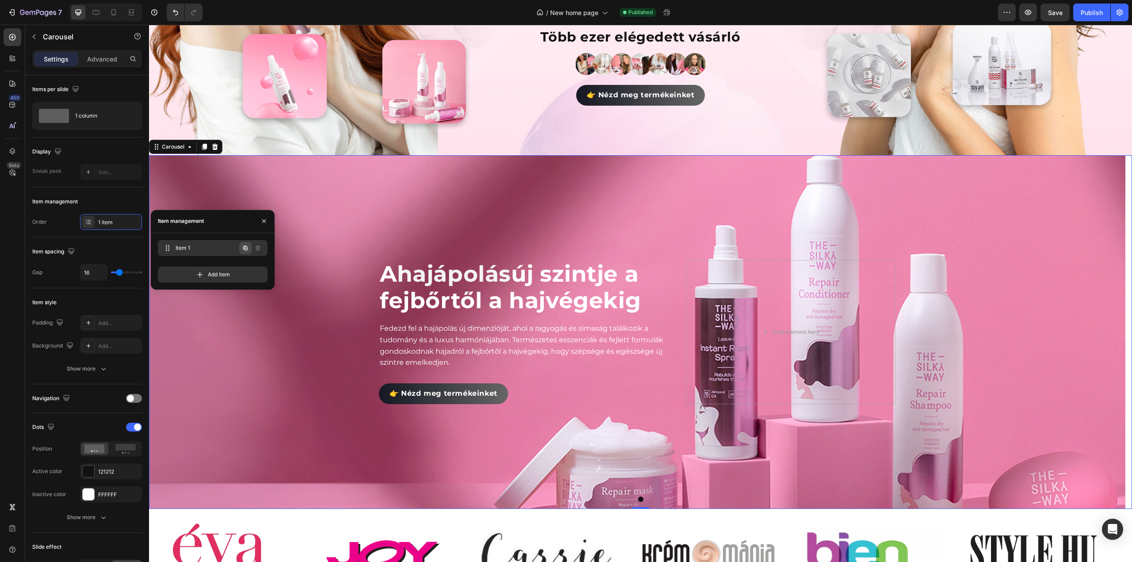
click at [245, 249] on icon "button" at bounding box center [245, 248] width 7 height 7
click at [211, 270] on span "Item 2" at bounding box center [201, 269] width 50 height 8
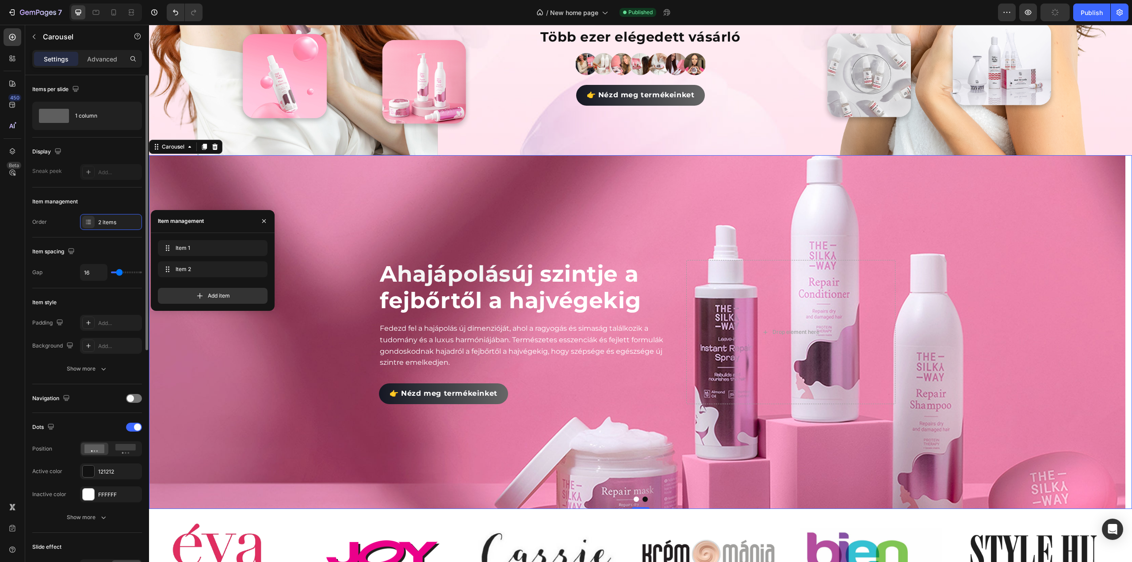
click at [103, 90] on div "Items per slide" at bounding box center [87, 89] width 110 height 14
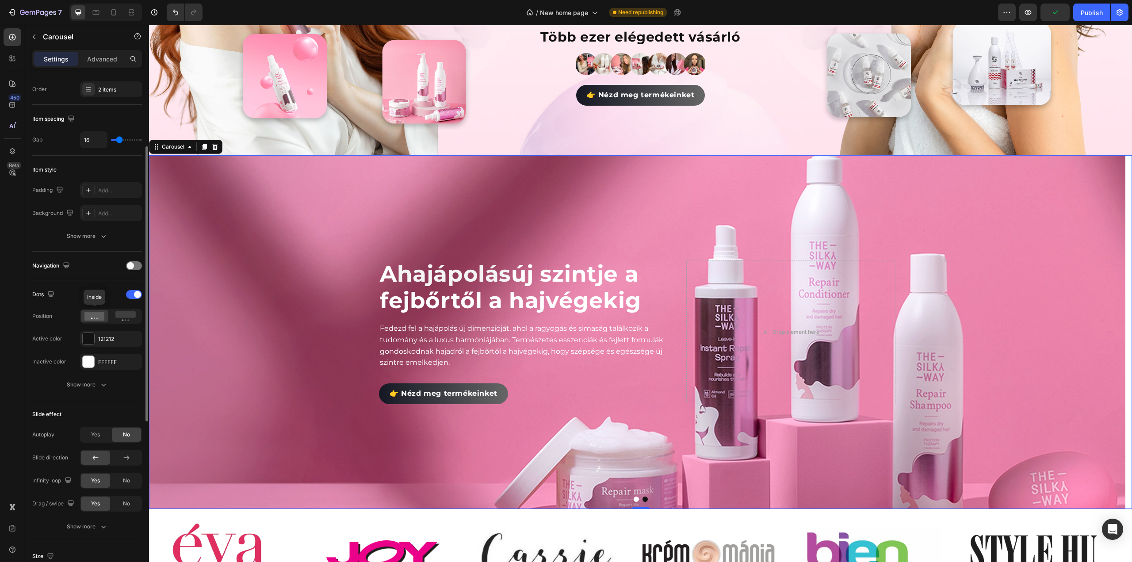
scroll to position [0, 0]
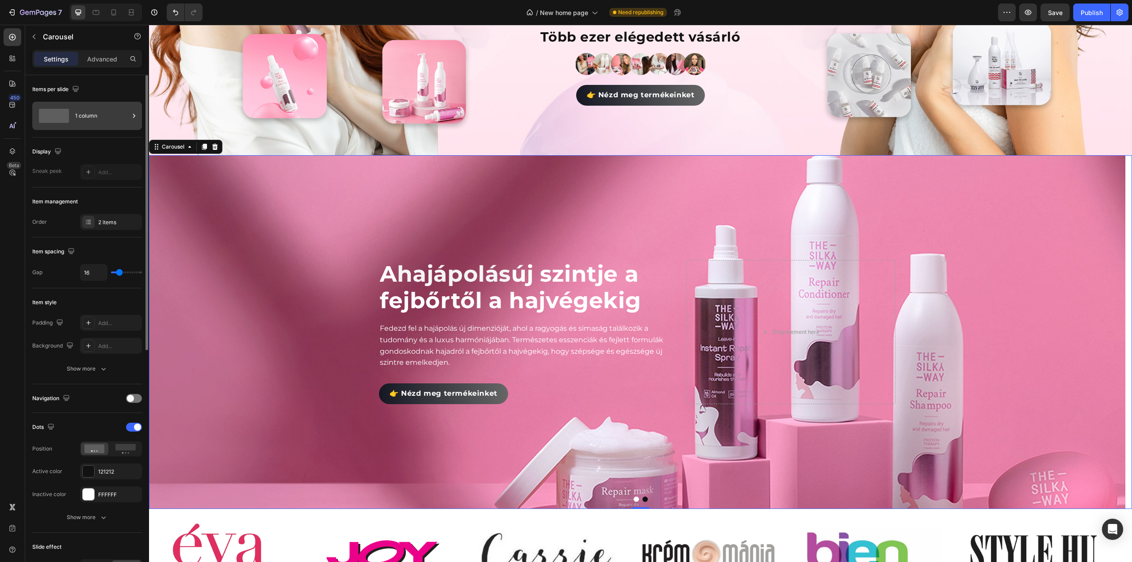
click at [60, 115] on span at bounding box center [54, 116] width 30 height 14
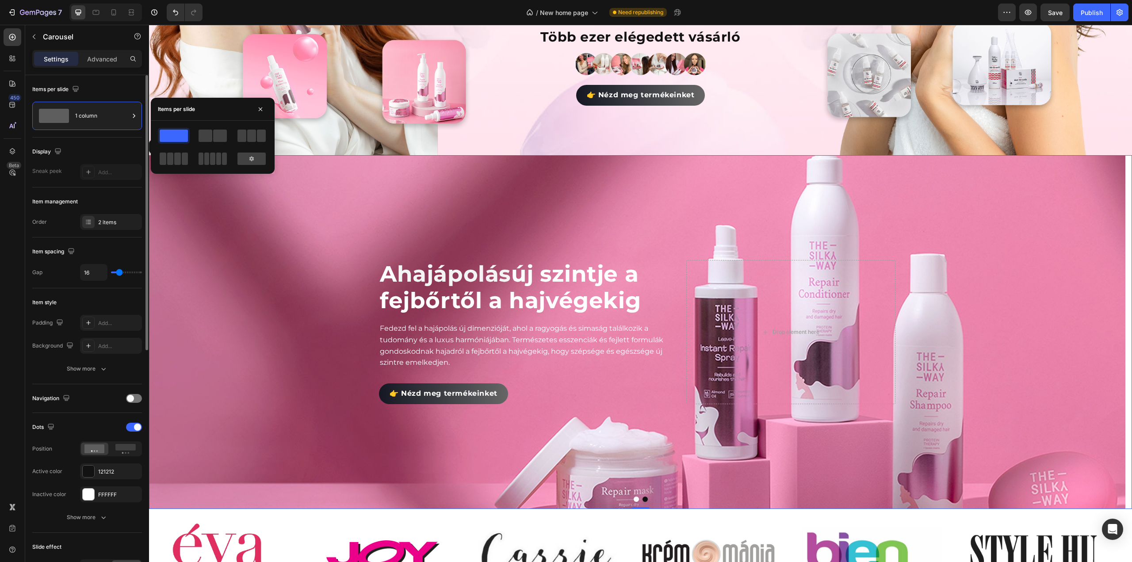
click at [107, 87] on div "Items per slide" at bounding box center [87, 89] width 110 height 14
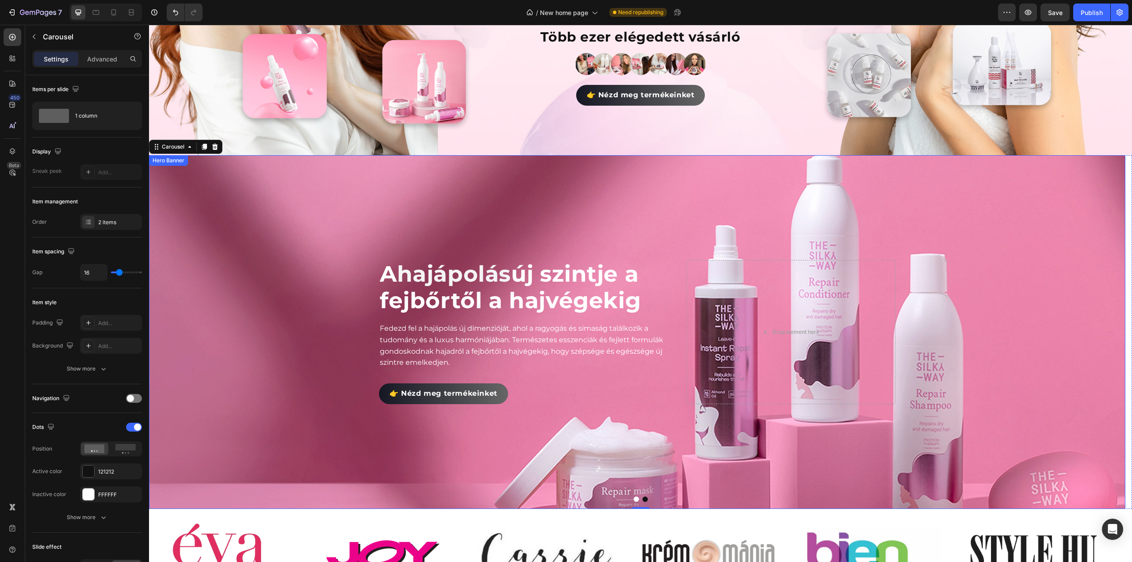
click at [242, 291] on div "Background Image" at bounding box center [637, 332] width 976 height 354
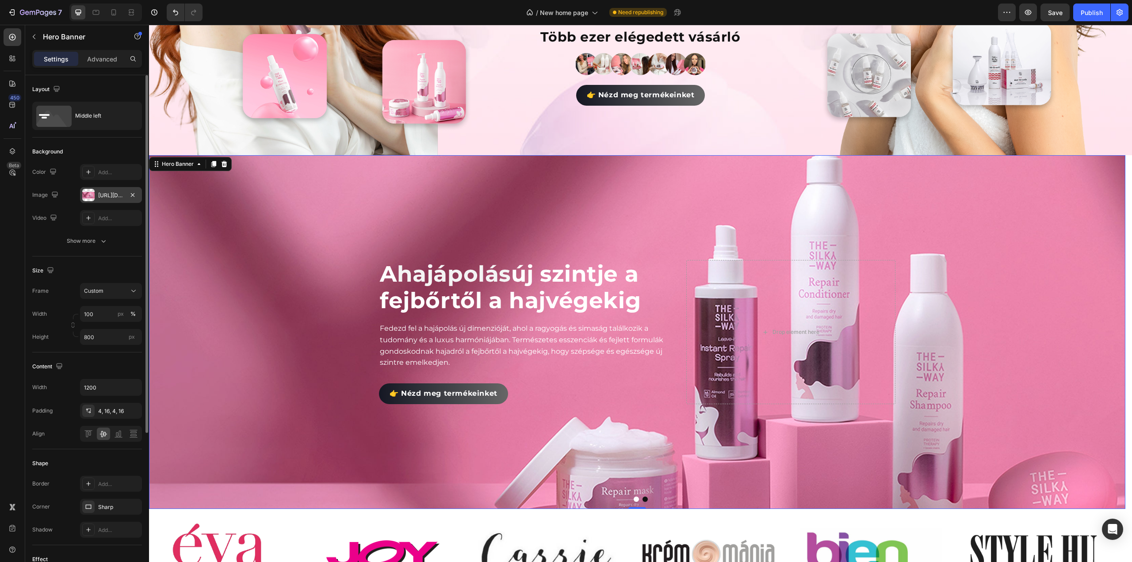
click at [88, 196] on div at bounding box center [88, 195] width 12 height 12
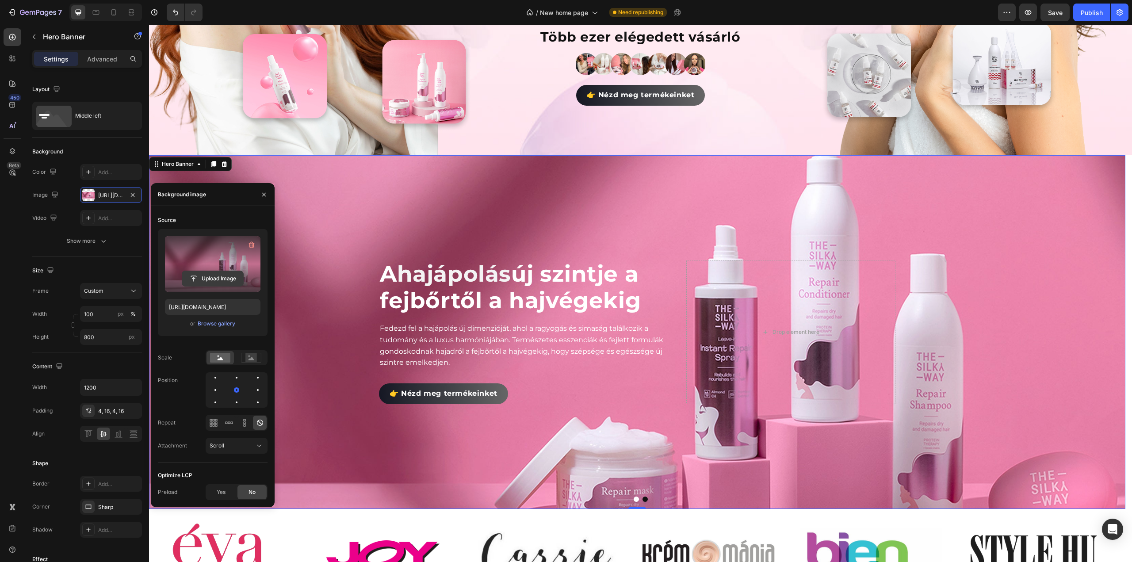
click at [220, 276] on input "file" at bounding box center [212, 278] width 61 height 15
type input "https://cdn.shopify.com/s/files/1/0492/9470/4796/files/gempages_490611713016595…"
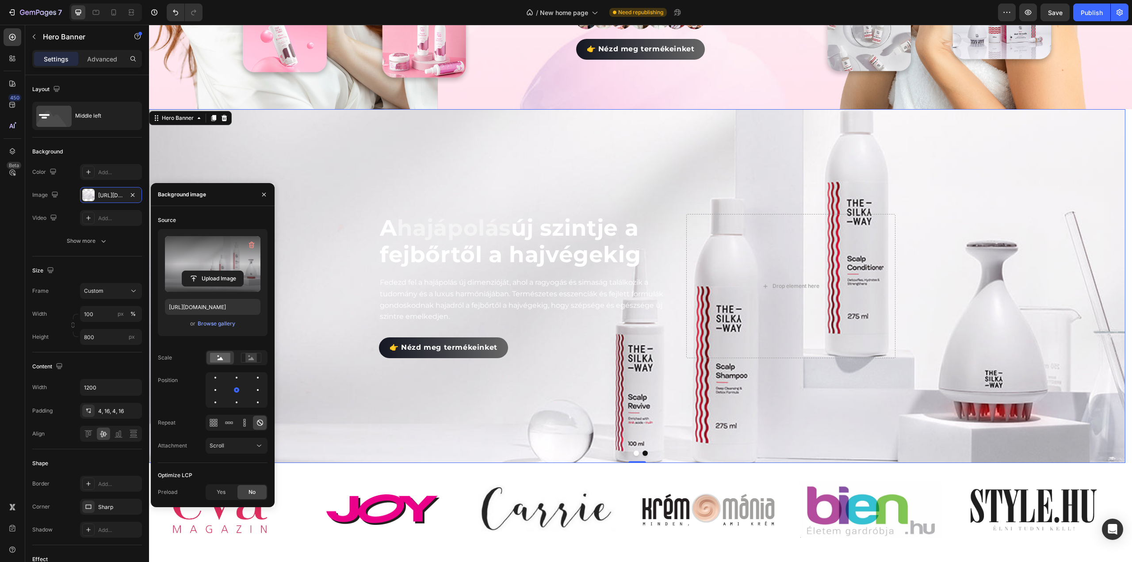
scroll to position [265, 0]
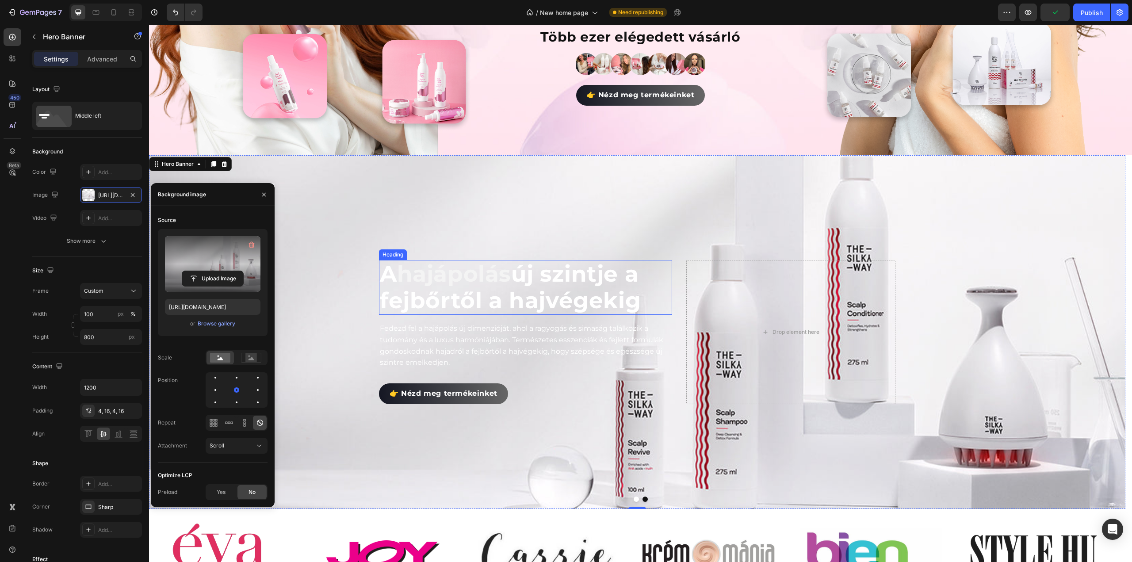
click at [498, 286] on p "A hajápolás új szintje a fejbőrtől a hajvégekig" at bounding box center [525, 287] width 291 height 53
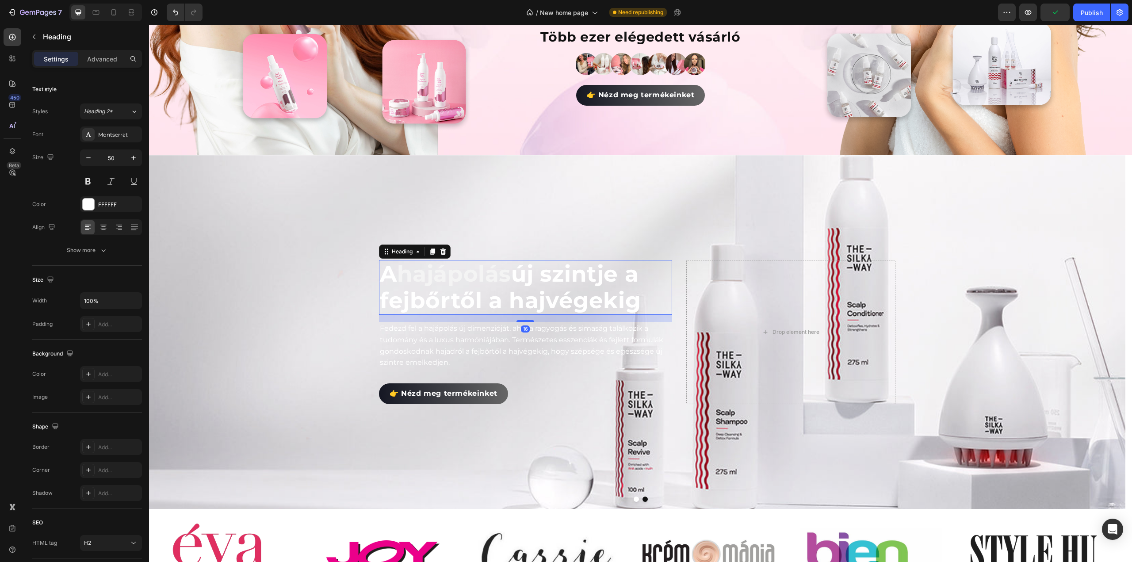
click at [498, 286] on p "A hajápolás új szintje a fejbőrtől a hajvégekig" at bounding box center [525, 287] width 291 height 53
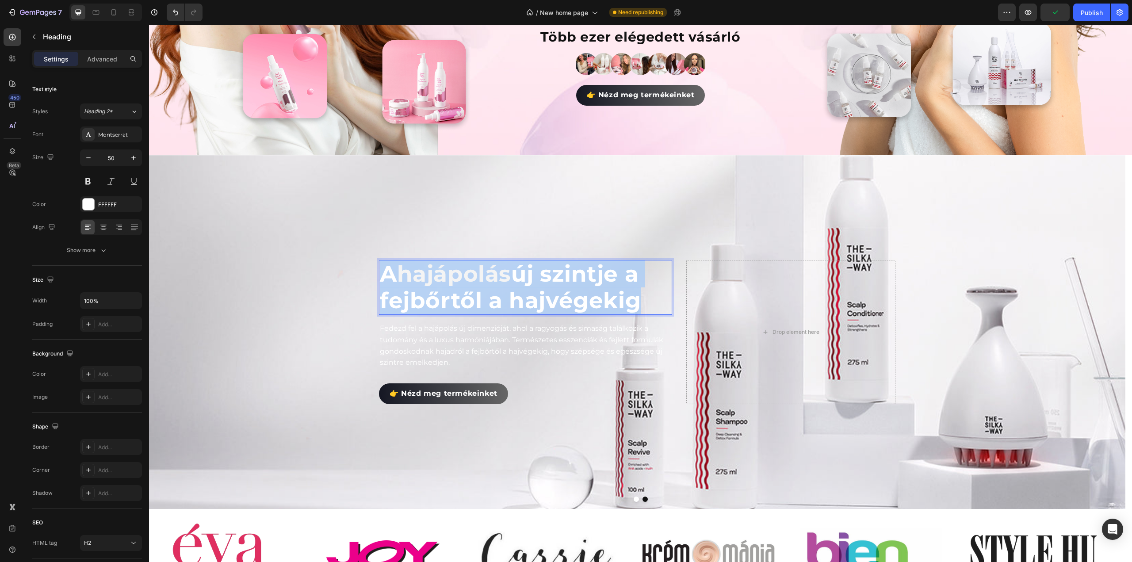
click at [498, 286] on p "A hajápolás új szintje a fejbőrtől a hajvégekig" at bounding box center [525, 287] width 291 height 53
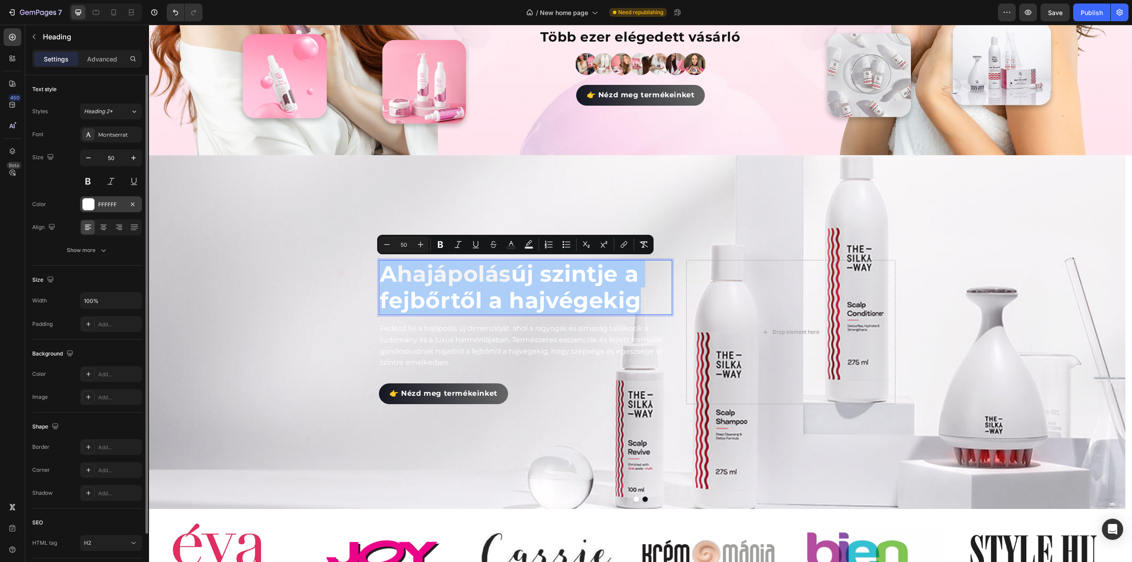
click at [90, 200] on div at bounding box center [88, 204] width 11 height 11
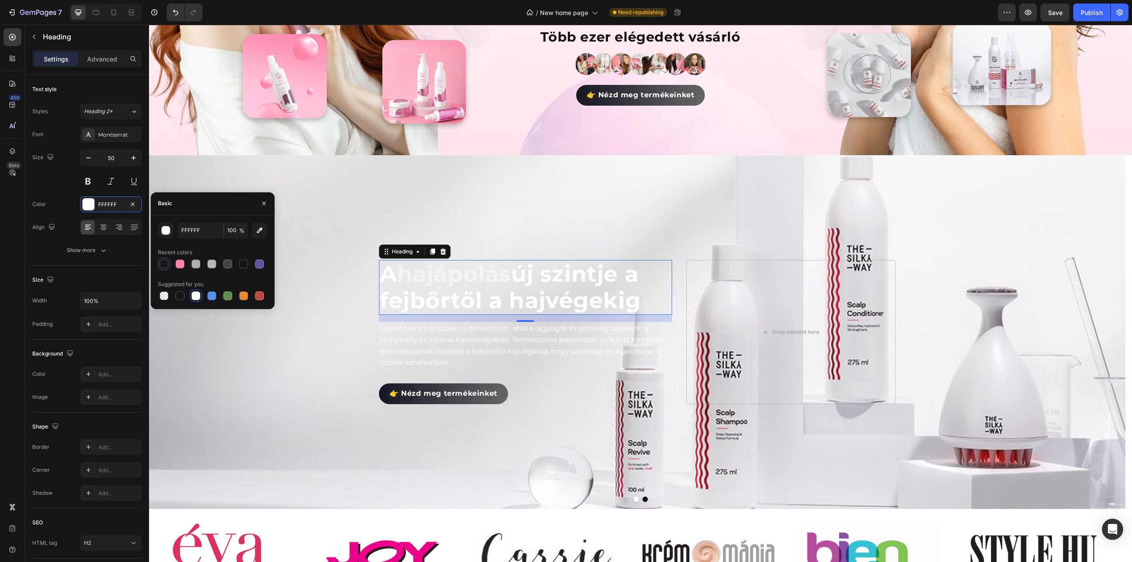
click at [162, 261] on div at bounding box center [164, 264] width 9 height 9
type input "151723"
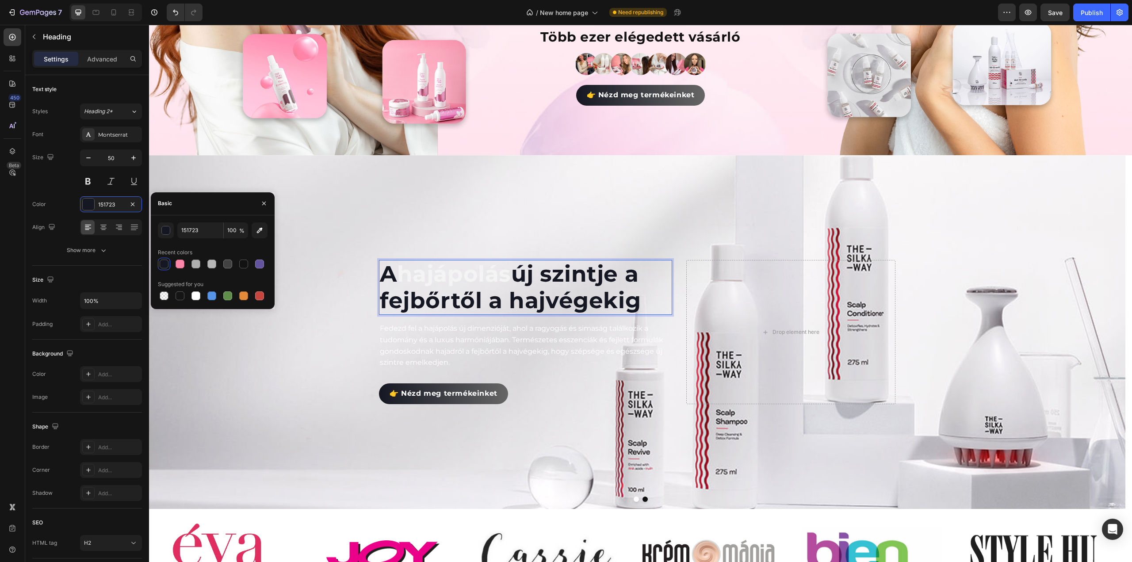
click at [447, 276] on span "hajápolás" at bounding box center [454, 273] width 114 height 27
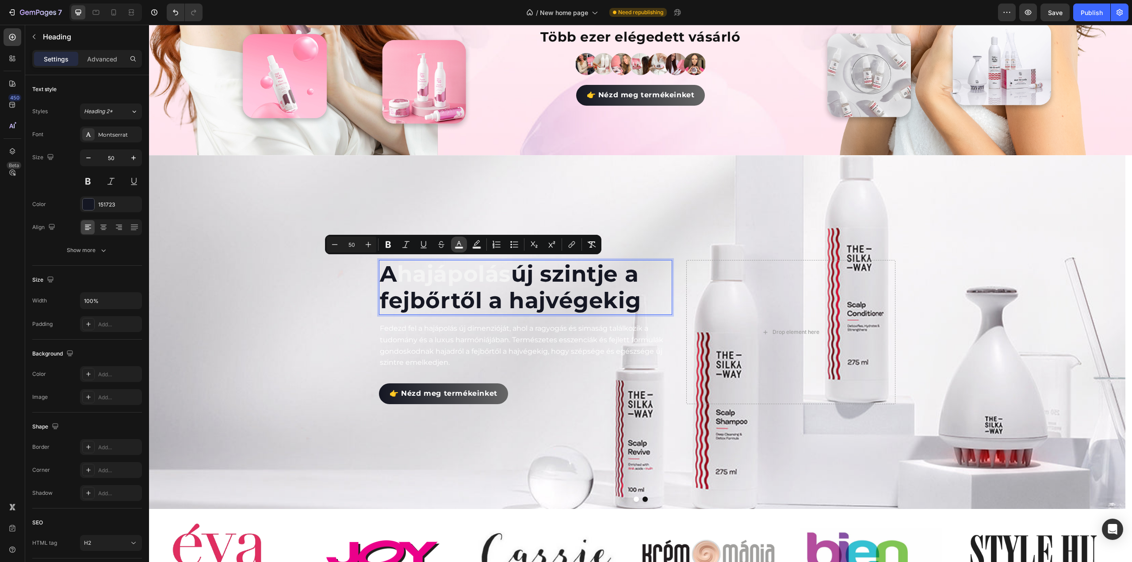
click at [460, 245] on icon "Editor contextual toolbar" at bounding box center [459, 244] width 9 height 9
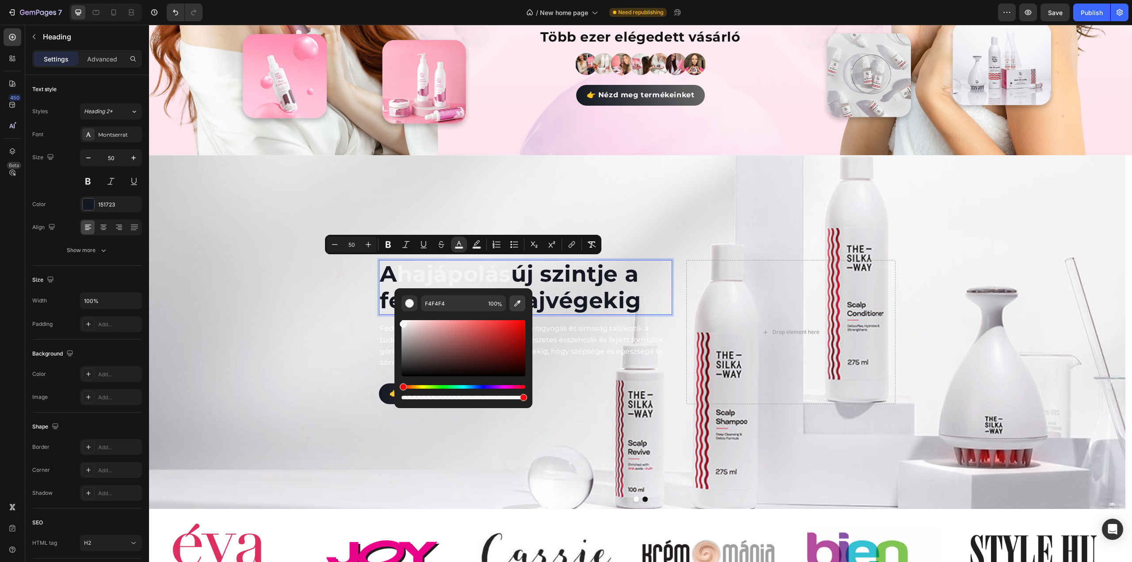
click at [517, 302] on icon "Editor contextual toolbar" at bounding box center [517, 303] width 9 height 9
type input "DA1A39"
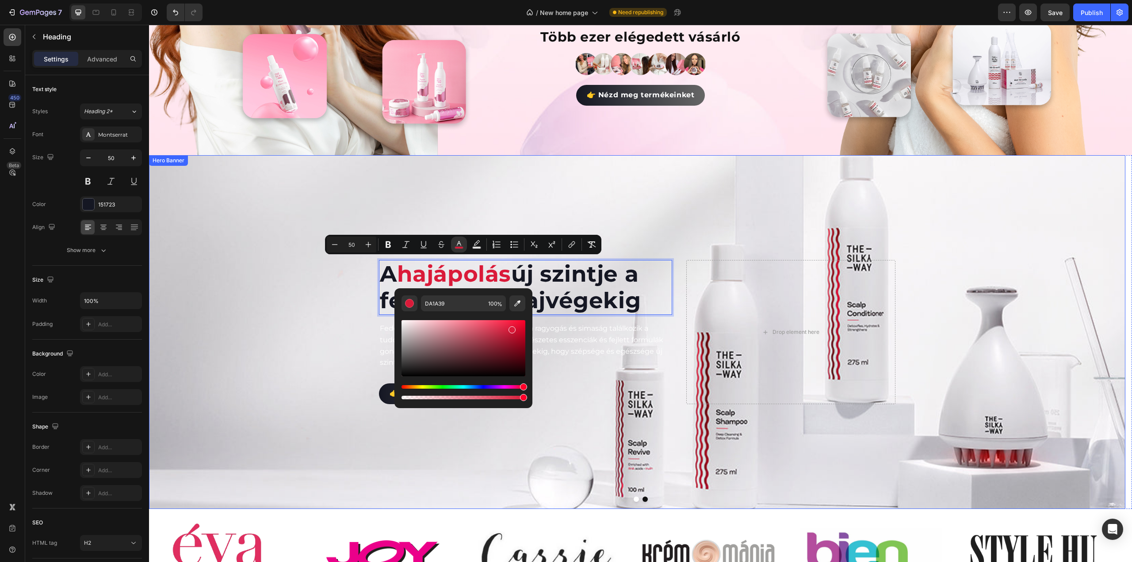
click at [279, 319] on div "Background Image" at bounding box center [637, 332] width 976 height 354
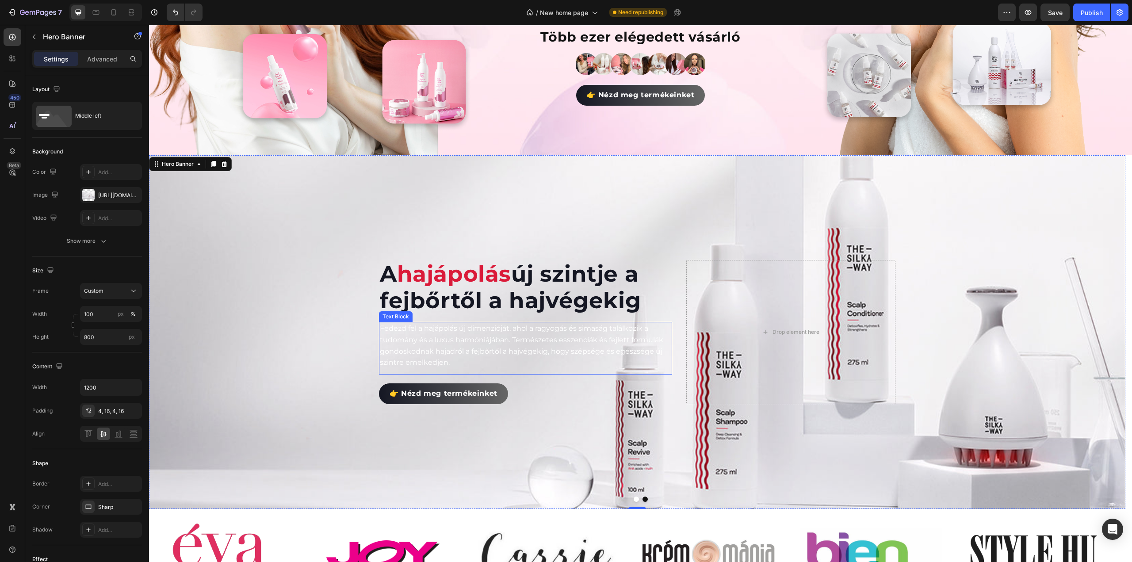
click at [488, 344] on p "Fedezd fel a hajápolás új dimenzióját, ahol a ragyogás és simaság találkozik a …" at bounding box center [525, 345] width 291 height 45
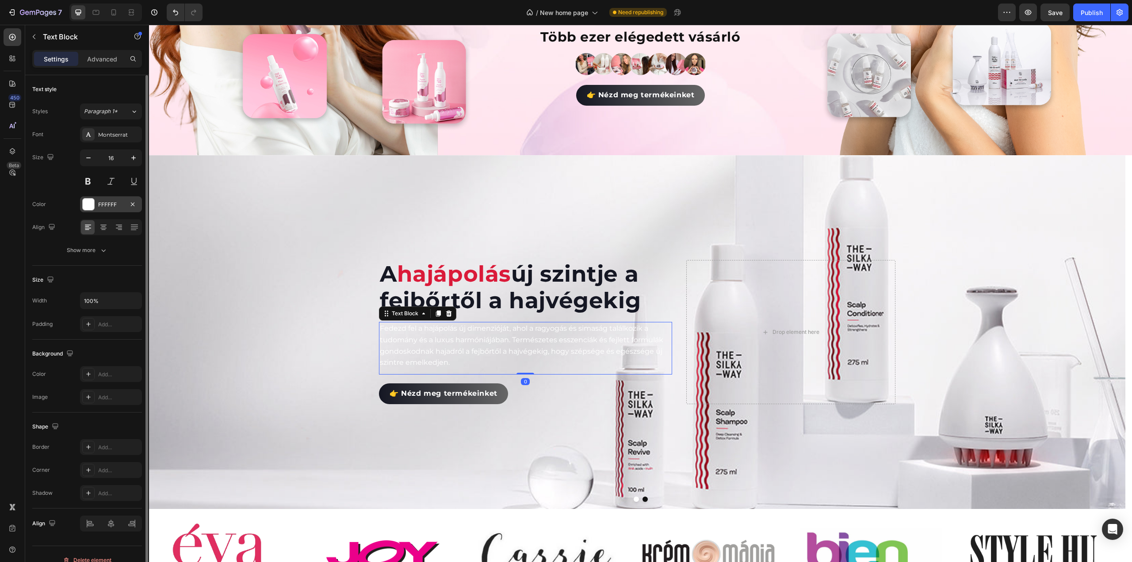
click at [86, 202] on div at bounding box center [88, 204] width 11 height 11
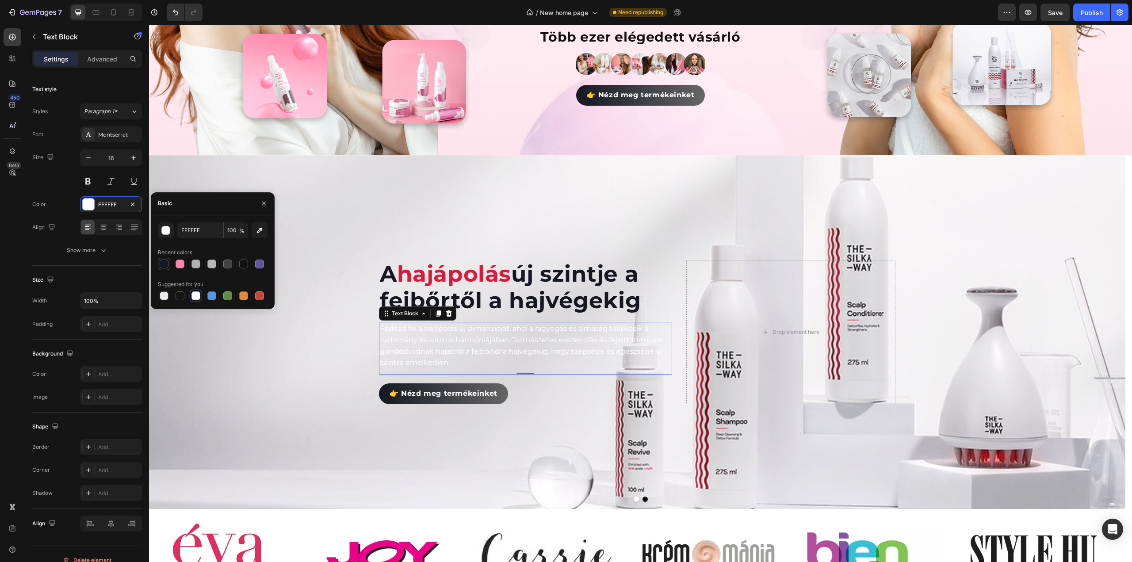
click at [164, 263] on div at bounding box center [164, 264] width 9 height 9
type input "151723"
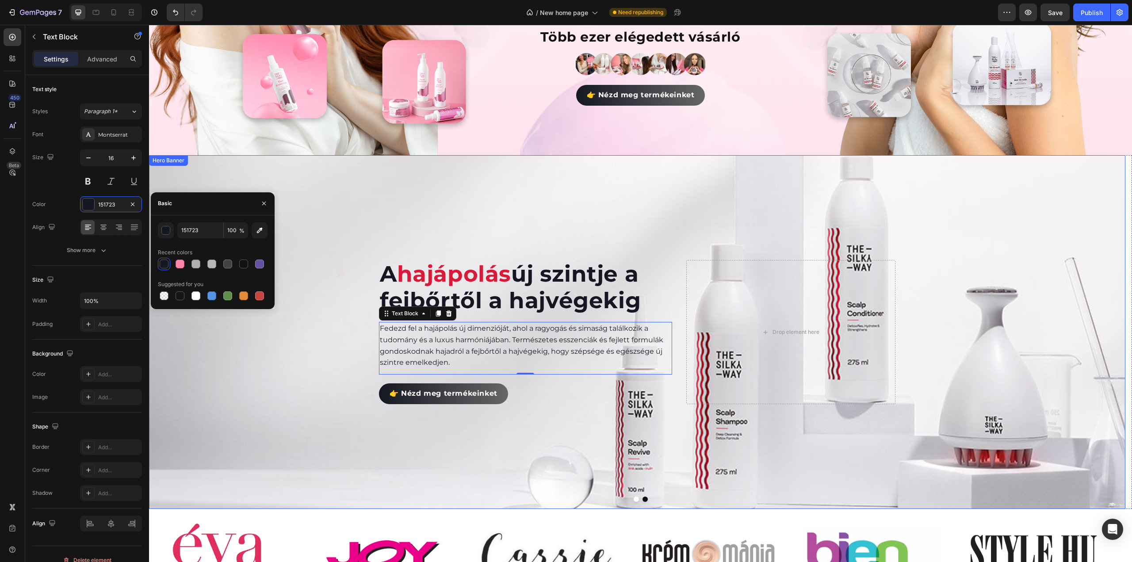
click at [292, 415] on div "Background Image" at bounding box center [637, 332] width 976 height 354
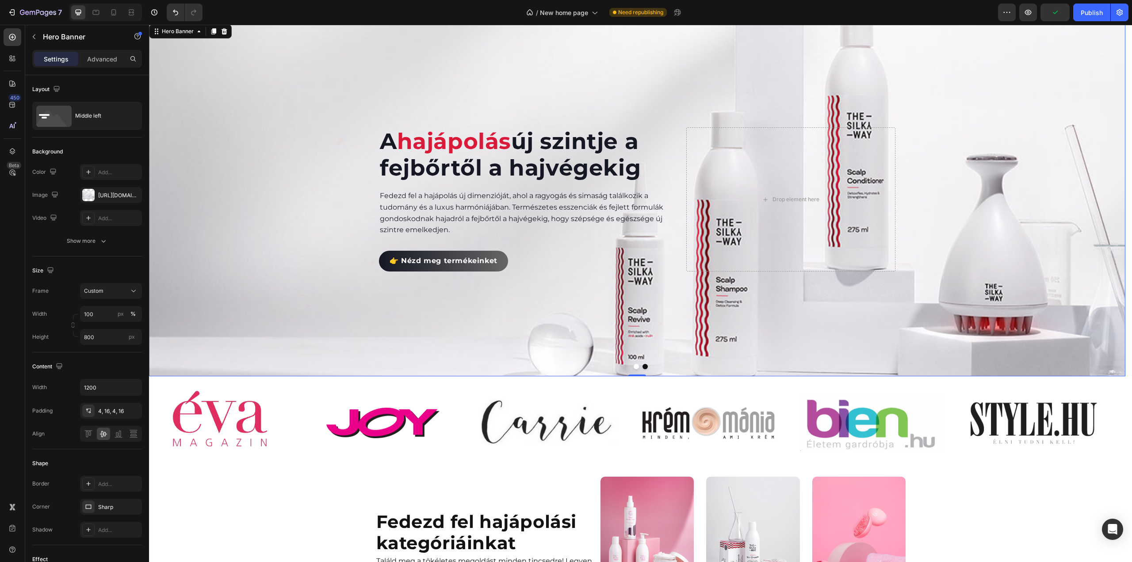
scroll to position [354, 0]
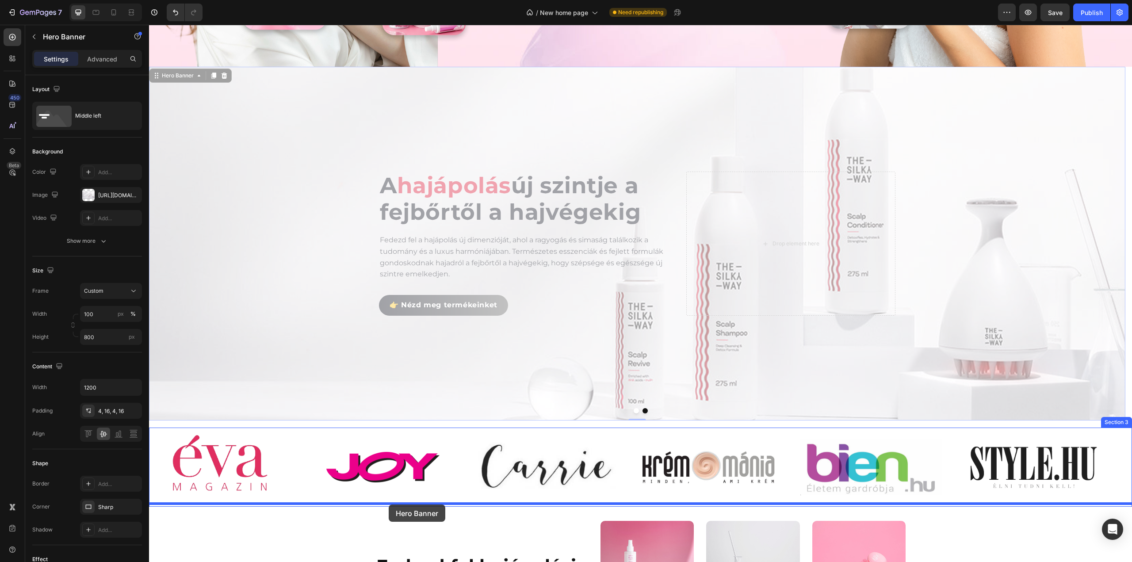
drag, startPoint x: 337, startPoint y: 138, endPoint x: 388, endPoint y: 504, distance: 368.8
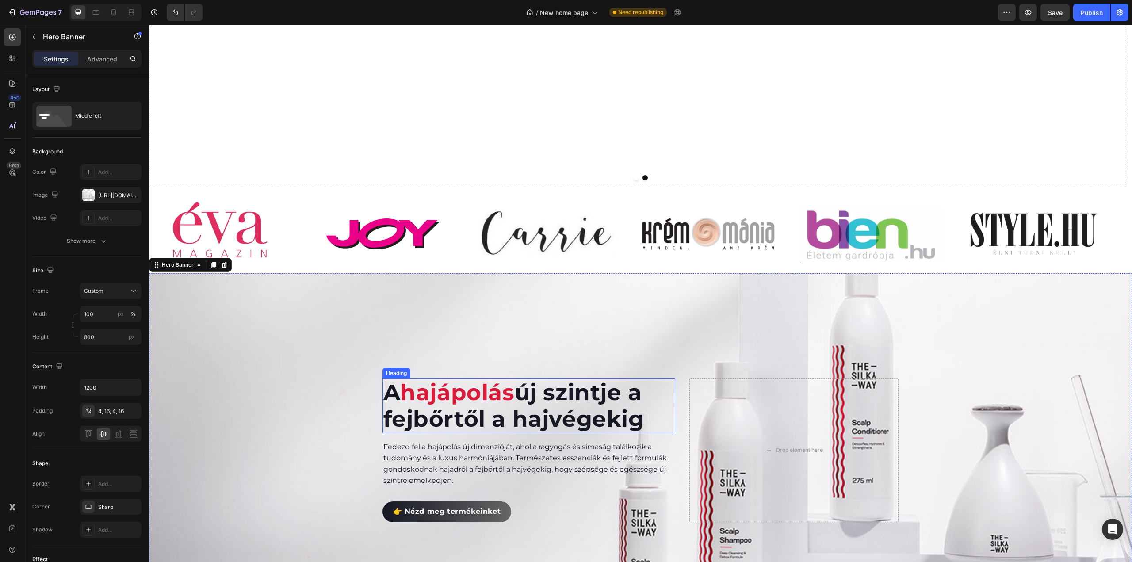
scroll to position [575, 0]
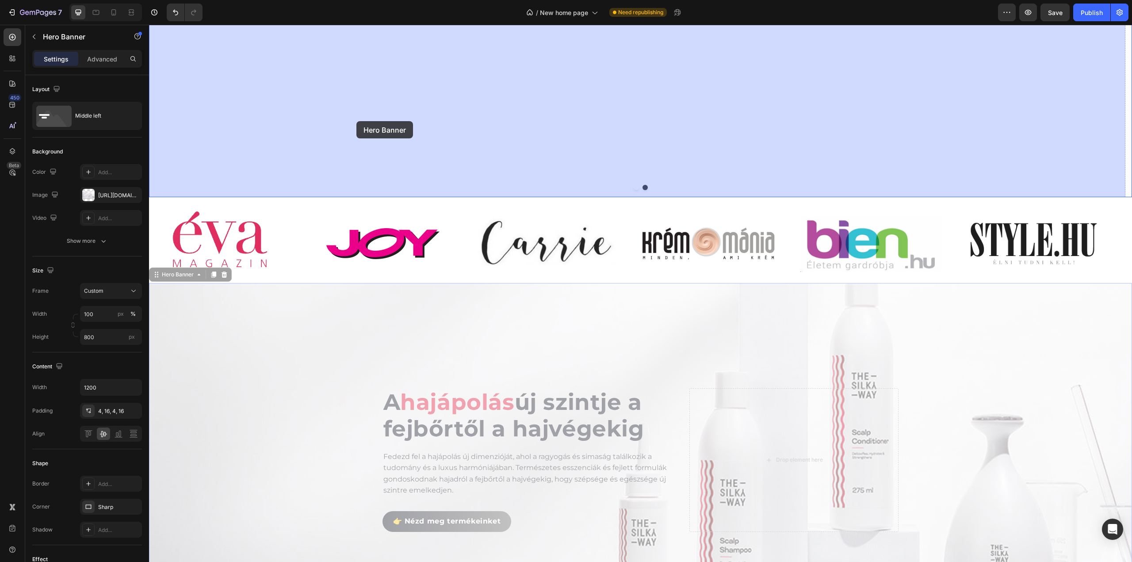
drag, startPoint x: 318, startPoint y: 351, endPoint x: 357, endPoint y: 121, distance: 232.9
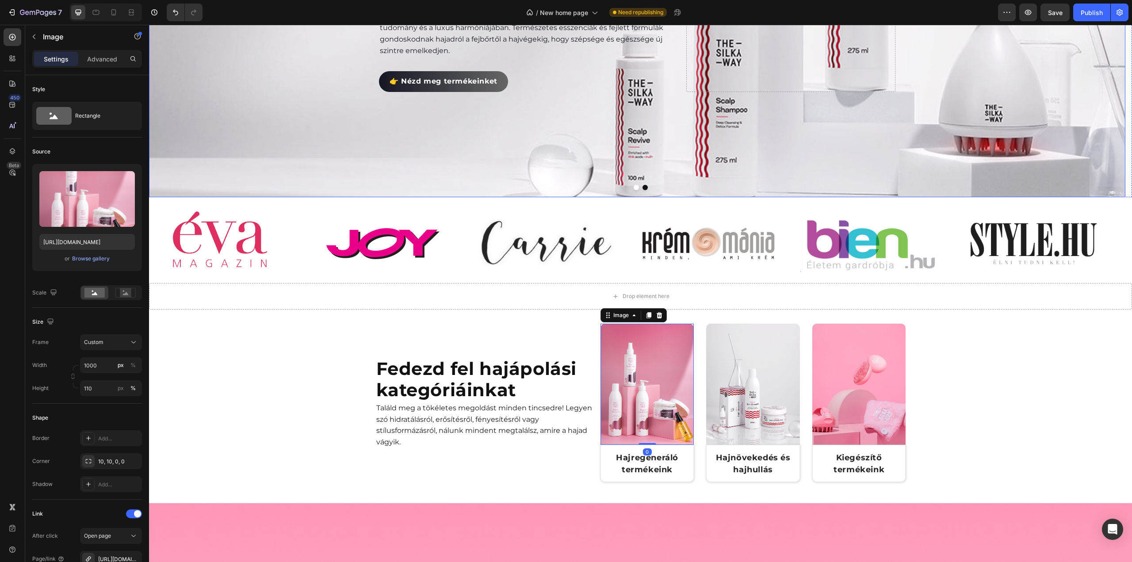
scroll to position [398, 0]
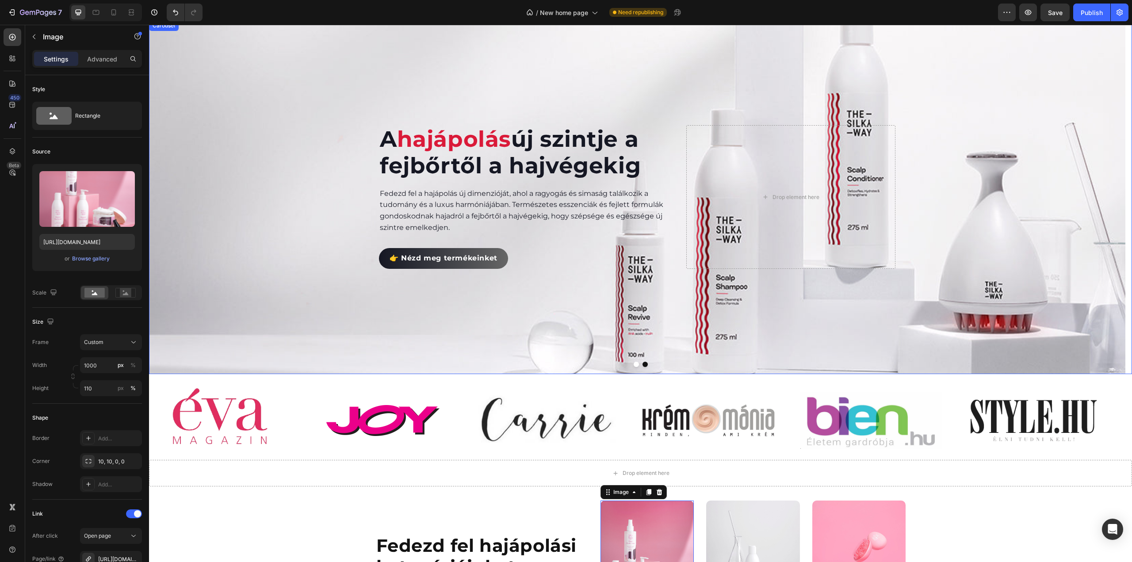
click at [634, 365] on button "Dot" at bounding box center [636, 364] width 5 height 5
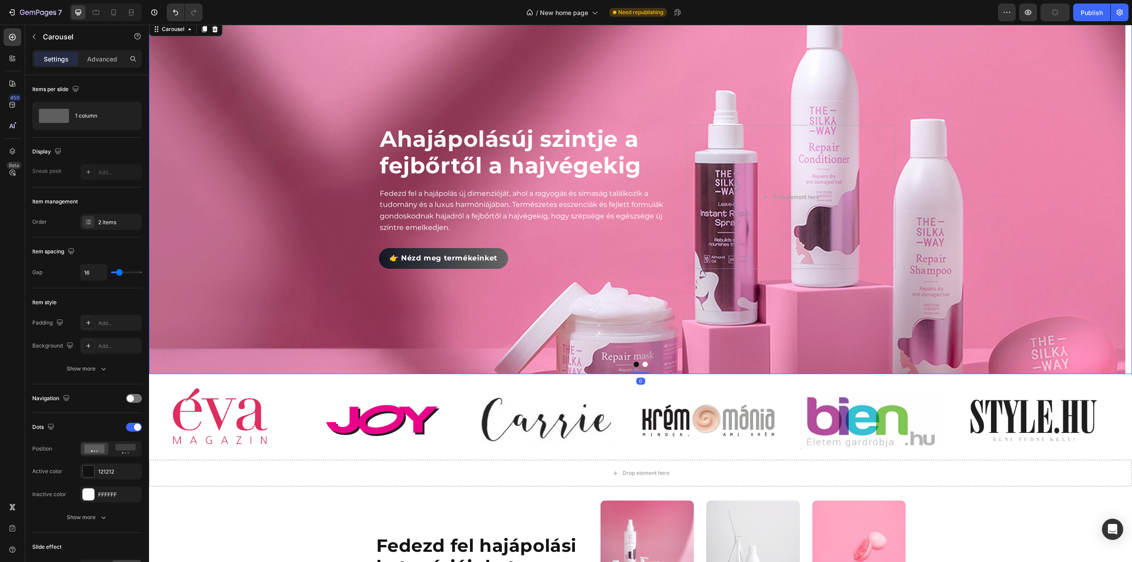
click at [644, 364] on button "Dot" at bounding box center [645, 364] width 5 height 5
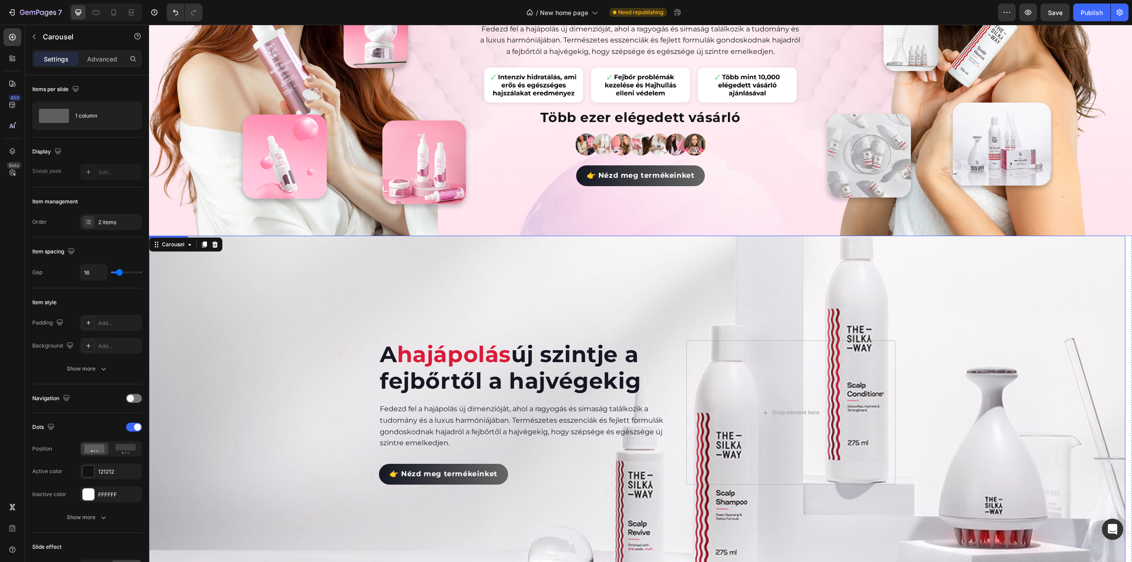
scroll to position [310, 0]
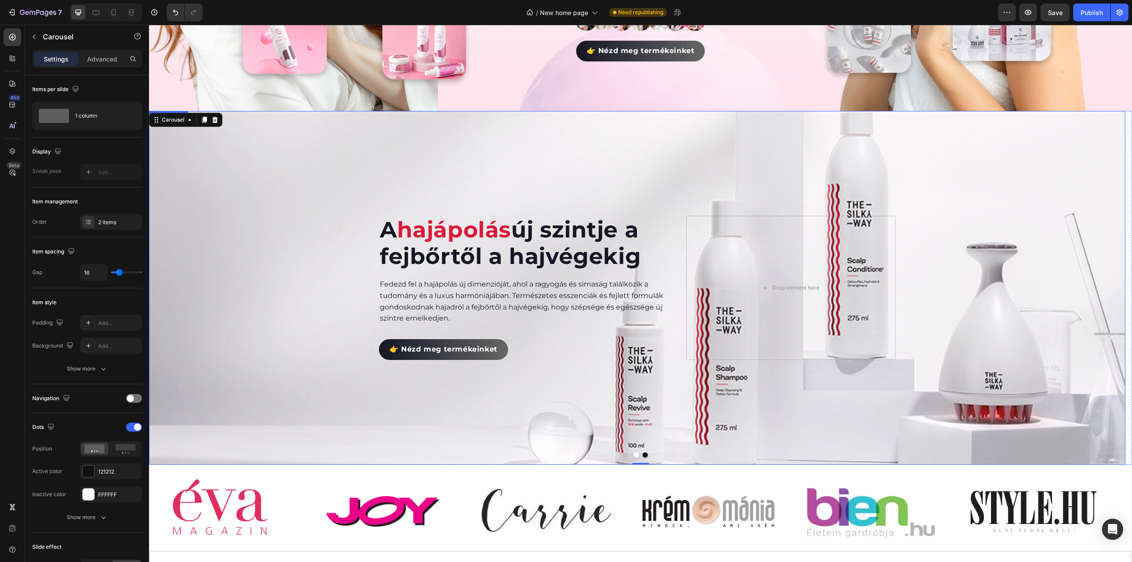
click at [461, 149] on div "Background Image" at bounding box center [637, 288] width 976 height 354
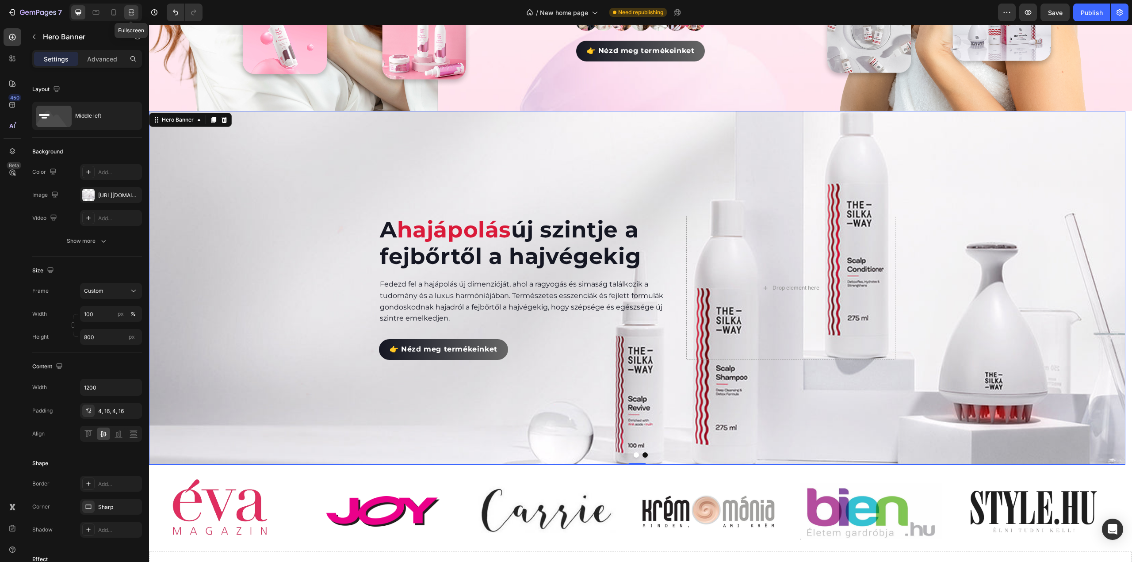
click at [131, 13] on icon at bounding box center [130, 12] width 3 height 2
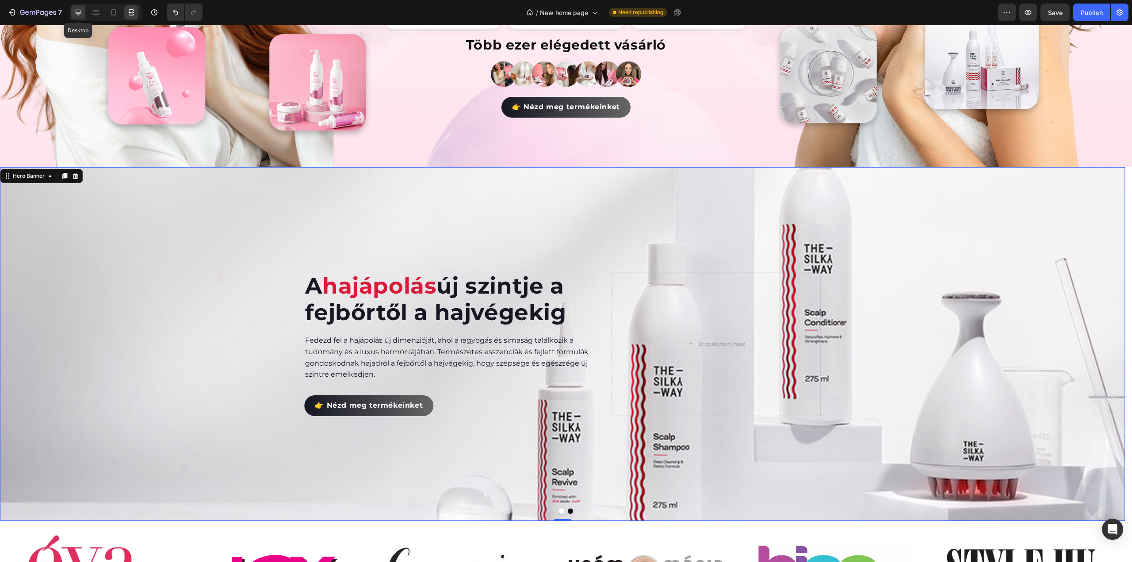
click at [80, 12] on icon at bounding box center [78, 12] width 9 height 9
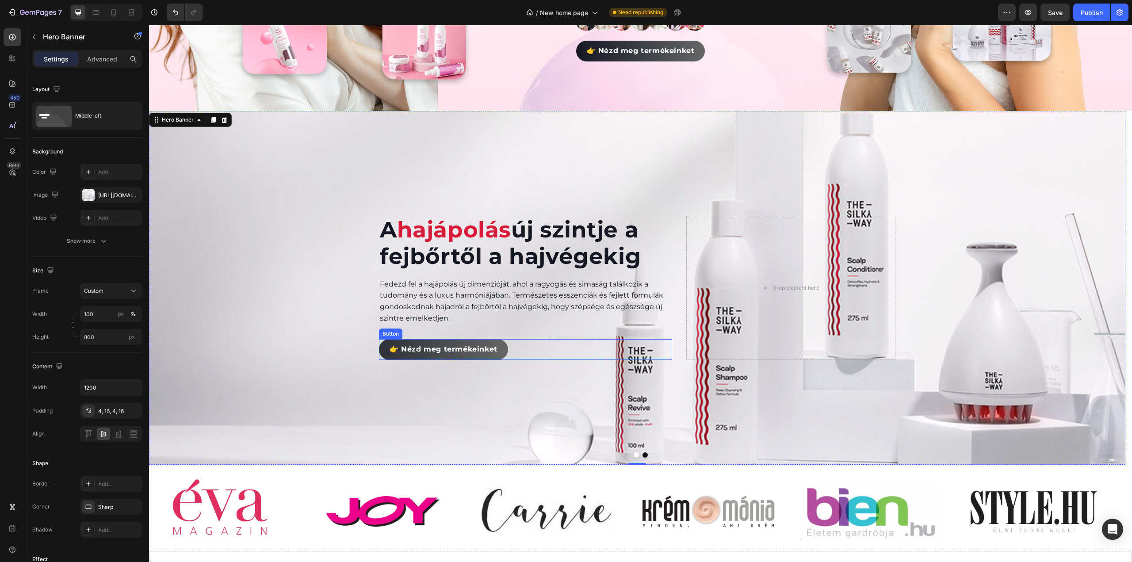
click at [493, 339] on link "👉 Nézd meg termékeinket" at bounding box center [443, 349] width 129 height 21
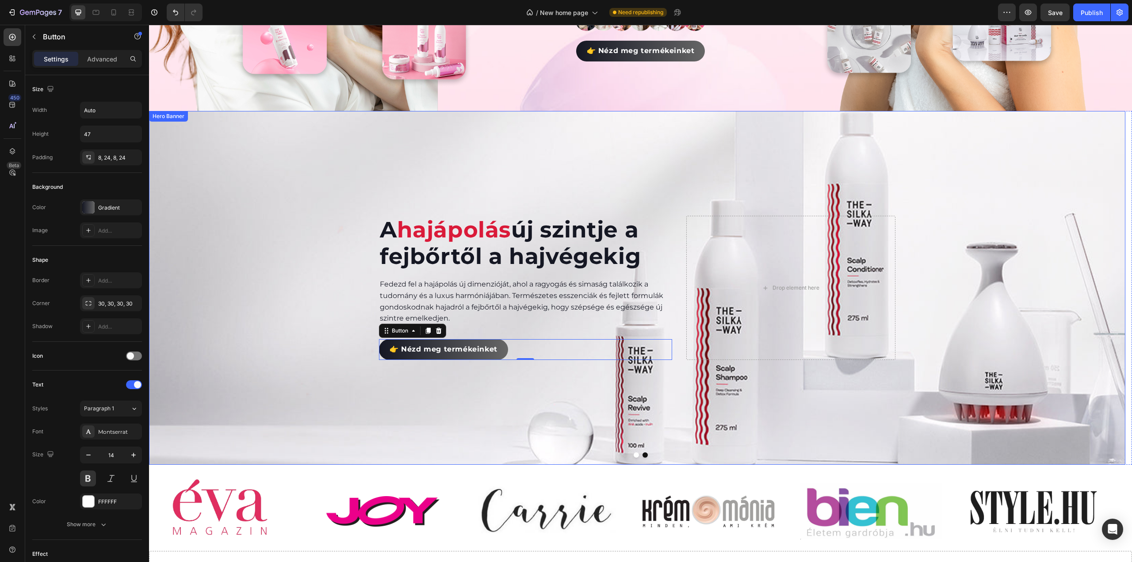
click at [299, 367] on div "Background Image" at bounding box center [637, 288] width 976 height 354
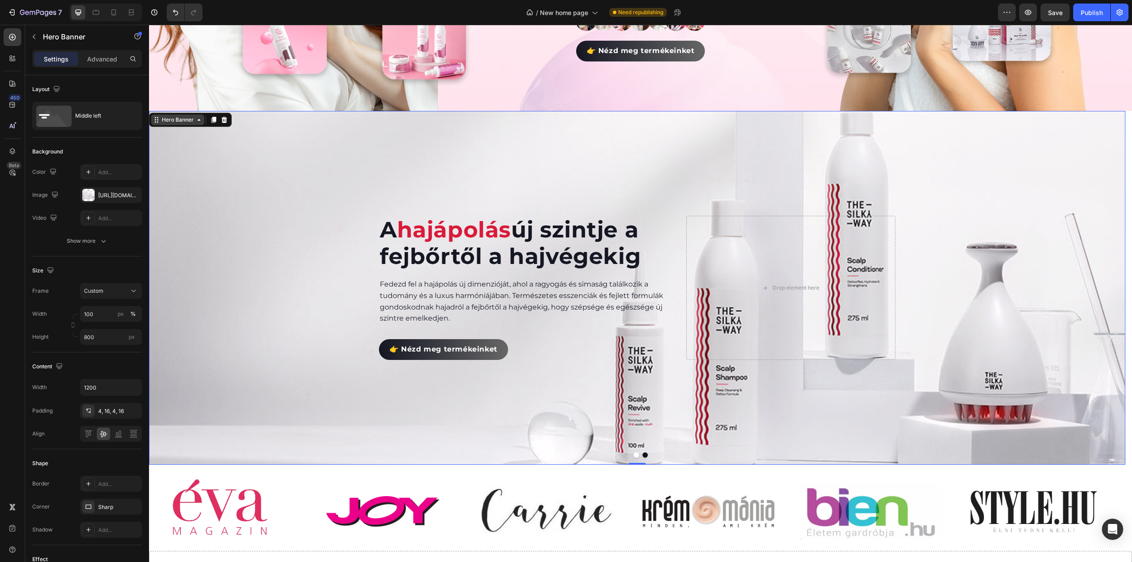
click at [197, 119] on icon at bounding box center [198, 119] width 7 height 7
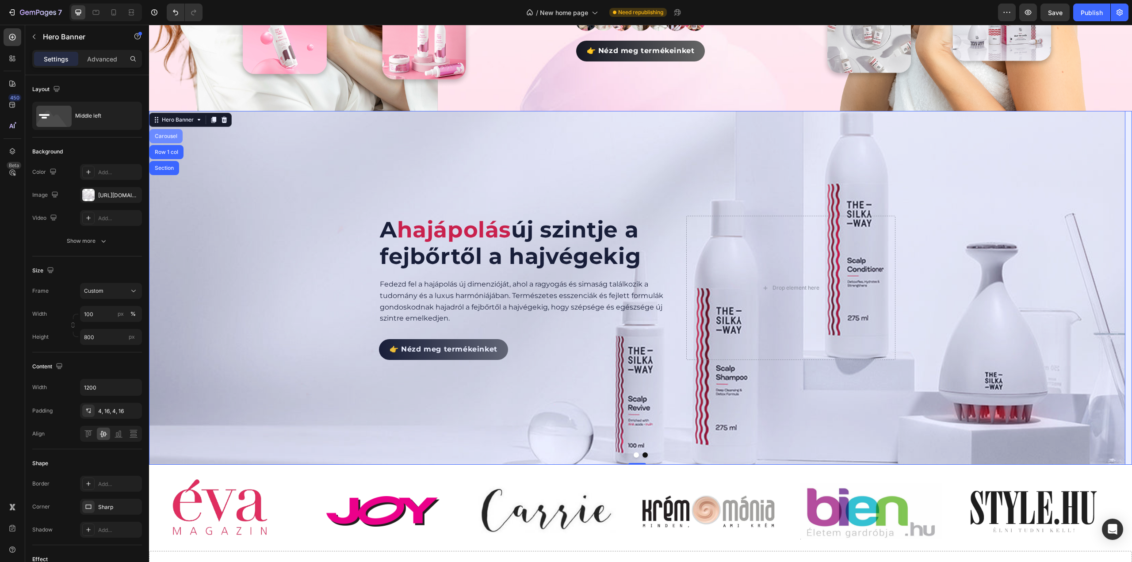
click at [174, 134] on div "Carousel" at bounding box center [166, 136] width 26 height 5
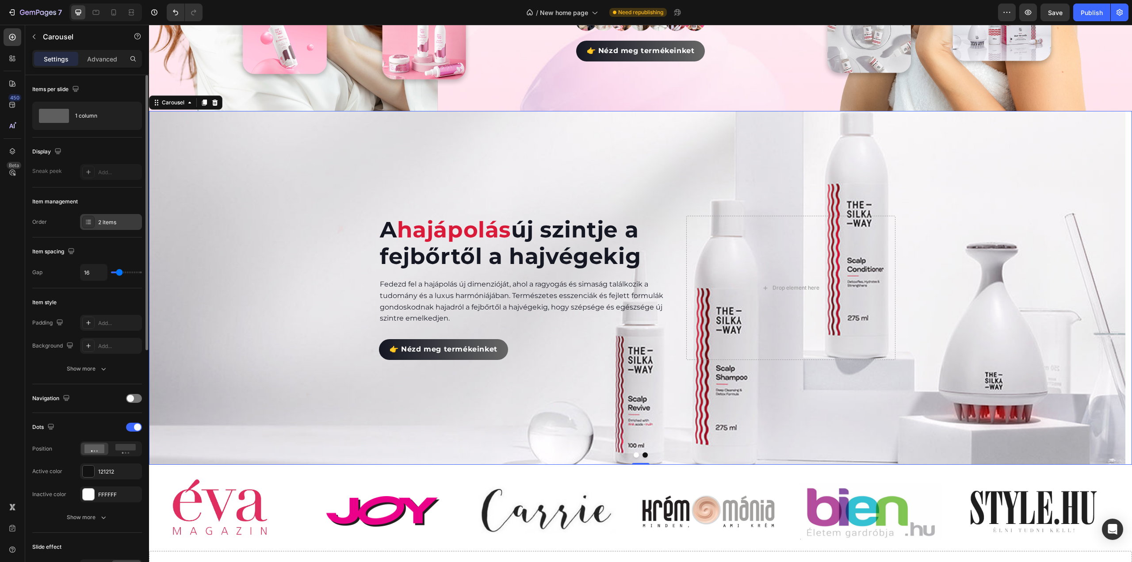
click at [124, 221] on div "2 items" at bounding box center [119, 222] width 42 height 8
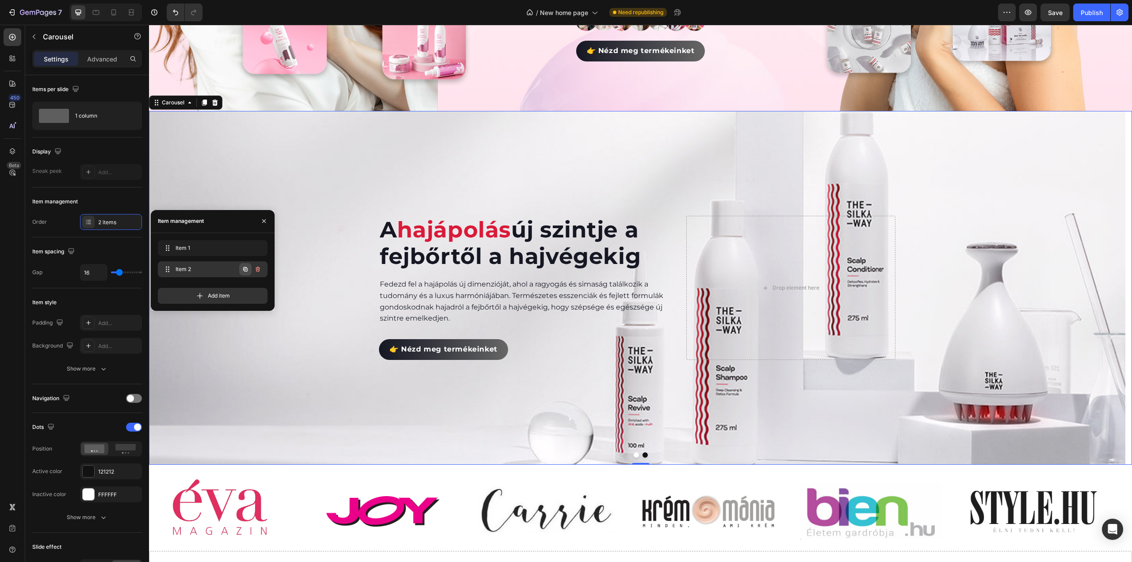
click at [242, 268] on icon "button" at bounding box center [245, 269] width 7 height 7
click at [217, 291] on span "Item 3" at bounding box center [201, 291] width 50 height 8
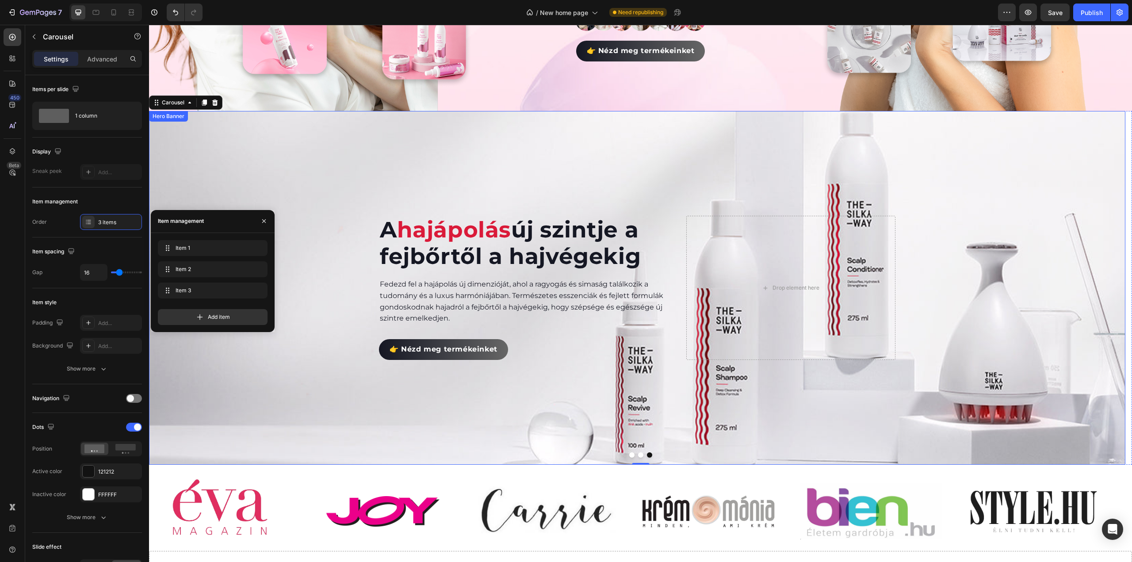
click at [303, 395] on div "Background Image" at bounding box center [637, 288] width 976 height 354
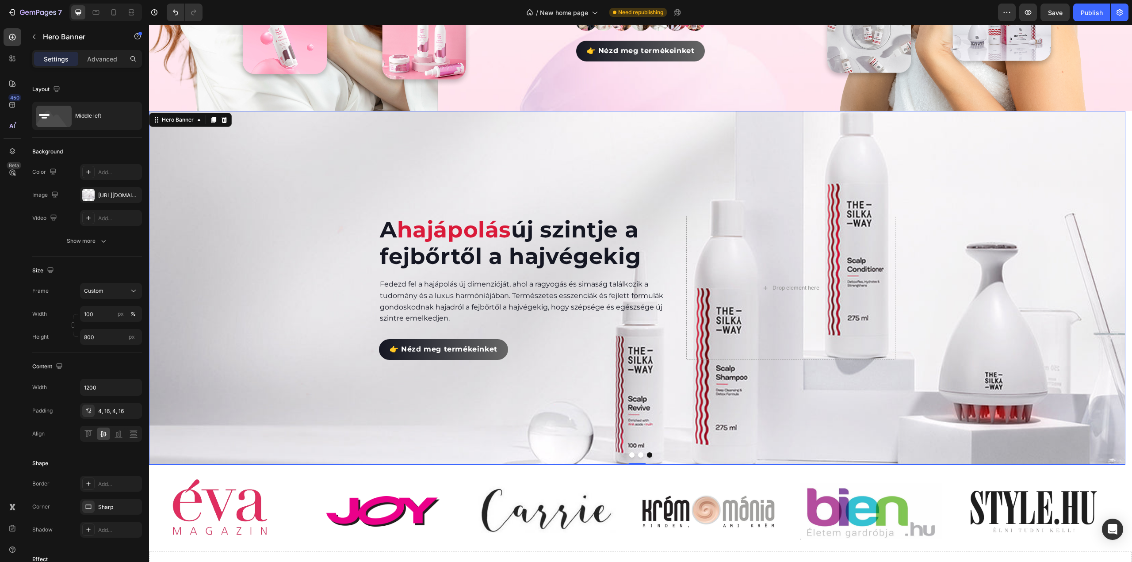
click at [257, 323] on div "Background Image" at bounding box center [637, 288] width 976 height 354
click at [88, 193] on div at bounding box center [88, 195] width 12 height 12
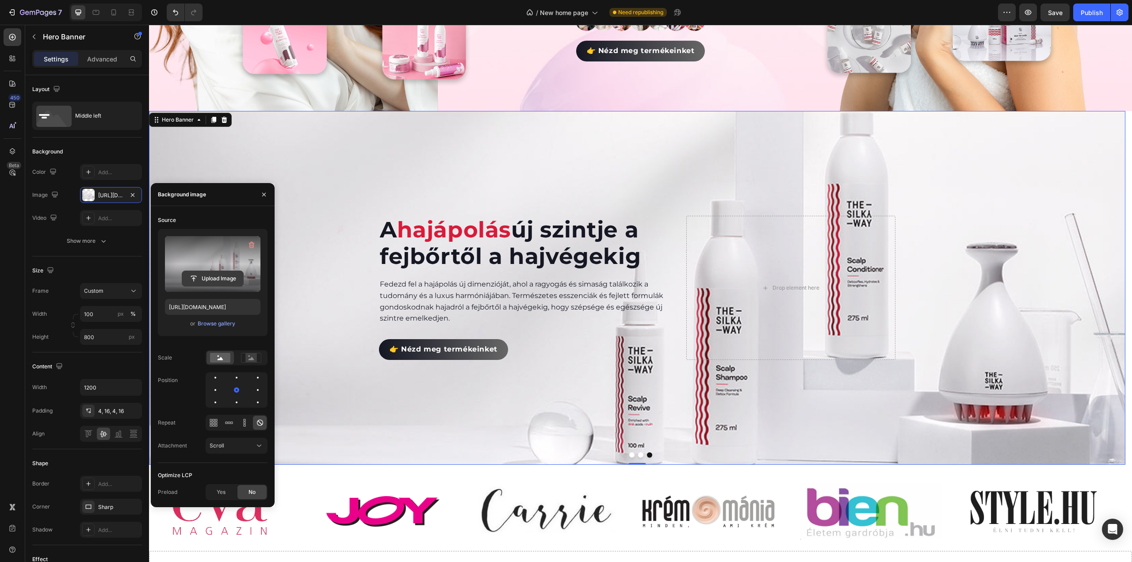
click at [209, 279] on input "file" at bounding box center [212, 278] width 61 height 15
type input "https://cdn.shopify.com/s/files/1/0492/9470/4796/files/gempages_490611713016595…"
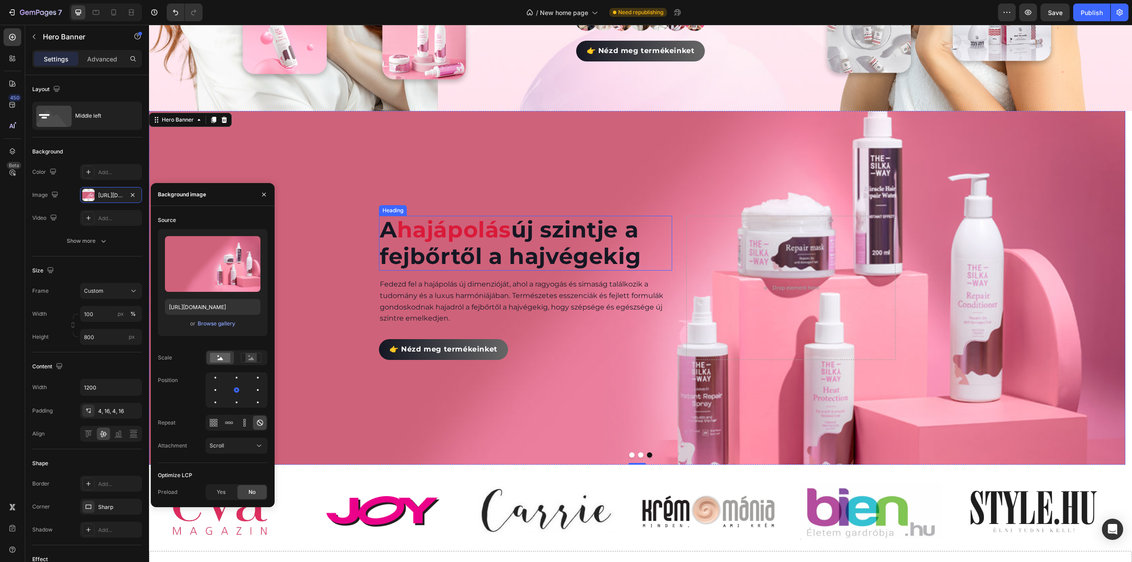
click at [491, 233] on span "hajápolás" at bounding box center [454, 229] width 114 height 27
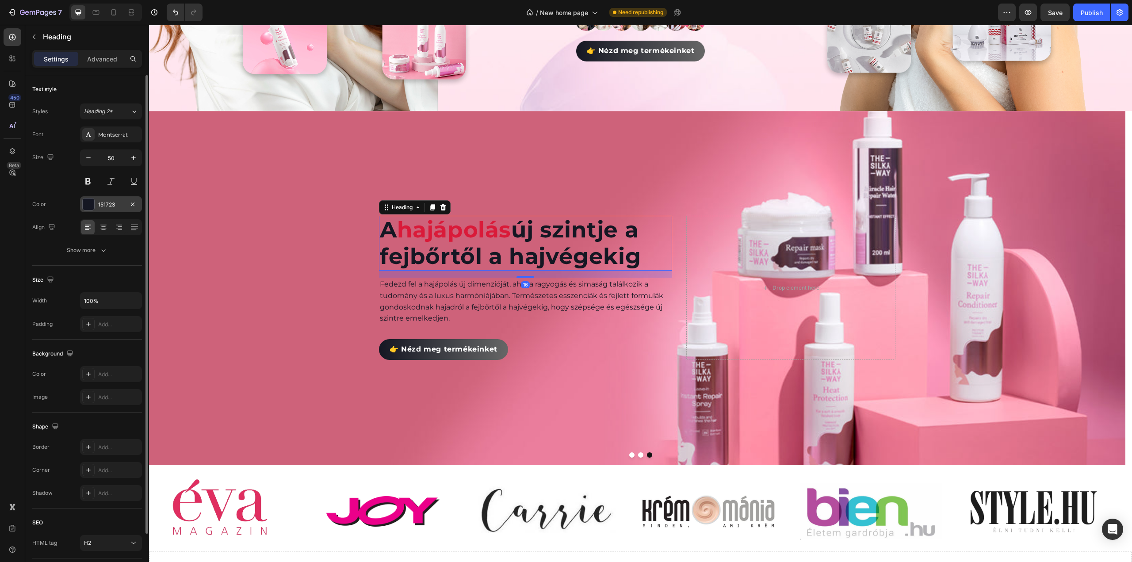
click at [85, 203] on div at bounding box center [88, 204] width 11 height 11
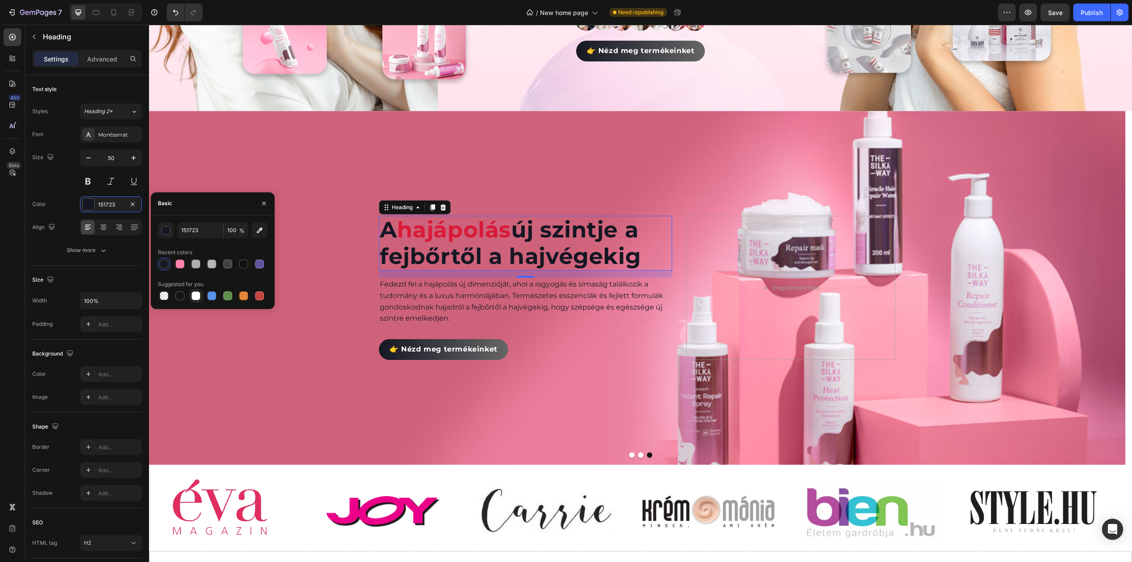
click at [196, 293] on div at bounding box center [195, 295] width 9 height 9
type input "FFFFFF"
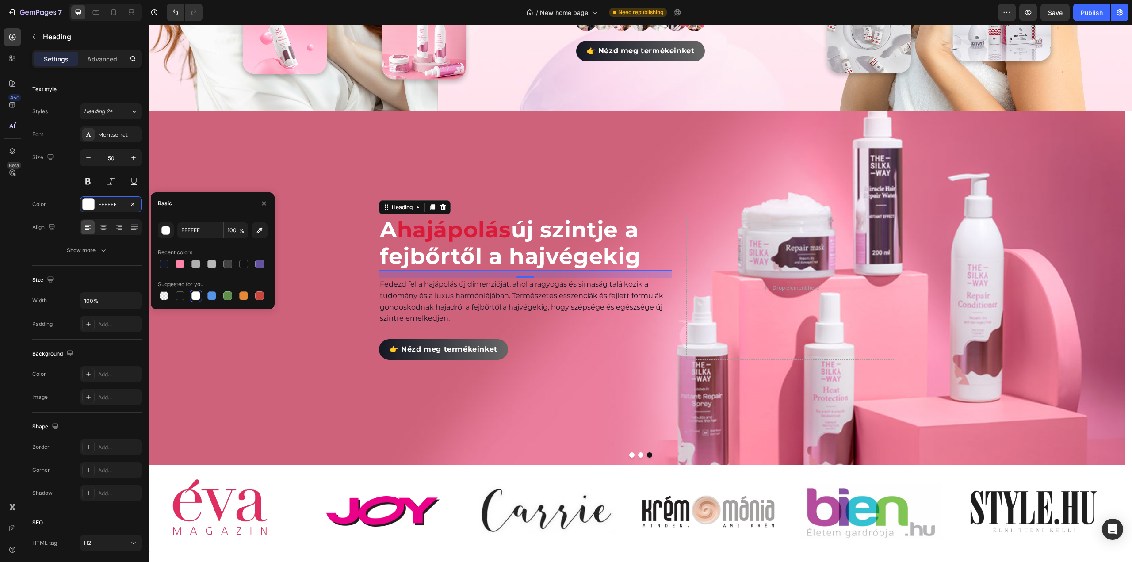
click at [454, 230] on span "hajápolás" at bounding box center [454, 229] width 114 height 27
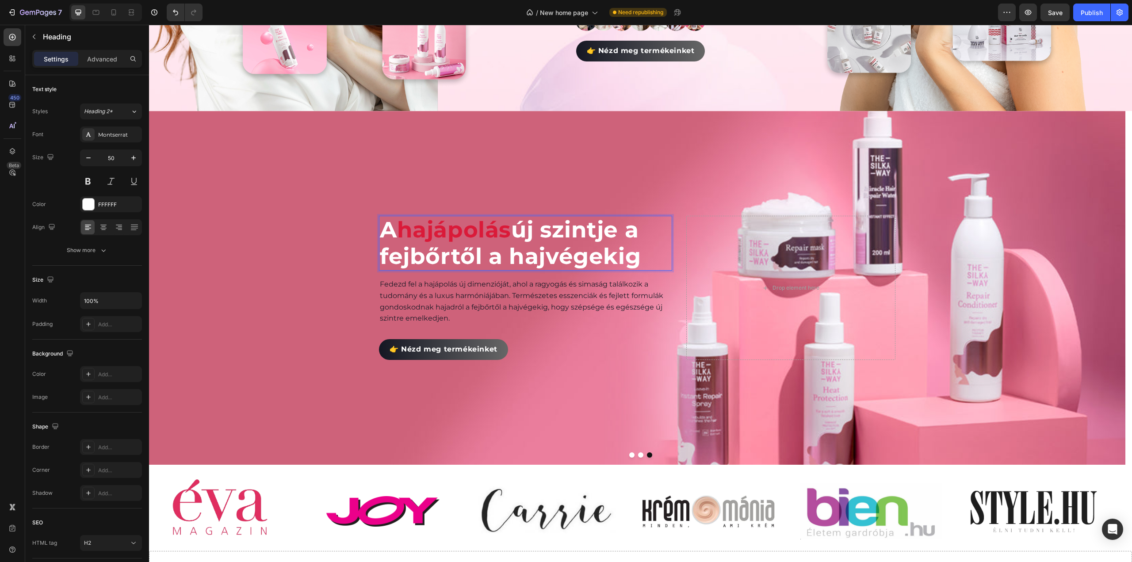
click at [454, 230] on span "hajápolás" at bounding box center [454, 229] width 114 height 27
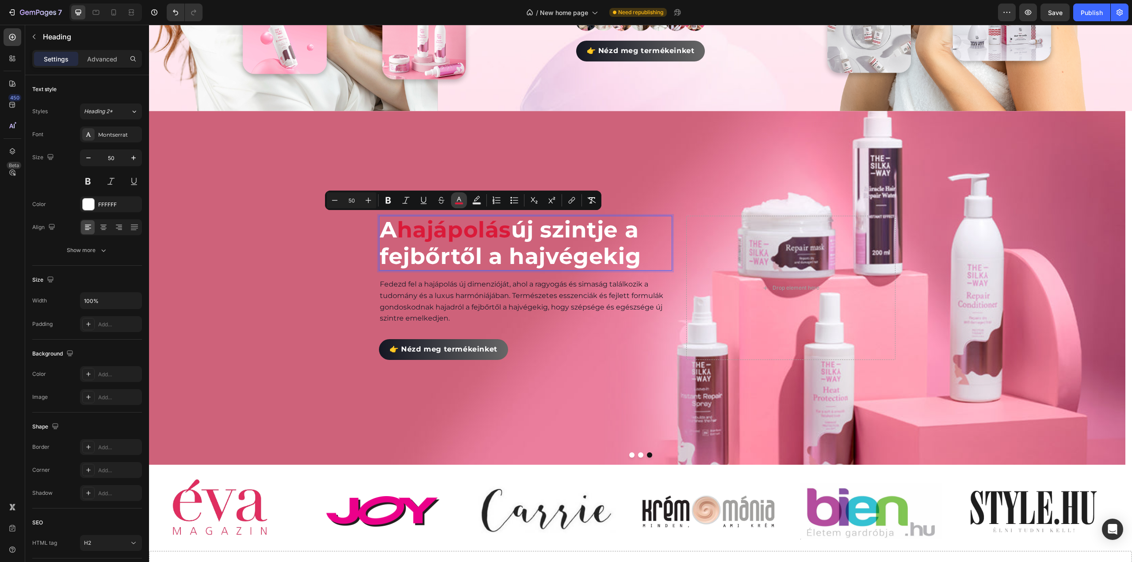
click at [463, 200] on icon "Editor contextual toolbar" at bounding box center [459, 200] width 9 height 9
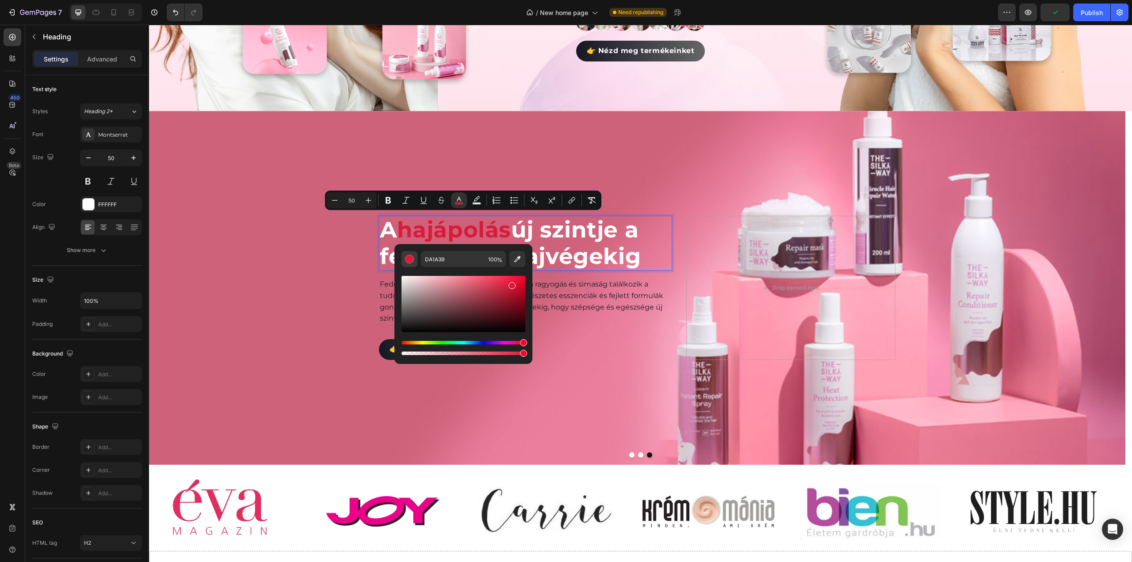
click at [404, 260] on button "Editor contextual toolbar" at bounding box center [410, 259] width 16 height 16
click at [407, 259] on div "Editor contextual toolbar" at bounding box center [409, 259] width 9 height 9
click at [271, 200] on div "Background Image" at bounding box center [637, 288] width 976 height 354
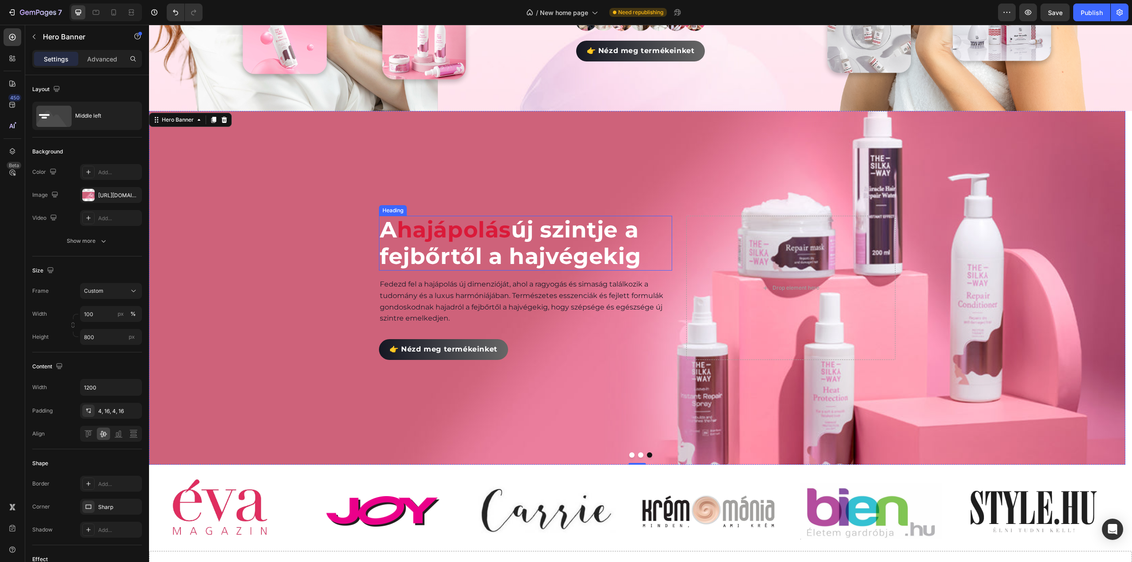
click at [434, 229] on span "hajápolás" at bounding box center [454, 229] width 114 height 27
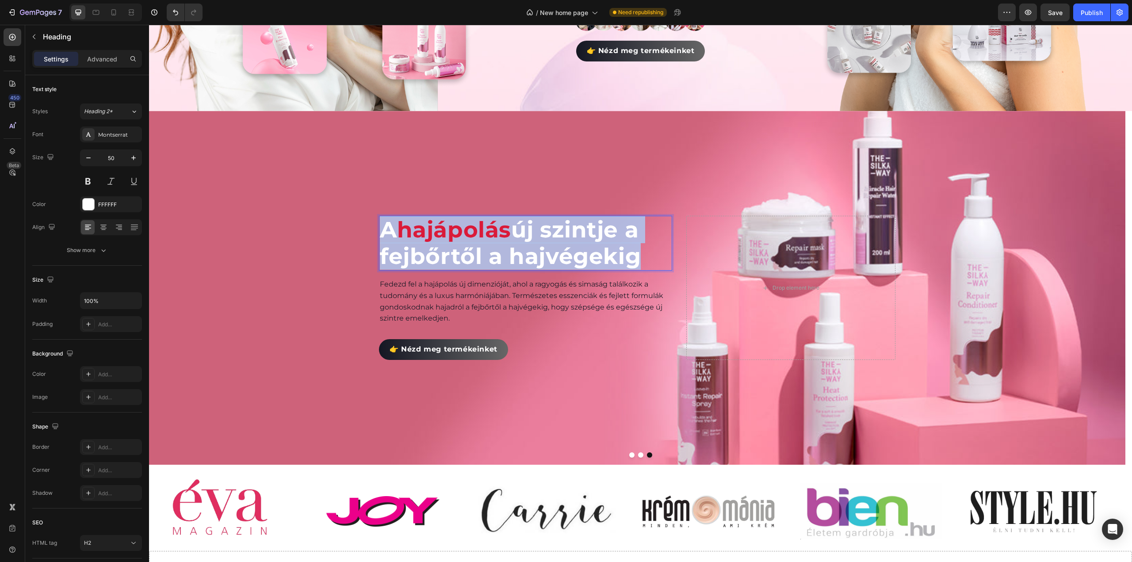
click at [434, 229] on span "hajápolás" at bounding box center [454, 229] width 114 height 27
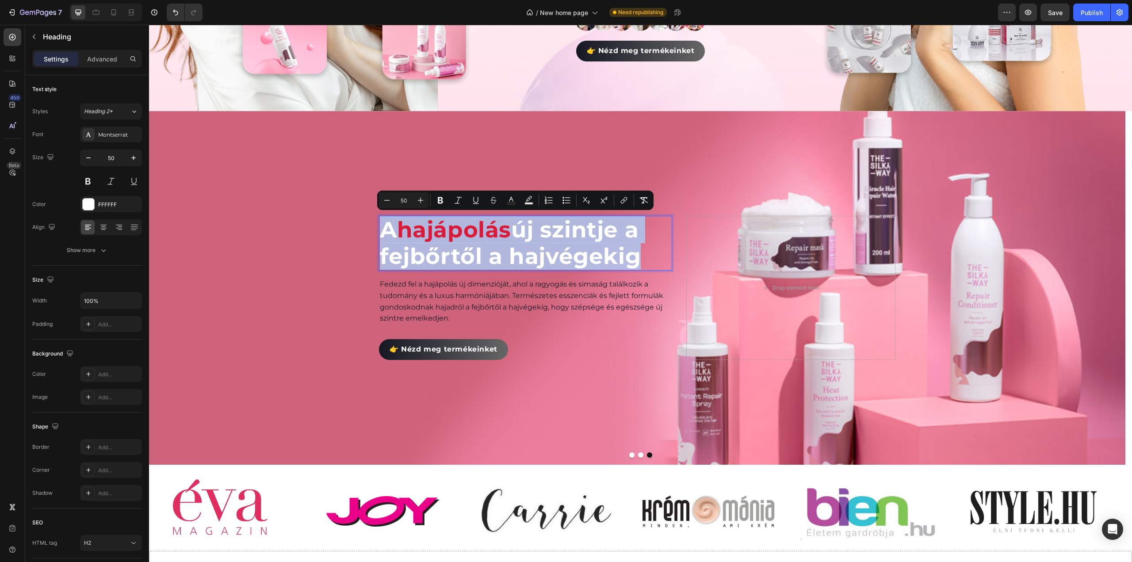
click at [446, 229] on span "hajápolás" at bounding box center [454, 229] width 114 height 27
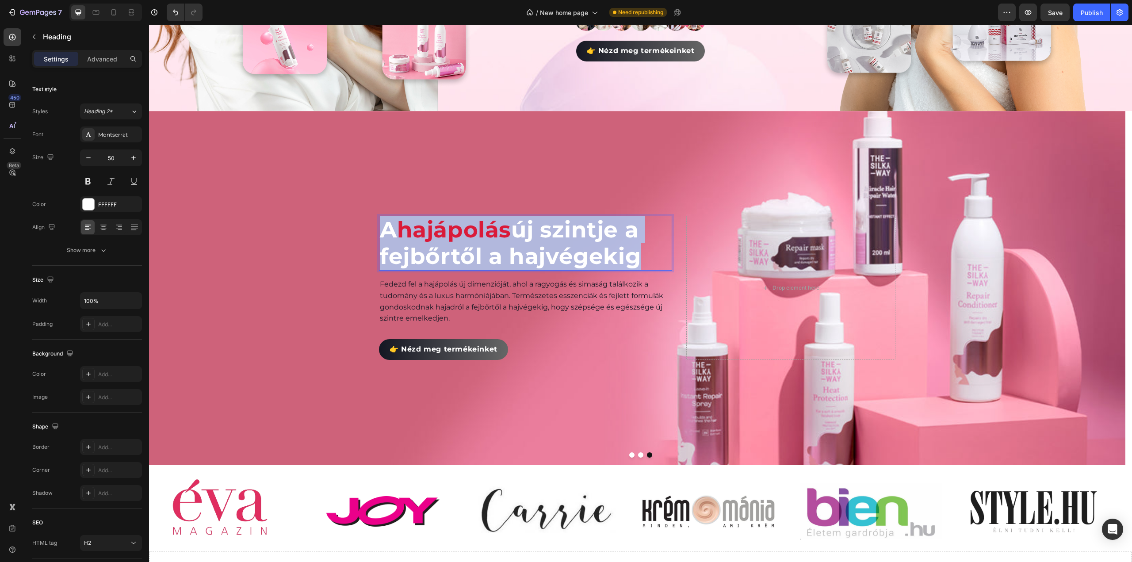
click at [446, 229] on span "hajápolás" at bounding box center [454, 229] width 114 height 27
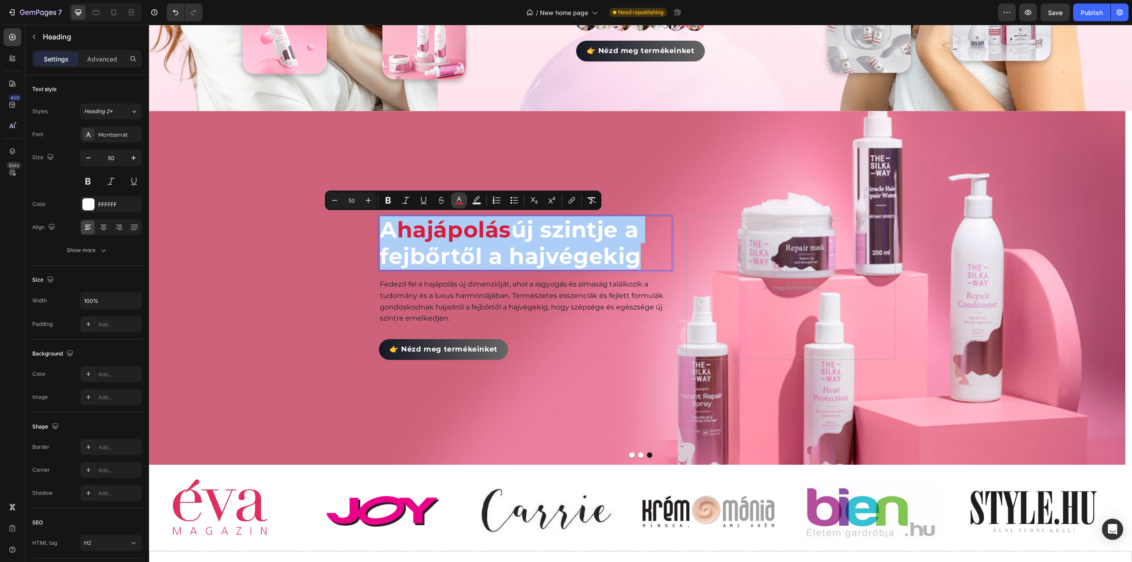
click at [458, 198] on icon "Editor contextual toolbar" at bounding box center [459, 200] width 9 height 9
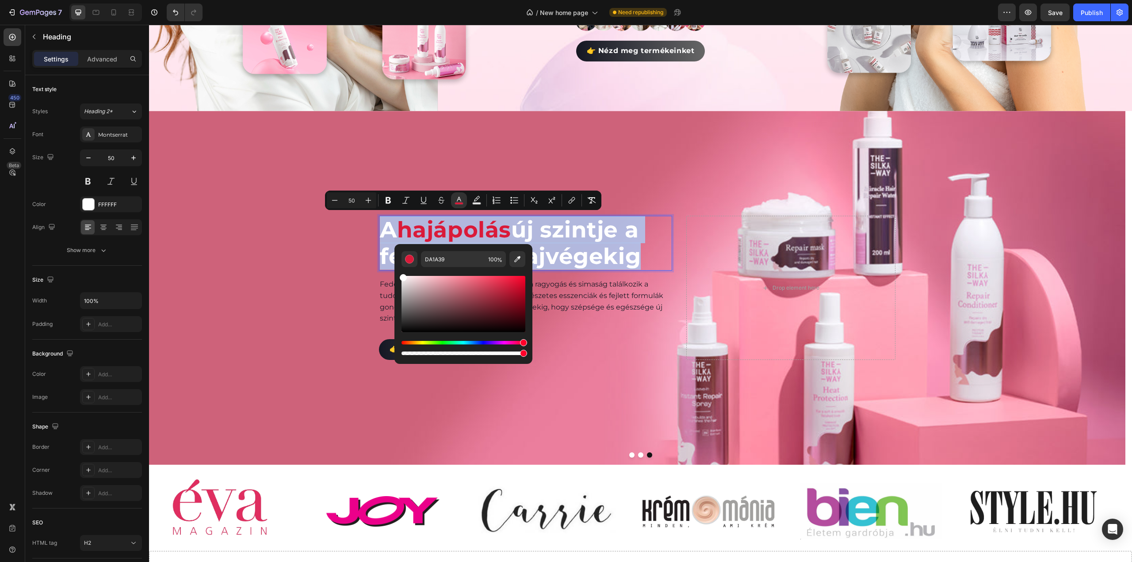
type input "FFFFFF"
drag, startPoint x: 582, startPoint y: 329, endPoint x: 370, endPoint y: 249, distance: 226.5
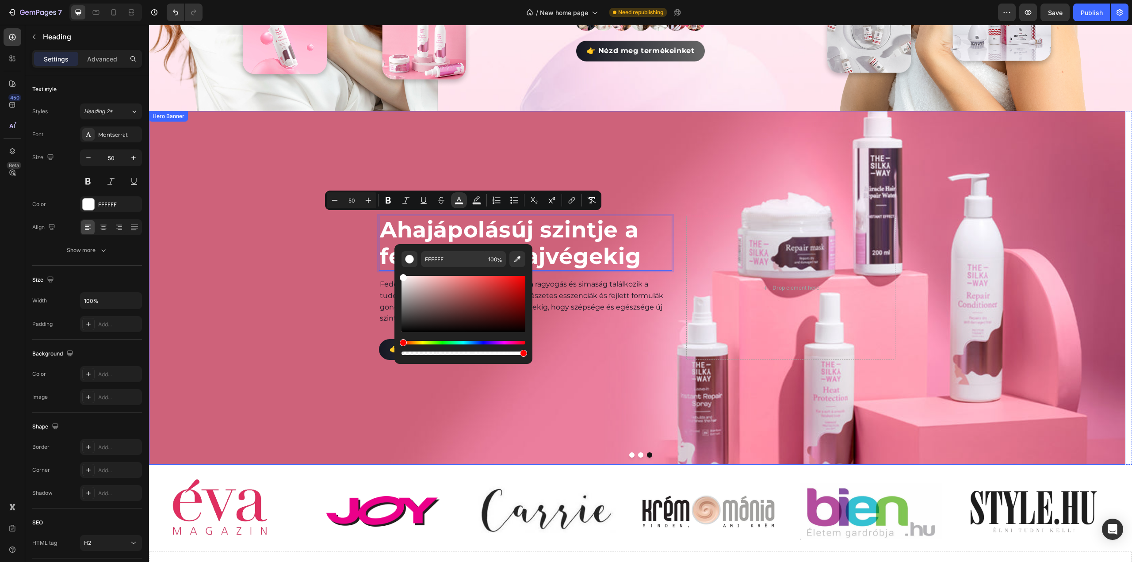
click at [299, 214] on div "Background Image" at bounding box center [637, 288] width 976 height 354
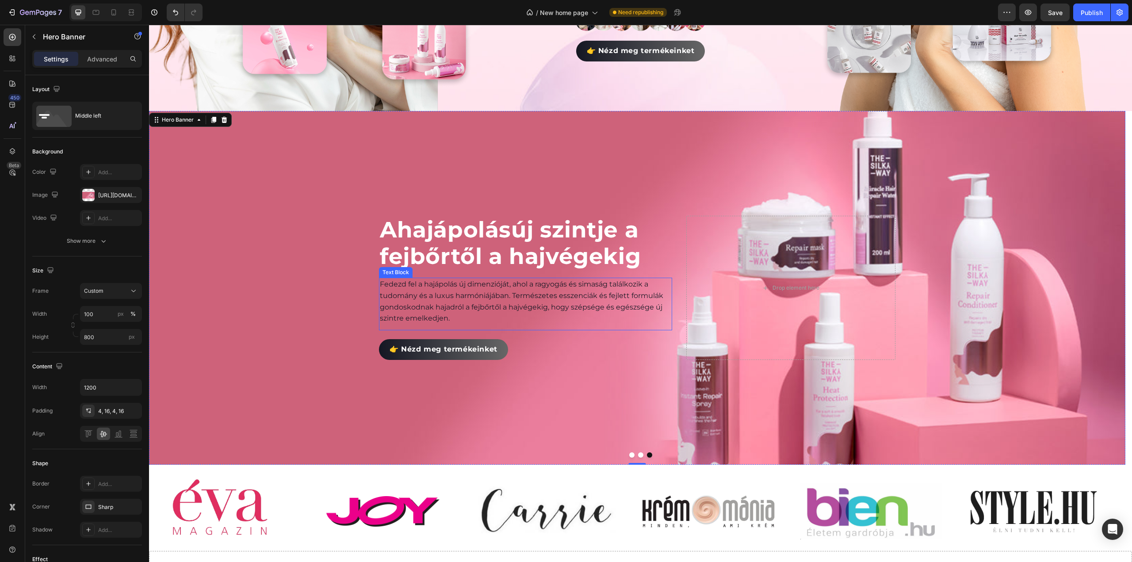
click at [424, 299] on p "Fedezd fel a hajápolás új dimenzióját, ahol a ragyogás és simaság találkozik a …" at bounding box center [525, 301] width 291 height 45
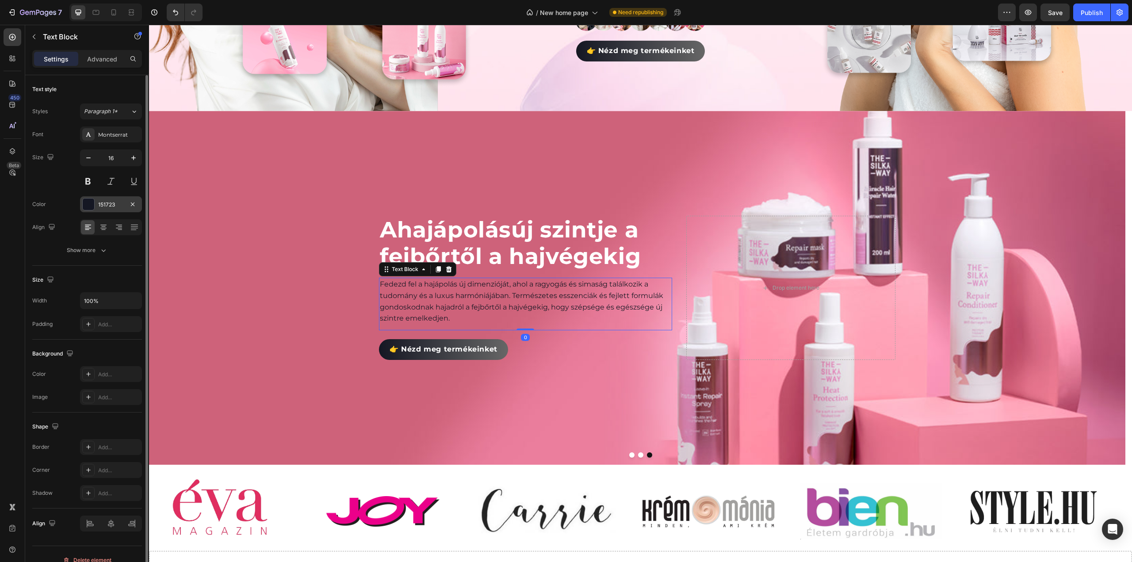
click at [86, 204] on div at bounding box center [88, 204] width 11 height 11
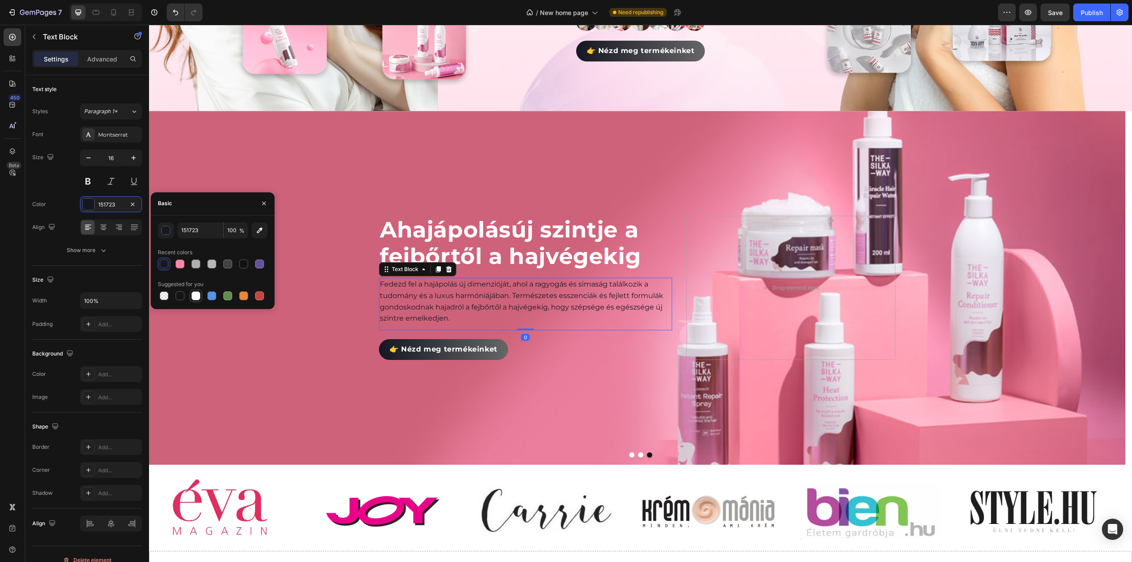
click at [195, 294] on div at bounding box center [195, 295] width 9 height 9
type input "FFFFFF"
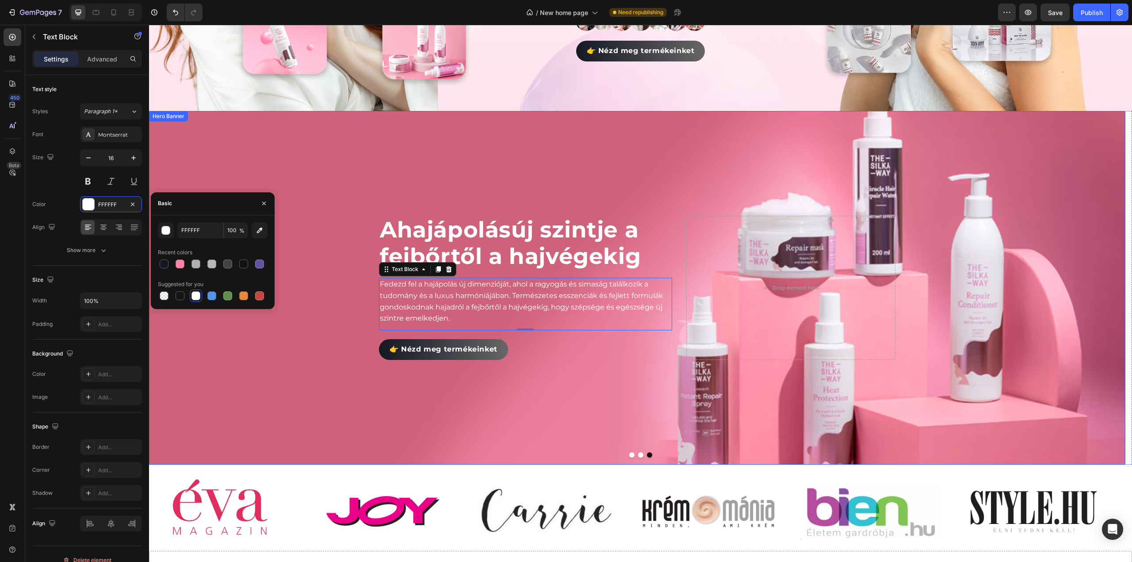
click at [282, 344] on div "Background Image" at bounding box center [637, 288] width 976 height 354
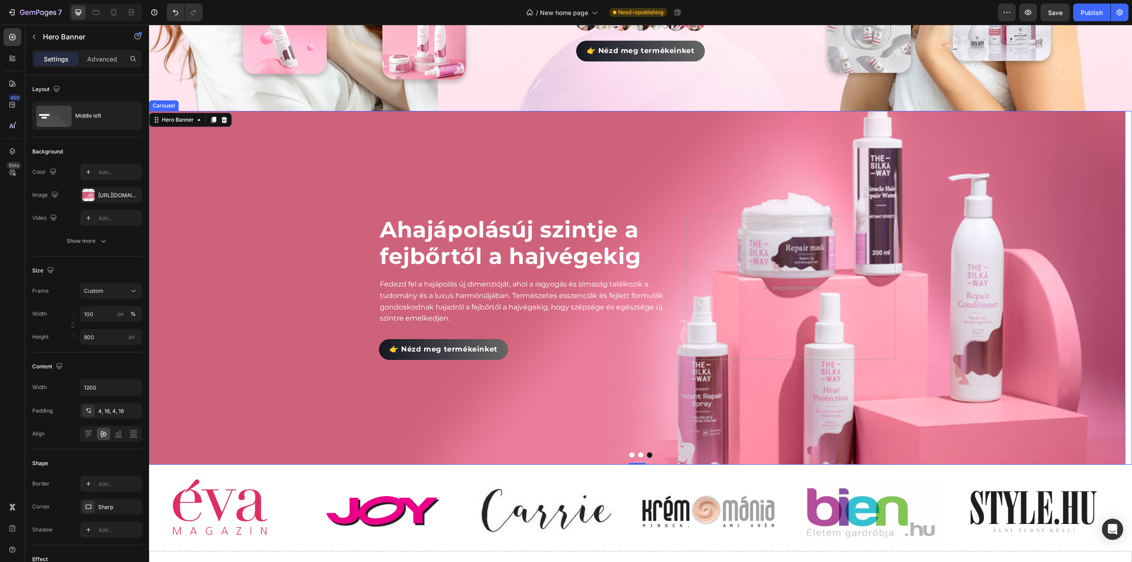
click at [625, 453] on div at bounding box center [640, 454] width 983 height 5
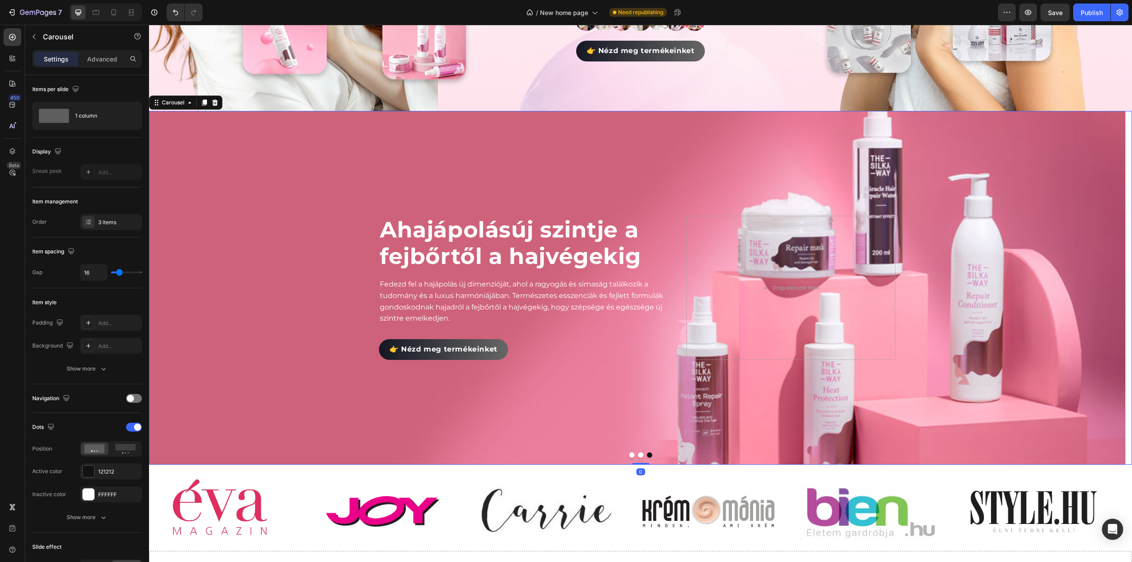
click at [629, 453] on button "Dot" at bounding box center [631, 454] width 5 height 5
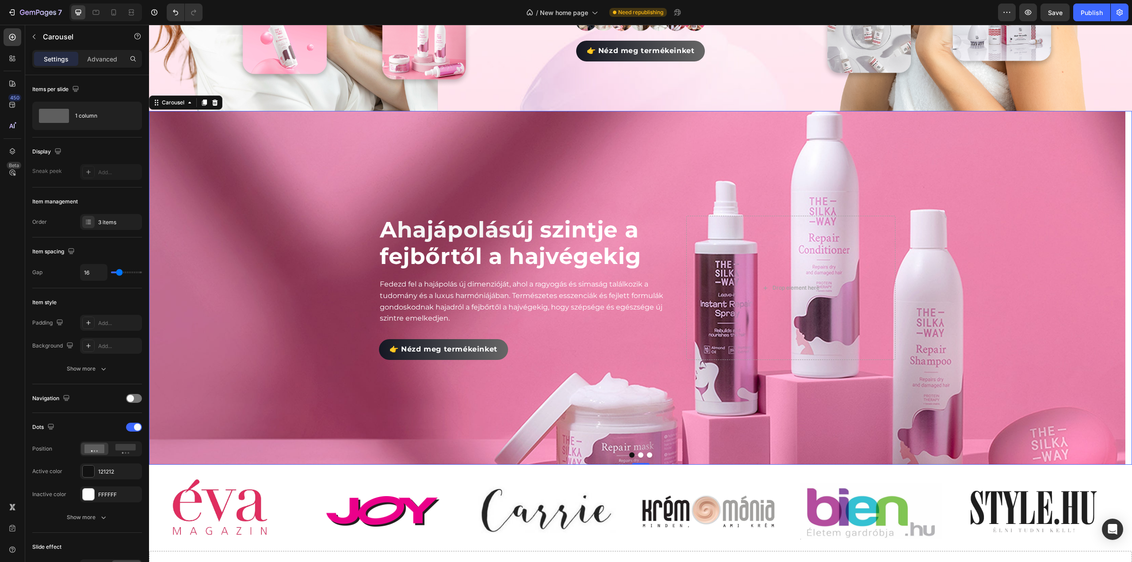
click at [639, 452] on button "Dot" at bounding box center [640, 454] width 5 height 5
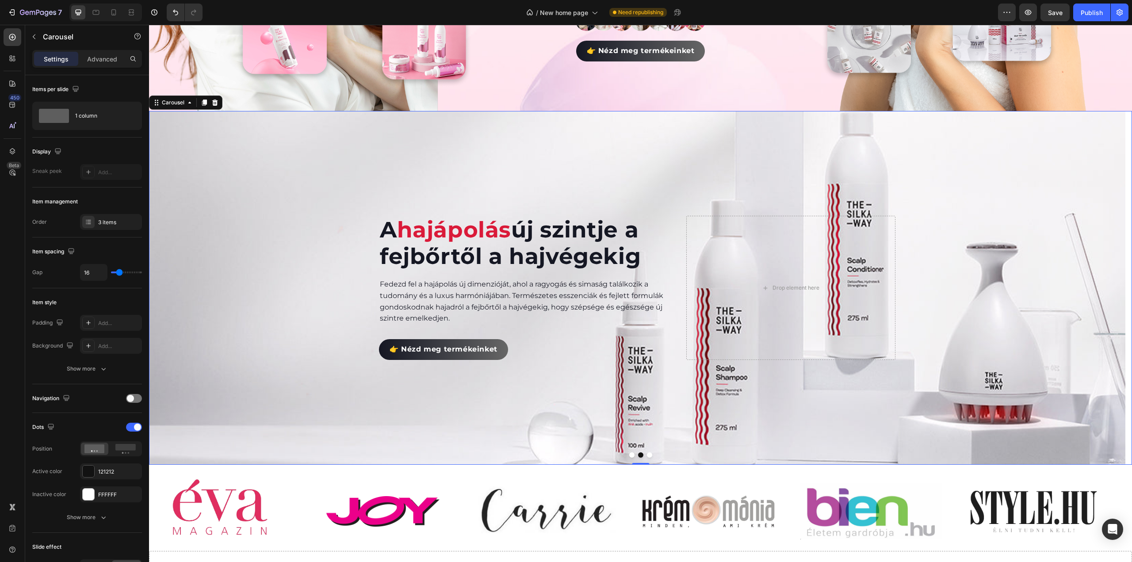
click at [647, 452] on button "Dot" at bounding box center [649, 454] width 5 height 5
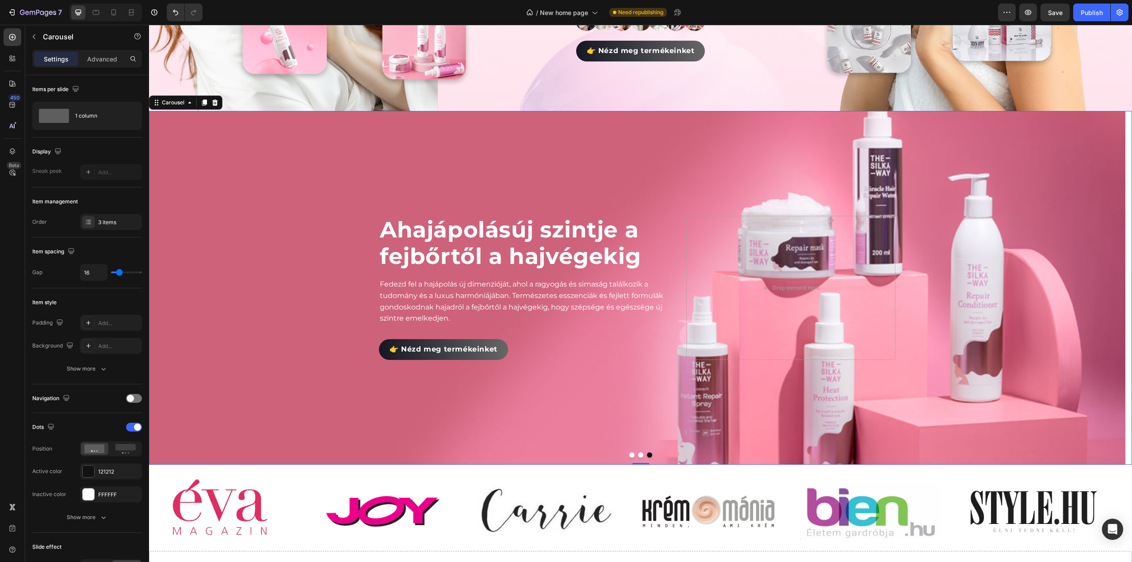
click at [638, 452] on button "Dot" at bounding box center [640, 454] width 5 height 5
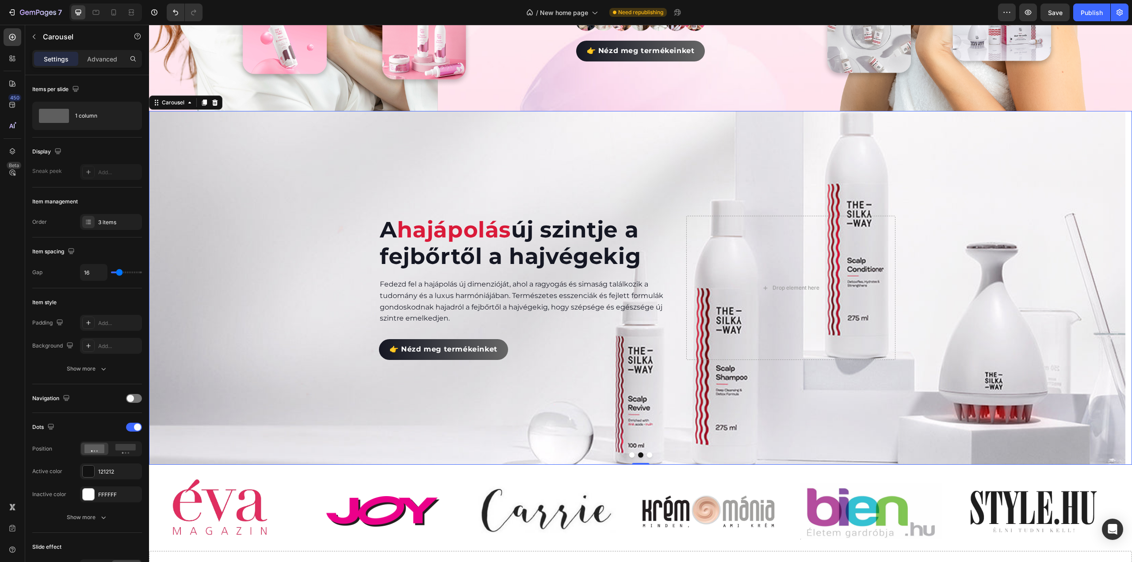
click at [629, 452] on button "Dot" at bounding box center [631, 454] width 5 height 5
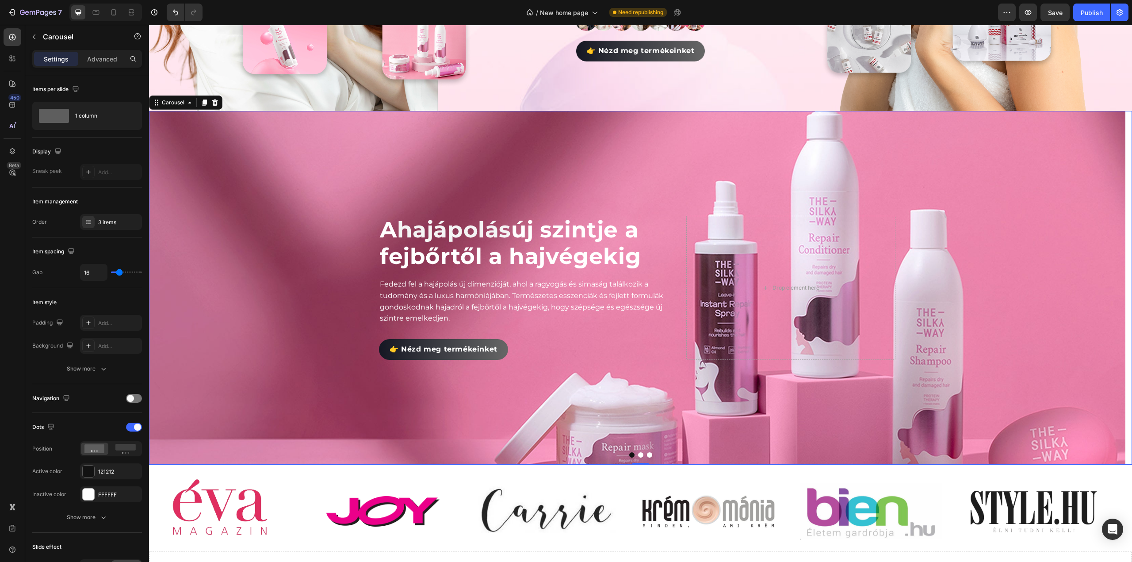
click at [629, 452] on button "Dot" at bounding box center [631, 454] width 5 height 5
click at [638, 453] on button "Dot" at bounding box center [640, 454] width 5 height 5
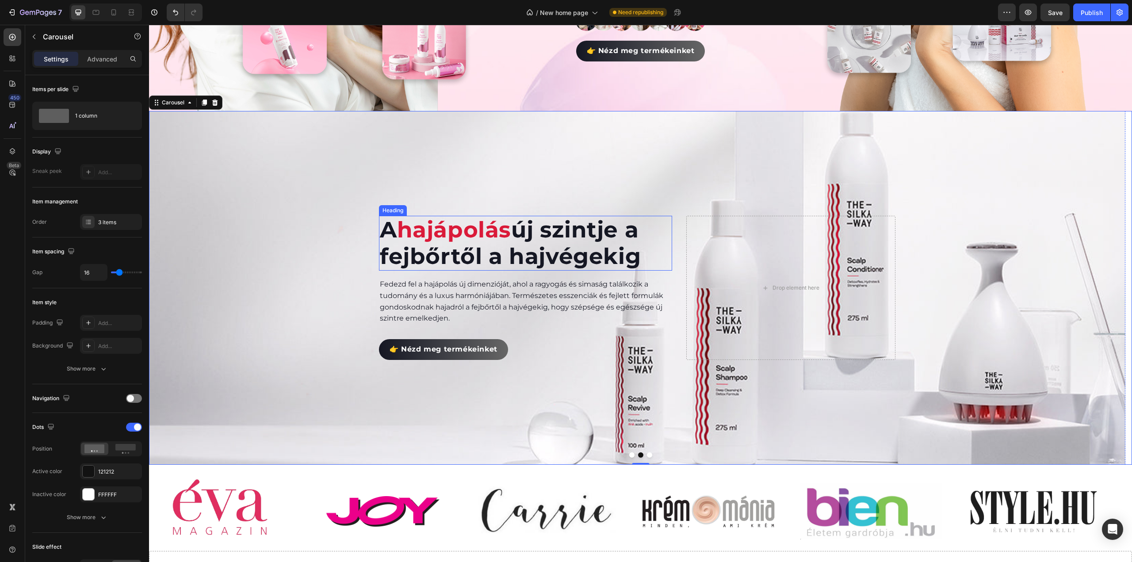
click at [486, 221] on span "hajápolás" at bounding box center [454, 229] width 114 height 27
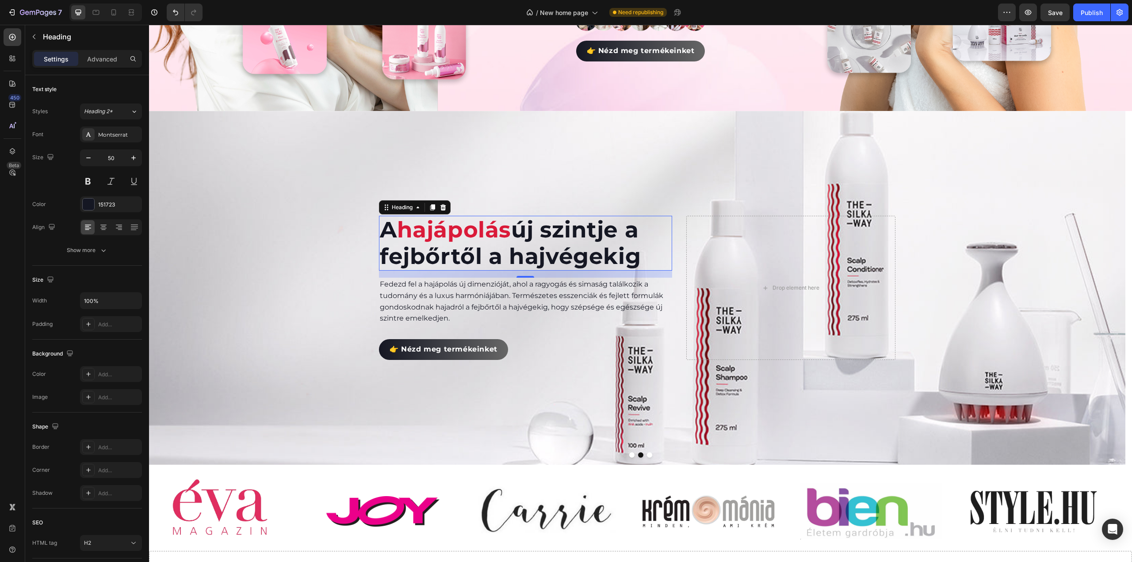
click at [486, 221] on span "hajápolás" at bounding box center [454, 229] width 114 height 27
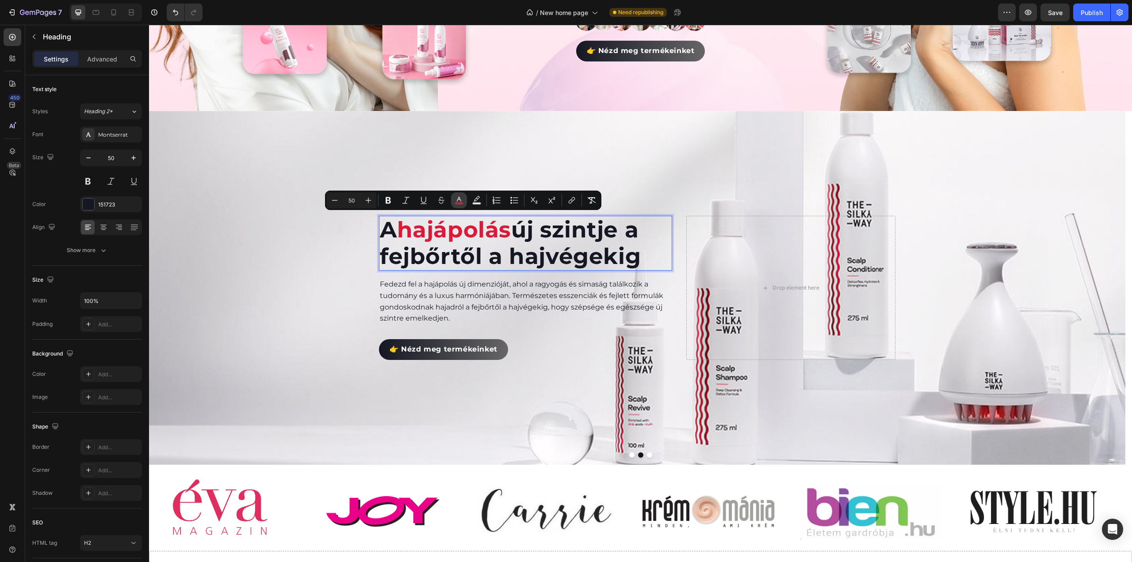
click at [459, 203] on rect "Editor contextual toolbar" at bounding box center [459, 204] width 8 height 2
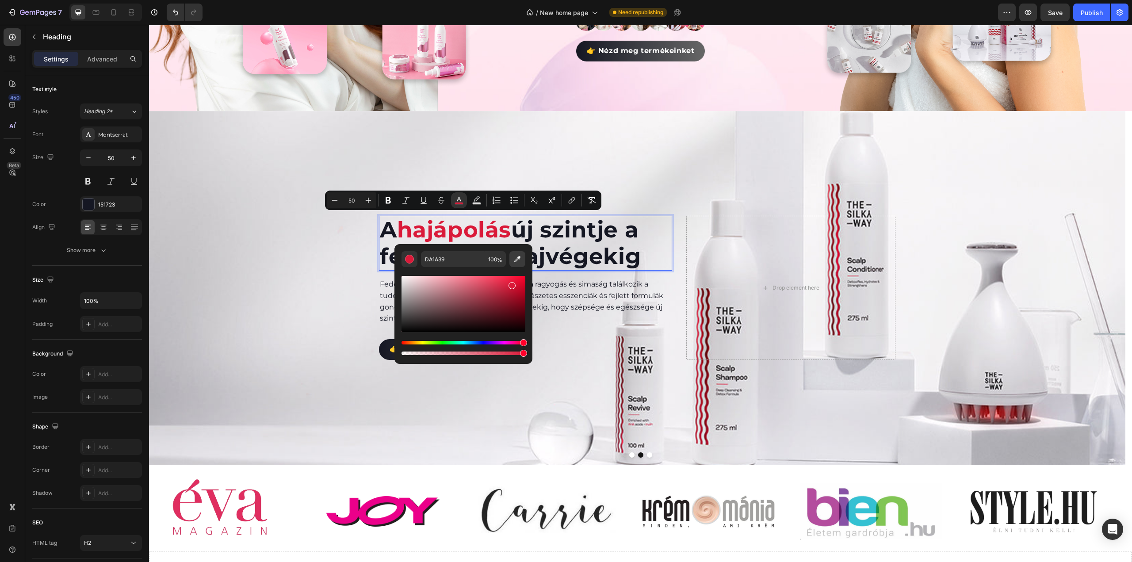
click at [518, 262] on icon "Editor contextual toolbar" at bounding box center [517, 259] width 9 height 9
type input "151723"
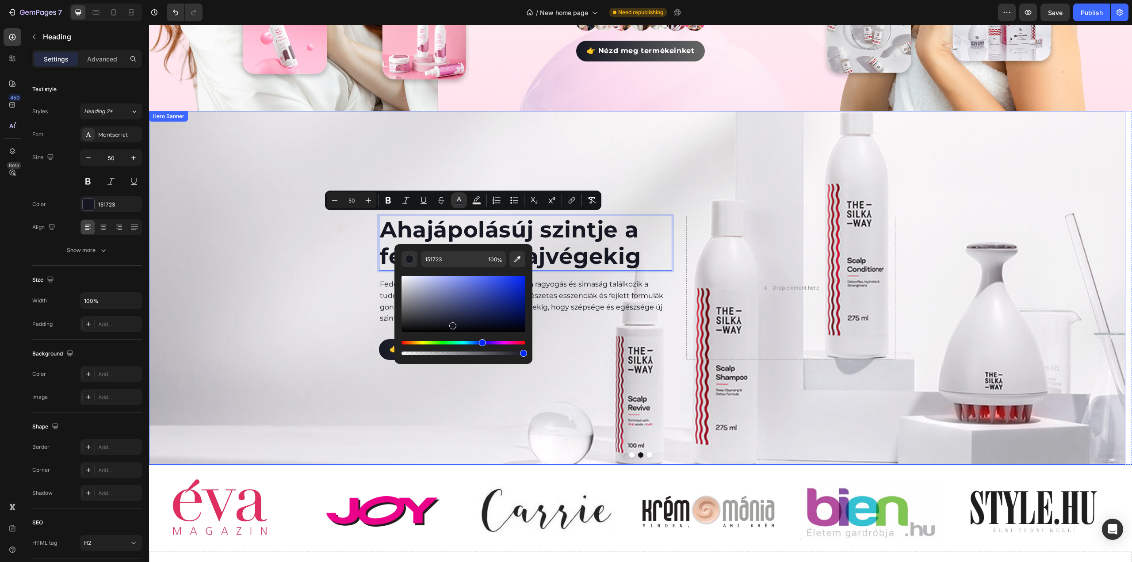
click at [249, 209] on div "Background Image" at bounding box center [637, 288] width 976 height 354
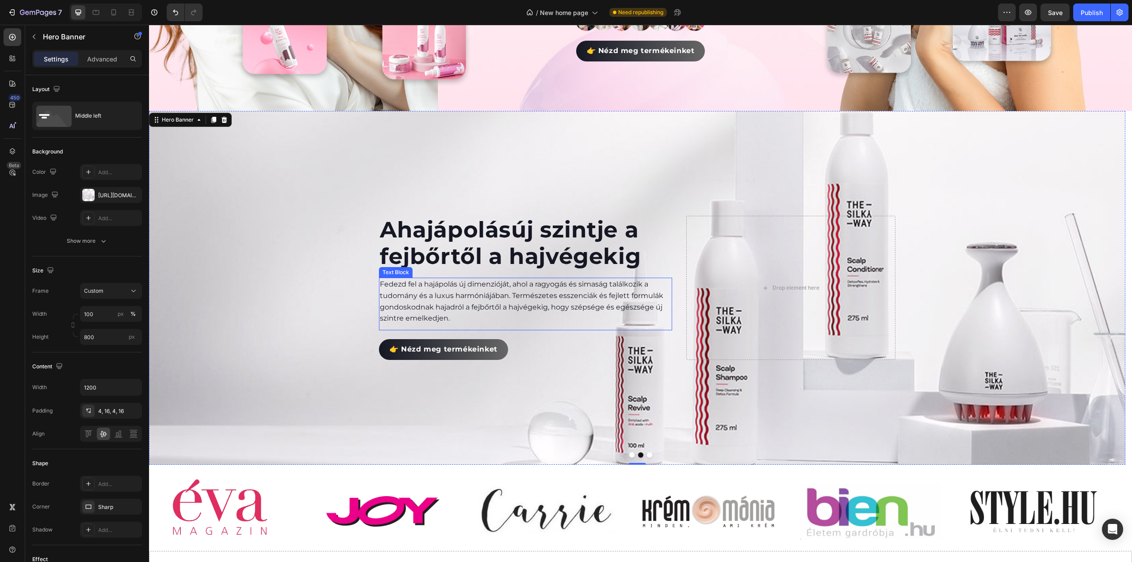
click at [430, 295] on p "Fedezd fel a hajápolás új dimenzióját, ahol a ragyogás és simaság találkozik a …" at bounding box center [525, 301] width 291 height 45
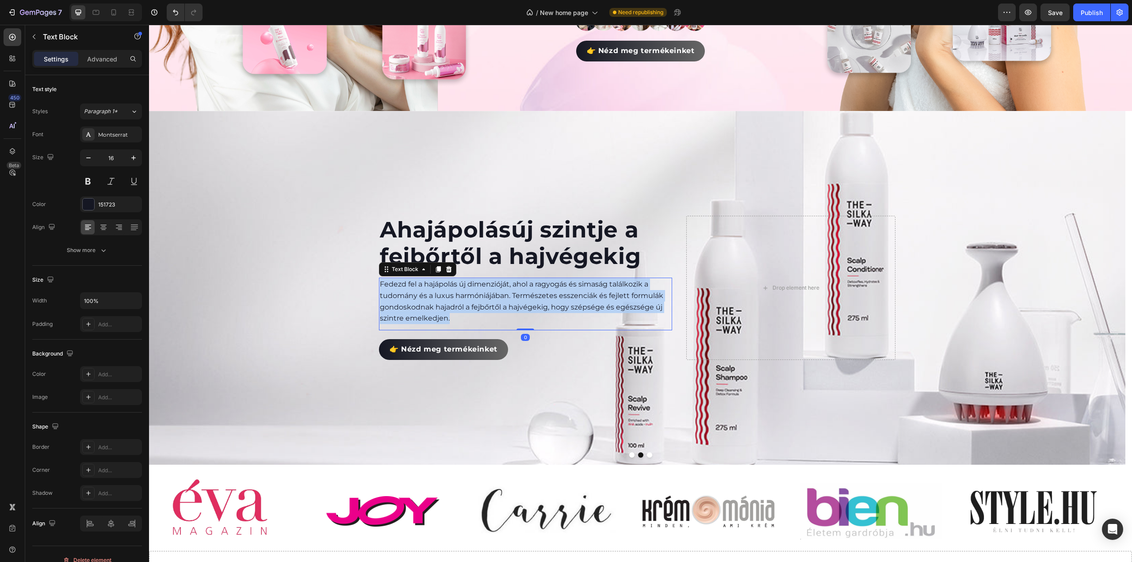
click at [430, 295] on p "Fedezd fel a hajápolás új dimenzióját, ahol a ragyogás és simaság találkozik a …" at bounding box center [525, 301] width 291 height 45
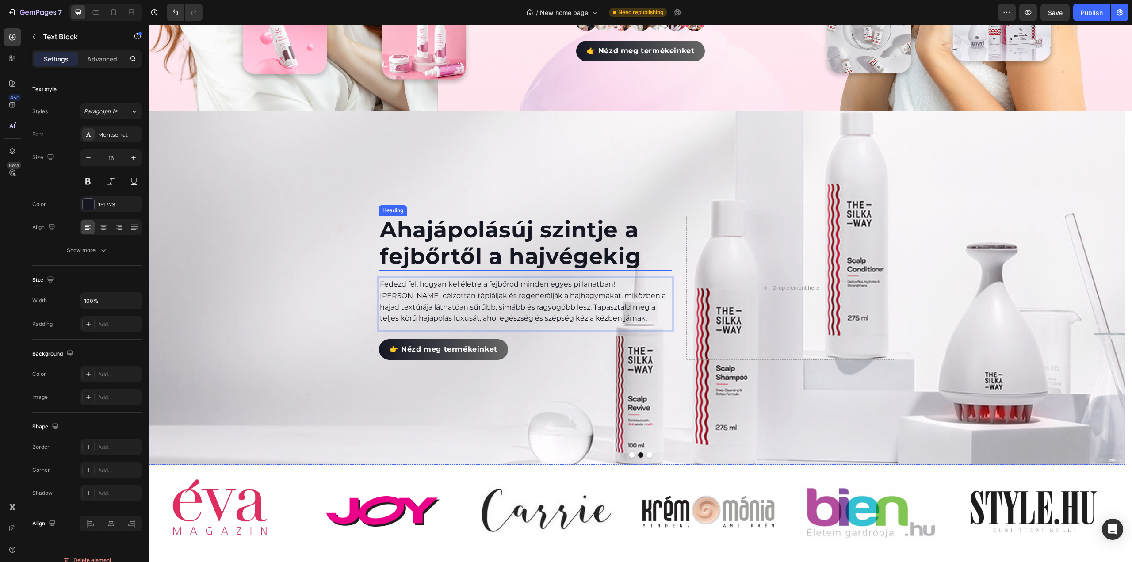
click at [487, 237] on span "hajápolás" at bounding box center [454, 229] width 114 height 27
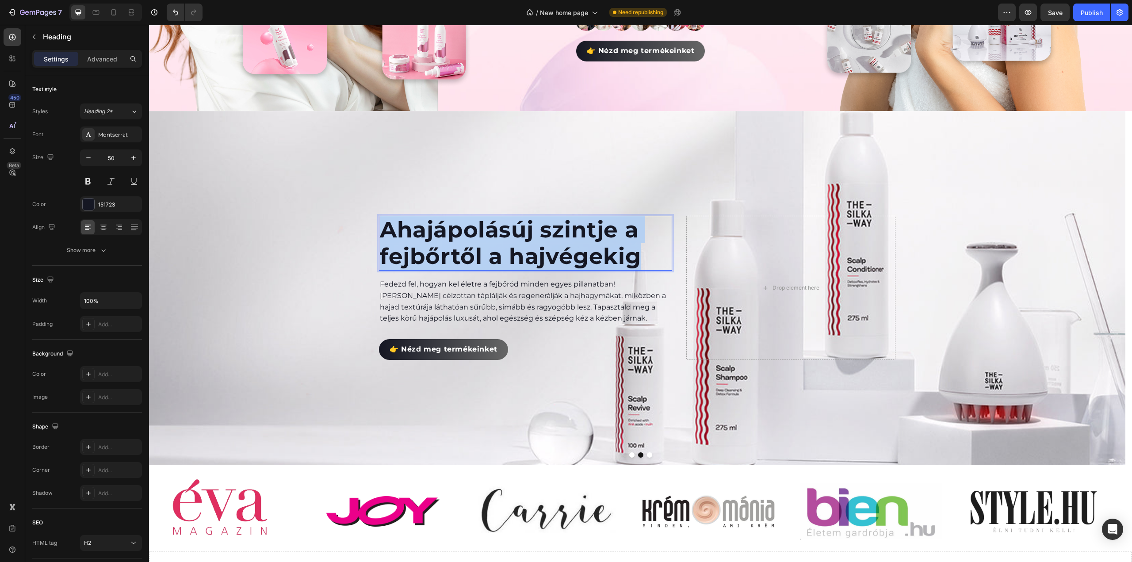
click at [487, 237] on span "hajápolás" at bounding box center [454, 229] width 114 height 27
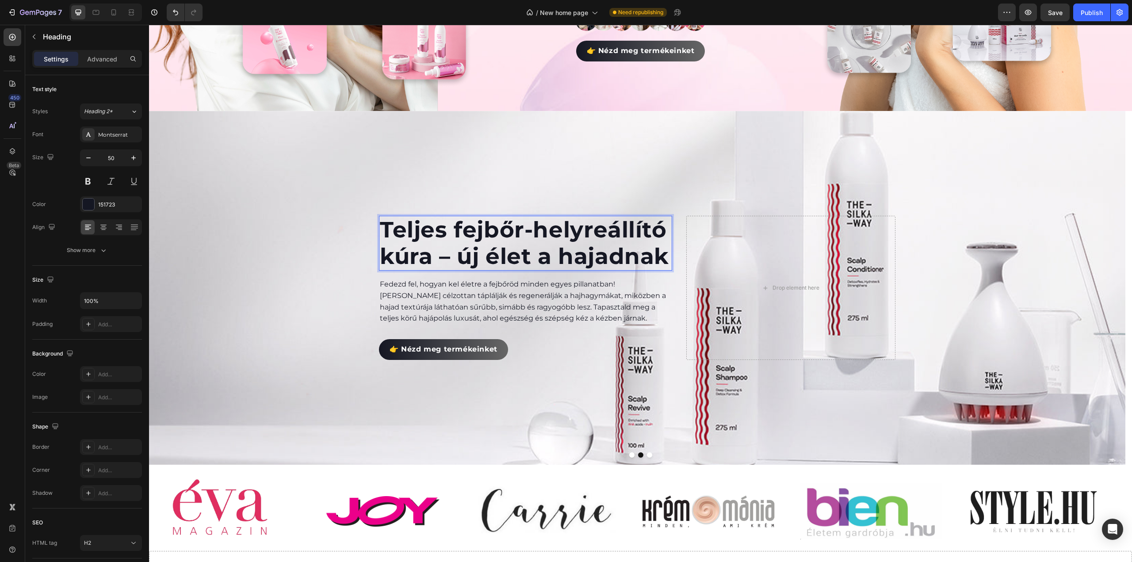
click at [451, 256] on p "Teljes fejbőr-helyreállító kúra – új élet a hajadnak" at bounding box center [525, 243] width 291 height 53
click at [447, 254] on p "Teljes fejbőr-helyreállító kúra új élet a hajadnak" at bounding box center [525, 243] width 291 height 53
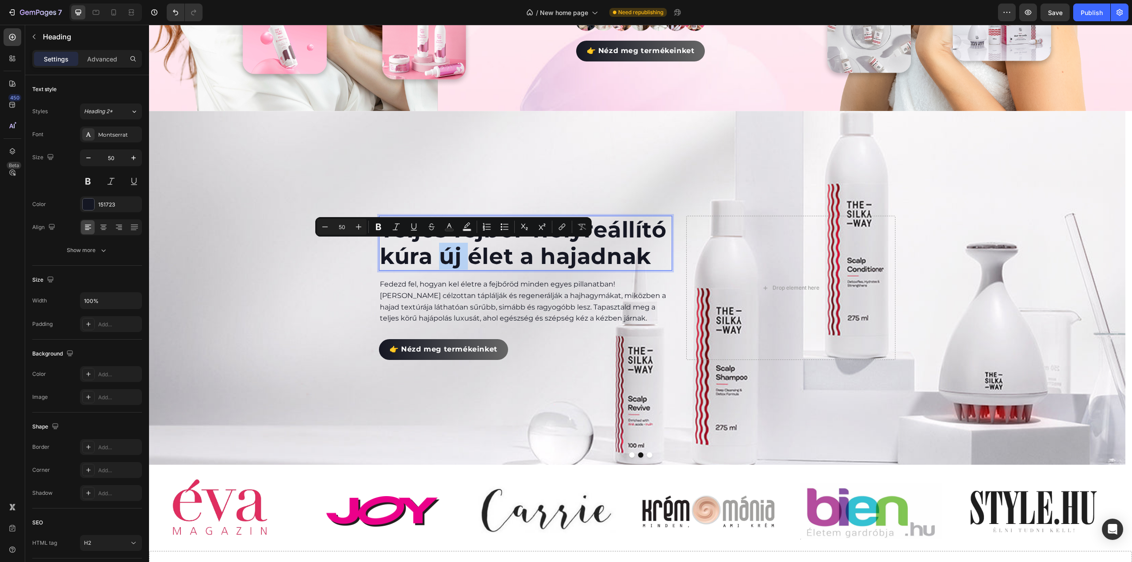
click at [447, 254] on p "Teljes fejbőr-helyreállító kúra új élet a hajadnak" at bounding box center [525, 243] width 291 height 53
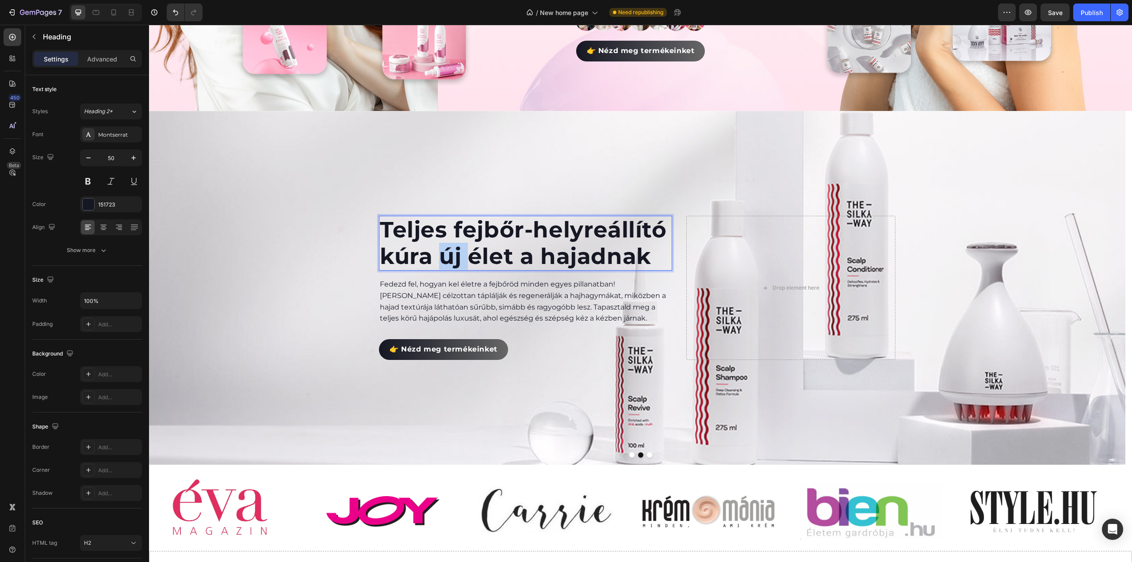
click at [447, 254] on p "Teljes fejbőr-helyreállító kúra új élet a hajadnak" at bounding box center [525, 243] width 291 height 53
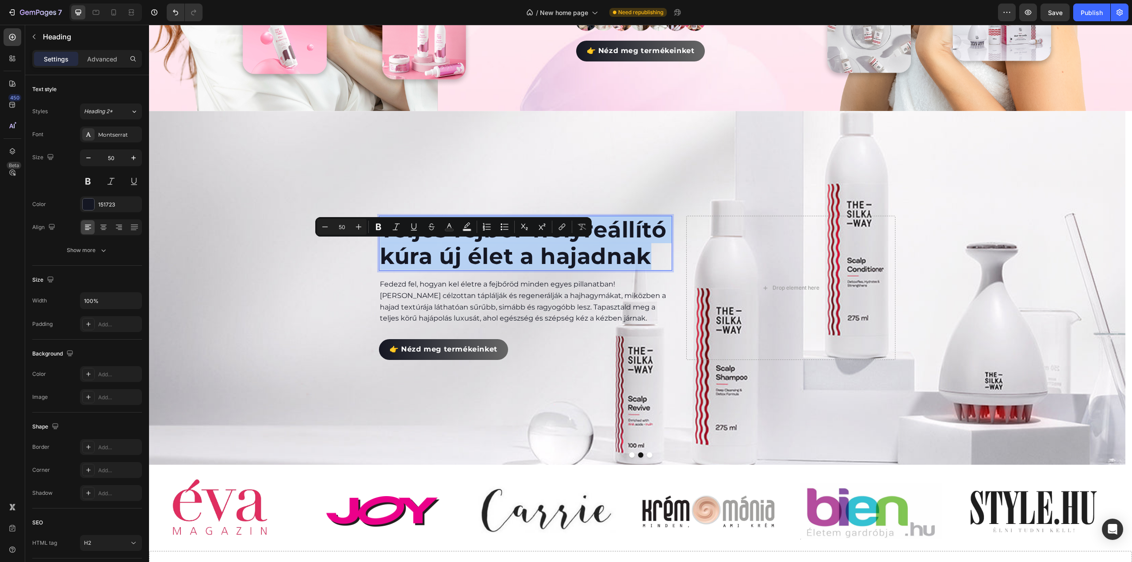
click at [447, 254] on p "Teljes fejbőr-helyreállító kúra új élet a hajadnak" at bounding box center [525, 243] width 291 height 53
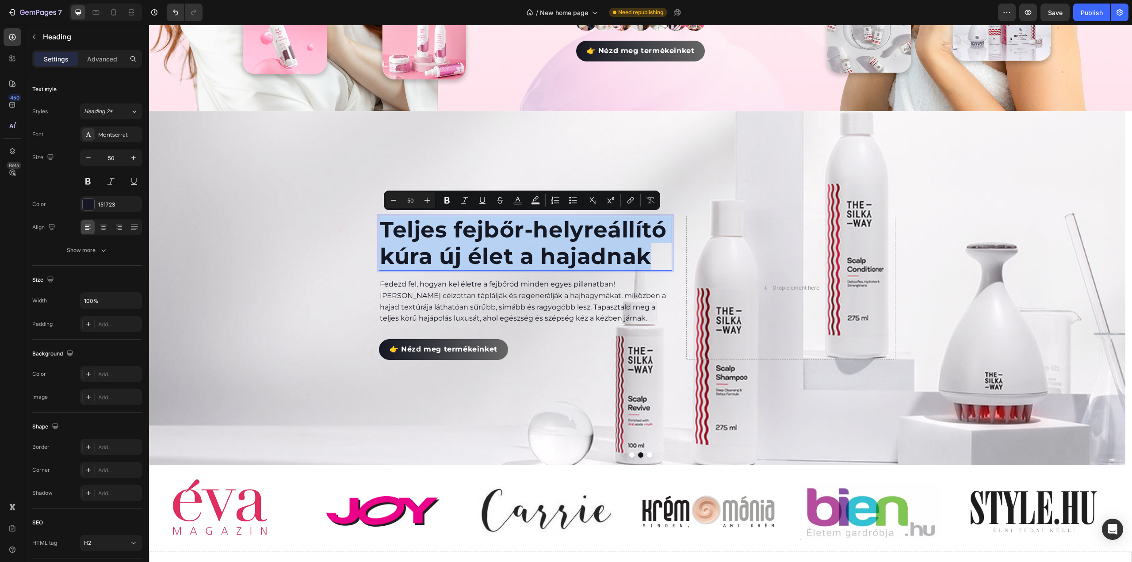
copy p "Teljes fejbőr-helyreállító kúra új élet a hajadnak"
click at [416, 257] on p "Teljes fejbőr-helyreállító kúra új élet a hajadnak" at bounding box center [525, 243] width 291 height 53
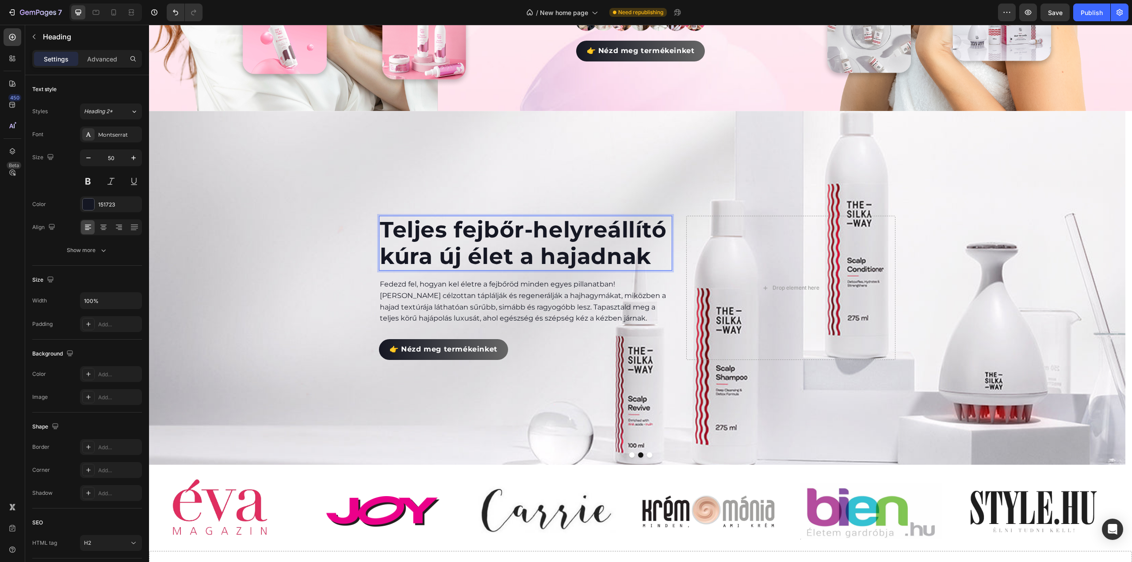
click at [430, 257] on p "Teljes fejbőr-helyreállító kúra új élet a hajadnak" at bounding box center [525, 243] width 291 height 53
click at [437, 257] on p "Teljes fejbőr-helyreállító kúra: új élet a hajadnak" at bounding box center [525, 243] width 291 height 53
click at [439, 257] on p "Teljes fejbőr-helyreállító kúra új élet a hajadnak" at bounding box center [525, 243] width 291 height 53
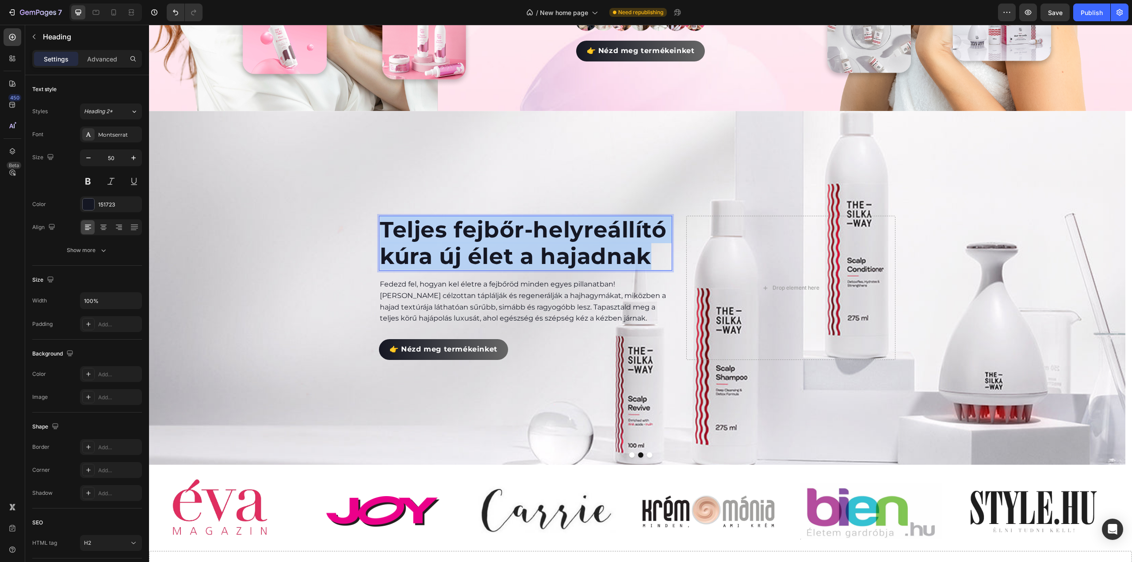
click at [439, 257] on p "Teljes fejbőr-helyreállító kúra új élet a hajadnak" at bounding box center [525, 243] width 291 height 53
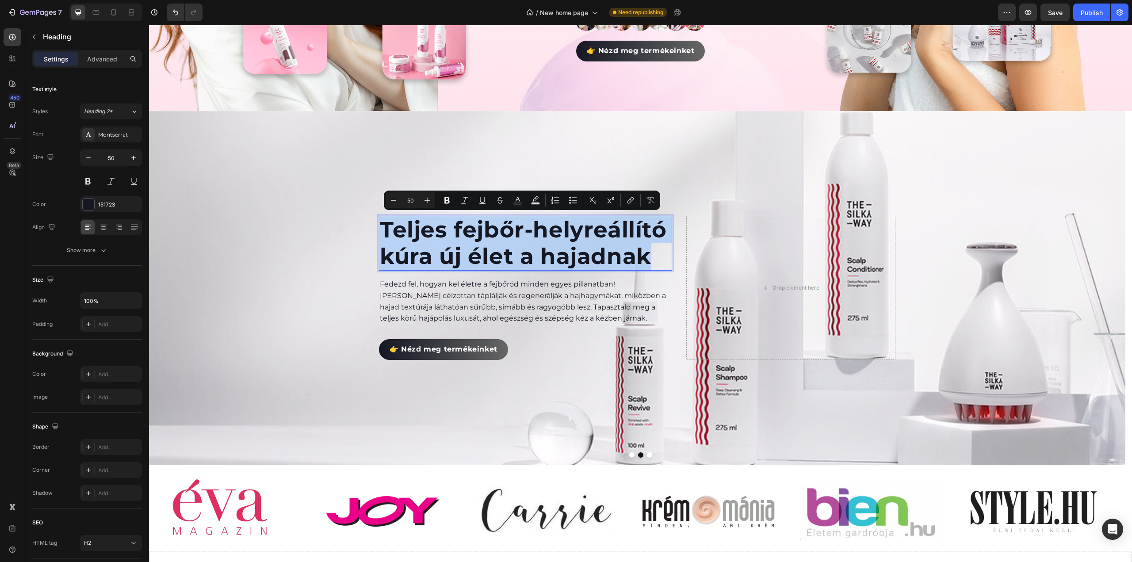
click at [448, 258] on p "Teljes fejbőr-helyreállító kúra új élet a hajadnak" at bounding box center [525, 243] width 291 height 53
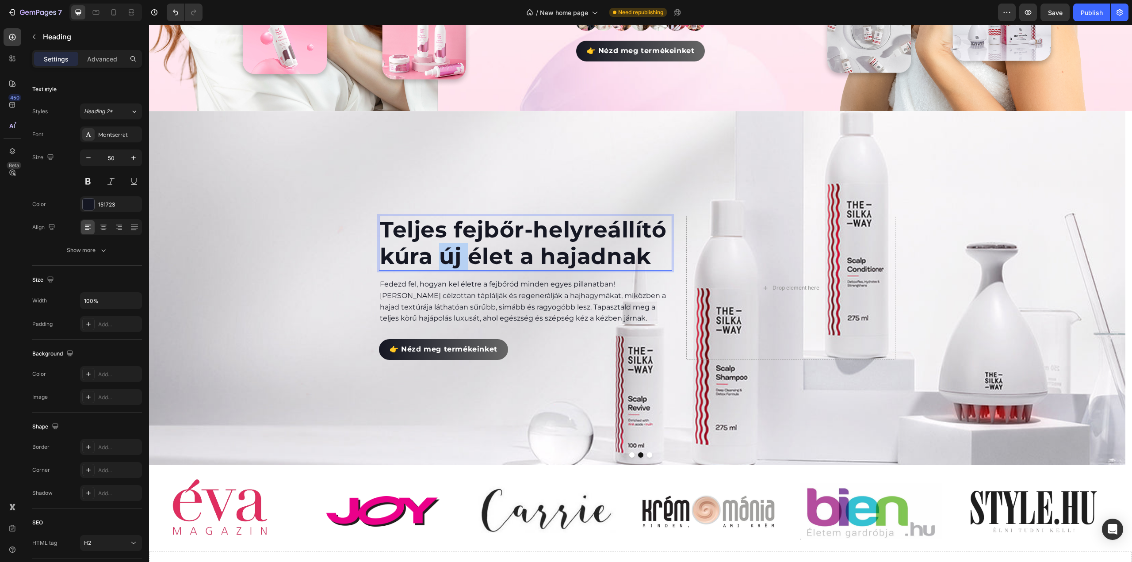
click at [448, 258] on p "Teljes fejbőr-helyreállító kúra új élet a hajadnak" at bounding box center [525, 243] width 291 height 53
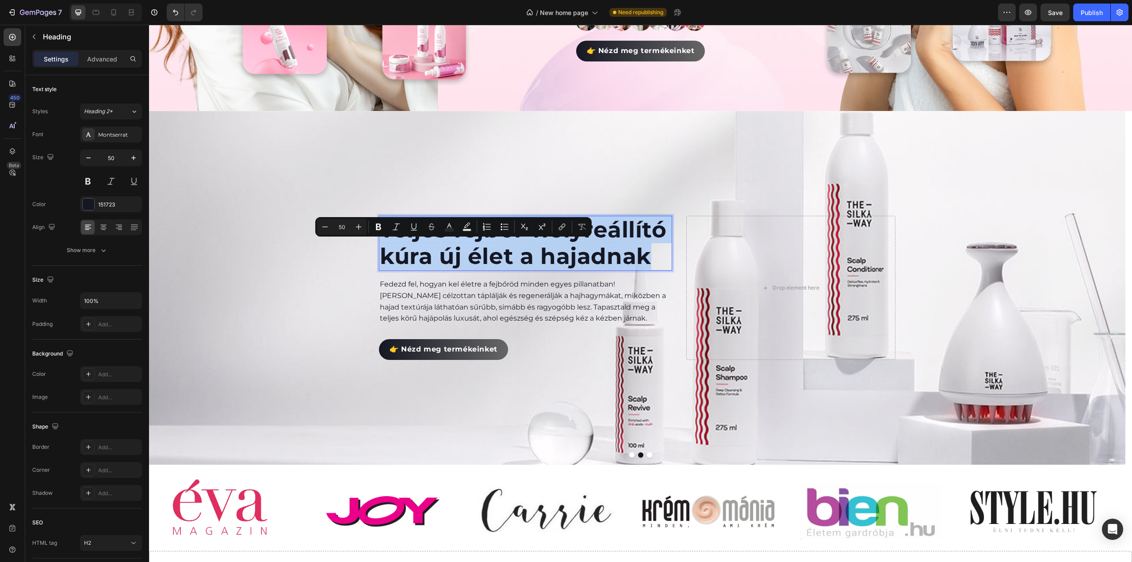
click at [448, 258] on p "Teljes fejbőr-helyreállító kúra új élet a hajadnak" at bounding box center [525, 243] width 291 height 53
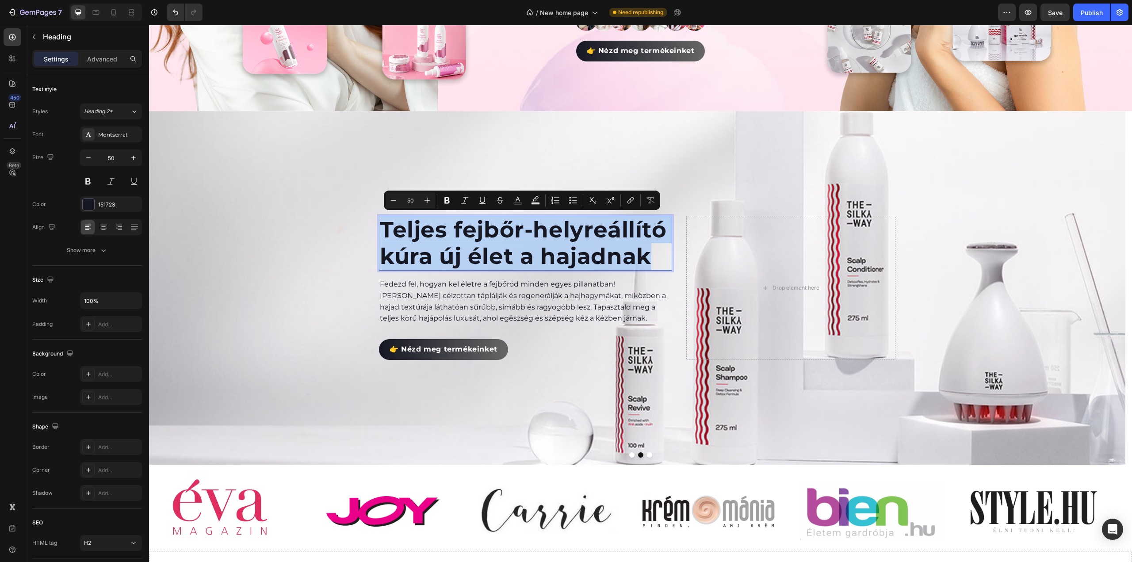
click at [455, 257] on p "Teljes fejbőr-helyreállító kúra új élet a hajadnak" at bounding box center [525, 243] width 291 height 53
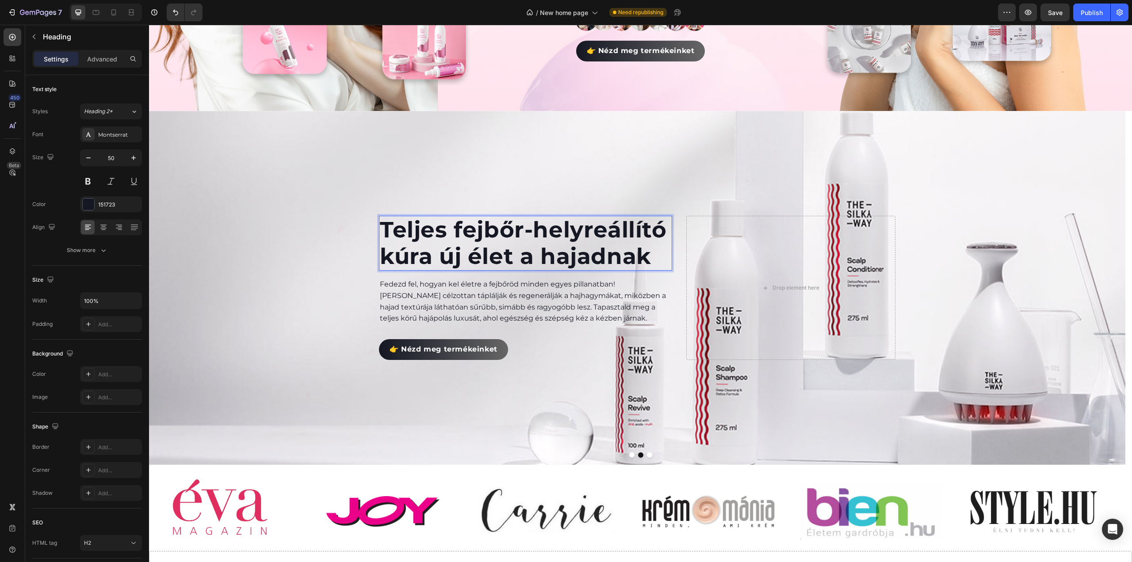
click at [449, 258] on p "Teljes fejbőr-helyreállító kúra új élet a hajadnak" at bounding box center [525, 243] width 291 height 53
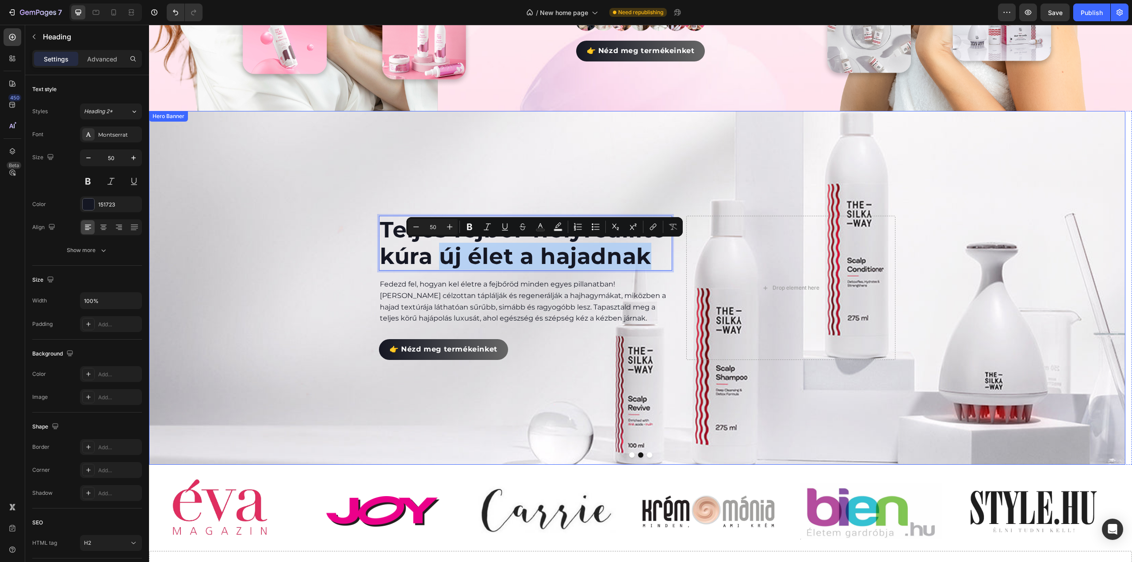
drag, startPoint x: 444, startPoint y: 257, endPoint x: 649, endPoint y: 271, distance: 204.8
click at [649, 271] on div "Teljes fejbőr-helyreállító kúra új élet a hajadnak Heading 16 Fedezd fel, hogya…" at bounding box center [525, 288] width 293 height 144
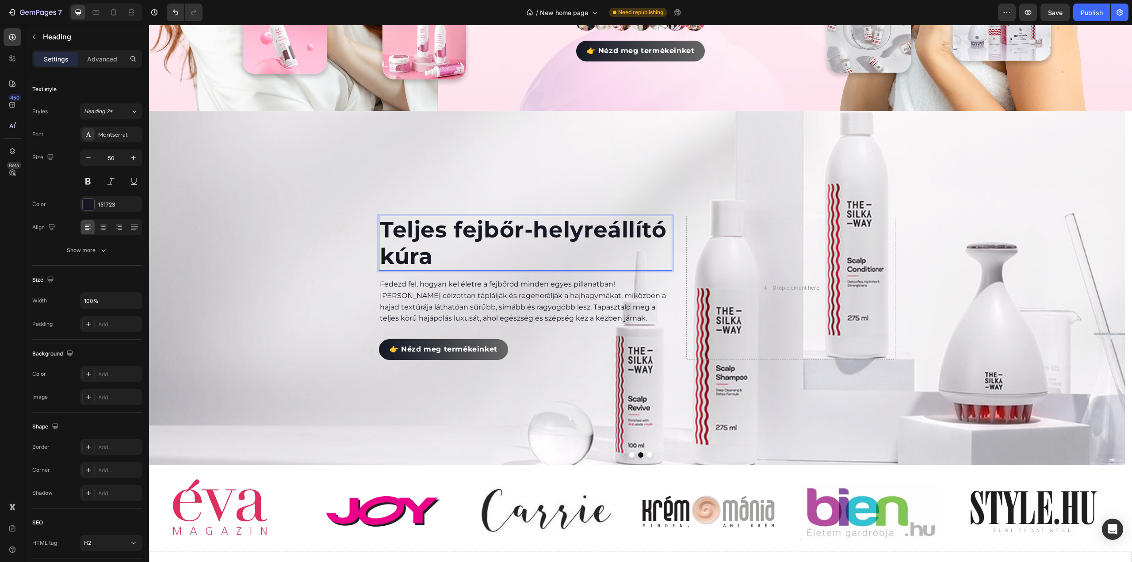
click at [387, 231] on p "Teljes fejbőr-helyreállító kúra" at bounding box center [525, 243] width 291 height 53
click at [381, 231] on p "Teljes fejbőr-helyreállító kúra" at bounding box center [525, 243] width 291 height 53
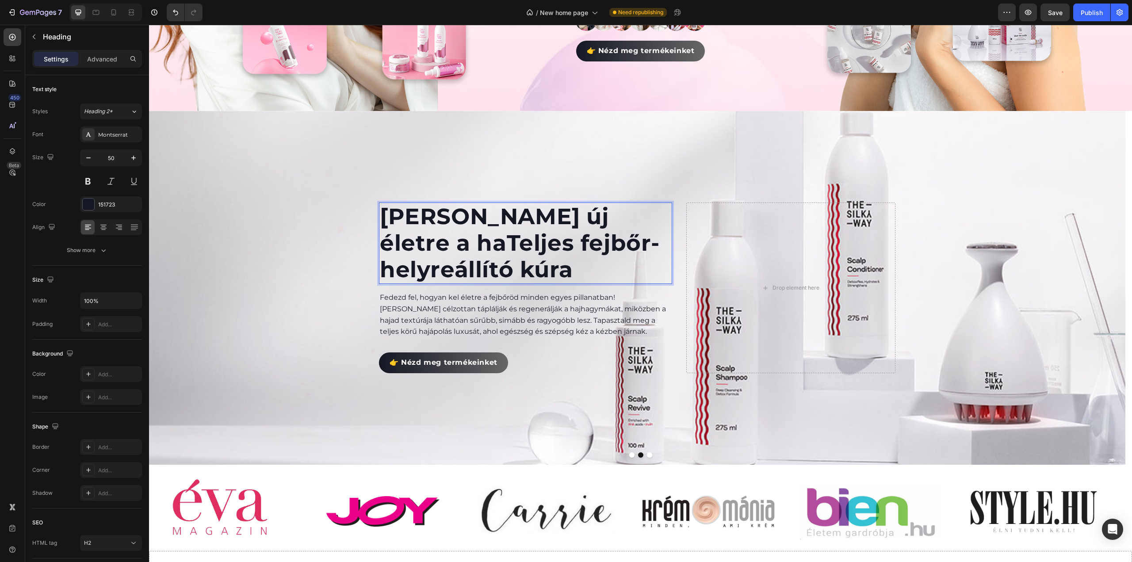
scroll to position [296, 0]
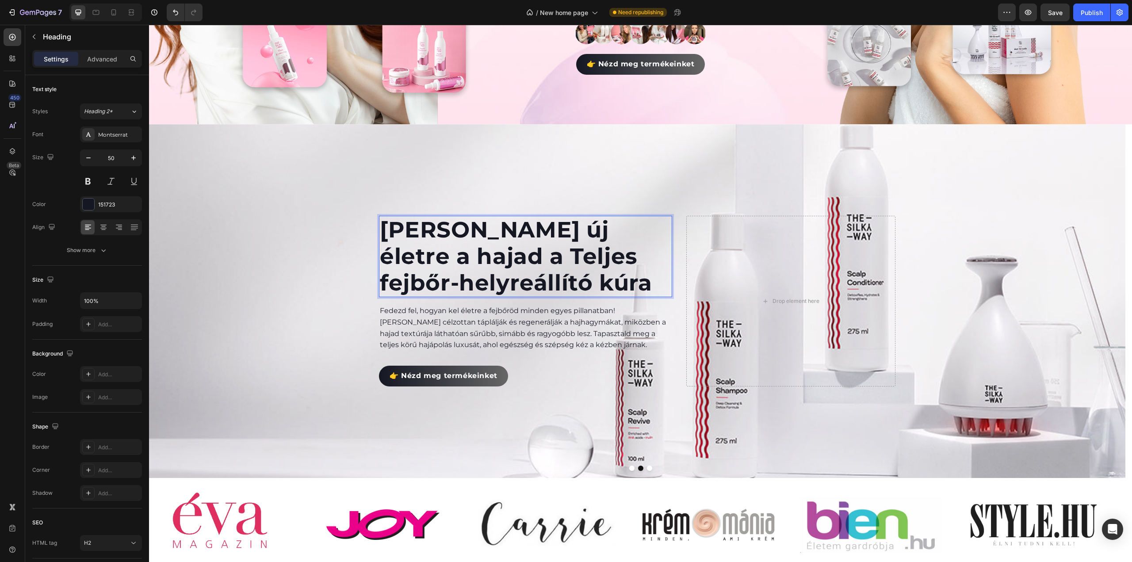
click at [414, 251] on p "Keltsd új életre a hajad a Teljes fejbőr-helyreállító kúra" at bounding box center [525, 257] width 291 height 80
click at [584, 274] on p "Keltsd új életre a hajad a teljes fejbőr-helyreállító kúra" at bounding box center [525, 257] width 291 height 80
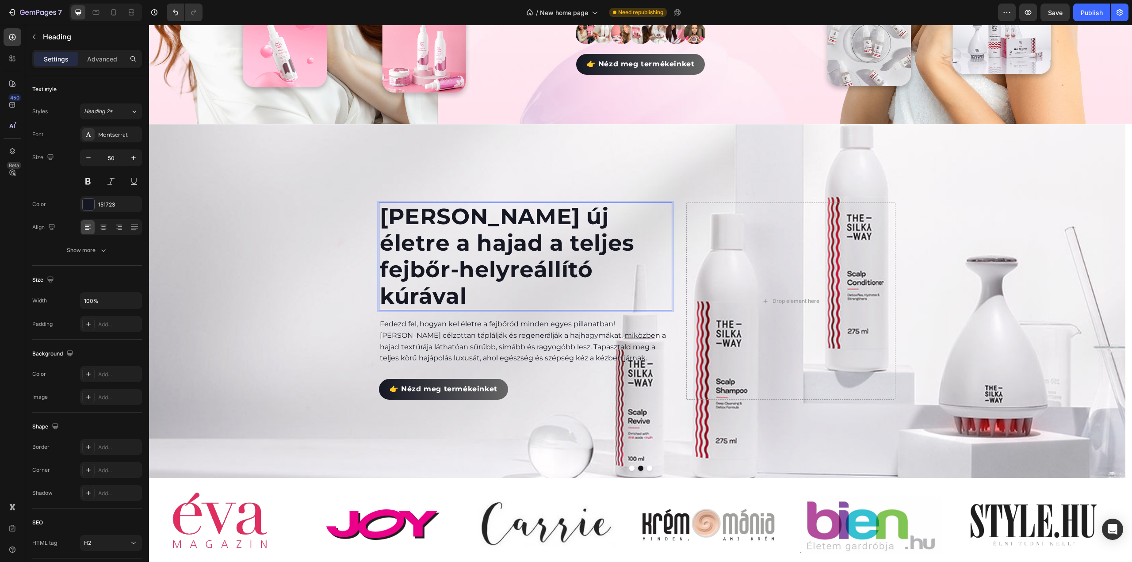
click at [478, 229] on p "Keltsd új életre a hajad a teljes fejbőr-helyreállító kúrával" at bounding box center [525, 256] width 291 height 106
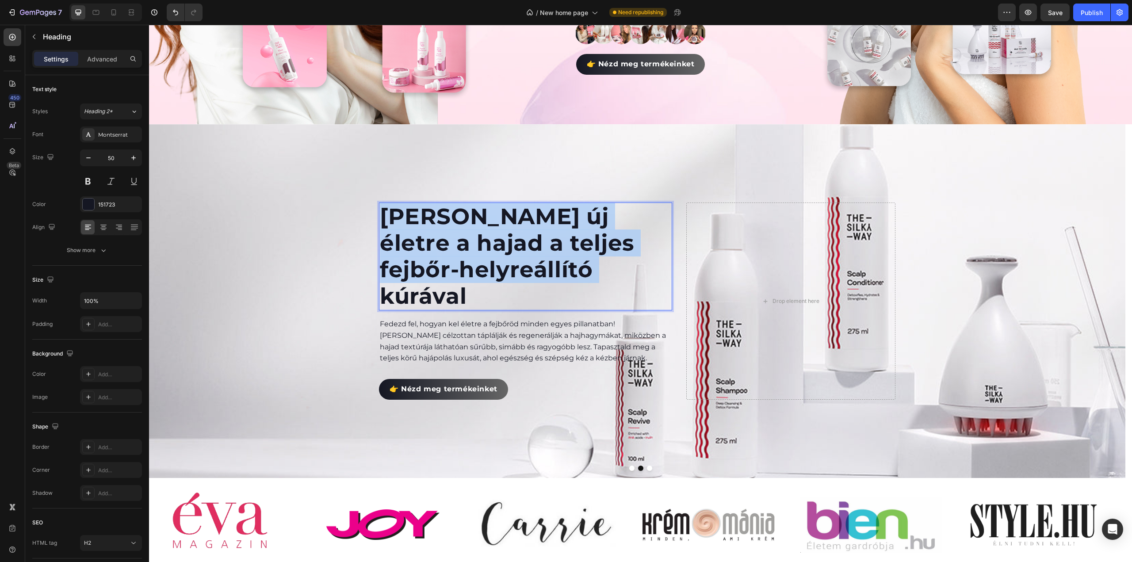
click at [478, 229] on p "Keltsd új életre a hajad a teljes fejbőr-helyreállító kúrával" at bounding box center [525, 256] width 291 height 106
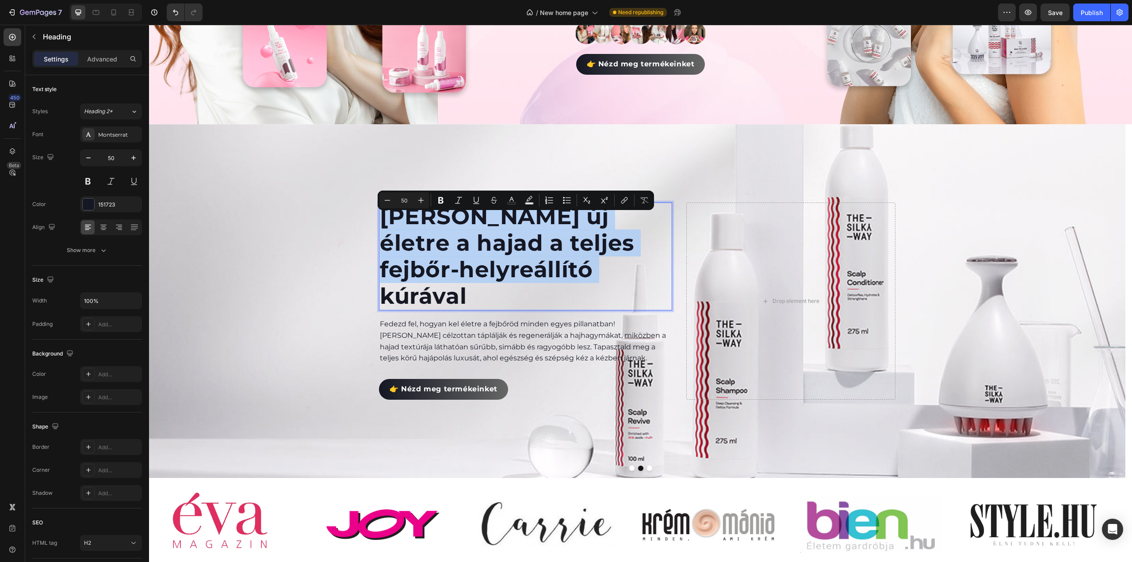
click at [488, 226] on p "Keltsd új életre a hajad a teljes fejbőr-helyreállító kúrával" at bounding box center [525, 256] width 291 height 106
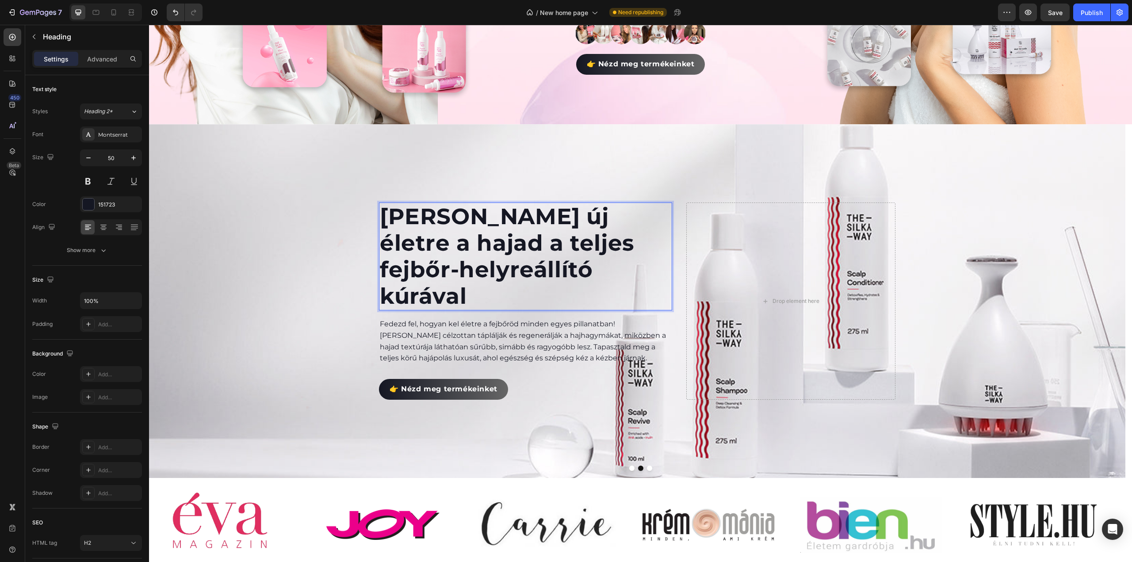
click at [514, 227] on p "Keltsd új életre a hajad a teljes fejbőr-helyreállító kúrával" at bounding box center [525, 256] width 291 height 106
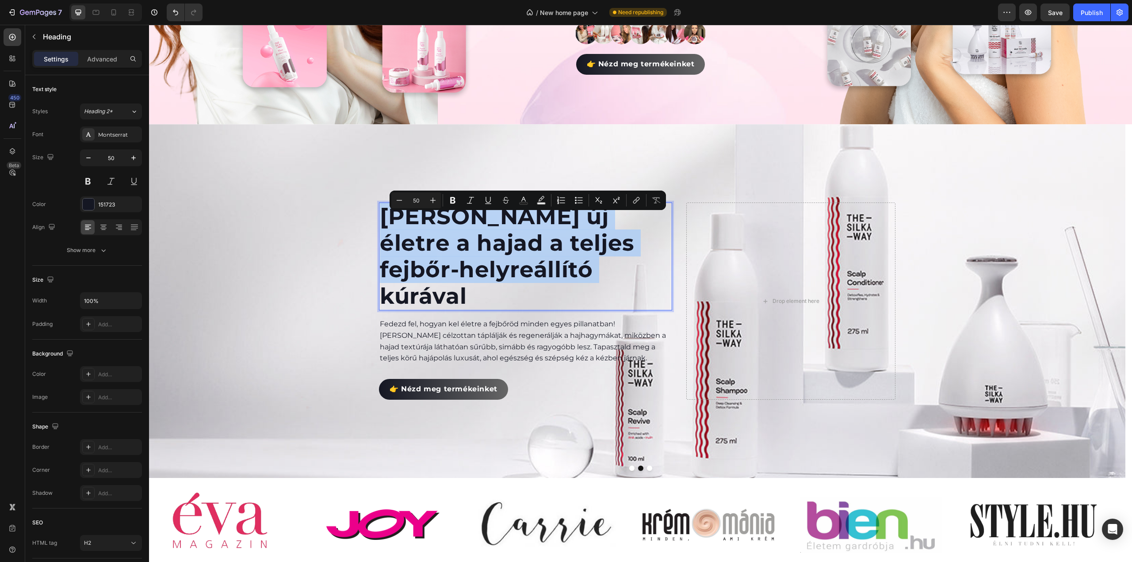
click at [514, 227] on p "Keltsd új életre a hajad a teljes fejbőr-helyreállító kúrával" at bounding box center [525, 256] width 291 height 106
click at [558, 227] on p "Keltsd új életre a hajad a teljes fejbőr-helyreállító kúrával" at bounding box center [525, 256] width 291 height 106
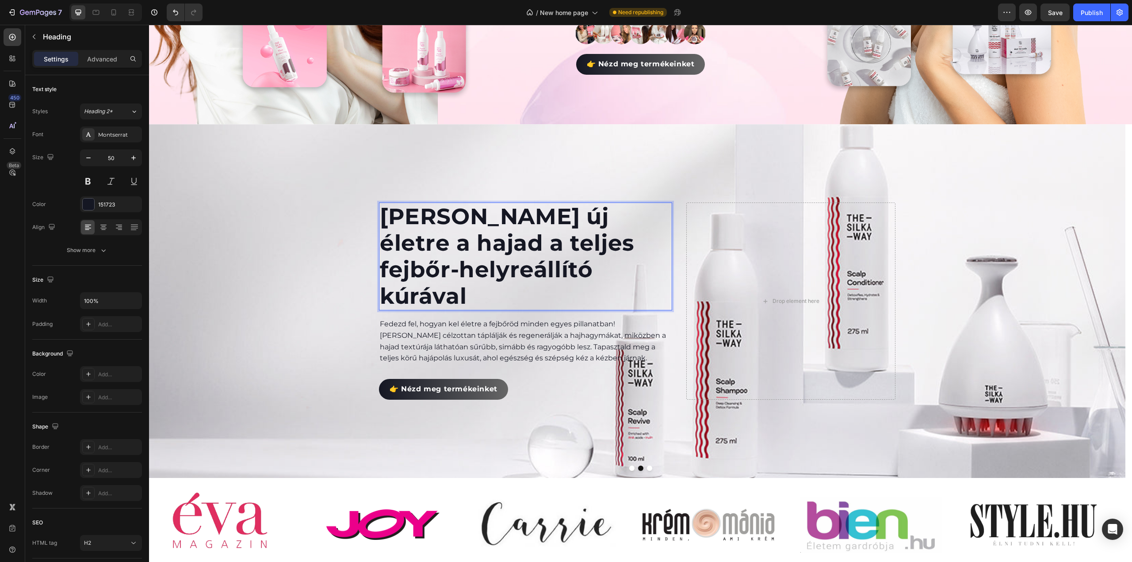
click at [604, 229] on p "Keltsd új életre a hajad a teljes fejbőr-helyreállító kúrával" at bounding box center [525, 256] width 291 height 106
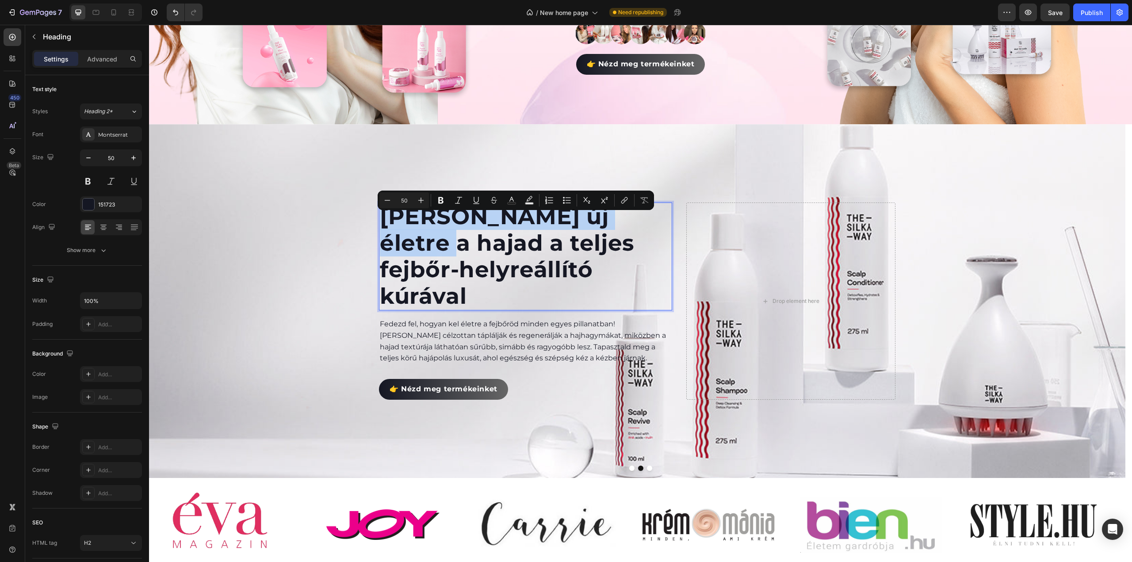
drag, startPoint x: 644, startPoint y: 229, endPoint x: 383, endPoint y: 237, distance: 260.6
click at [383, 237] on p "Keltsd új életre a hajad a teljes fejbőr-helyreállító kúrával" at bounding box center [525, 256] width 291 height 106
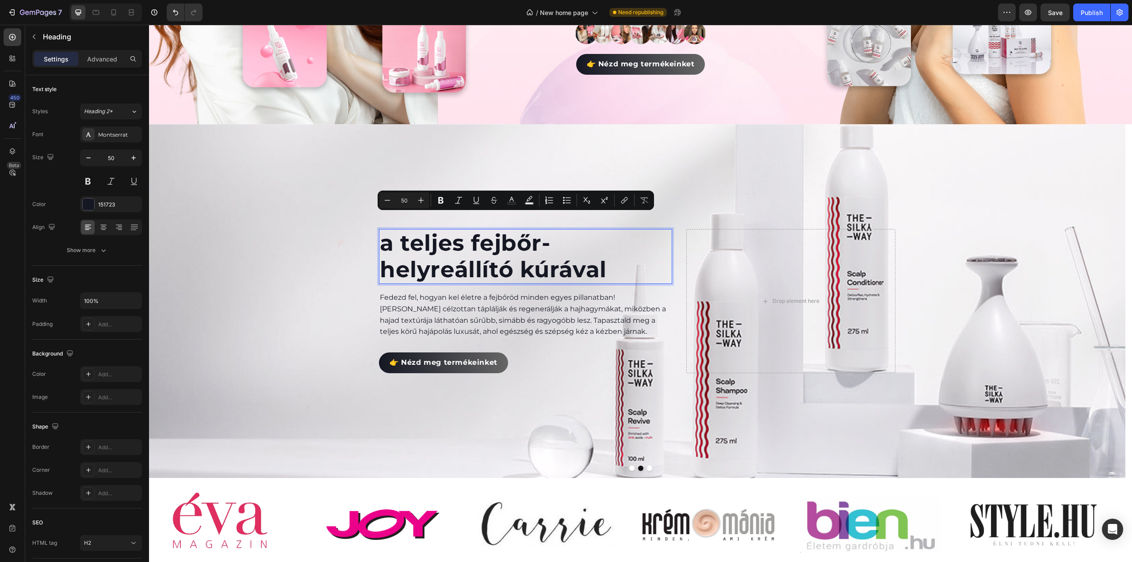
scroll to position [310, 0]
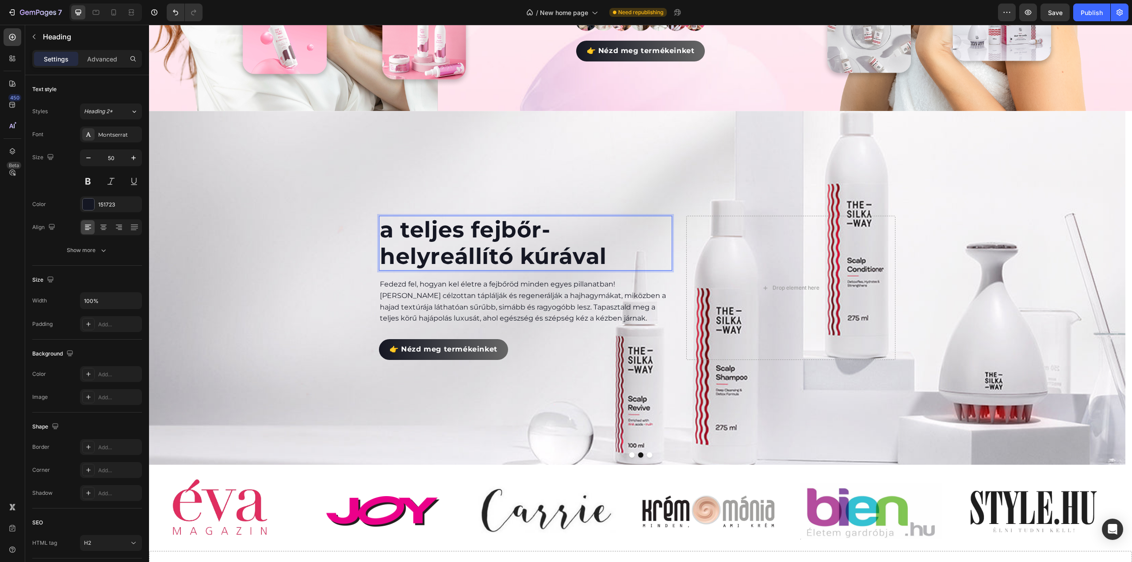
click at [454, 224] on p "a teljes fejbőr-helyreállító kúrával" at bounding box center [525, 243] width 291 height 53
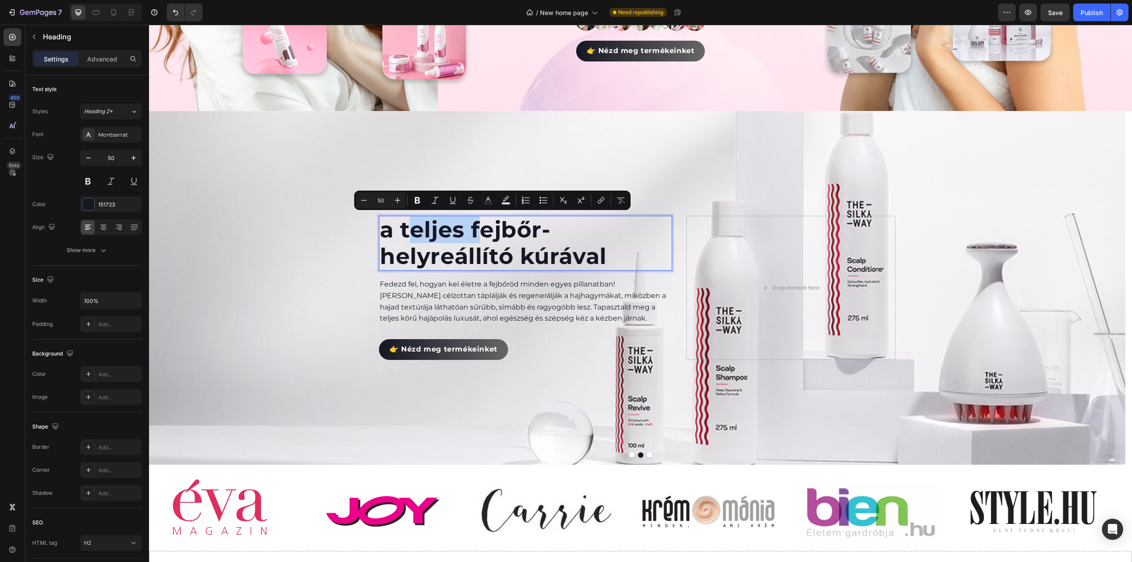
copy p "a teljes fejbőr-helyreállító kúrával"
click at [494, 241] on p "a teljes fejbőr-helyreállító kúrával" at bounding box center [525, 243] width 291 height 53
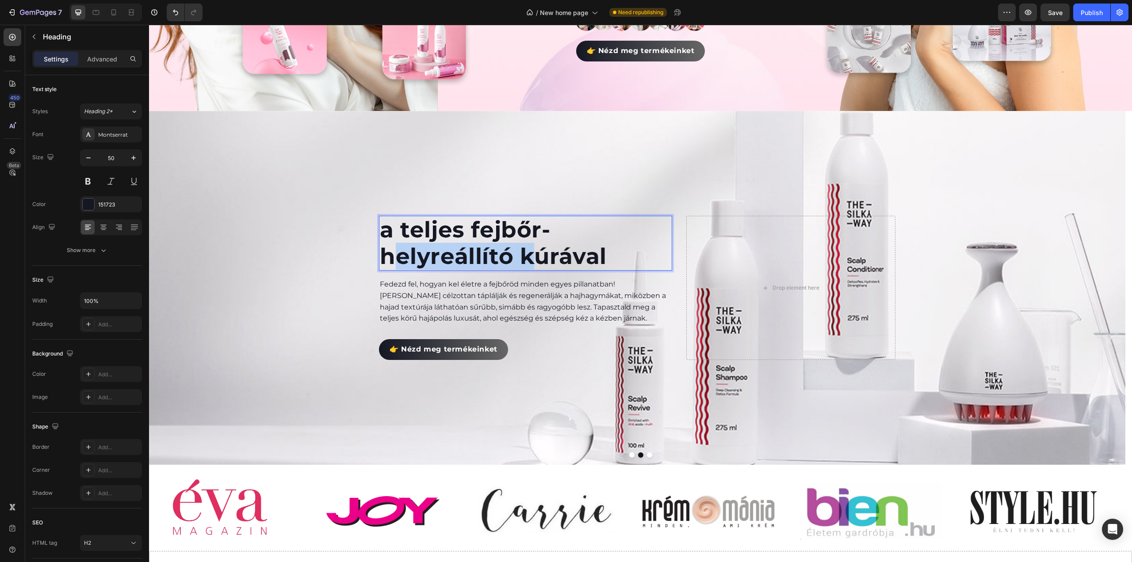
click at [494, 241] on p "a teljes fejbőr-helyreállító kúrával" at bounding box center [525, 243] width 291 height 53
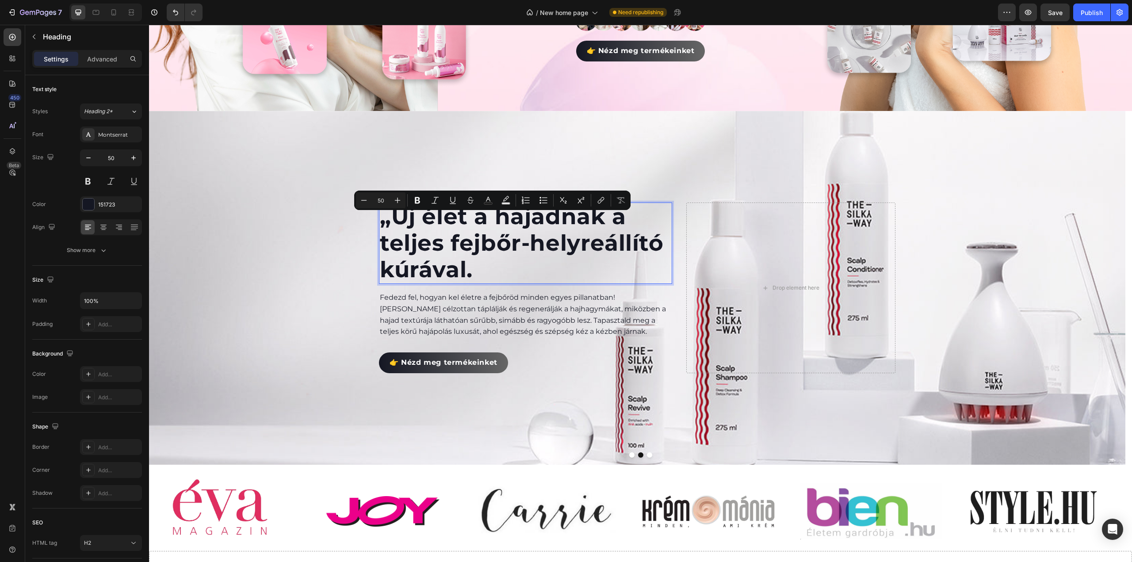
scroll to position [296, 0]
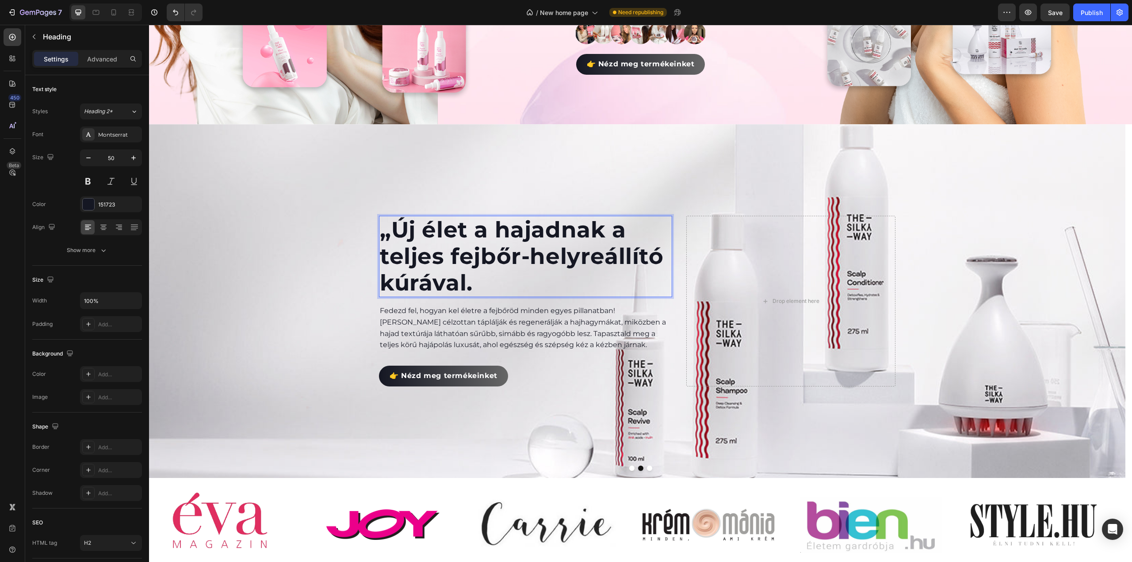
click at [389, 230] on p "„Új élet a hajadnak a teljes fejbőr-helyreállító kúrával." at bounding box center [525, 257] width 291 height 80
click at [481, 251] on p "Új élet a hajadnak a teljes fejbőr-helyreállító kúrával." at bounding box center [525, 257] width 291 height 80
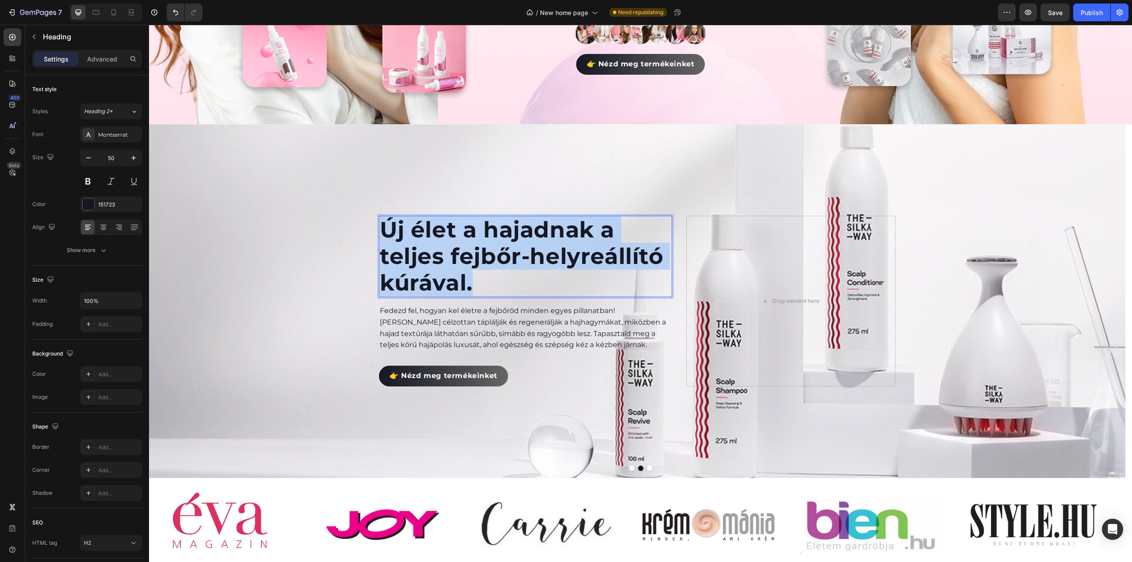
click at [481, 251] on p "Új élet a hajadnak a teljes fejbőr-helyreállító kúrával." at bounding box center [525, 257] width 291 height 80
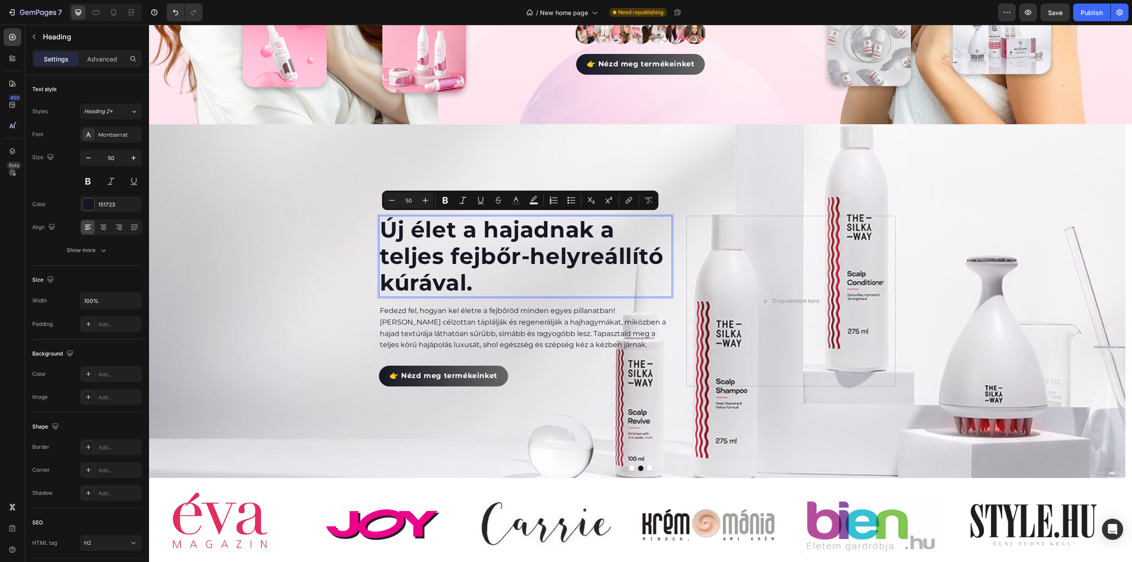
scroll to position [310, 0]
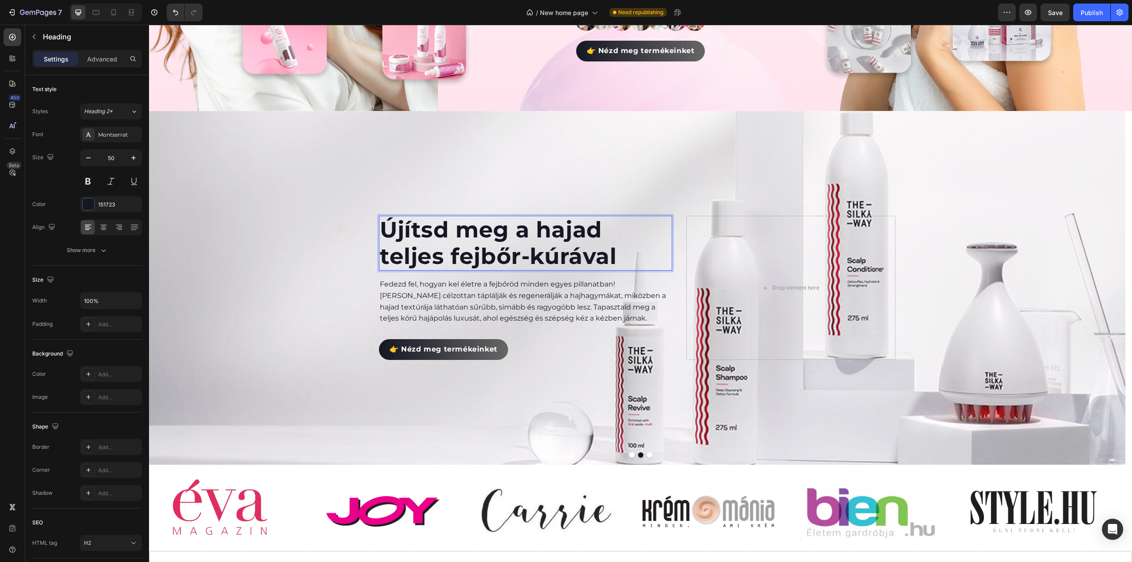
click at [529, 256] on p "Újítsd meg a hajad teljes fejbőr-kúrával" at bounding box center [525, 243] width 291 height 53
click at [383, 256] on p "Újítsd meg a hajad teljes fejbőr kúrával" at bounding box center [525, 243] width 291 height 53
click at [517, 257] on p "Újítsd meg a hajad a teljes fejbőr kúrával" at bounding box center [525, 243] width 291 height 53
click at [471, 248] on p "Újítsd meg a hajad a teljes fejbőr kúrával" at bounding box center [525, 243] width 291 height 53
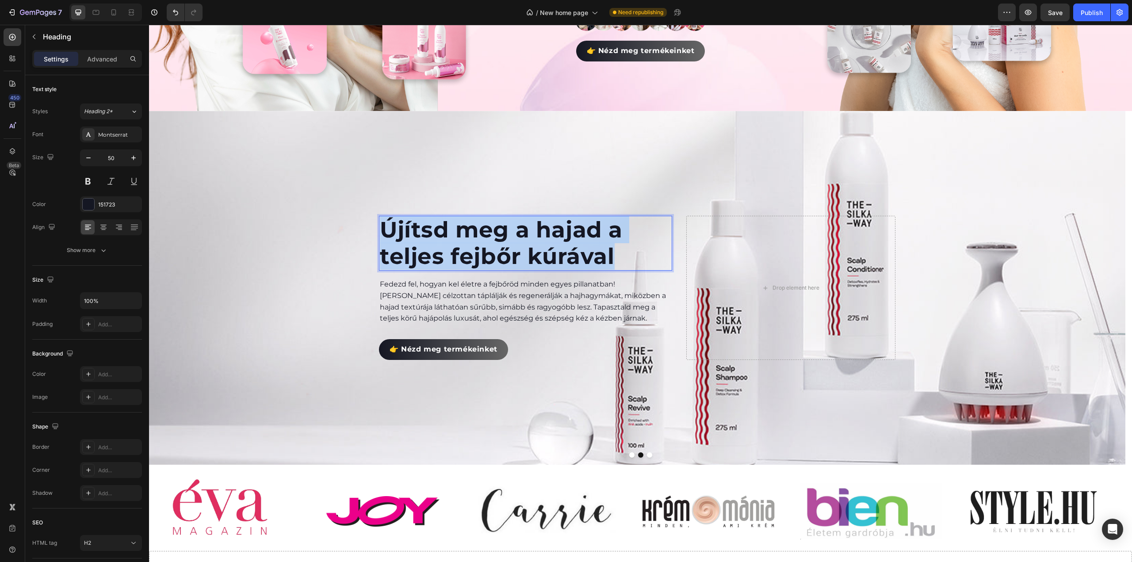
click at [471, 248] on p "Újítsd meg a hajad a teljes fejbőr kúrával" at bounding box center [525, 243] width 291 height 53
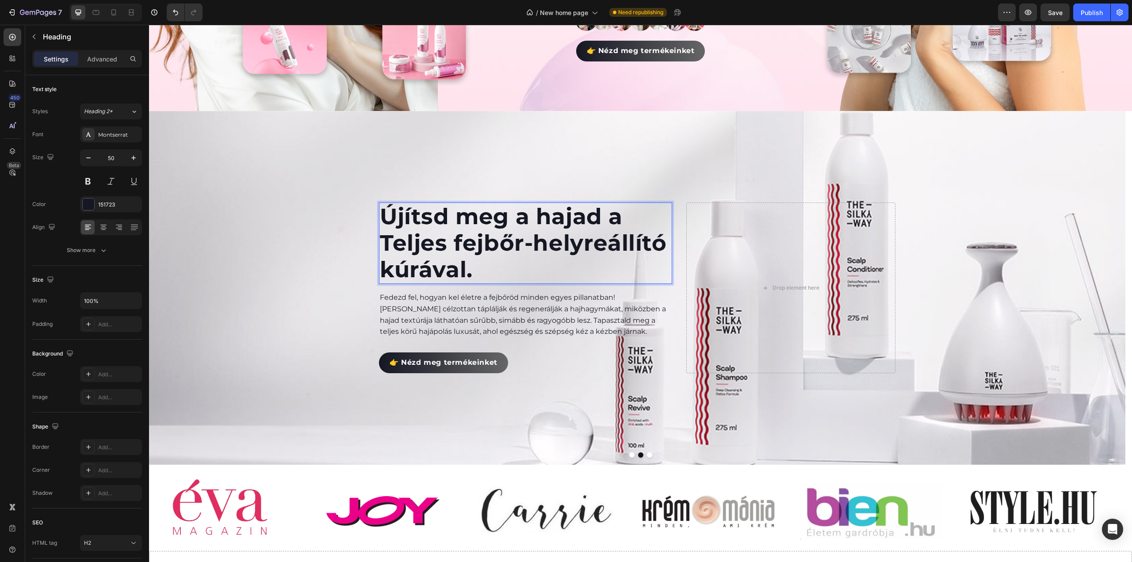
scroll to position [296, 0]
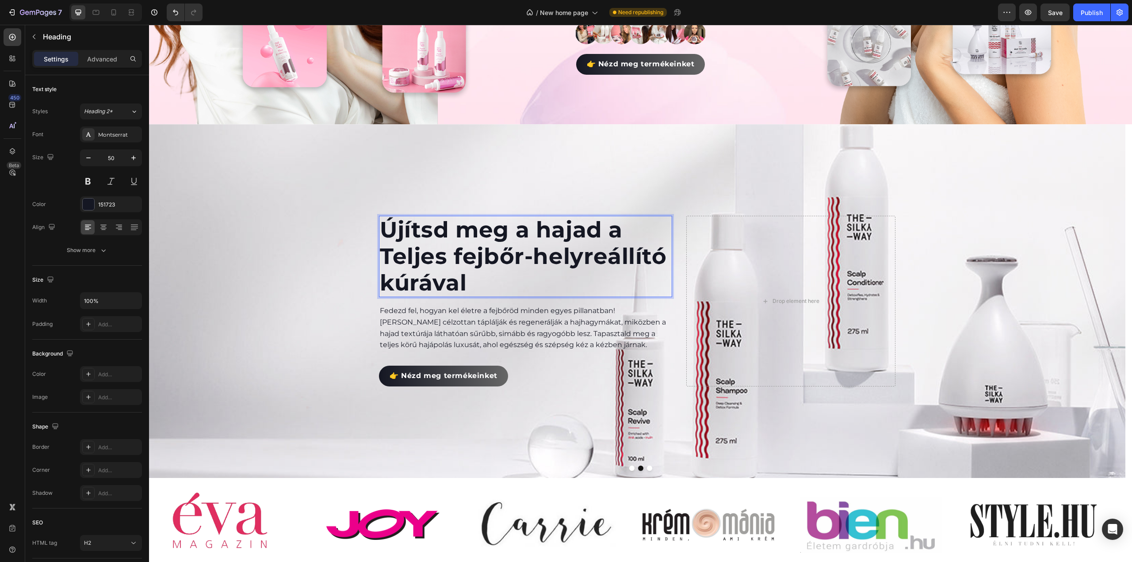
click at [526, 253] on p "Újítsd meg a hajad a Teljes fejbőr-helyreállító kúrával" at bounding box center [525, 257] width 291 height 80
click at [514, 283] on p "Újítsd meg a hajad a Teljes fejbőr helyreállító kúrával" at bounding box center [525, 257] width 291 height 80
click at [318, 309] on div "Background Image" at bounding box center [637, 301] width 976 height 354
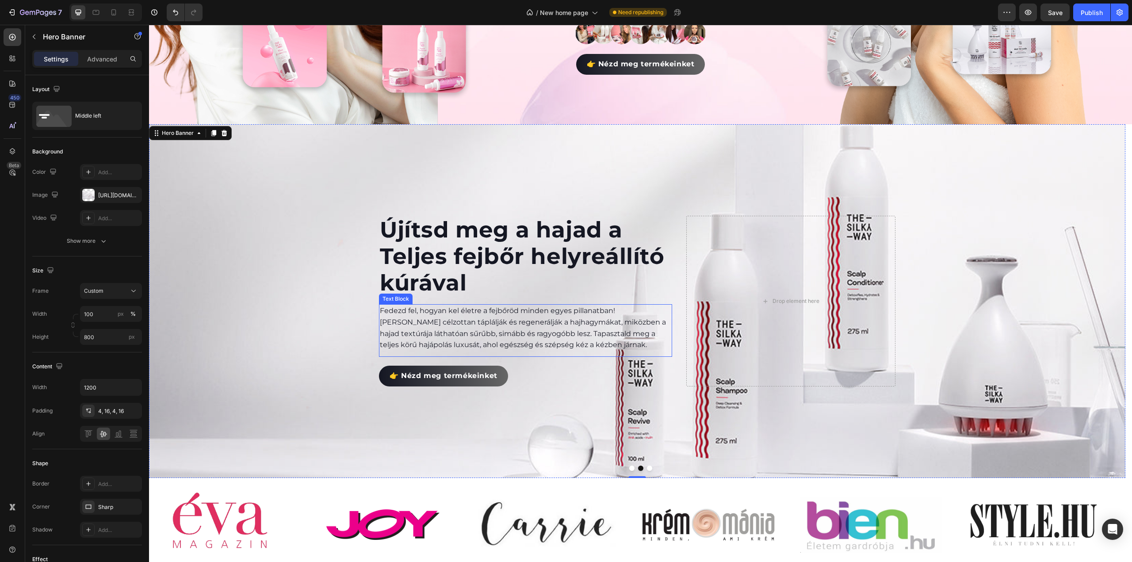
click at [439, 261] on p "Újítsd meg a hajad a Teljes fejbőr helyreállító kúrával" at bounding box center [525, 257] width 291 height 80
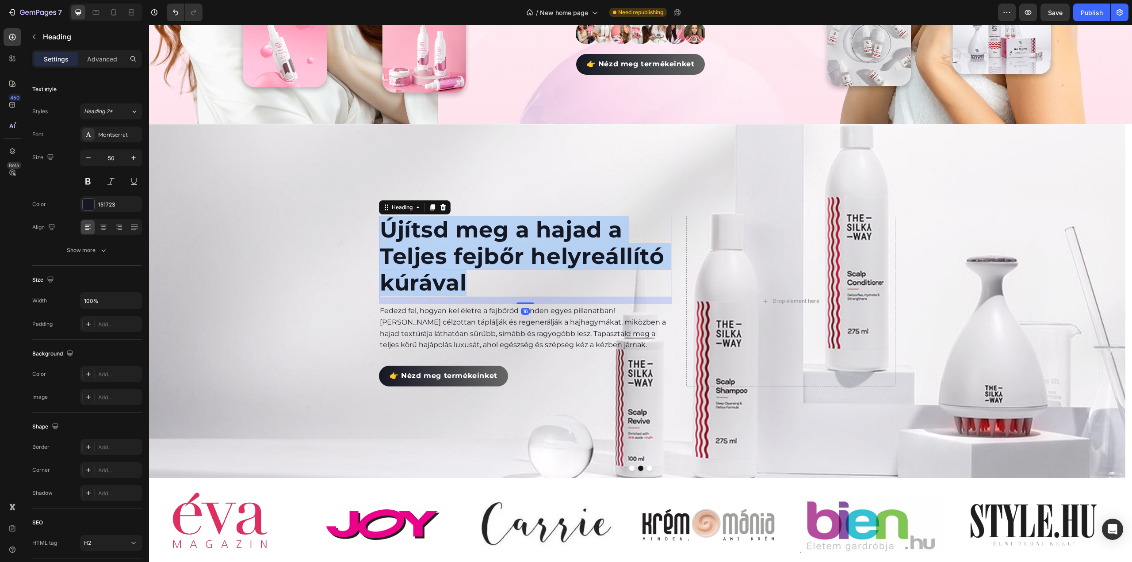
click at [439, 261] on p "Újítsd meg a hajad a Teljes fejbőr helyreállító kúrával" at bounding box center [525, 257] width 291 height 80
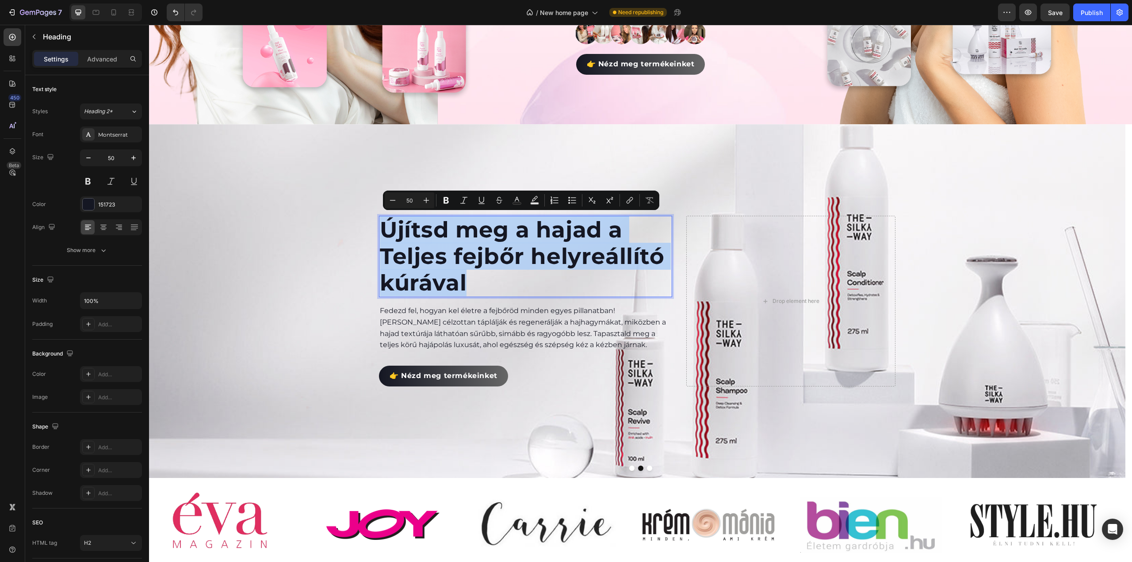
copy p "Újítsd meg a hajad a Teljes fejbőr helyreállító kúrával"
click at [501, 231] on p "Újítsd meg a hajad a Teljes fejbőr helyreállító kúrával" at bounding box center [525, 257] width 291 height 80
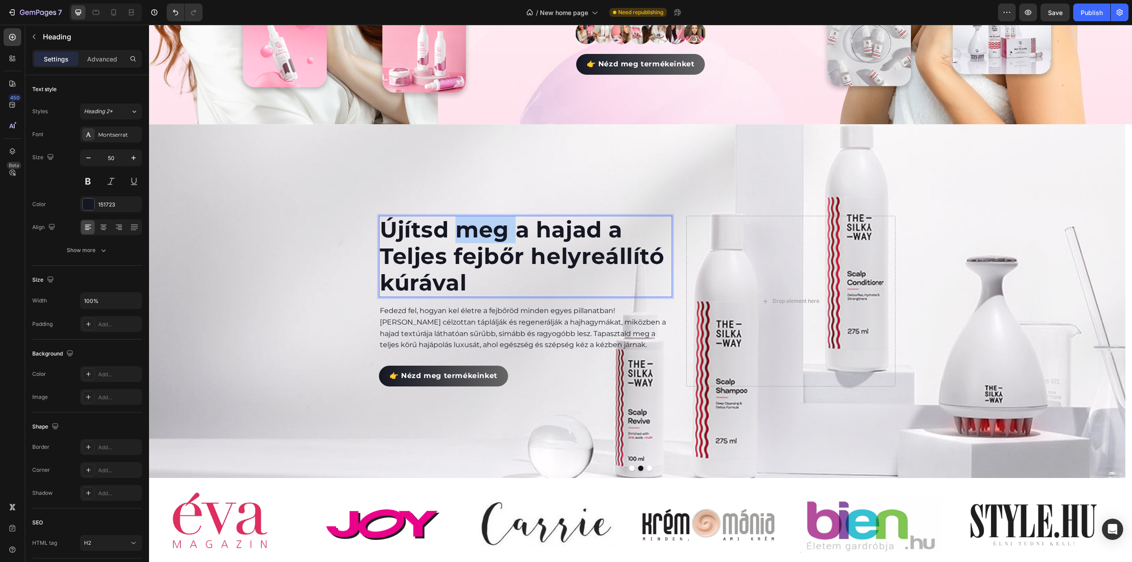
click at [501, 231] on p "Újítsd meg a hajad a Teljes fejbőr helyreállító kúrával" at bounding box center [525, 257] width 291 height 80
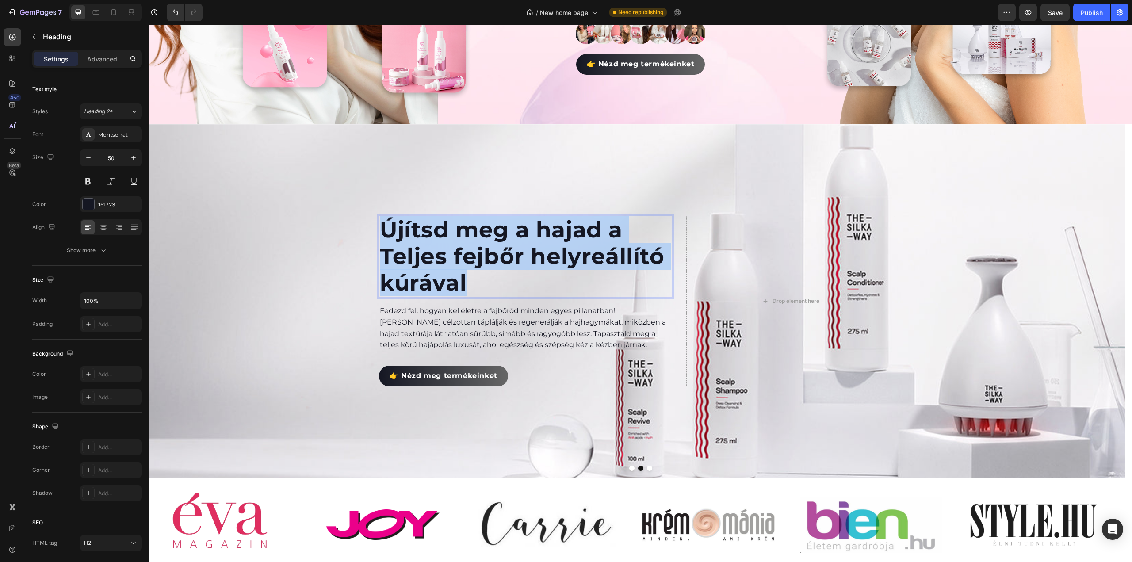
click at [501, 231] on p "Újítsd meg a hajad a Teljes fejbőr helyreállító kúrával" at bounding box center [525, 257] width 291 height 80
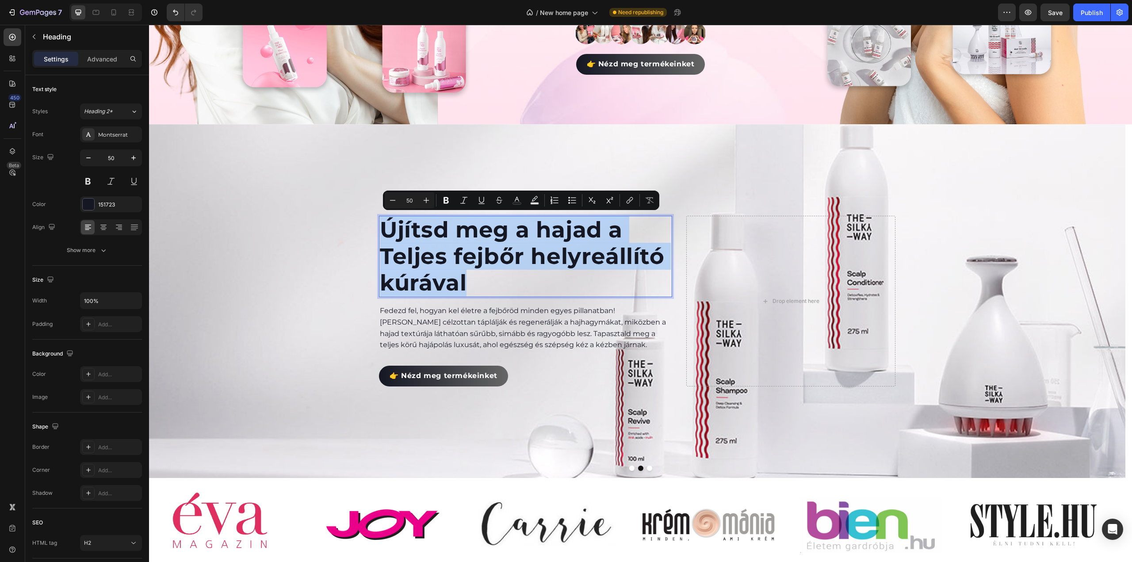
scroll to position [310, 0]
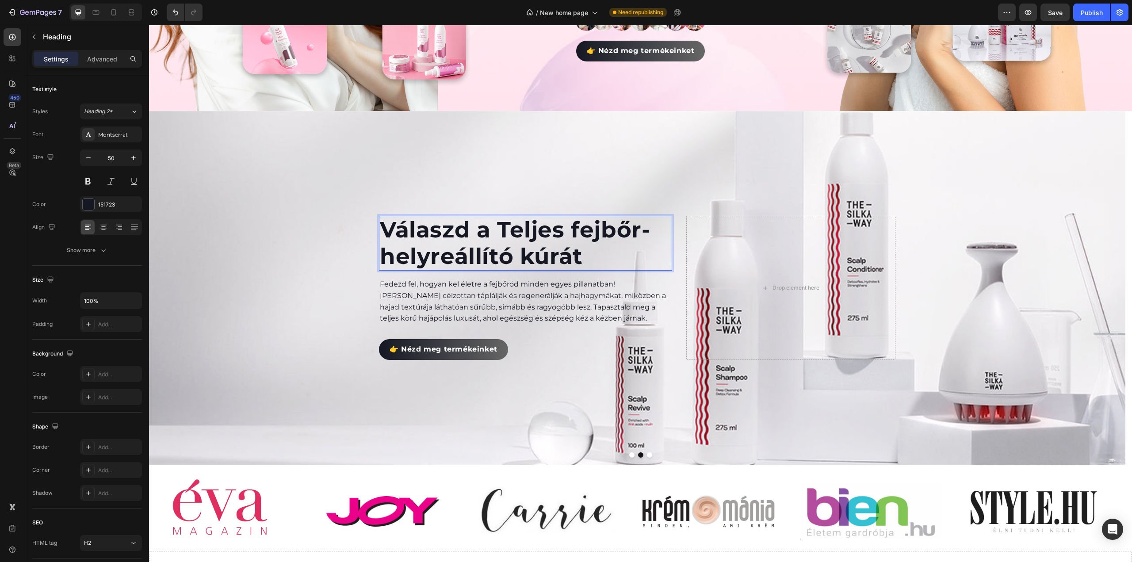
click at [651, 226] on p "Válaszd a Teljes fejbőr-helyreállító kúrát" at bounding box center [525, 243] width 291 height 53
click at [276, 220] on div "Background Image" at bounding box center [637, 288] width 976 height 354
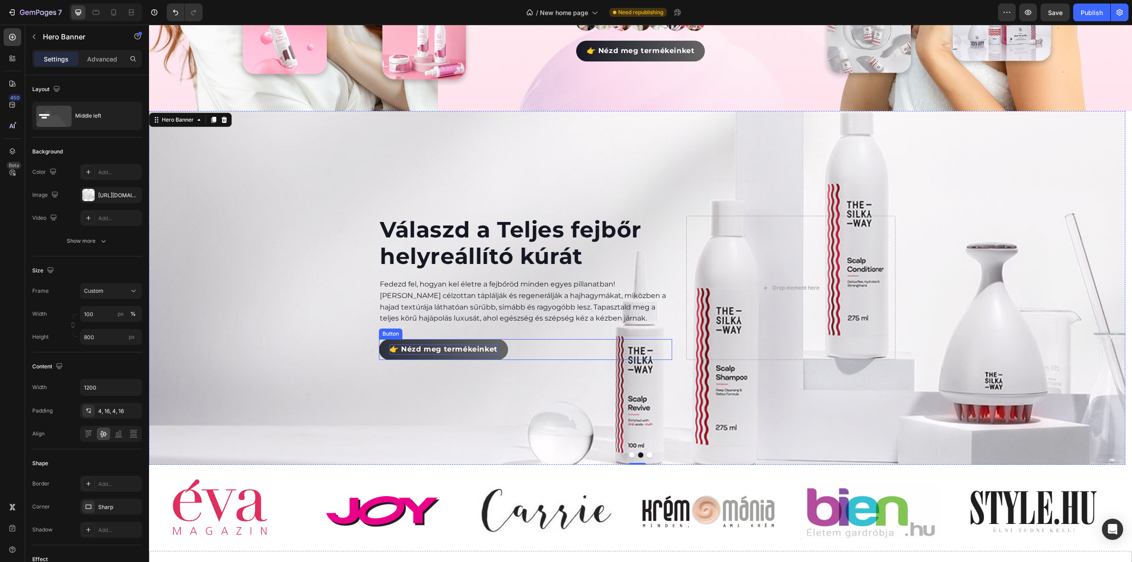
click at [461, 348] on span "👉 Nézd meg termékeinket" at bounding box center [444, 349] width 108 height 8
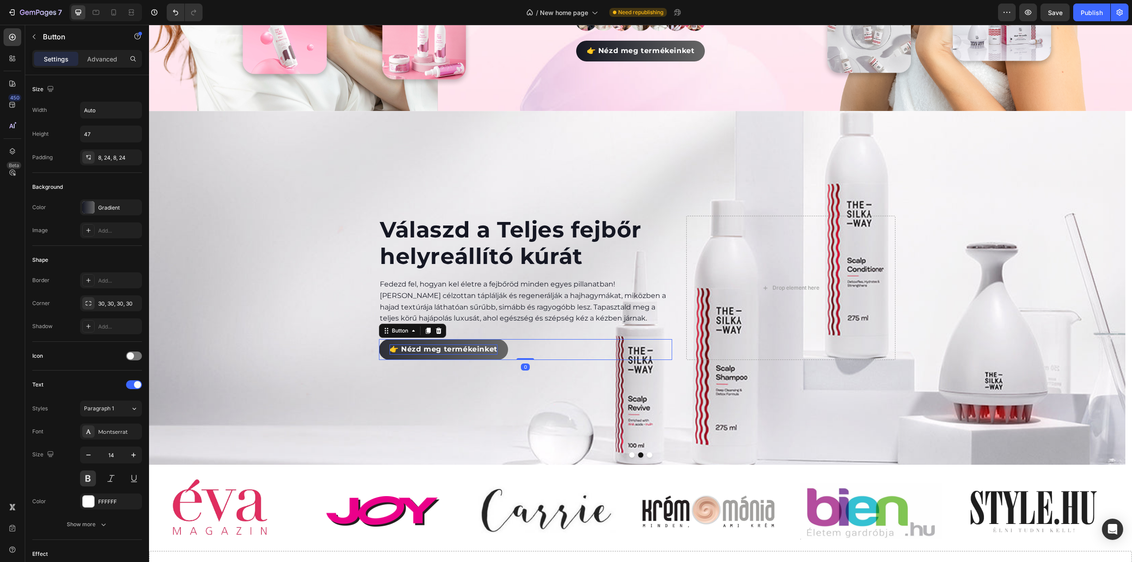
click at [461, 348] on span "👉 Nézd meg termékeinket" at bounding box center [444, 349] width 108 height 8
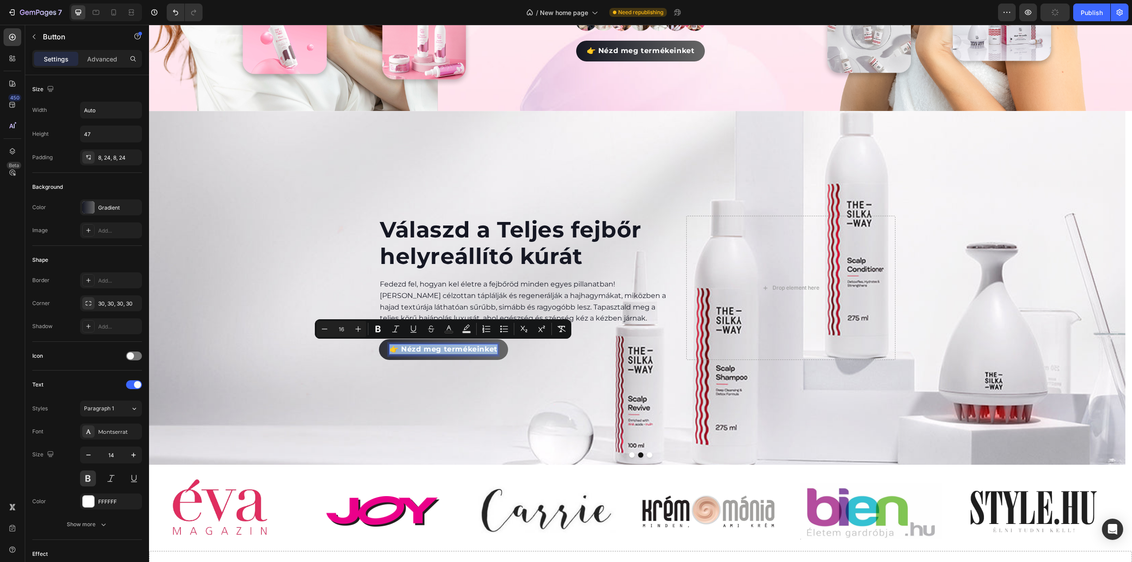
click at [478, 349] on span "👉 Nézd meg termékeinket" at bounding box center [444, 349] width 108 height 8
drag, startPoint x: 401, startPoint y: 350, endPoint x: 524, endPoint y: 348, distance: 123.4
click at [524, 348] on div "👉 Nézd meg termékeinket Button 0" at bounding box center [525, 349] width 293 height 21
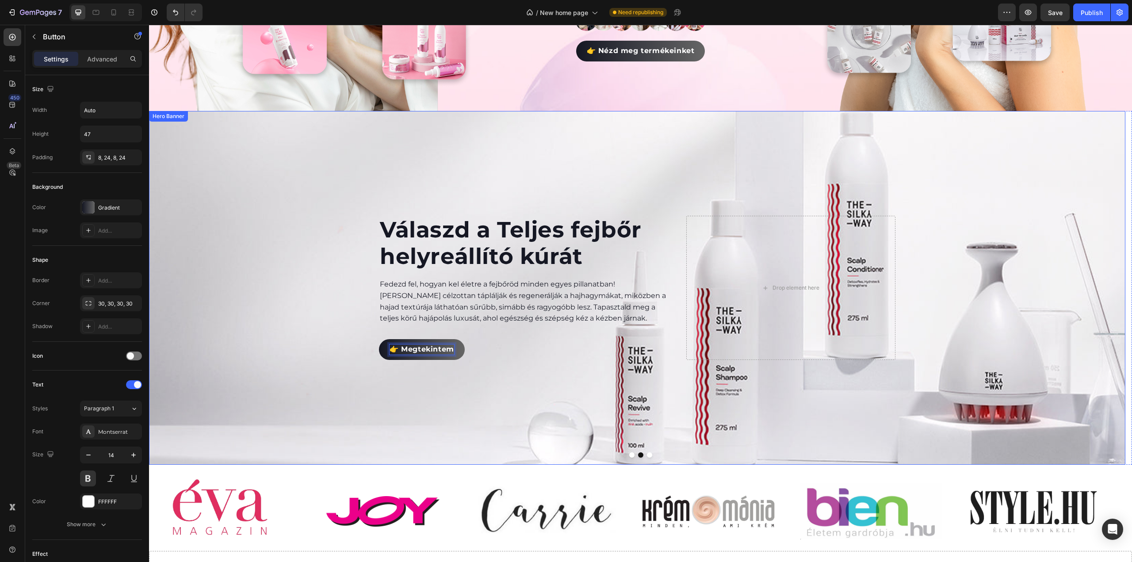
click at [331, 295] on div "Background Image" at bounding box center [637, 288] width 976 height 354
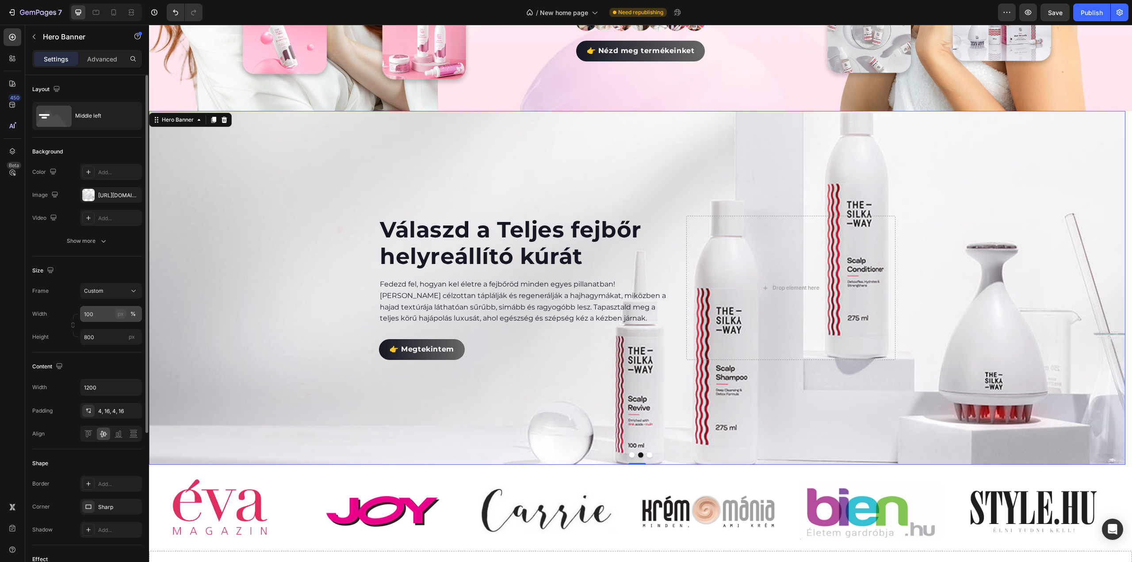
click at [118, 315] on div "px" at bounding box center [121, 314] width 6 height 8
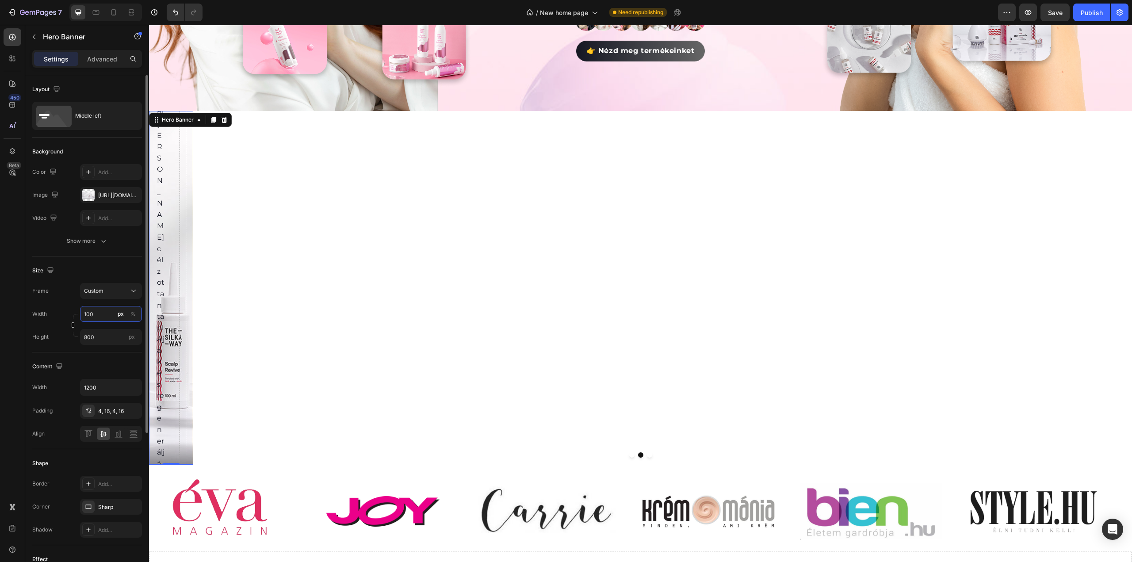
click at [107, 314] on input "100" at bounding box center [111, 314] width 62 height 16
click at [127, 314] on div "px %" at bounding box center [126, 314] width 23 height 16
click at [127, 314] on input "100" at bounding box center [111, 314] width 62 height 16
click at [108, 314] on input "100" at bounding box center [111, 314] width 62 height 16
click at [103, 350] on p "Default 1200px" at bounding box center [109, 351] width 51 height 8
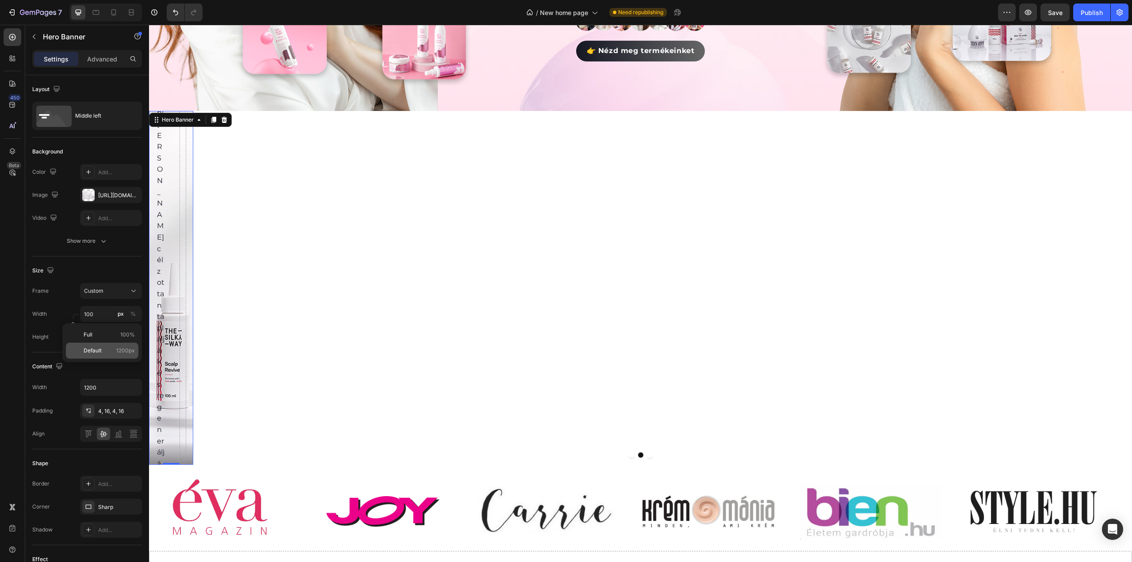
type input "1200"
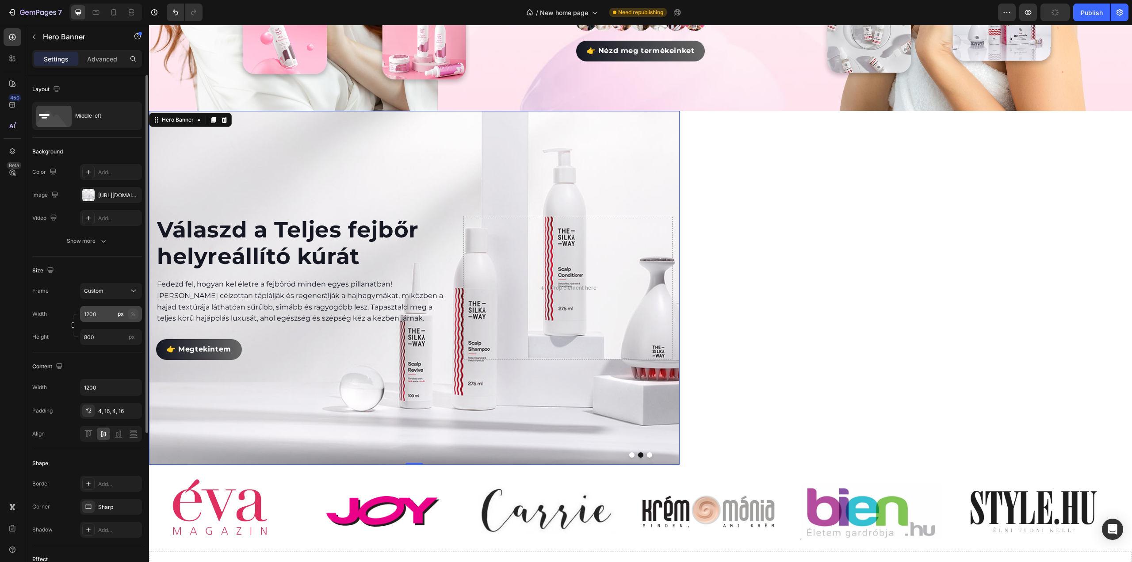
click at [136, 315] on button "%" at bounding box center [133, 314] width 11 height 11
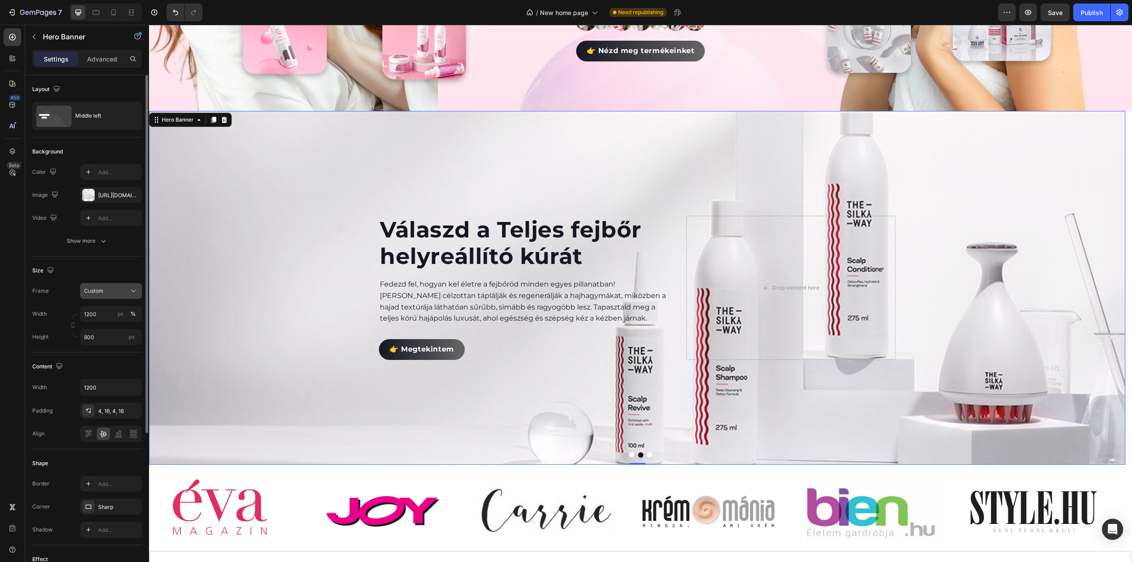
click at [117, 294] on div "Custom" at bounding box center [105, 291] width 43 height 8
click at [95, 272] on div "Size" at bounding box center [87, 271] width 110 height 14
click at [92, 243] on div "Show more" at bounding box center [87, 241] width 41 height 9
click at [107, 191] on div "https://cdn.shopify.com/s/files/1/0492/9470/4796/files/gempages_490611713016595…" at bounding box center [111, 195] width 26 height 8
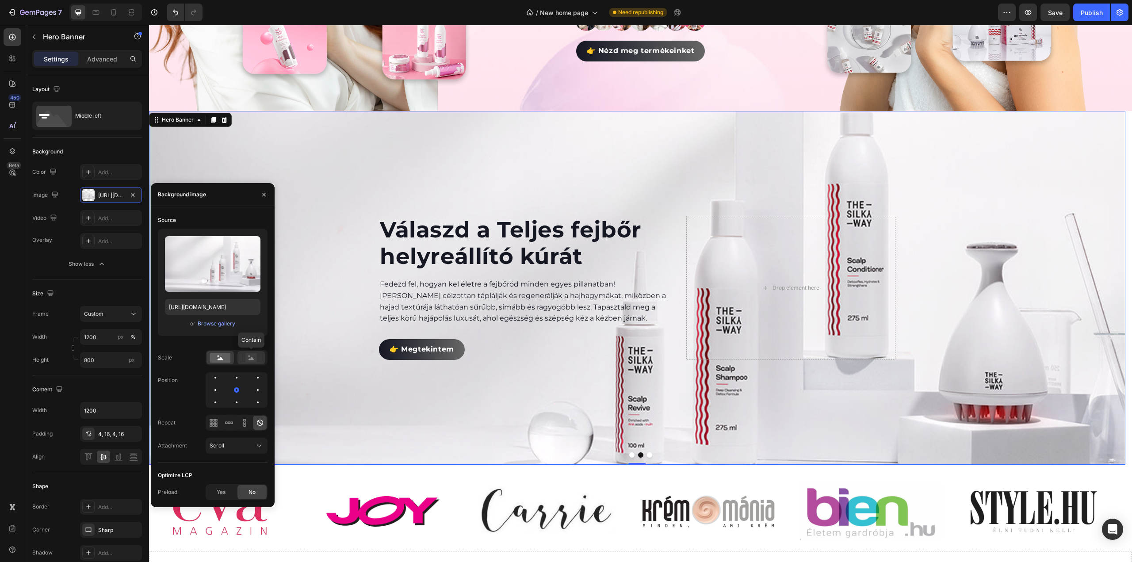
click at [249, 359] on icon at bounding box center [252, 358] width 6 height 3
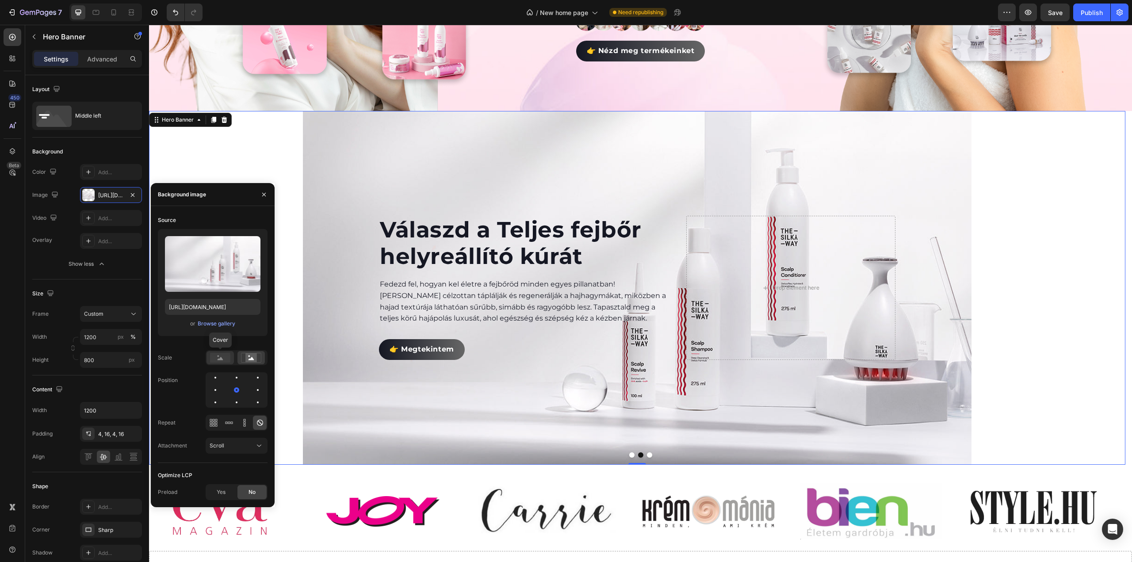
click at [221, 359] on icon at bounding box center [221, 358] width 6 height 3
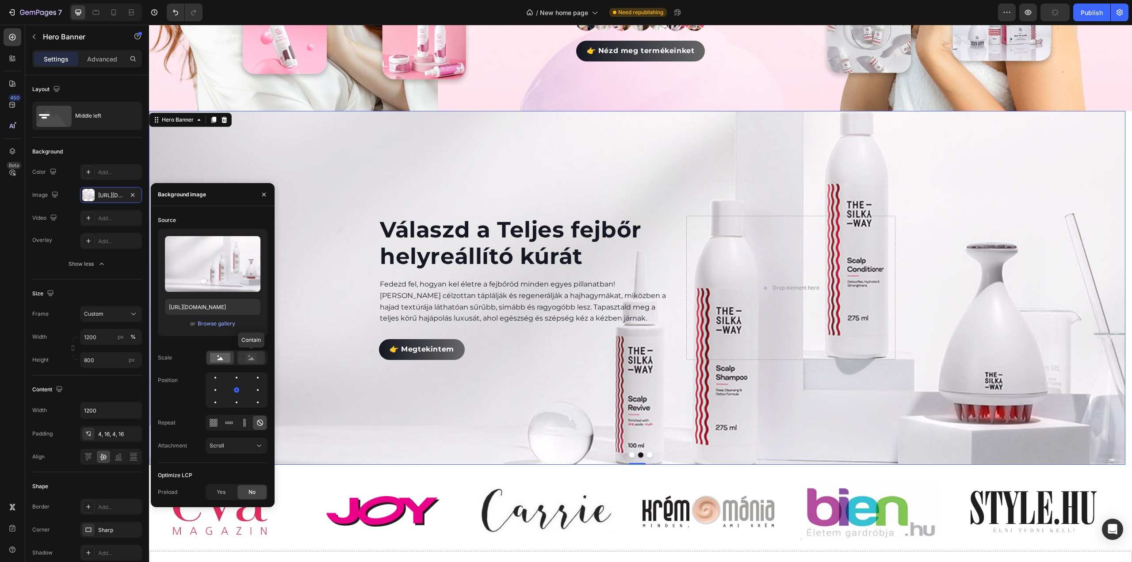
click at [242, 359] on icon at bounding box center [251, 358] width 20 height 10
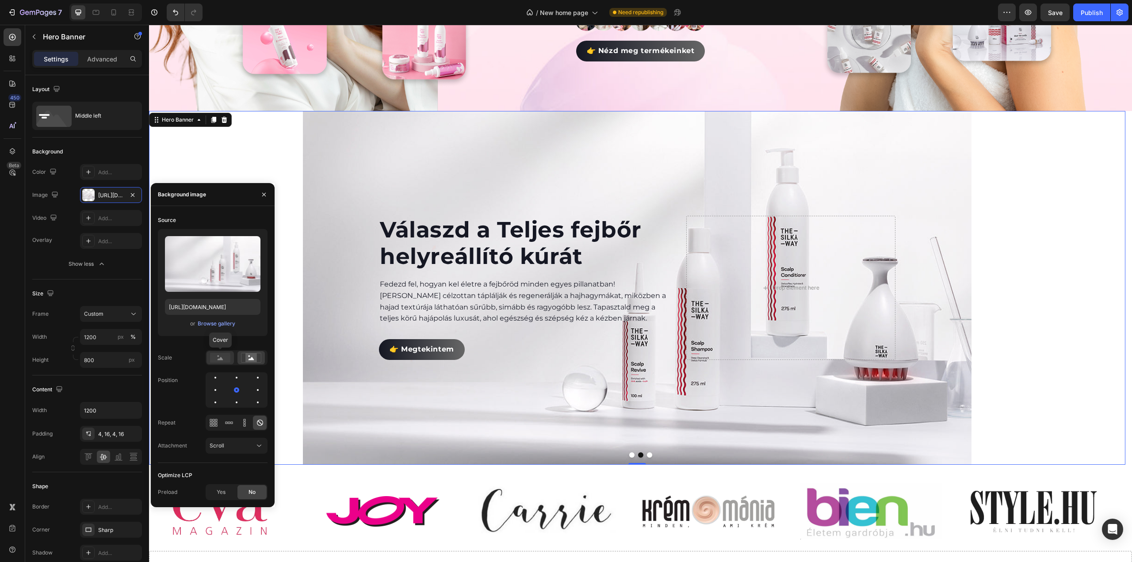
click at [219, 361] on rect at bounding box center [220, 358] width 20 height 10
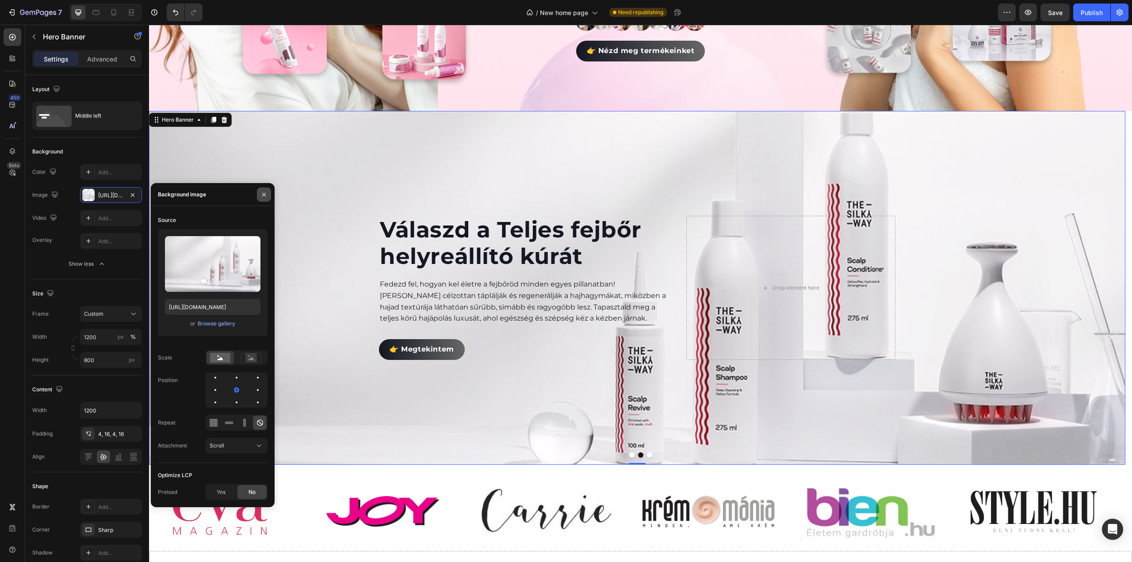
click at [267, 197] on icon "button" at bounding box center [263, 194] width 7 height 7
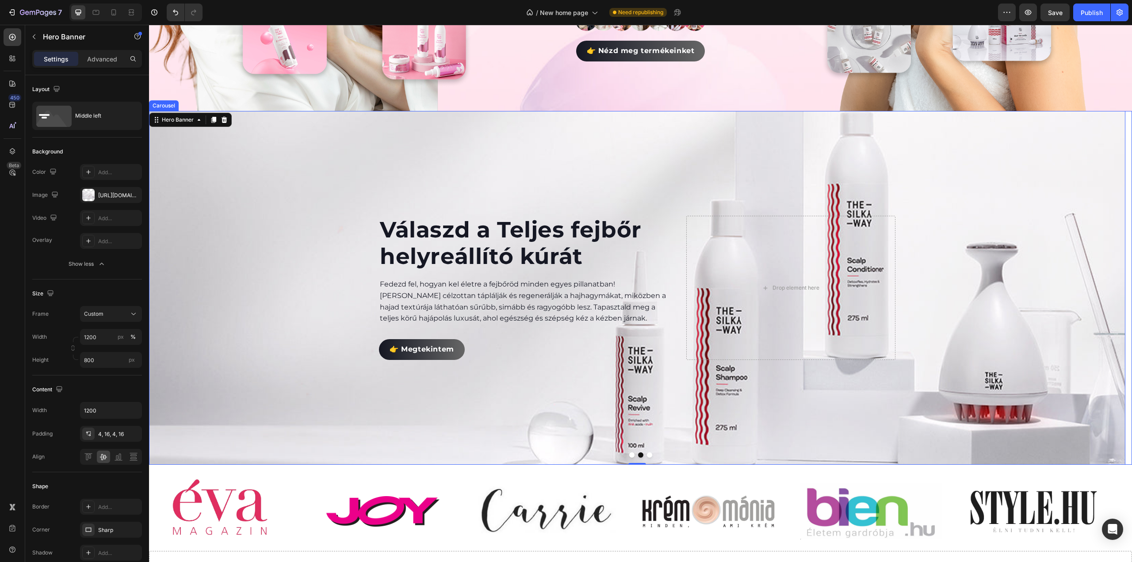
click at [629, 453] on button "Dot" at bounding box center [631, 454] width 5 height 5
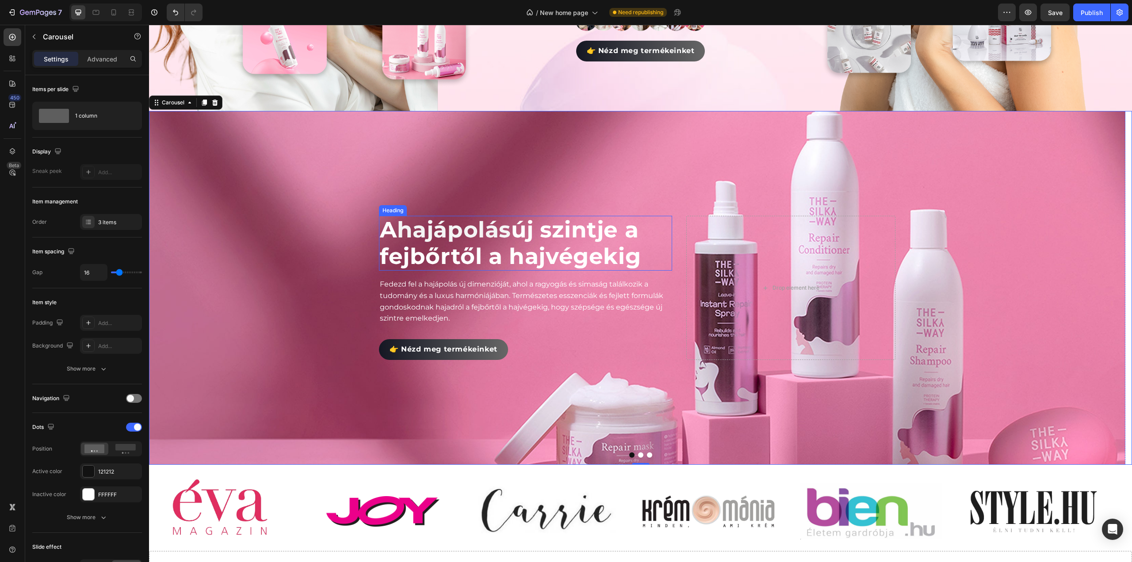
click at [486, 247] on p "A hajápolás új szintje a fejbőrtől a hajvégekig" at bounding box center [525, 243] width 291 height 53
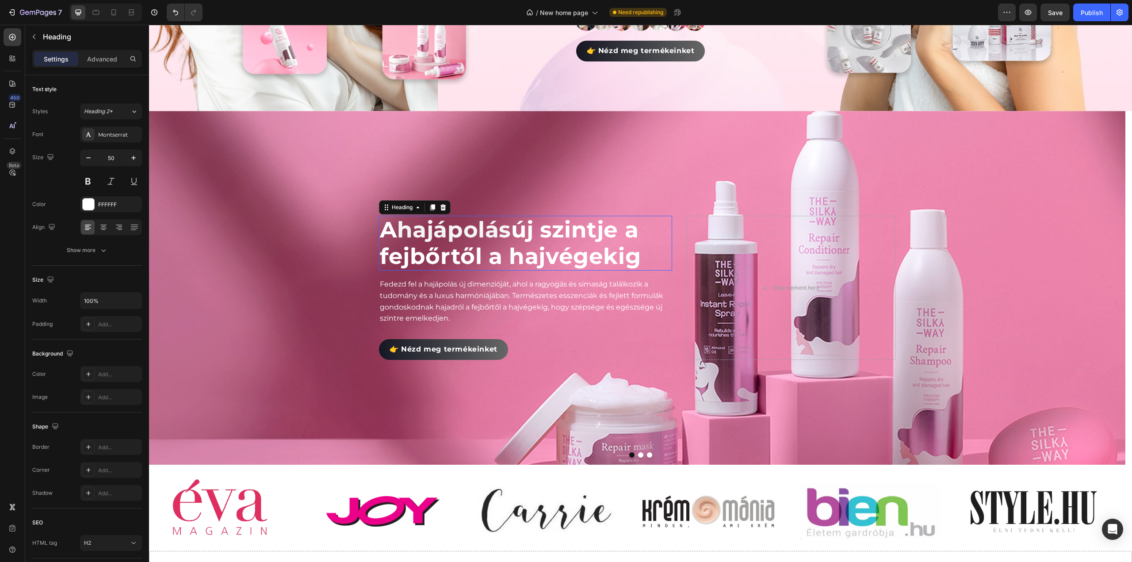
click at [486, 247] on p "A hajápolás új szintje a fejbőrtől a hajvégekig" at bounding box center [525, 243] width 291 height 53
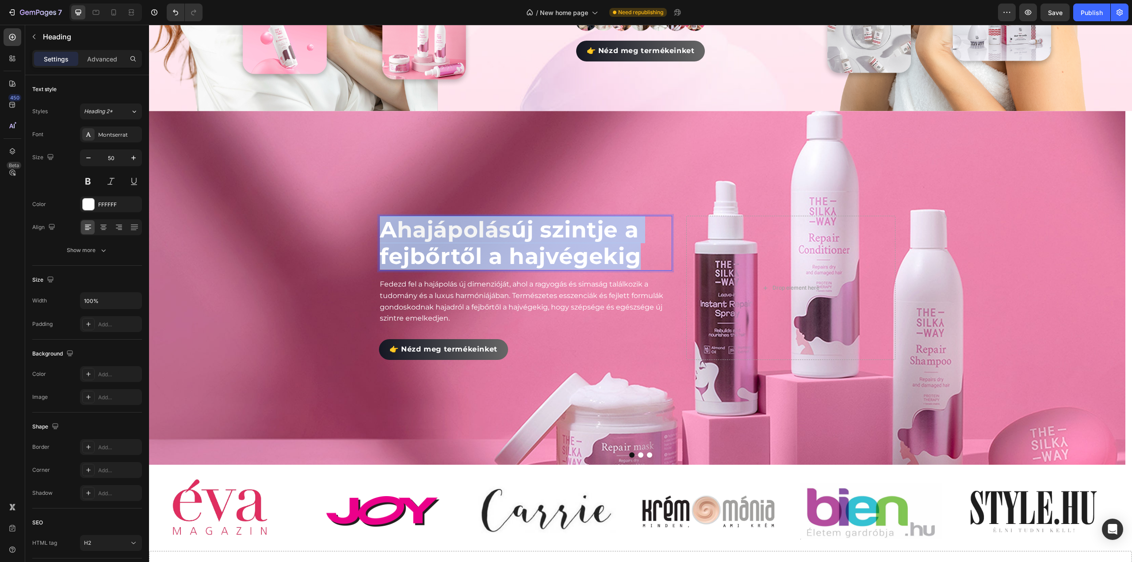
click at [486, 247] on p "A hajápolás új szintje a fejbőrtől a hajvégekig" at bounding box center [525, 243] width 291 height 53
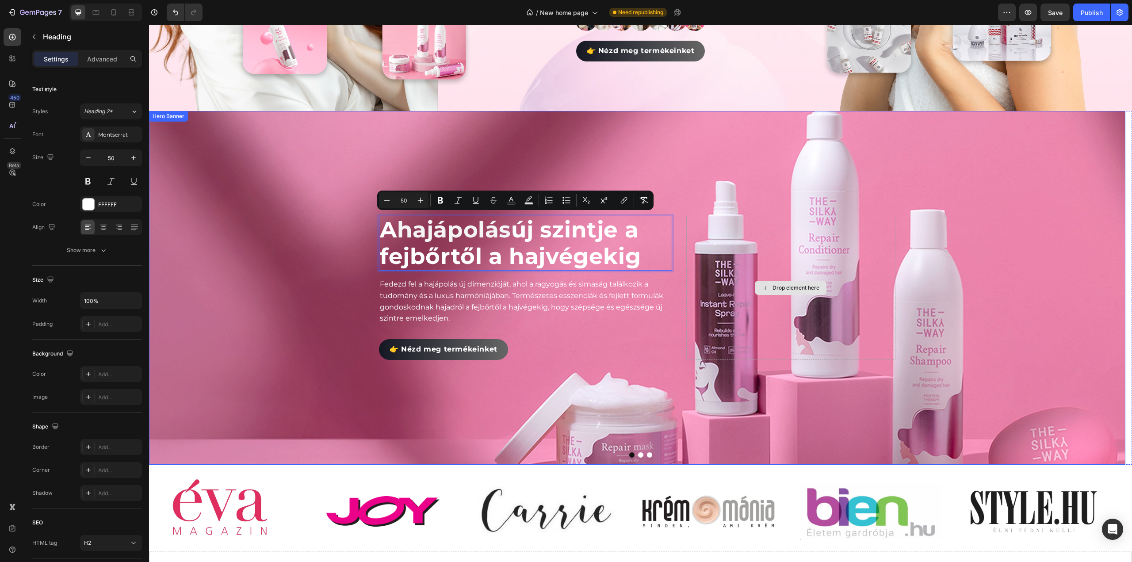
scroll to position [296, 0]
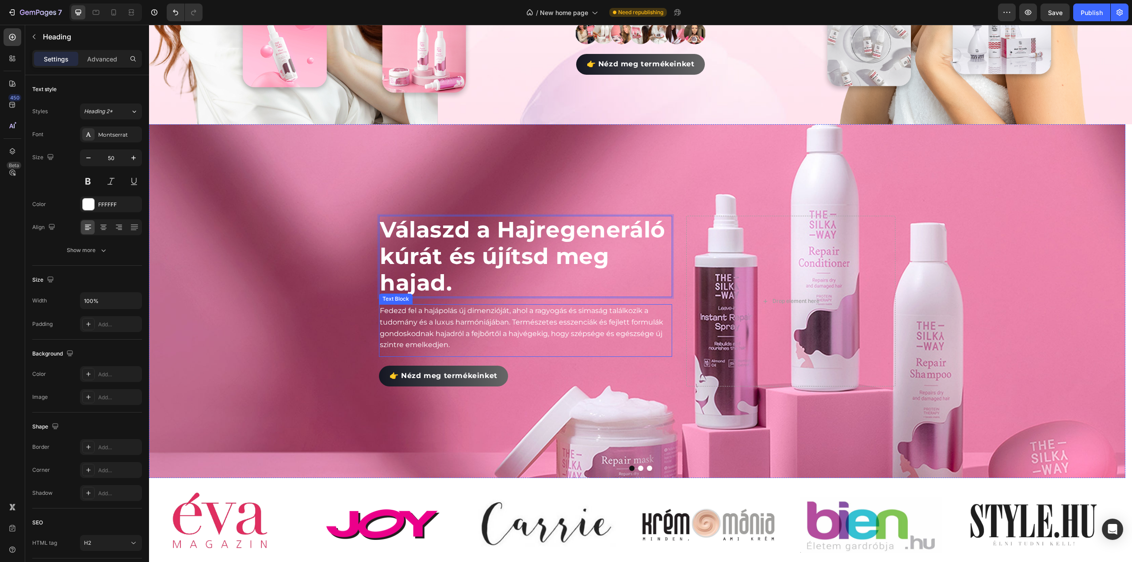
click at [449, 329] on p "Fedezd fel a hajápolás új dimenzióját, ahol a ragyogás és simaság találkozik a …" at bounding box center [525, 327] width 291 height 45
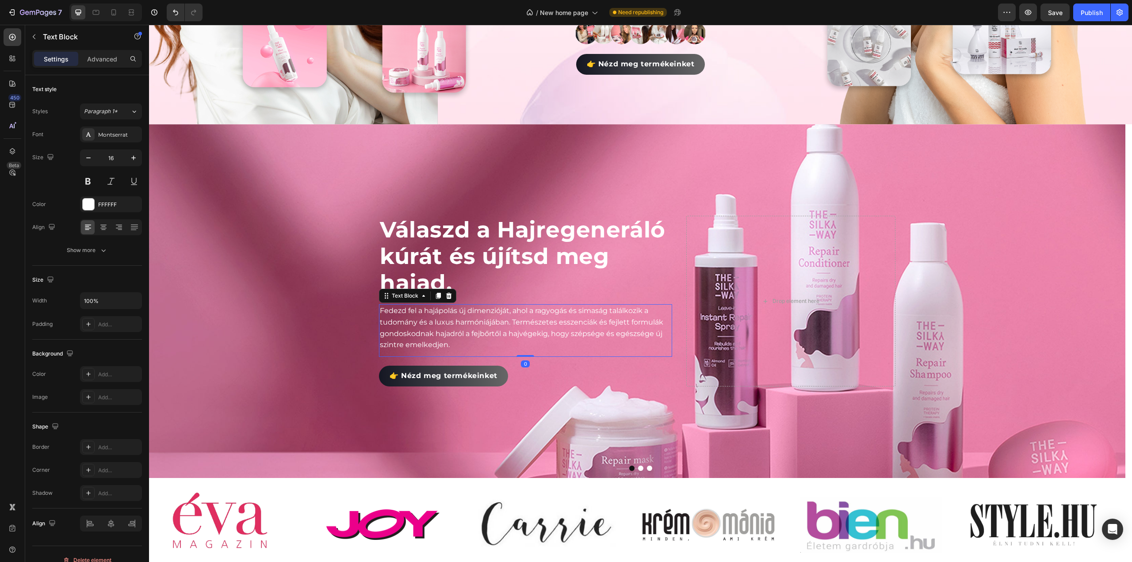
click at [449, 329] on p "Fedezd fel a hajápolás új dimenzióját, ahol a ragyogás és simaság találkozik a …" at bounding box center [525, 327] width 291 height 45
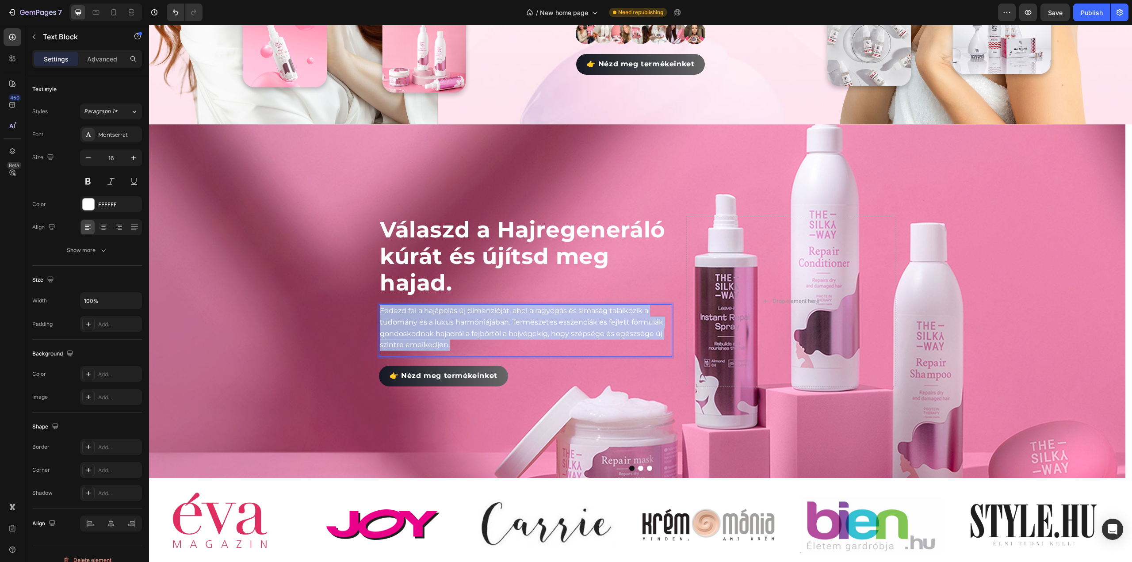
click at [449, 329] on p "Fedezd fel a hajápolás új dimenzióját, ahol a ragyogás és simaság találkozik a …" at bounding box center [525, 327] width 291 height 45
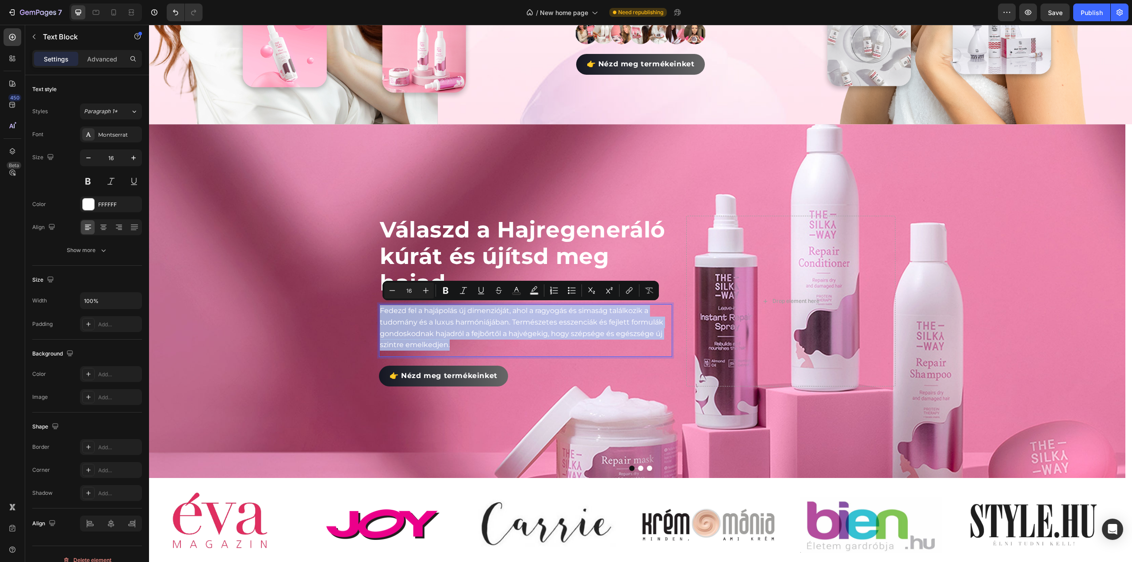
copy p "Fedezd fel a hajápolás új dimenzióját, ahol a ragyogás és simaság találkozik a …"
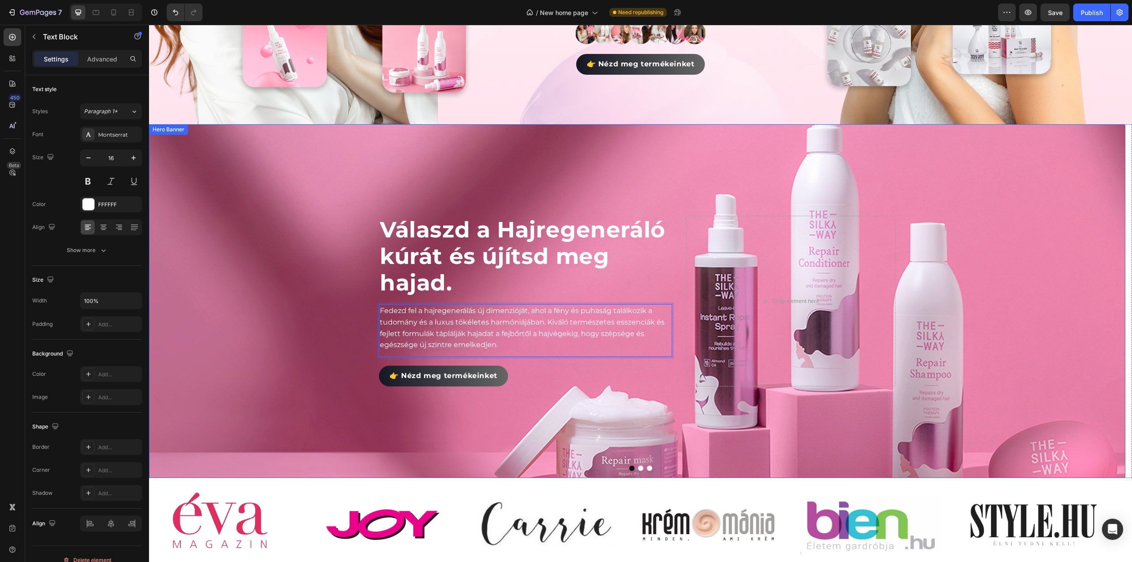
click at [288, 338] on div "Background Image" at bounding box center [637, 301] width 976 height 354
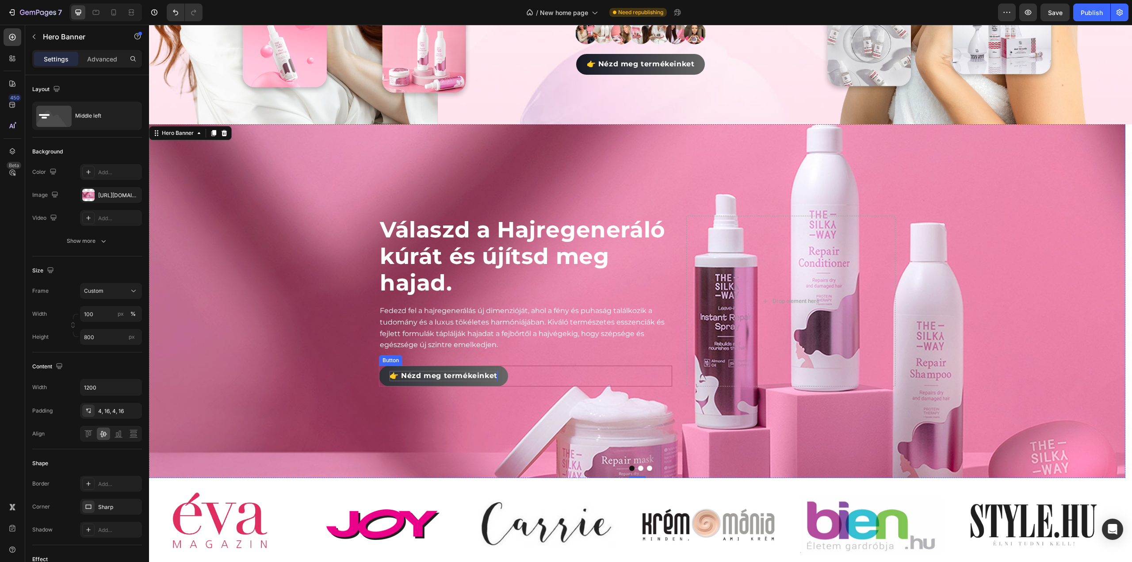
click at [424, 375] on span "👉 Nézd meg termékeinket" at bounding box center [444, 375] width 108 height 8
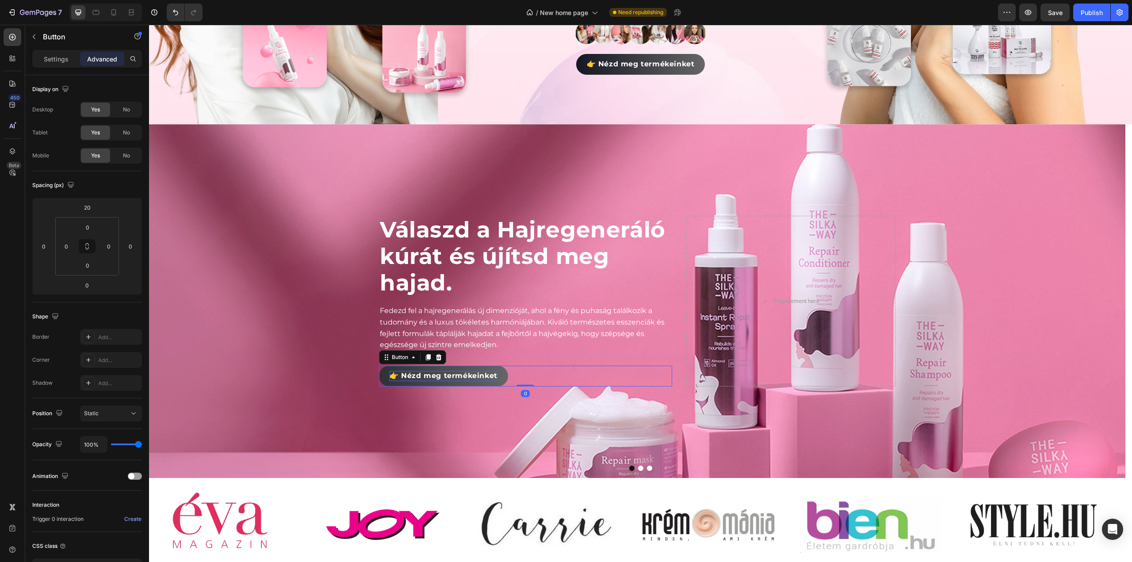
click at [424, 375] on span "👉 Nézd meg termékeinket" at bounding box center [444, 375] width 108 height 8
click at [404, 371] on span "👉 Nézd meg termékeinket" at bounding box center [444, 375] width 108 height 8
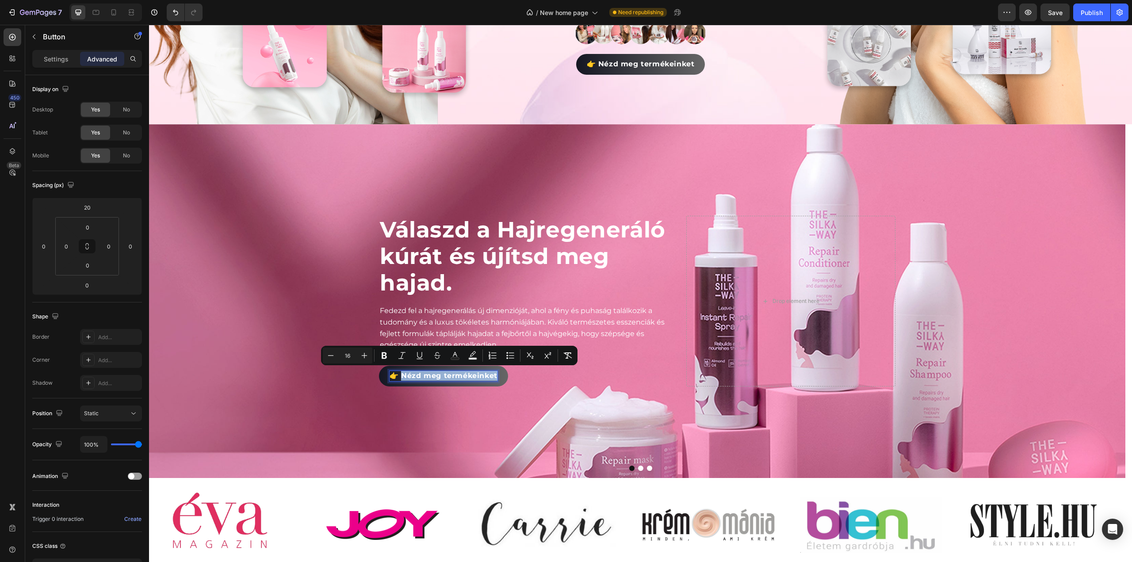
drag, startPoint x: 402, startPoint y: 372, endPoint x: 532, endPoint y: 378, distance: 130.2
click at [527, 380] on div "👉 Nézd meg termékeinket Button 0" at bounding box center [525, 376] width 293 height 21
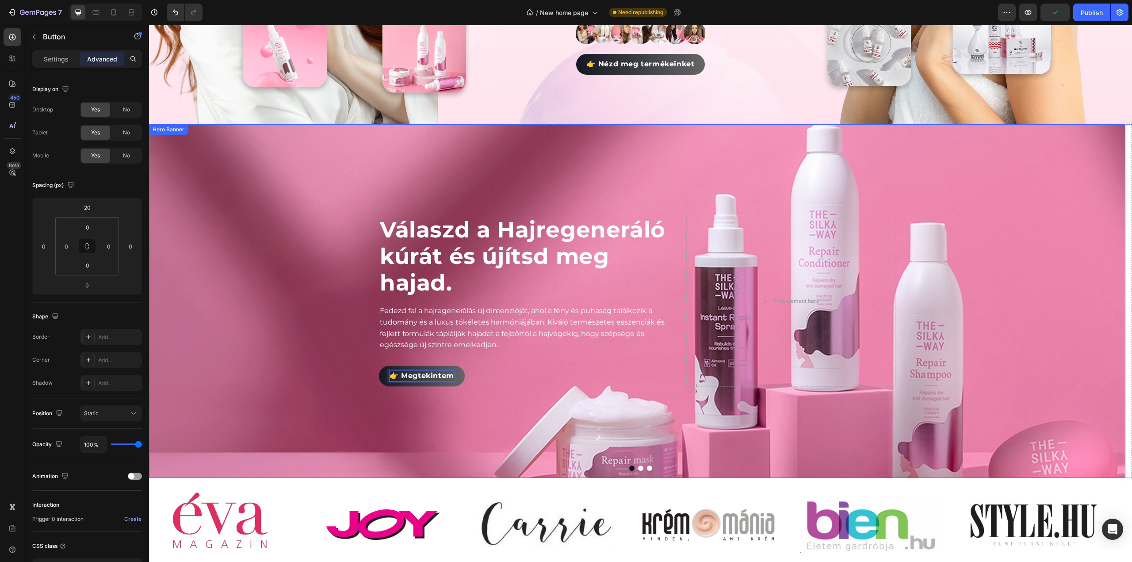
click at [633, 469] on div "Background Image" at bounding box center [637, 301] width 976 height 354
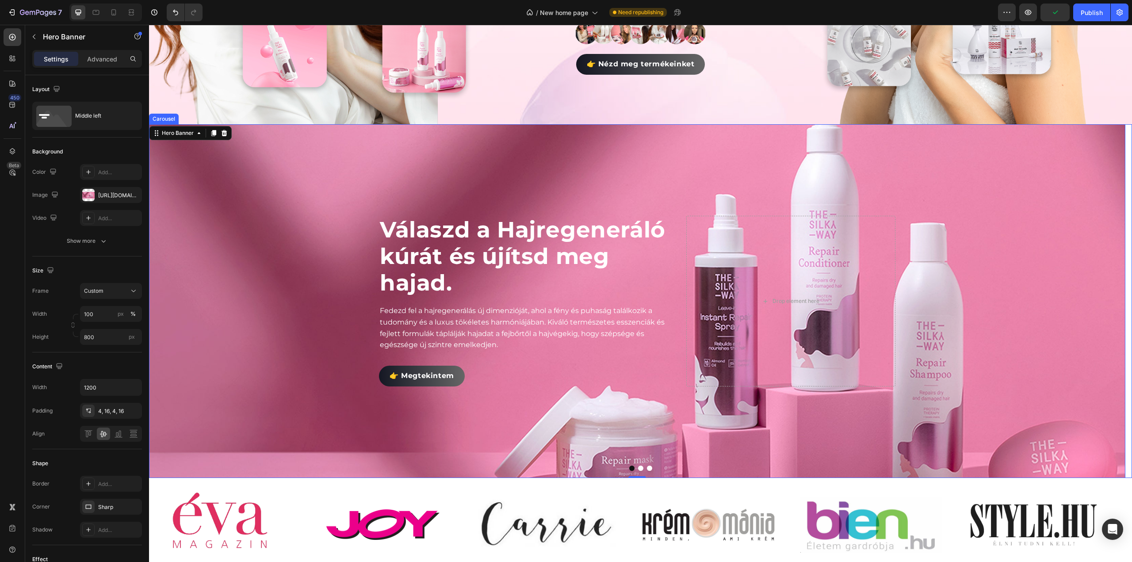
click at [638, 466] on button "Dot" at bounding box center [640, 468] width 5 height 5
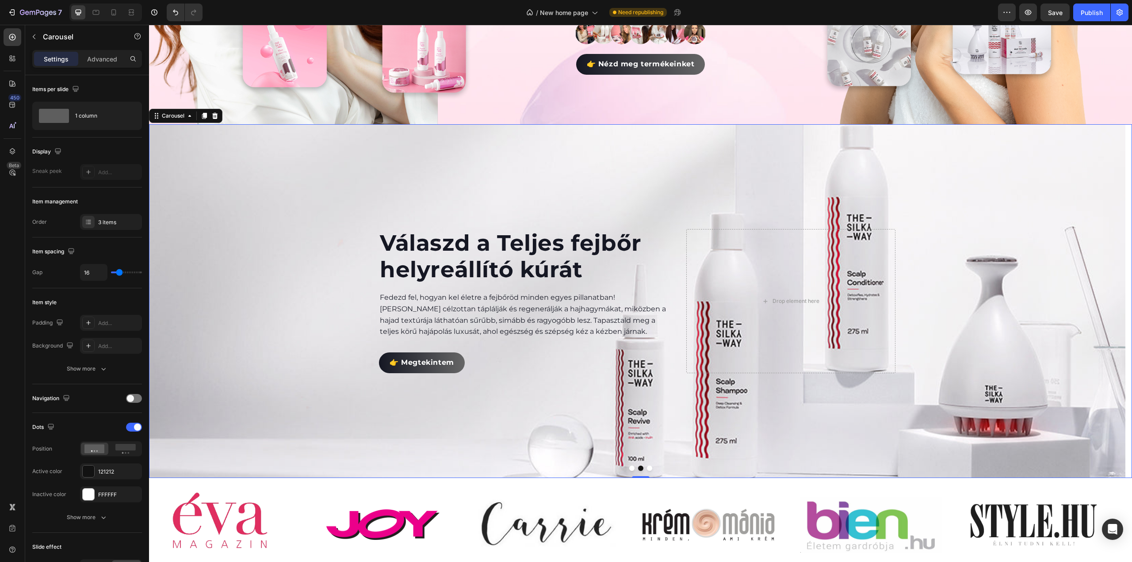
click at [647, 466] on button "Dot" at bounding box center [649, 468] width 5 height 5
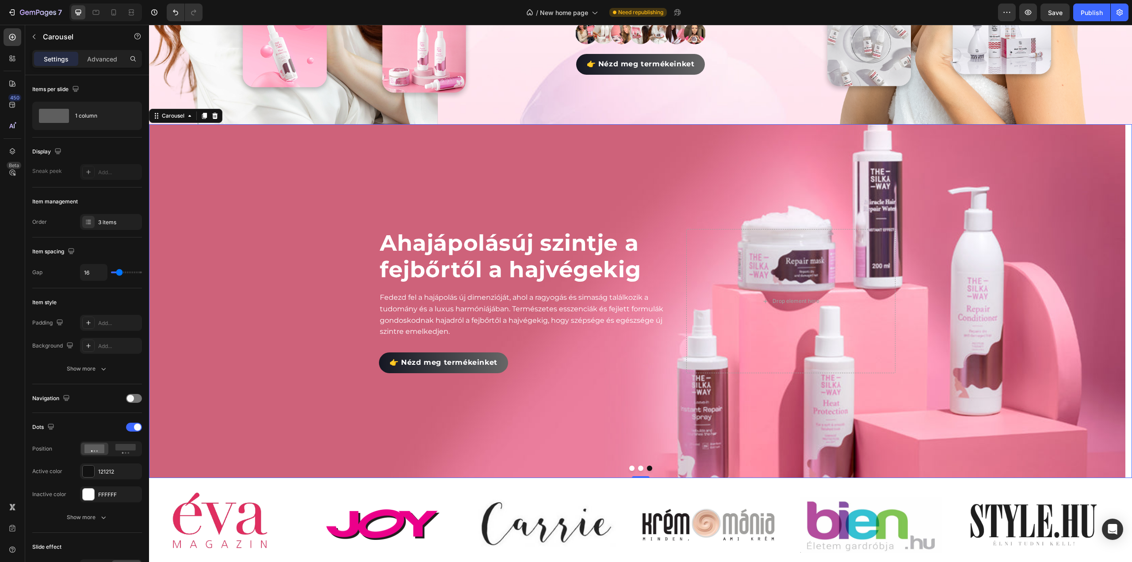
click at [638, 466] on button "Dot" at bounding box center [640, 468] width 5 height 5
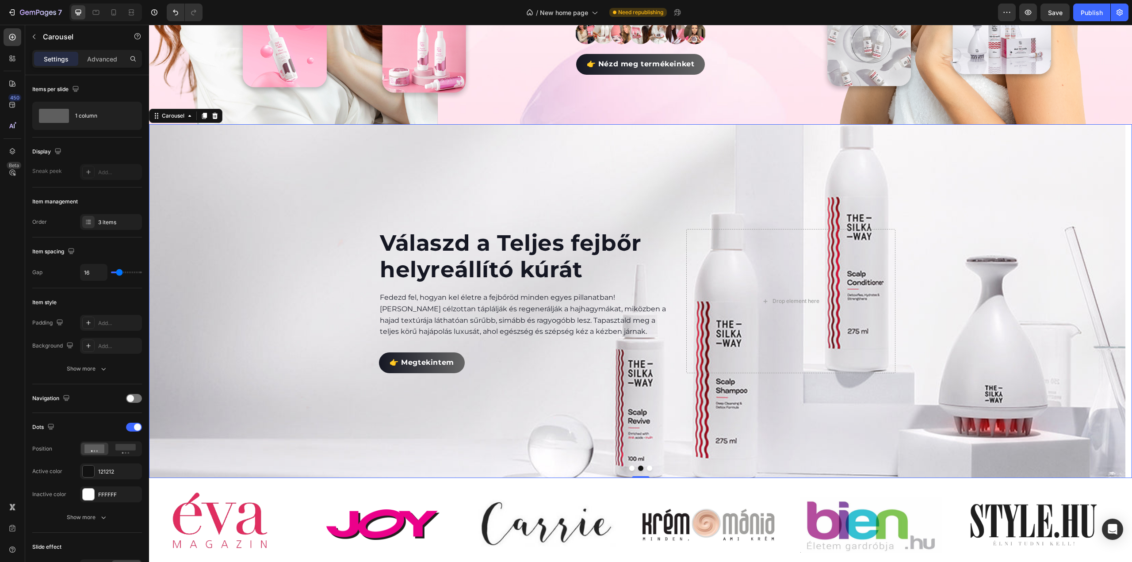
click at [648, 466] on button "Dot" at bounding box center [649, 468] width 5 height 5
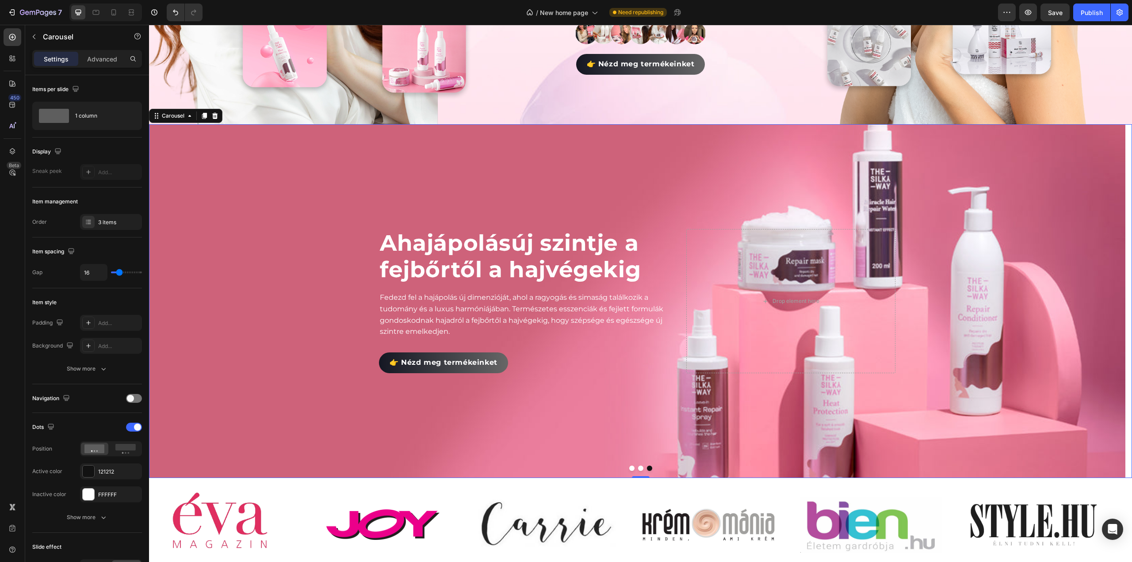
click at [638, 466] on button "Dot" at bounding box center [640, 468] width 5 height 5
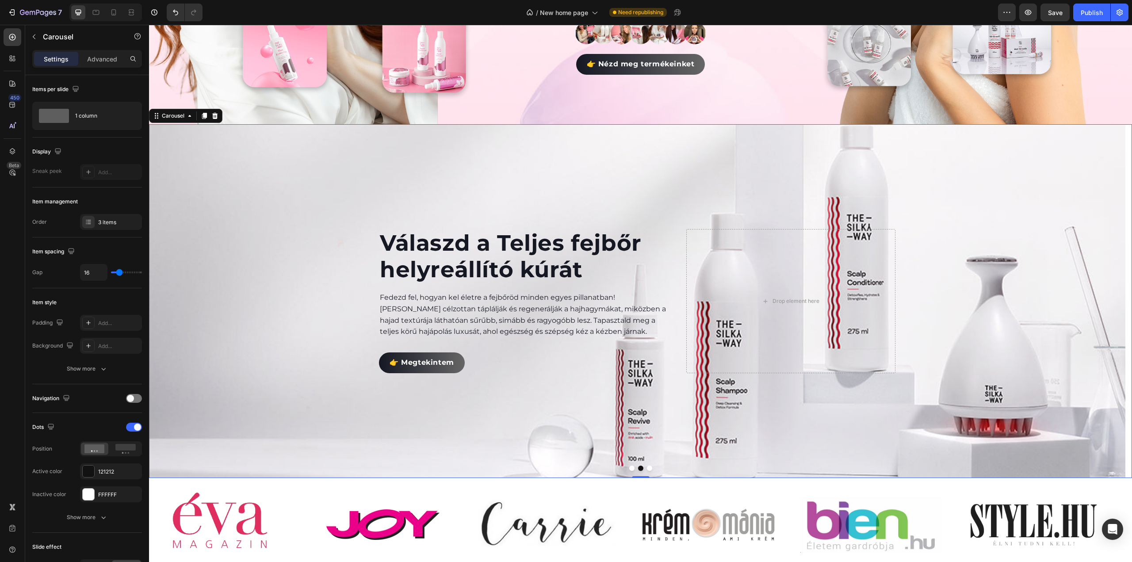
click at [647, 466] on button "Dot" at bounding box center [649, 468] width 5 height 5
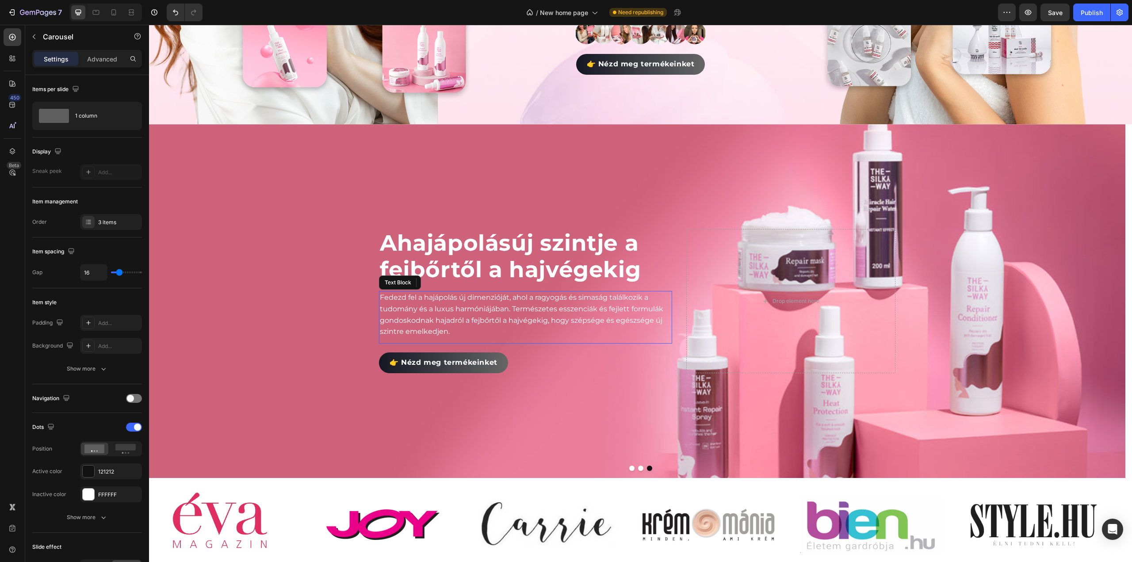
click at [551, 304] on p "Fedezd fel a hajápolás új dimenzióját, ahol a ragyogás és simaság találkozik a …" at bounding box center [525, 314] width 291 height 45
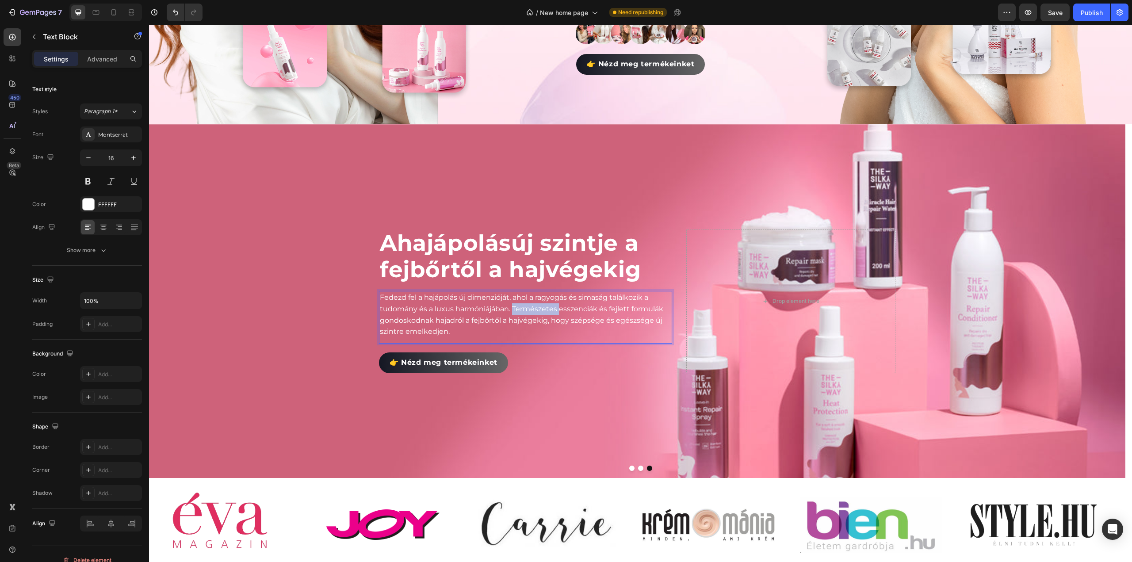
click at [551, 304] on p "Fedezd fel a hajápolás új dimenzióját, ahol a ragyogás és simaság találkozik a …" at bounding box center [525, 314] width 291 height 45
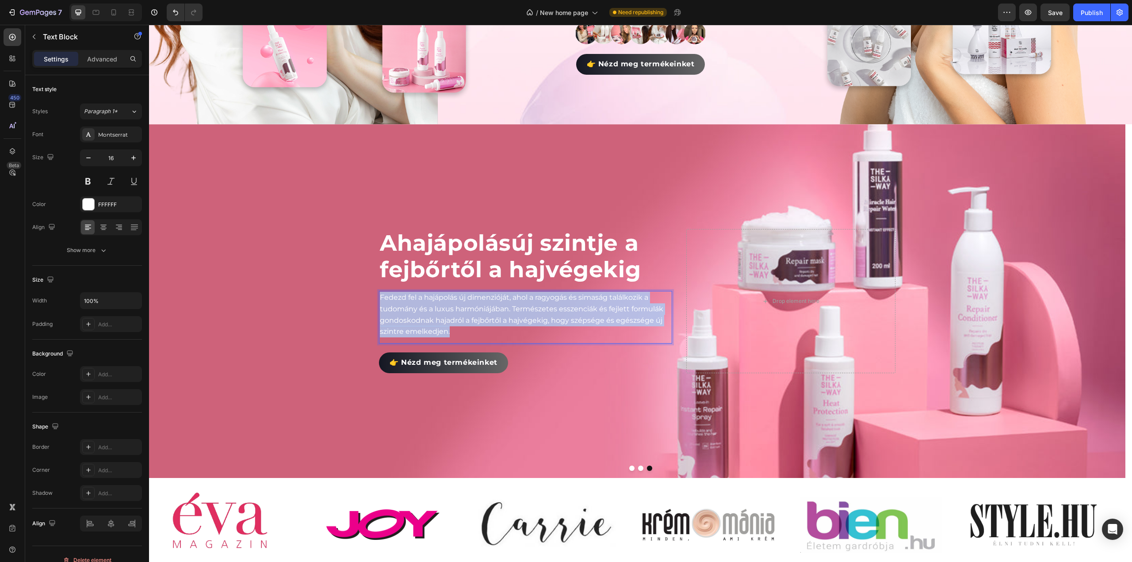
click at [551, 304] on p "Fedezd fel a hajápolás új dimenzióját, ahol a ragyogás és simaság találkozik a …" at bounding box center [525, 314] width 291 height 45
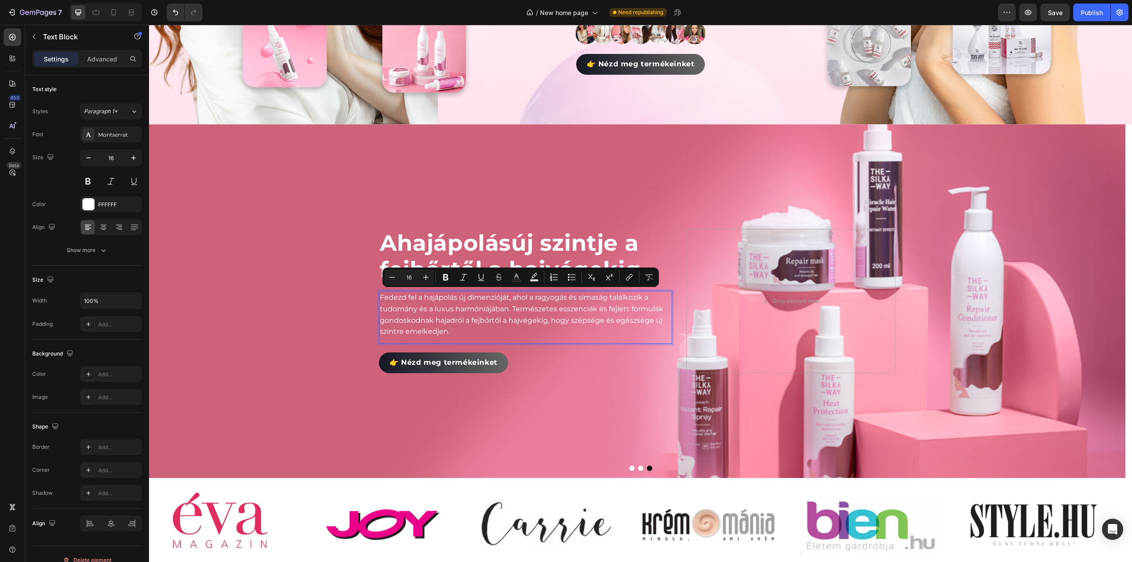
scroll to position [290, 0]
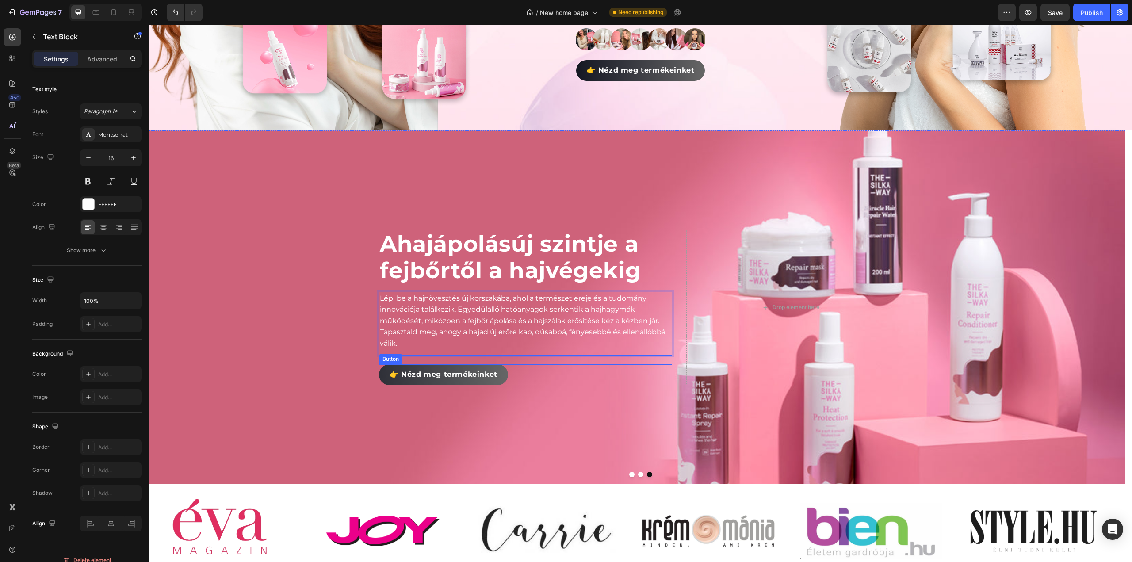
click at [402, 372] on span "👉 Nézd meg termékeinket" at bounding box center [444, 374] width 108 height 8
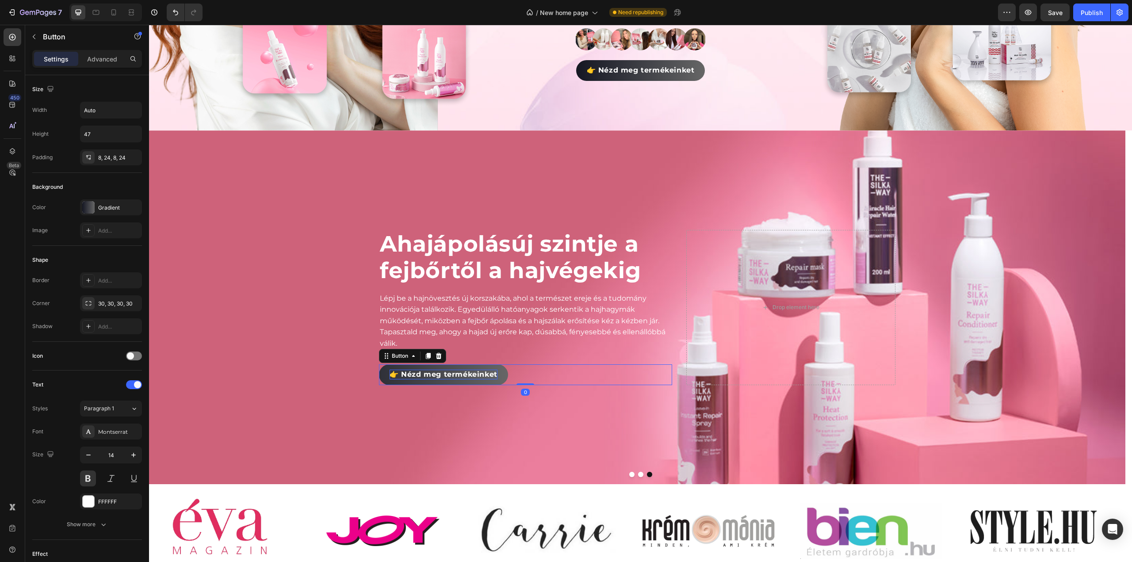
click at [402, 372] on span "👉 Nézd meg termékeinket" at bounding box center [444, 374] width 108 height 8
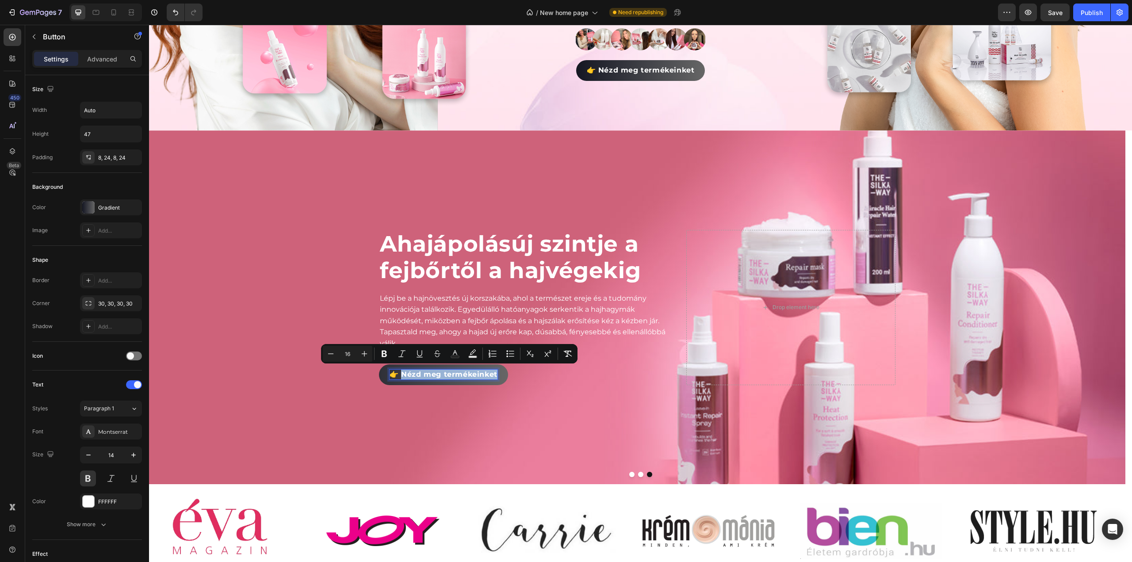
drag, startPoint x: 402, startPoint y: 371, endPoint x: 488, endPoint y: 370, distance: 86.3
click at [488, 370] on span "👉 Nézd meg termékeinket" at bounding box center [444, 374] width 108 height 8
